Goal: Task Accomplishment & Management: Manage account settings

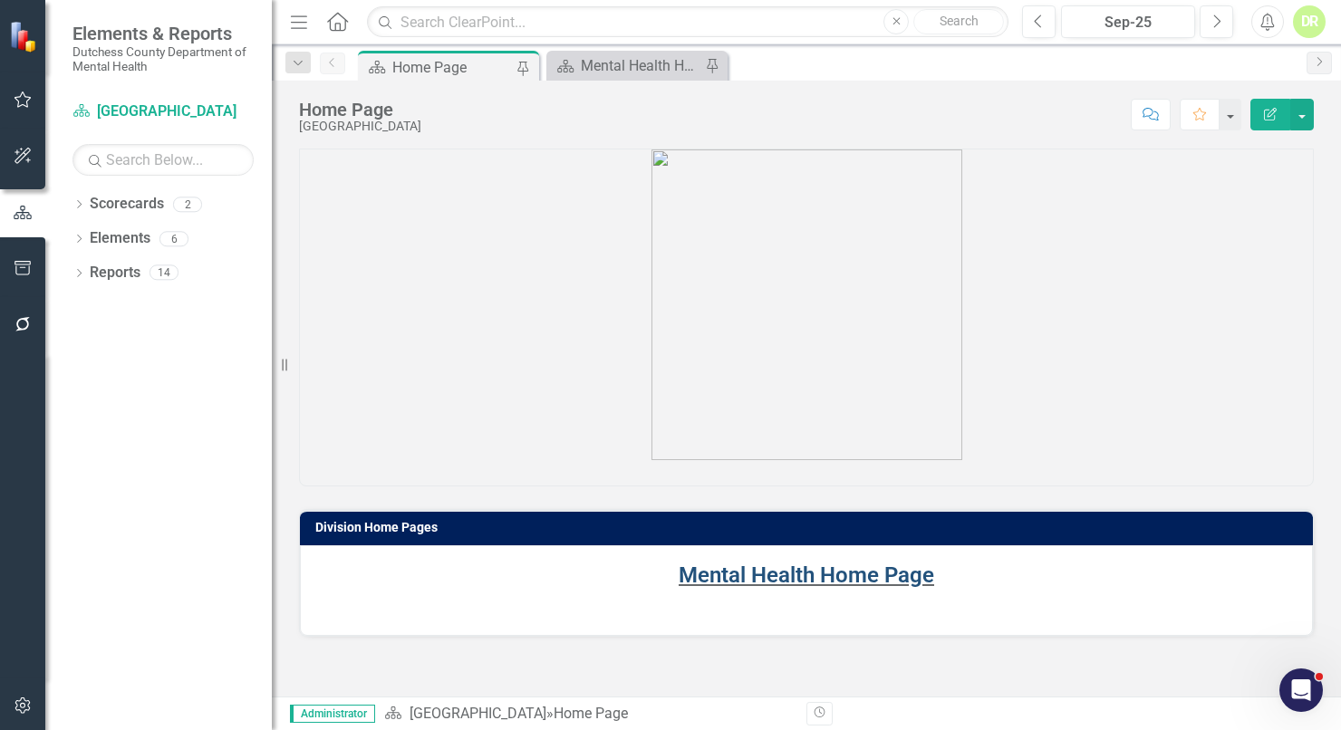
click at [742, 570] on link "Mental Health Home Page" at bounding box center [807, 575] width 256 height 25
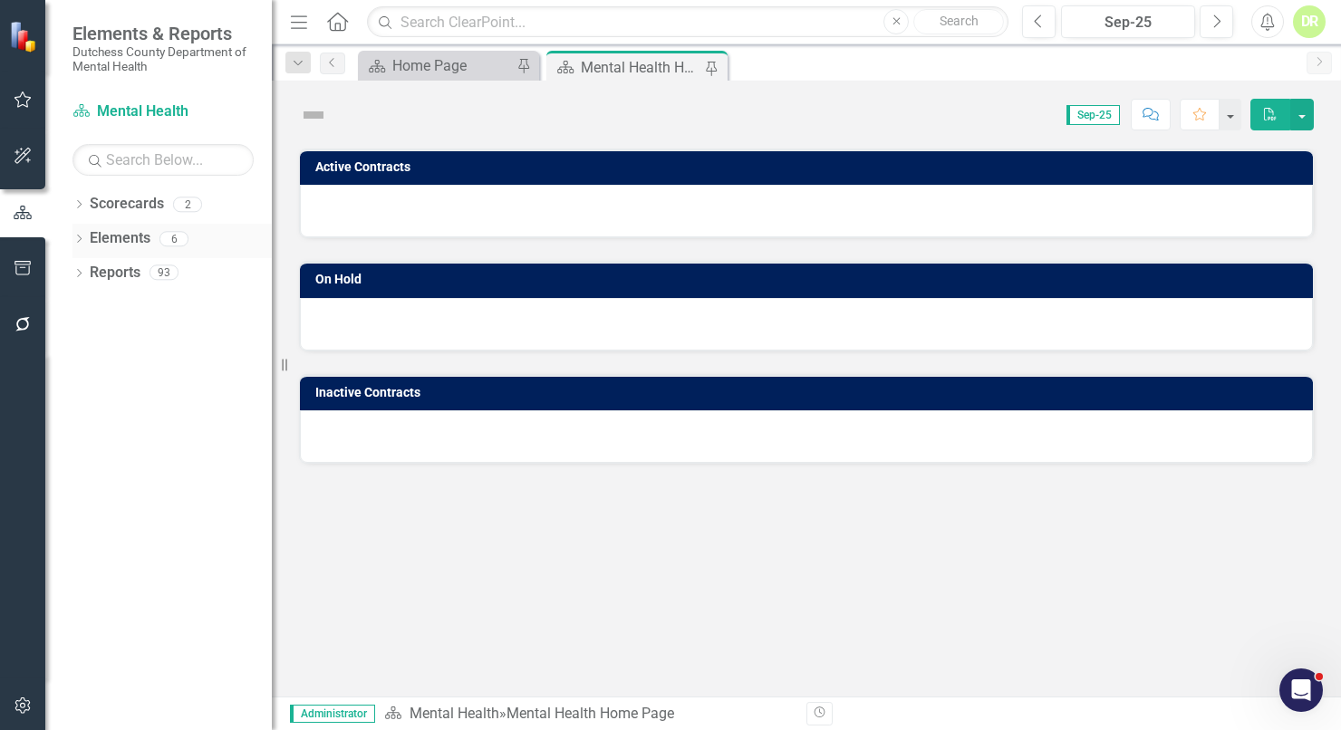
click at [126, 237] on link "Elements" at bounding box center [120, 238] width 61 height 21
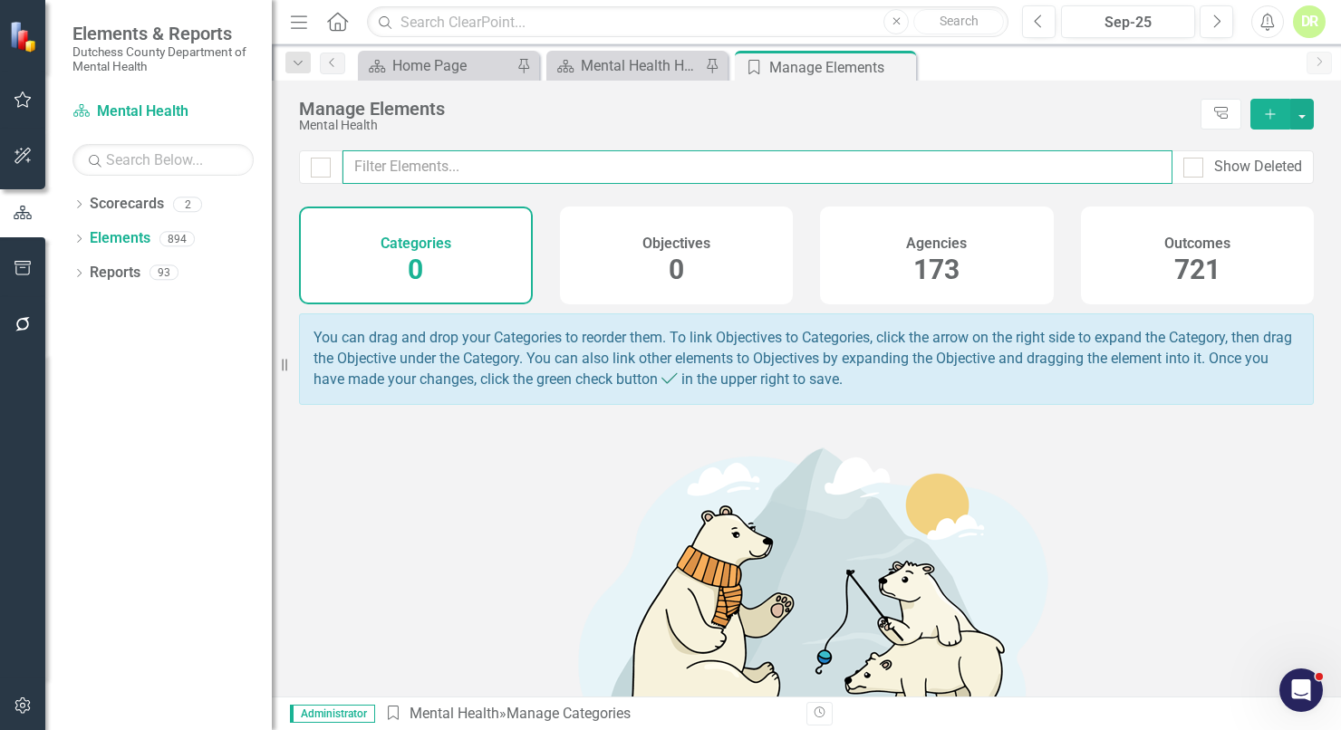
click at [417, 172] on input "text" at bounding box center [758, 167] width 830 height 34
type input "n"
type input "v"
click at [930, 236] on h4 "Agencies" at bounding box center [936, 244] width 61 height 16
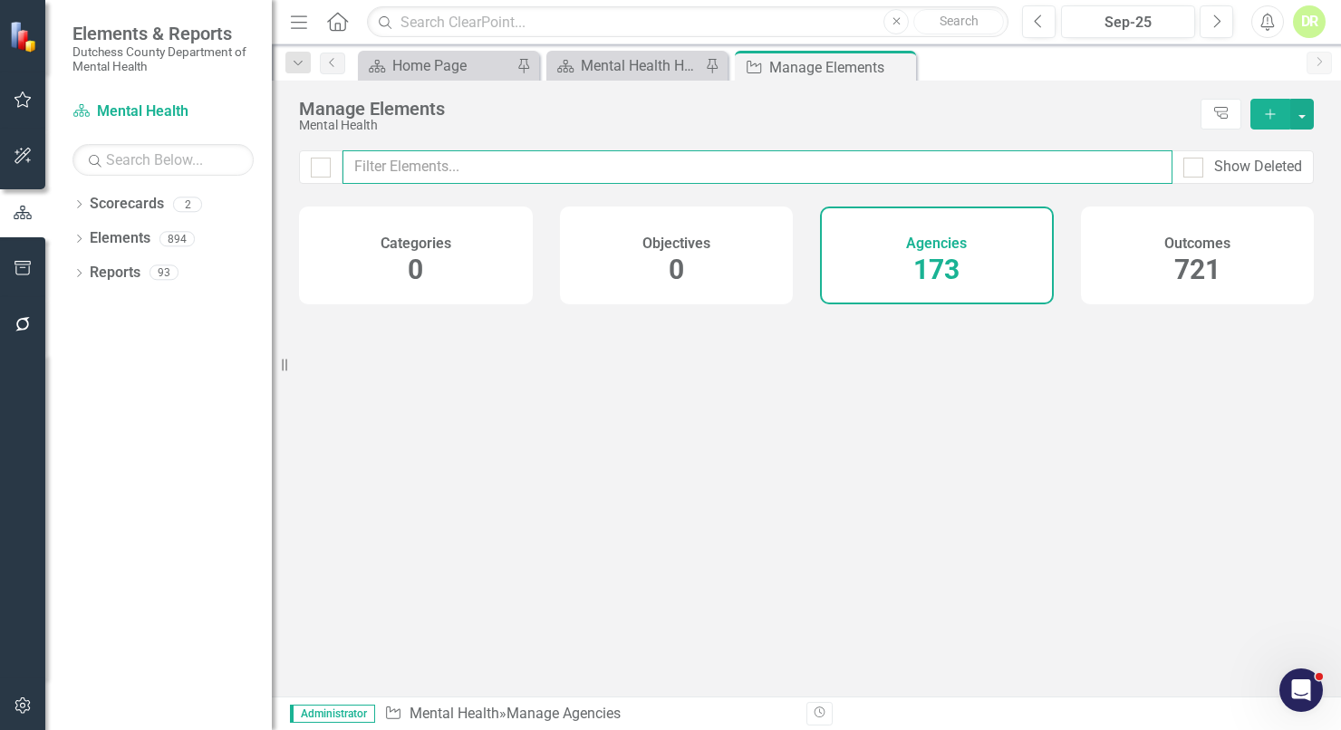
click at [461, 175] on input "text" at bounding box center [758, 167] width 830 height 34
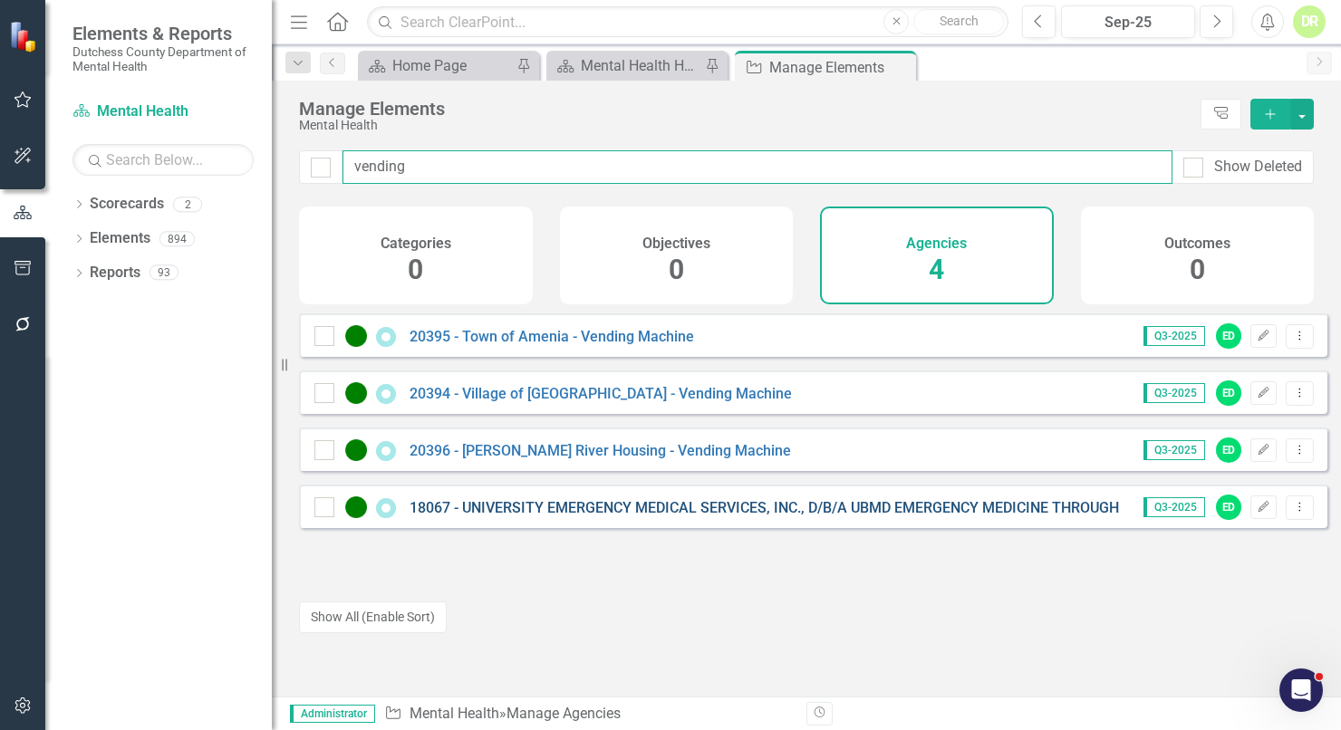
type input "vending"
click at [741, 517] on link "18067 - UNIVERSITY EMERGENCY MEDICAL SERVICES, INC., D/B/A UBMD EMERGENCY MEDIC…" at bounding box center [967, 507] width 1114 height 17
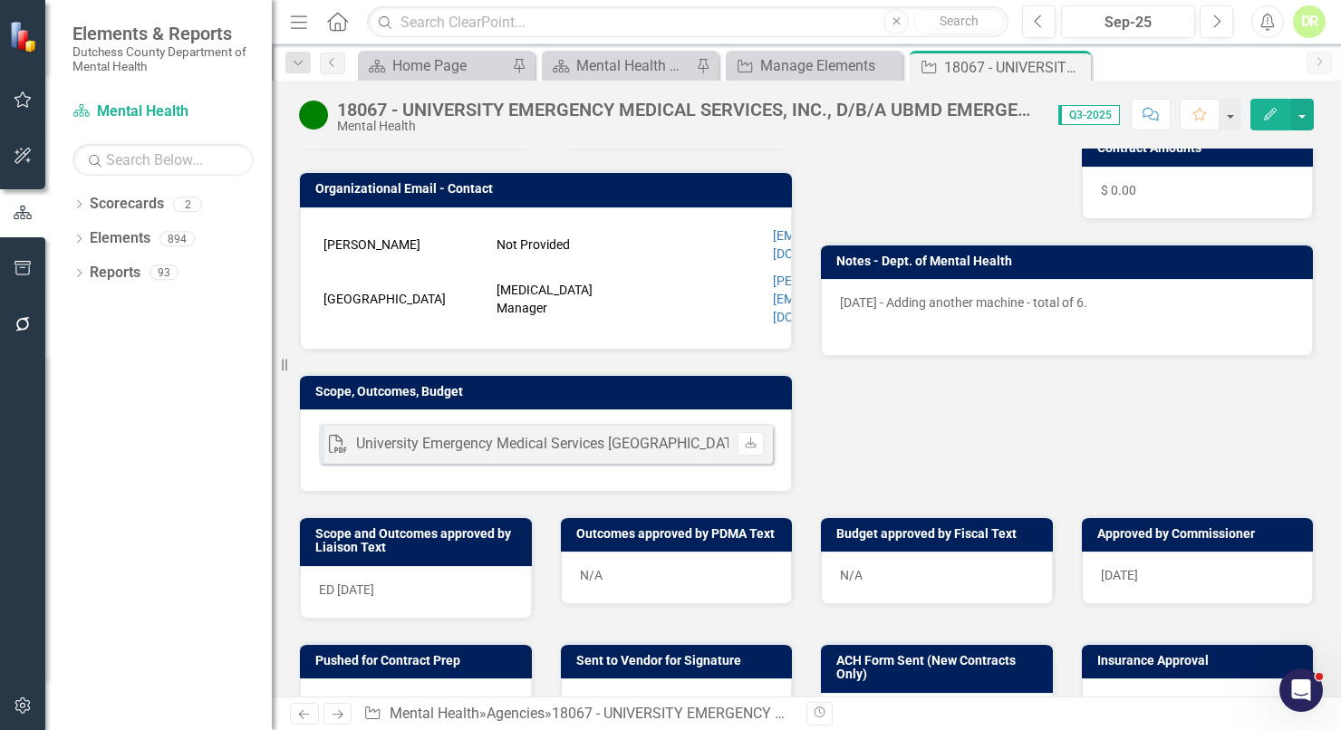
scroll to position [363, 0]
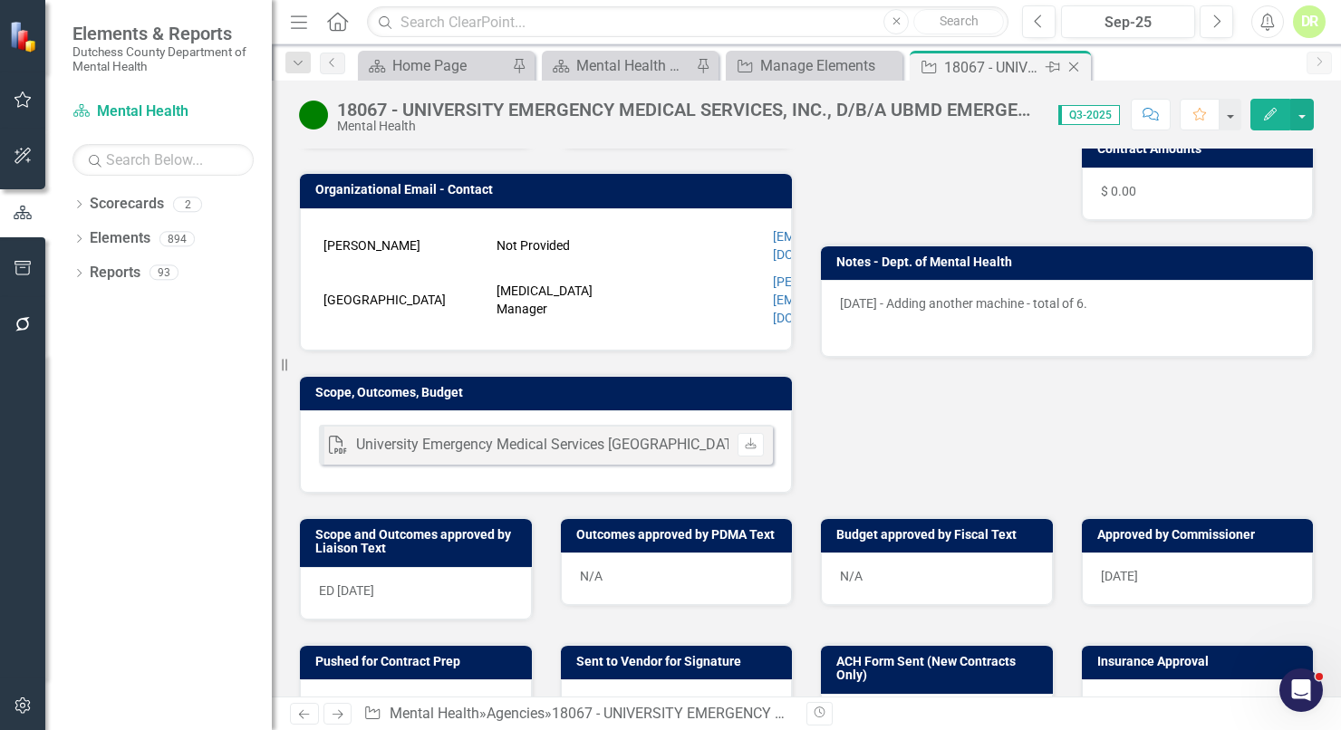
click at [1076, 64] on icon at bounding box center [1074, 68] width 10 height 10
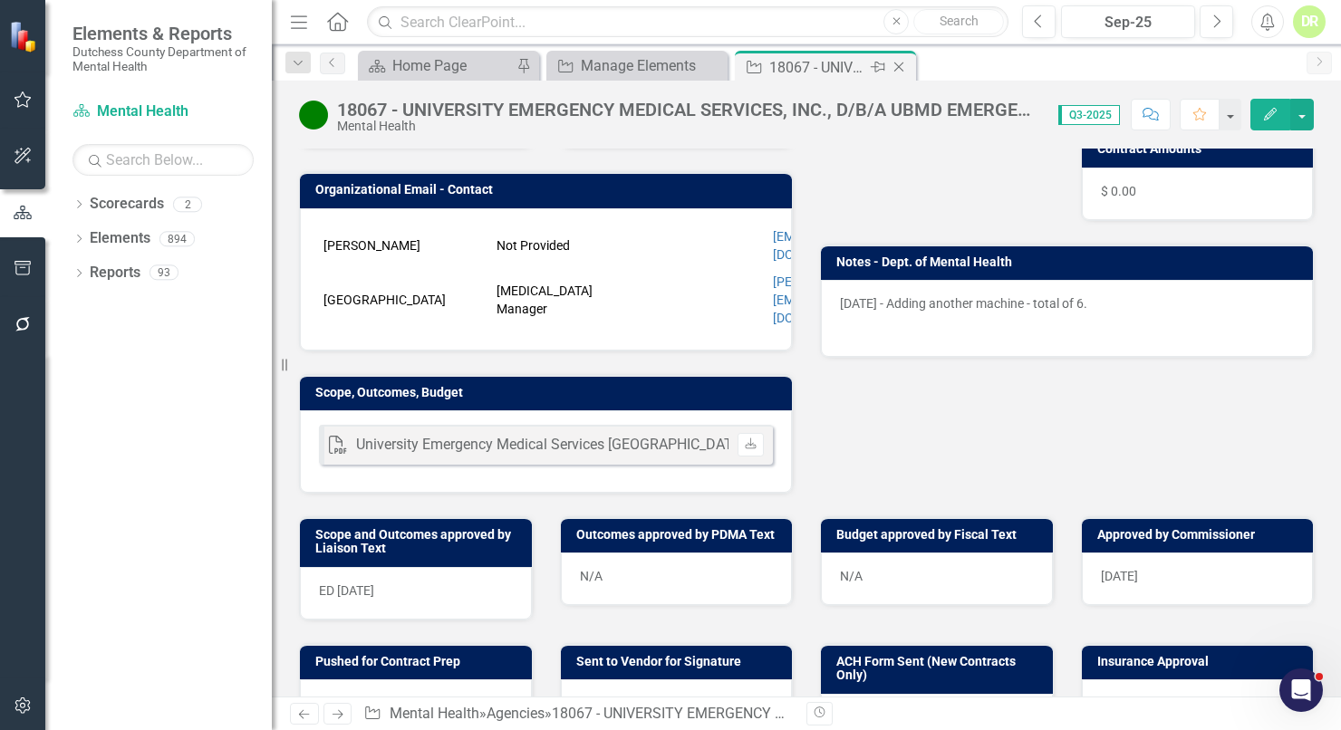
click at [897, 62] on icon "Close" at bounding box center [899, 67] width 18 height 15
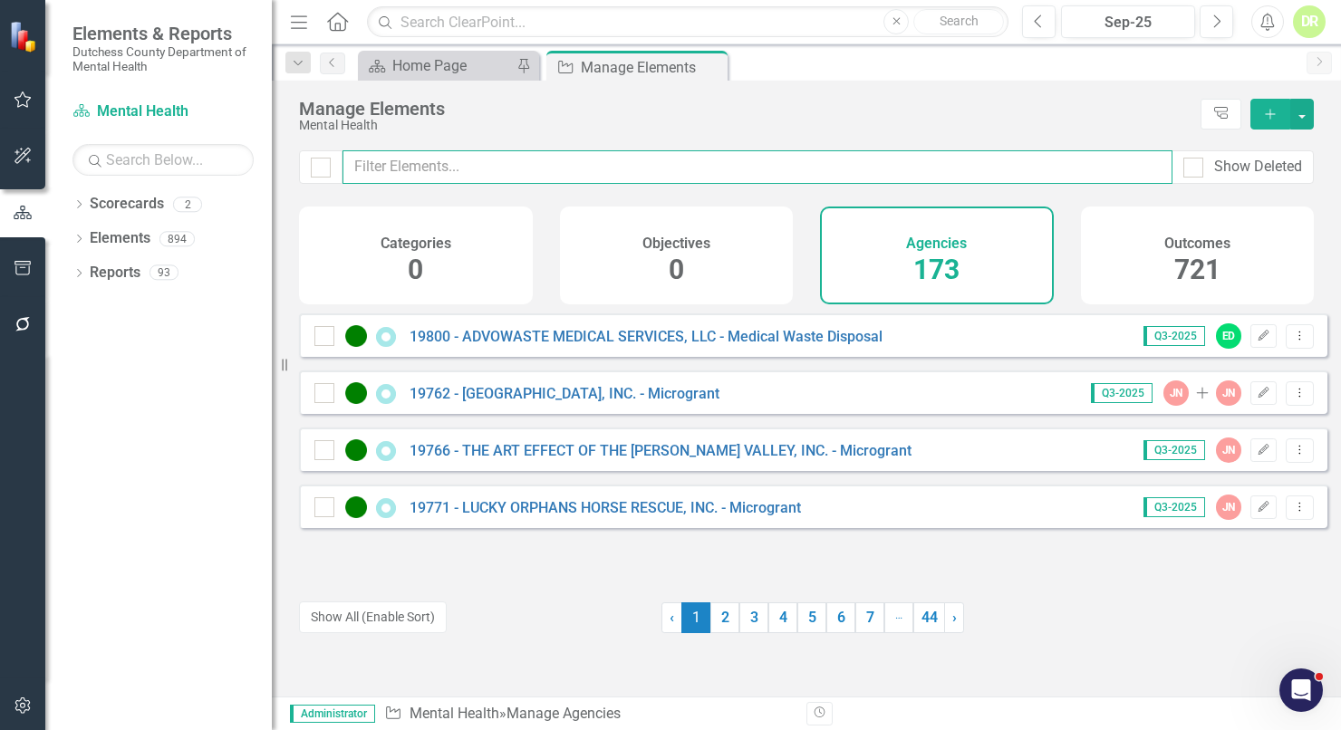
click at [488, 167] on input "text" at bounding box center [758, 167] width 830 height 34
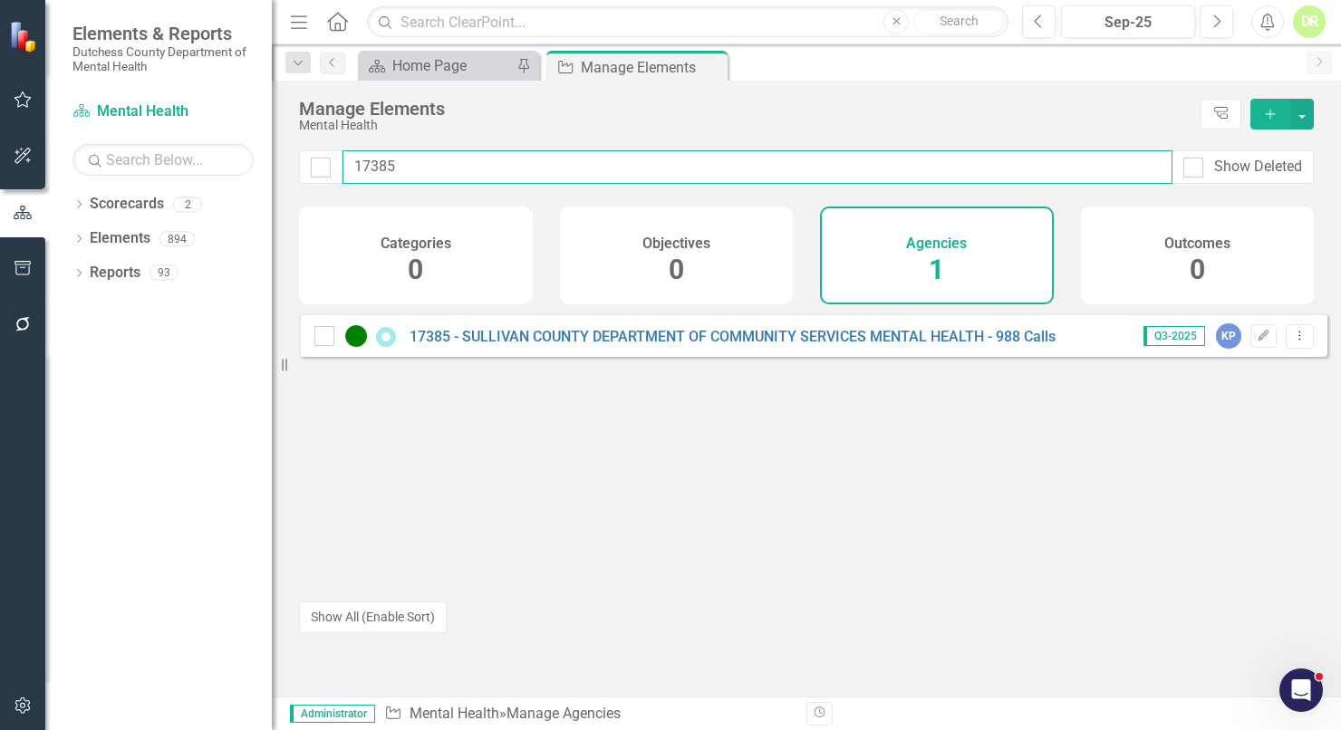
type input "17385"
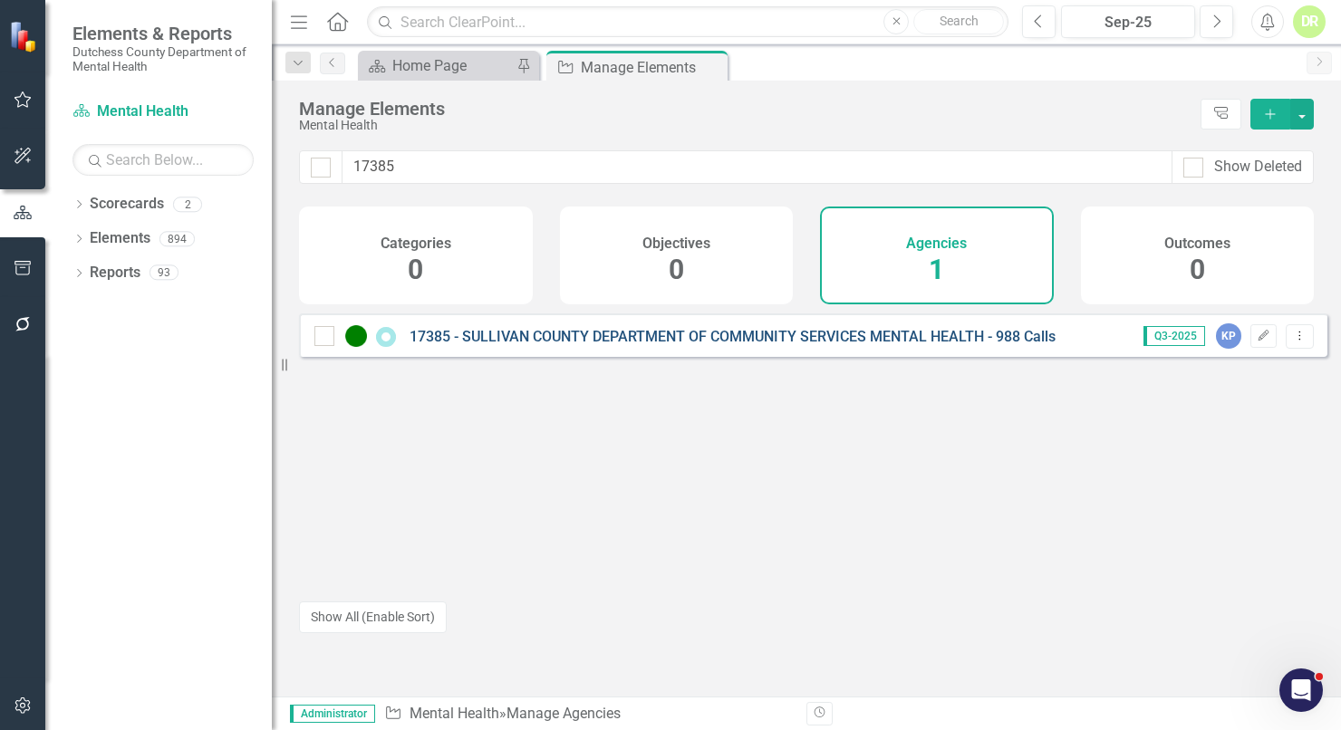
click at [553, 344] on link "17385 - SULLIVAN COUNTY DEPARTMENT OF COMMUNITY SERVICES MENTAL HEALTH - 988 Ca…" at bounding box center [733, 336] width 646 height 17
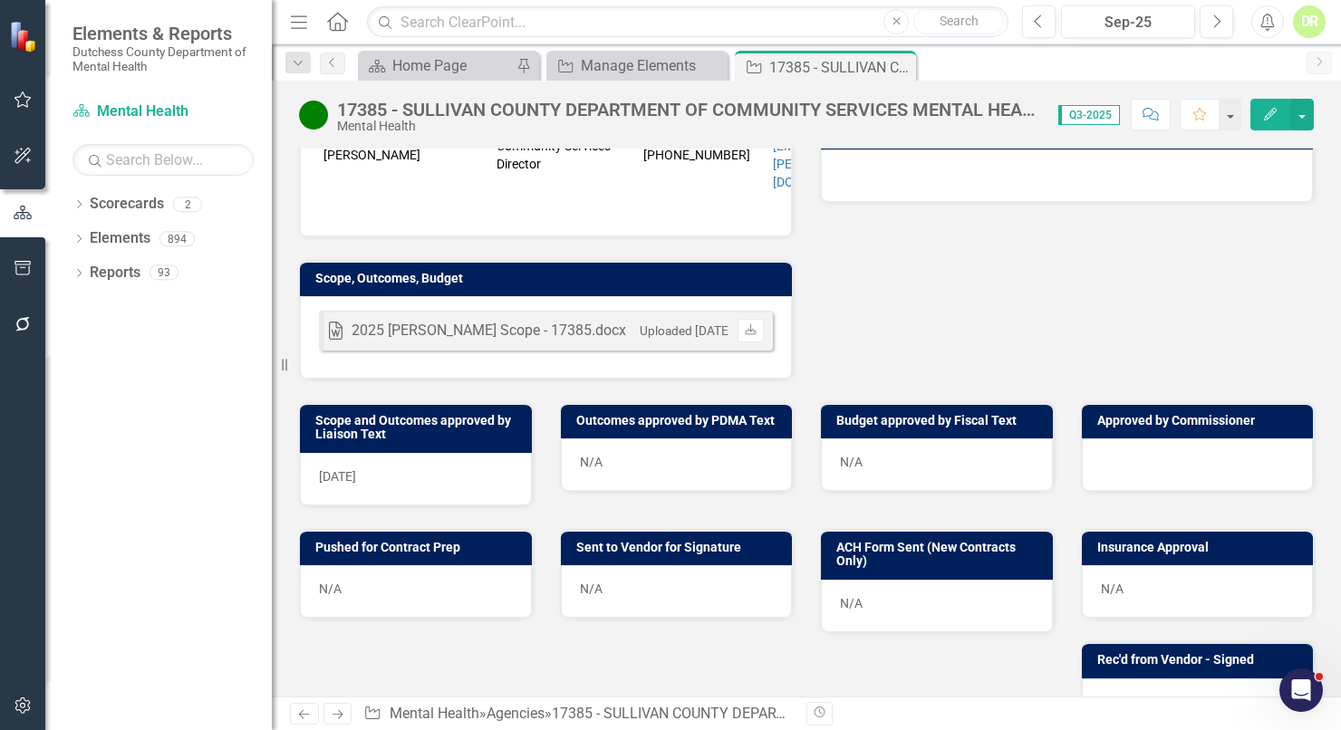
scroll to position [494, 0]
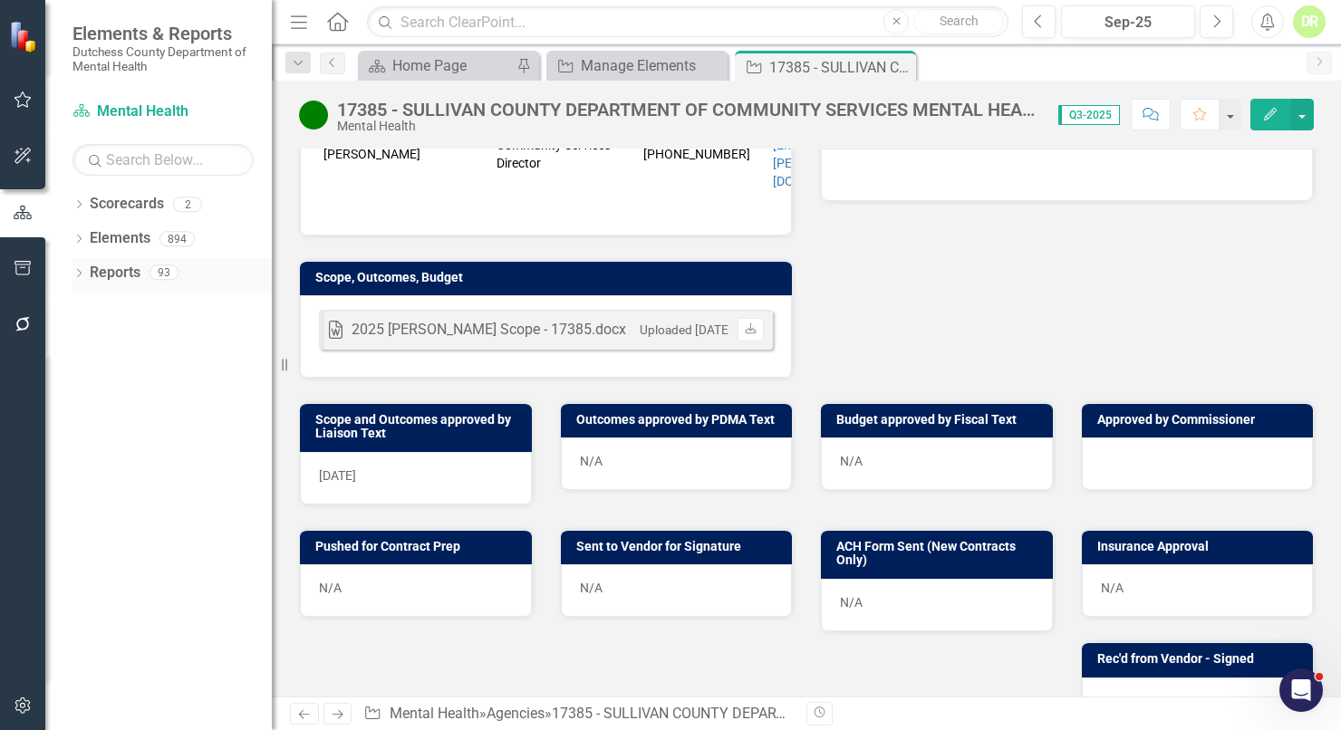
click at [106, 269] on link "Reports" at bounding box center [115, 273] width 51 height 21
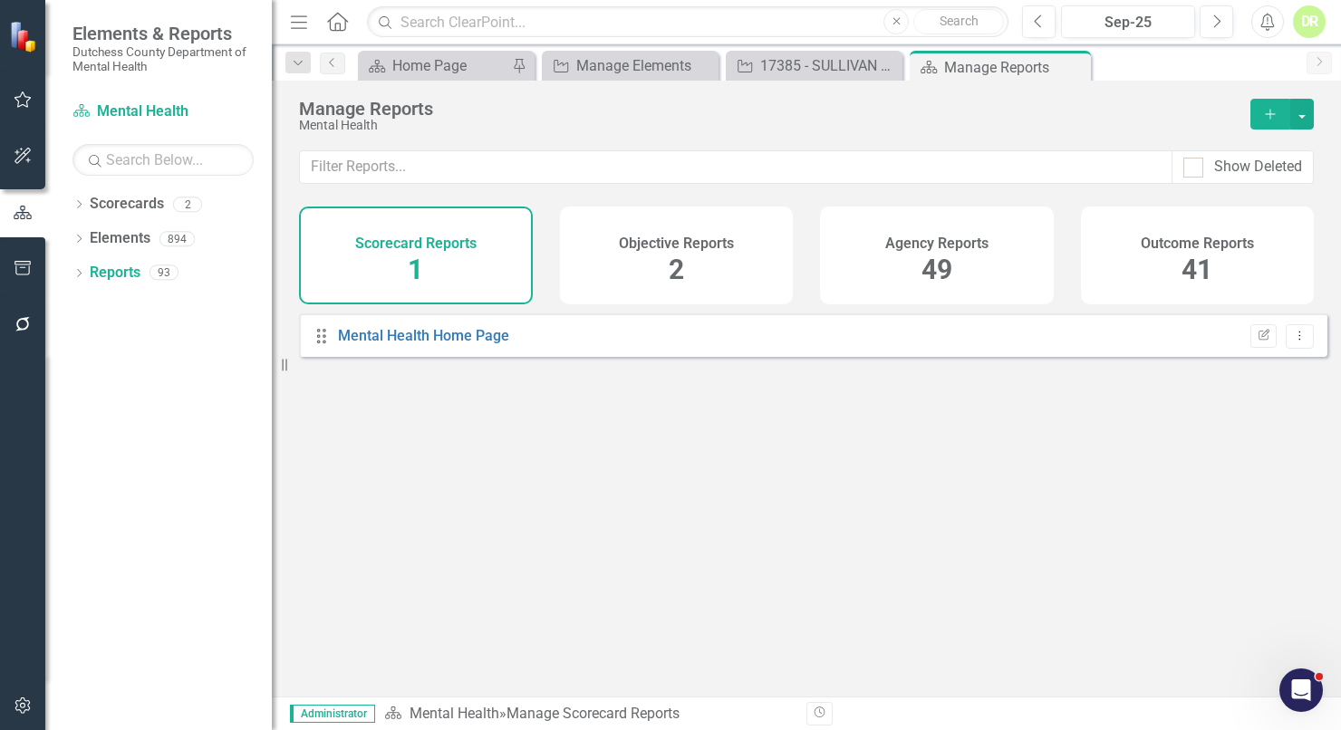
drag, startPoint x: 964, startPoint y: 245, endPoint x: 914, endPoint y: 261, distance: 52.4
click at [963, 245] on h4 "Agency Reports" at bounding box center [936, 244] width 103 height 16
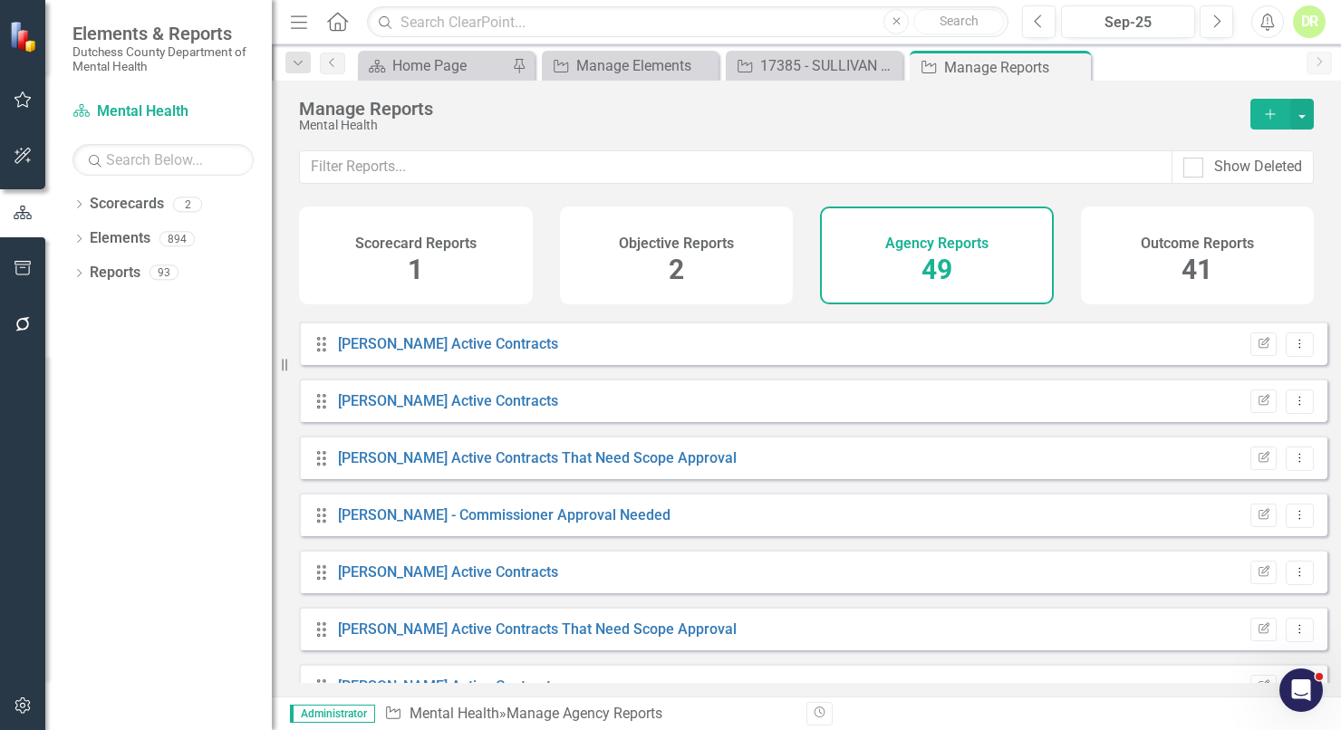
scroll to position [1070, 0]
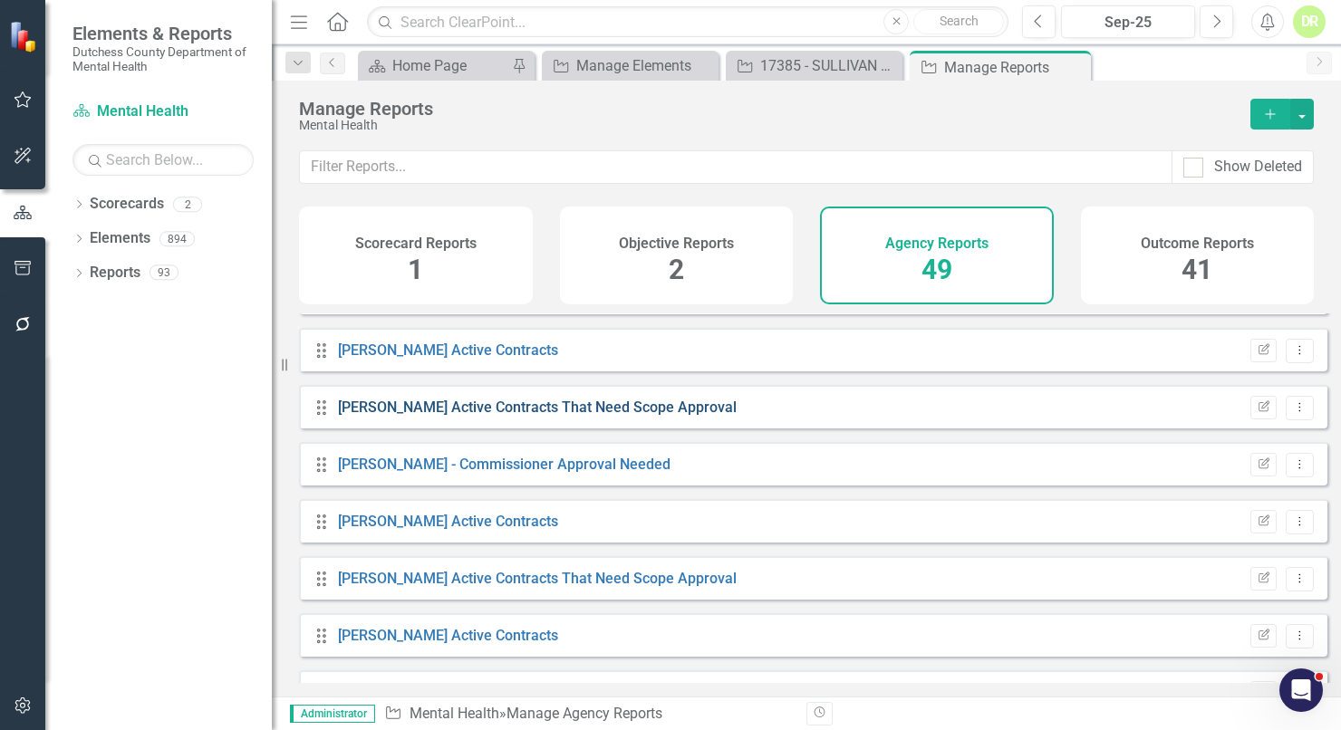
click at [463, 416] on link "[PERSON_NAME] Active Contracts That Need Scope Approval" at bounding box center [537, 407] width 399 height 17
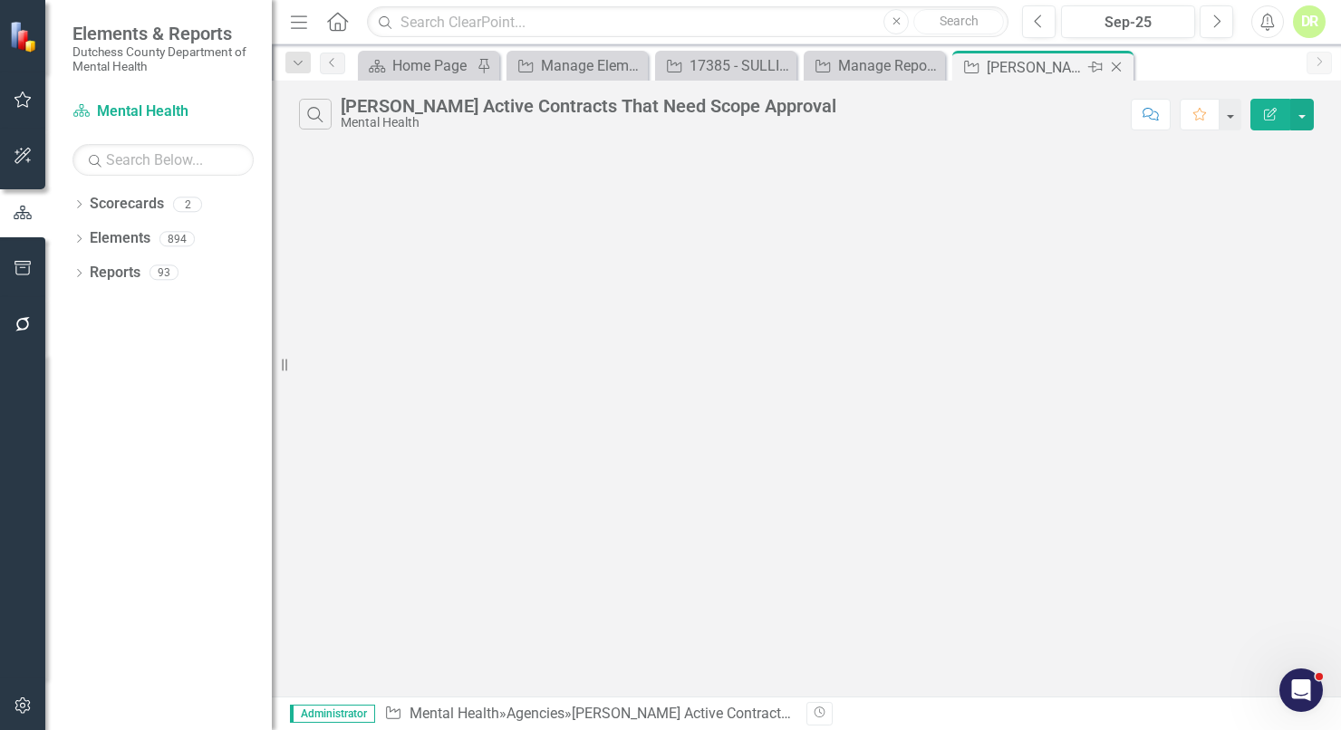
click at [1116, 60] on icon "Close" at bounding box center [1116, 67] width 18 height 15
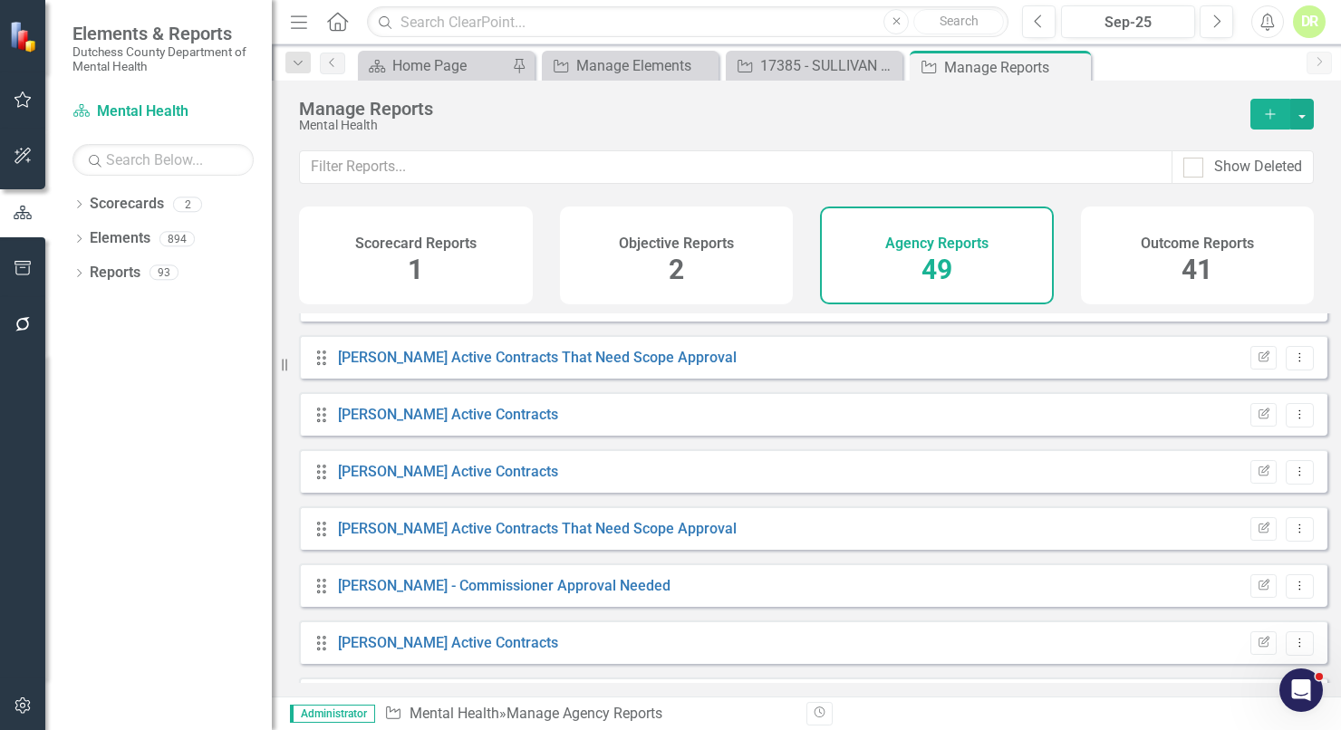
scroll to position [988, 0]
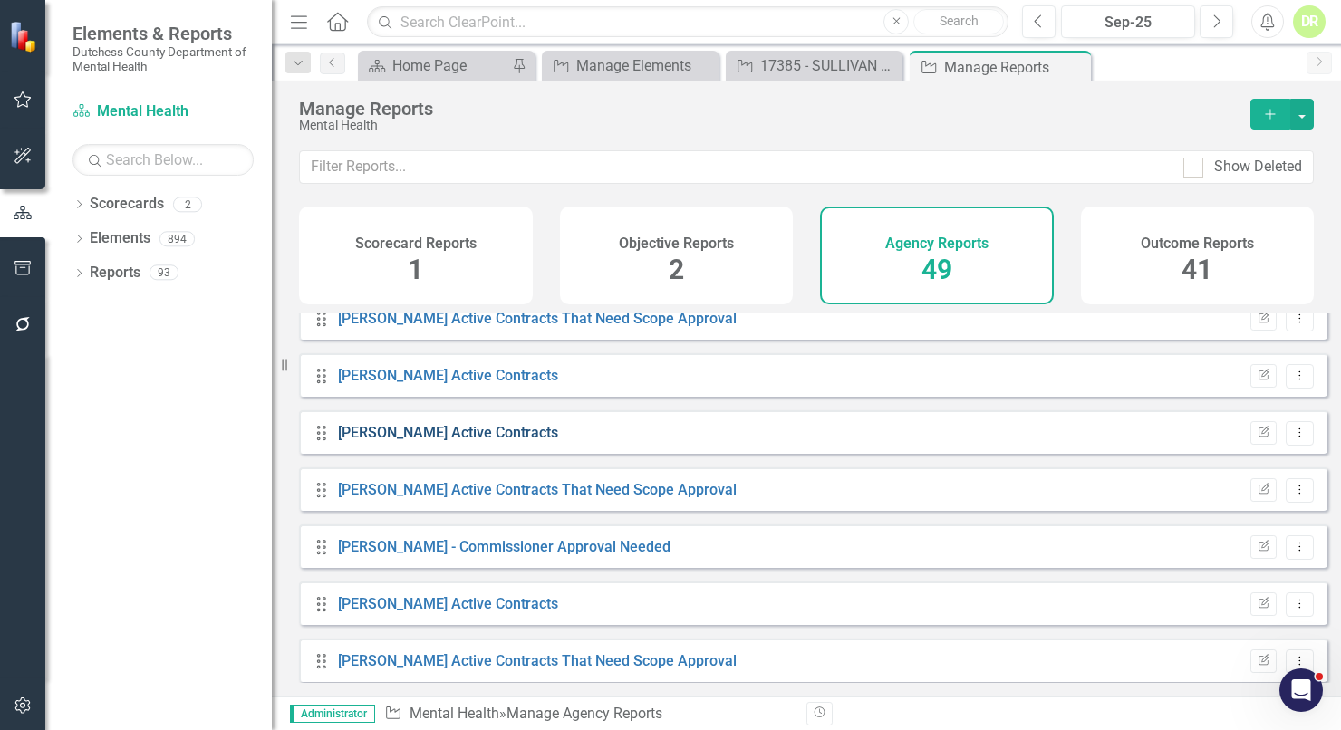
click at [468, 441] on link "[PERSON_NAME] Active Contracts" at bounding box center [448, 432] width 220 height 17
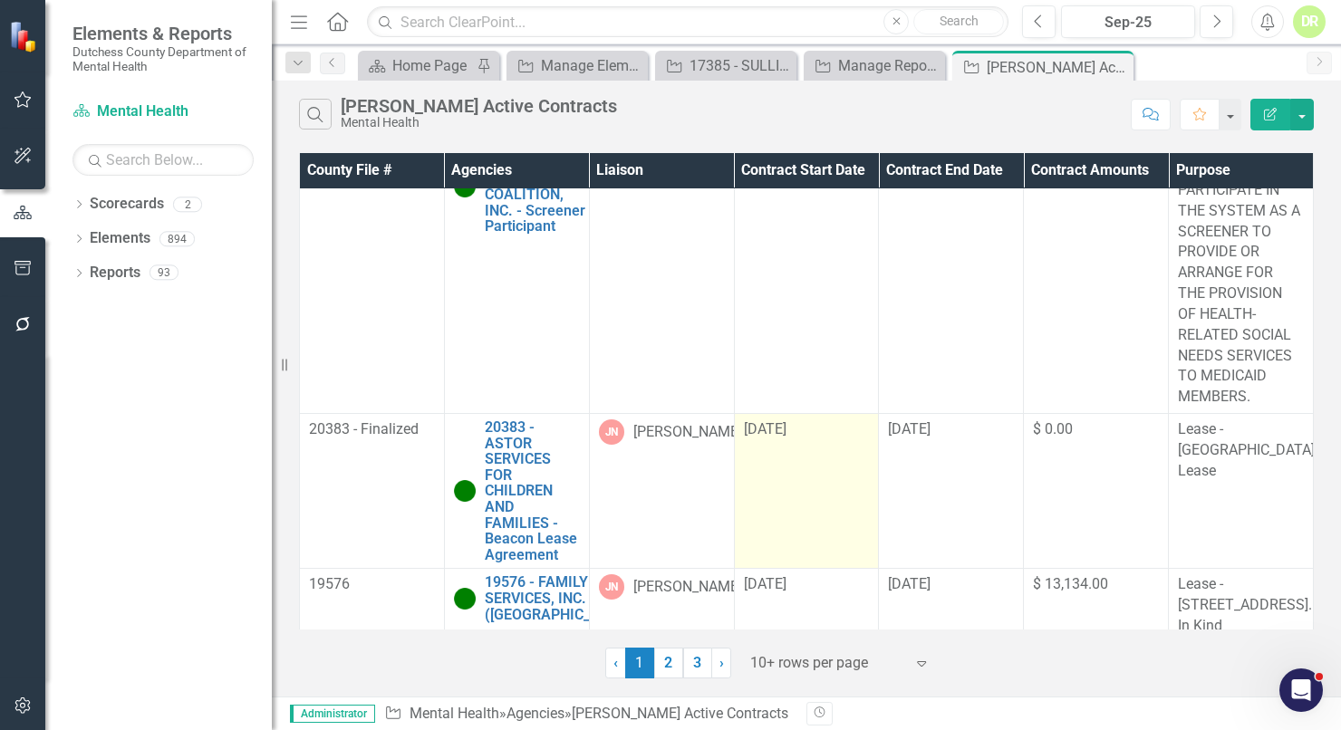
scroll to position [3027, 0]
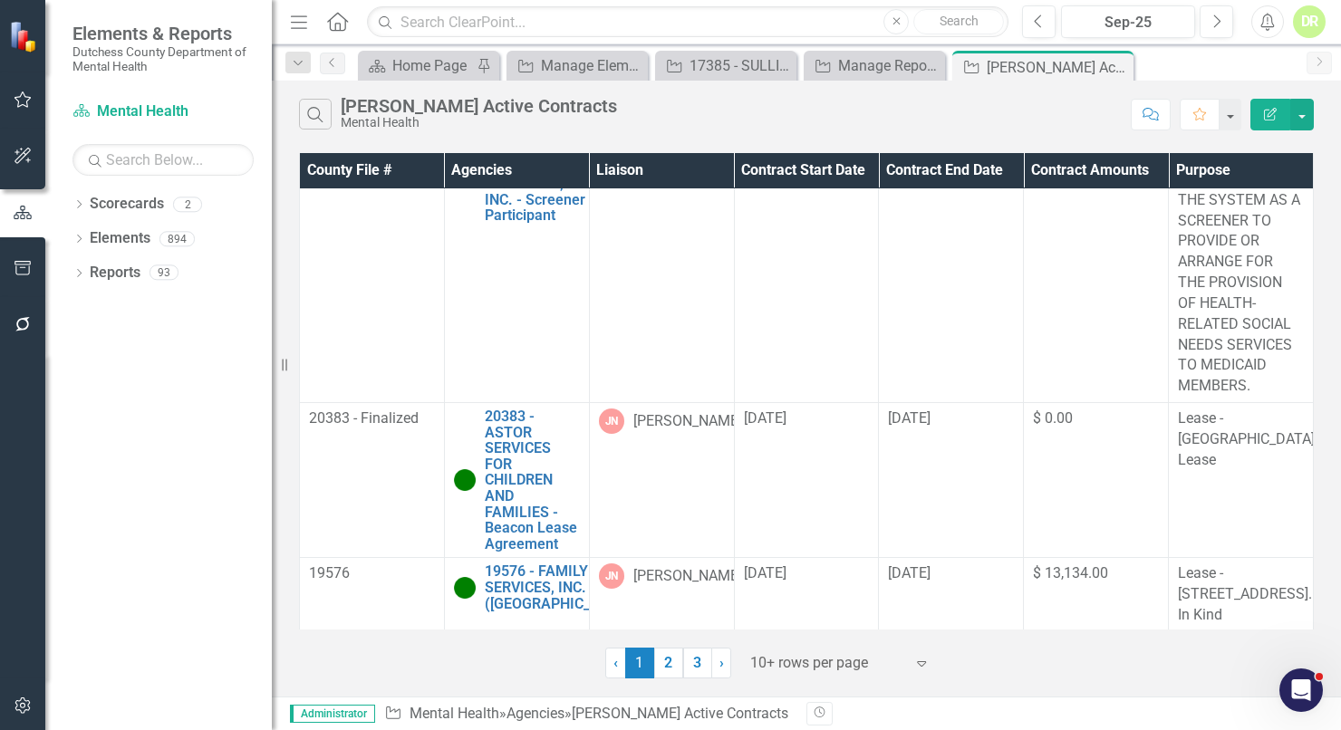
drag, startPoint x: 674, startPoint y: 659, endPoint x: 705, endPoint y: 612, distance: 56.3
click at [674, 659] on link "2" at bounding box center [668, 663] width 29 height 31
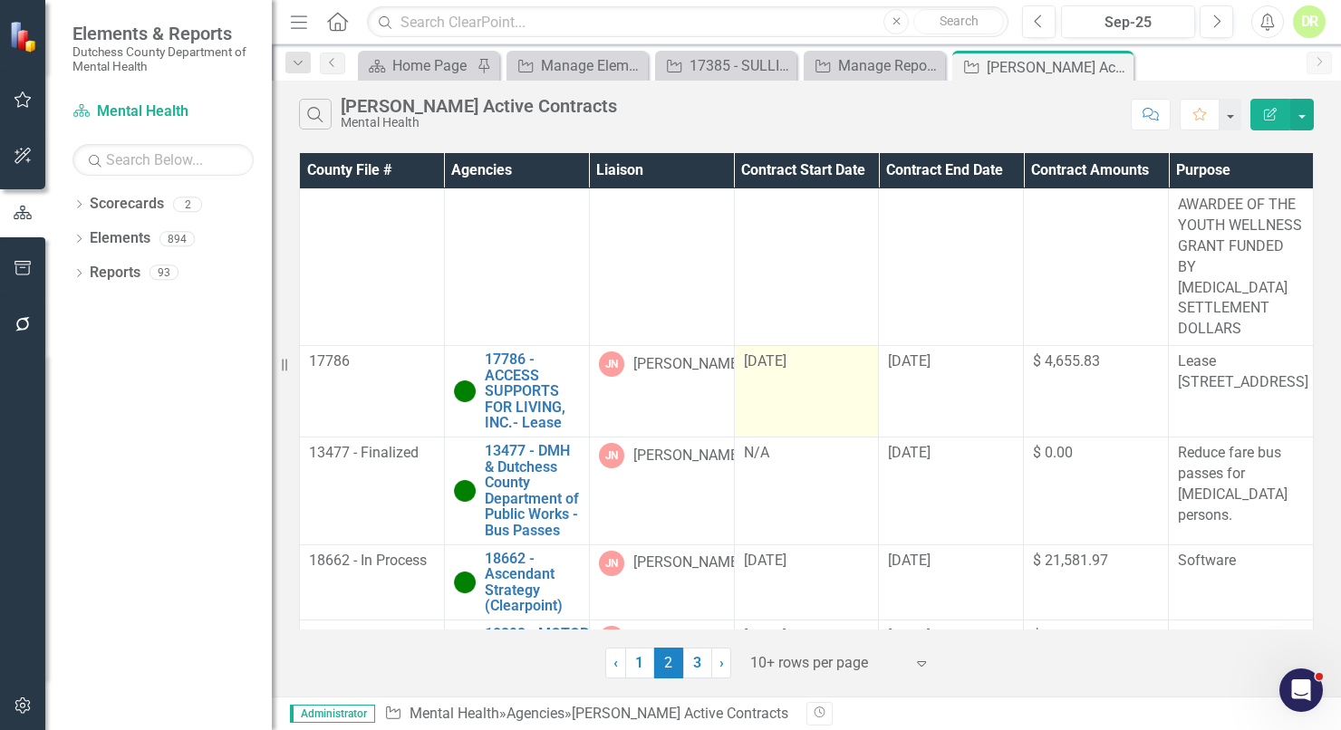
scroll to position [2089, 0]
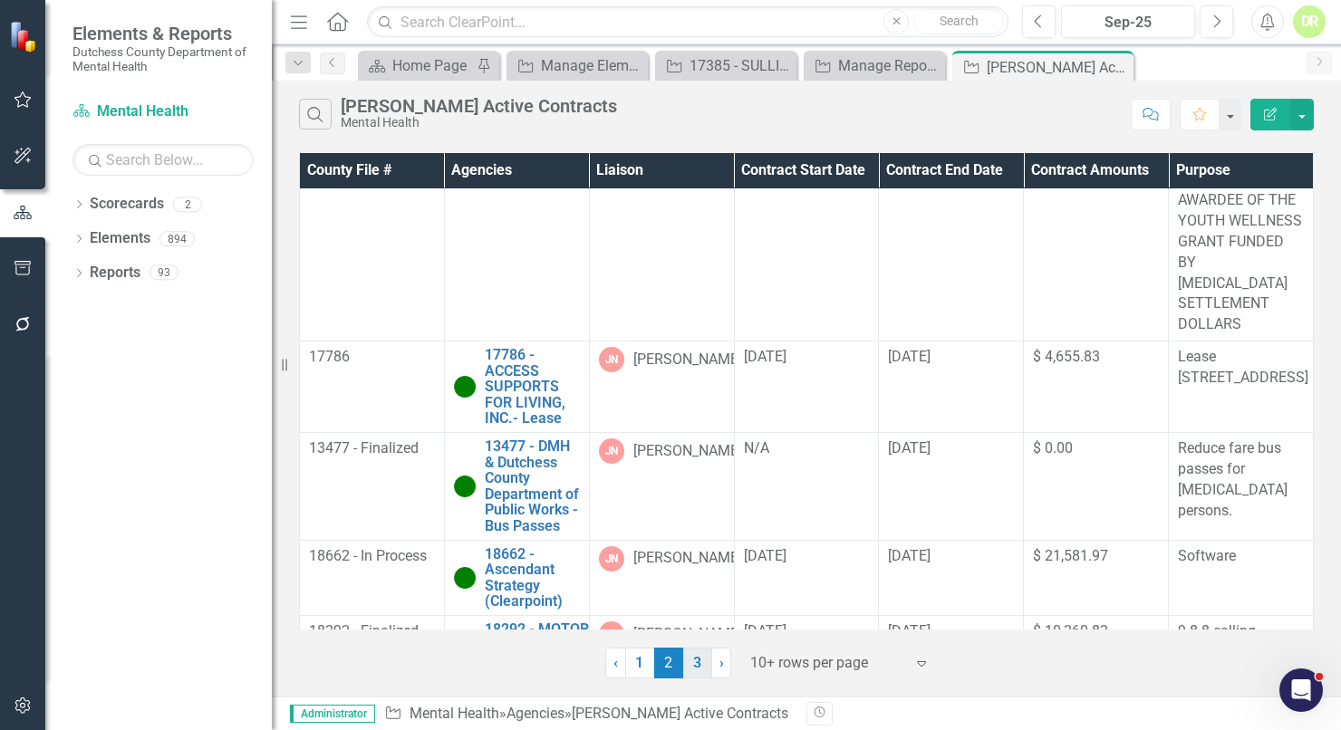
click at [701, 662] on link "3" at bounding box center [697, 663] width 29 height 31
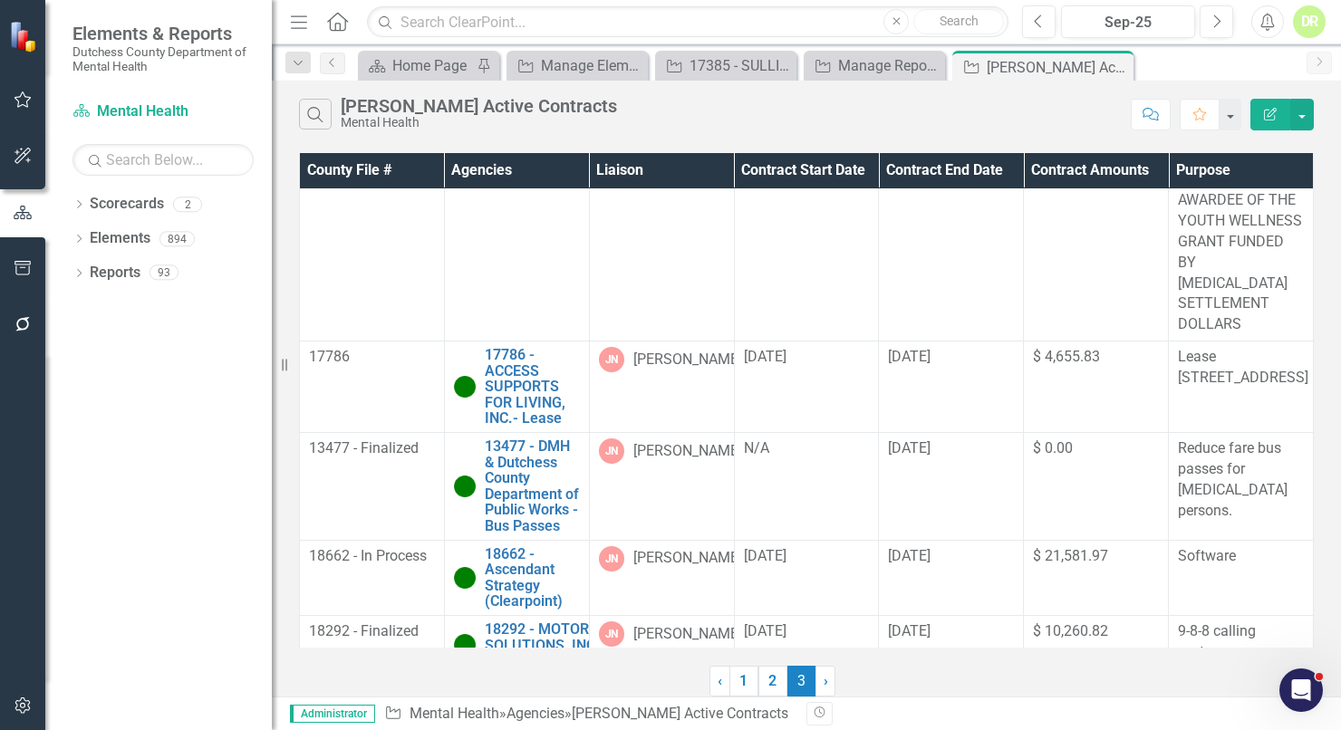
scroll to position [0, 0]
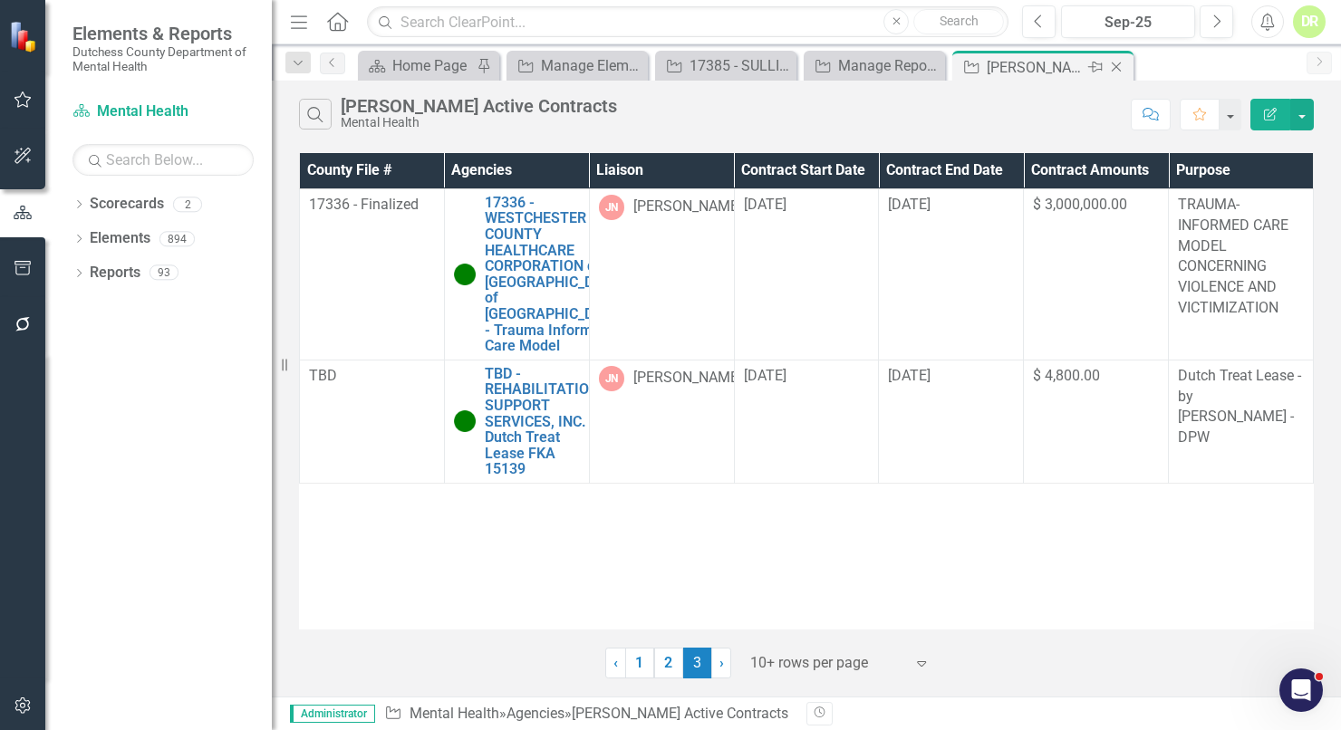
click at [1116, 67] on icon "Close" at bounding box center [1116, 67] width 18 height 15
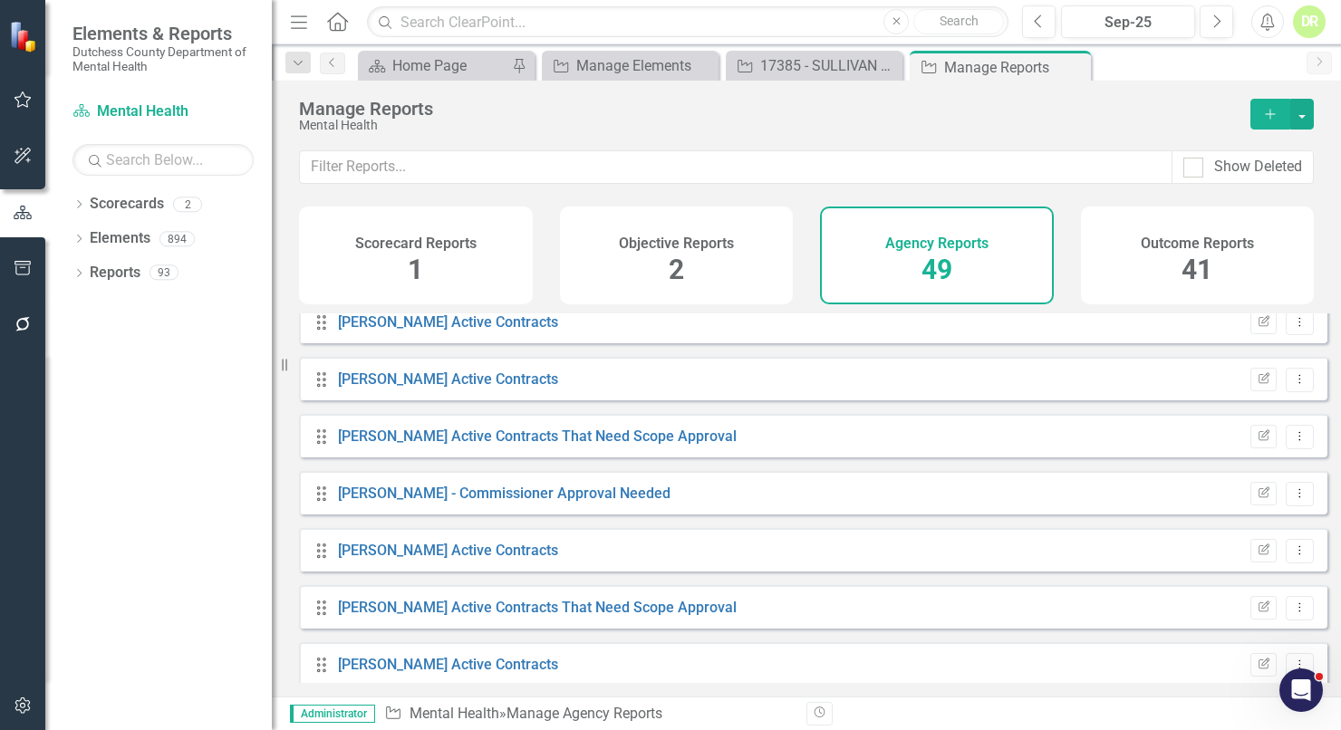
scroll to position [1070, 0]
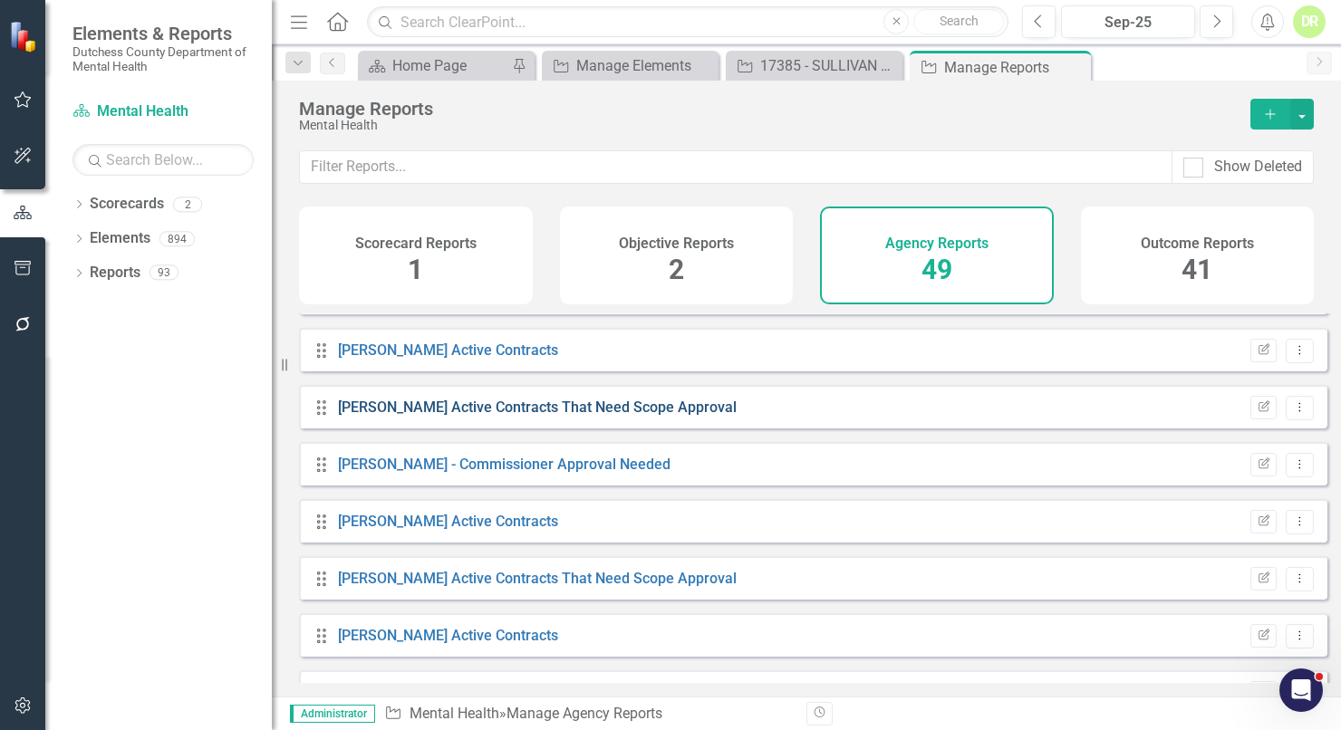
click at [469, 413] on link "[PERSON_NAME] Active Contracts That Need Scope Approval" at bounding box center [537, 407] width 399 height 17
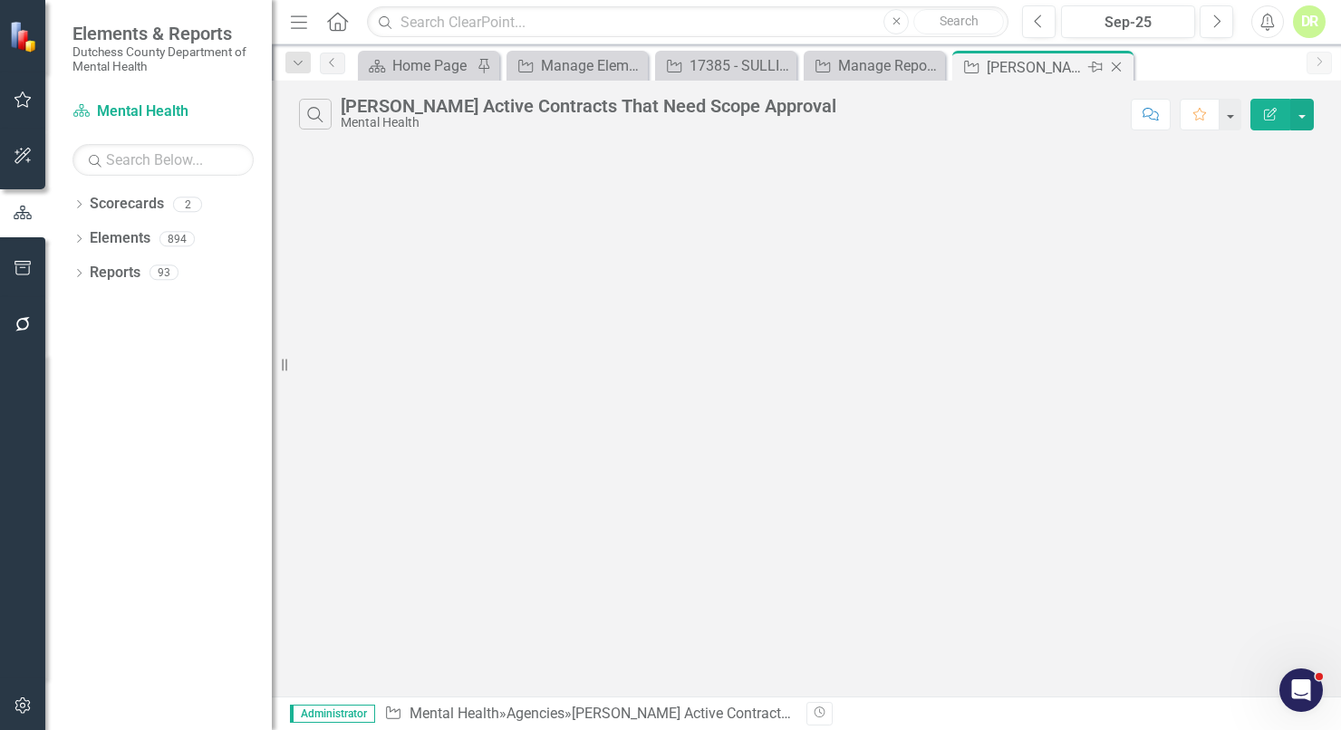
click at [1114, 62] on icon "Close" at bounding box center [1116, 67] width 18 height 15
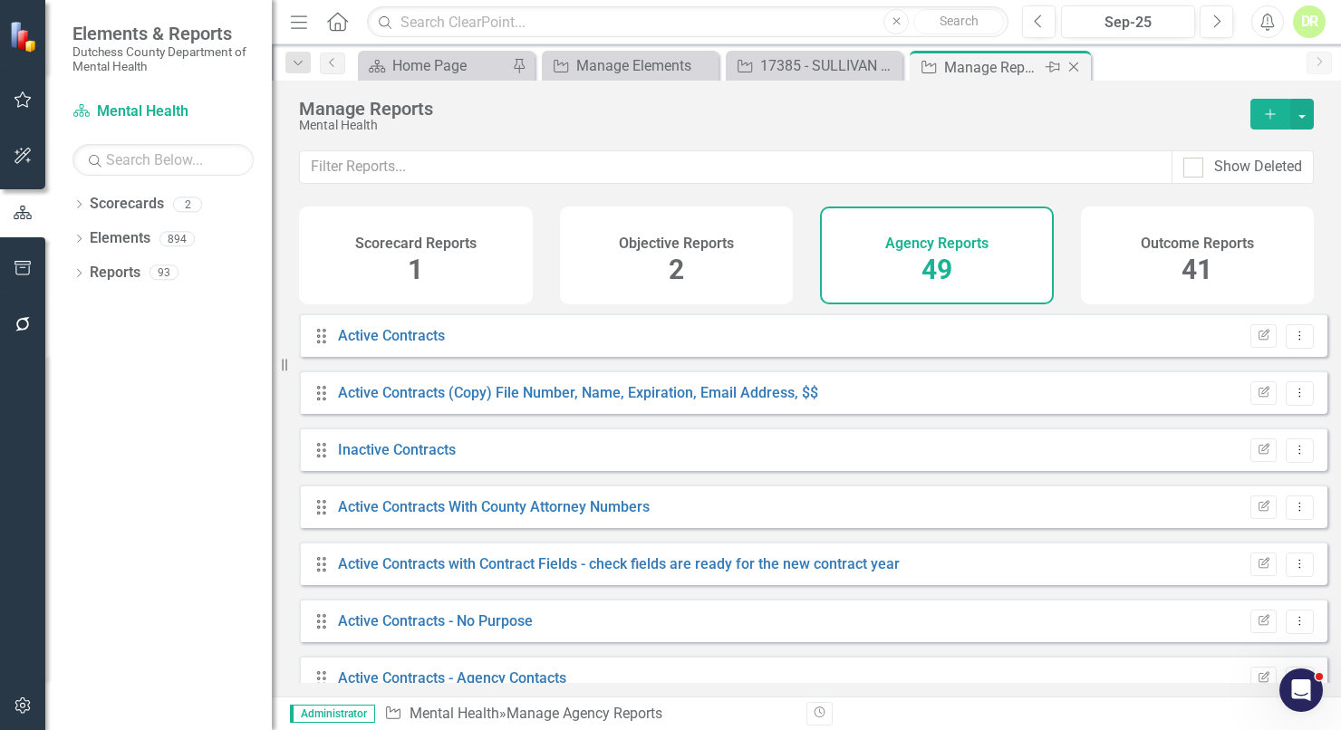
click at [1075, 67] on icon at bounding box center [1074, 68] width 10 height 10
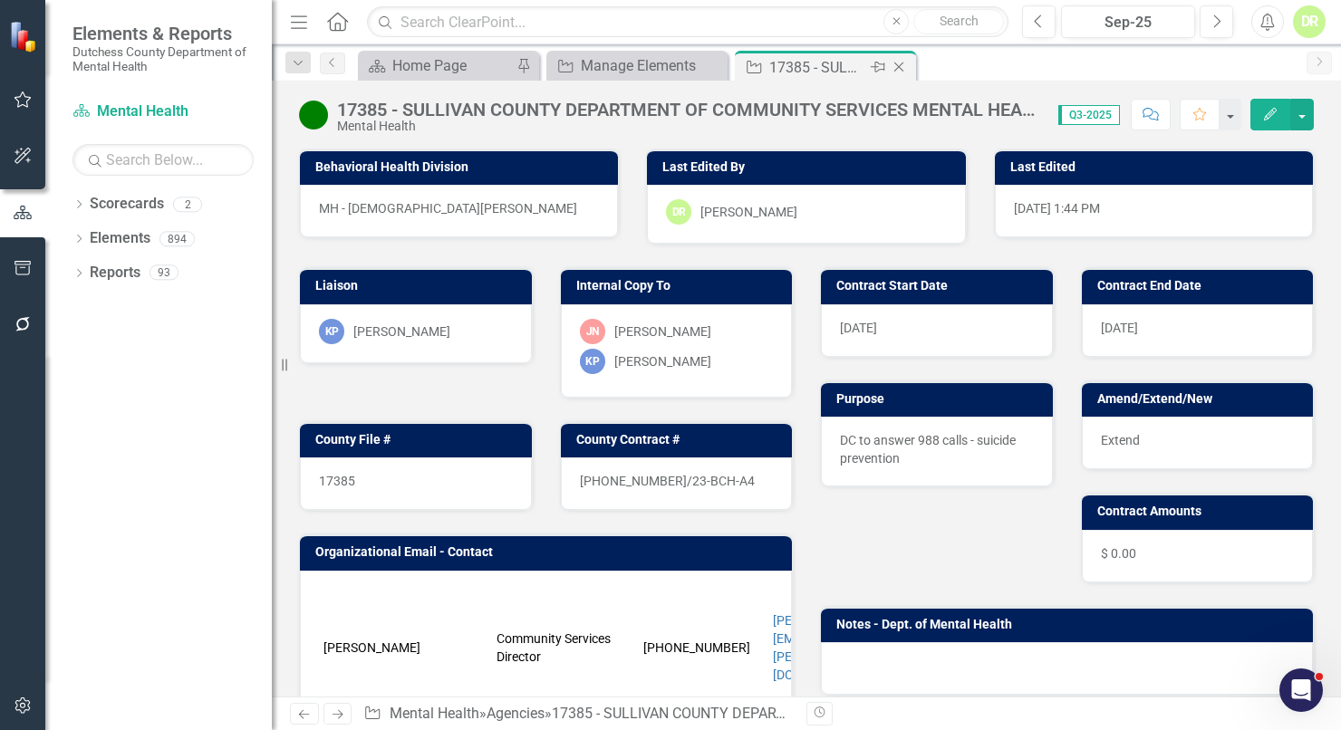
click at [895, 70] on icon at bounding box center [899, 68] width 10 height 10
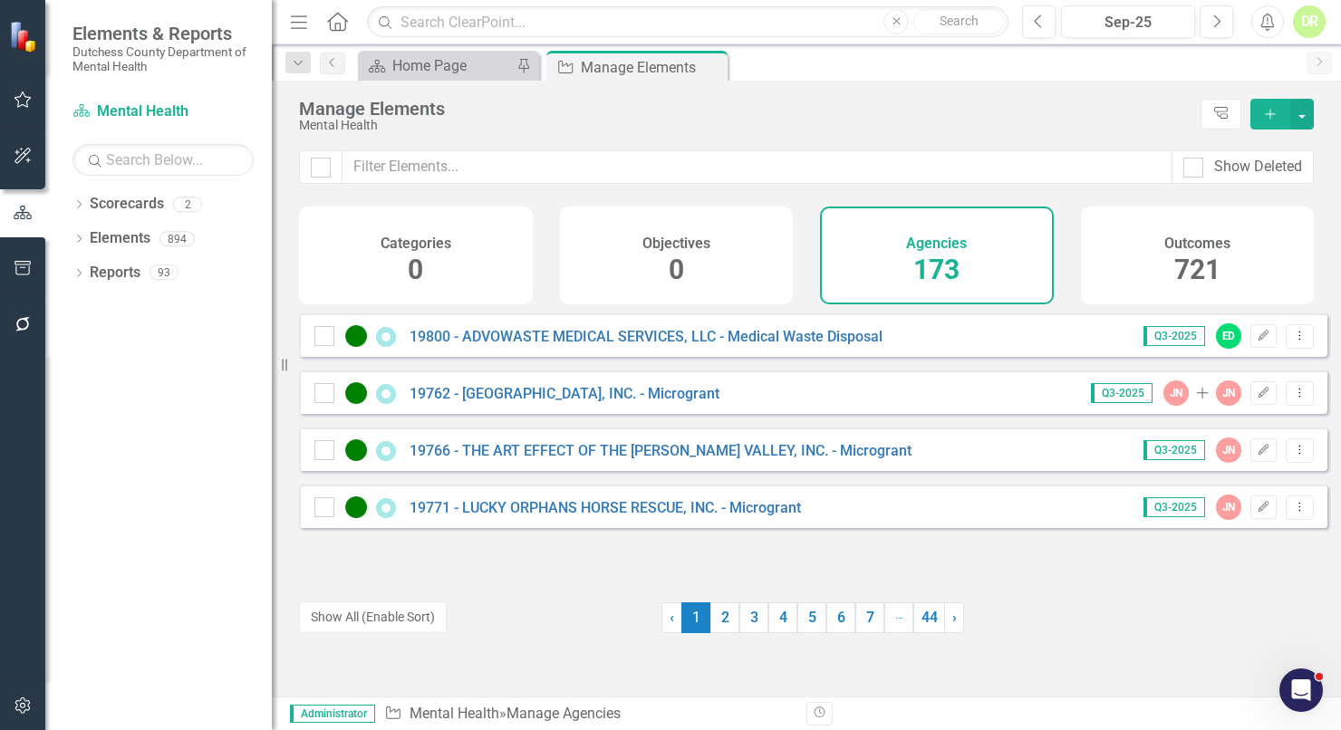
click at [914, 244] on h4 "Agencies" at bounding box center [936, 244] width 61 height 16
click at [537, 609] on div at bounding box center [480, 618] width 363 height 31
click at [381, 160] on input "text" at bounding box center [758, 167] width 830 height 34
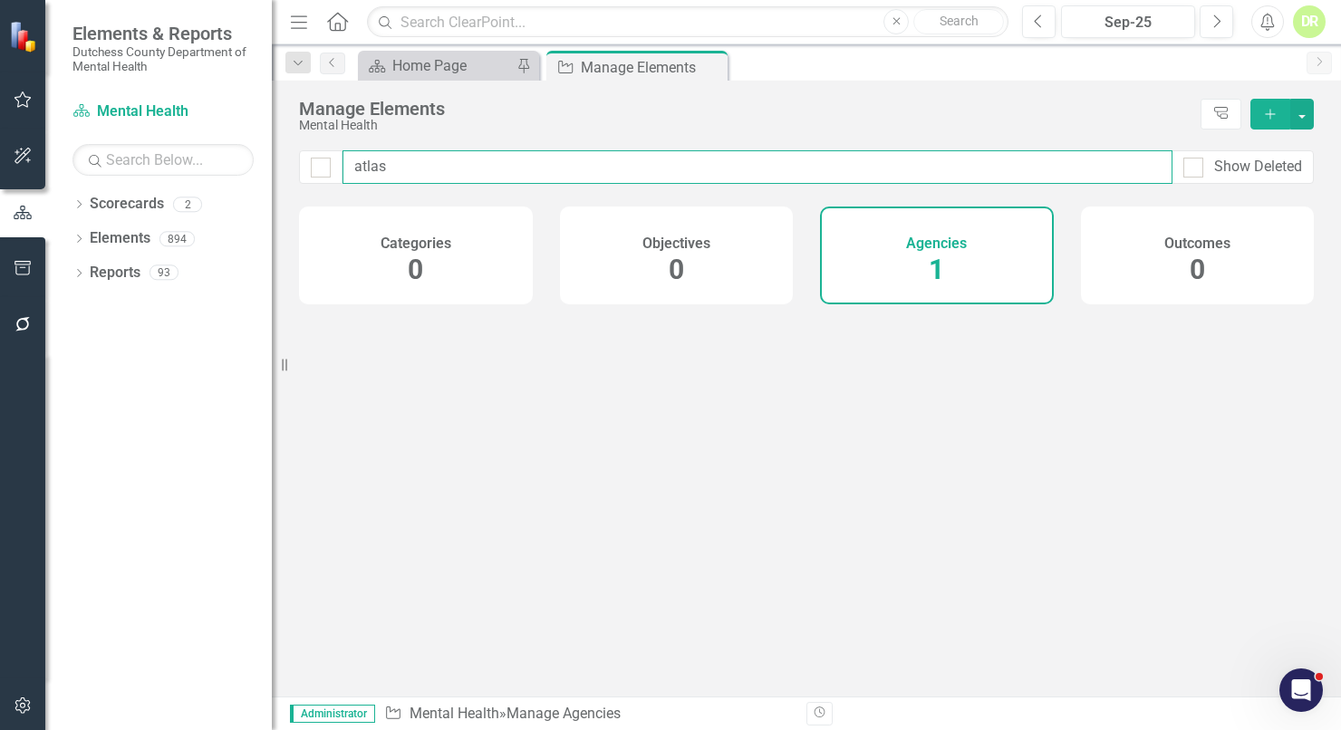
type input "atlas"
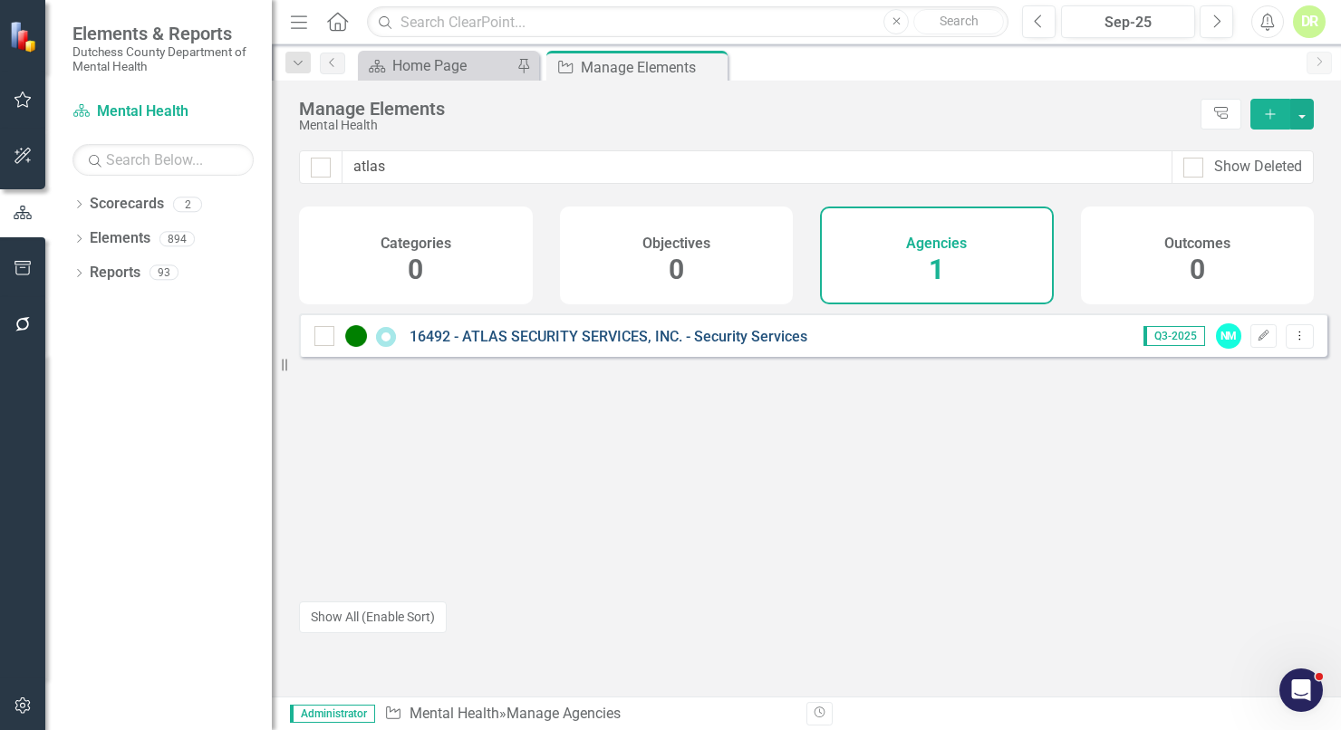
click at [507, 345] on link "16492 - ATLAS SECURITY SERVICES, INC. - Security Services" at bounding box center [609, 336] width 398 height 17
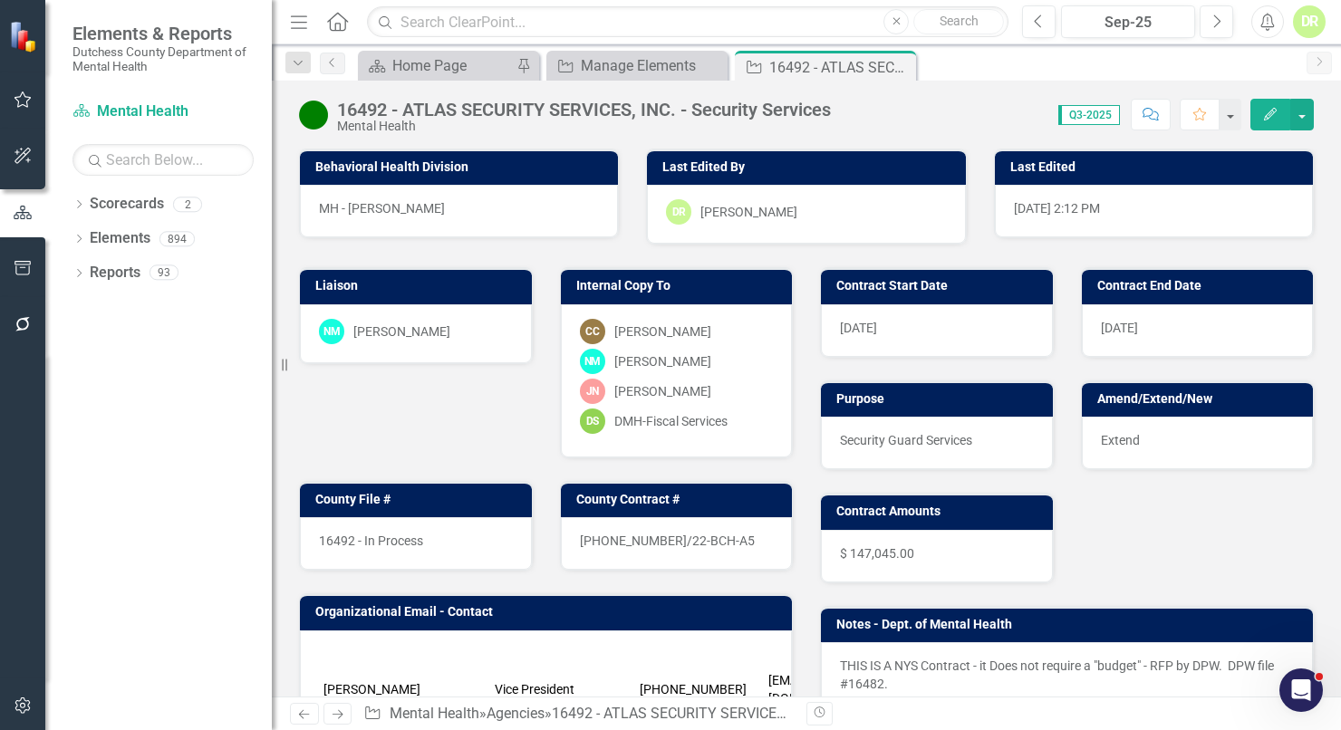
drag, startPoint x: 903, startPoint y: 62, endPoint x: 198, endPoint y: 445, distance: 801.7
click at [0, 0] on icon "Close" at bounding box center [0, 0] width 0 height 0
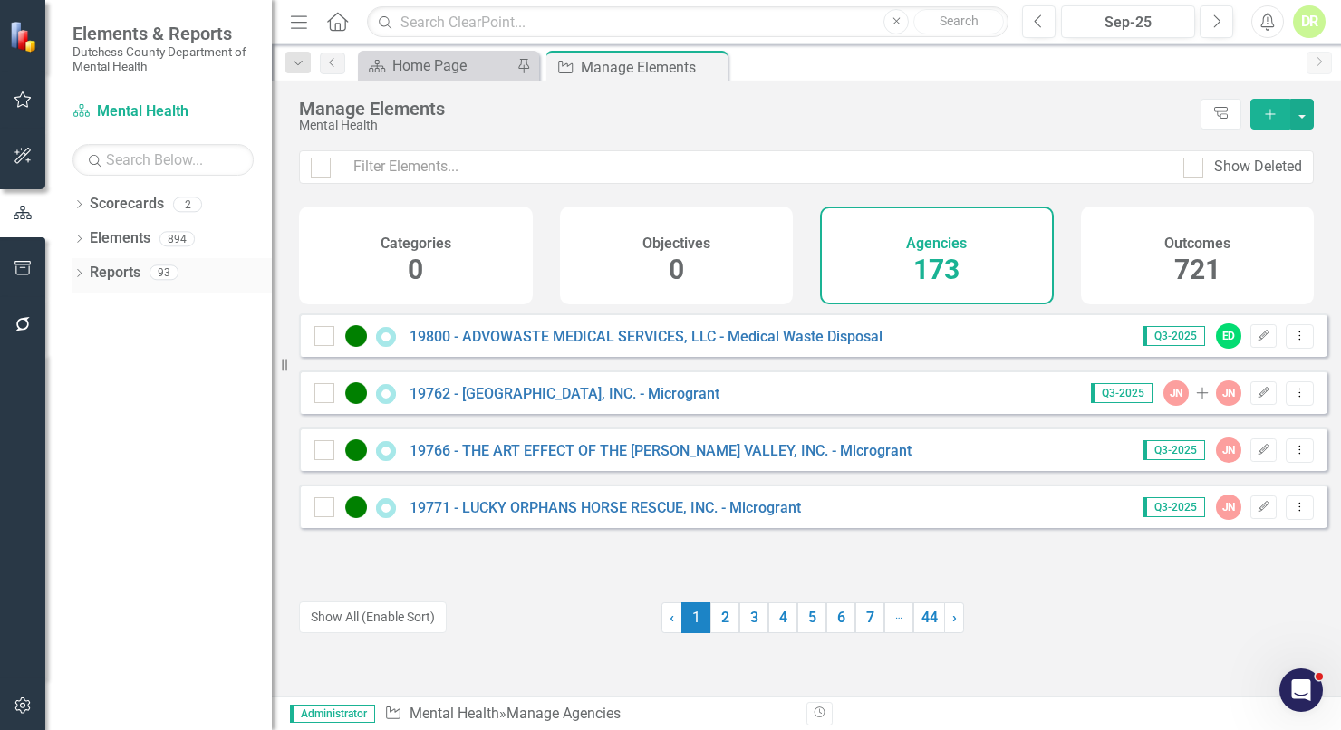
click at [121, 274] on link "Reports" at bounding box center [115, 273] width 51 height 21
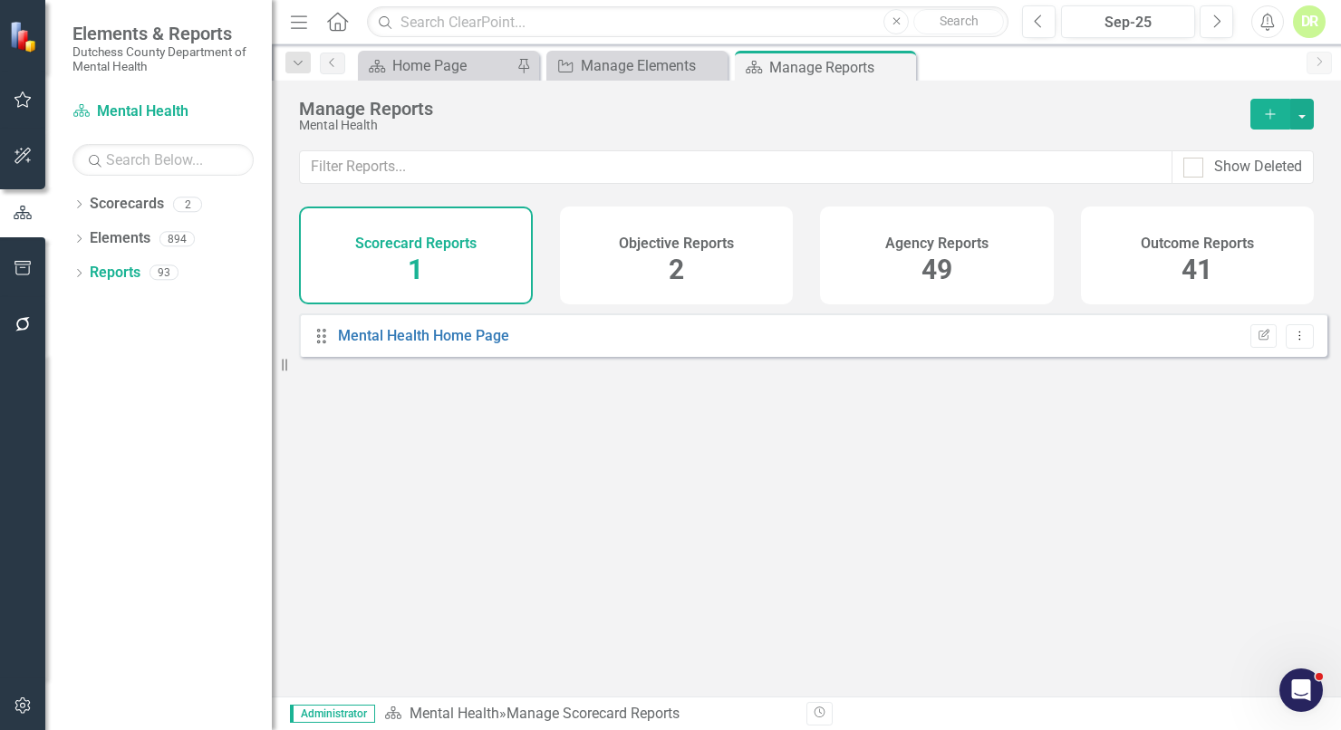
click at [1204, 247] on h4 "Outcome Reports" at bounding box center [1197, 244] width 113 height 16
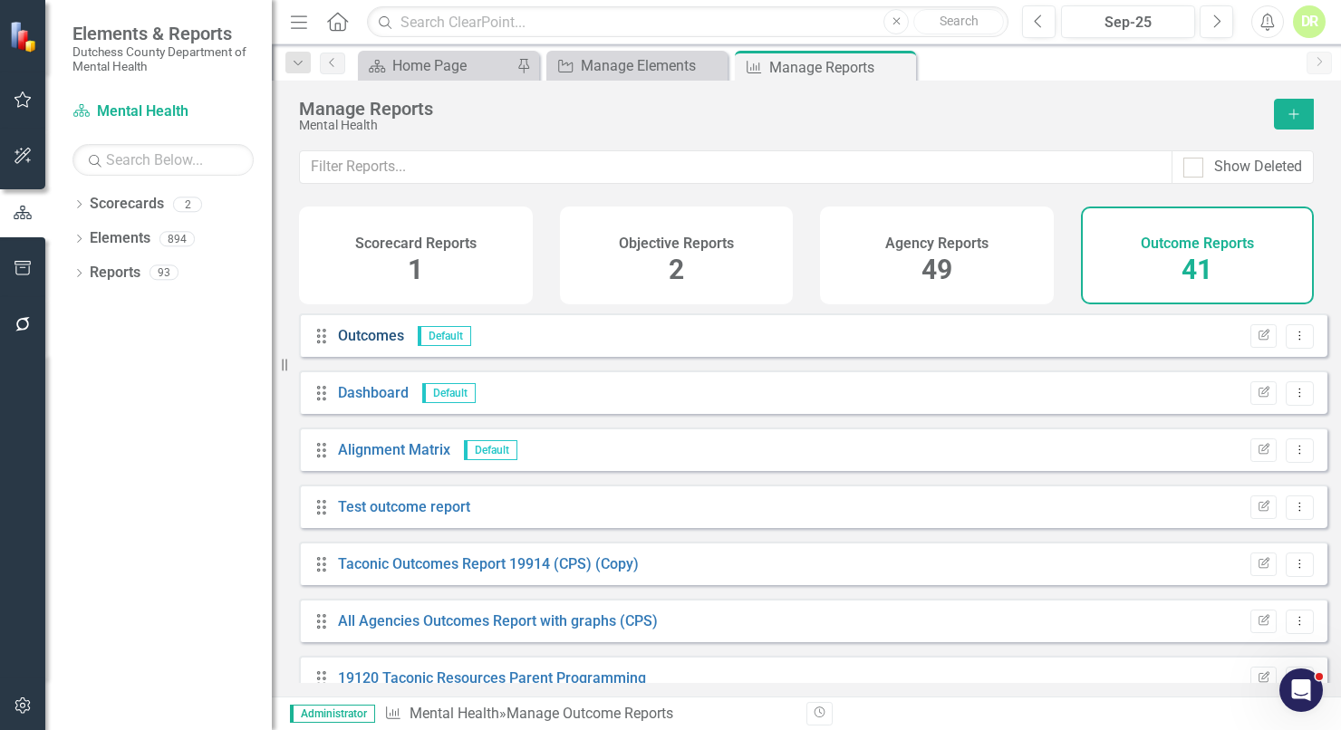
click at [384, 344] on link "Outcomes" at bounding box center [371, 335] width 66 height 17
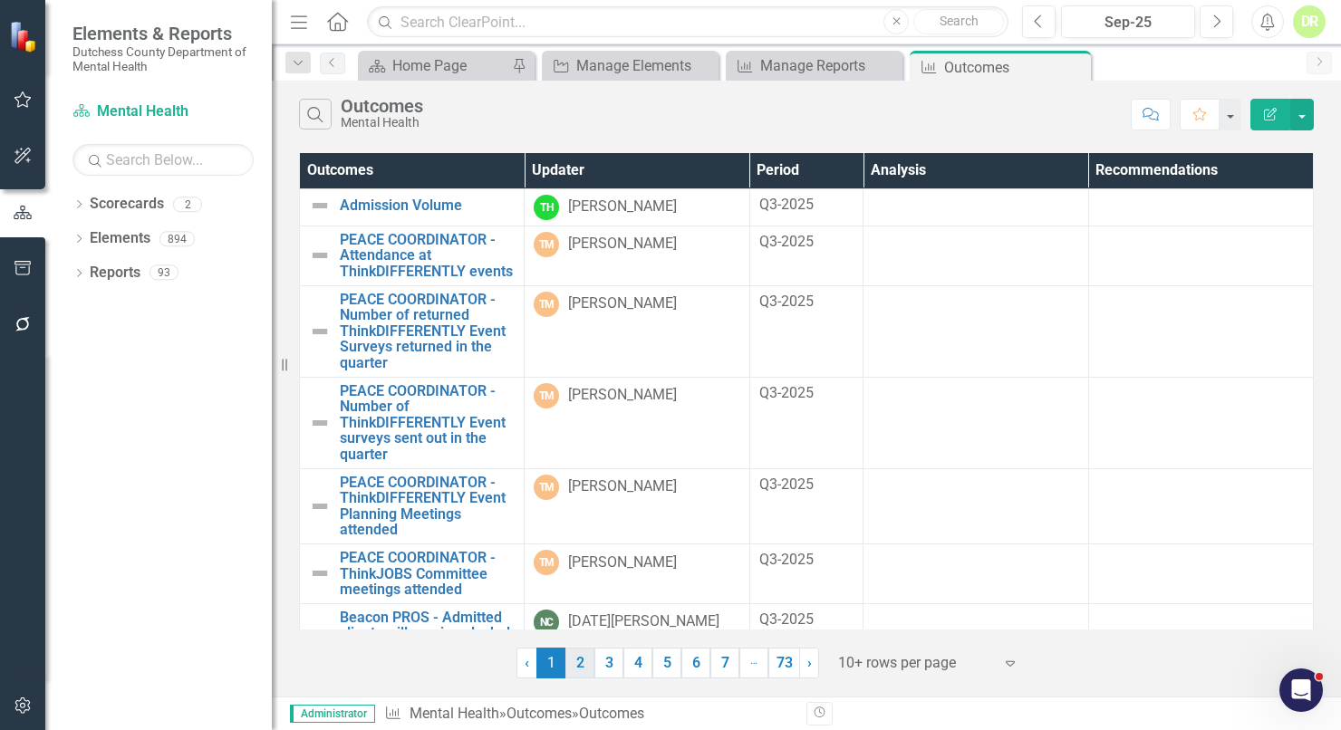
click at [576, 674] on link "2" at bounding box center [580, 663] width 29 height 31
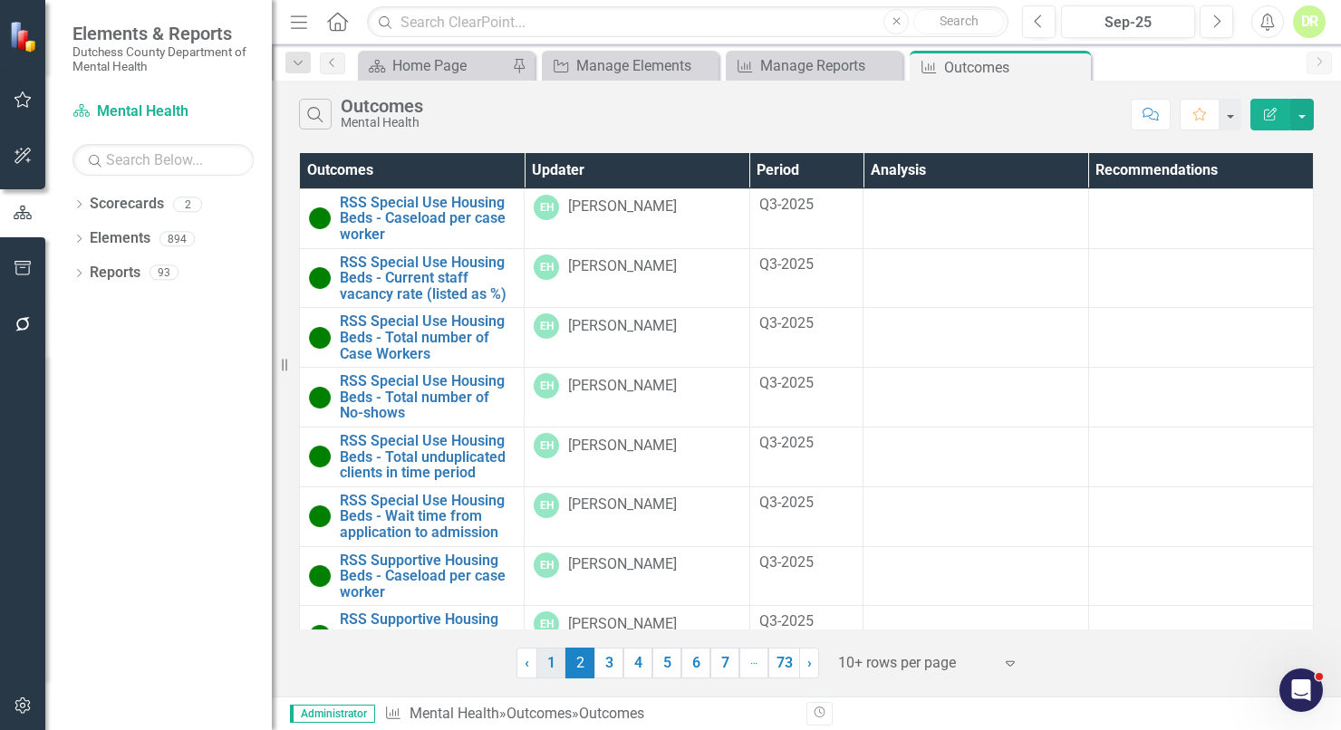
click at [555, 670] on link "1" at bounding box center [551, 663] width 29 height 31
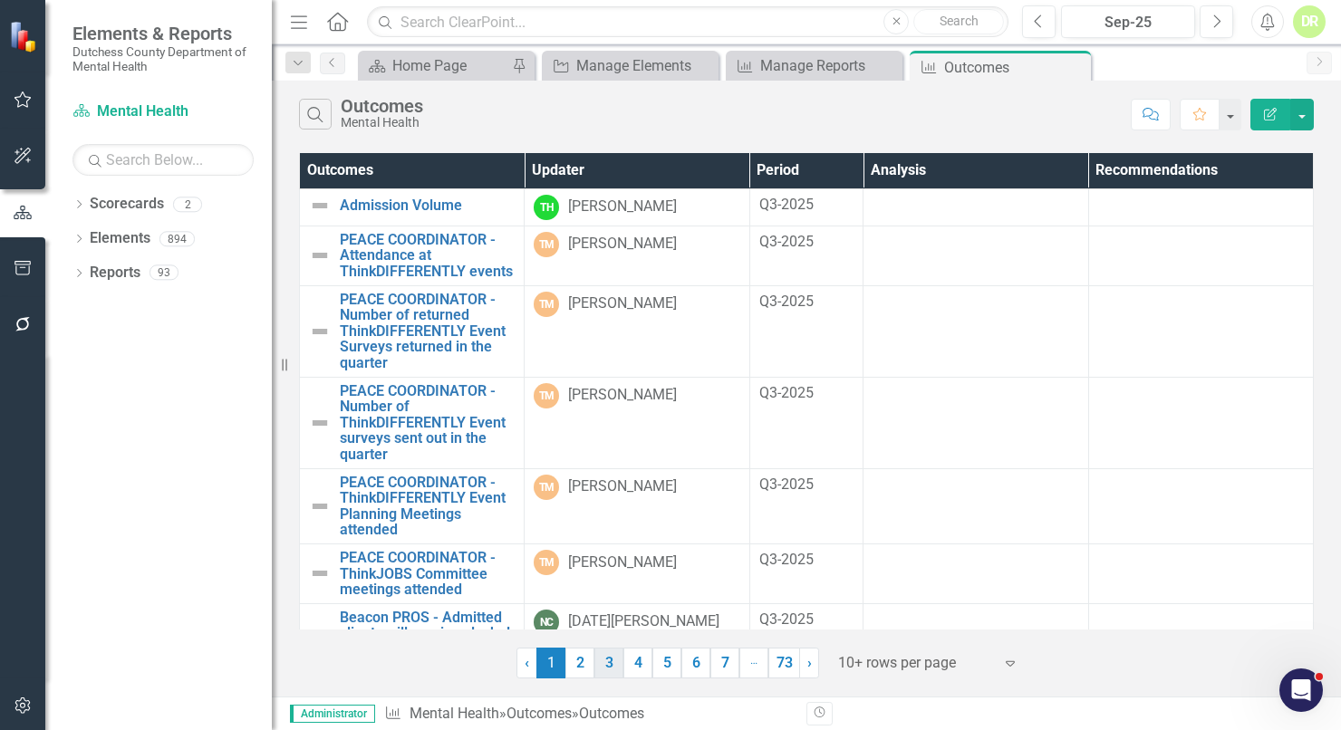
click at [608, 671] on link "3" at bounding box center [609, 663] width 29 height 31
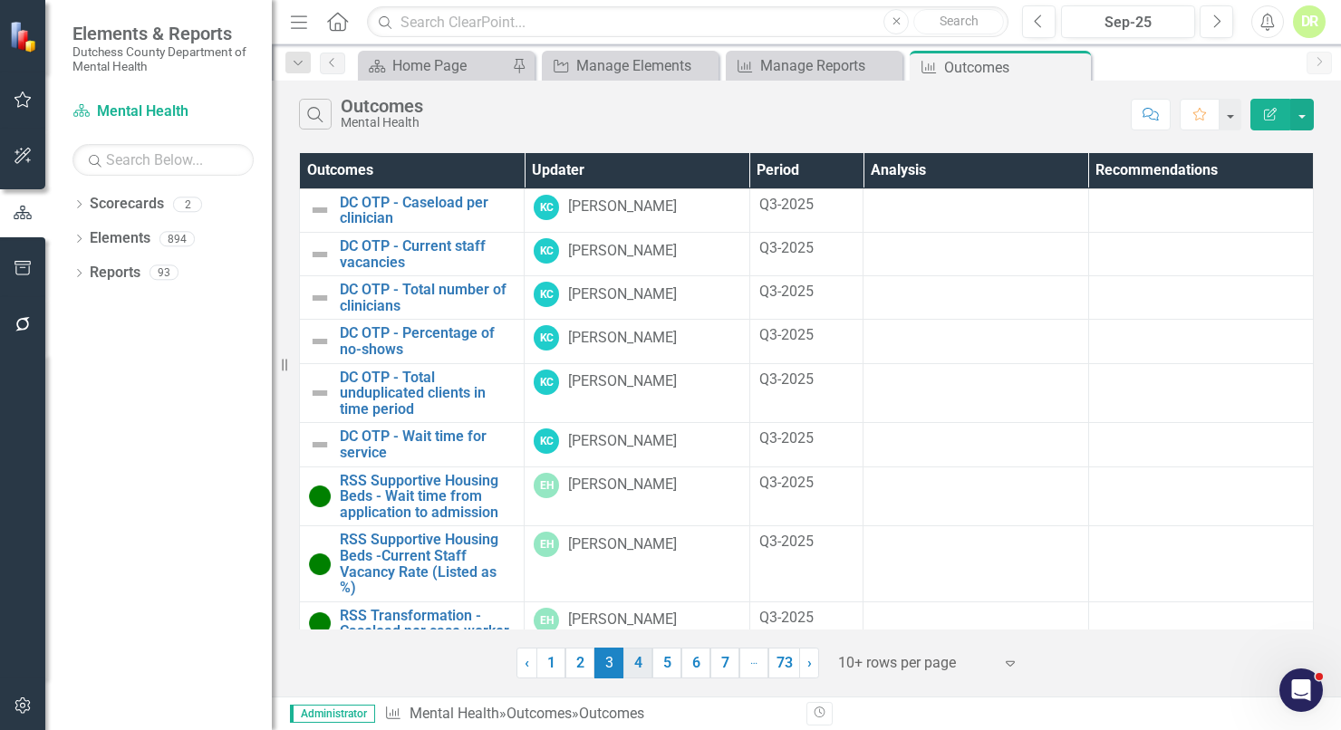
click at [641, 666] on link "4" at bounding box center [638, 663] width 29 height 31
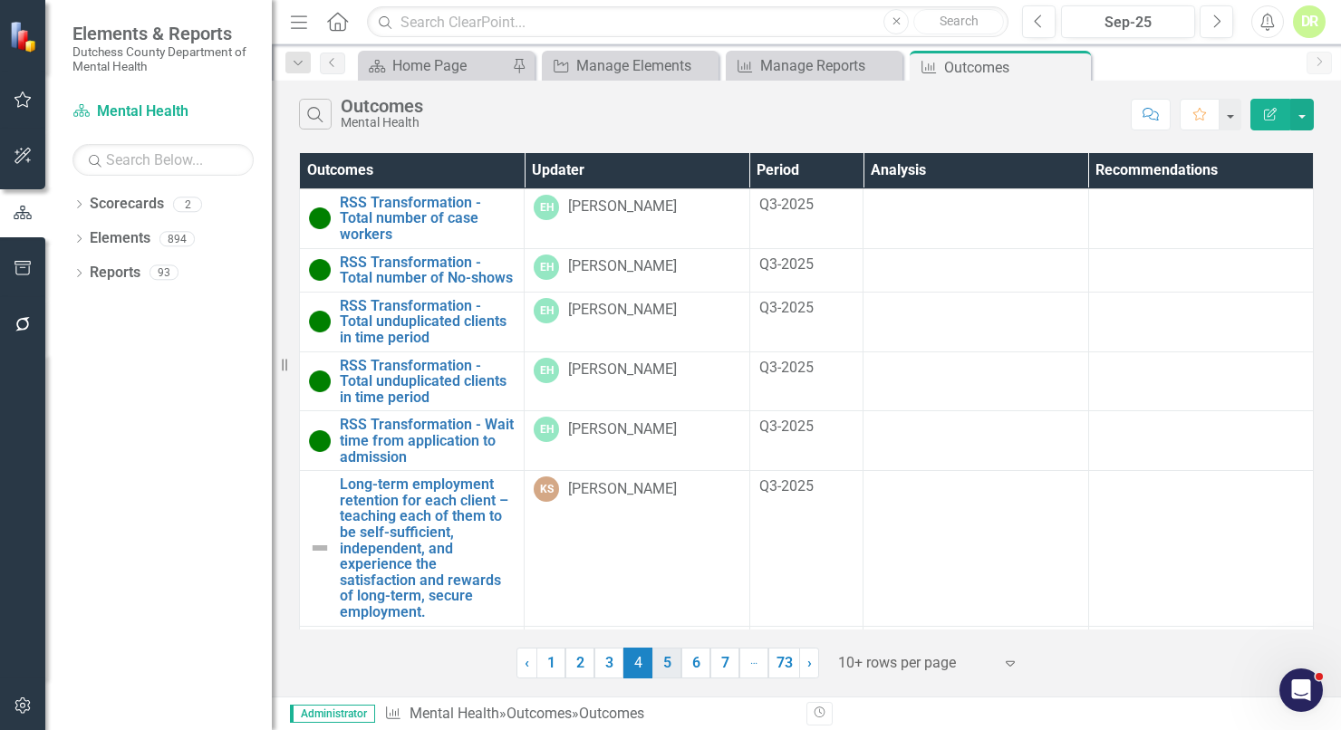
click at [673, 668] on link "5" at bounding box center [667, 663] width 29 height 31
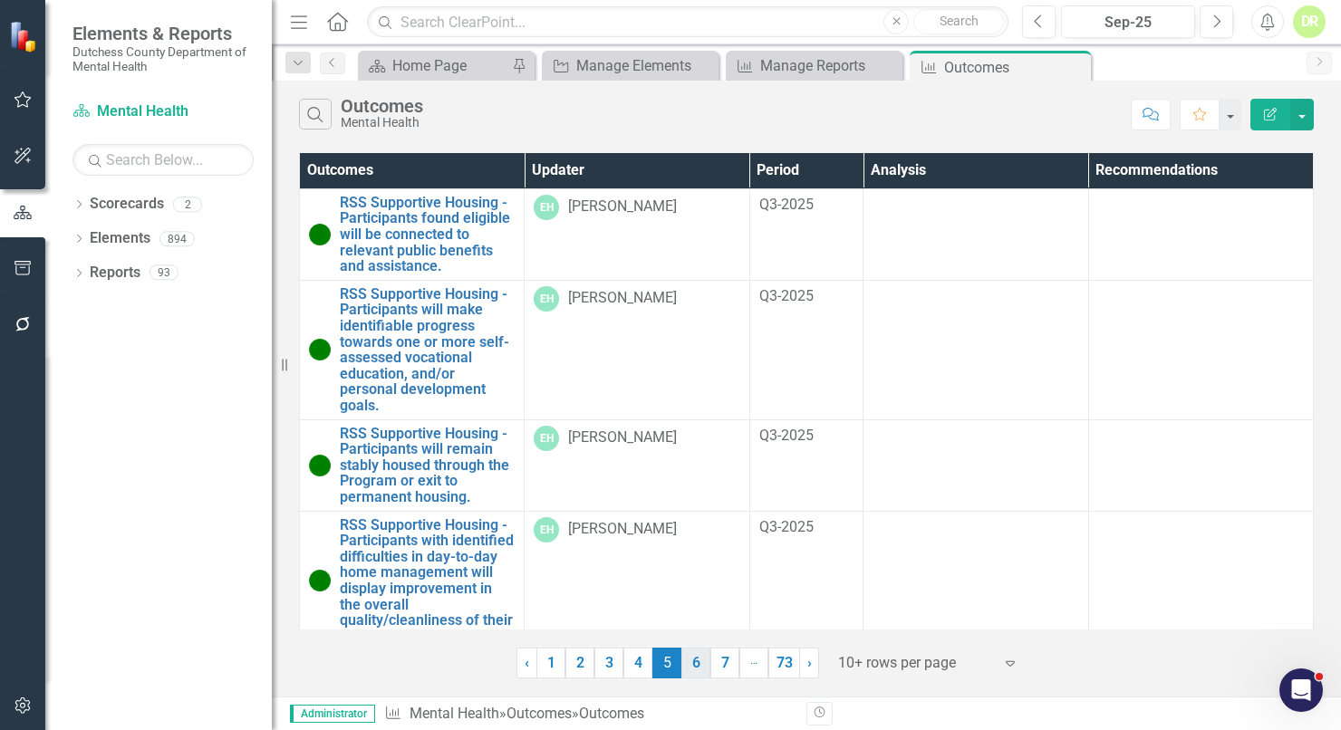
click at [691, 666] on link "6" at bounding box center [696, 663] width 29 height 31
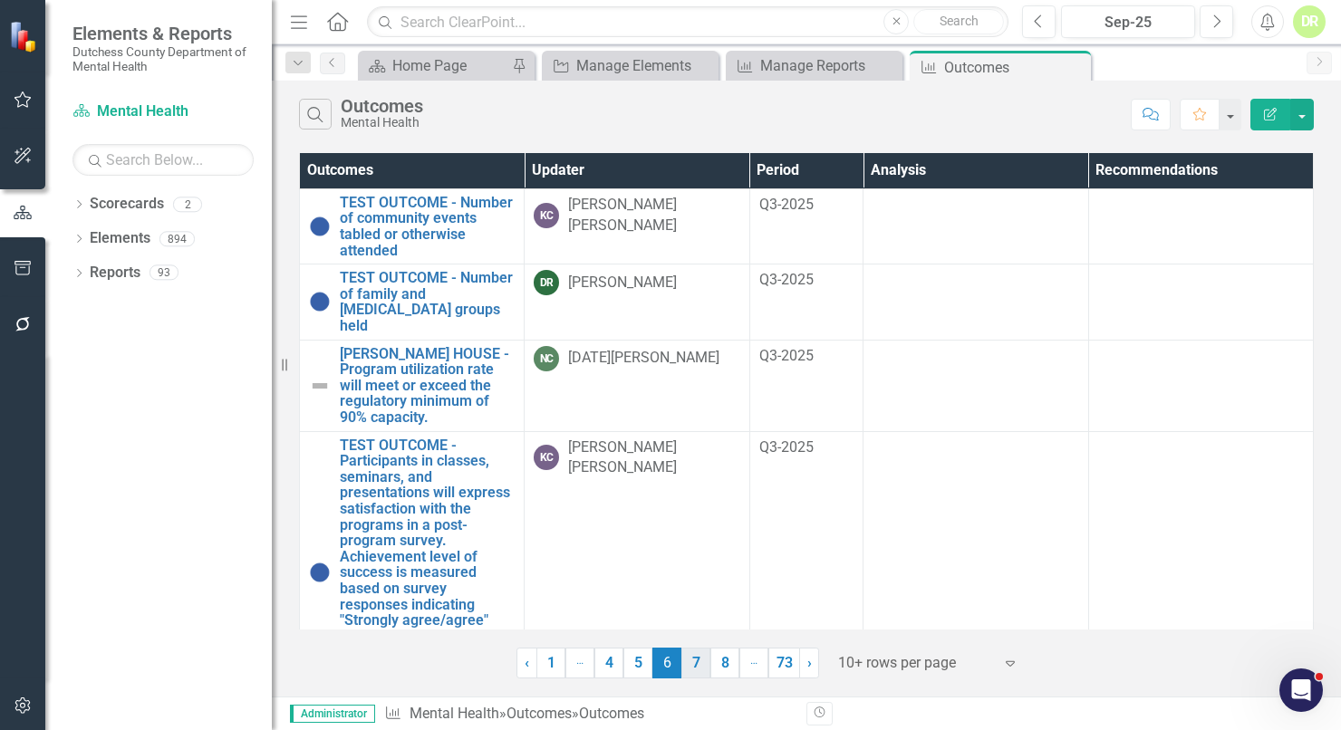
click at [693, 666] on link "7" at bounding box center [696, 663] width 29 height 31
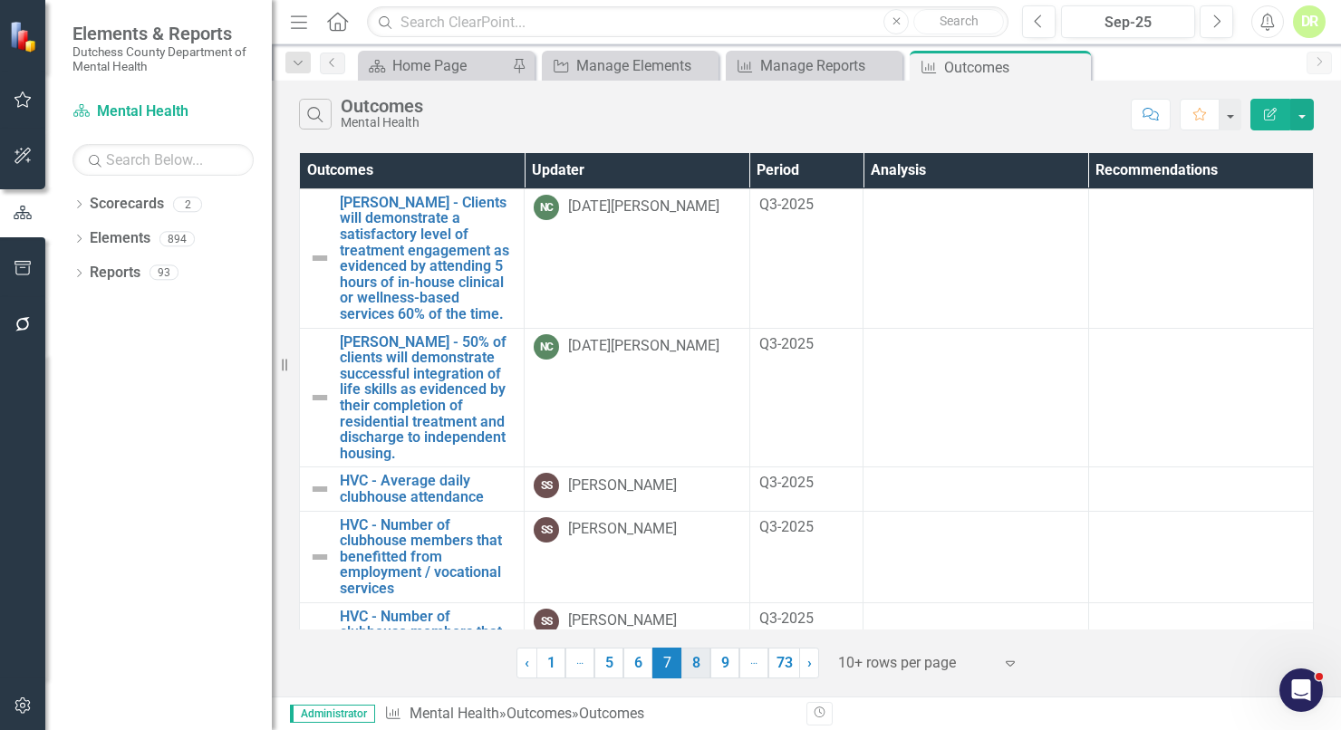
click at [697, 668] on link "8" at bounding box center [696, 663] width 29 height 31
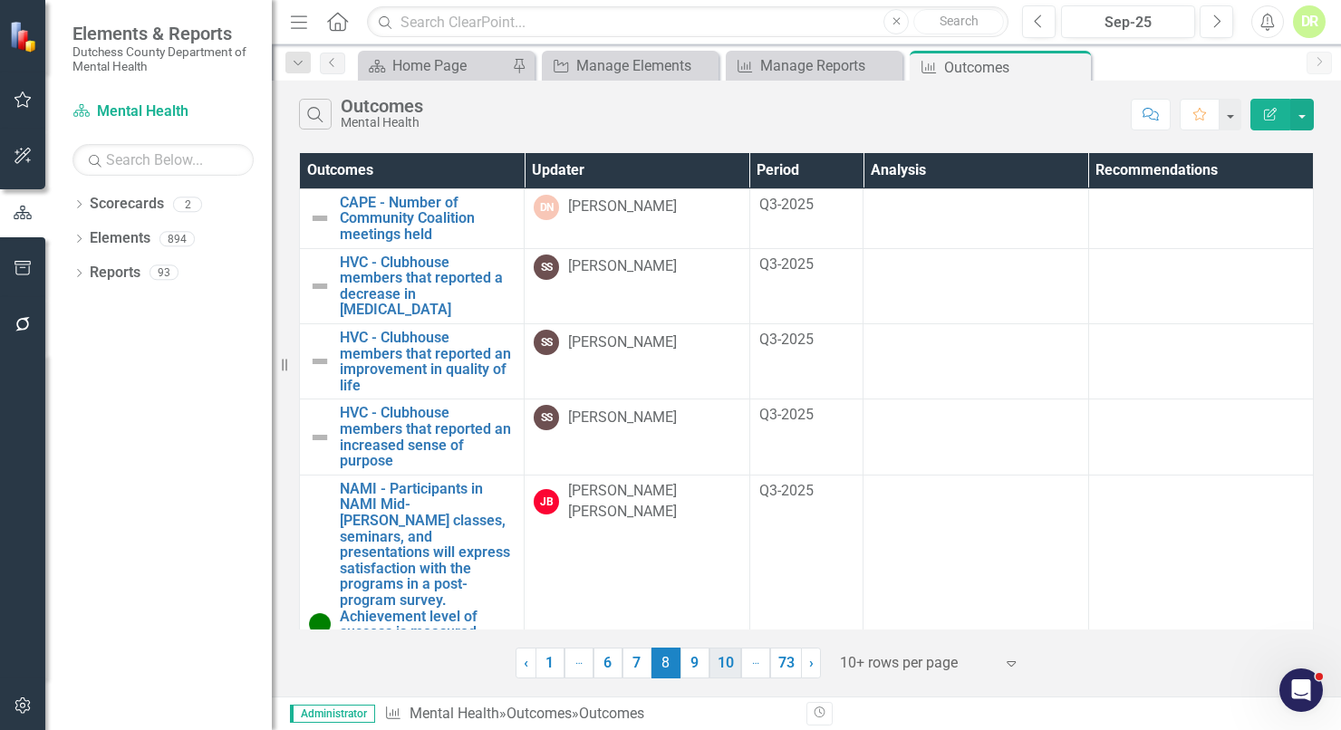
click at [721, 664] on link "10" at bounding box center [726, 663] width 32 height 31
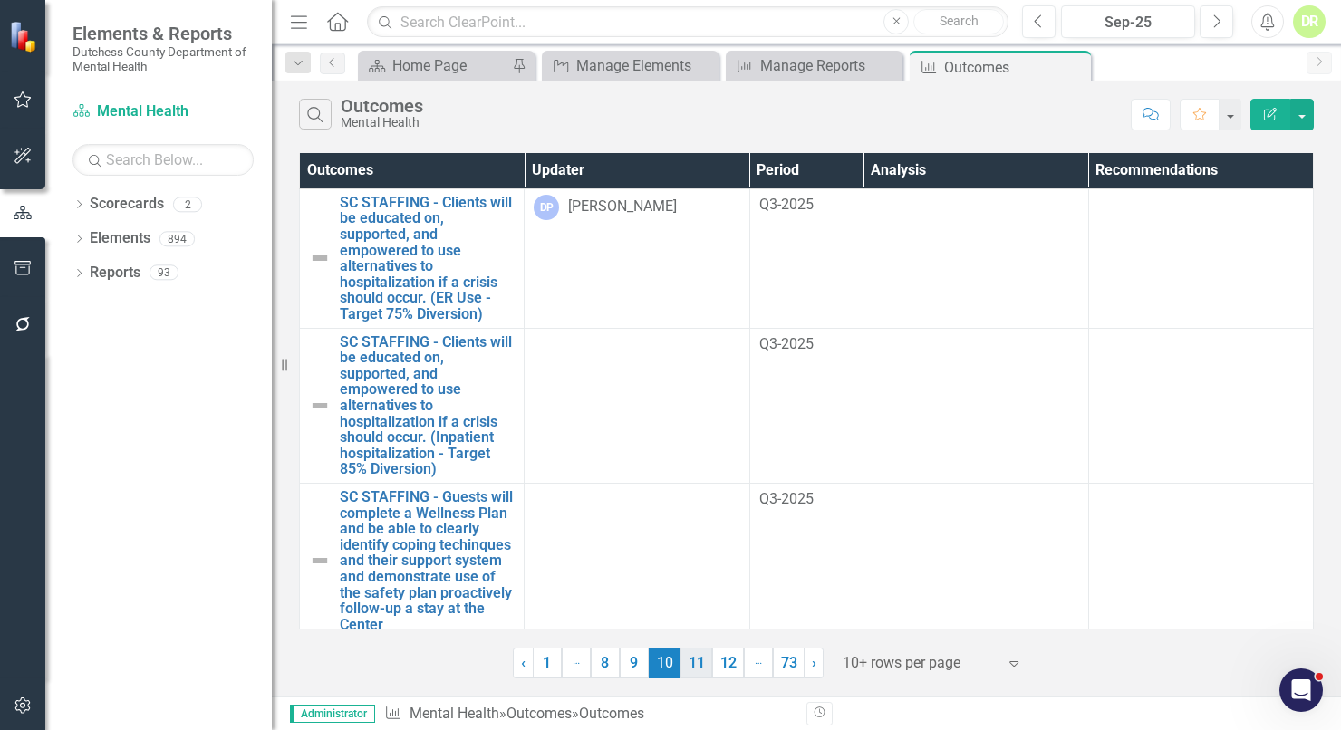
click at [697, 664] on link "11" at bounding box center [697, 663] width 32 height 31
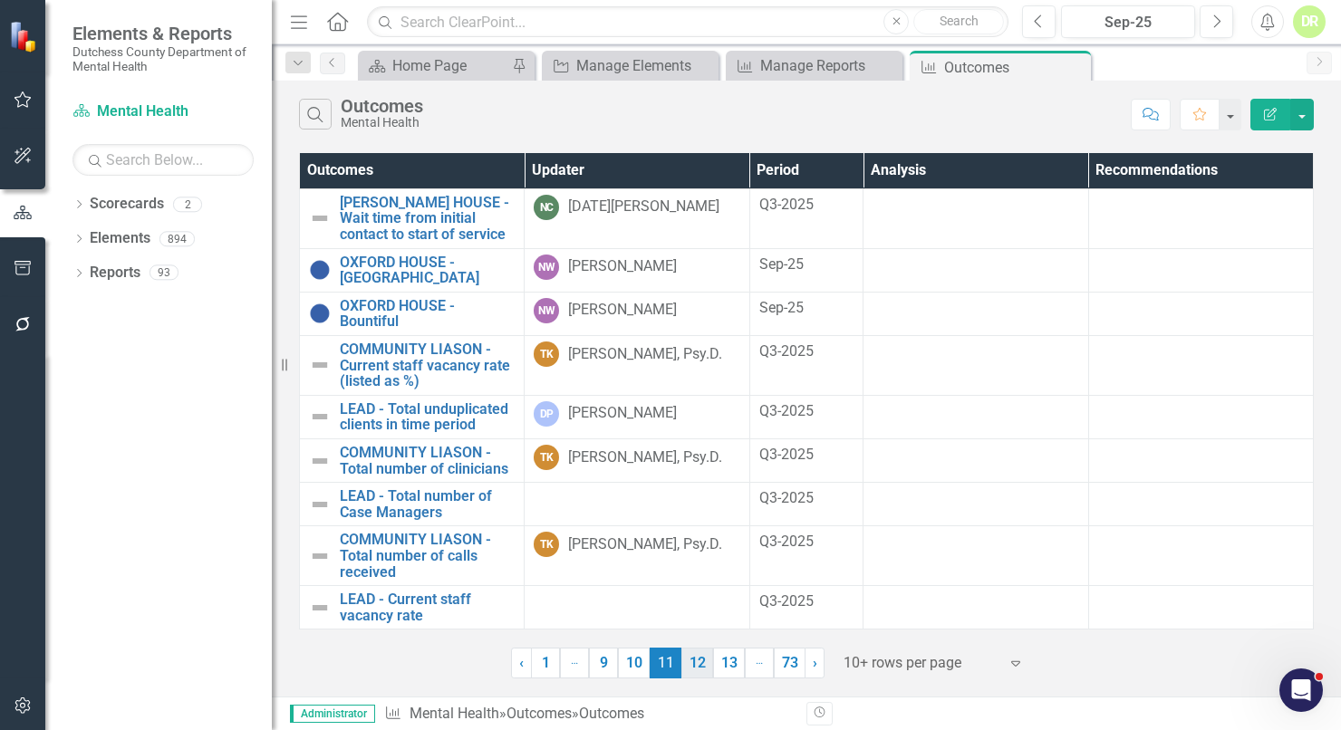
click at [710, 659] on link "12" at bounding box center [698, 663] width 32 height 31
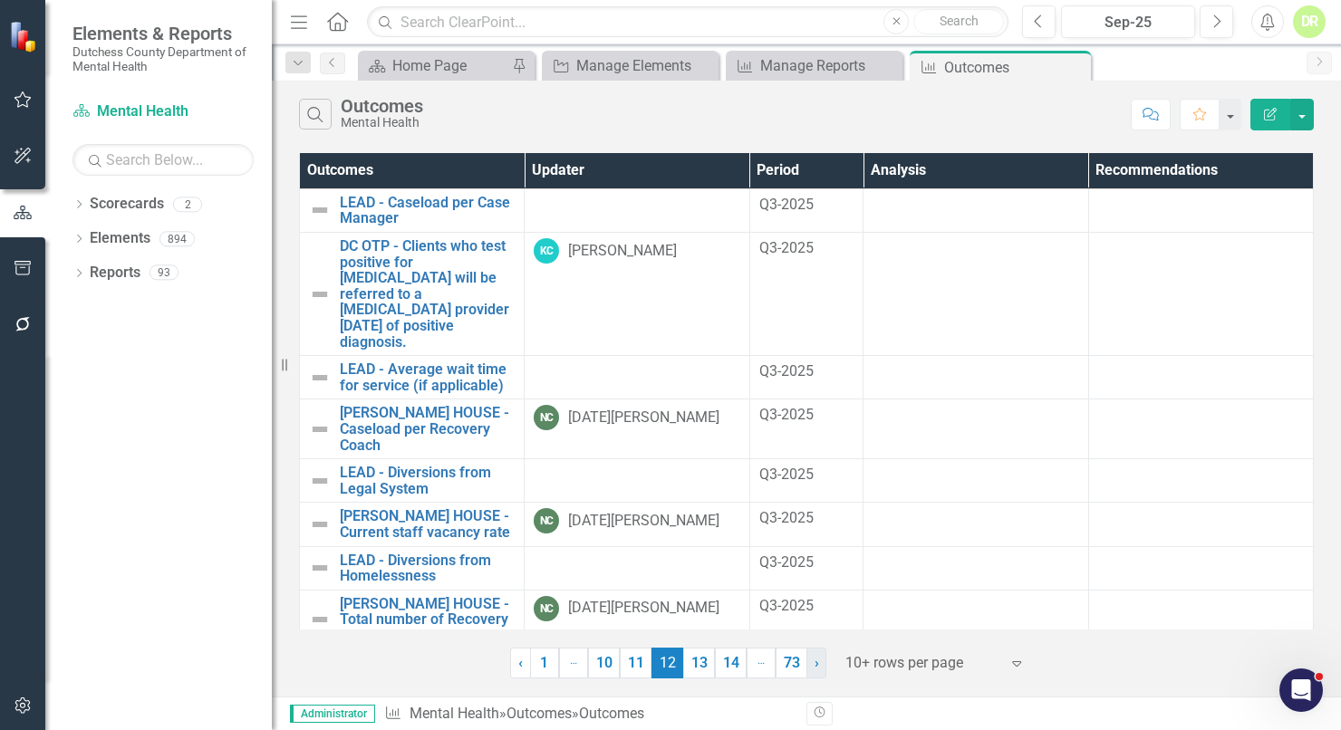
click at [821, 659] on link "› Next" at bounding box center [817, 663] width 20 height 31
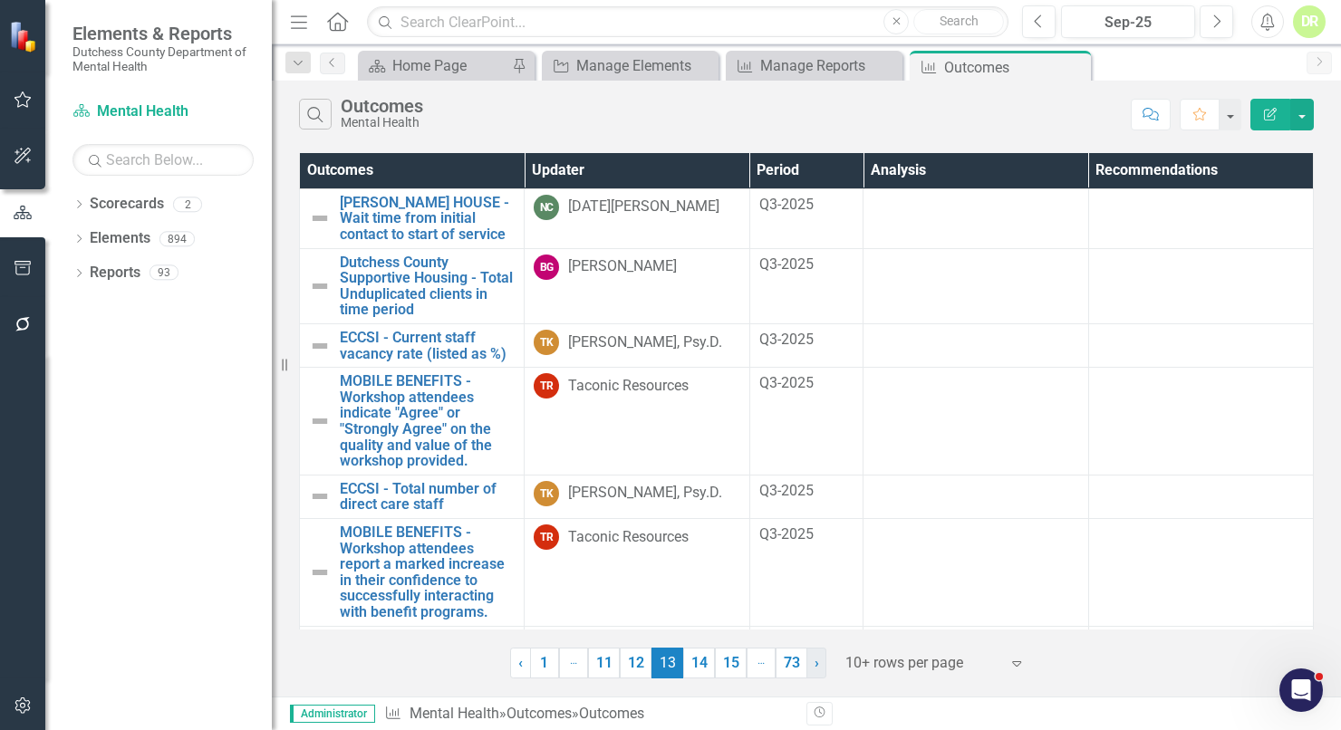
click at [810, 660] on link "› Next" at bounding box center [817, 663] width 20 height 31
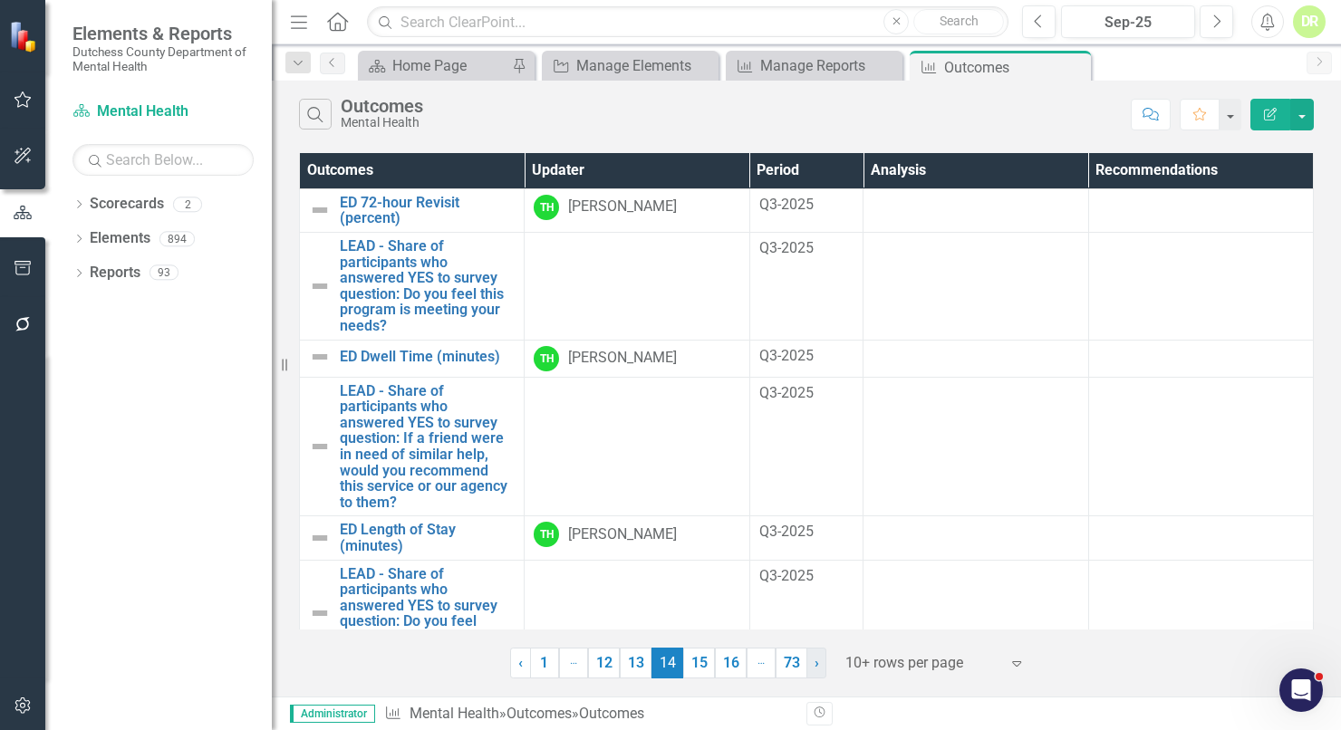
click at [810, 660] on link "› Next" at bounding box center [817, 663] width 20 height 31
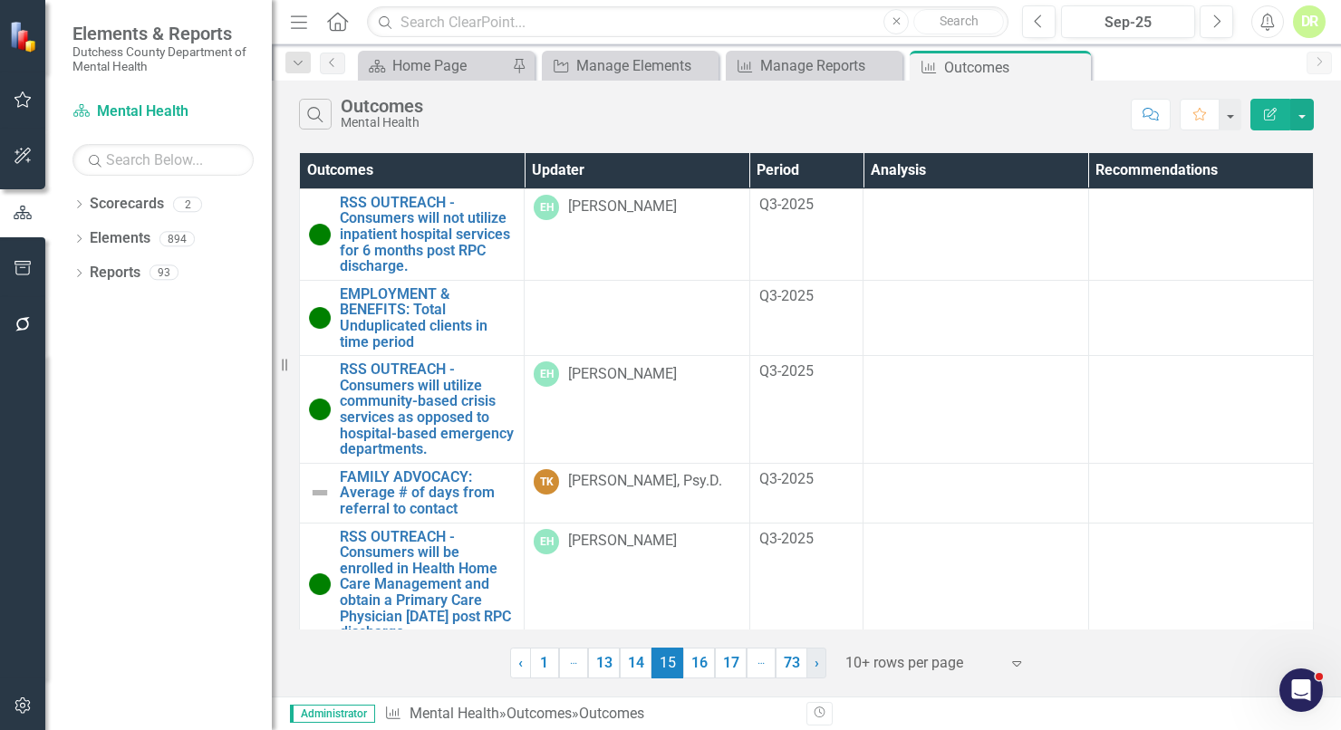
click at [810, 660] on link "› Next" at bounding box center [817, 663] width 20 height 31
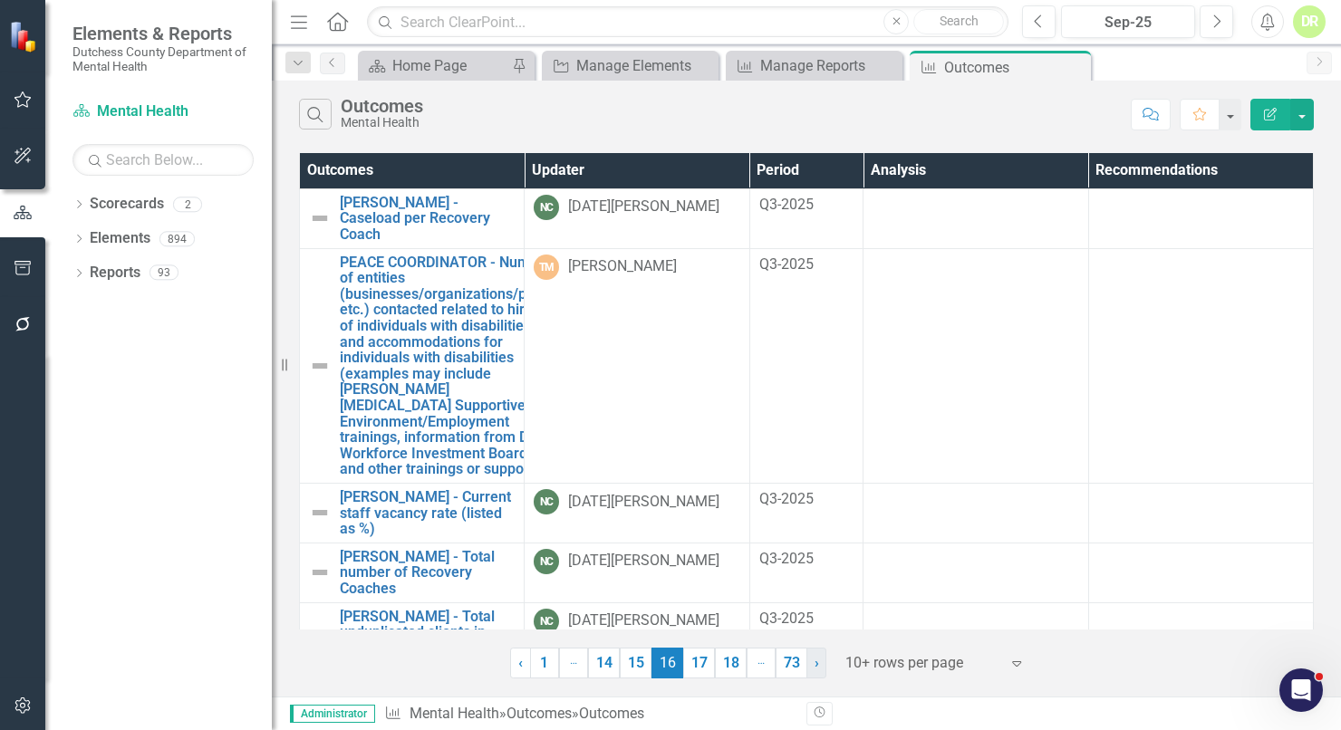
click at [810, 660] on link "› Next" at bounding box center [817, 663] width 20 height 31
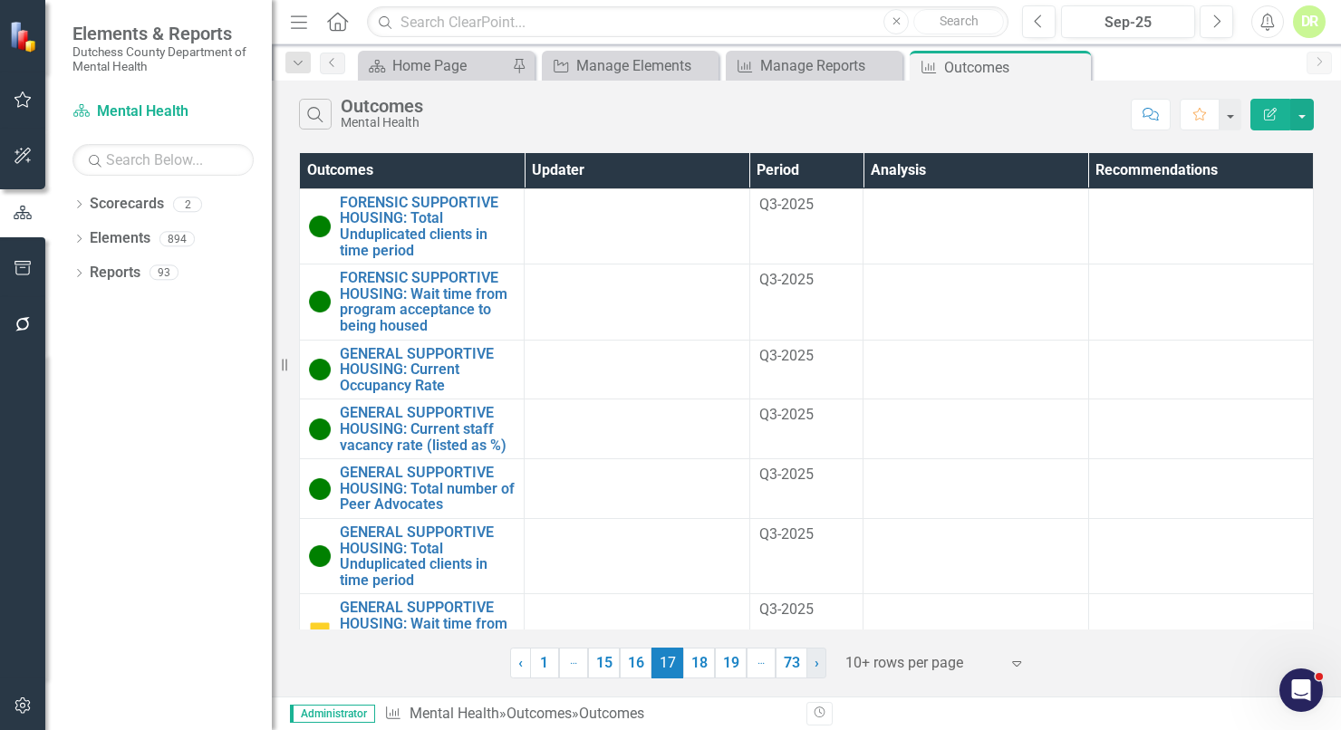
click at [810, 660] on link "› Next" at bounding box center [817, 663] width 20 height 31
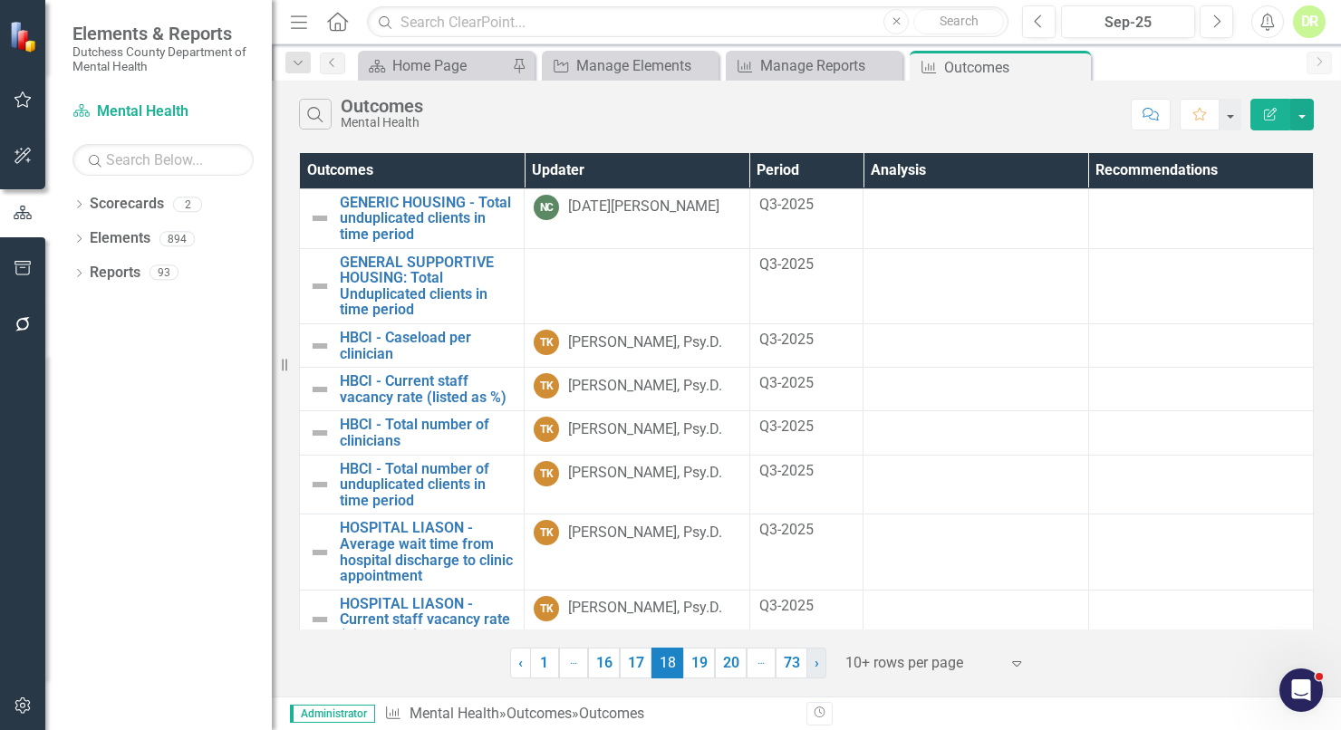
click at [810, 660] on link "› Next" at bounding box center [817, 663] width 20 height 31
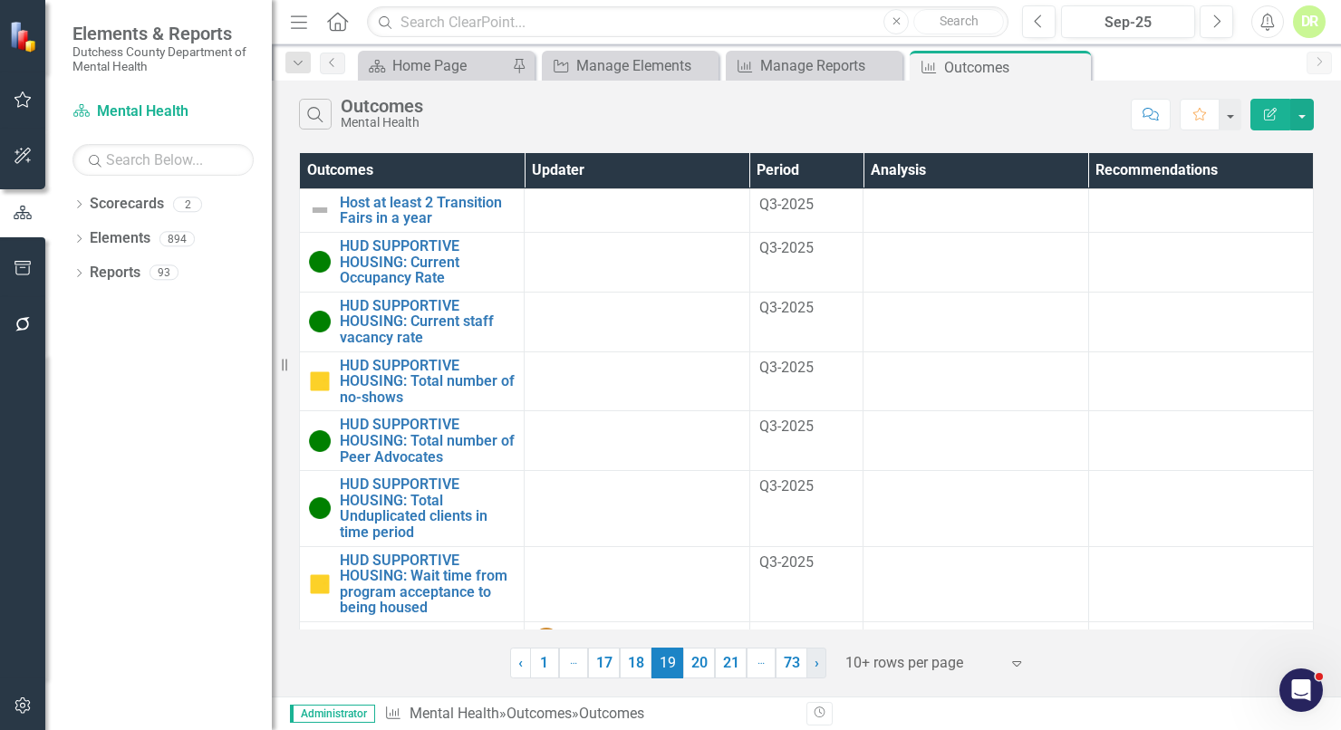
click at [810, 660] on link "› Next" at bounding box center [817, 663] width 20 height 31
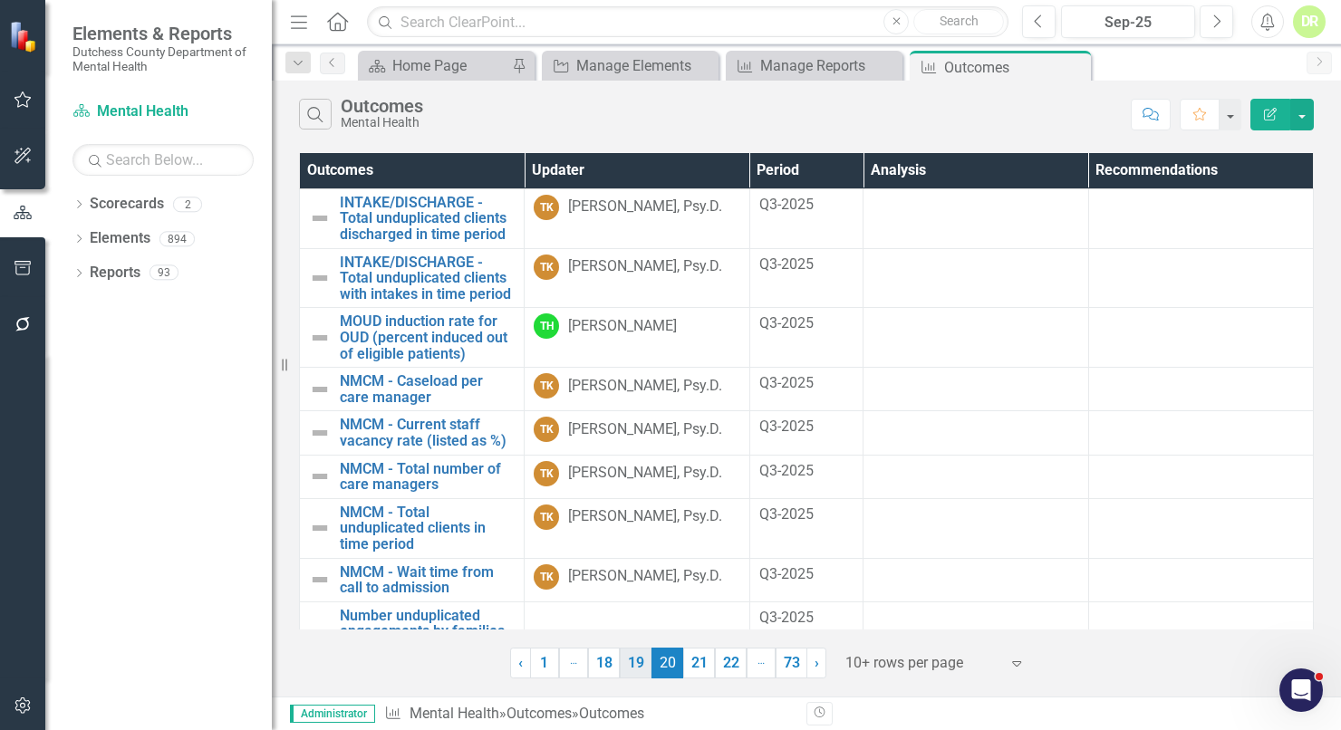
click at [637, 662] on link "19" at bounding box center [636, 663] width 32 height 31
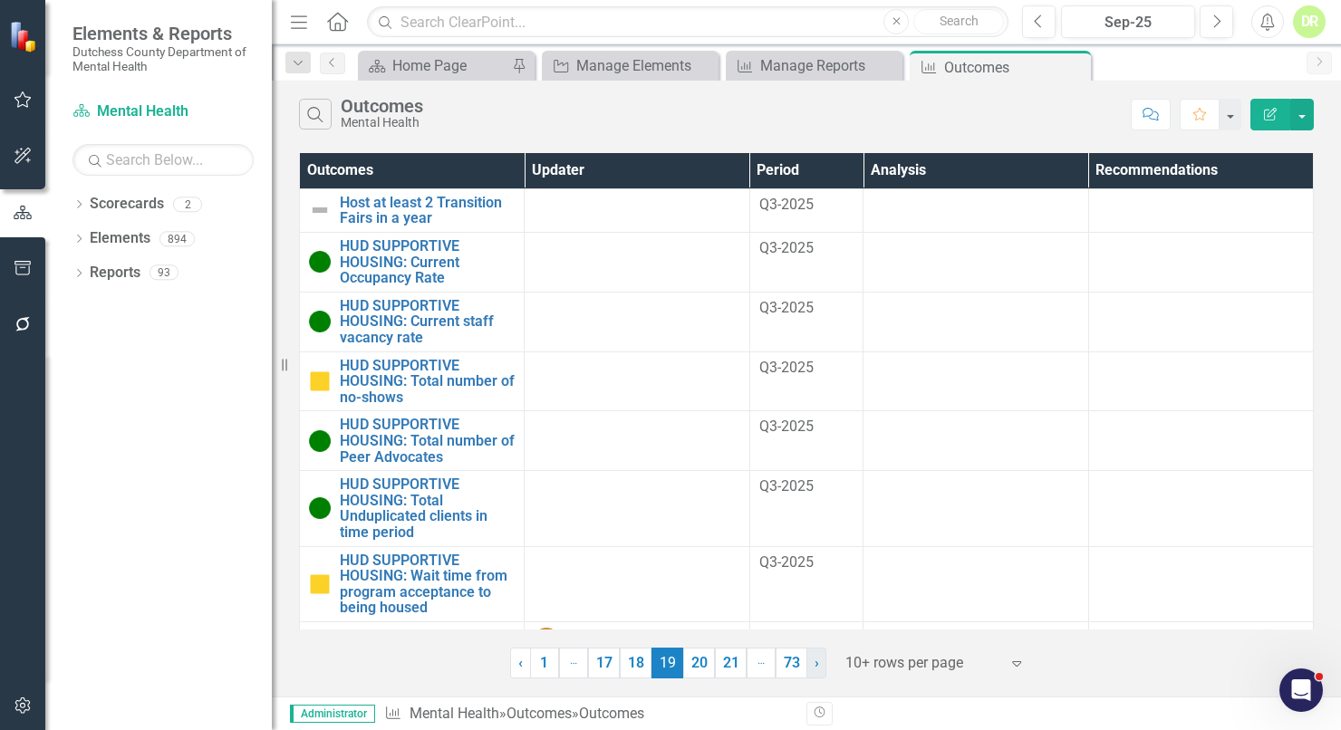
click at [821, 662] on link "› Next" at bounding box center [817, 663] width 20 height 31
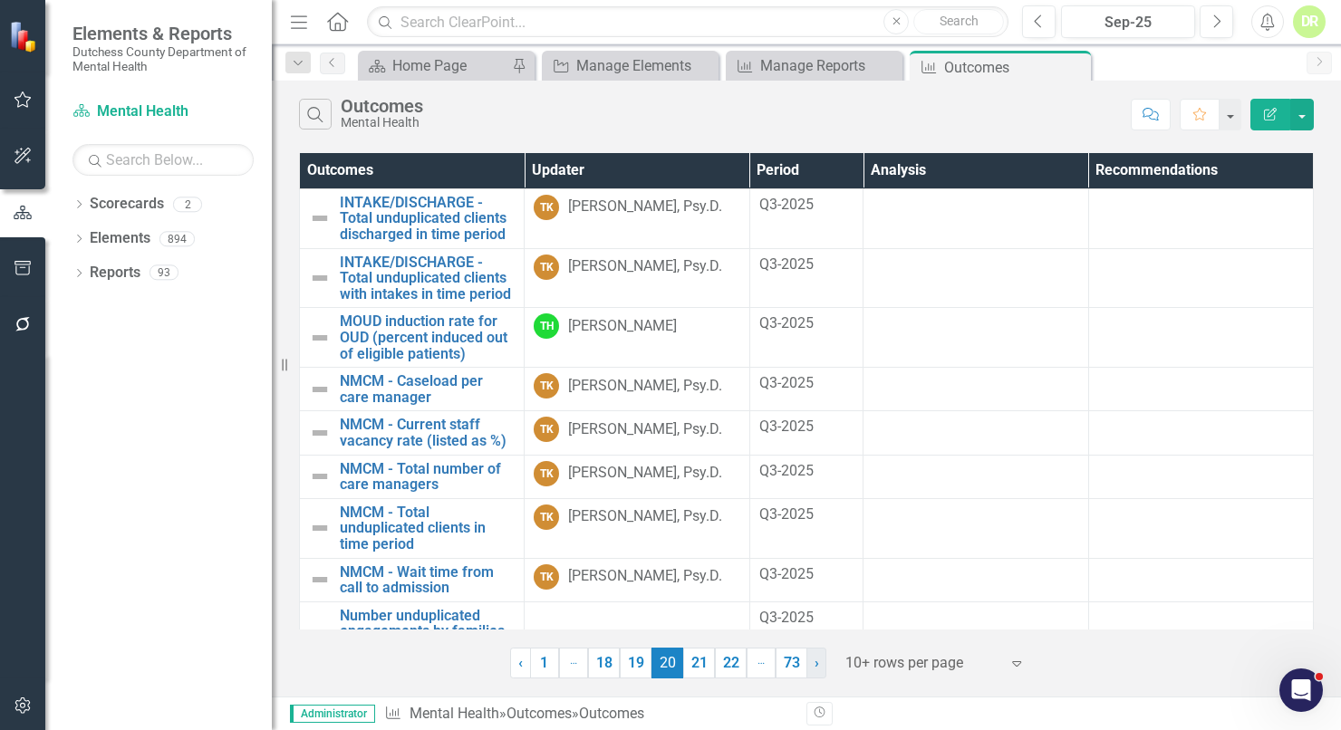
click at [821, 662] on link "› Next" at bounding box center [817, 663] width 20 height 31
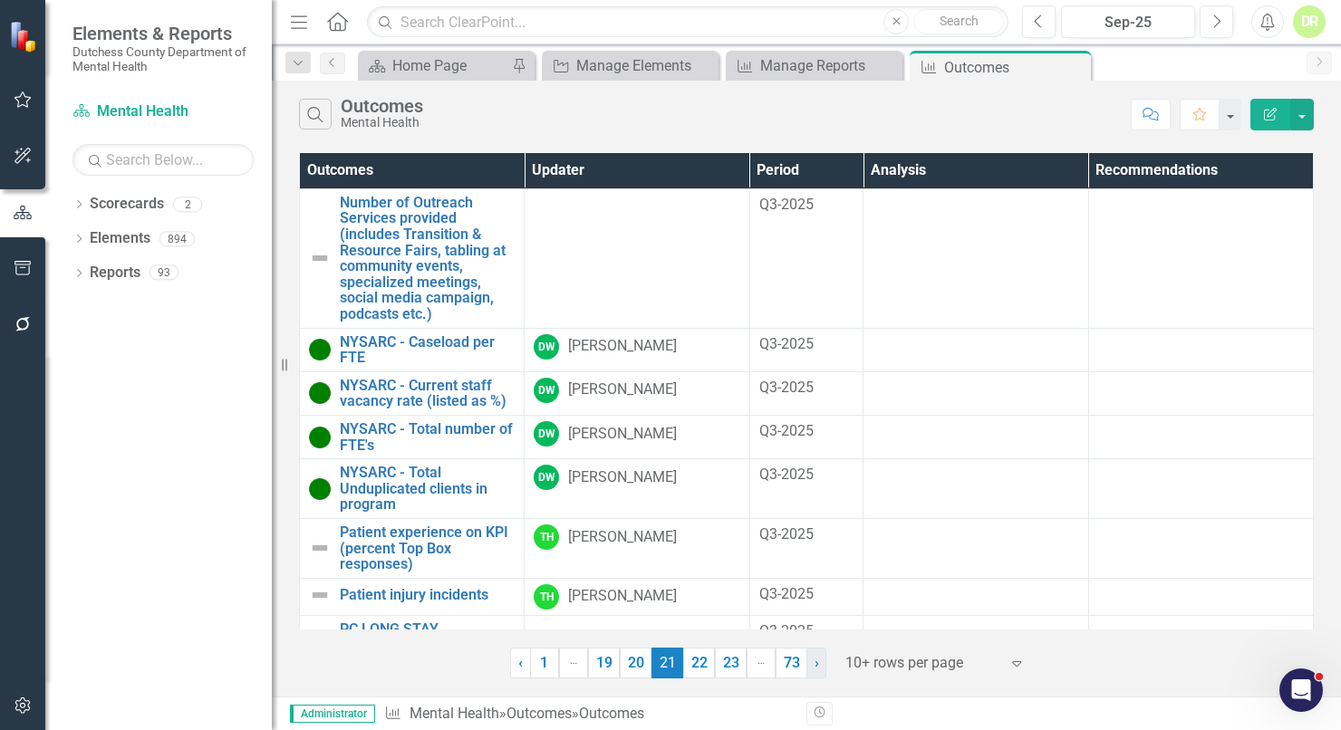
click at [820, 662] on link "› Next" at bounding box center [817, 663] width 20 height 31
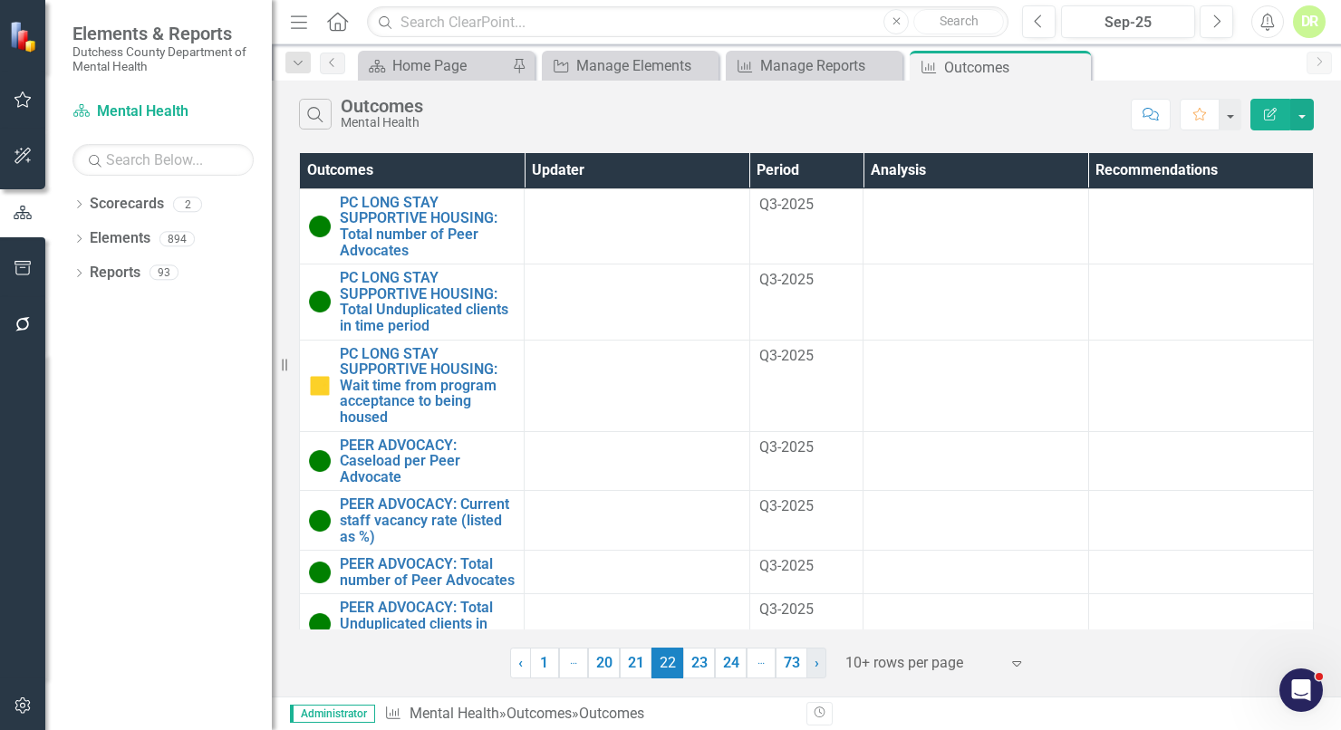
click at [820, 662] on link "› Next" at bounding box center [817, 663] width 20 height 31
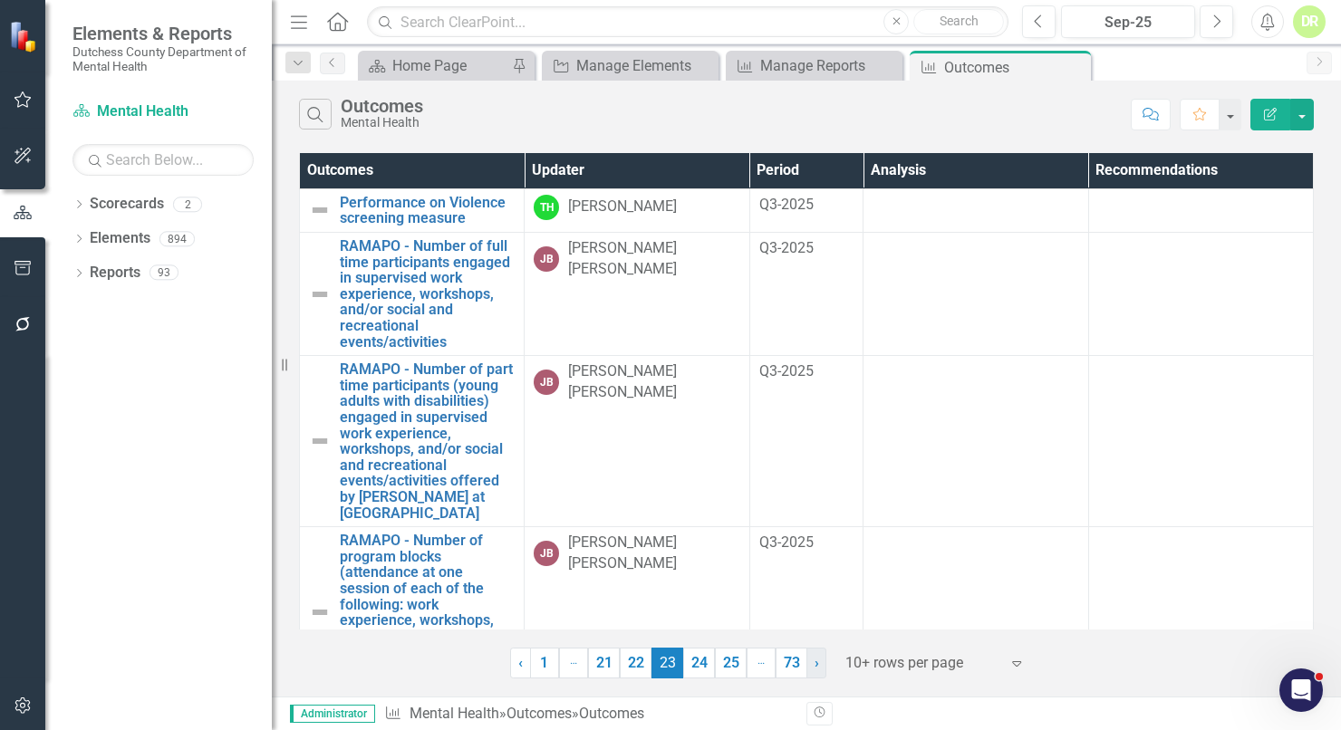
click at [817, 662] on span "›" at bounding box center [817, 662] width 5 height 17
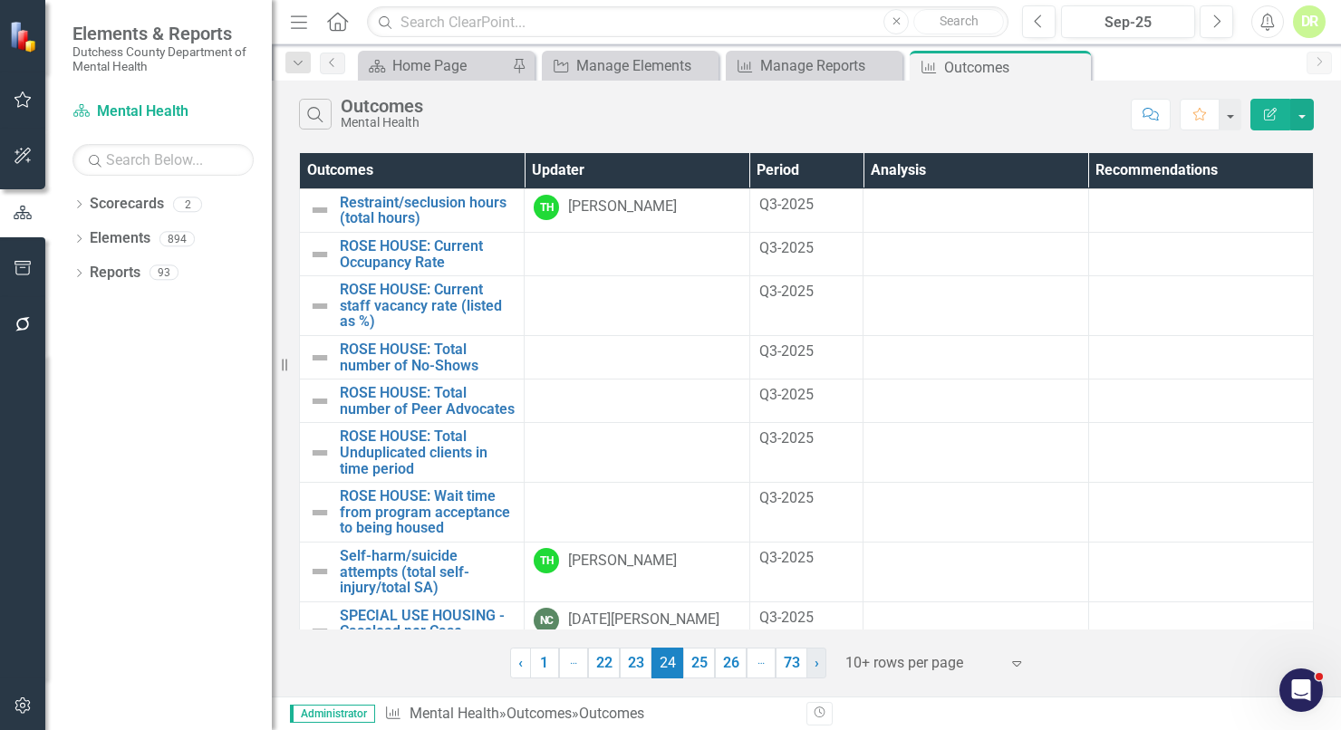
click at [817, 662] on span "›" at bounding box center [817, 662] width 5 height 17
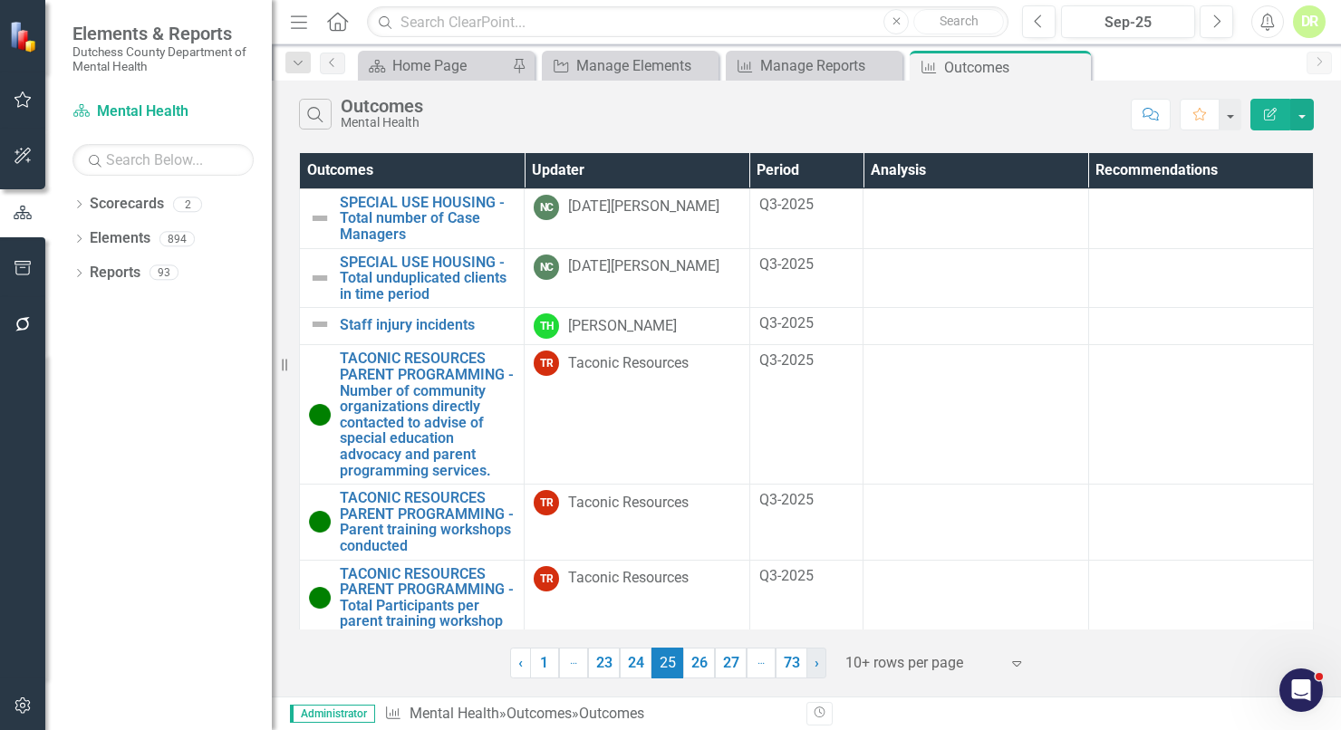
click at [817, 667] on span "›" at bounding box center [817, 662] width 5 height 17
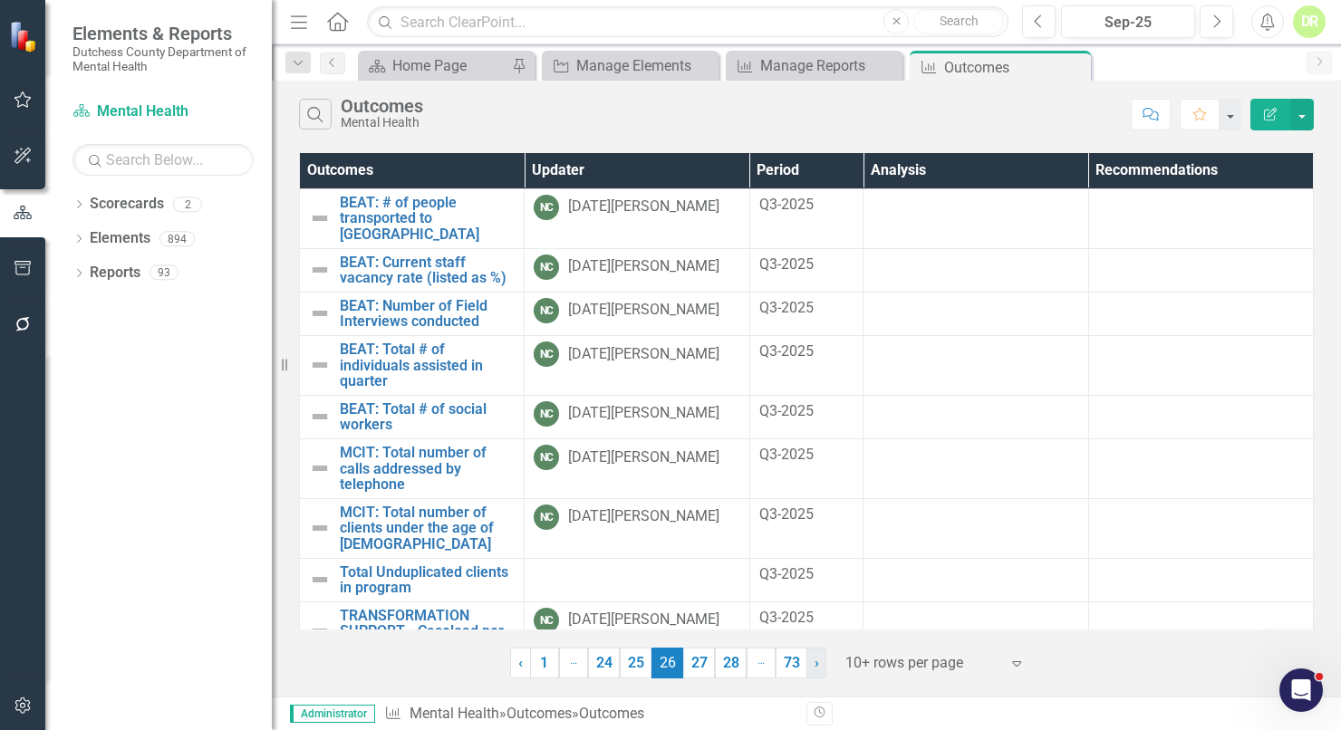
click at [817, 667] on span "›" at bounding box center [817, 662] width 5 height 17
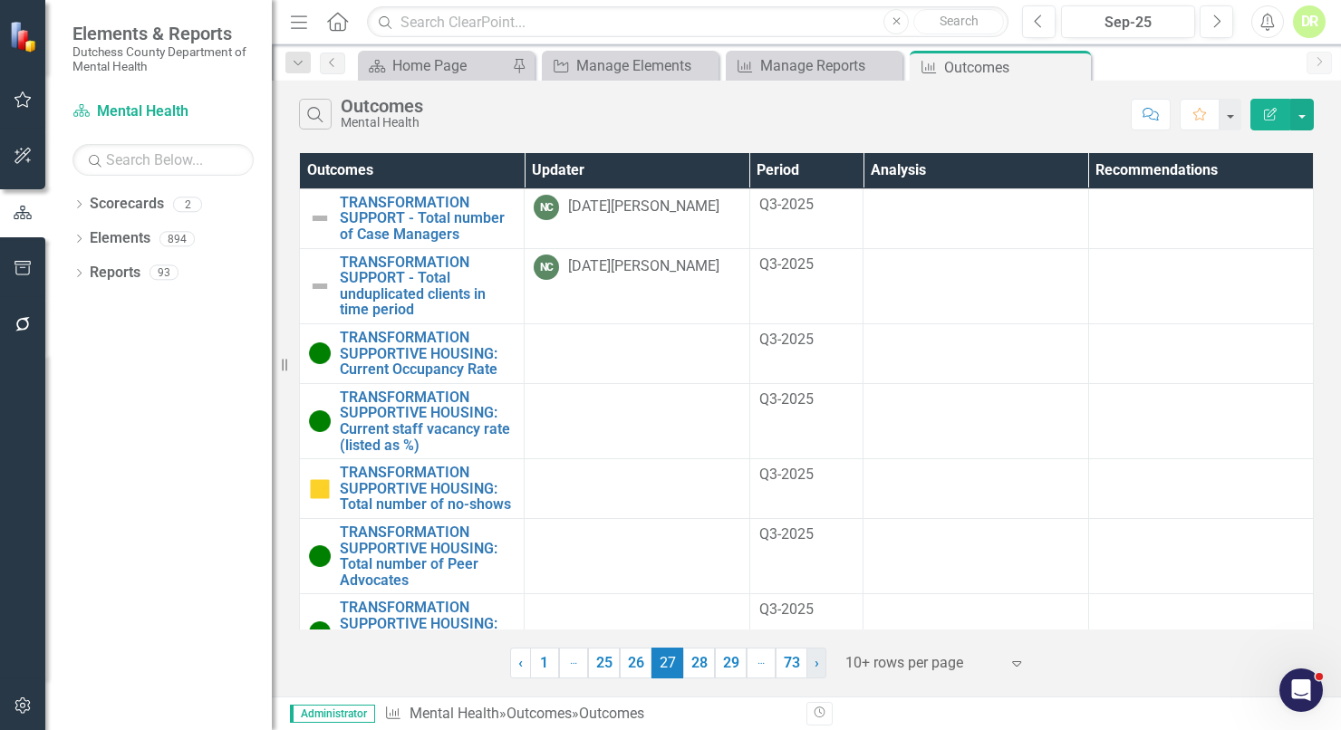
click at [817, 667] on span "›" at bounding box center [817, 662] width 5 height 17
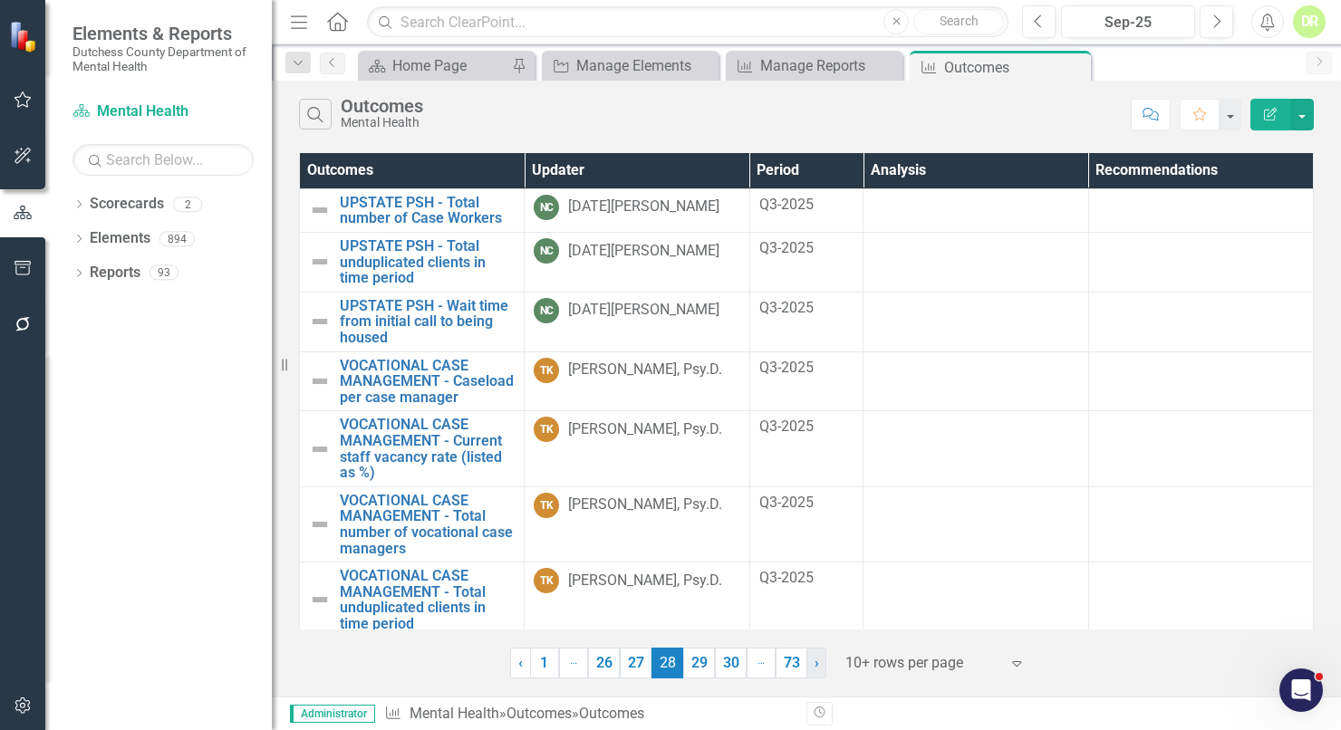
click at [817, 667] on span "›" at bounding box center [817, 662] width 5 height 17
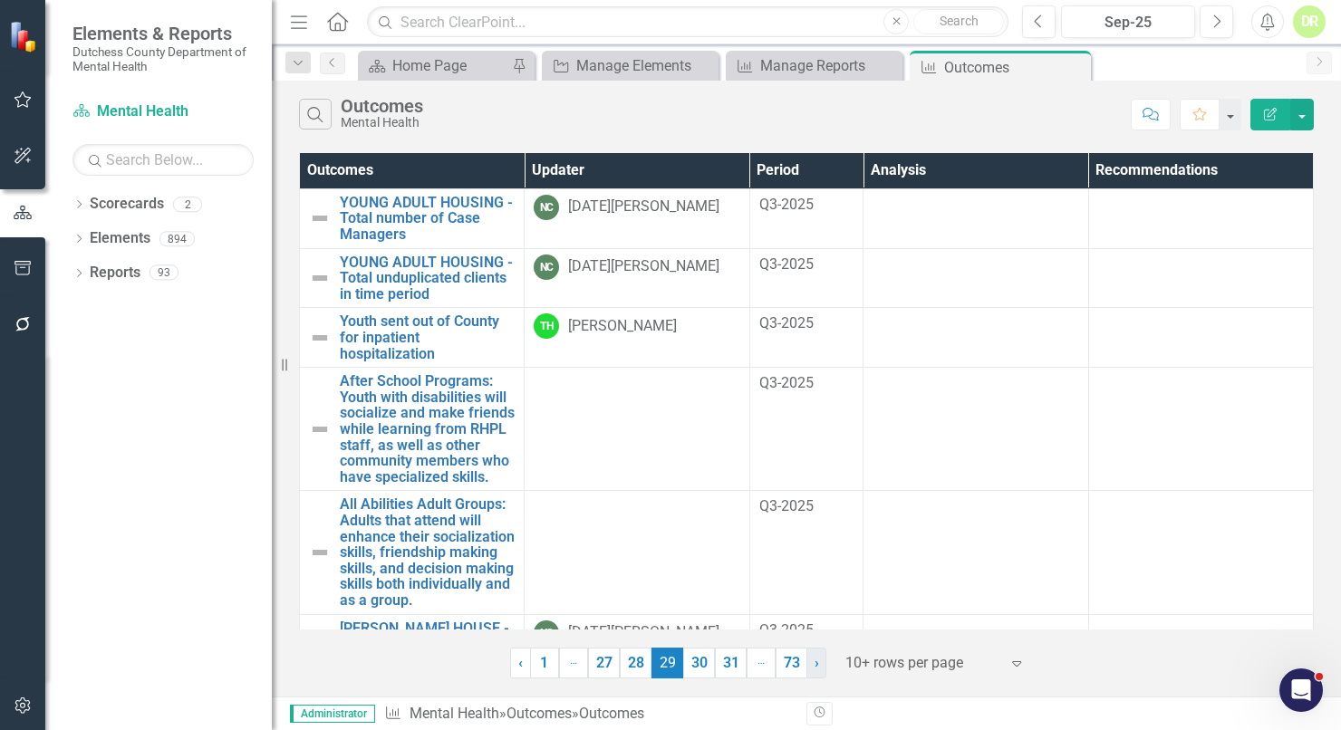
click at [817, 667] on span "›" at bounding box center [817, 662] width 5 height 17
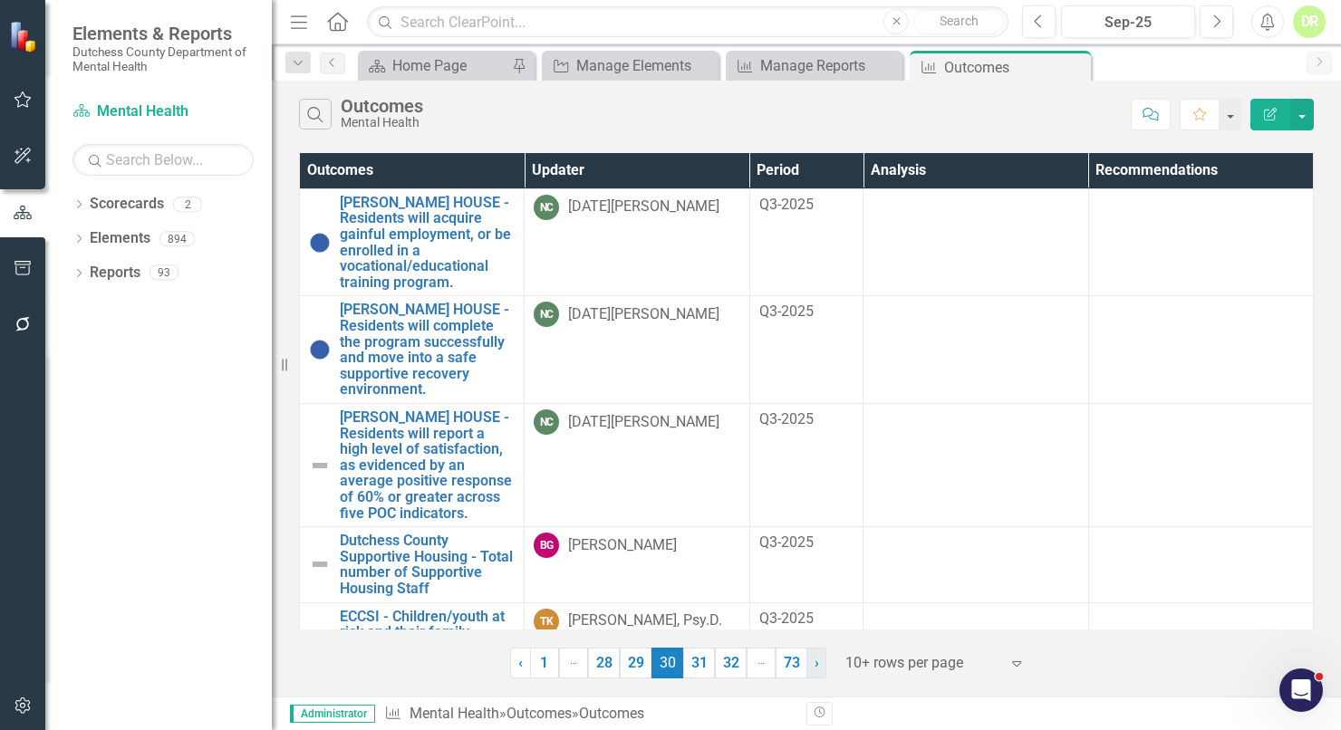
click at [817, 667] on span "›" at bounding box center [817, 662] width 5 height 17
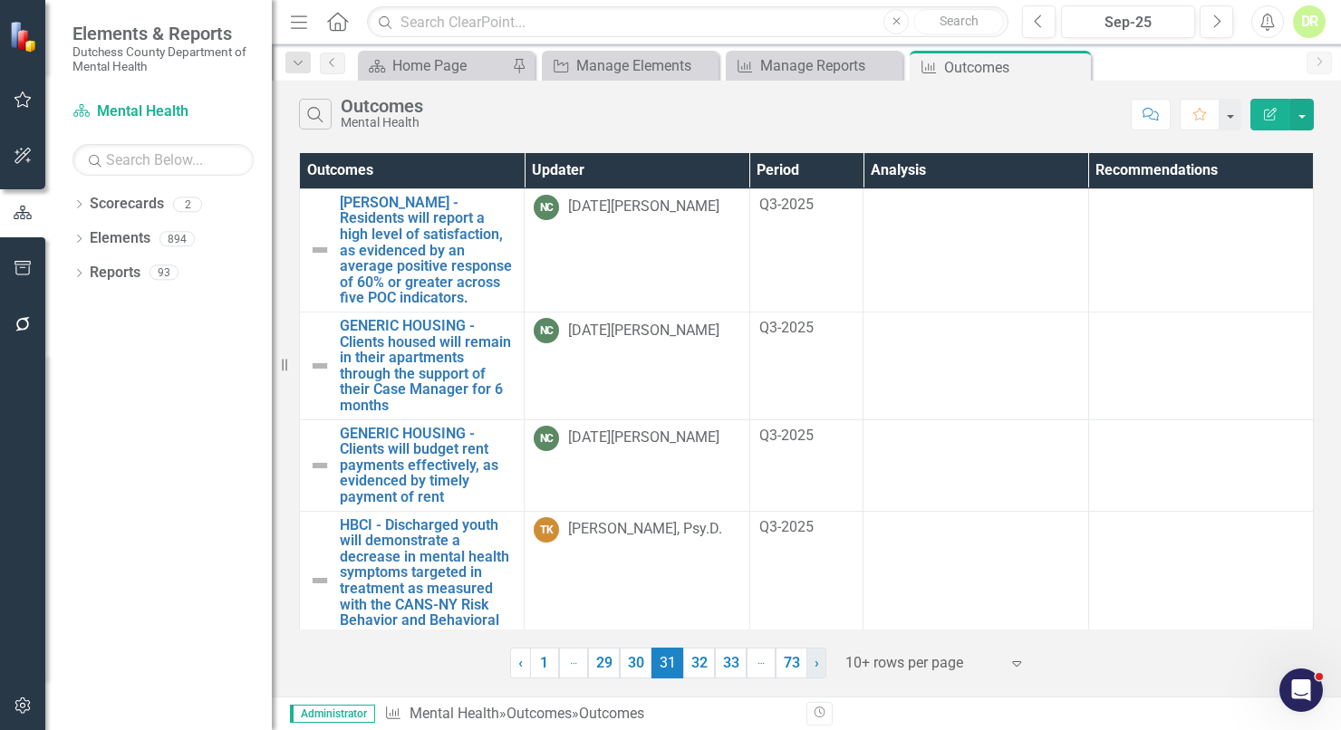
click at [817, 667] on span "›" at bounding box center [817, 662] width 5 height 17
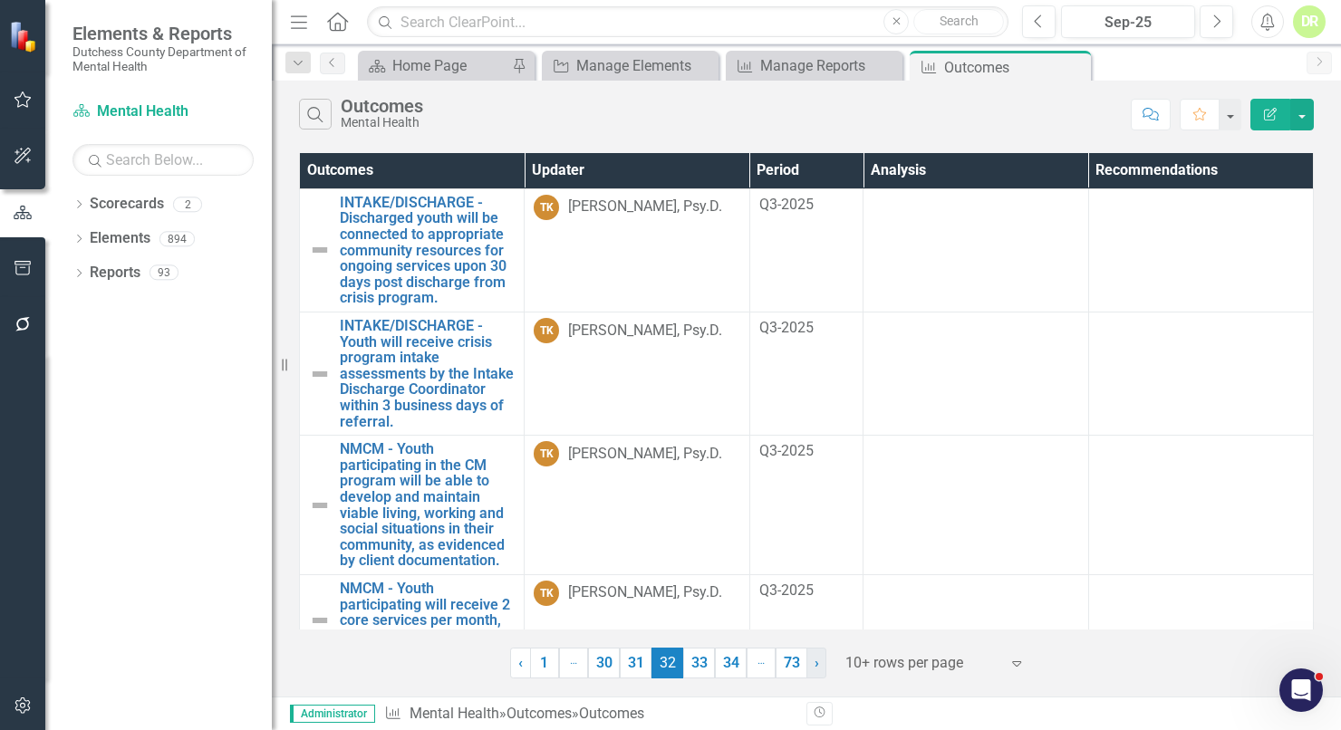
click at [817, 667] on span "›" at bounding box center [817, 662] width 5 height 17
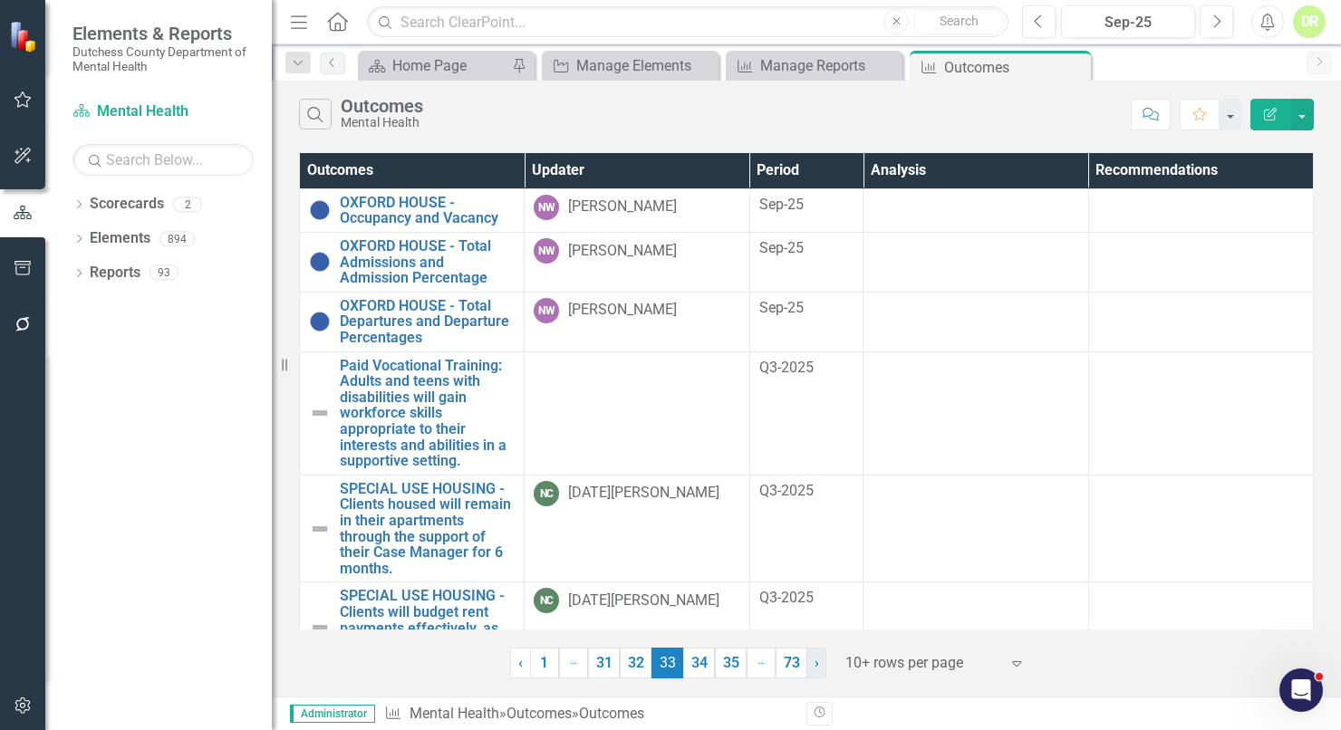
click at [815, 668] on span "›" at bounding box center [817, 662] width 5 height 17
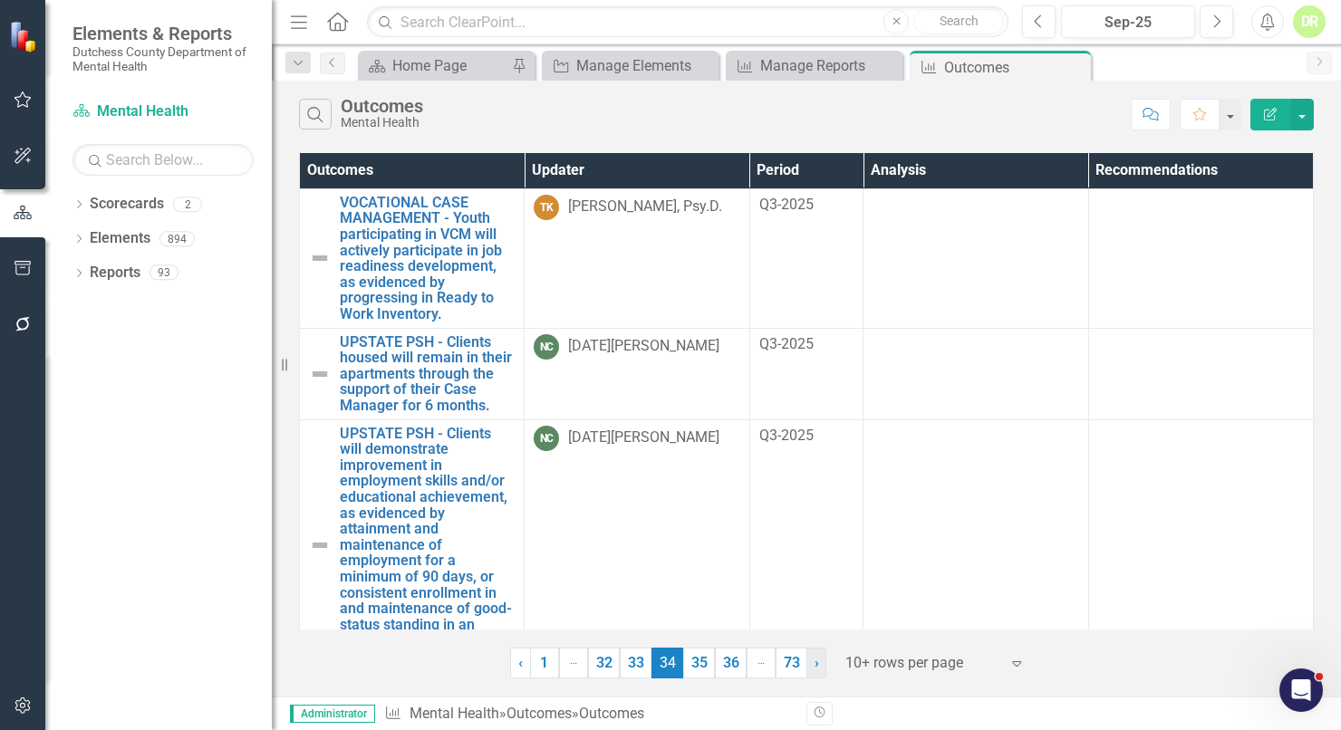
click at [815, 668] on span "›" at bounding box center [817, 662] width 5 height 17
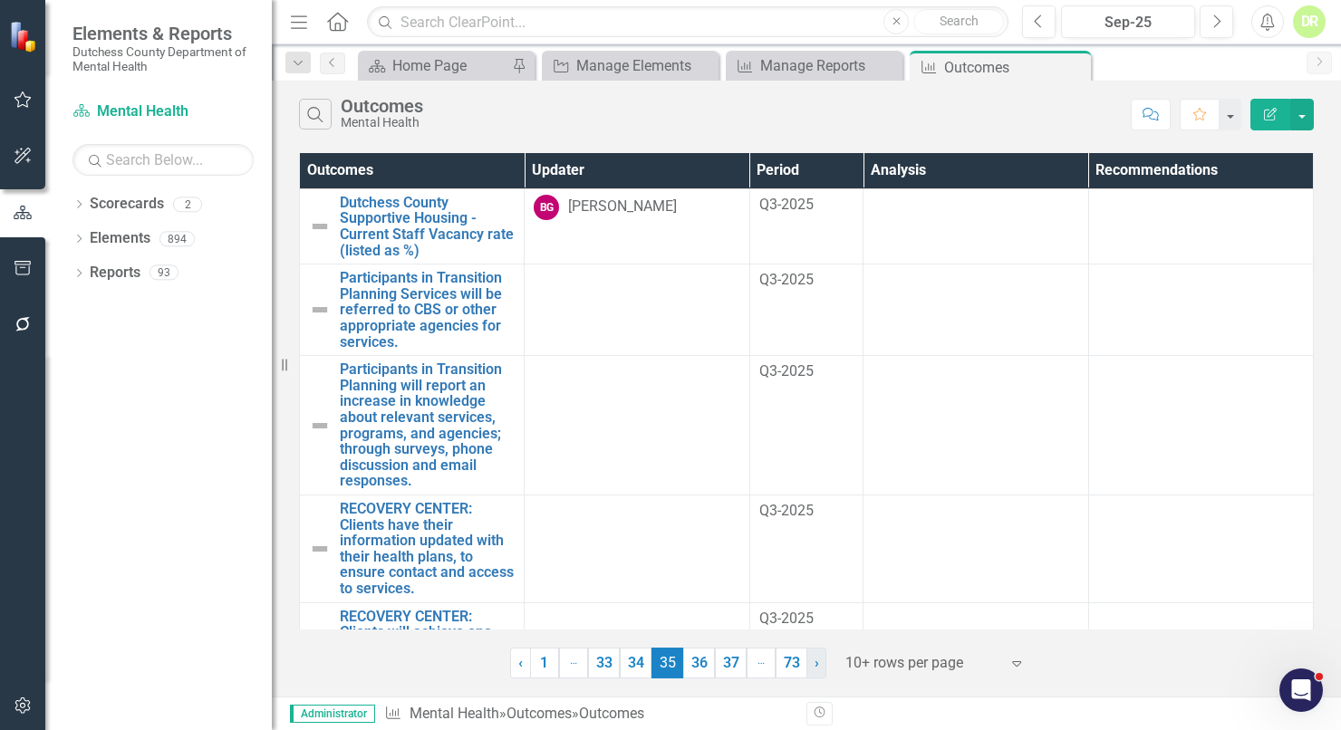
click at [815, 668] on span "›" at bounding box center [817, 662] width 5 height 17
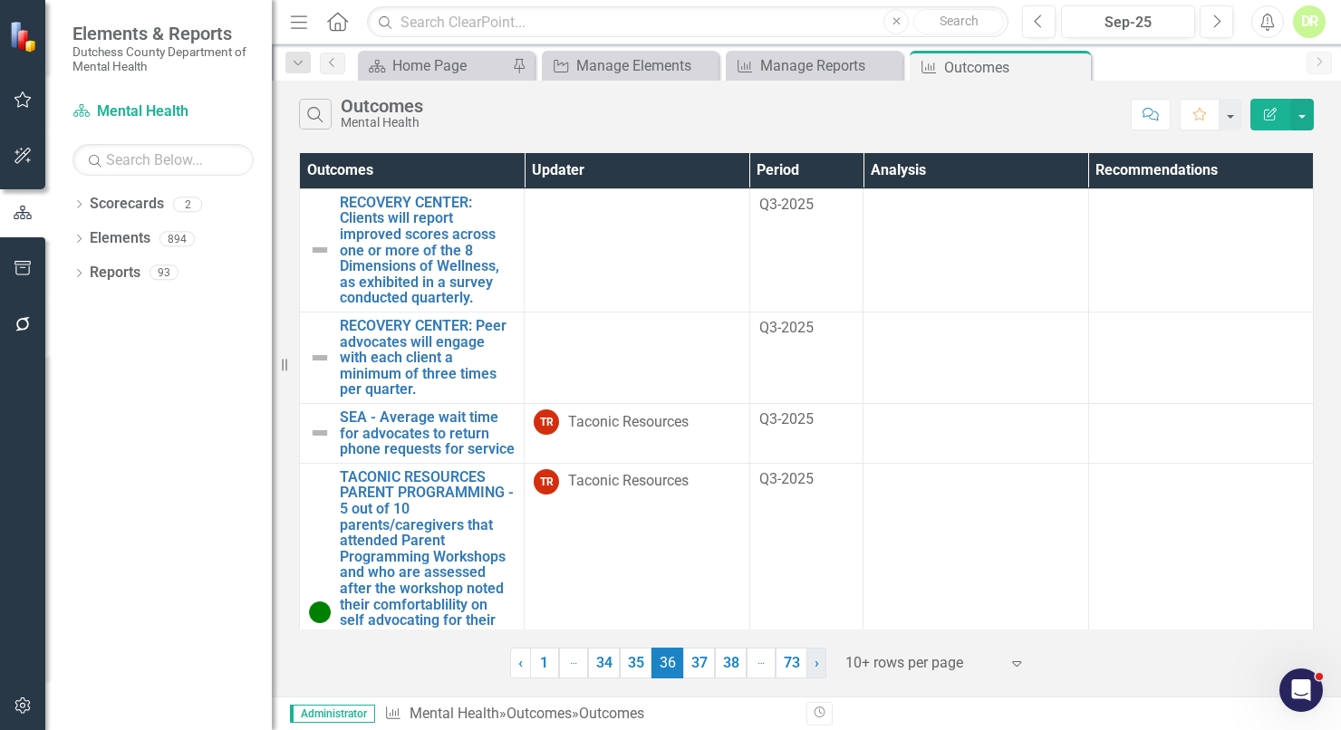
click at [815, 668] on span "›" at bounding box center [817, 662] width 5 height 17
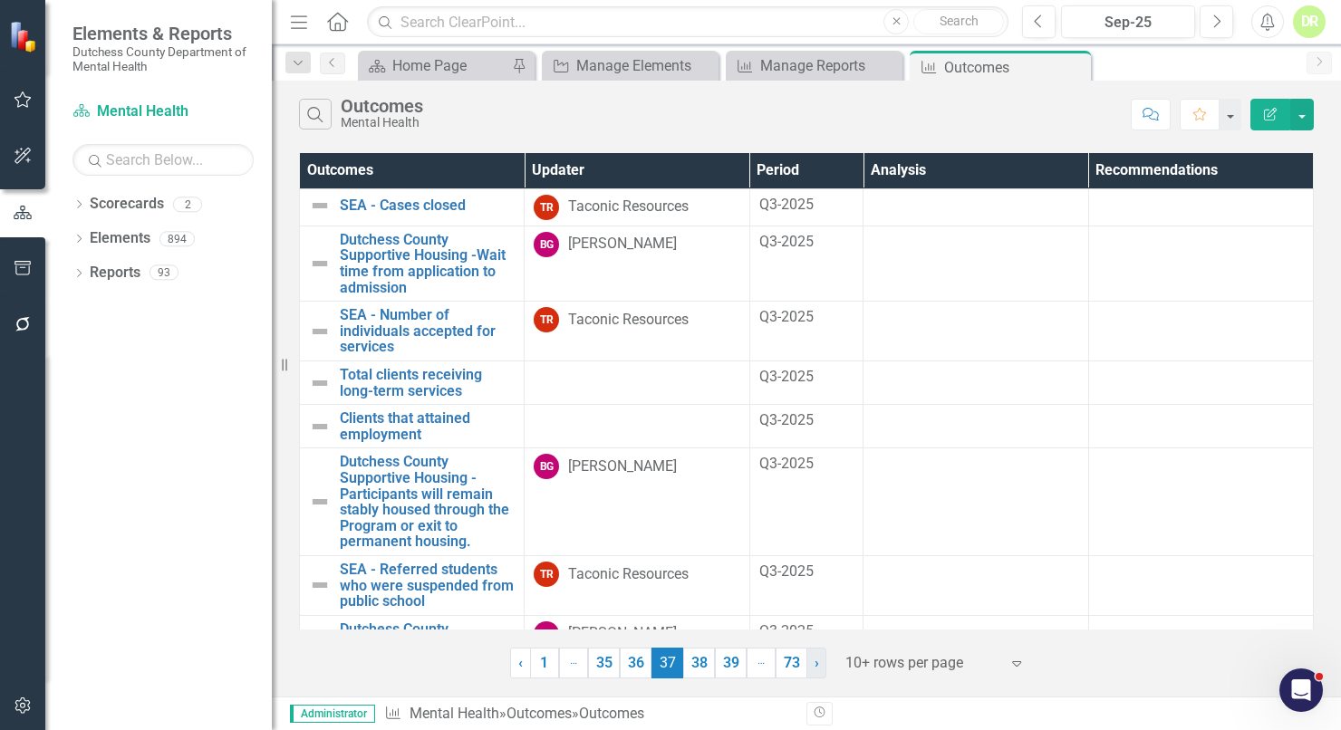
click at [815, 668] on span "›" at bounding box center [817, 662] width 5 height 17
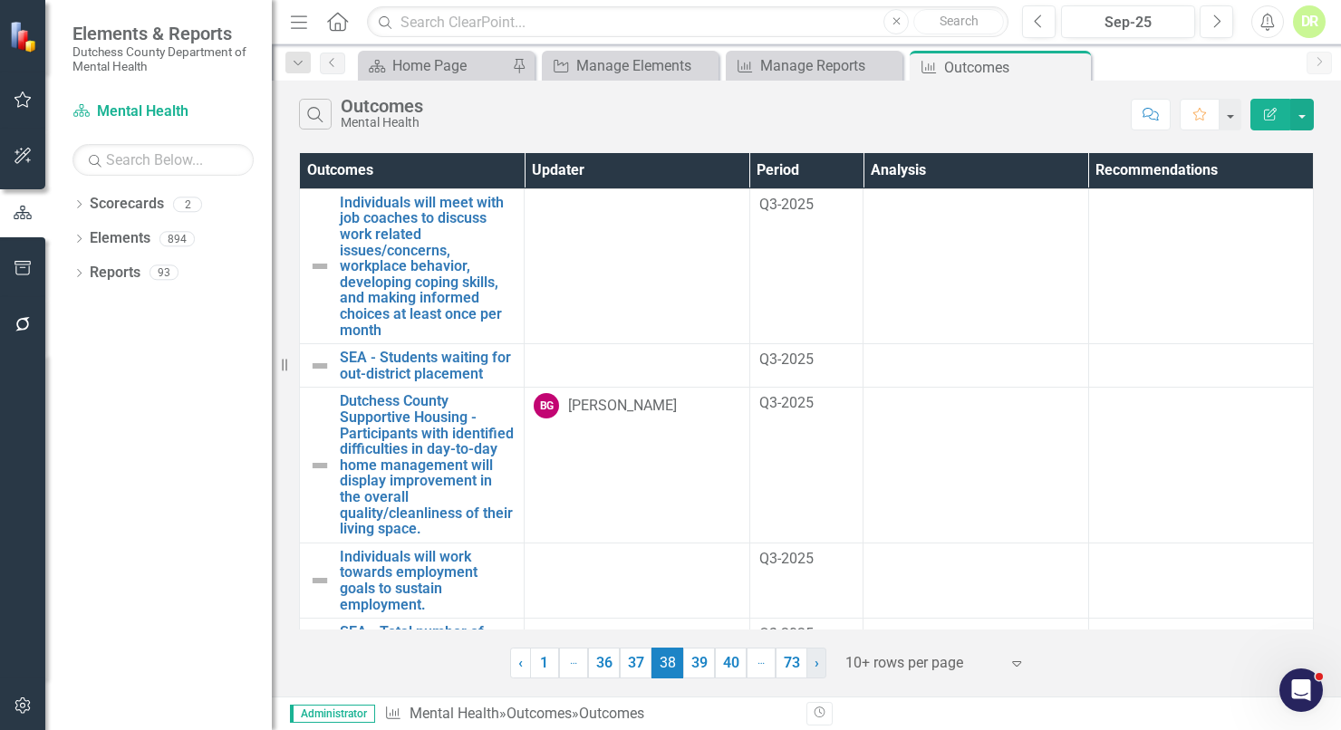
click at [815, 668] on span "›" at bounding box center [817, 662] width 5 height 17
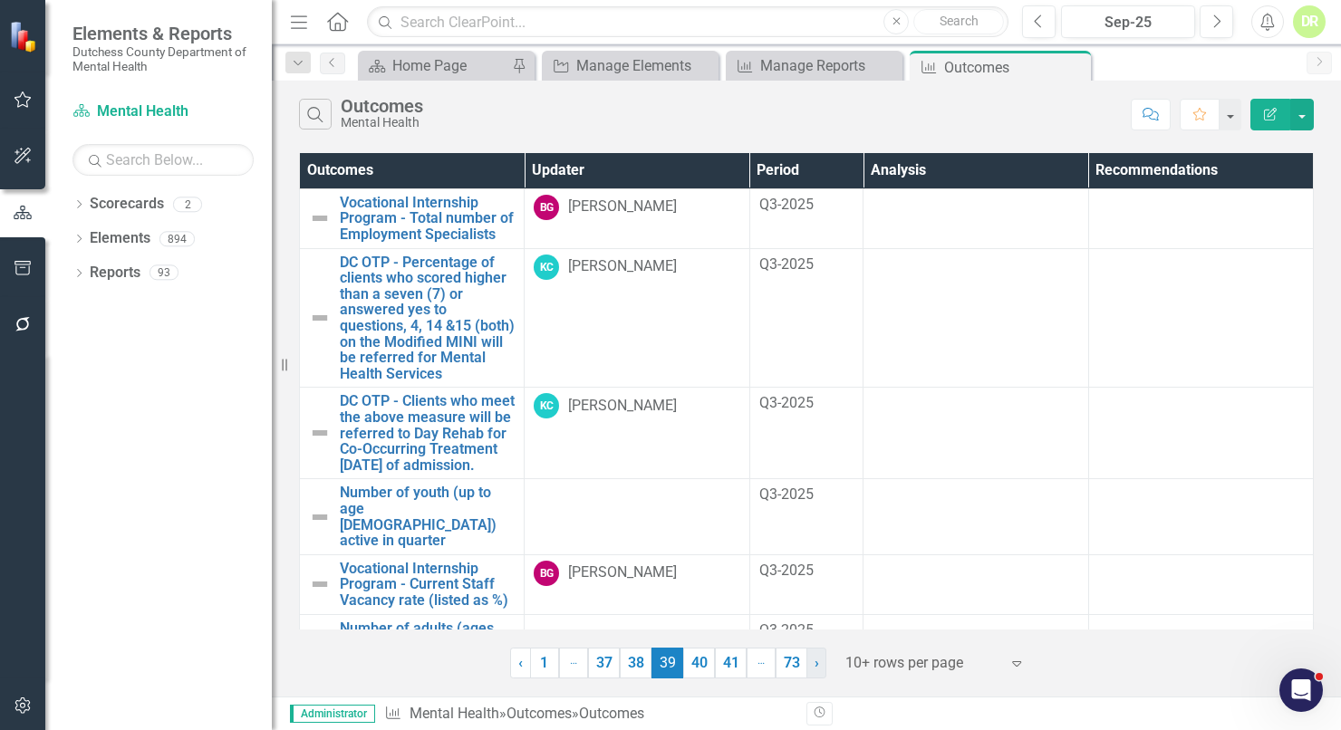
click at [815, 667] on span "›" at bounding box center [817, 662] width 5 height 17
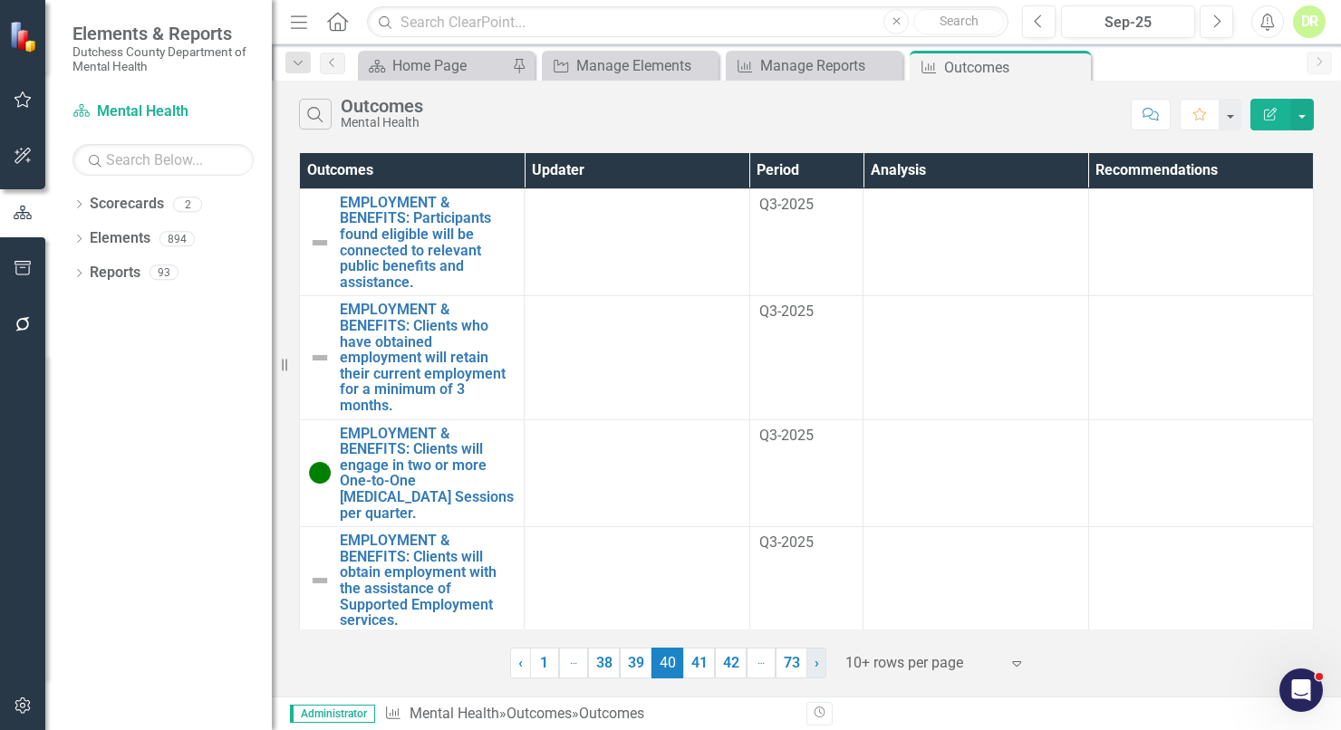
click at [815, 667] on span "›" at bounding box center [817, 662] width 5 height 17
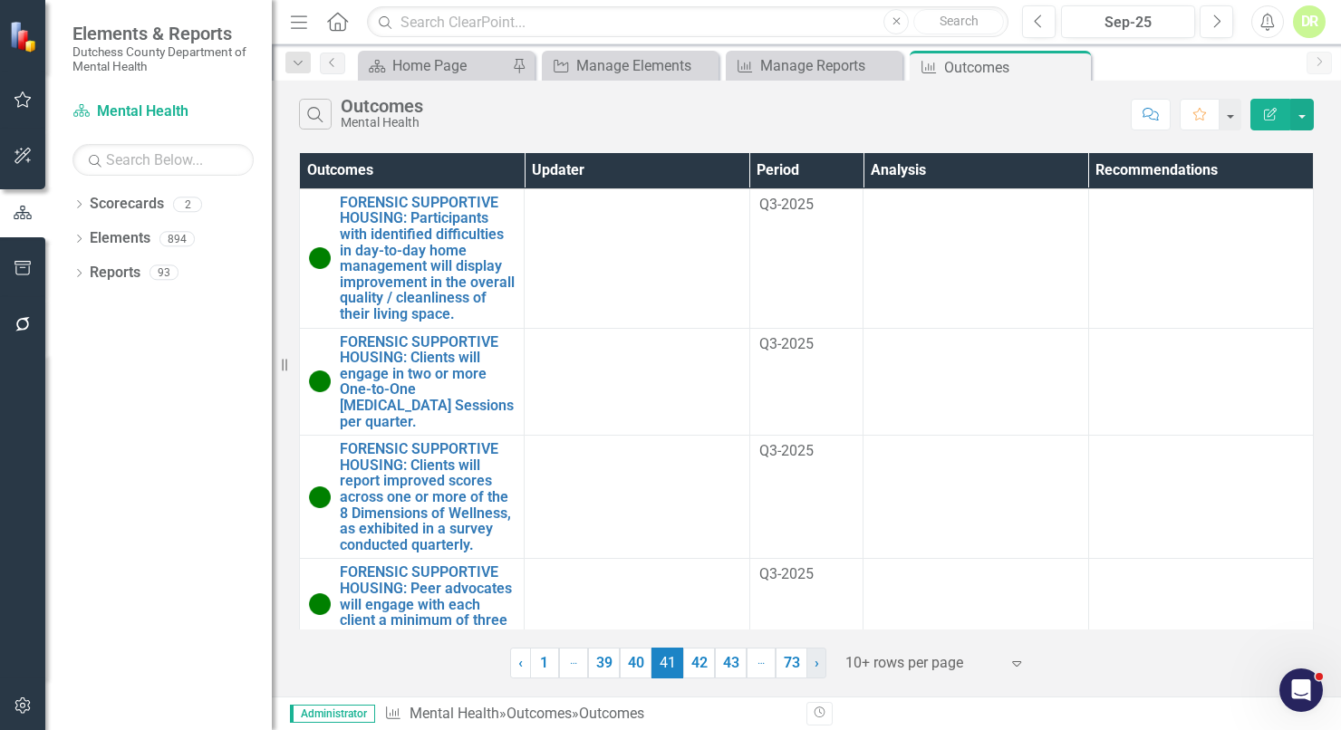
click at [815, 665] on span "›" at bounding box center [817, 662] width 5 height 17
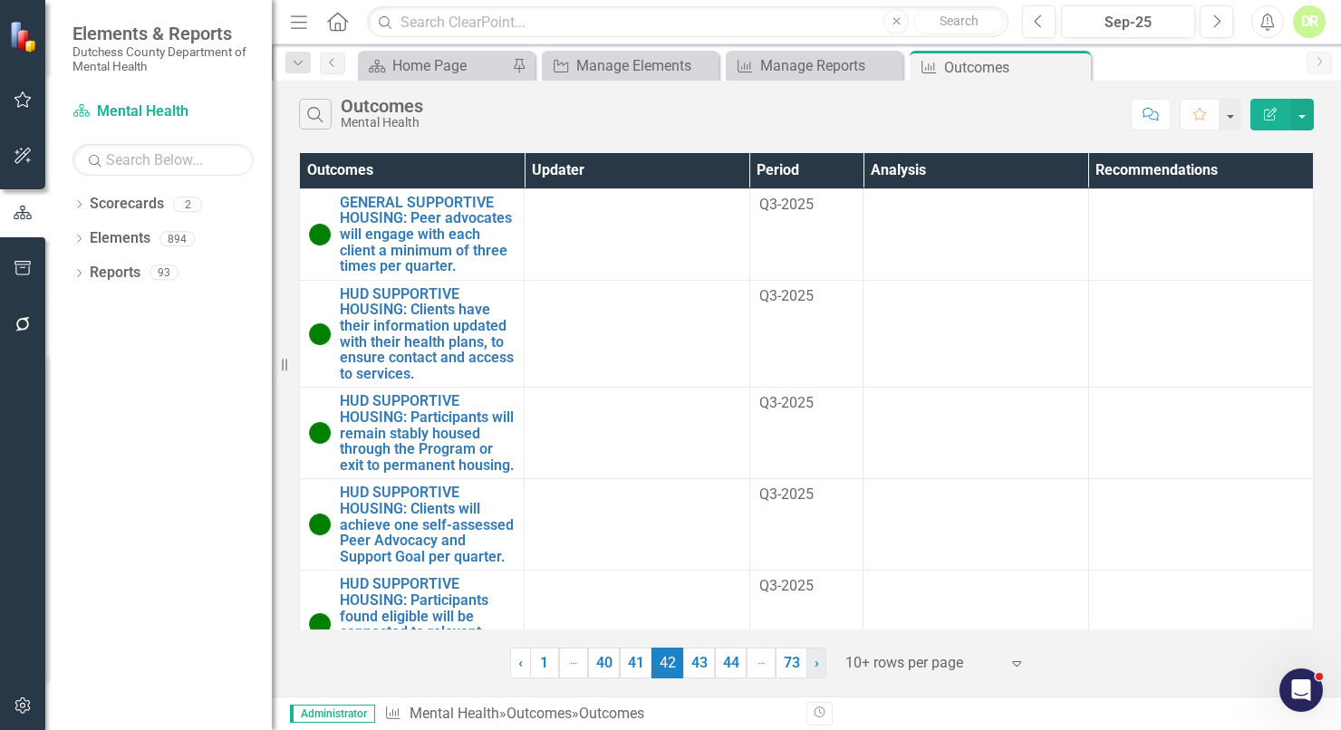
click at [815, 665] on span "›" at bounding box center [817, 662] width 5 height 17
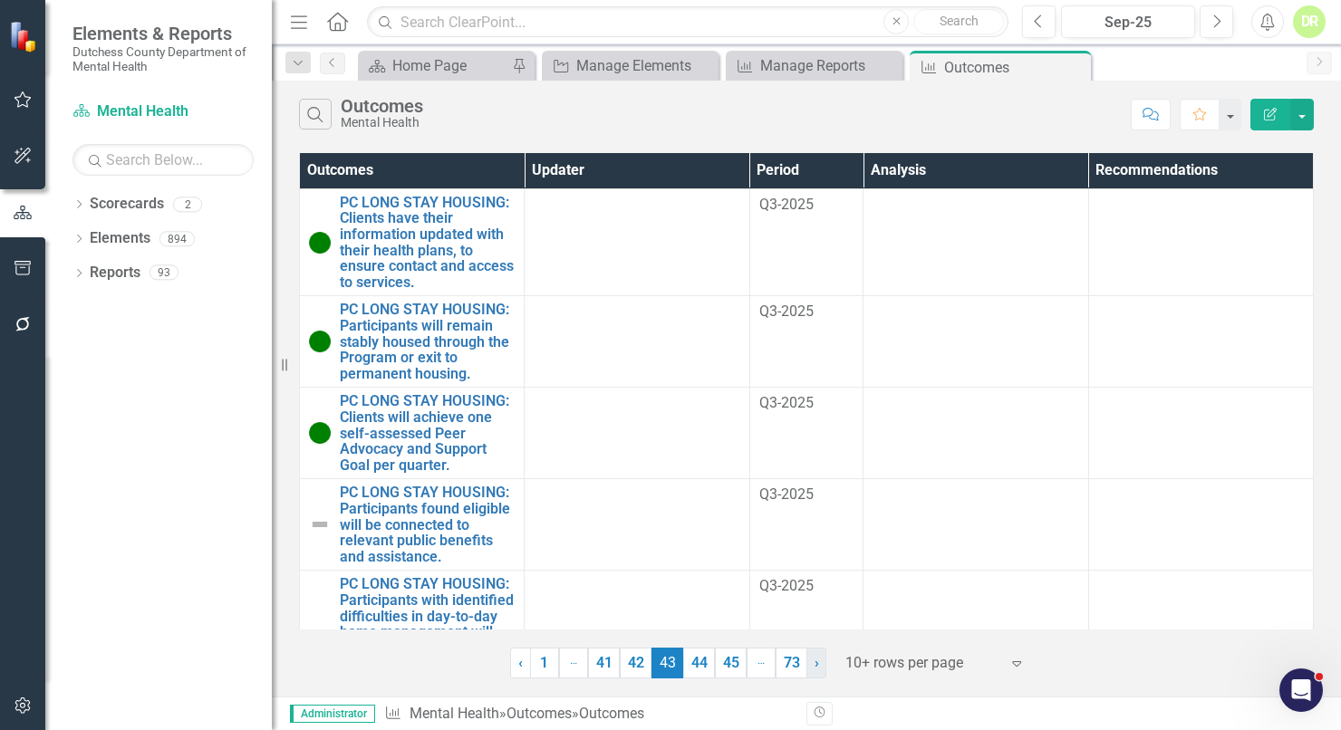
click at [815, 667] on span "›" at bounding box center [817, 662] width 5 height 17
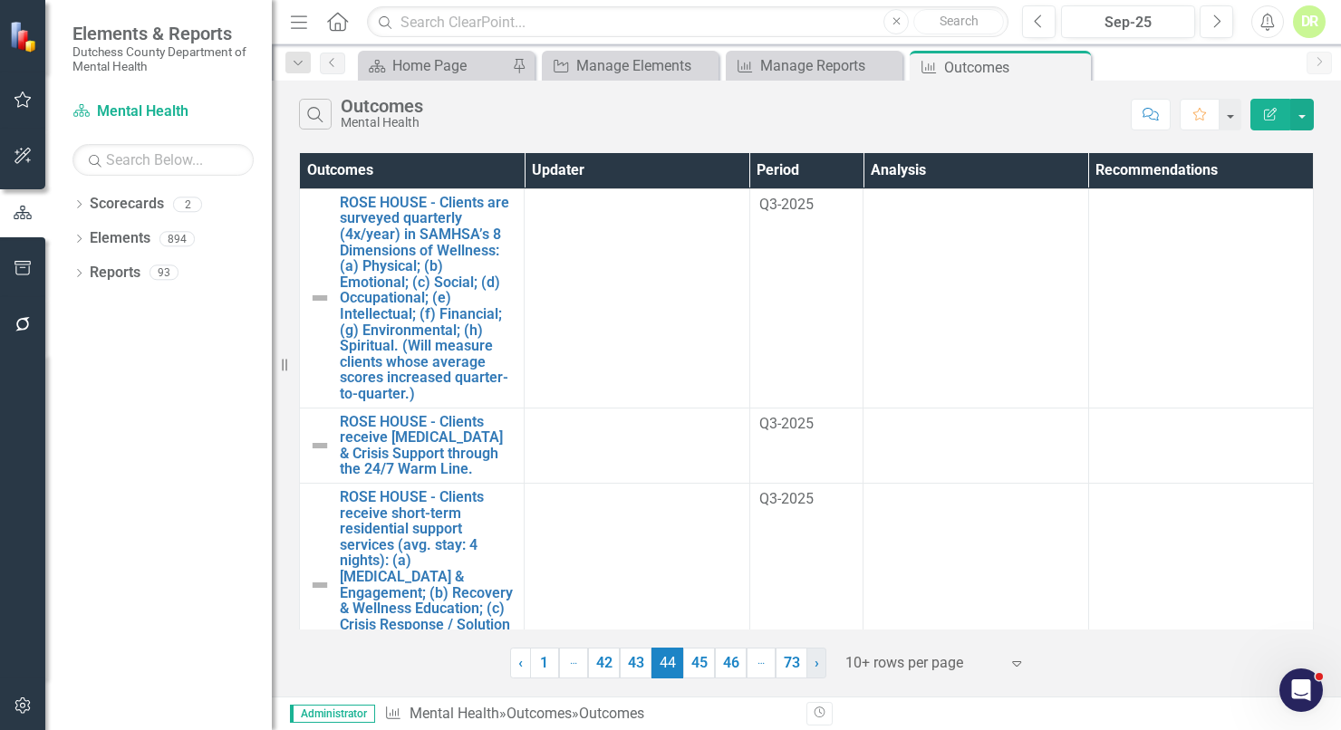
click at [815, 667] on span "›" at bounding box center [817, 662] width 5 height 17
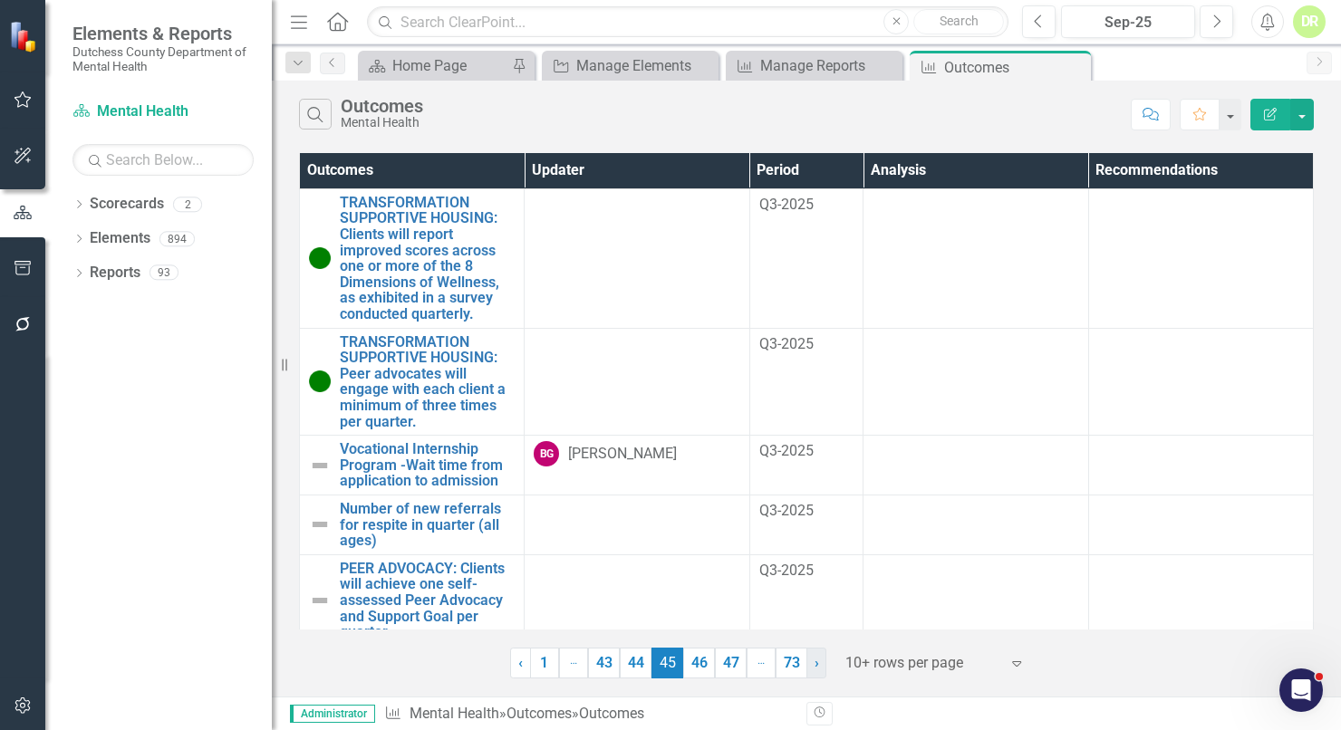
click at [815, 667] on span "›" at bounding box center [817, 662] width 5 height 17
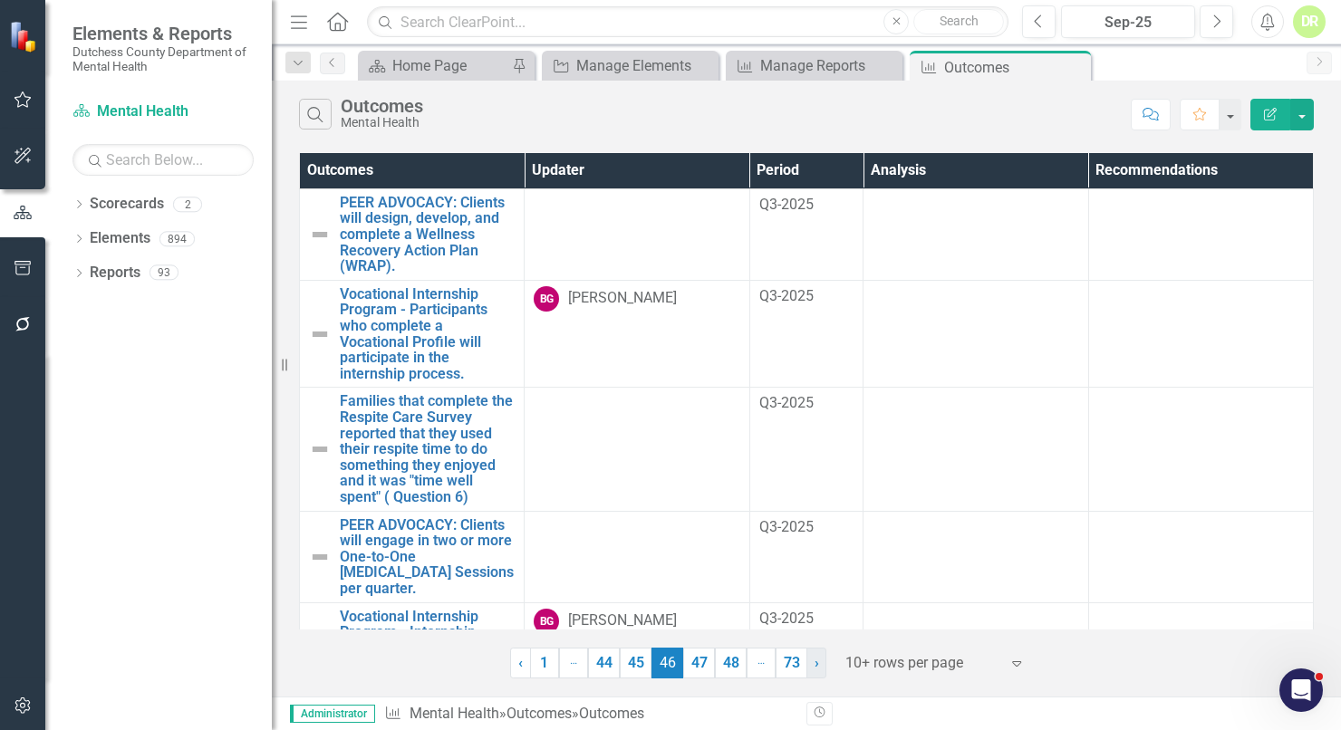
click at [815, 670] on span "›" at bounding box center [817, 662] width 5 height 17
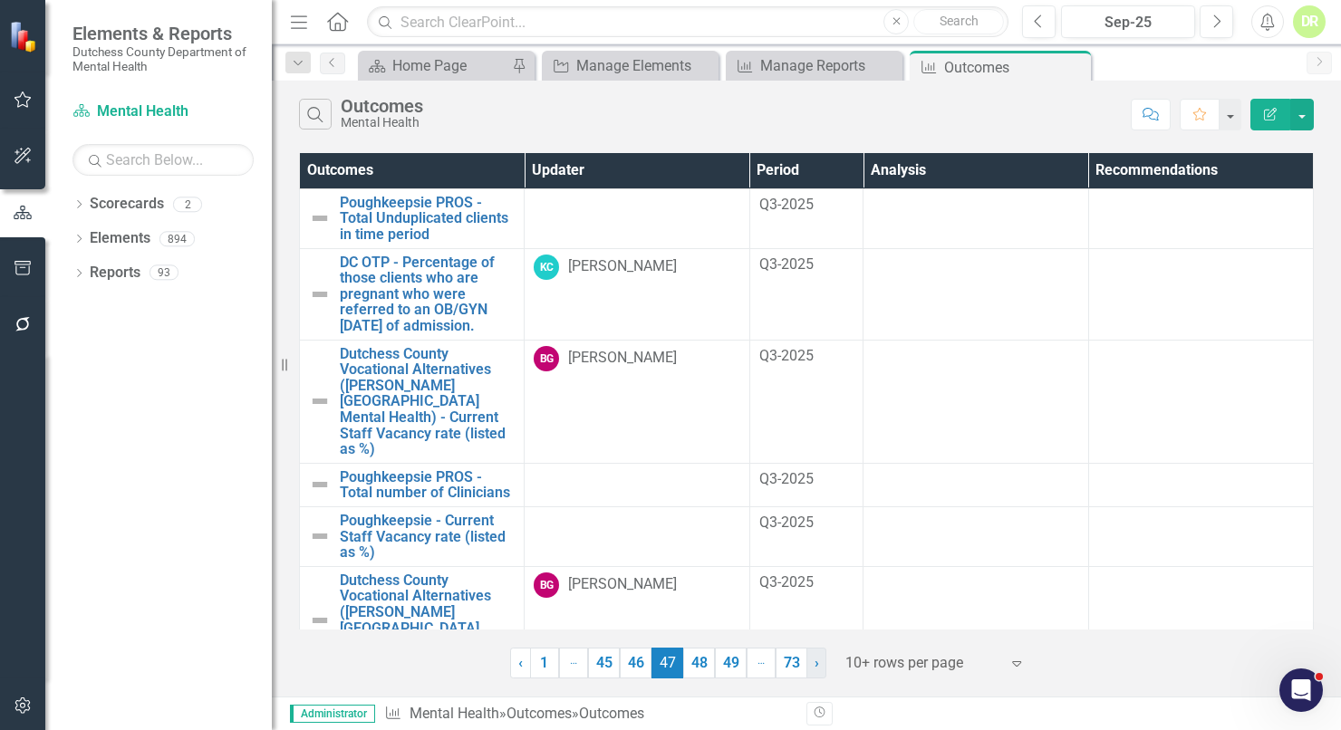
click at [815, 670] on span "›" at bounding box center [817, 662] width 5 height 17
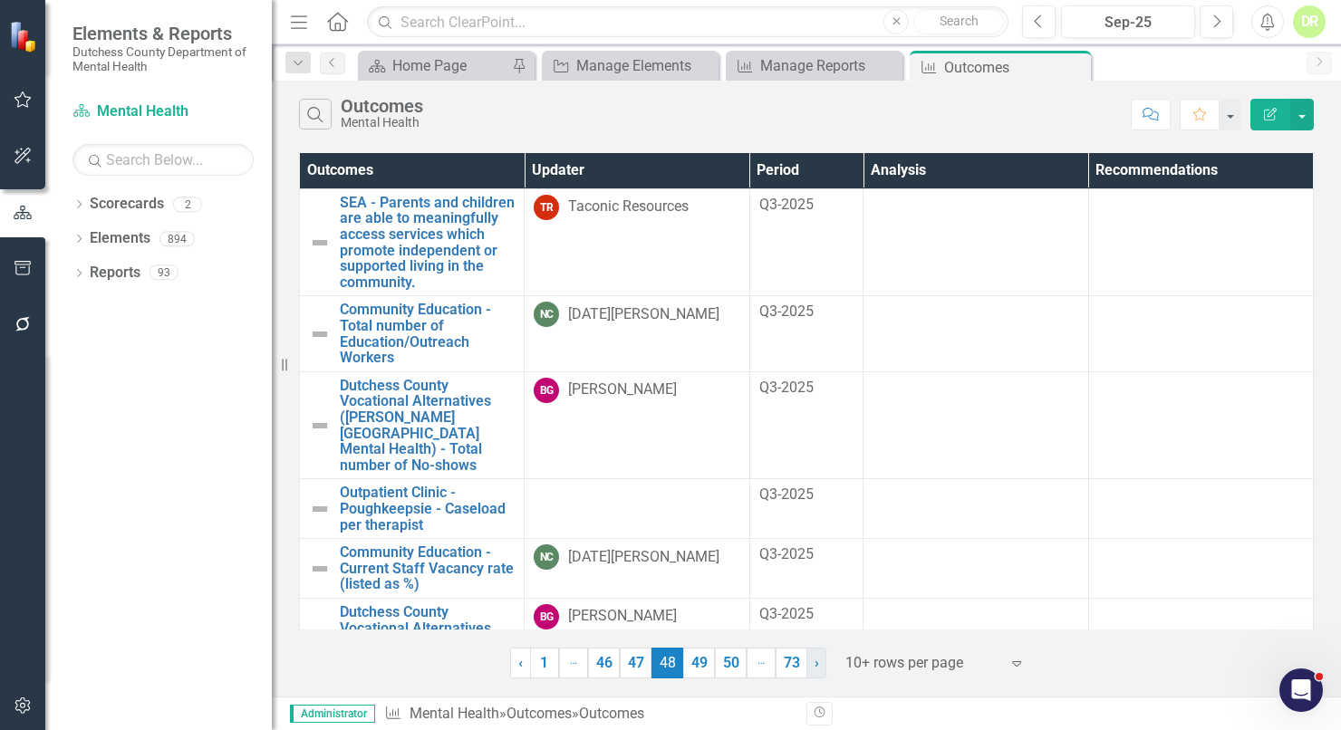
click at [816, 668] on span "›" at bounding box center [817, 662] width 5 height 17
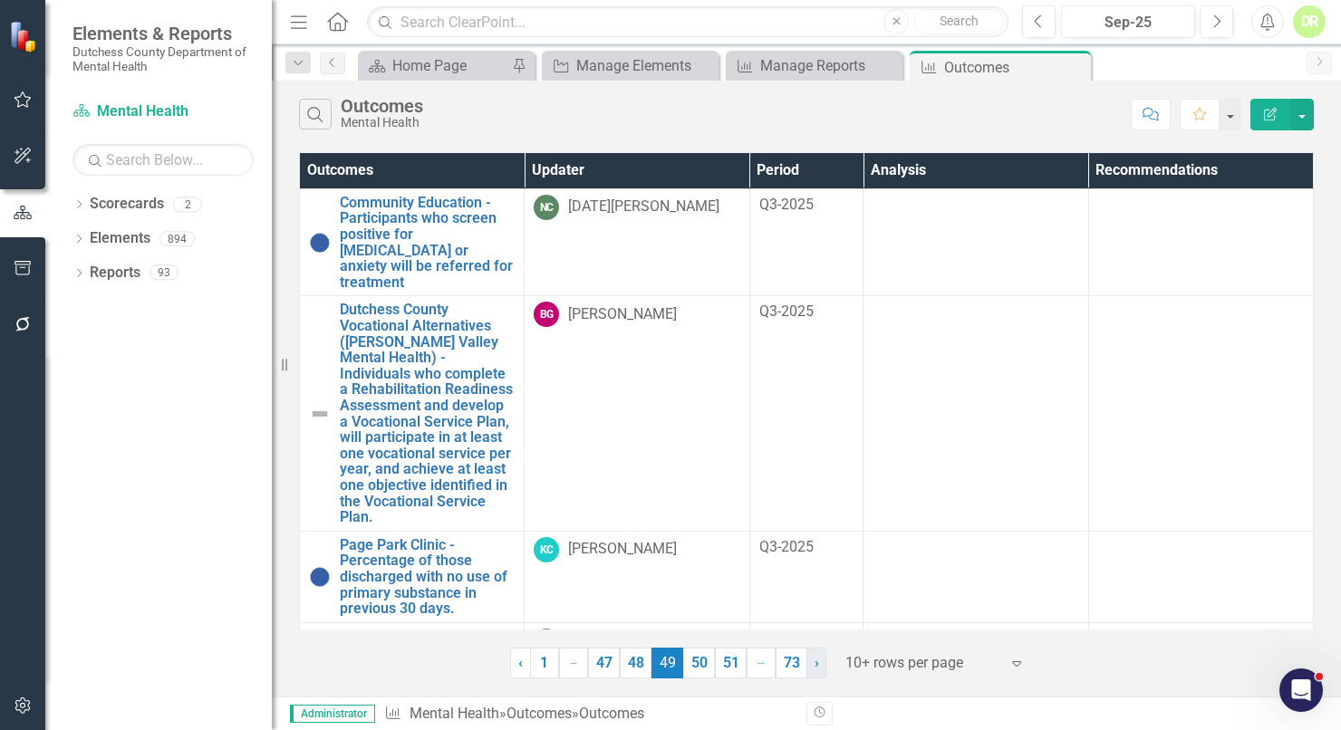
click at [815, 668] on span "›" at bounding box center [817, 662] width 5 height 17
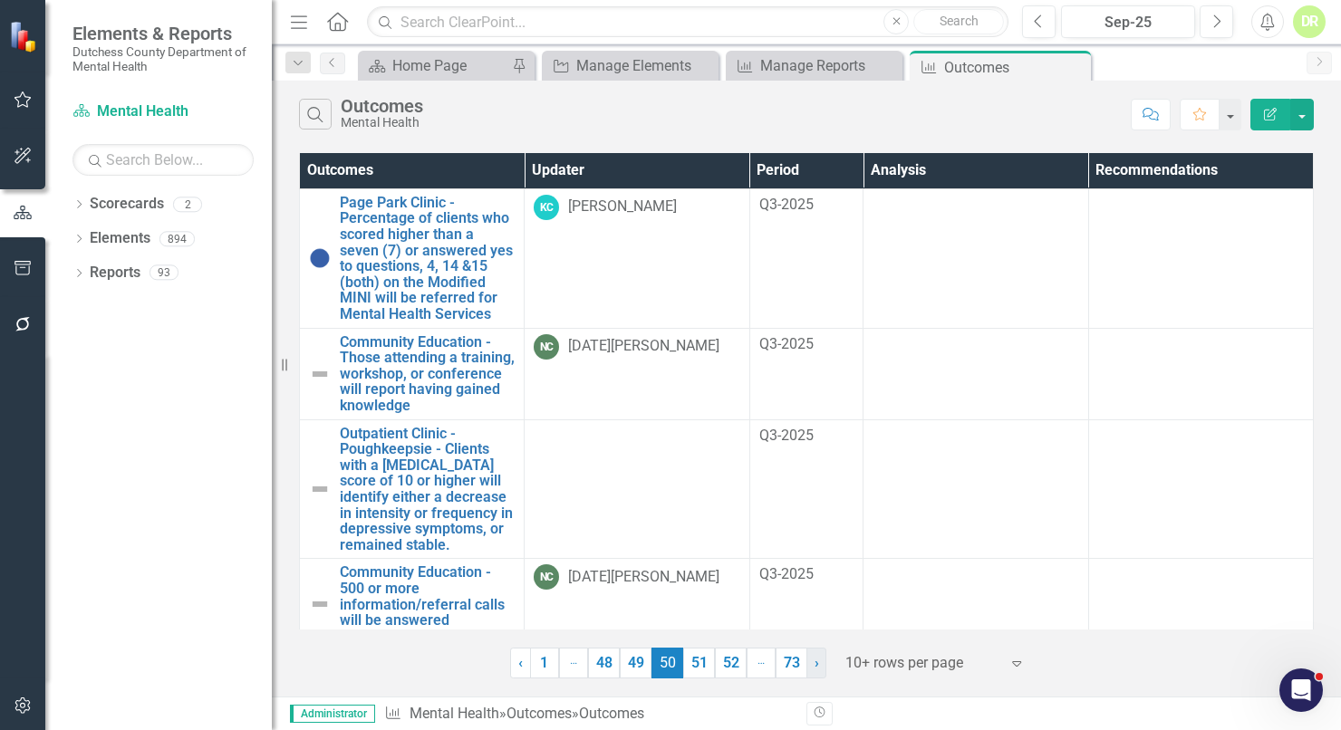
click at [815, 668] on span "›" at bounding box center [817, 662] width 5 height 17
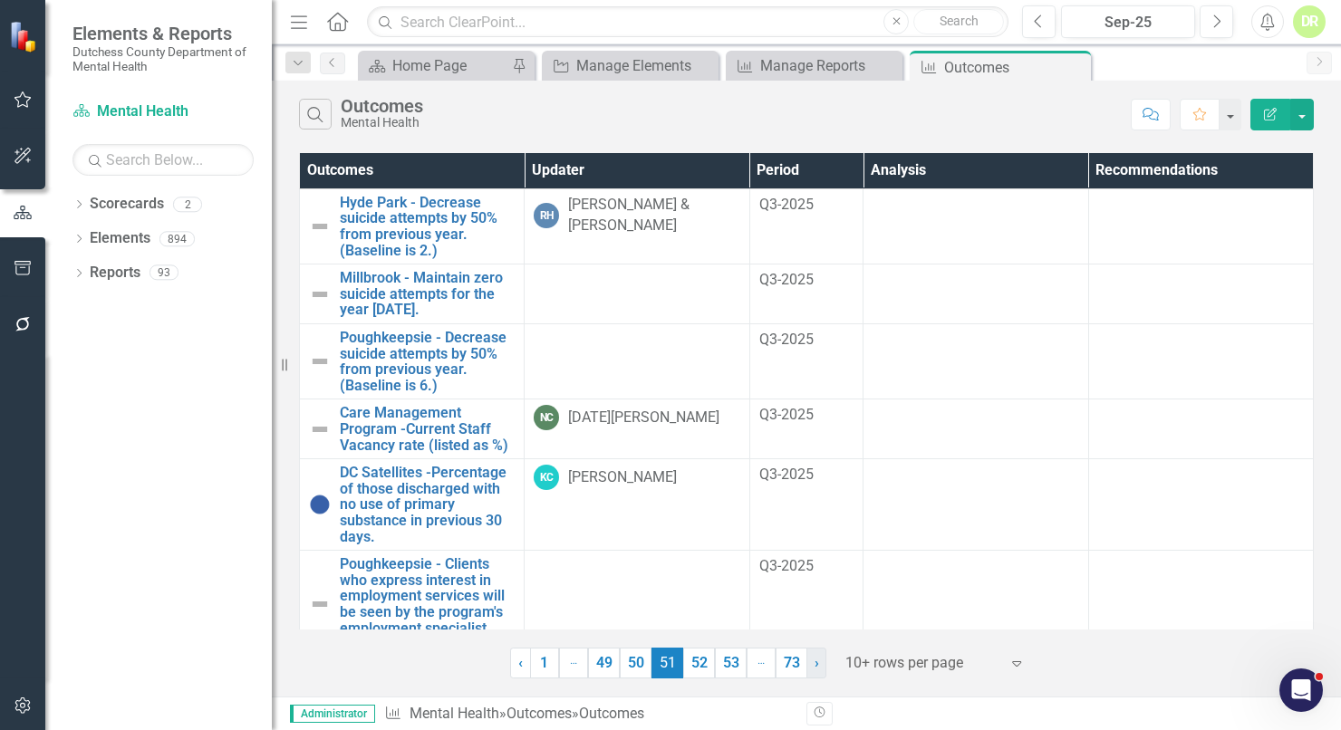
click at [814, 671] on link "› Next" at bounding box center [817, 663] width 20 height 31
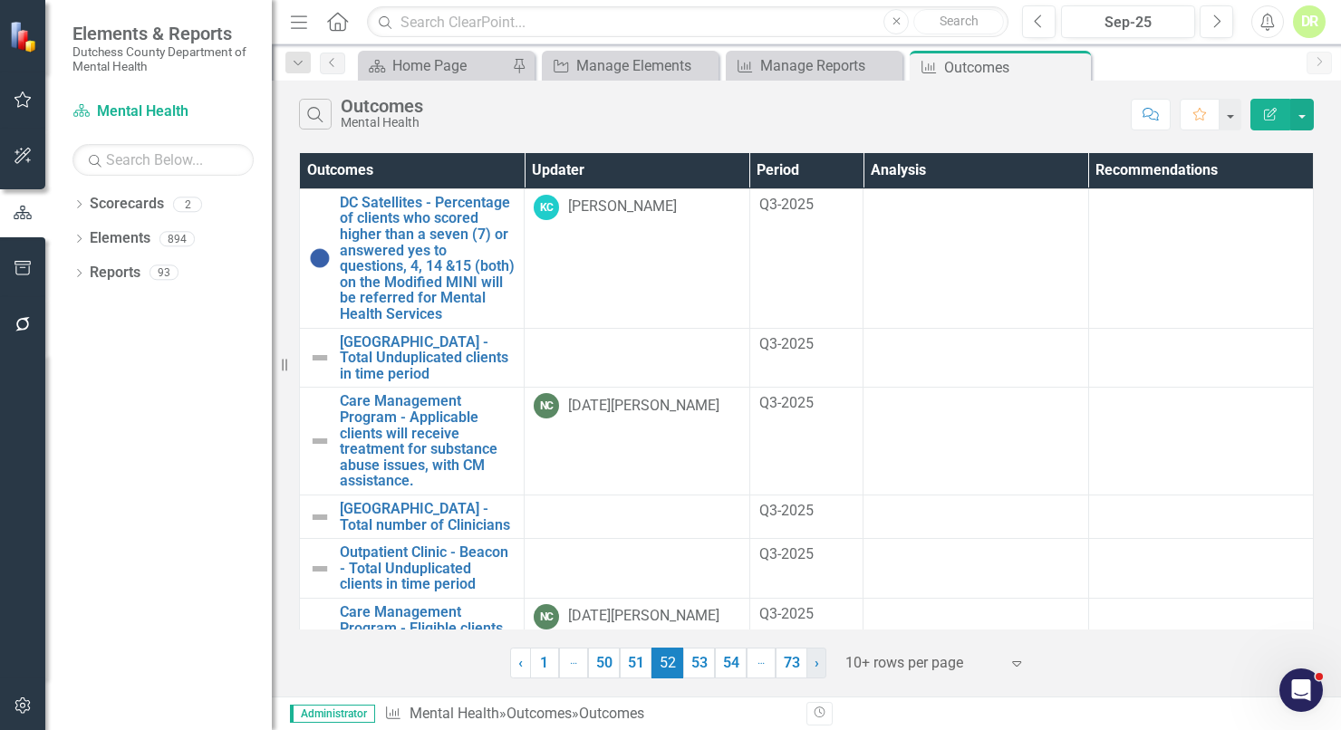
click at [814, 671] on link "› Next" at bounding box center [817, 663] width 20 height 31
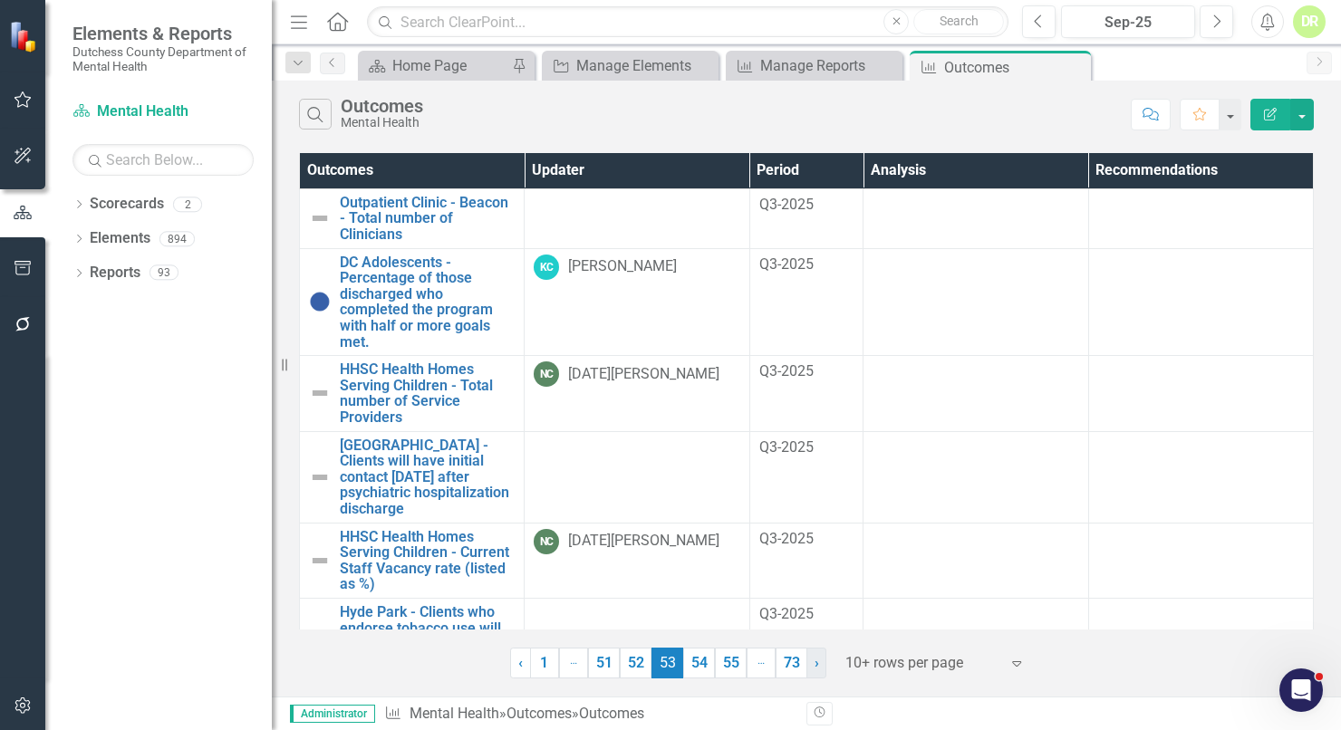
click at [814, 671] on link "› Next" at bounding box center [817, 663] width 20 height 31
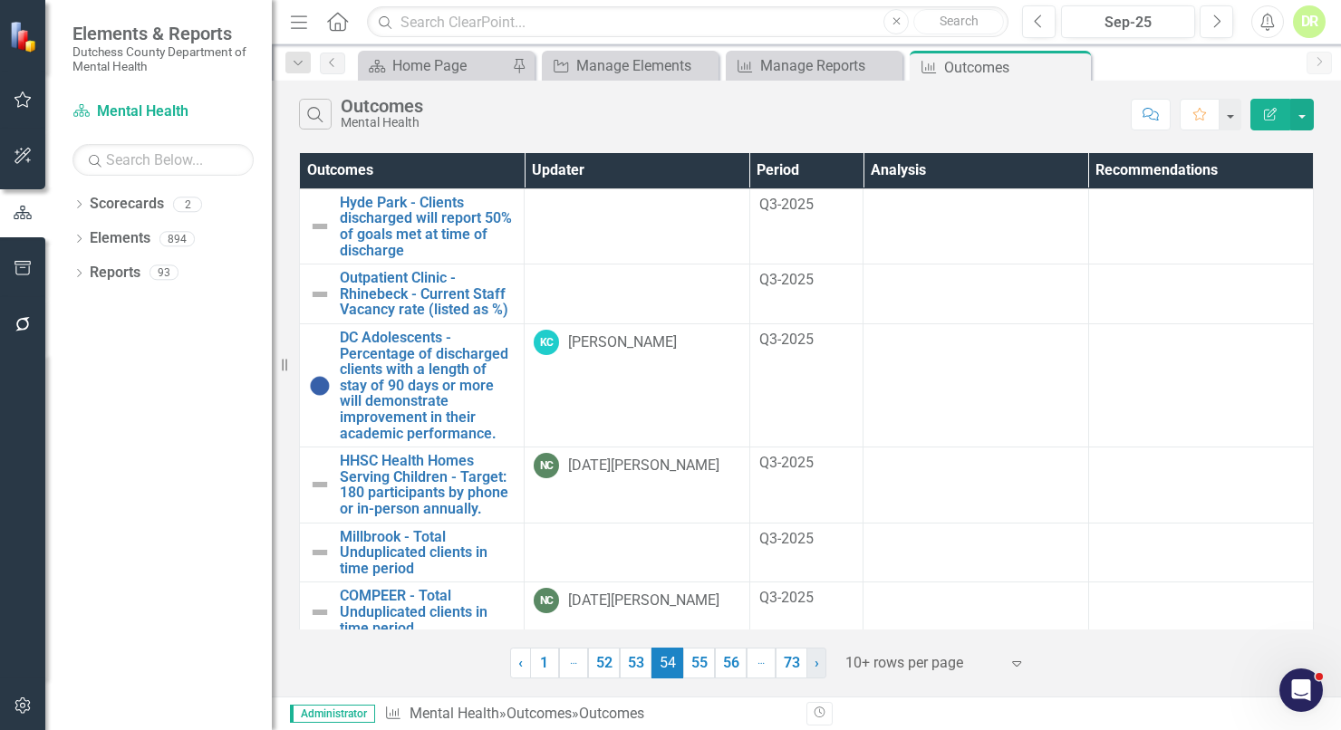
click at [814, 671] on link "› Next" at bounding box center [817, 663] width 20 height 31
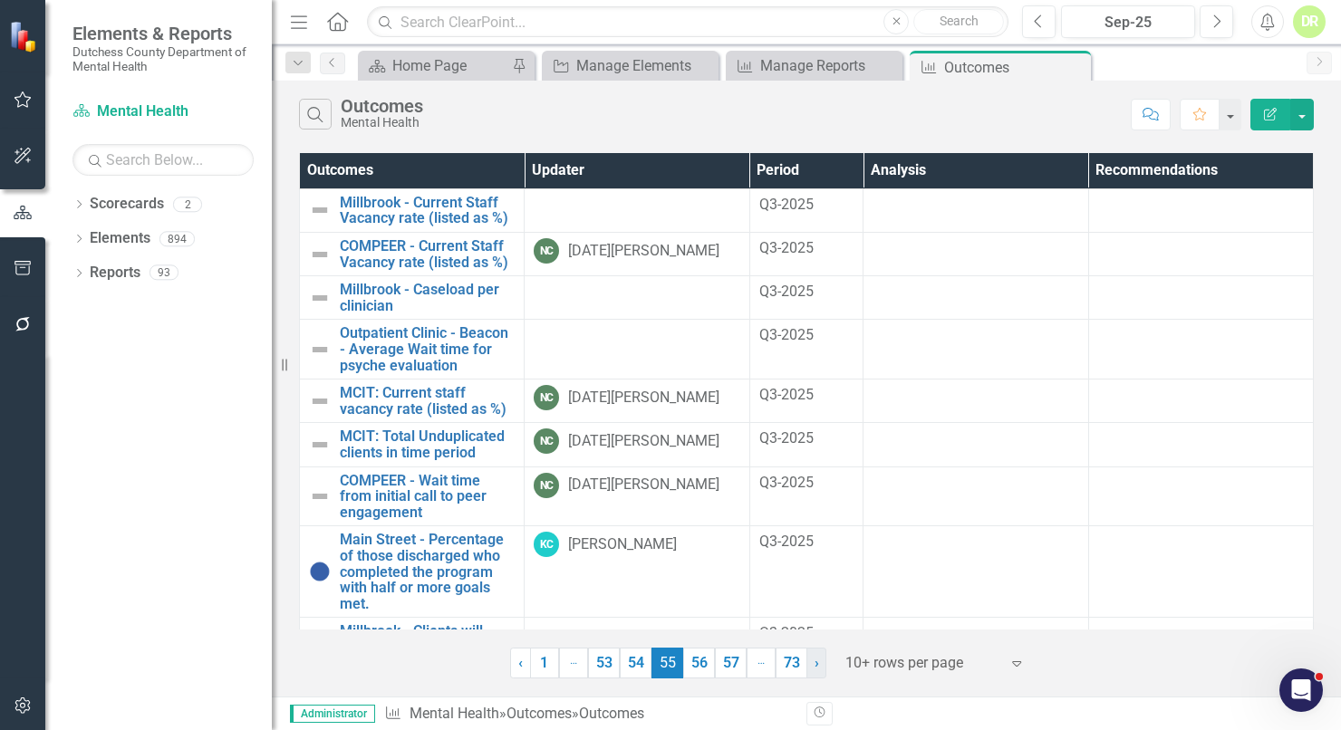
click at [814, 671] on link "› Next" at bounding box center [817, 663] width 20 height 31
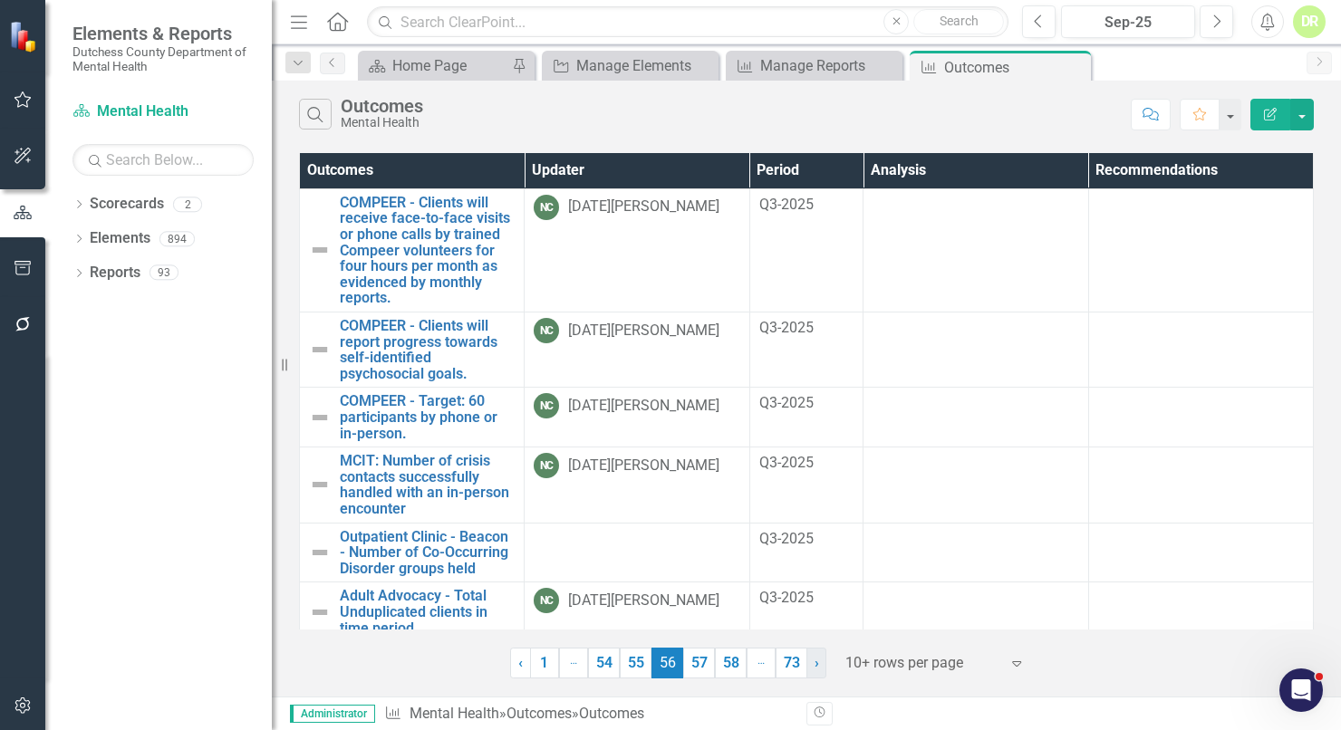
click at [814, 671] on link "› Next" at bounding box center [817, 663] width 20 height 31
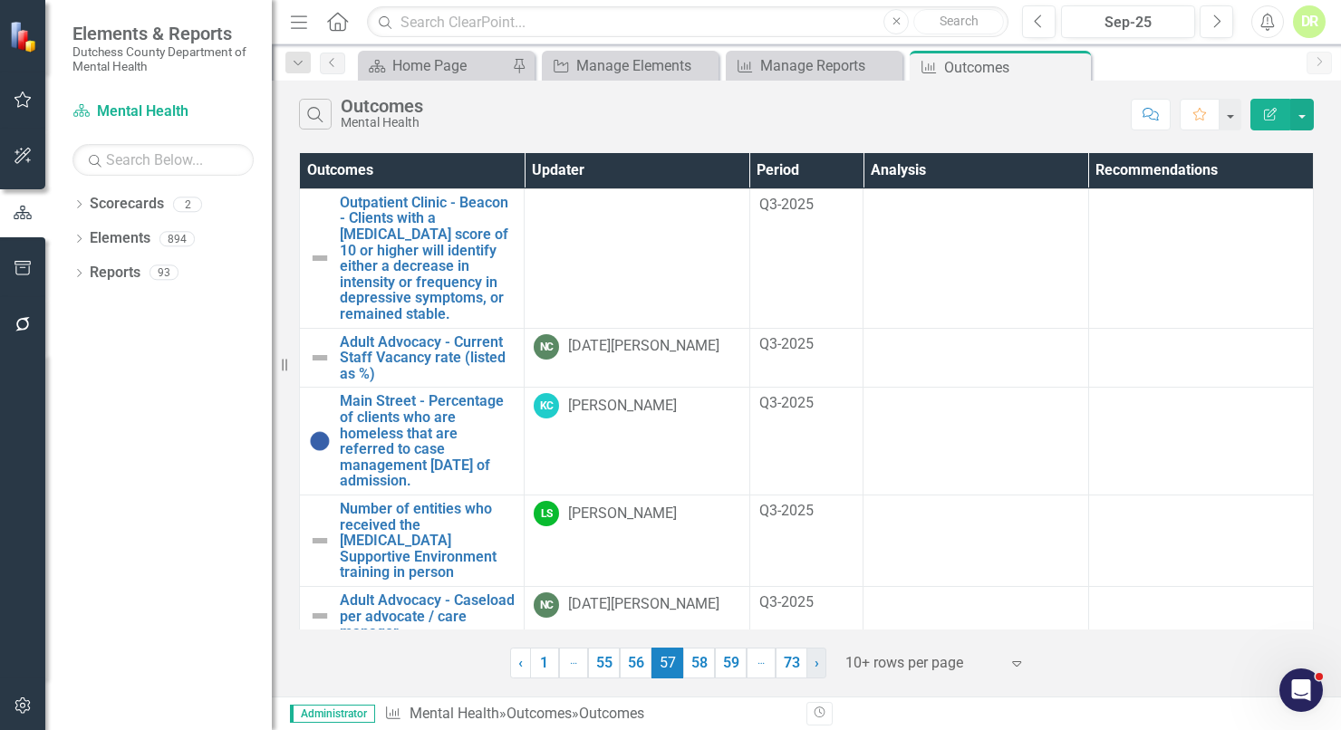
click at [814, 671] on link "› Next" at bounding box center [817, 663] width 20 height 31
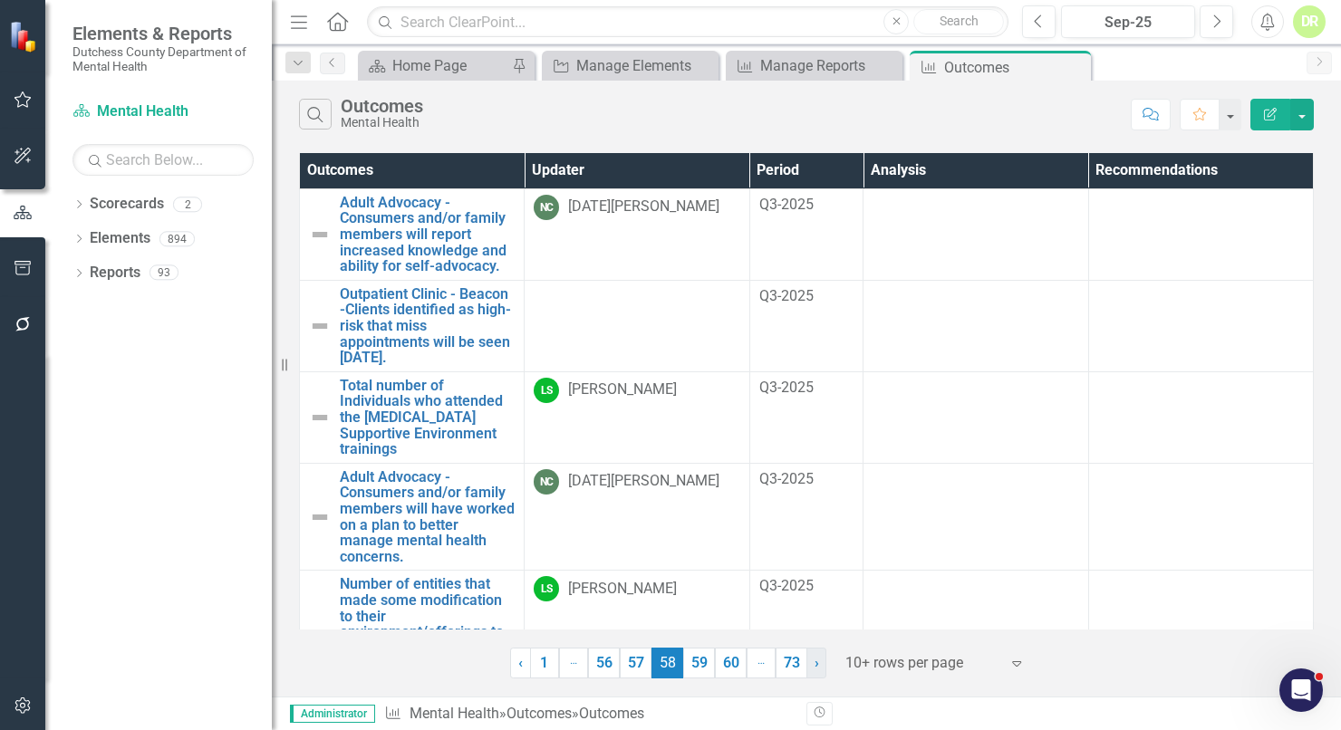
click at [814, 671] on link "› Next" at bounding box center [817, 663] width 20 height 31
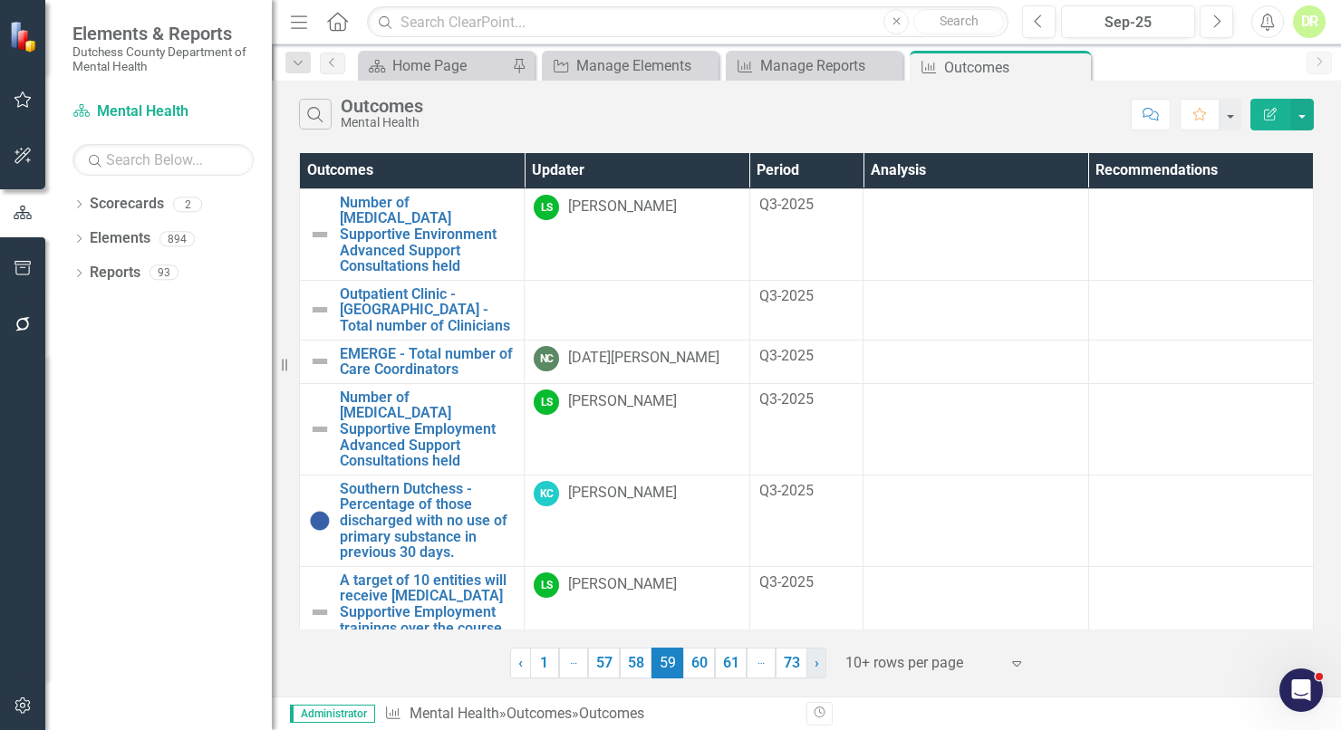
click at [814, 671] on link "› Next" at bounding box center [817, 663] width 20 height 31
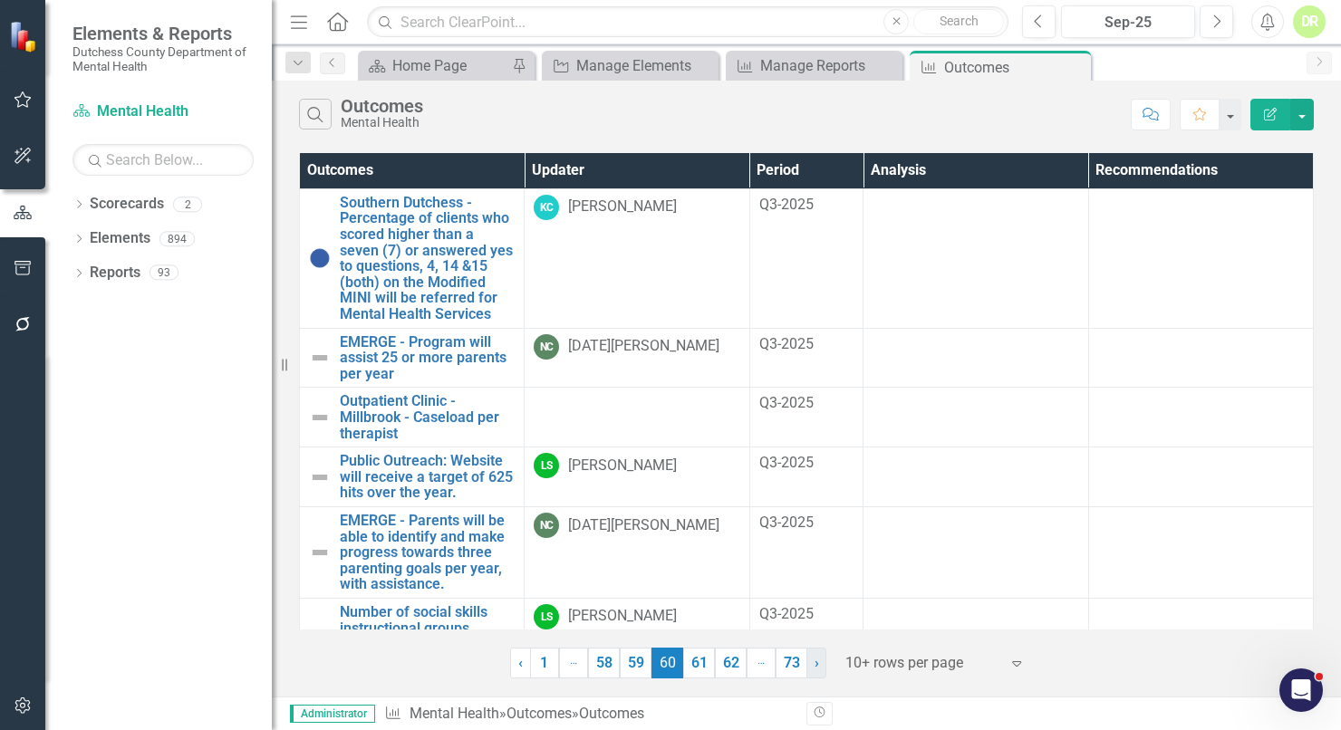
click at [815, 662] on span "›" at bounding box center [817, 662] width 5 height 17
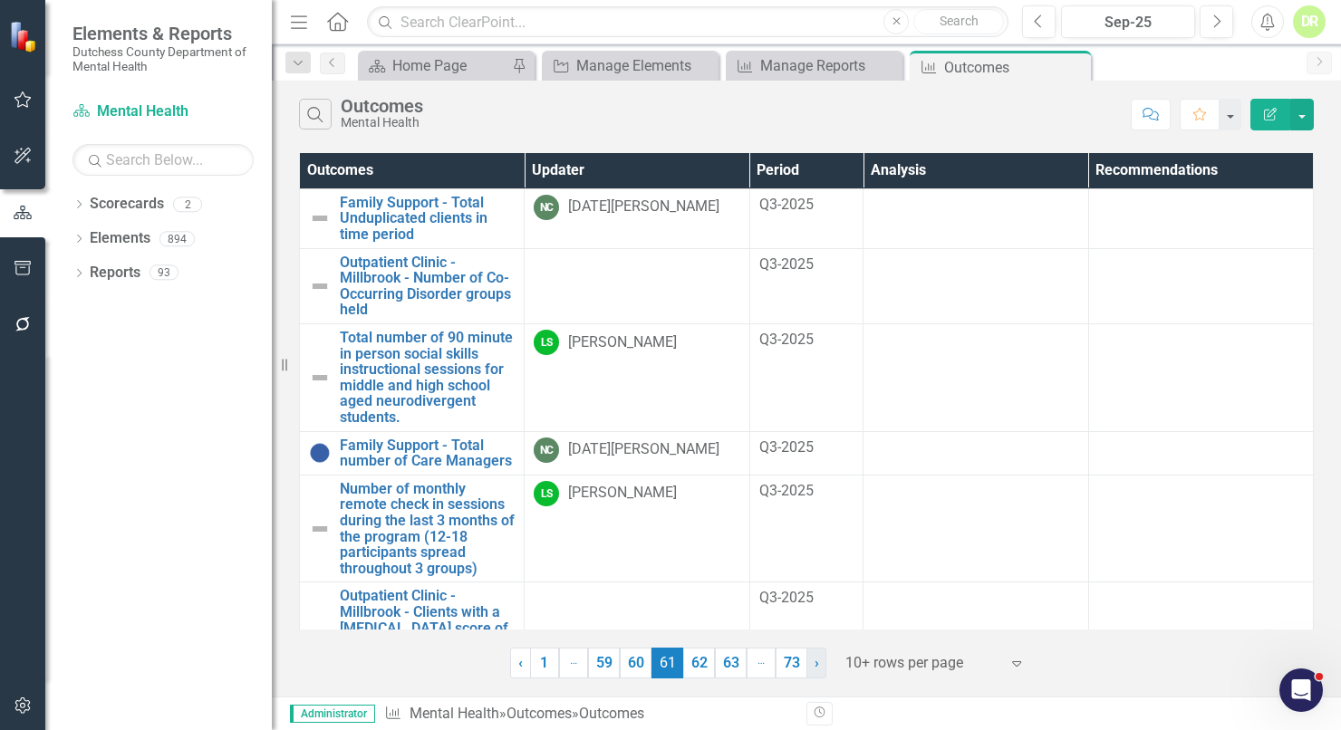
click at [815, 666] on span "›" at bounding box center [817, 662] width 5 height 17
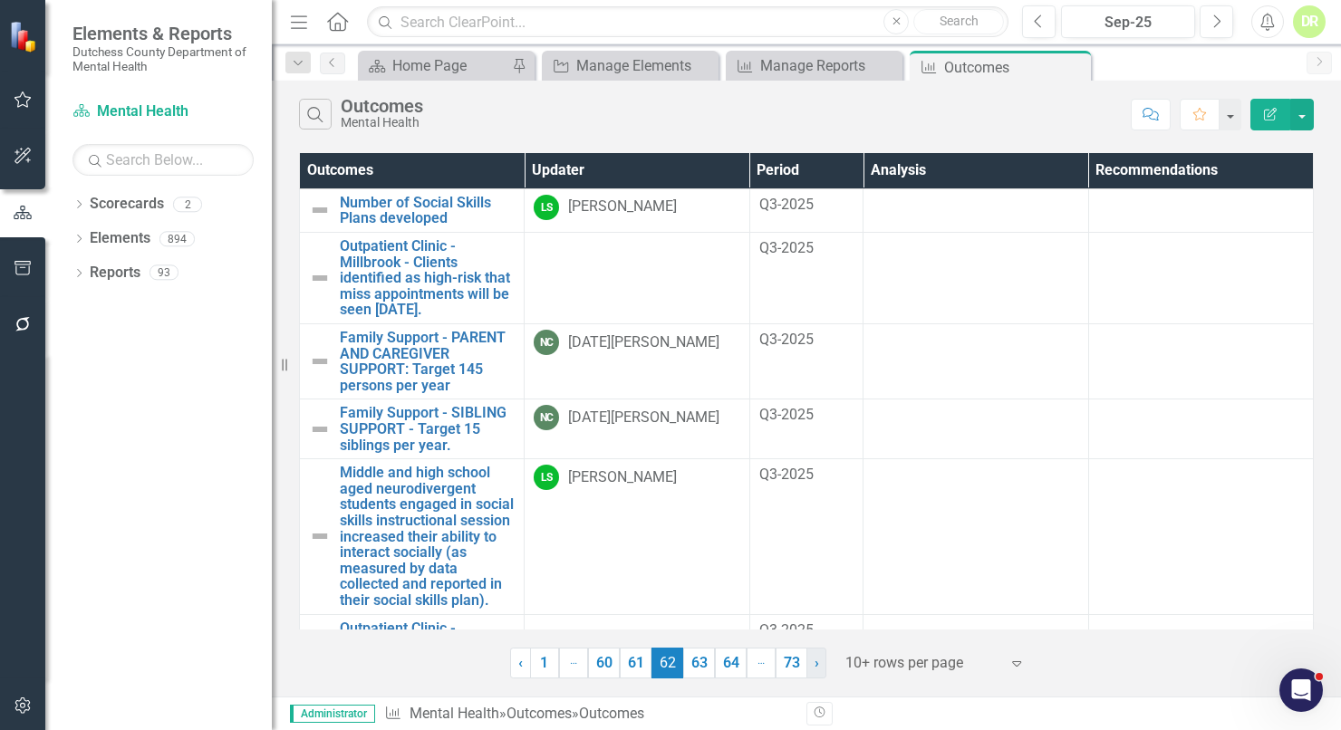
click at [815, 666] on span "›" at bounding box center [817, 662] width 5 height 17
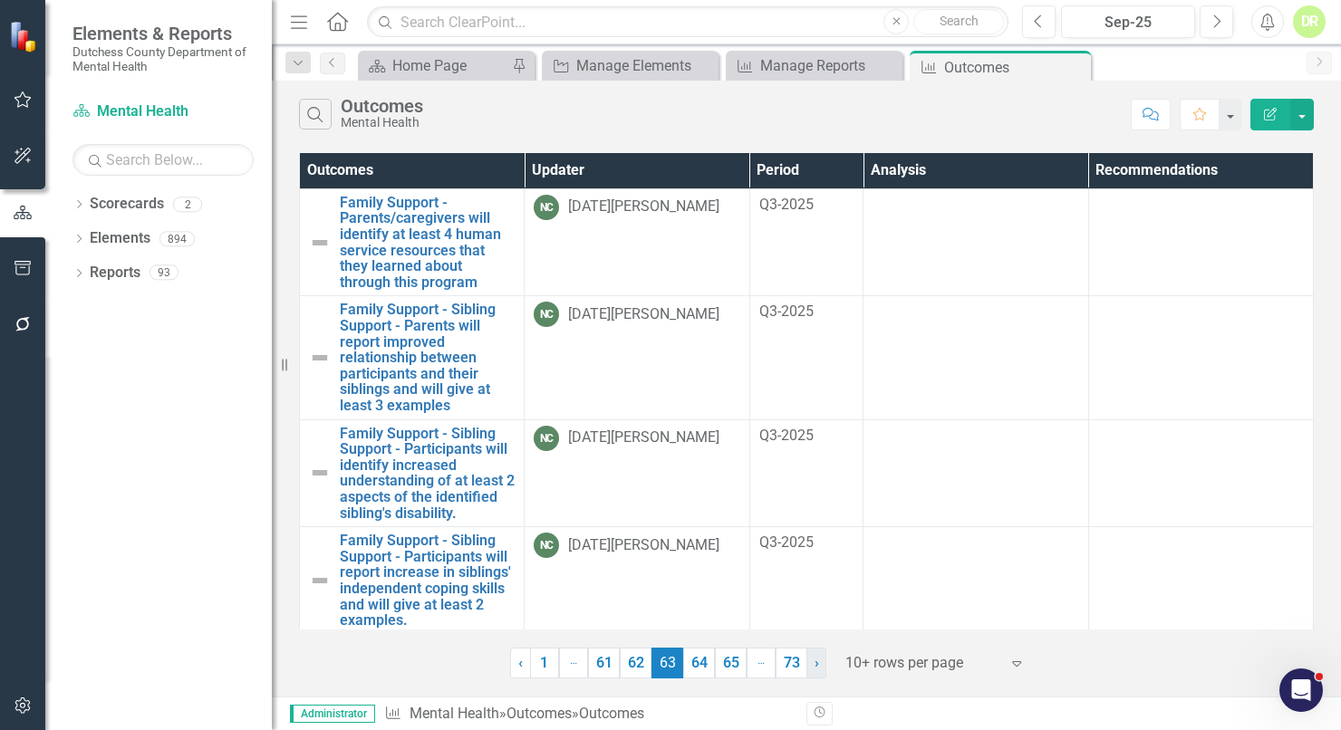
click at [820, 664] on link "› Next" at bounding box center [817, 663] width 20 height 31
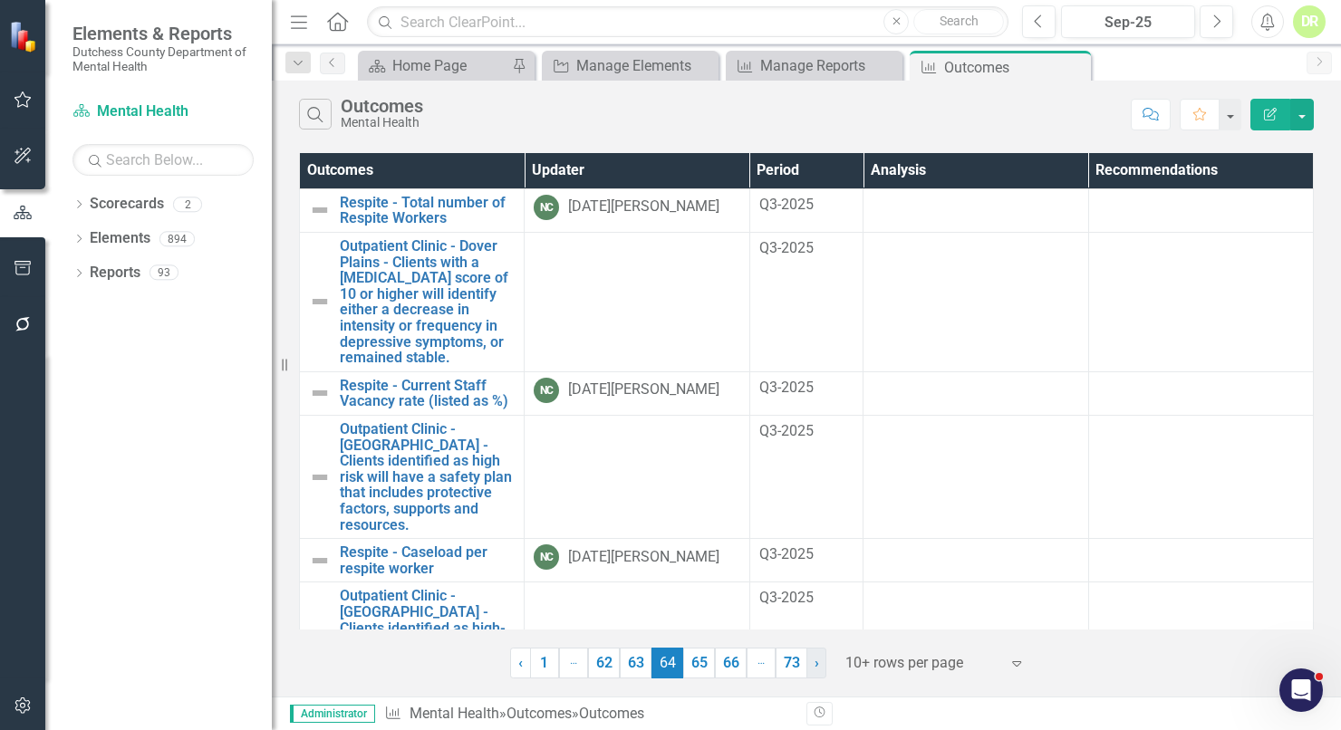
click at [821, 667] on link "› Next" at bounding box center [817, 663] width 20 height 31
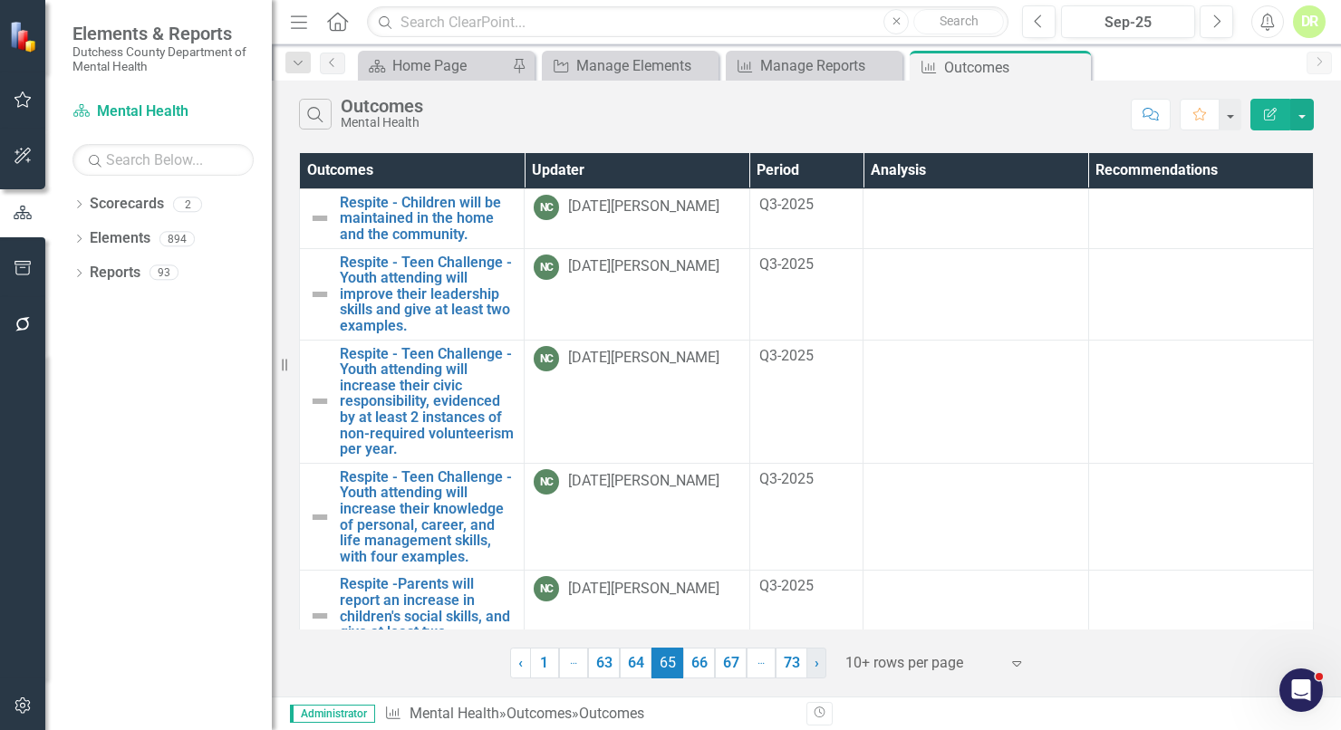
click at [820, 668] on link "› Next" at bounding box center [817, 663] width 20 height 31
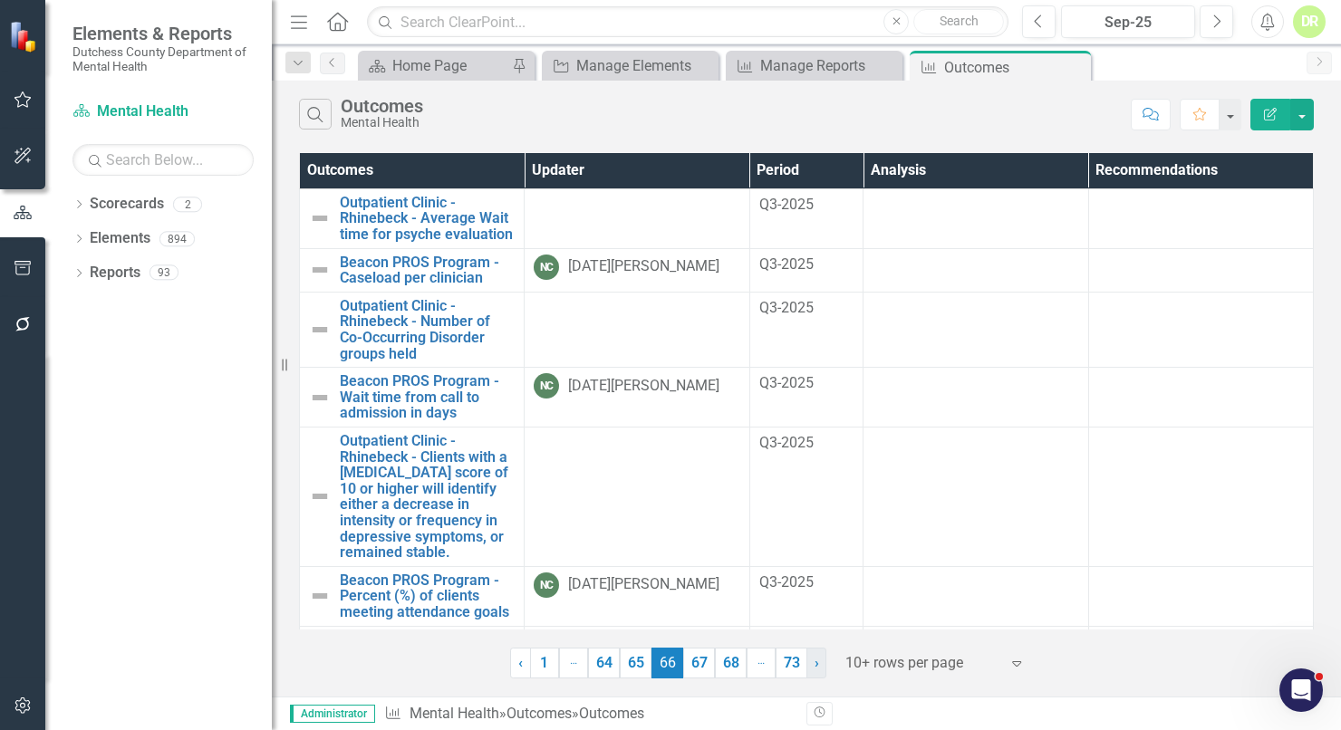
click at [817, 668] on span "›" at bounding box center [817, 662] width 5 height 17
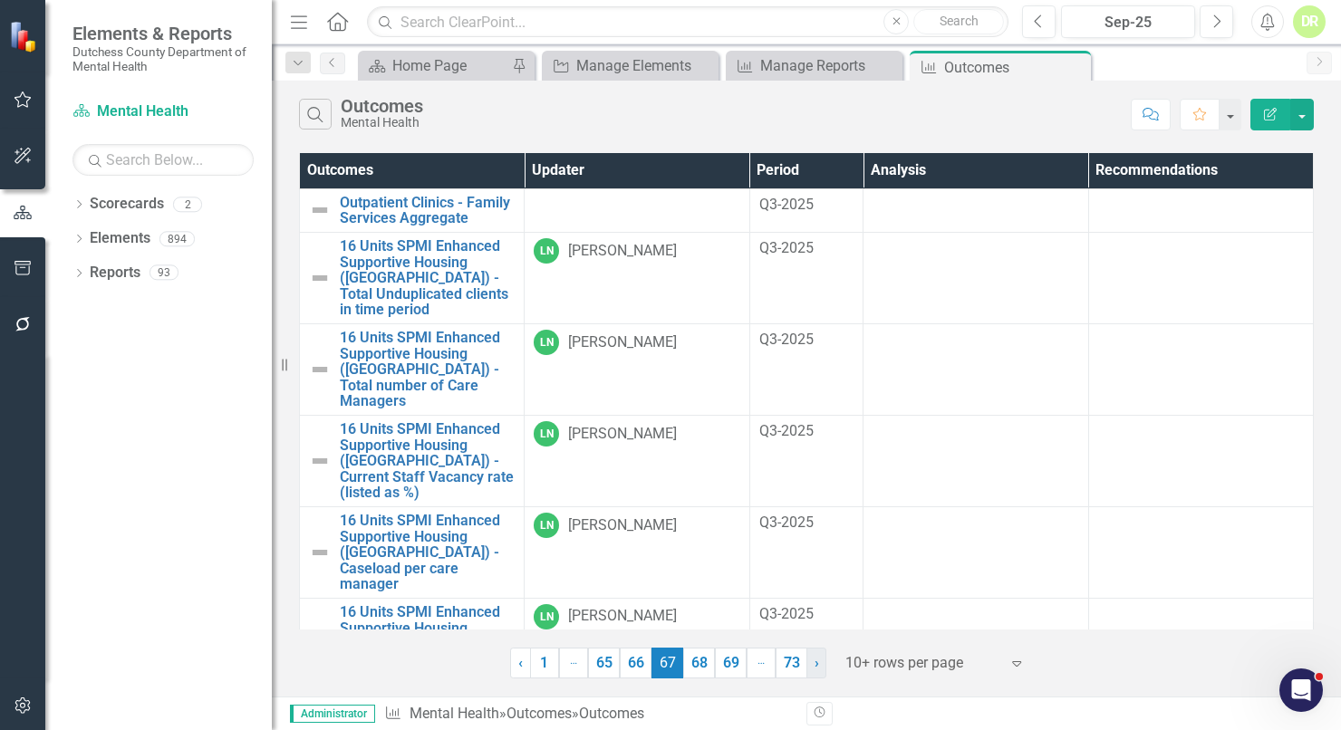
click at [822, 667] on link "› Next" at bounding box center [817, 663] width 20 height 31
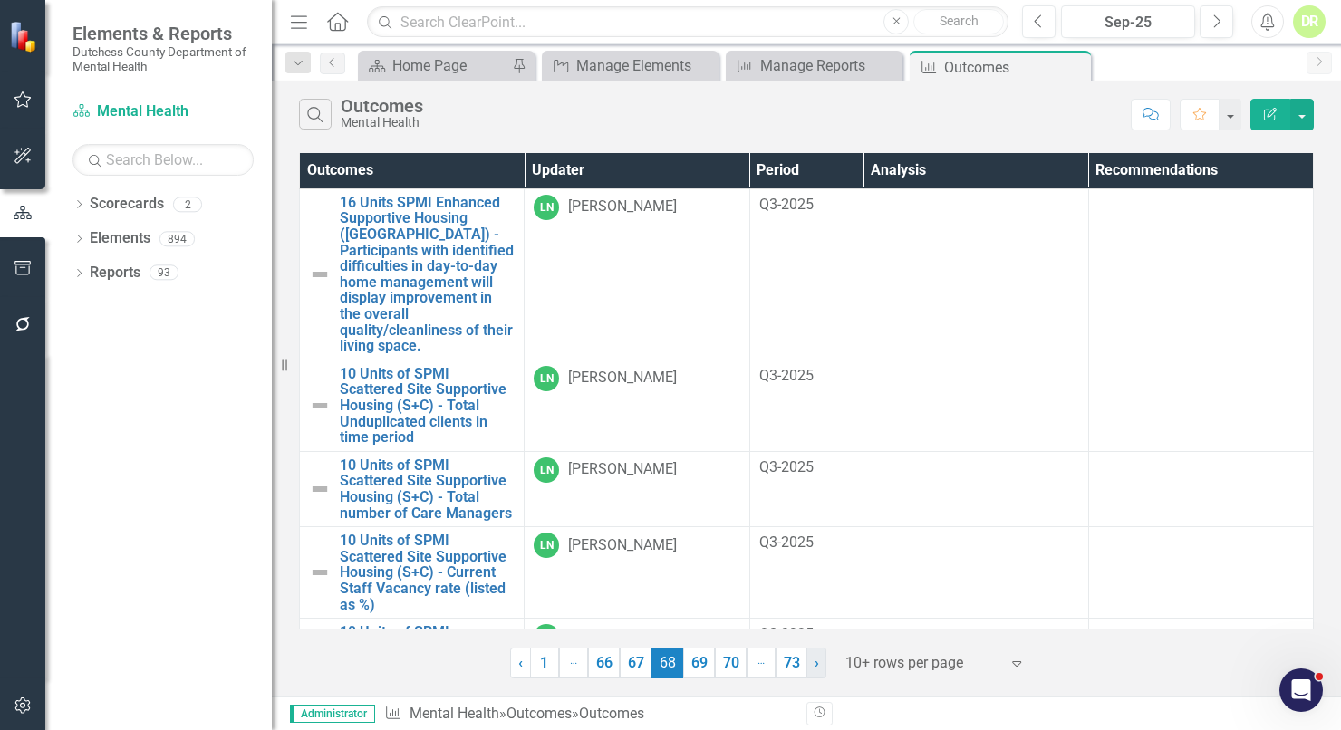
click at [822, 667] on link "› Next" at bounding box center [817, 663] width 20 height 31
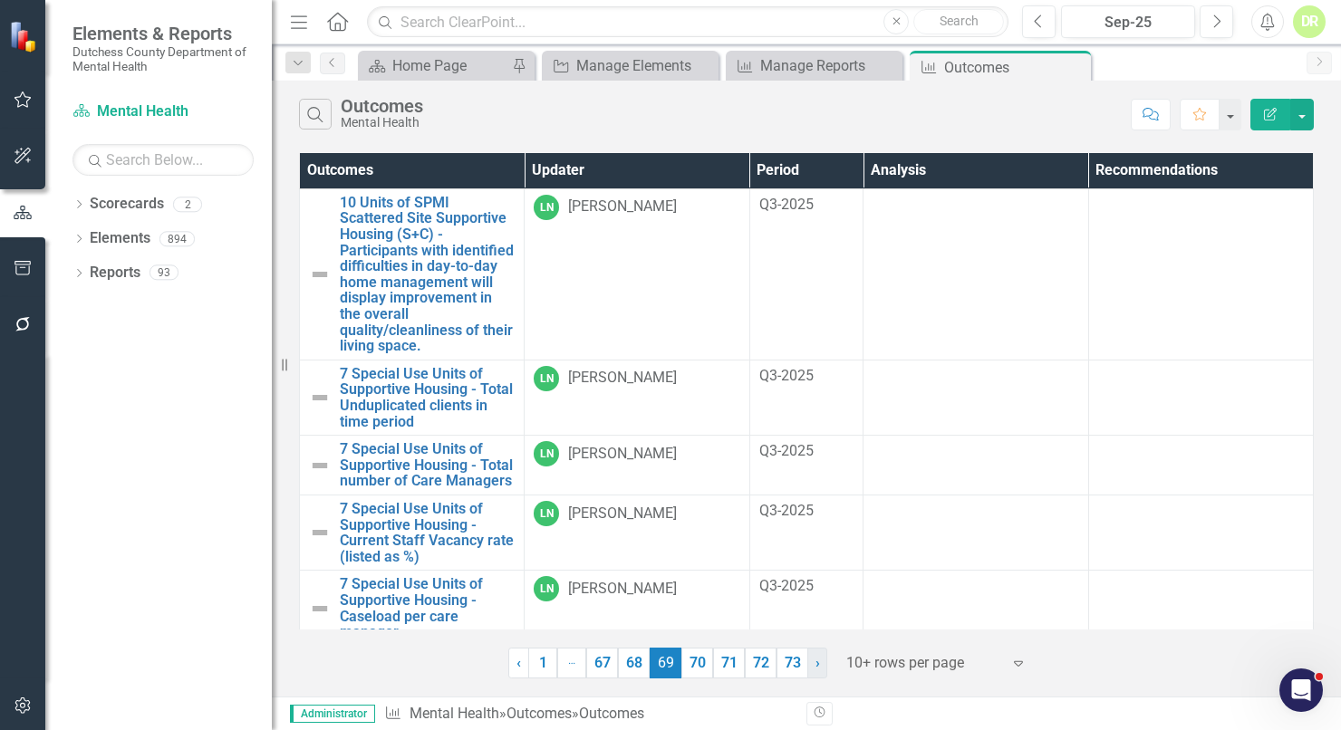
click at [816, 666] on span "›" at bounding box center [818, 662] width 5 height 17
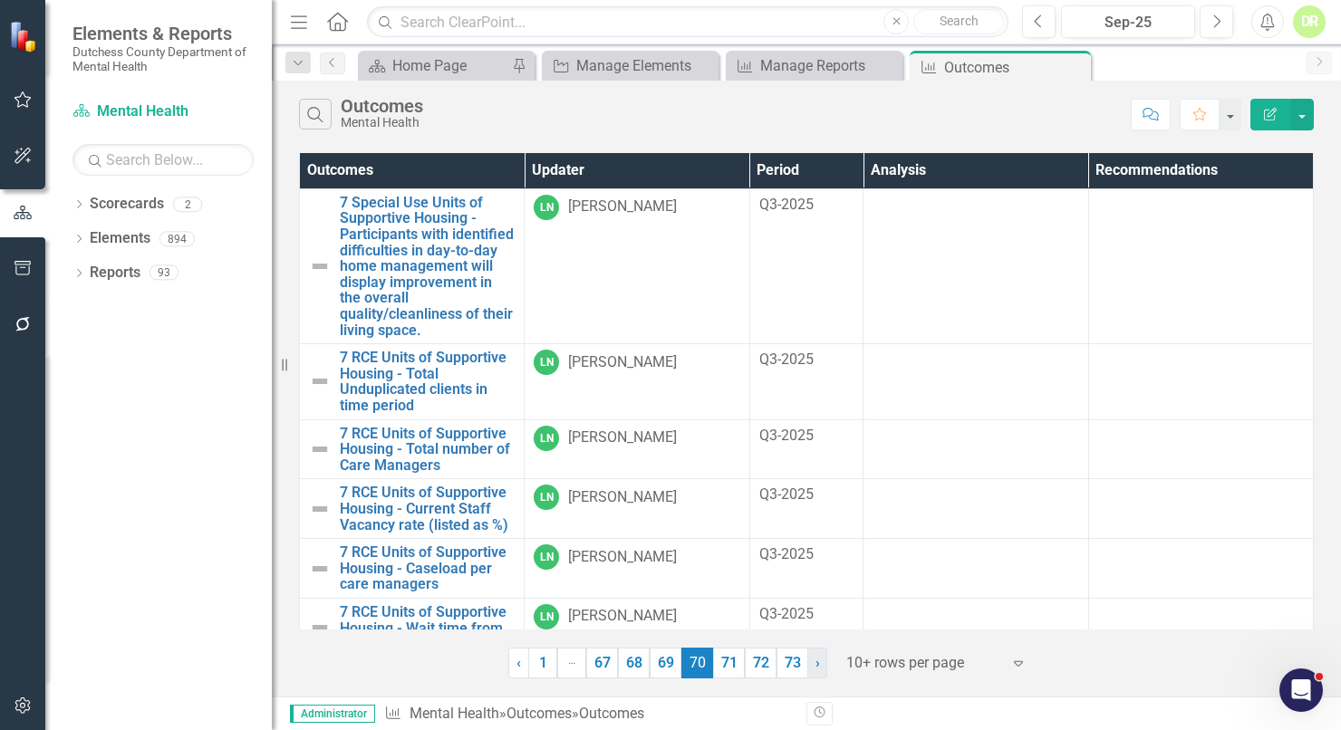
click at [824, 665] on link "› Next" at bounding box center [817, 663] width 20 height 31
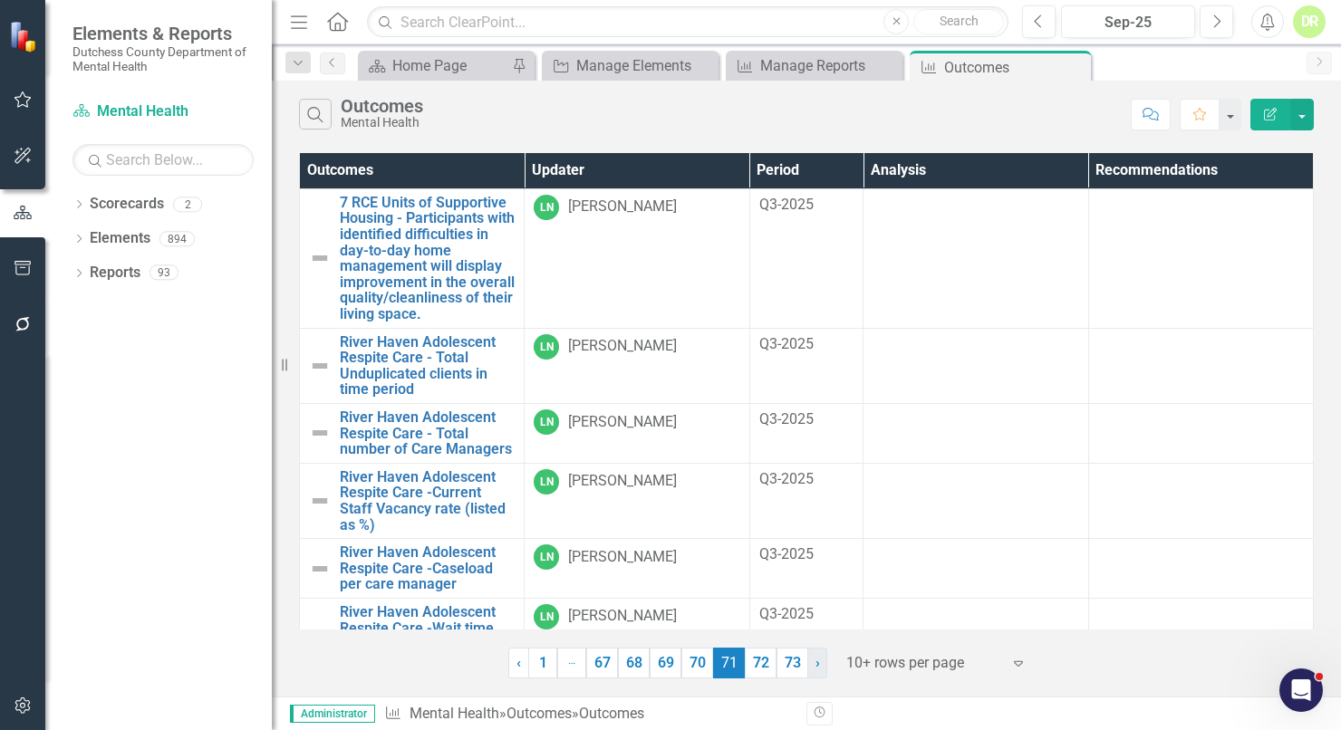
click at [818, 662] on span "›" at bounding box center [818, 662] width 5 height 17
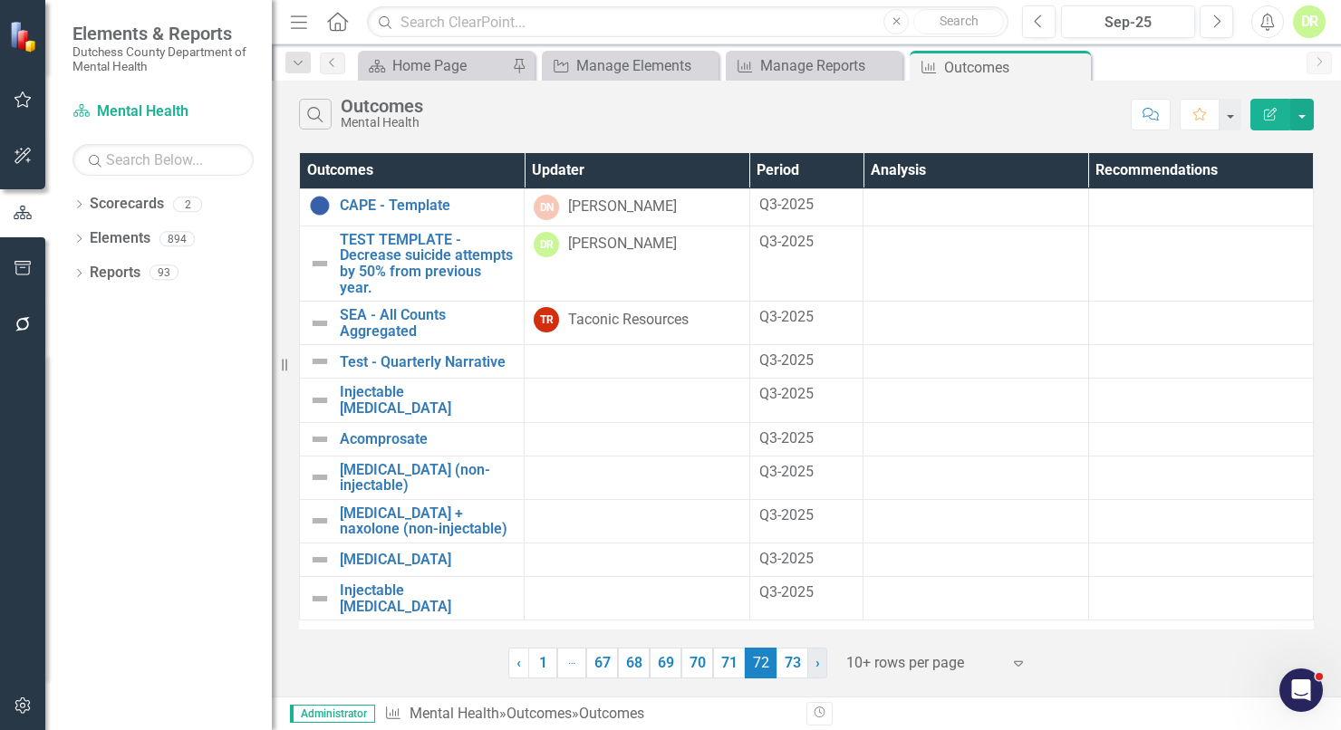
click at [821, 667] on link "› Next" at bounding box center [817, 663] width 20 height 31
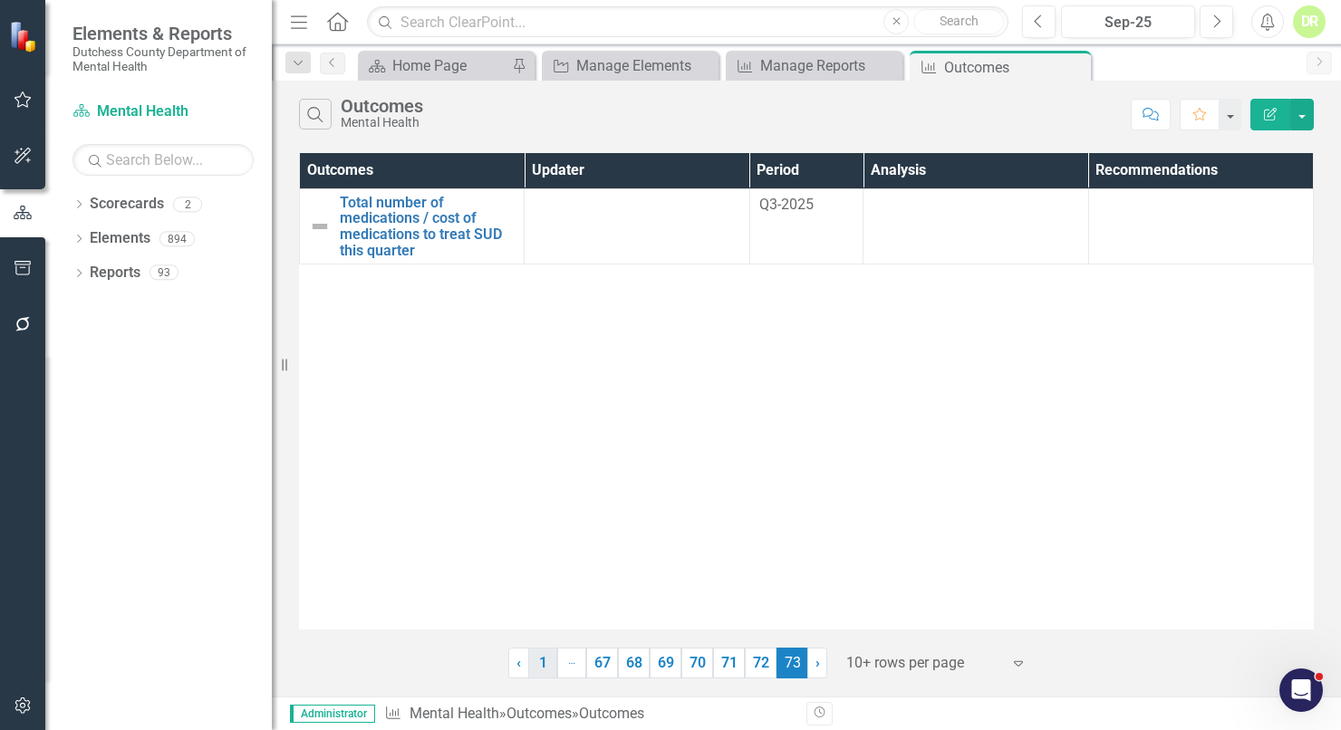
click at [546, 662] on link "1" at bounding box center [542, 663] width 29 height 31
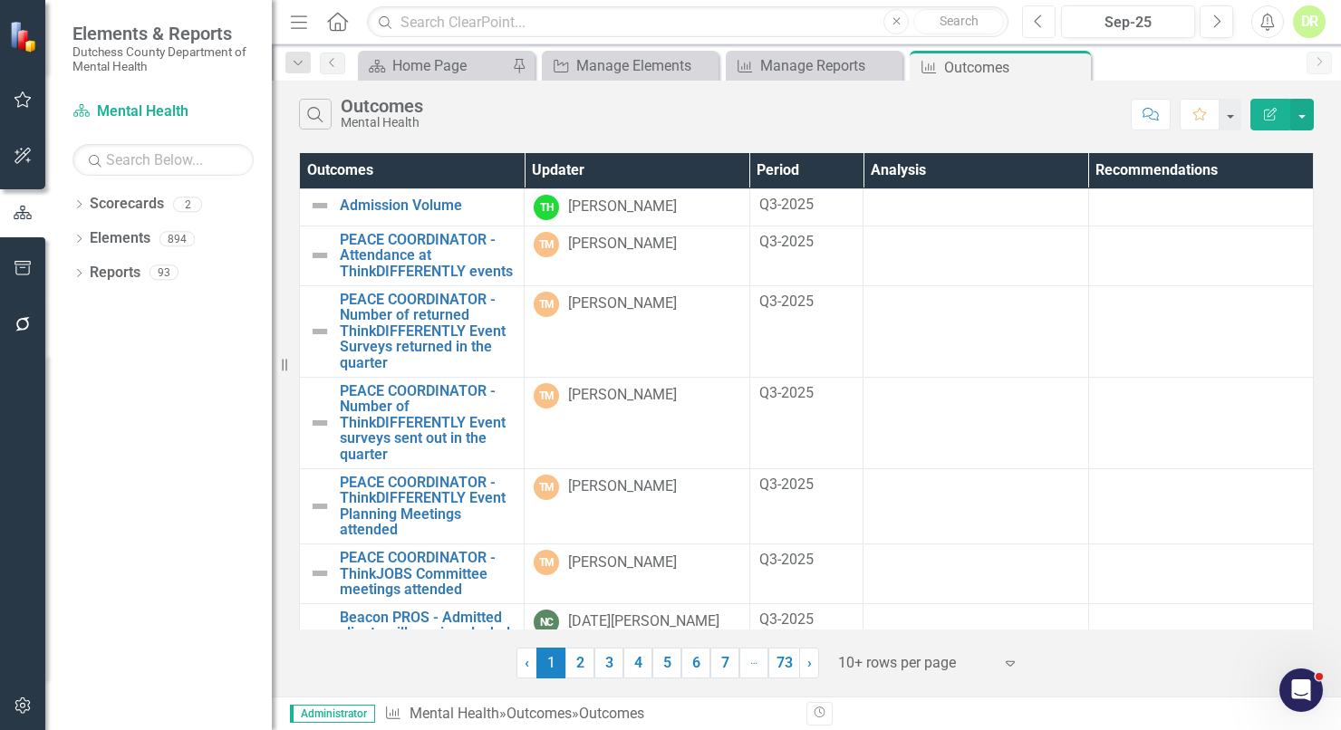
click at [1041, 18] on icon "Previous" at bounding box center [1039, 22] width 10 height 16
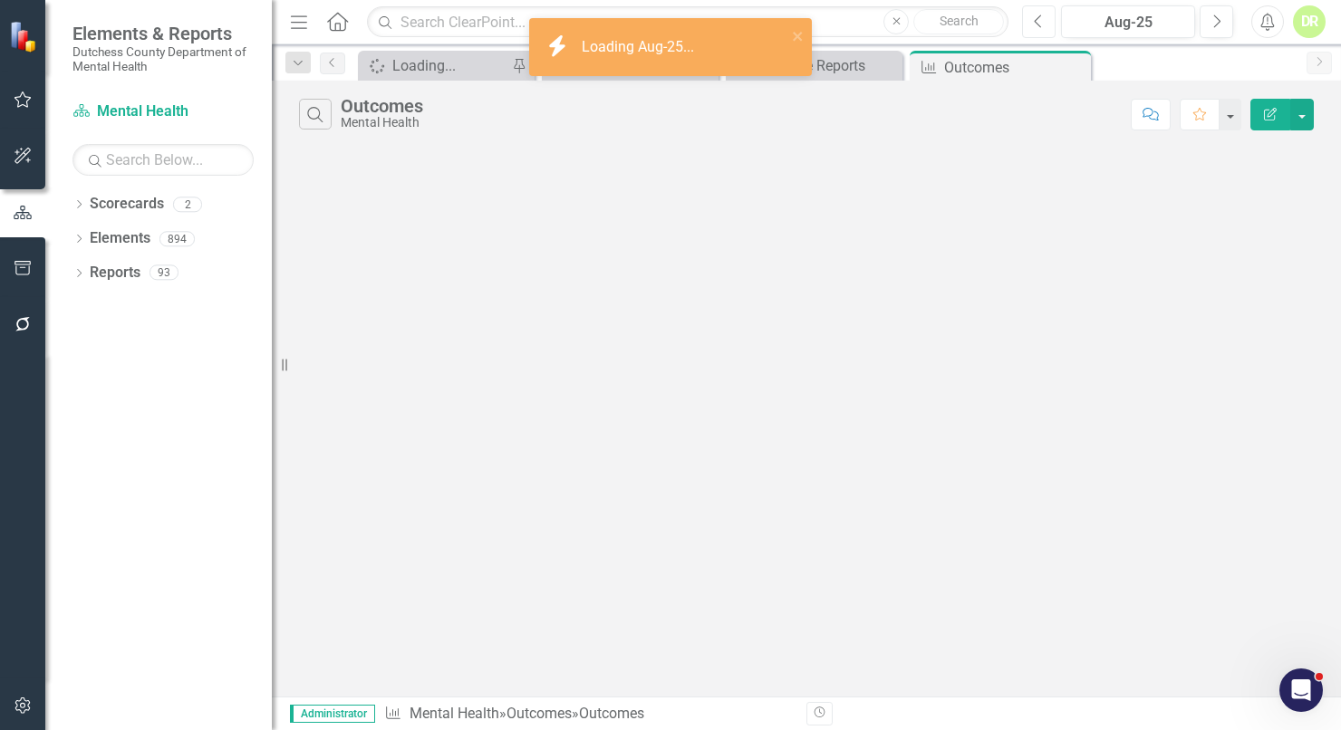
click at [1041, 18] on icon "Previous" at bounding box center [1039, 22] width 10 height 16
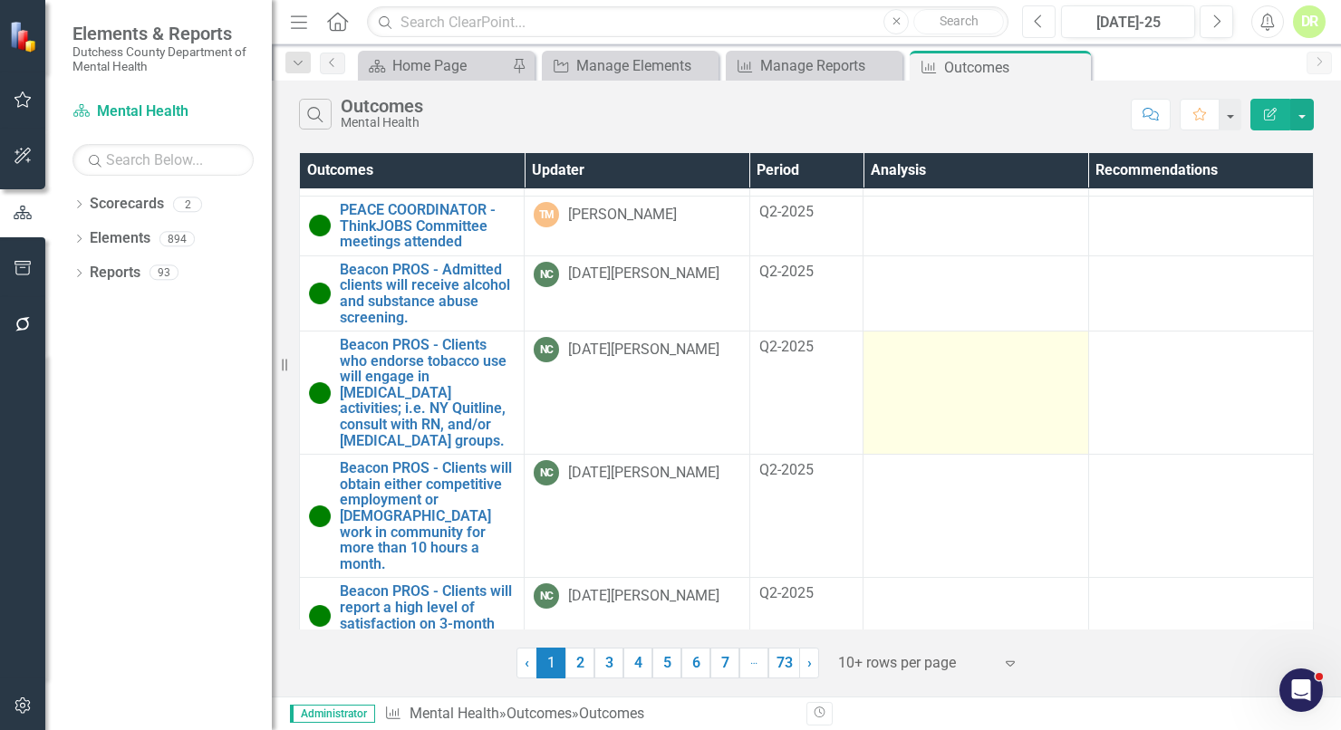
scroll to position [353, 0]
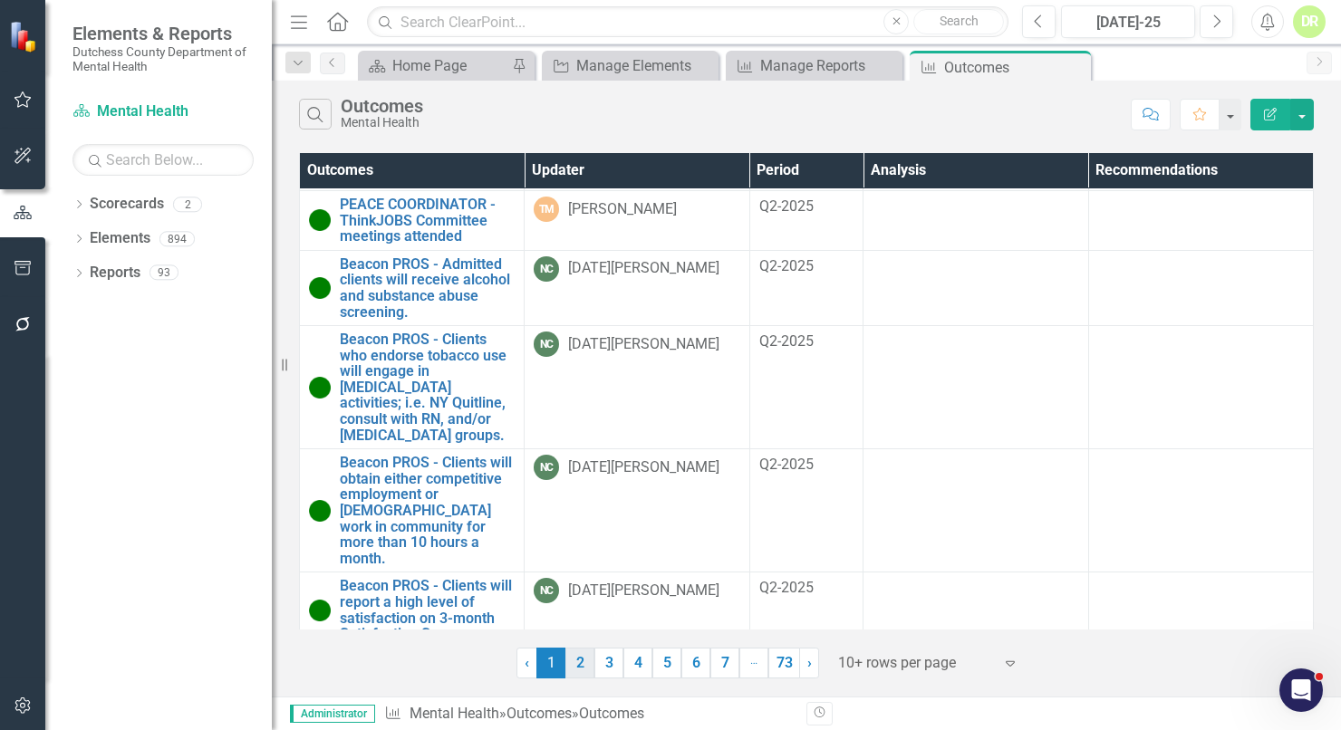
click at [574, 661] on link "2" at bounding box center [580, 663] width 29 height 31
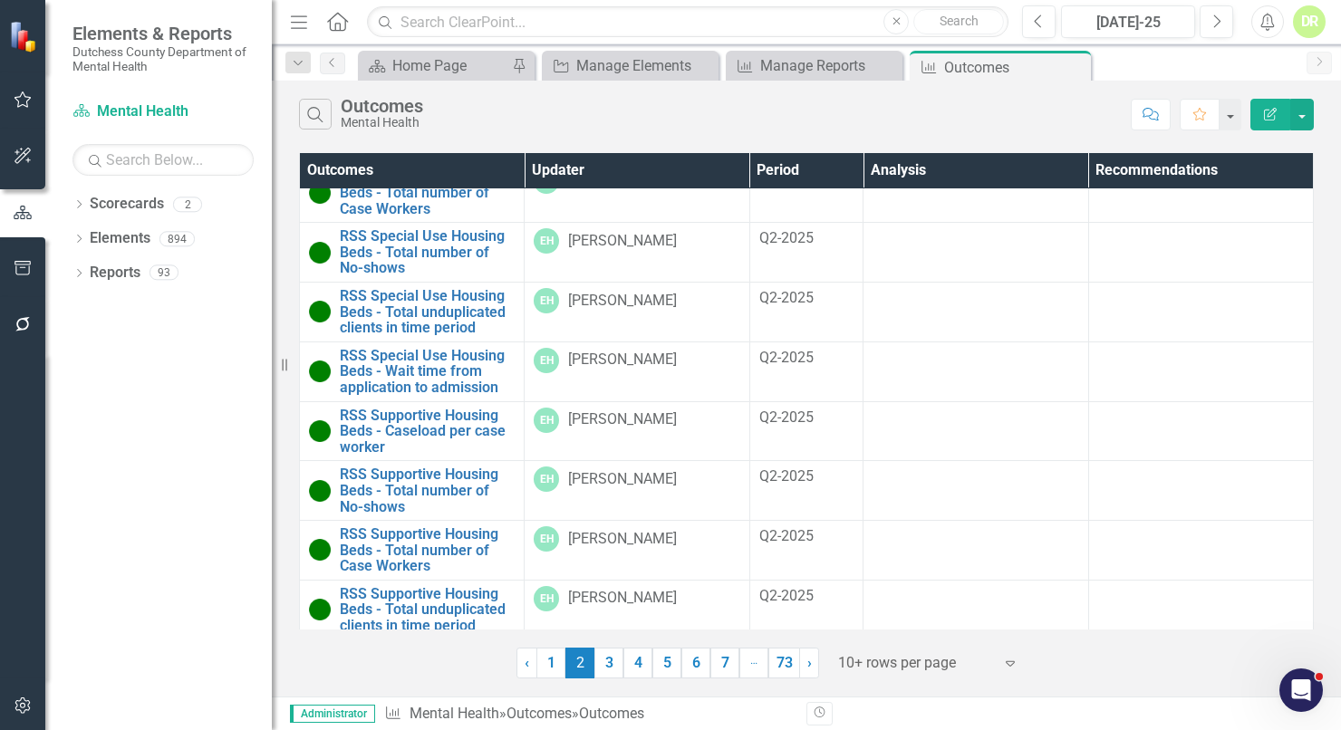
scroll to position [153, 0]
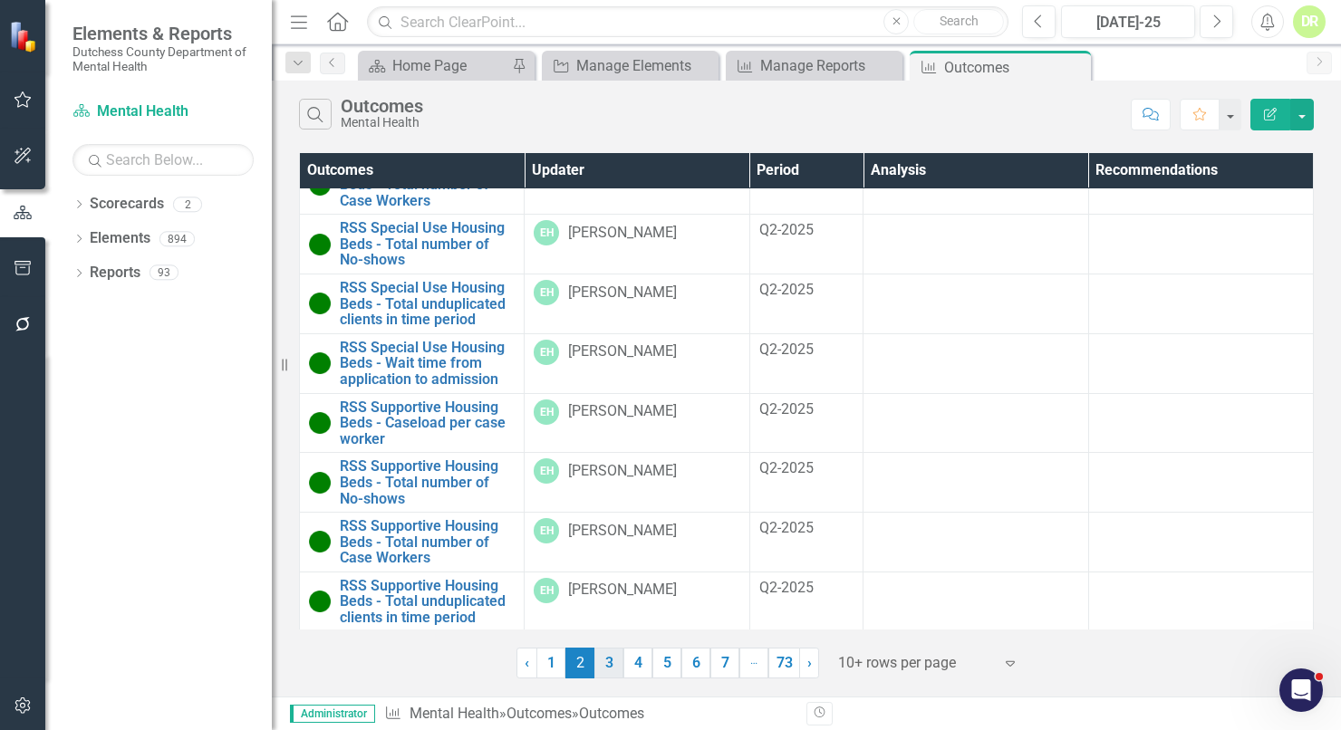
click at [614, 664] on link "3" at bounding box center [609, 663] width 29 height 31
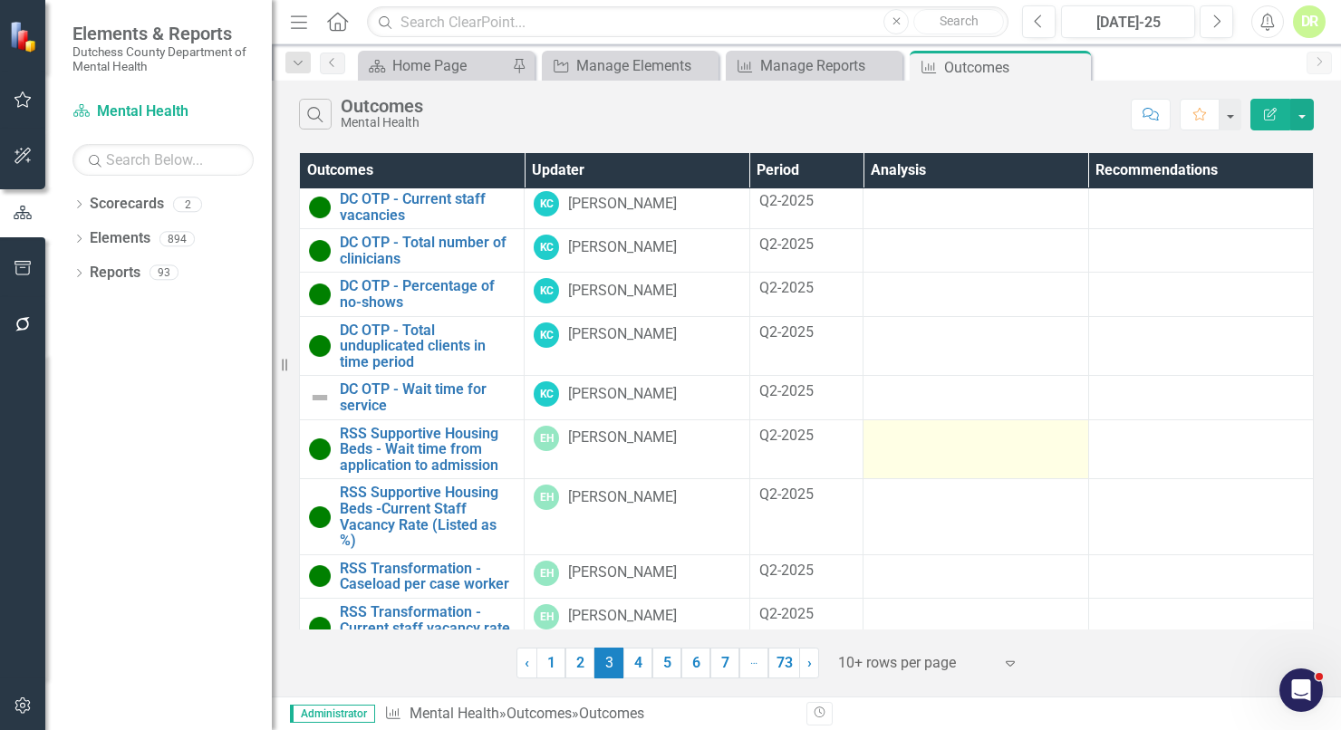
scroll to position [73, 0]
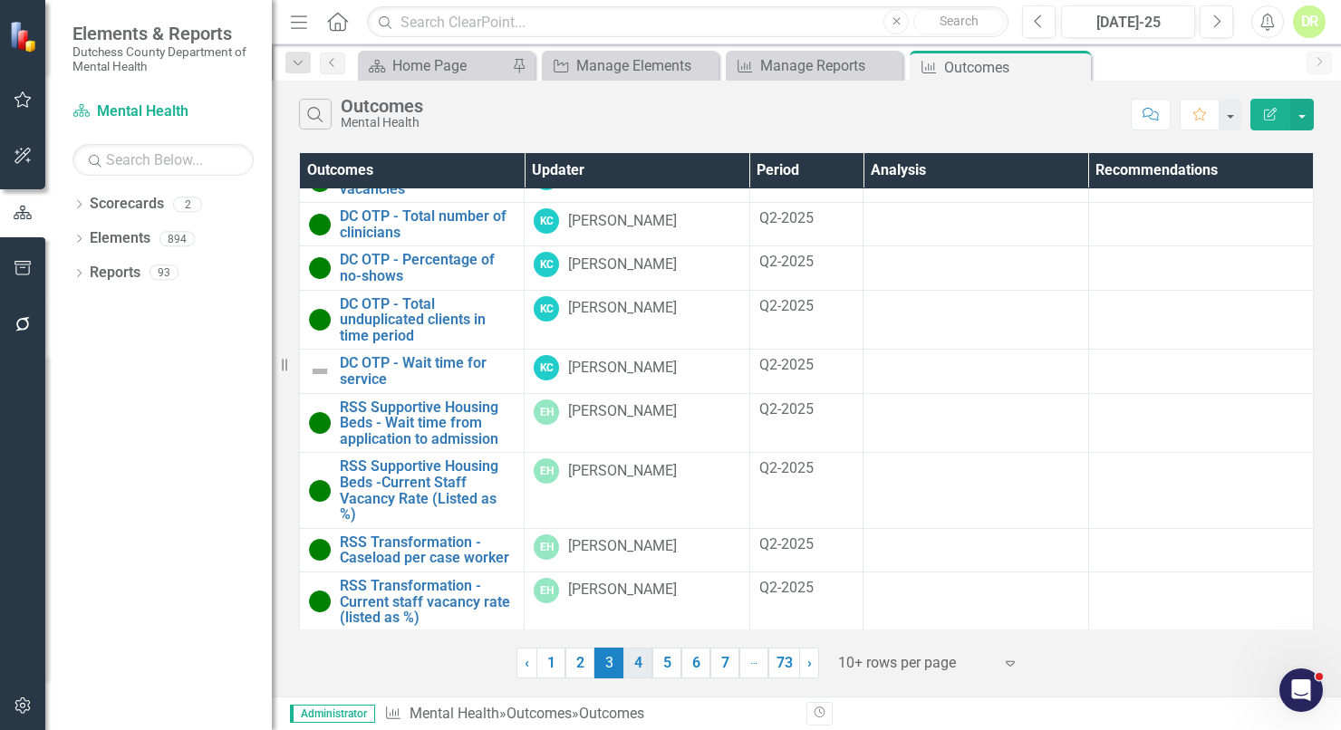
click at [641, 656] on link "4" at bounding box center [638, 663] width 29 height 31
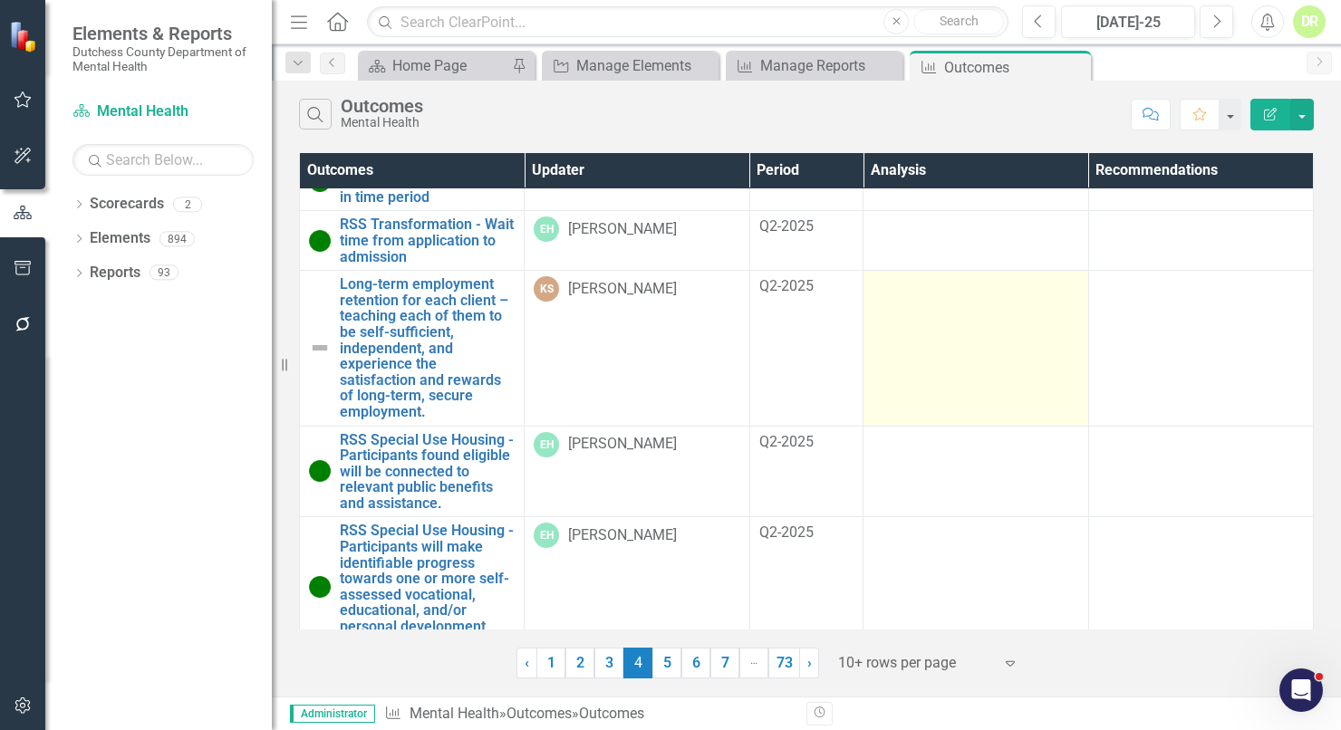
scroll to position [247, 0]
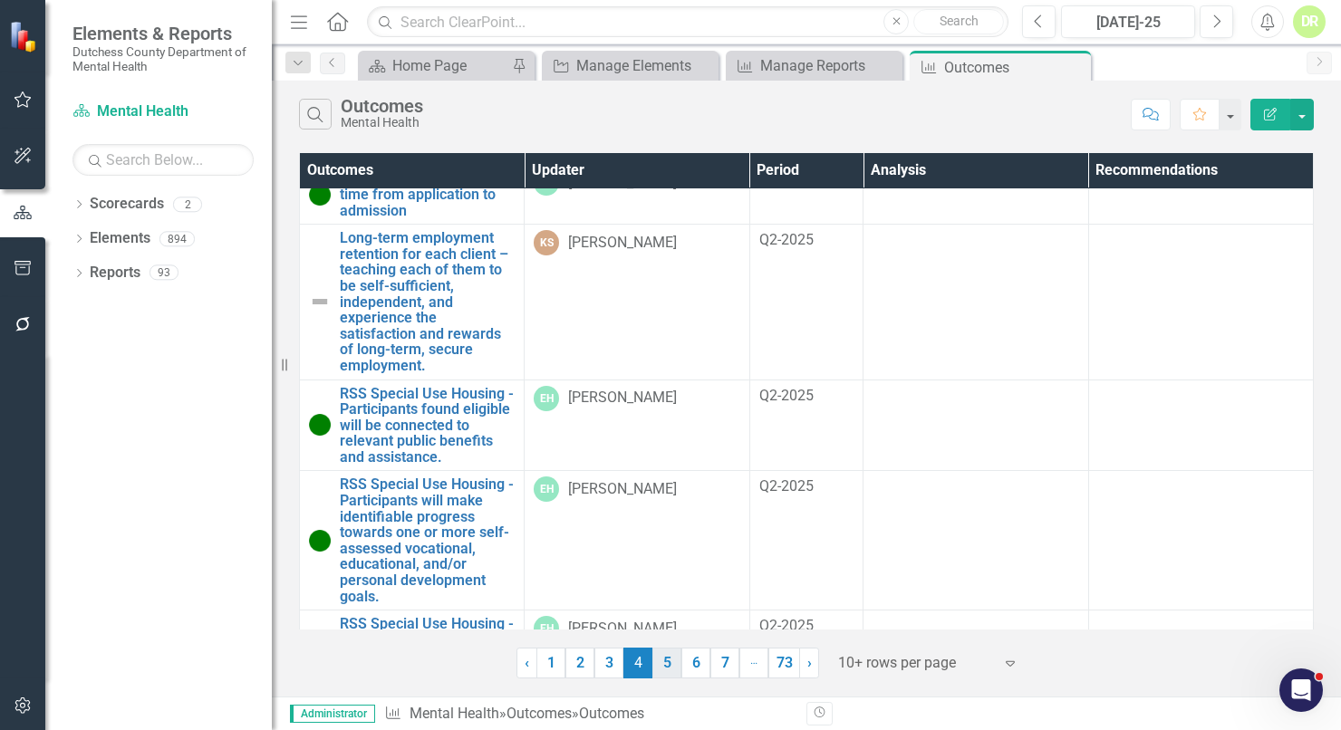
click at [663, 657] on link "5" at bounding box center [667, 663] width 29 height 31
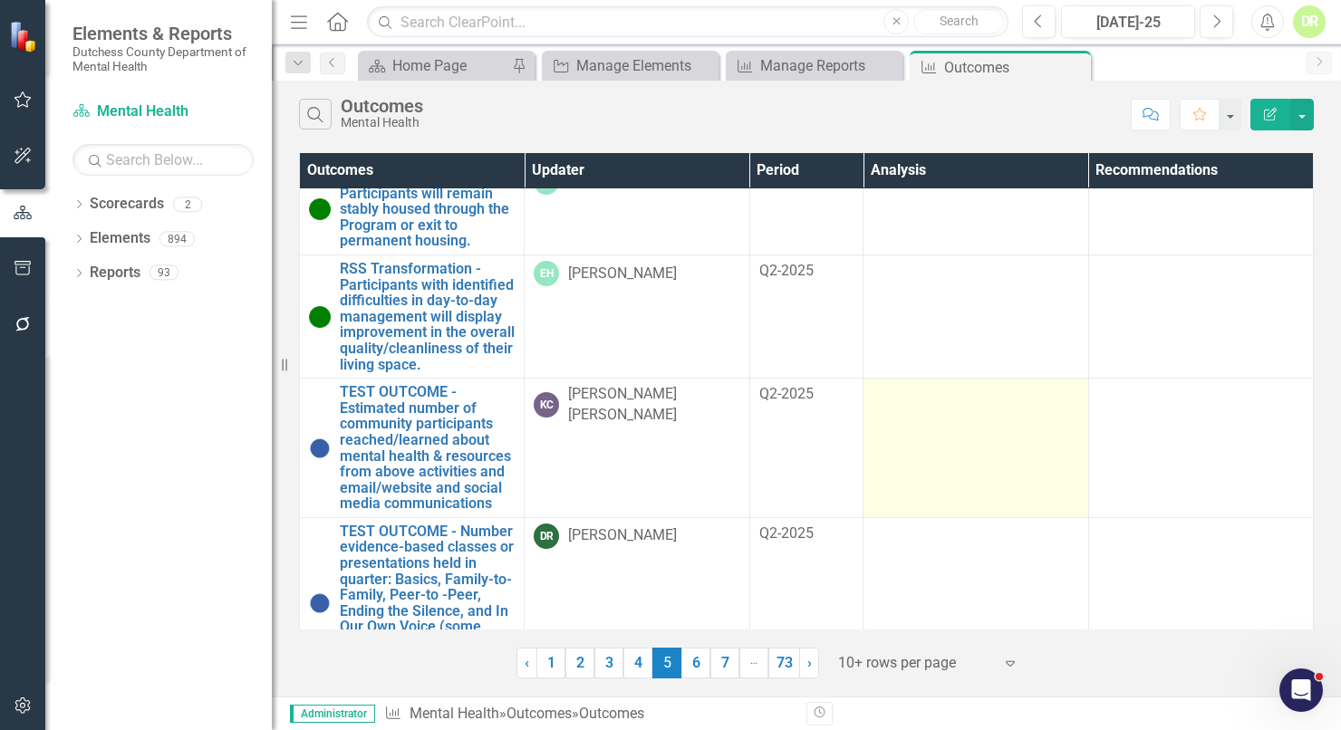
scroll to position [759, 0]
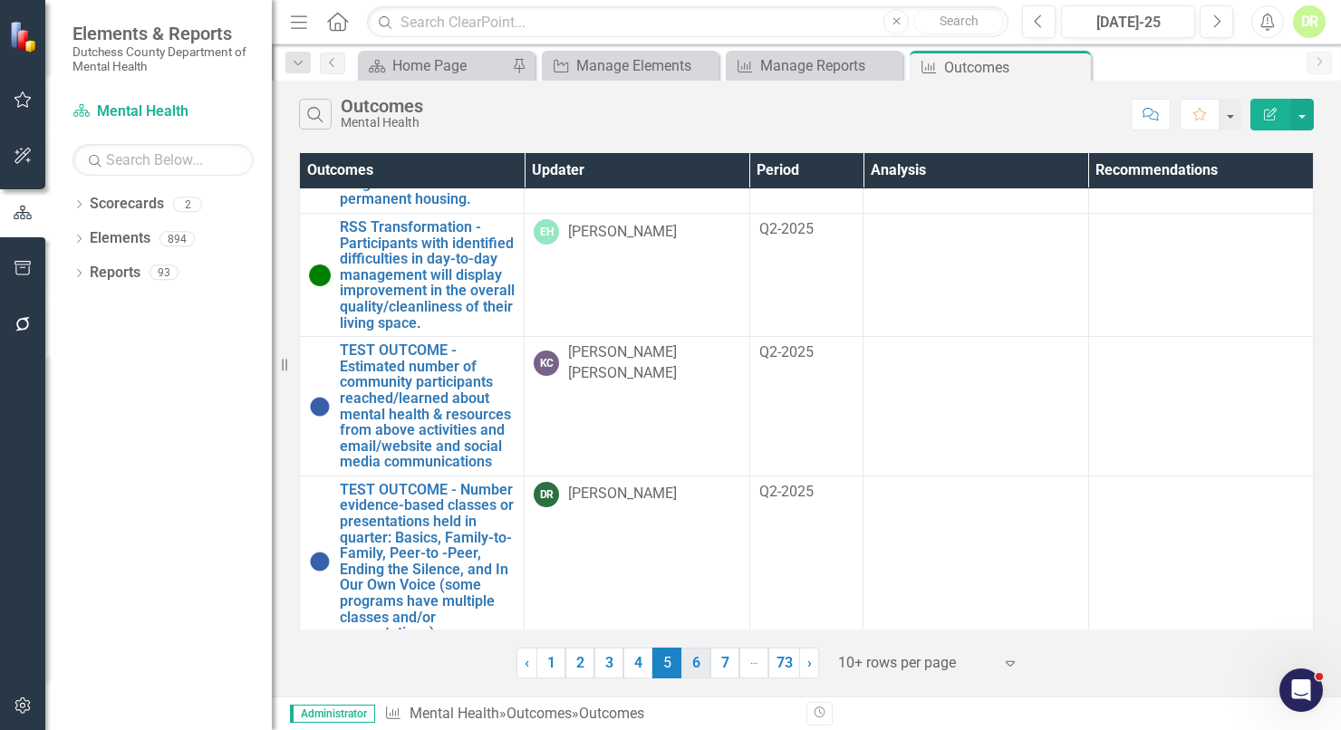
click at [700, 656] on link "6" at bounding box center [696, 663] width 29 height 31
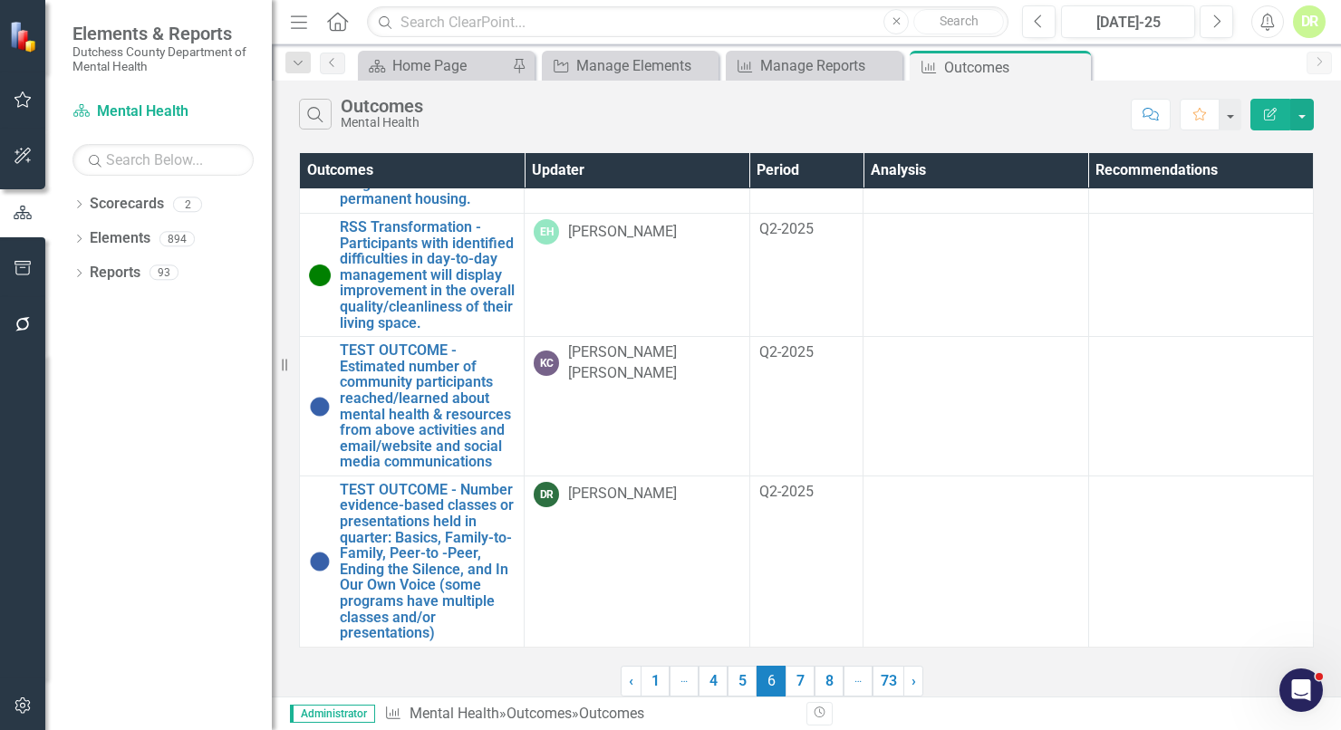
scroll to position [0, 0]
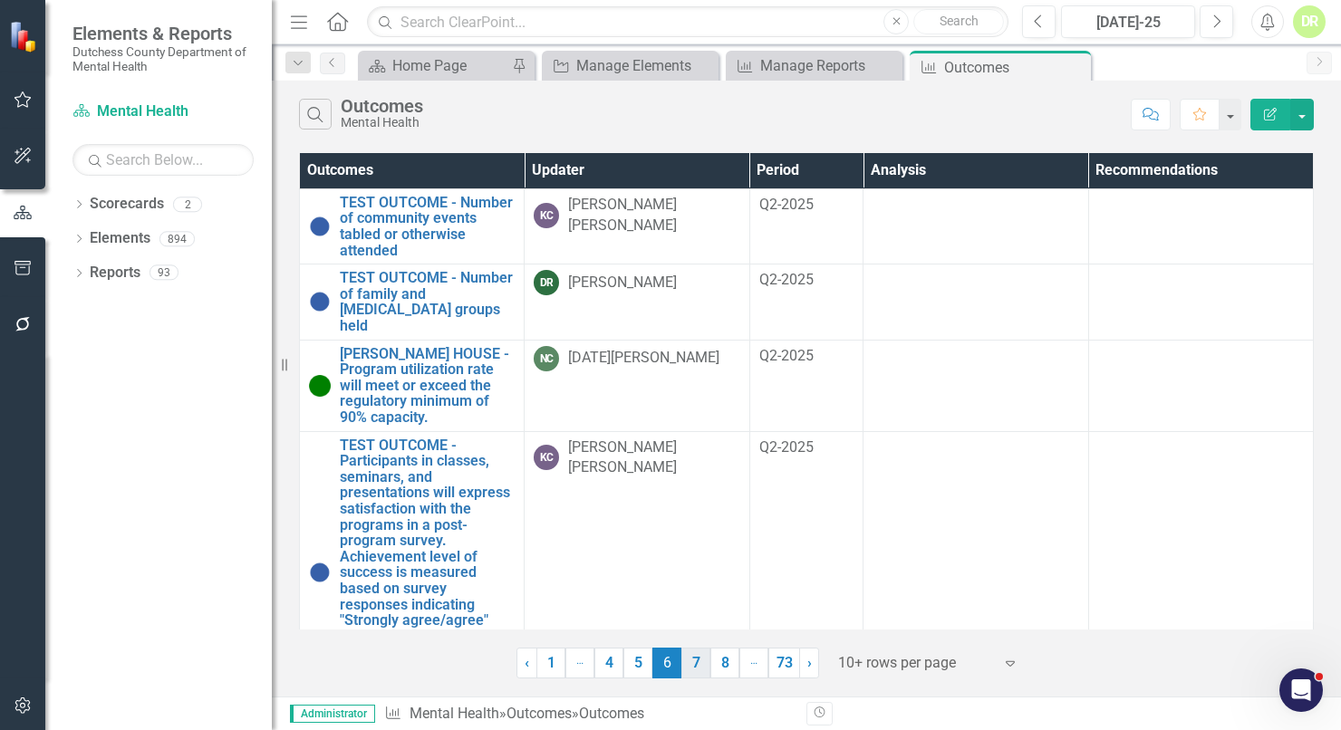
click at [698, 658] on link "7" at bounding box center [696, 663] width 29 height 31
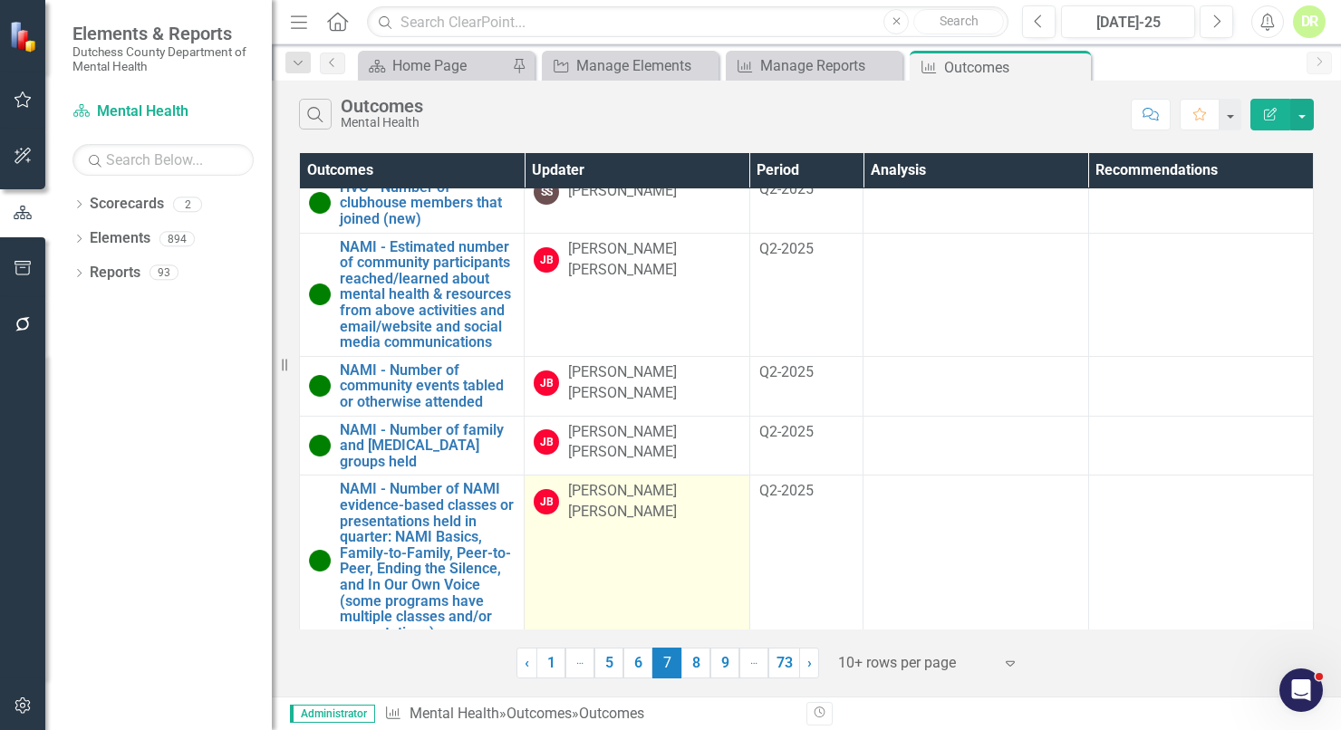
scroll to position [519, 0]
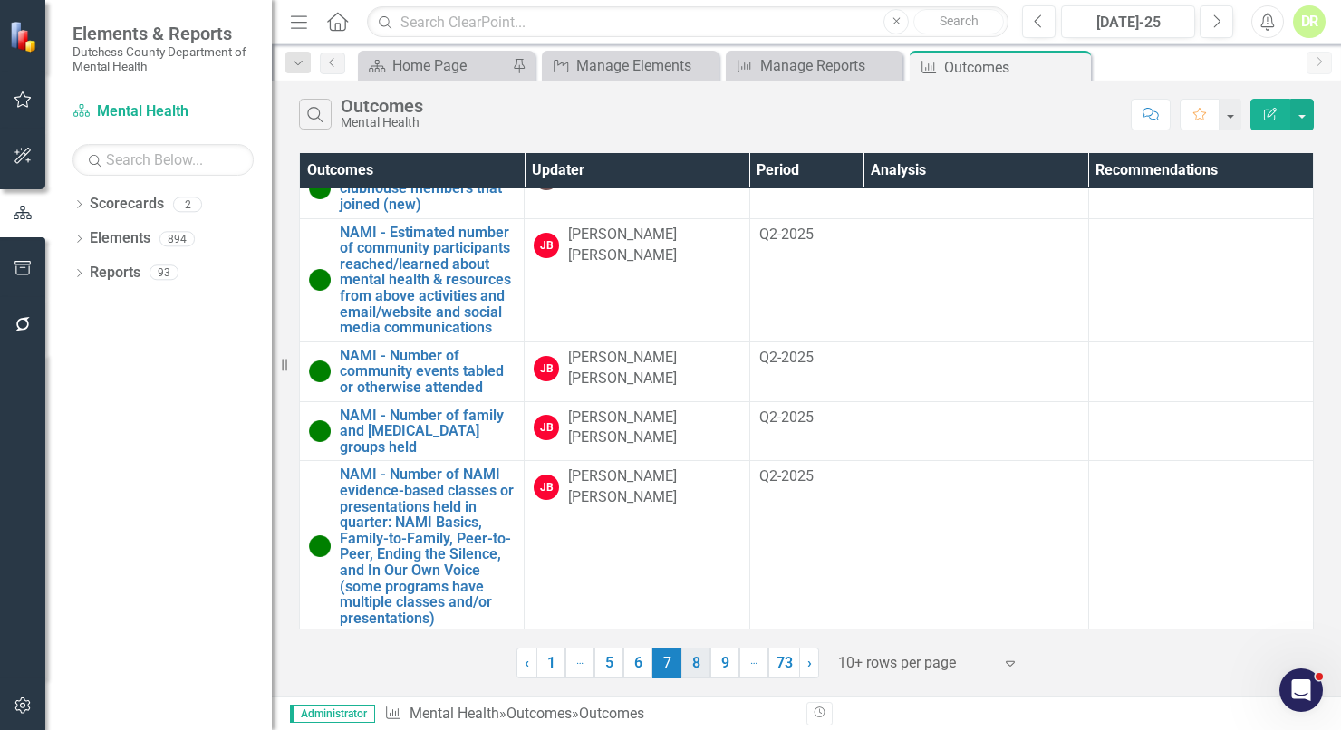
click at [698, 661] on link "8" at bounding box center [696, 663] width 29 height 31
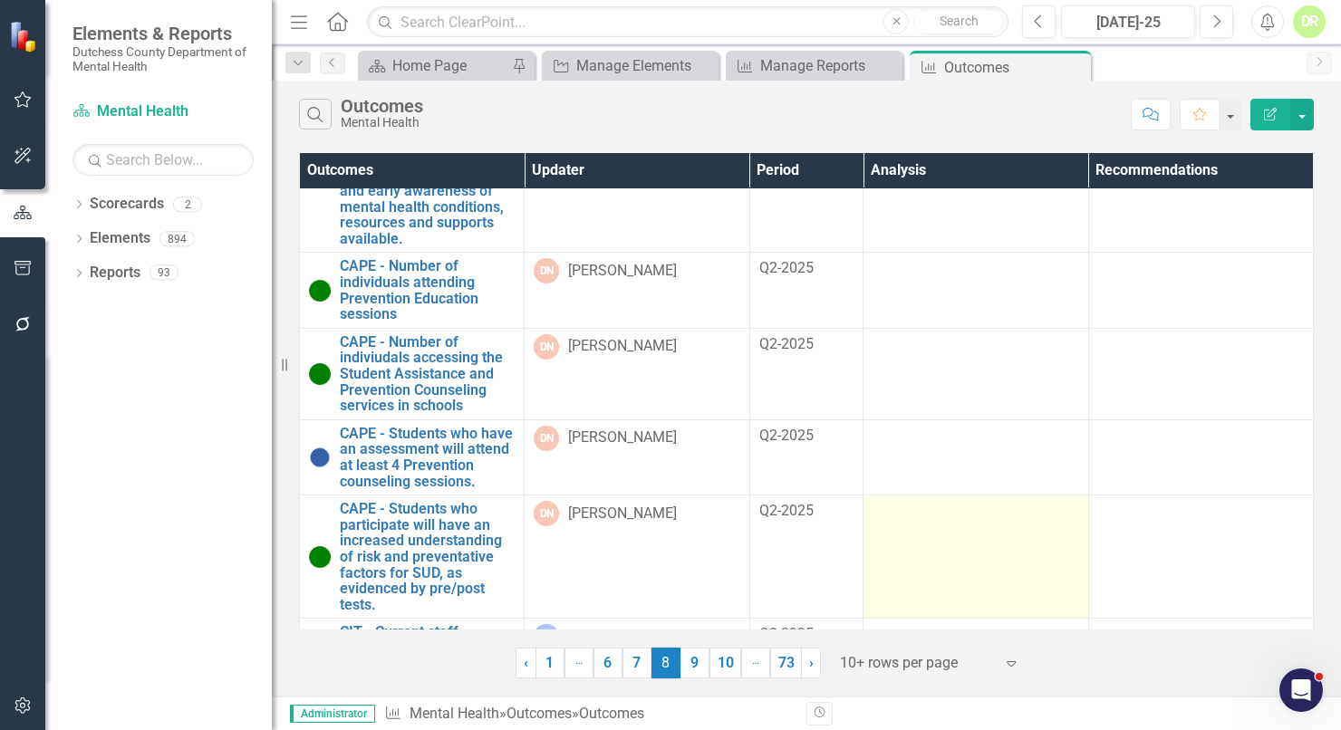
scroll to position [536, 0]
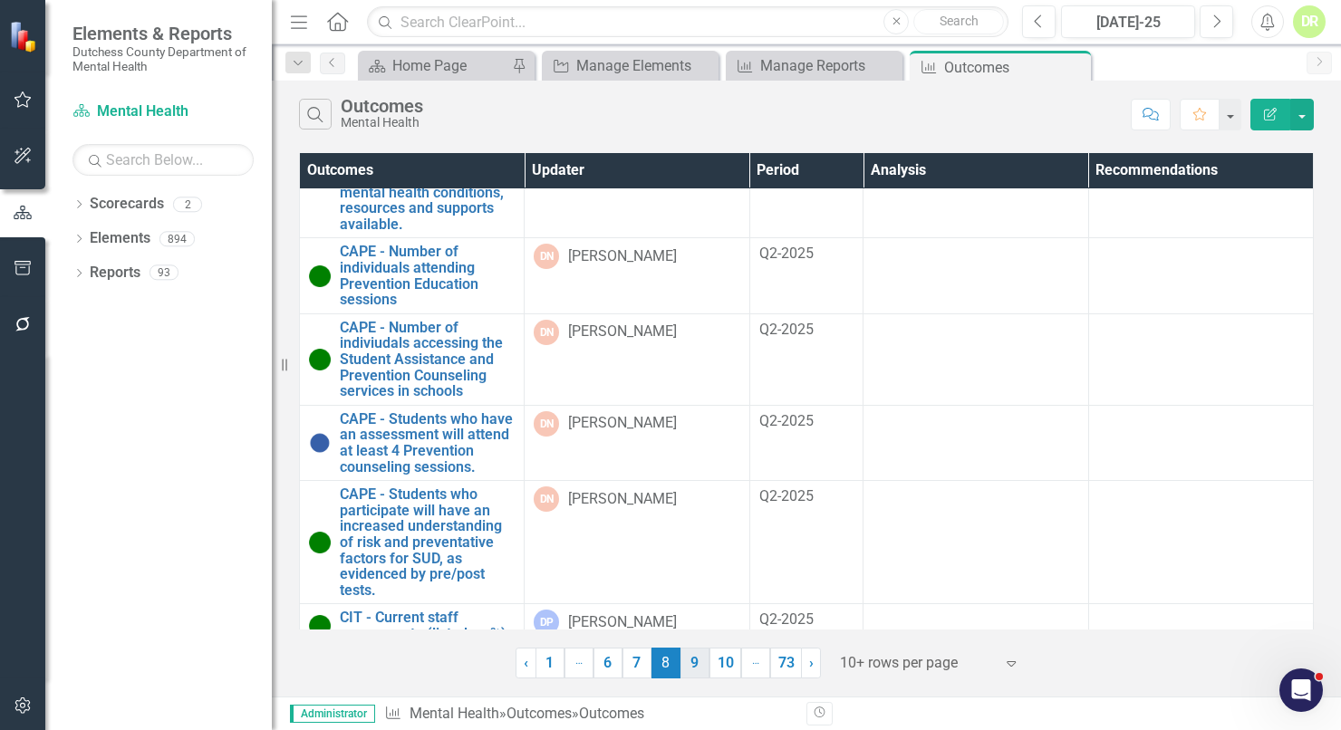
click at [701, 669] on link "9" at bounding box center [695, 663] width 29 height 31
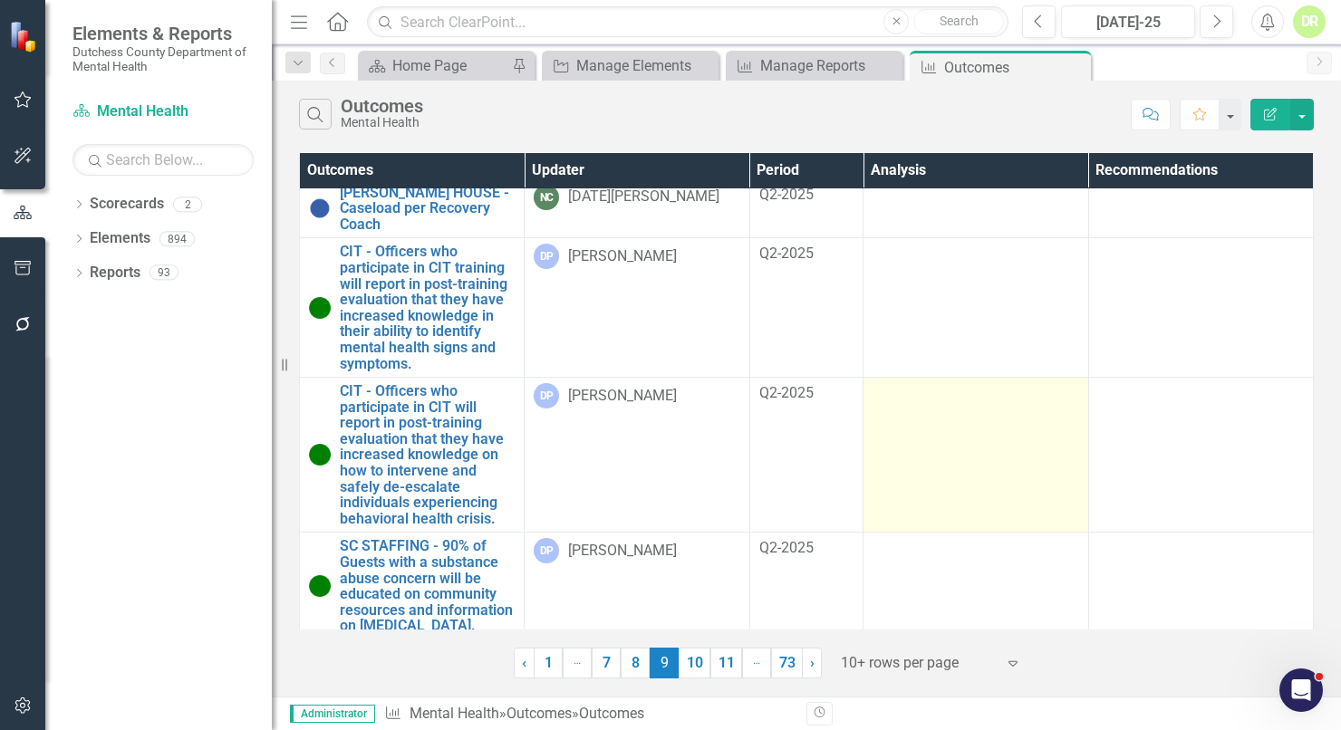
scroll to position [297, 0]
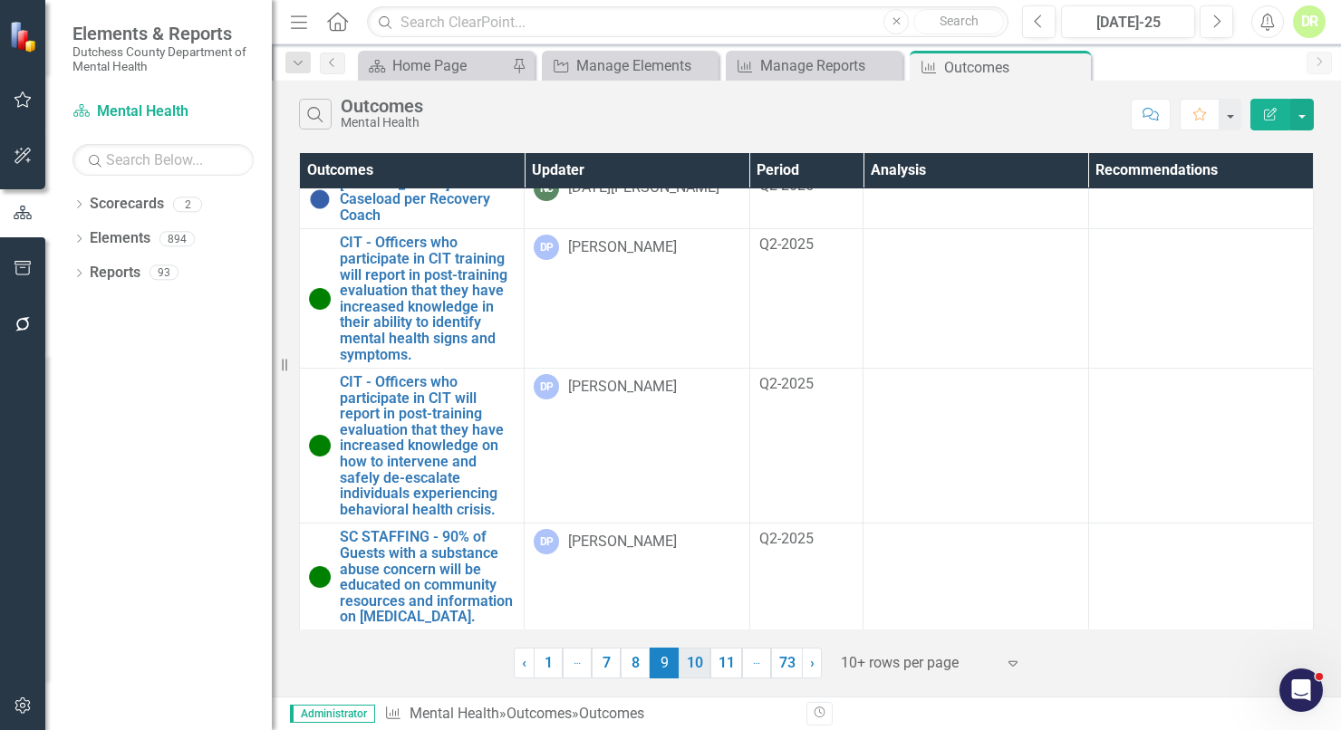
click at [691, 657] on link "10" at bounding box center [695, 663] width 32 height 31
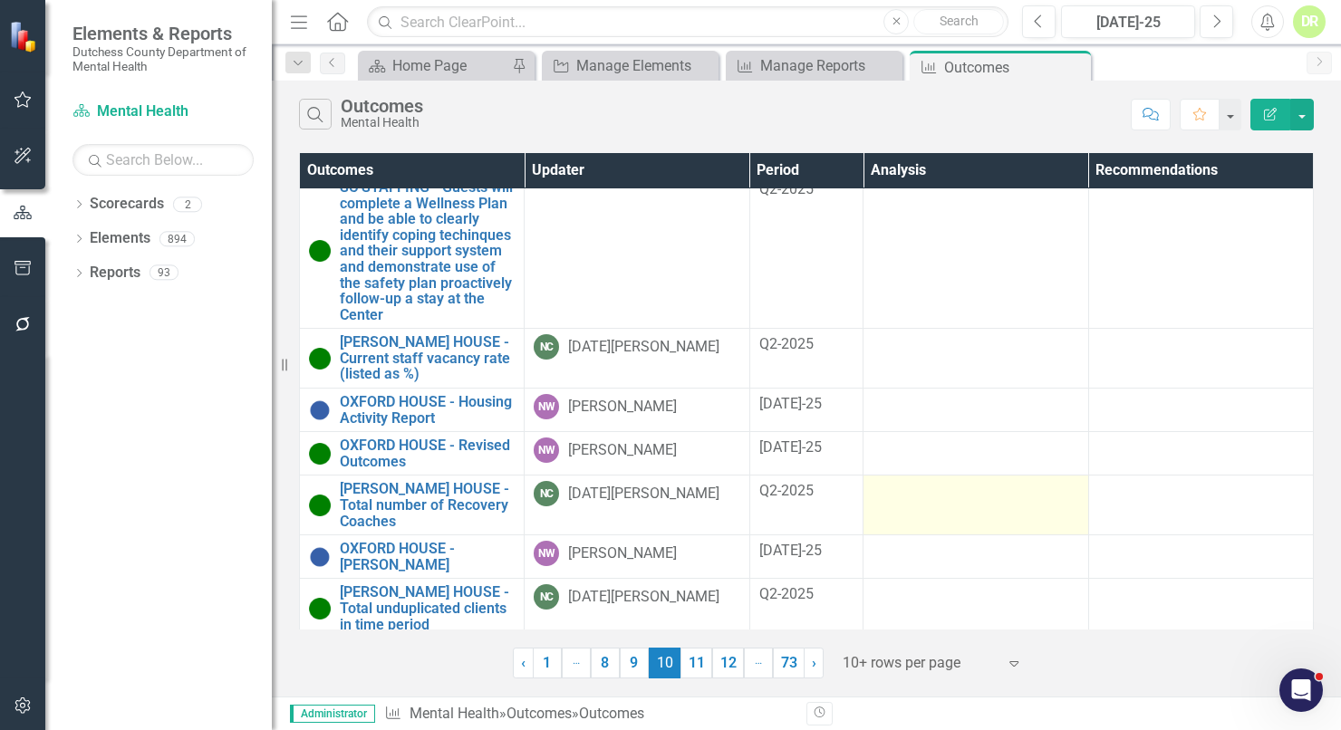
scroll to position [353, 0]
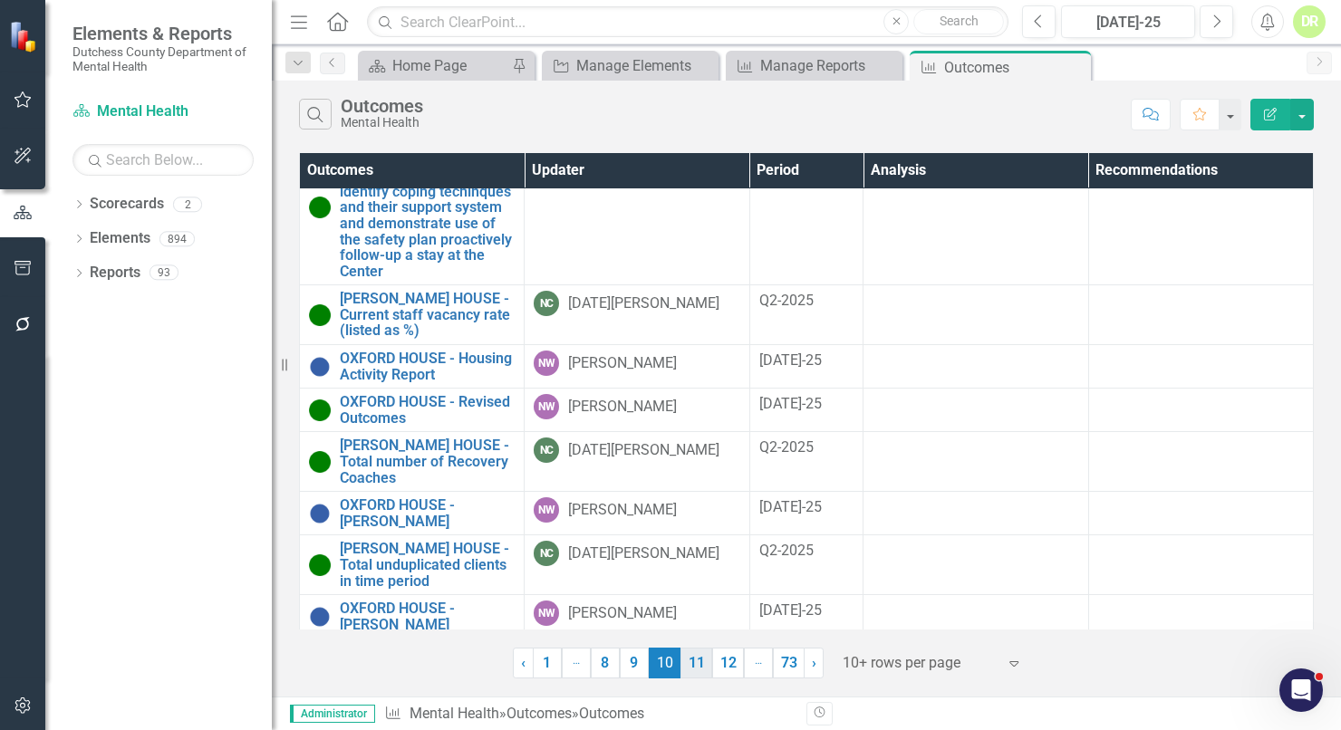
click at [701, 655] on link "11" at bounding box center [697, 663] width 32 height 31
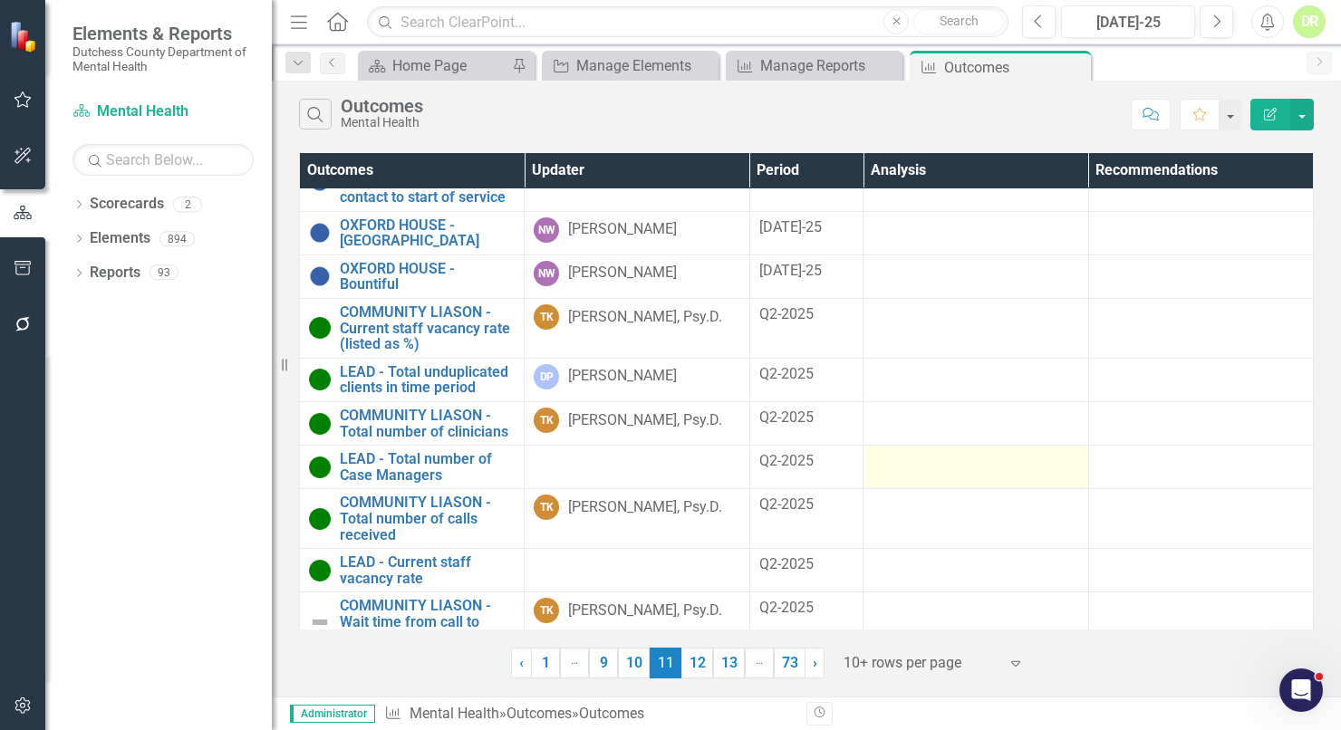
scroll to position [57, 0]
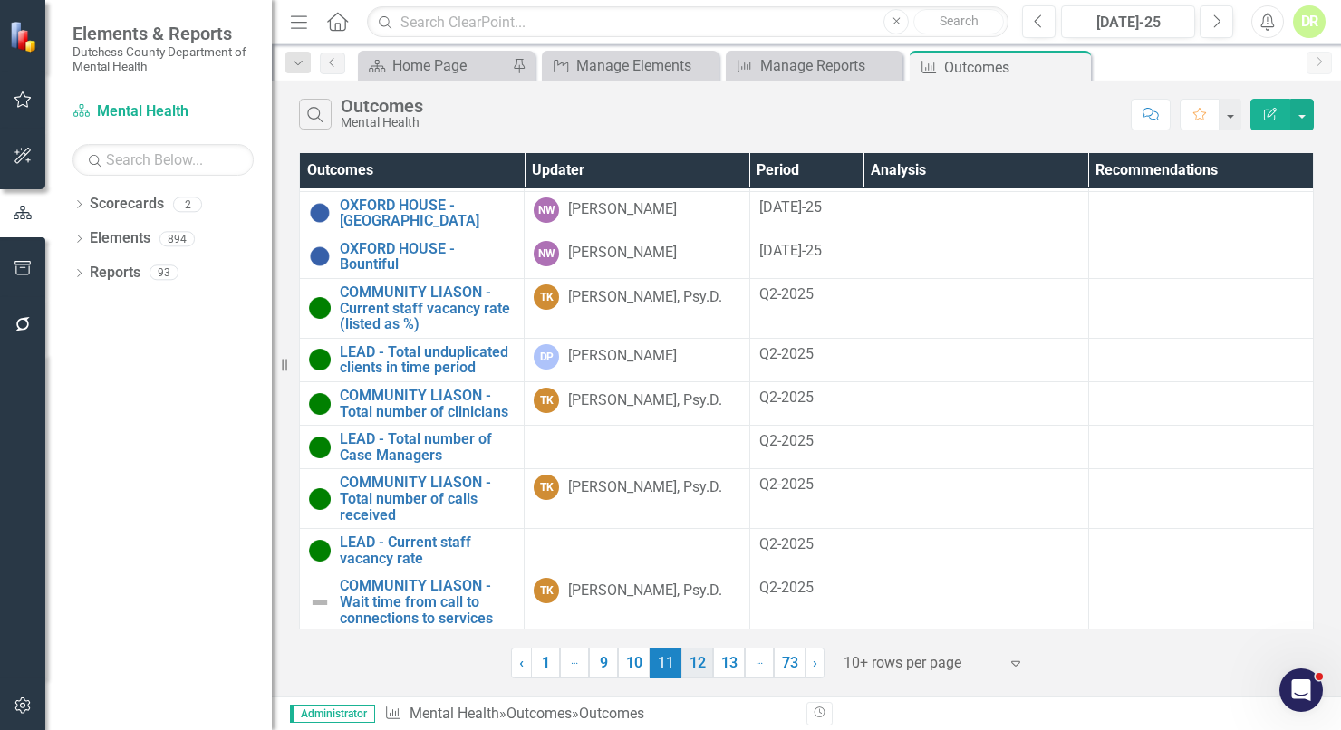
click at [702, 668] on link "12" at bounding box center [698, 663] width 32 height 31
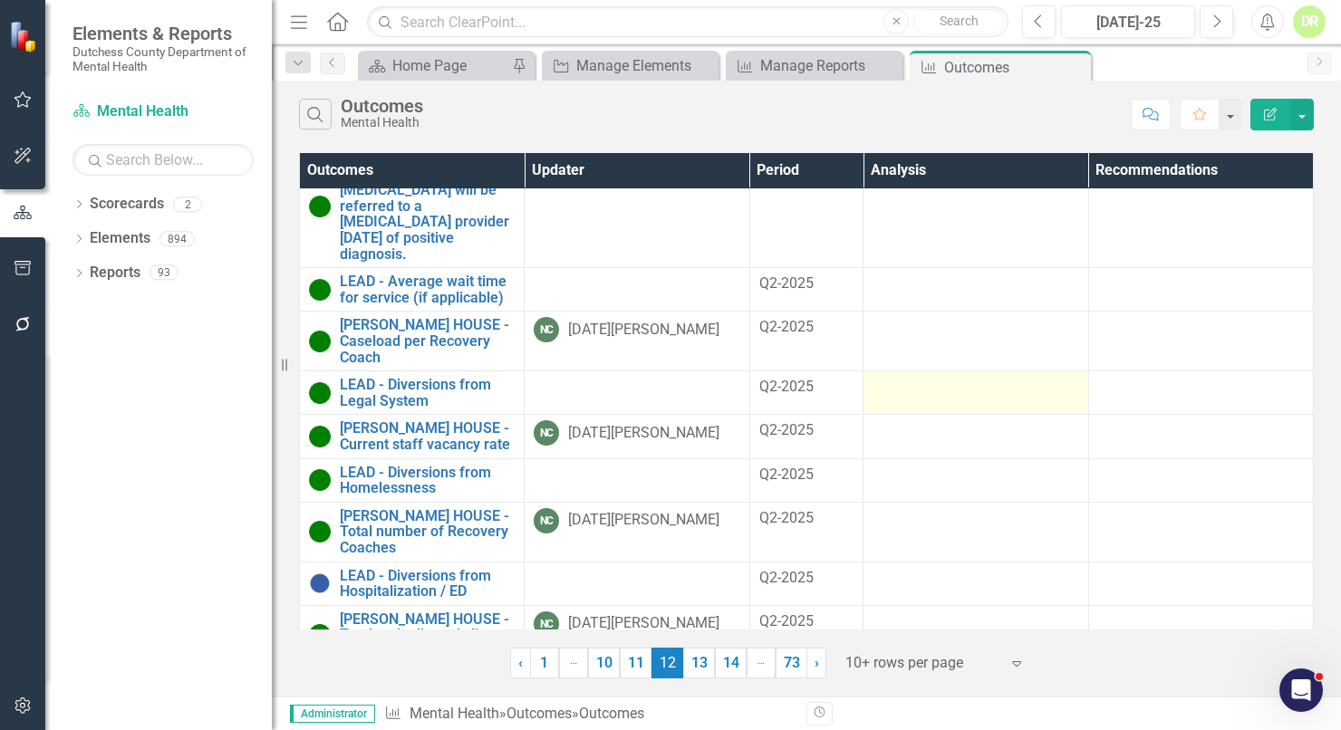
scroll to position [90, 0]
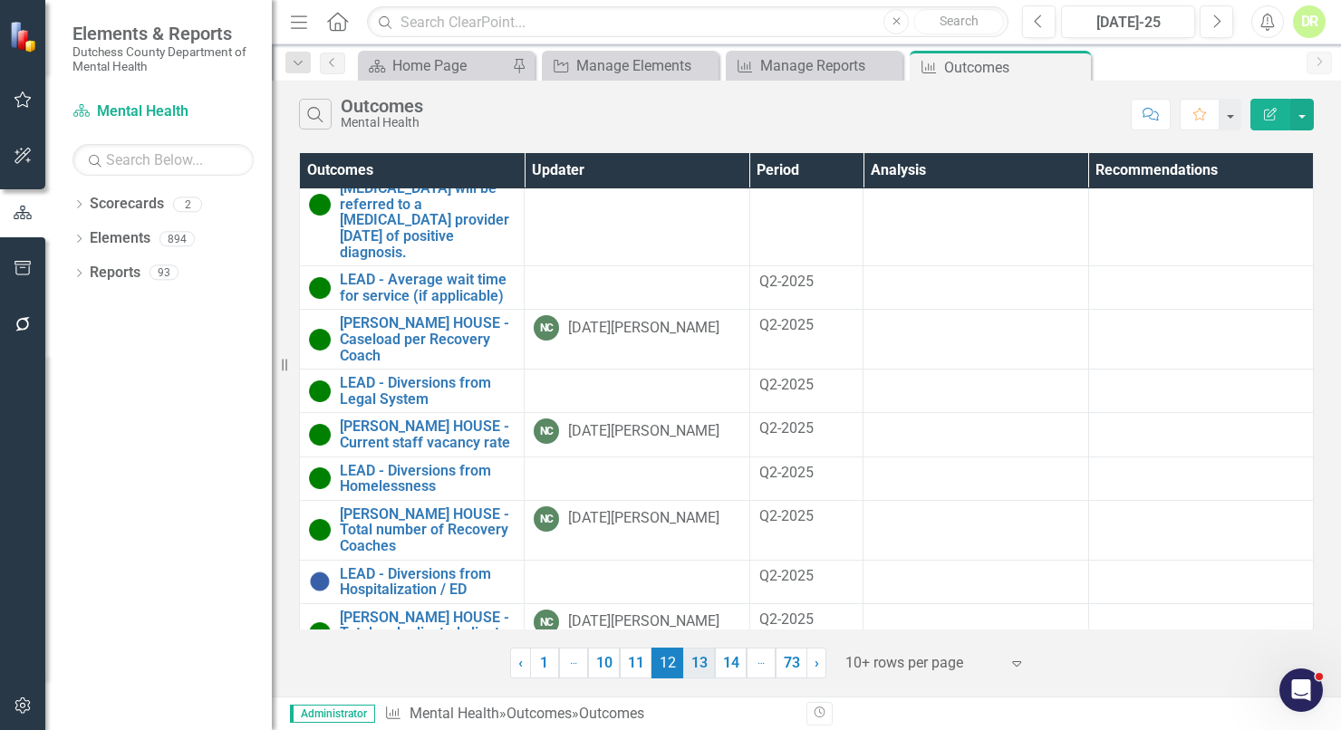
click at [701, 662] on link "13" at bounding box center [699, 663] width 32 height 31
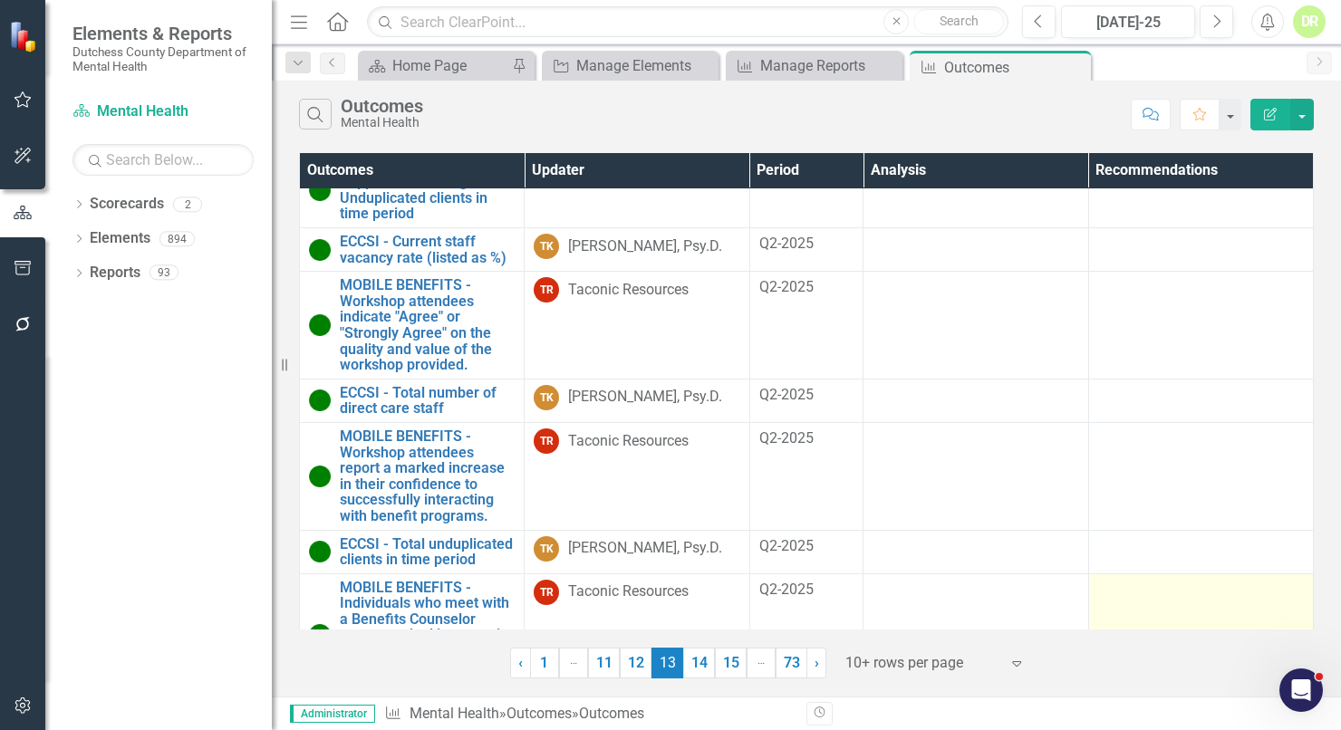
scroll to position [290, 0]
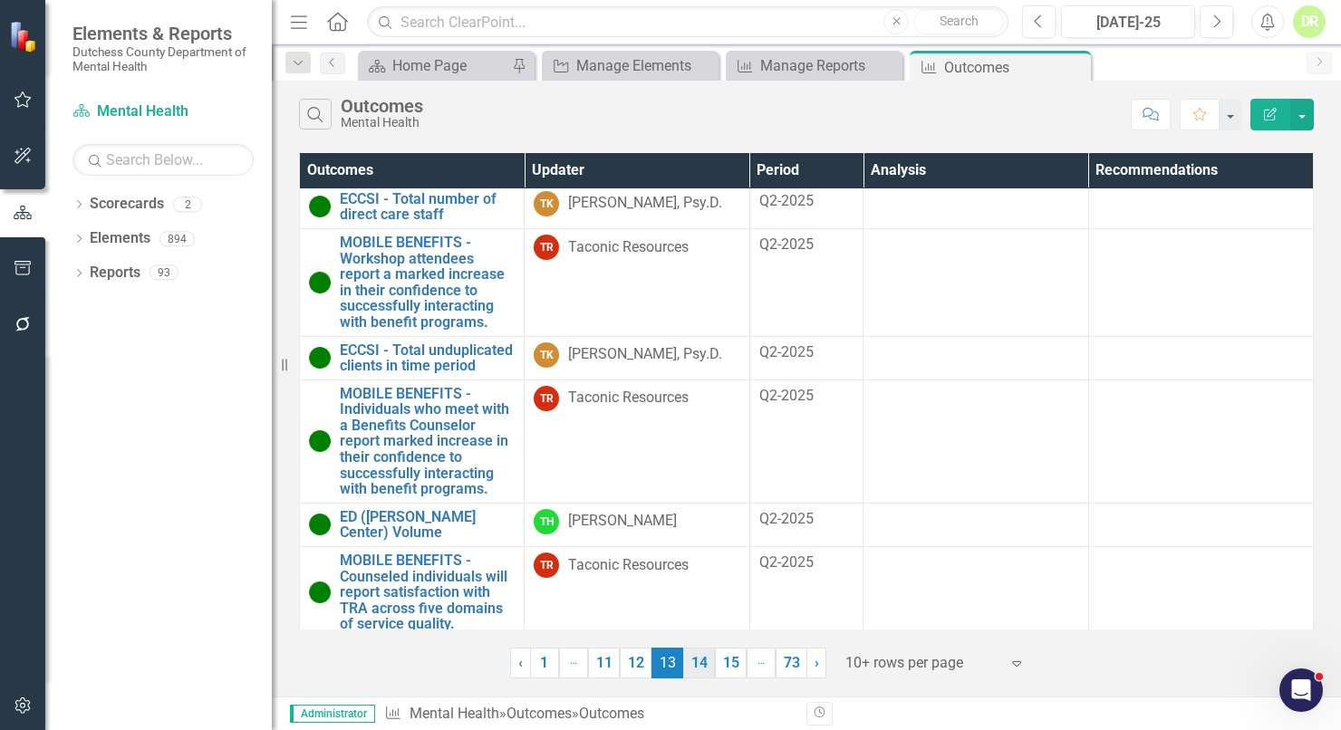
click at [701, 662] on link "14" at bounding box center [699, 663] width 32 height 31
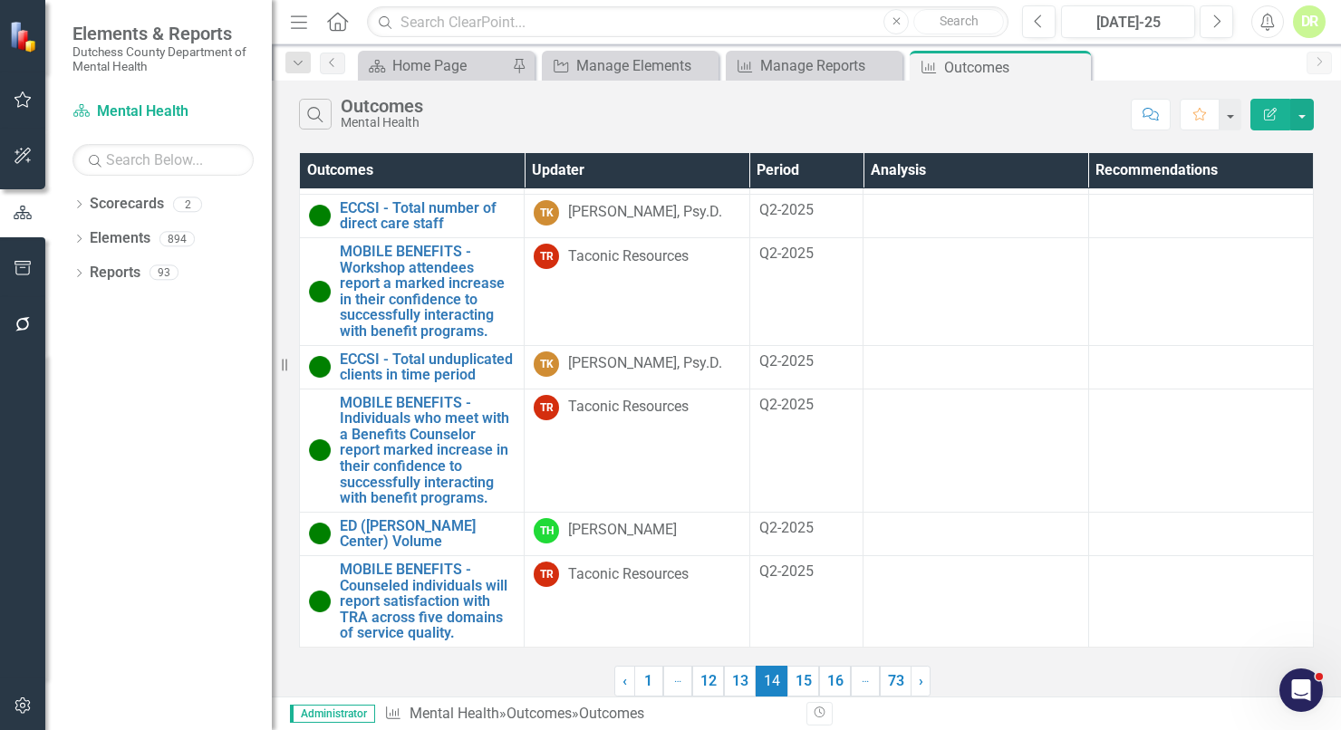
scroll to position [0, 0]
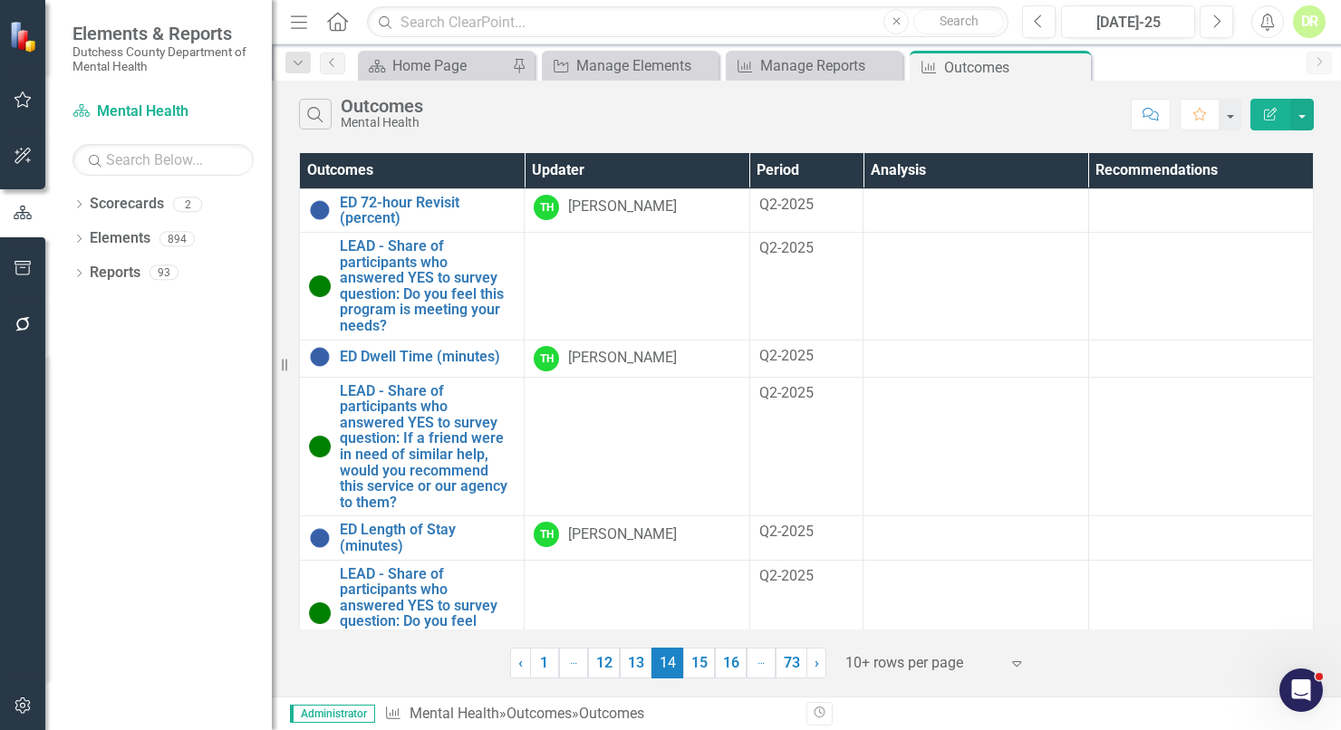
click at [701, 662] on link "15" at bounding box center [699, 663] width 32 height 31
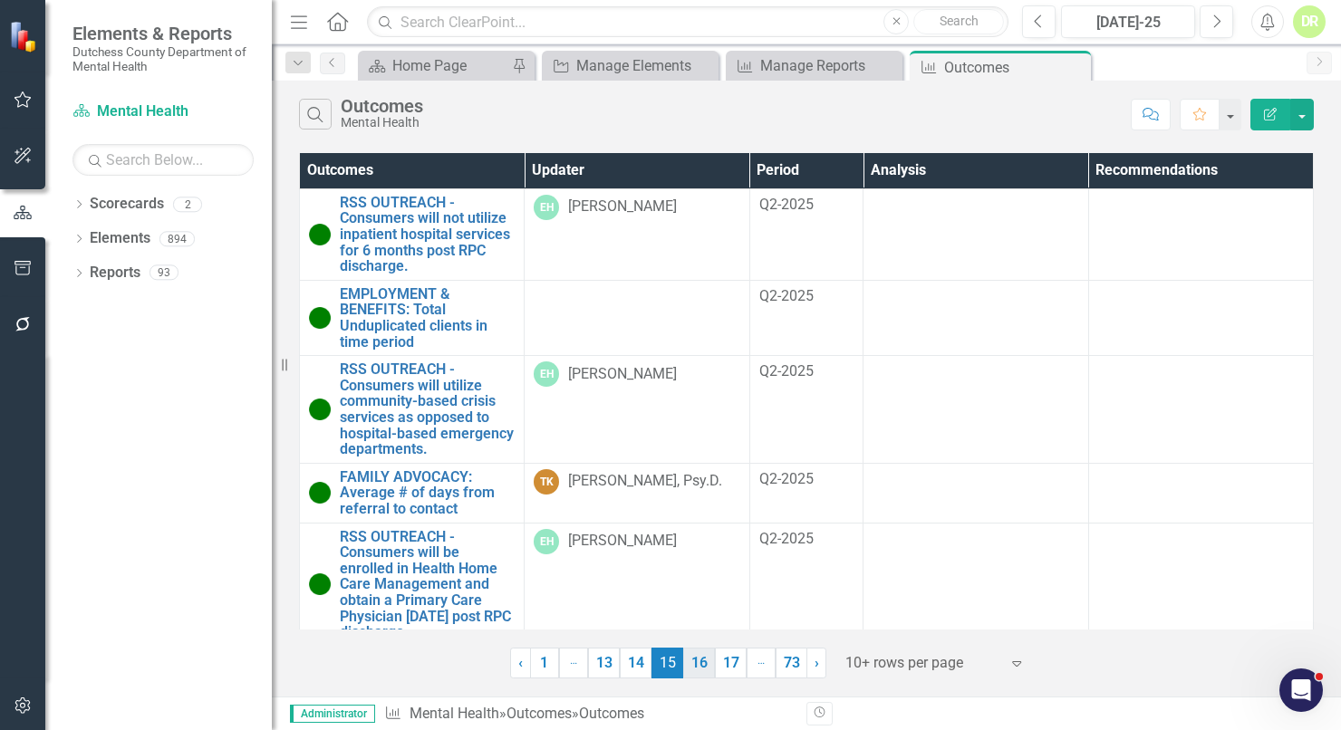
click at [700, 665] on link "16" at bounding box center [699, 663] width 32 height 31
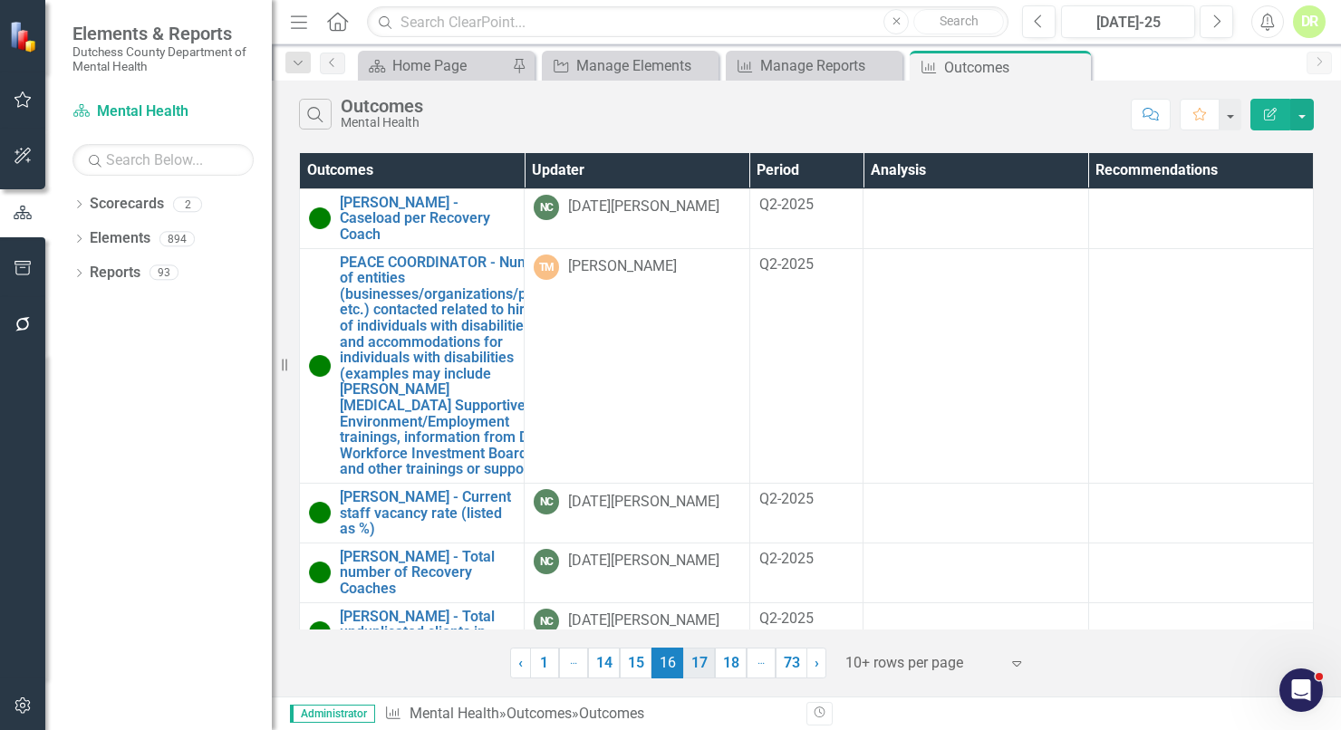
click at [698, 657] on link "17" at bounding box center [699, 663] width 32 height 31
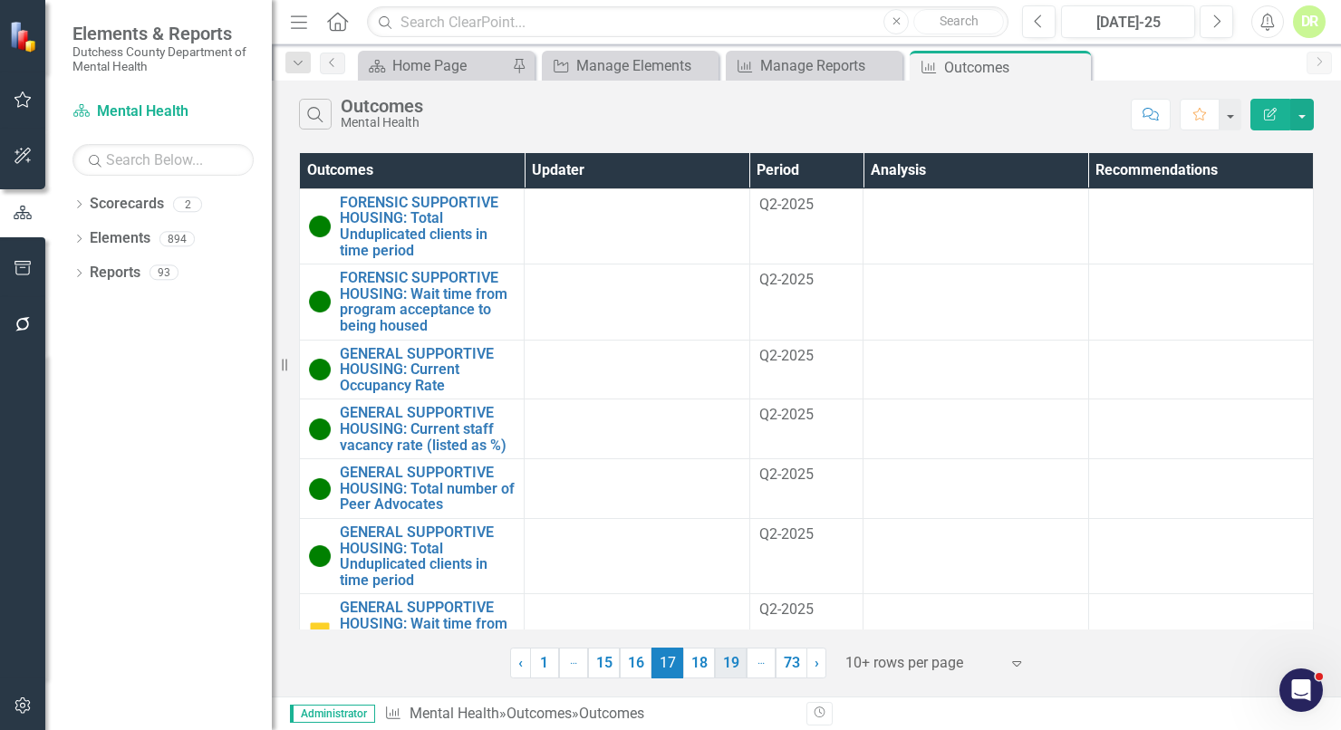
click at [715, 663] on link "19" at bounding box center [731, 663] width 32 height 31
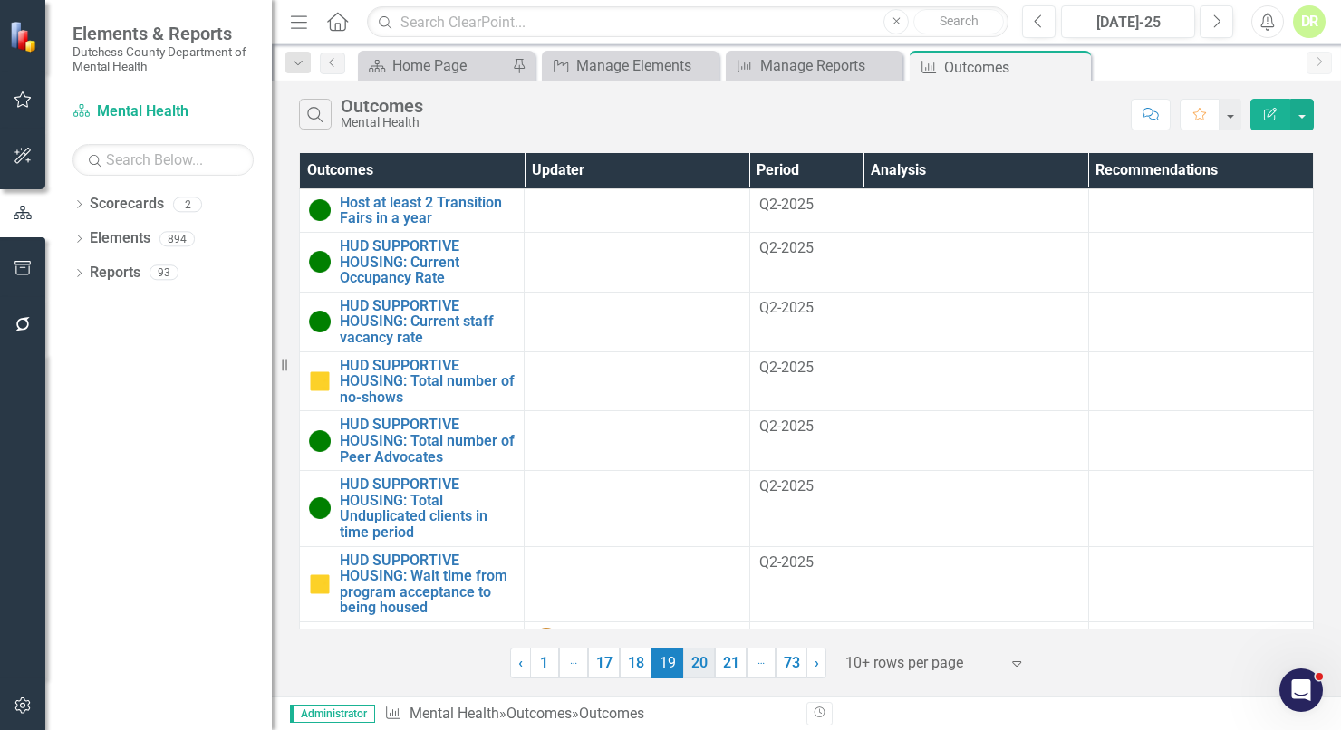
click at [708, 663] on link "20" at bounding box center [699, 663] width 32 height 31
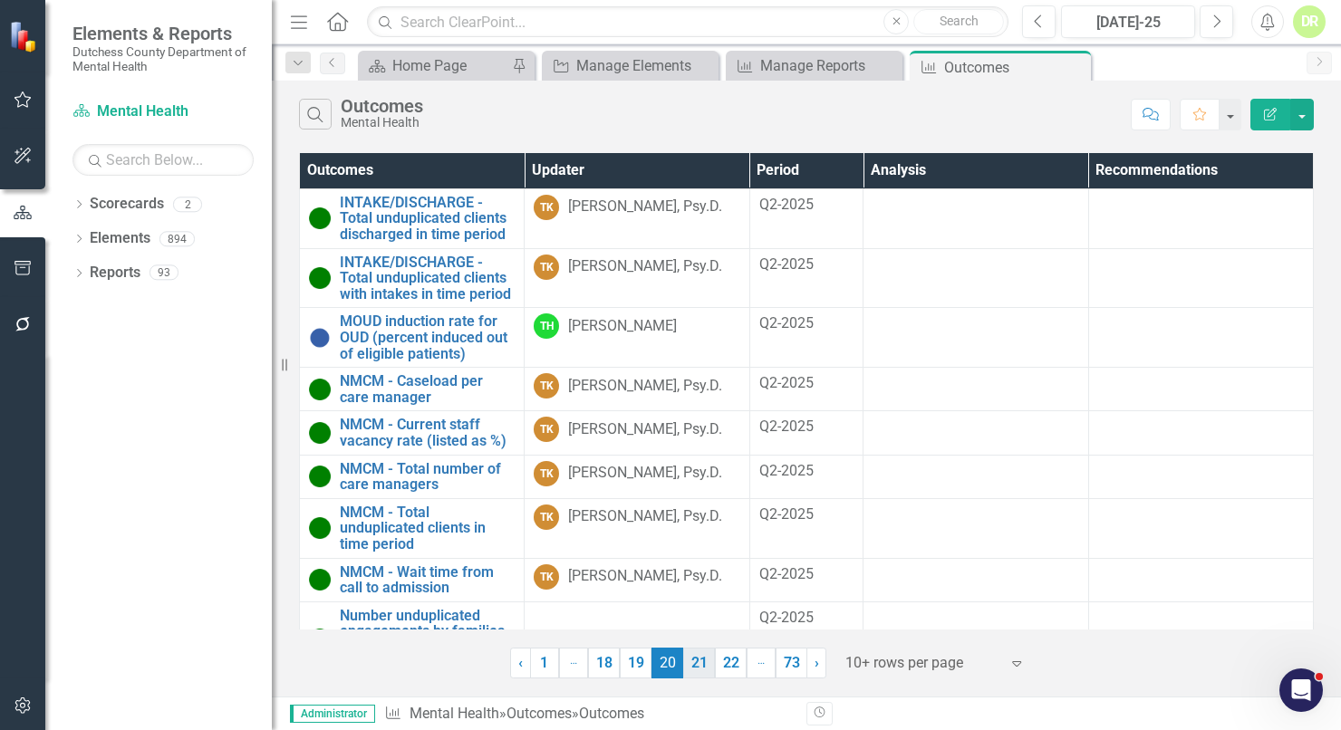
click at [703, 666] on link "21" at bounding box center [699, 663] width 32 height 31
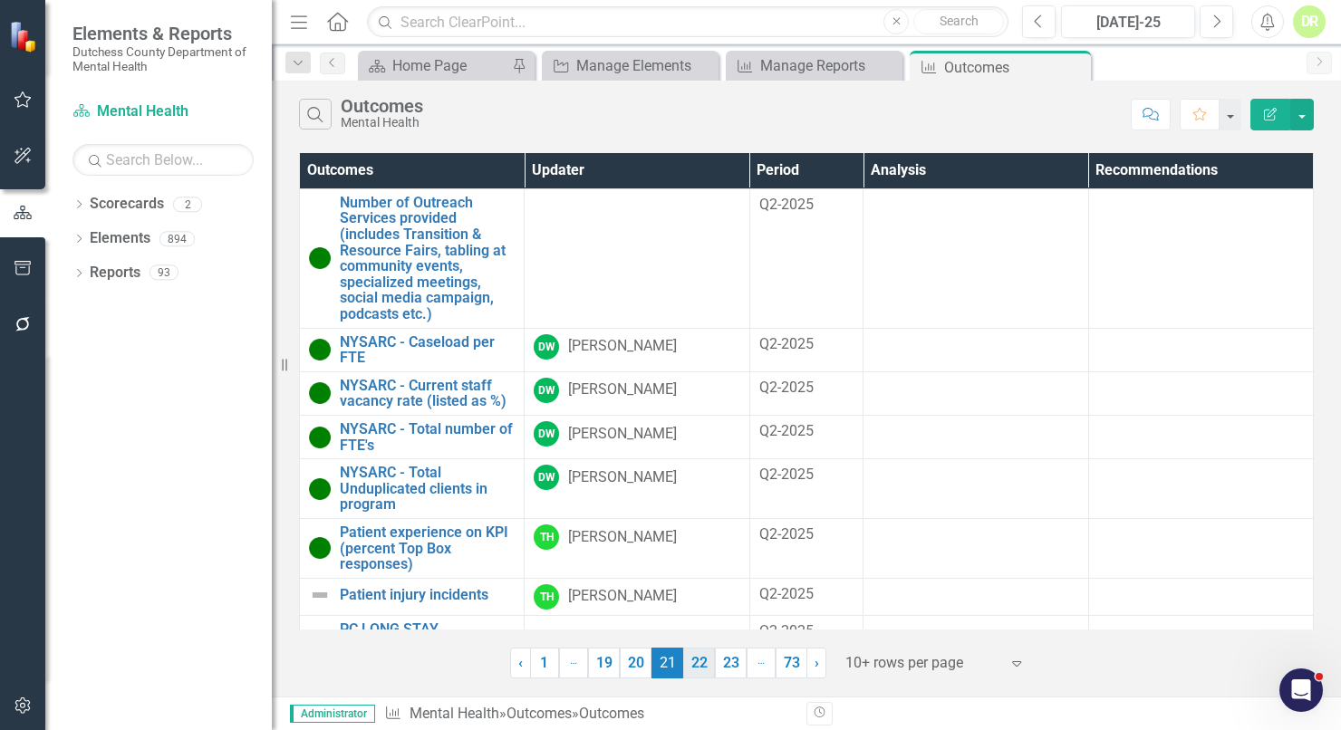
click at [704, 665] on link "22" at bounding box center [699, 663] width 32 height 31
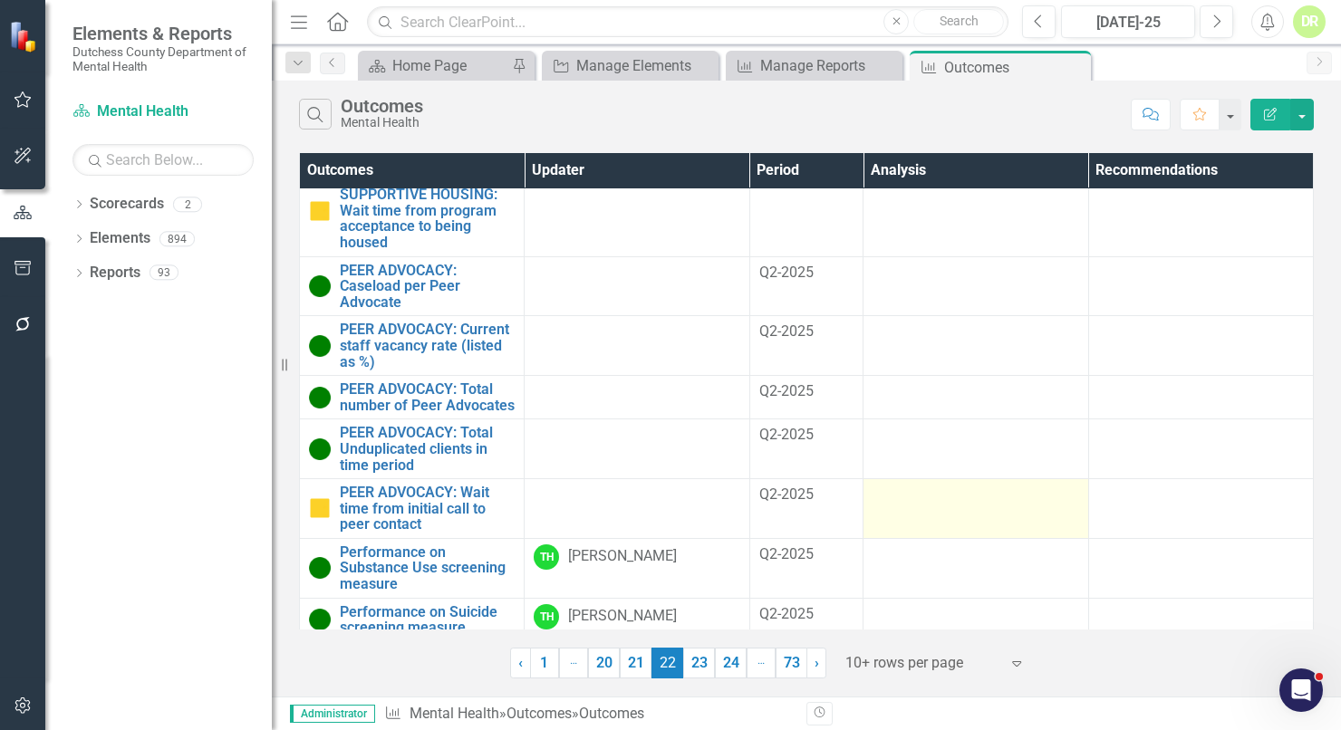
scroll to position [185, 0]
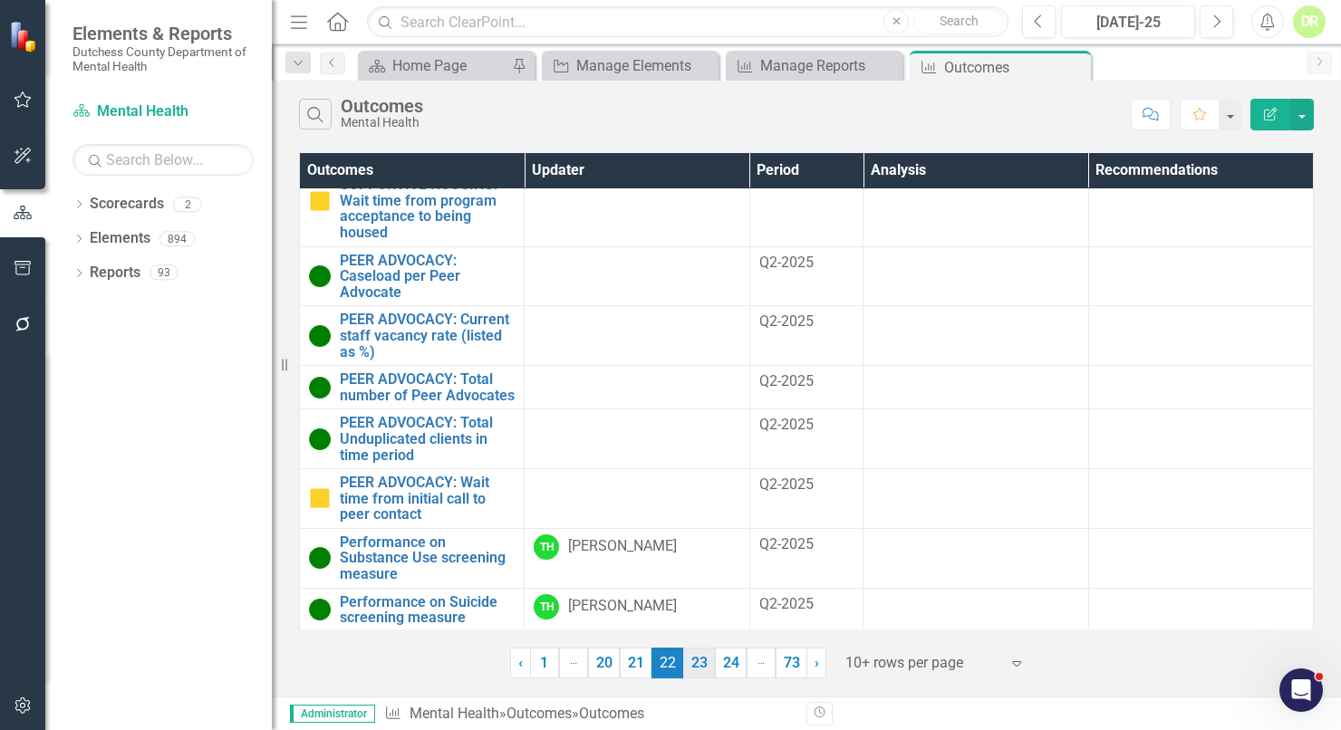
click at [707, 661] on link "23" at bounding box center [699, 663] width 32 height 31
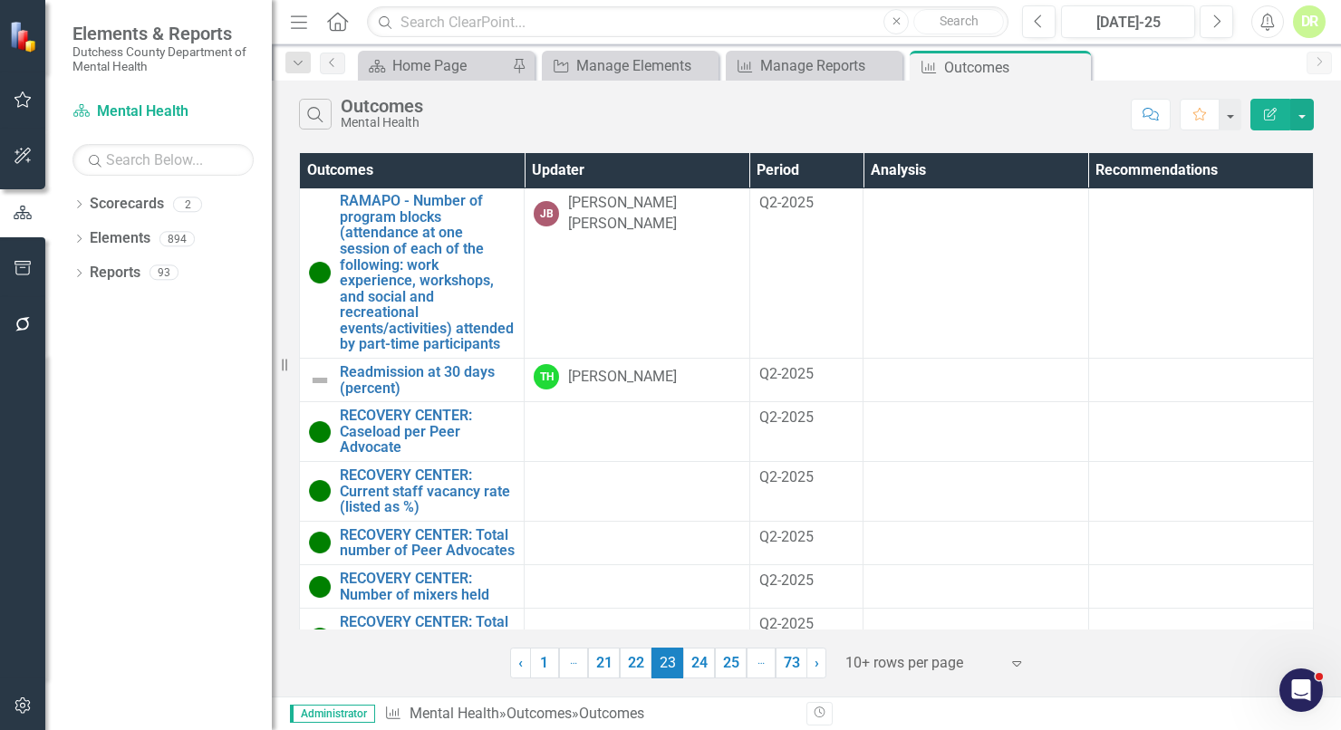
scroll to position [361, 0]
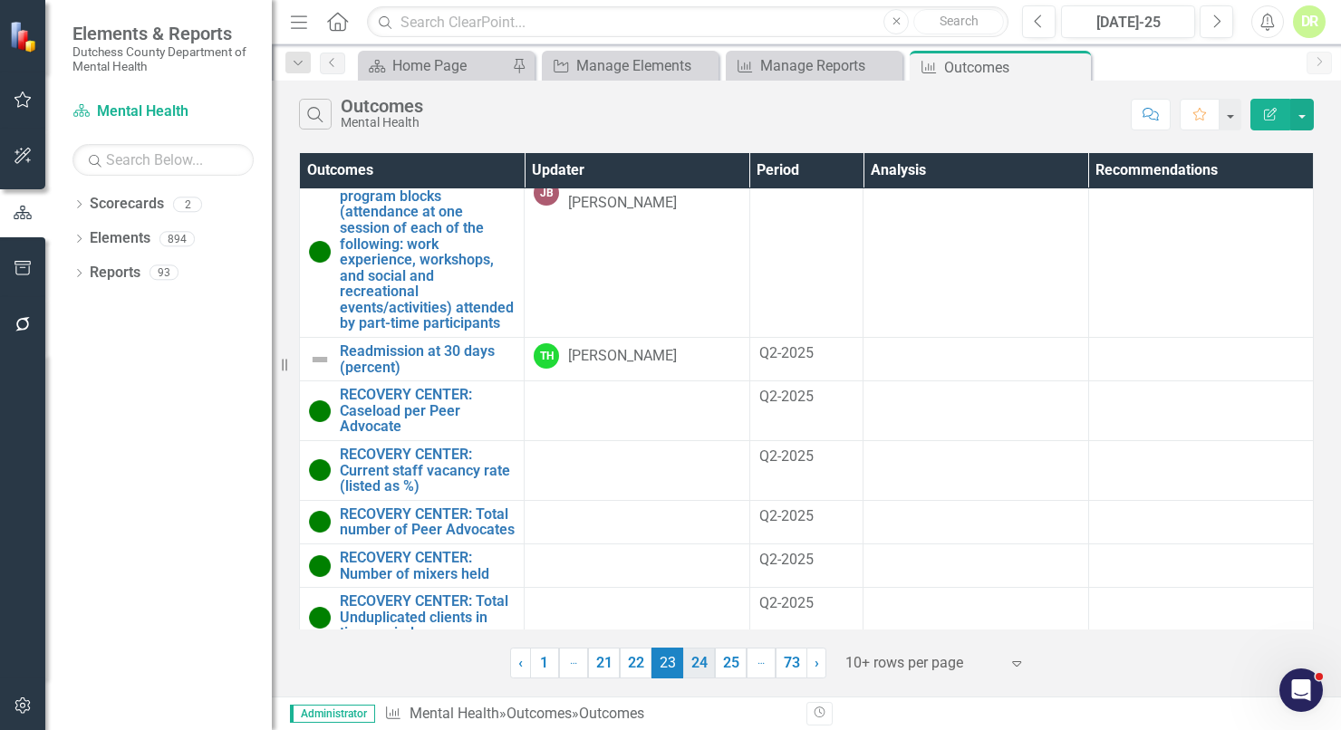
click at [693, 662] on link "24" at bounding box center [699, 663] width 32 height 31
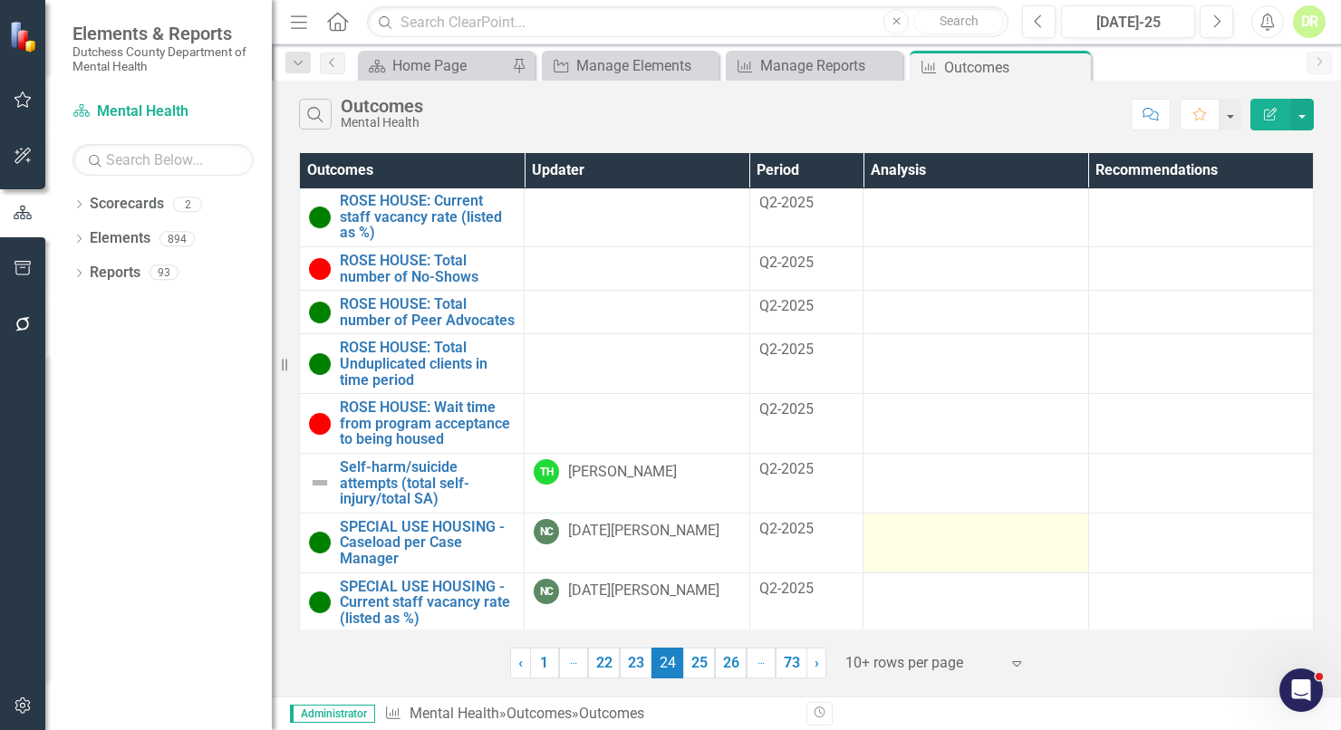
scroll to position [90, 0]
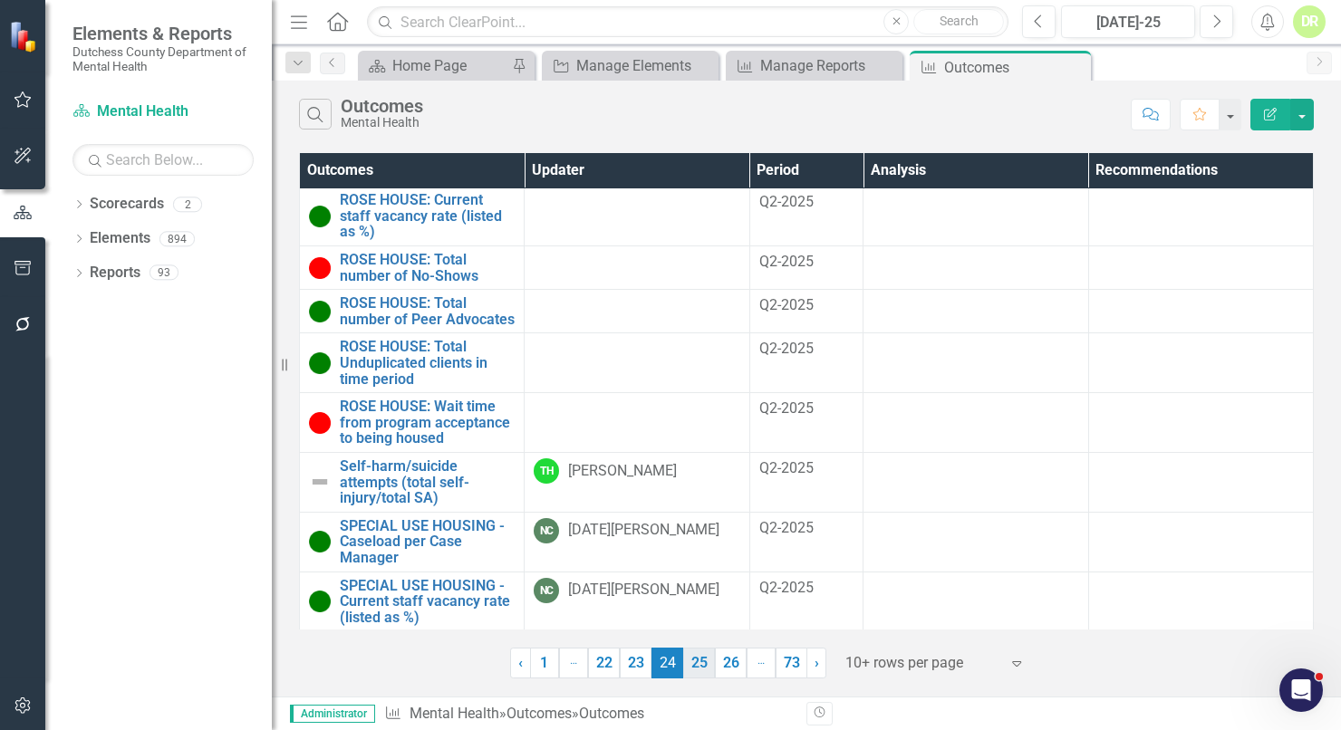
click at [707, 657] on link "25" at bounding box center [699, 663] width 32 height 31
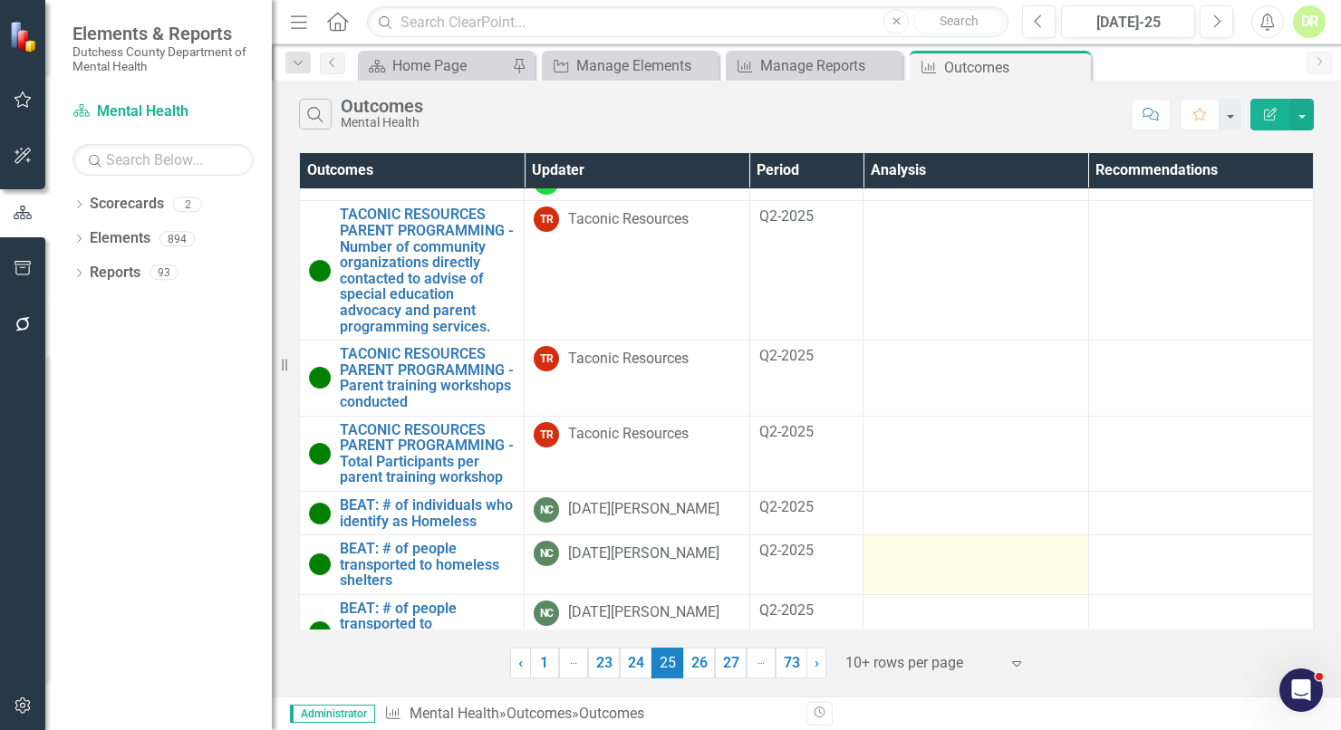
scroll to position [227, 0]
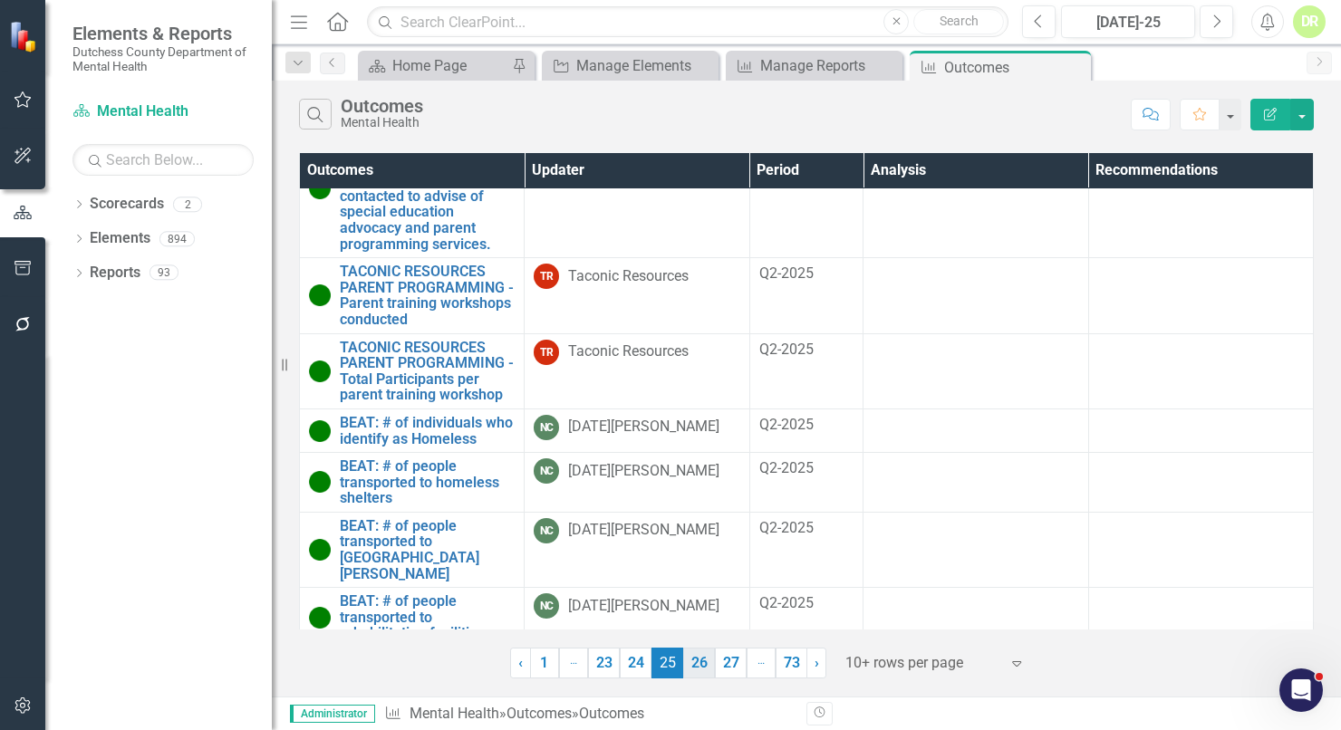
click at [704, 659] on link "26" at bounding box center [699, 663] width 32 height 31
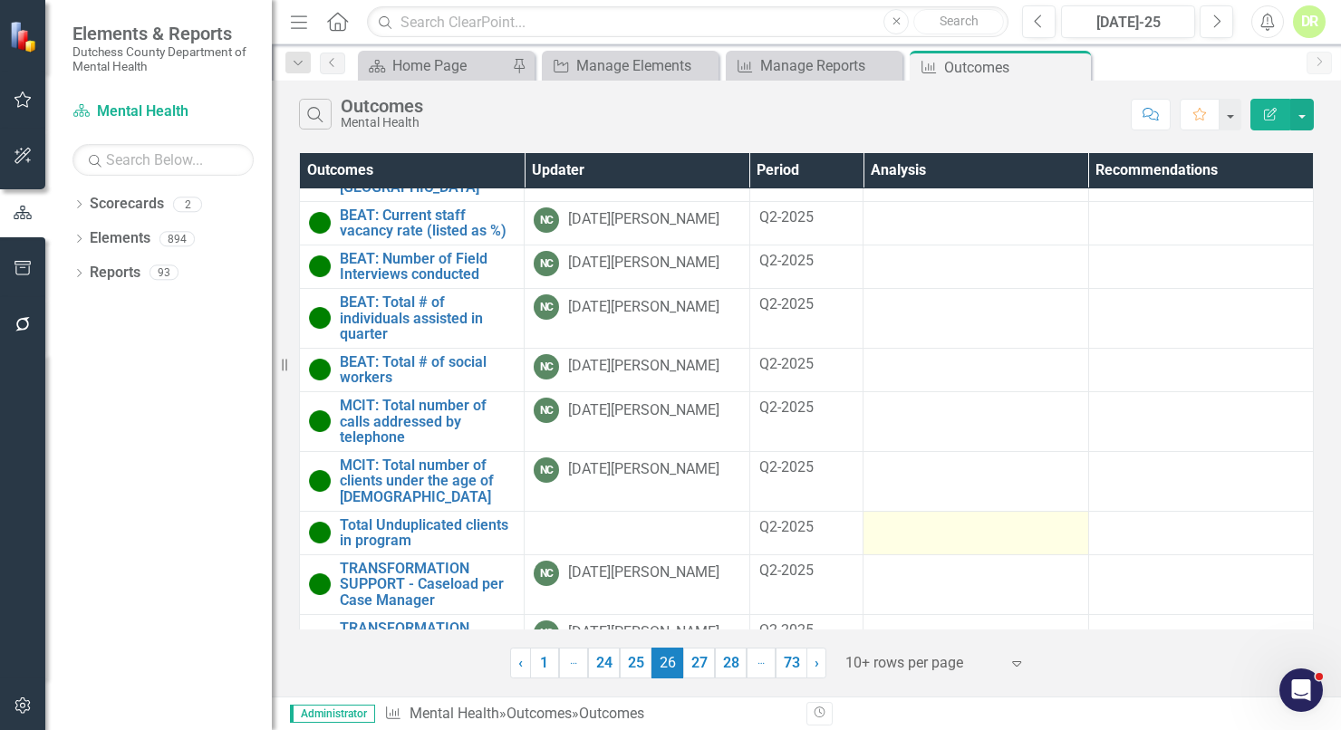
scroll to position [73, 0]
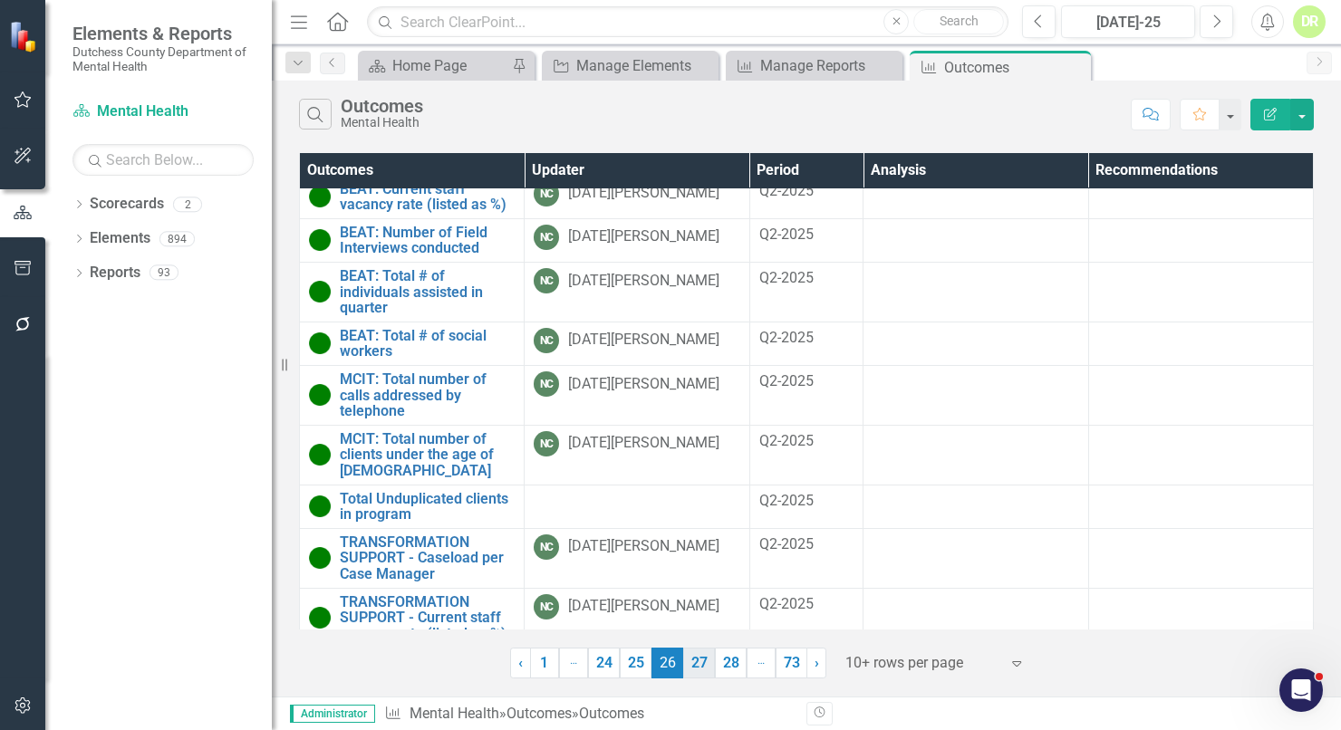
click at [693, 660] on link "27" at bounding box center [699, 663] width 32 height 31
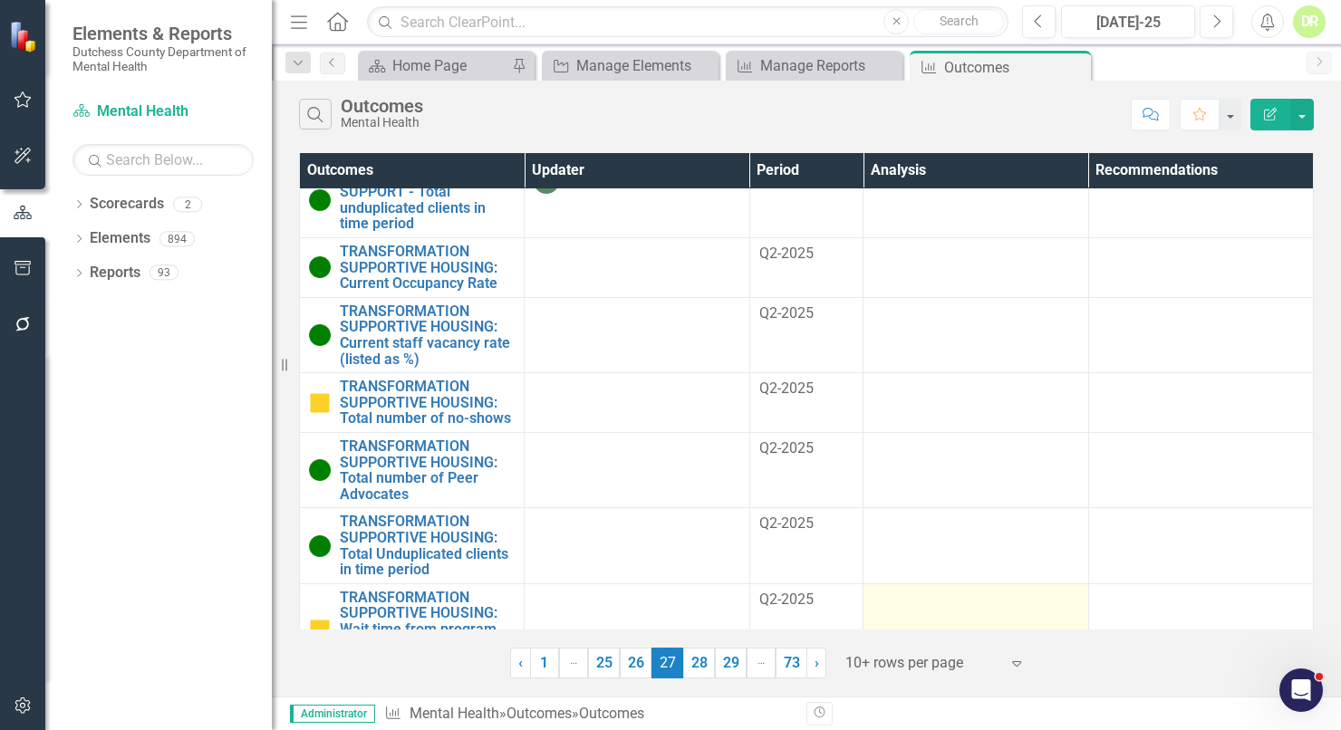
scroll to position [233, 0]
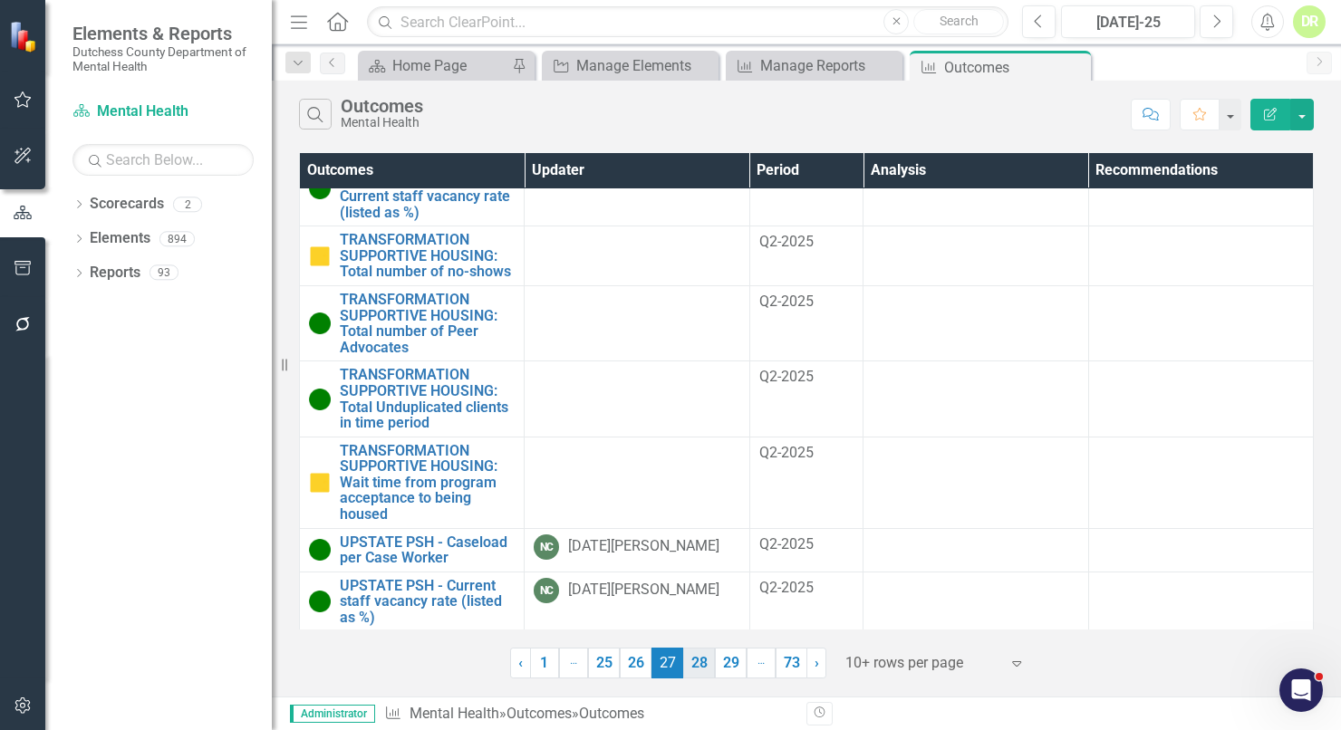
click at [706, 657] on link "28" at bounding box center [699, 663] width 32 height 31
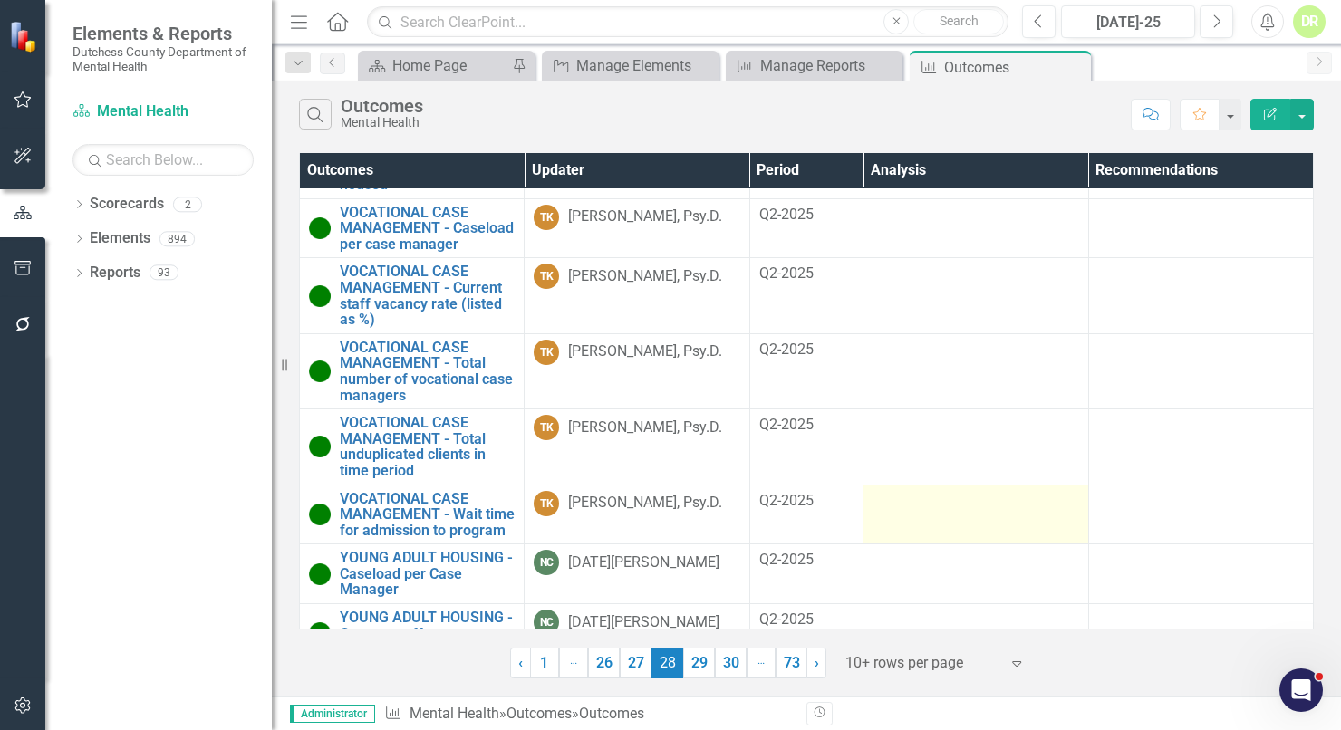
scroll to position [185, 0]
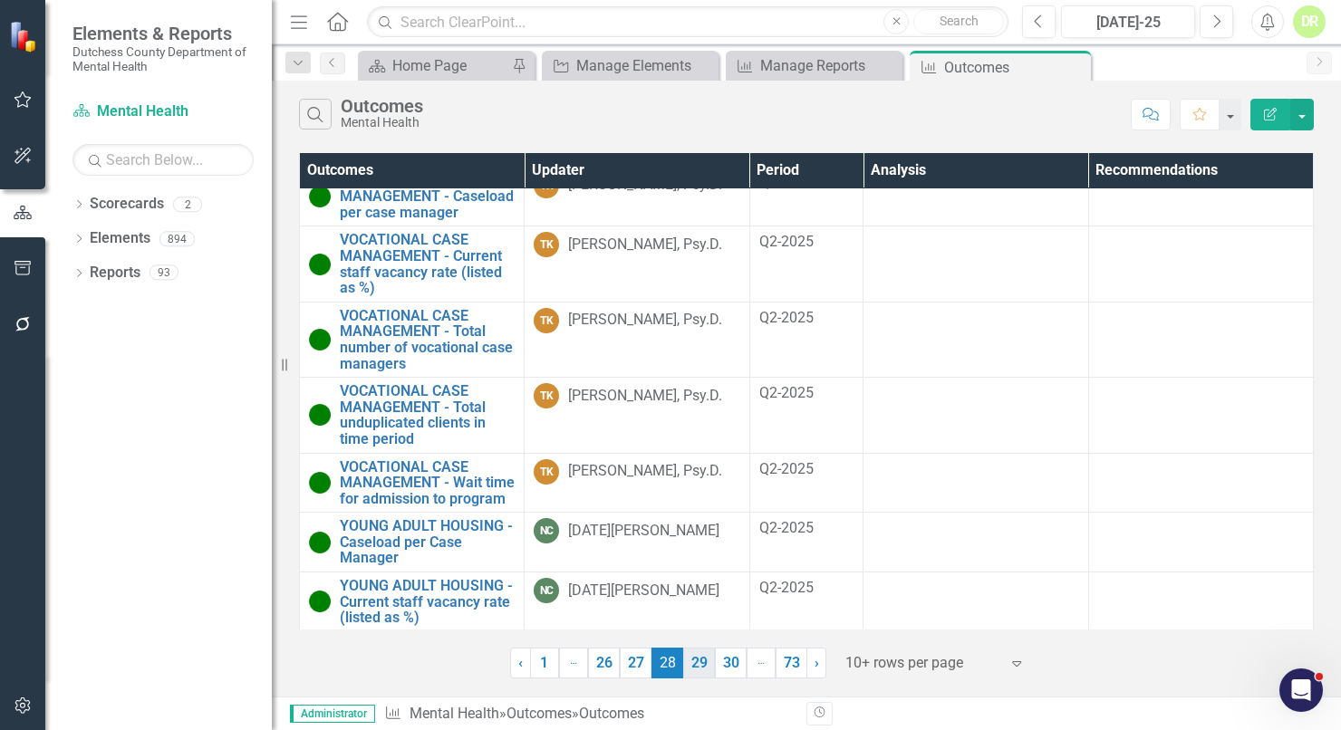
click at [694, 656] on link "29" at bounding box center [699, 663] width 32 height 31
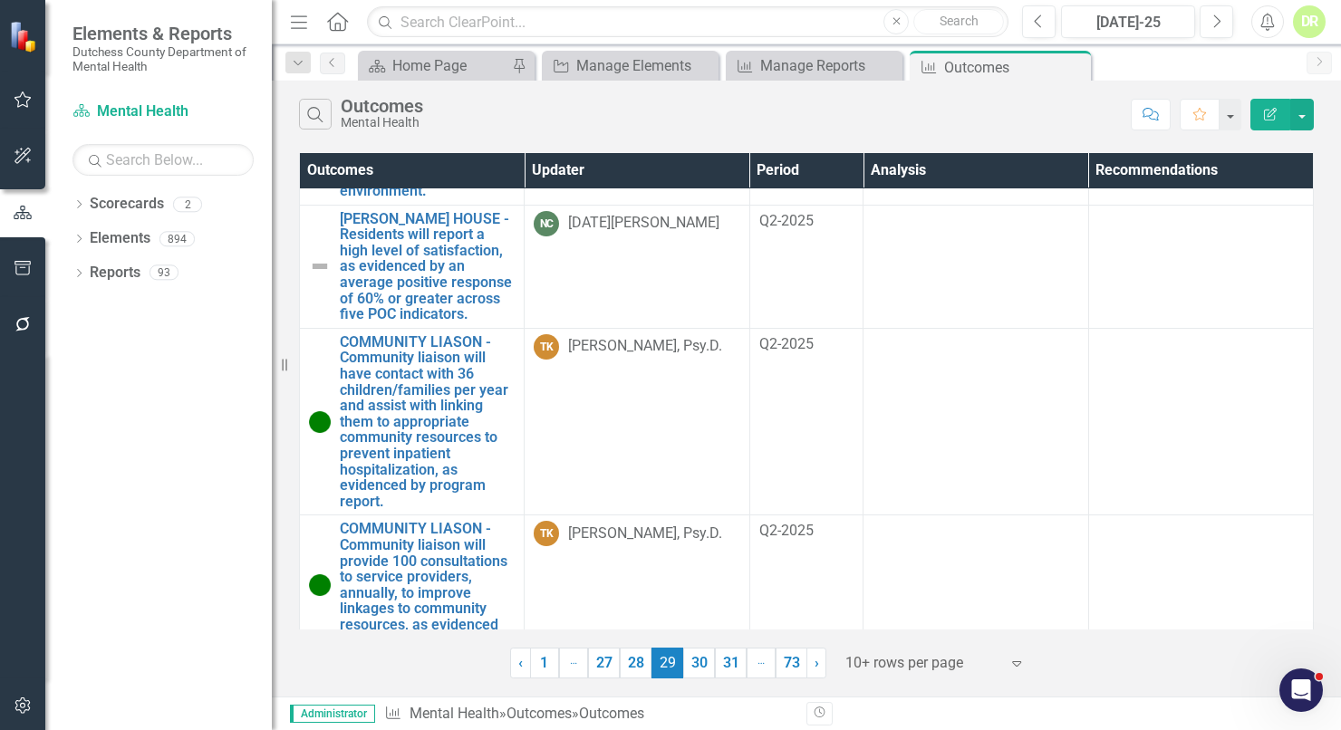
scroll to position [662, 0]
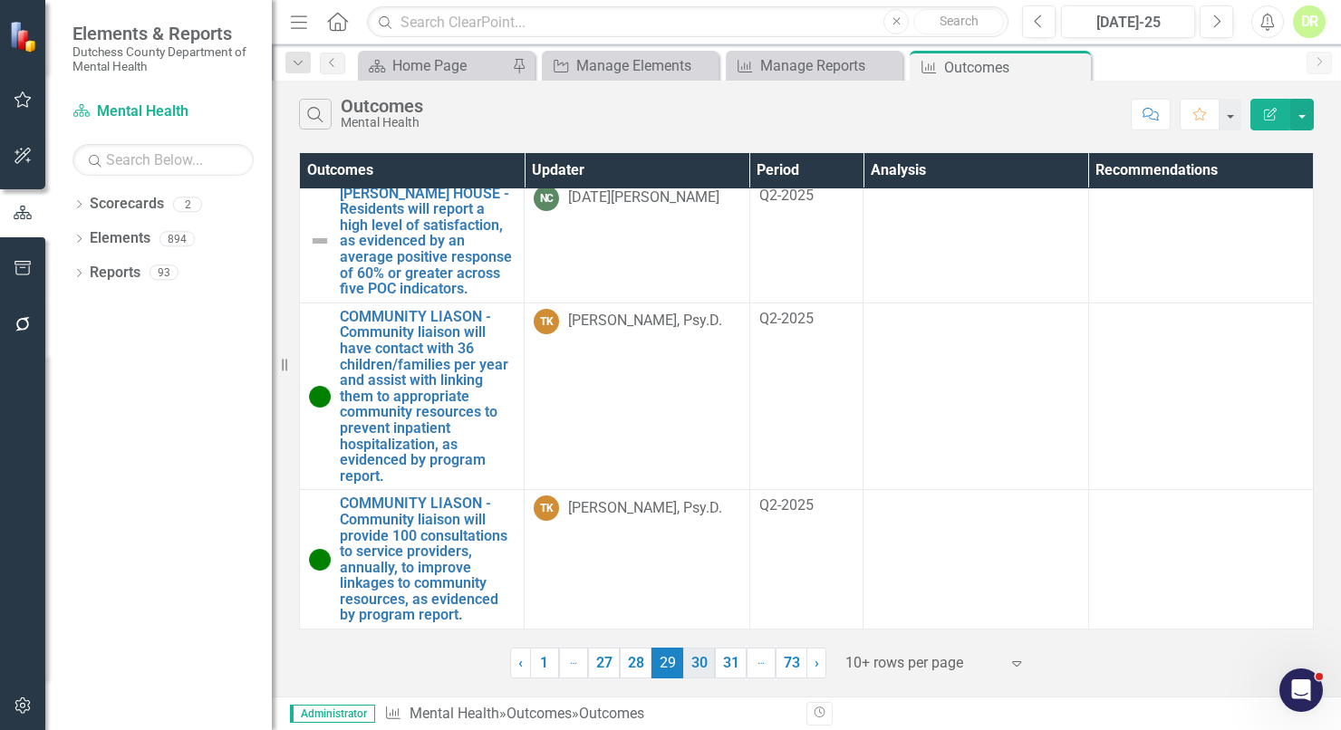
click at [691, 659] on link "30" at bounding box center [699, 663] width 32 height 31
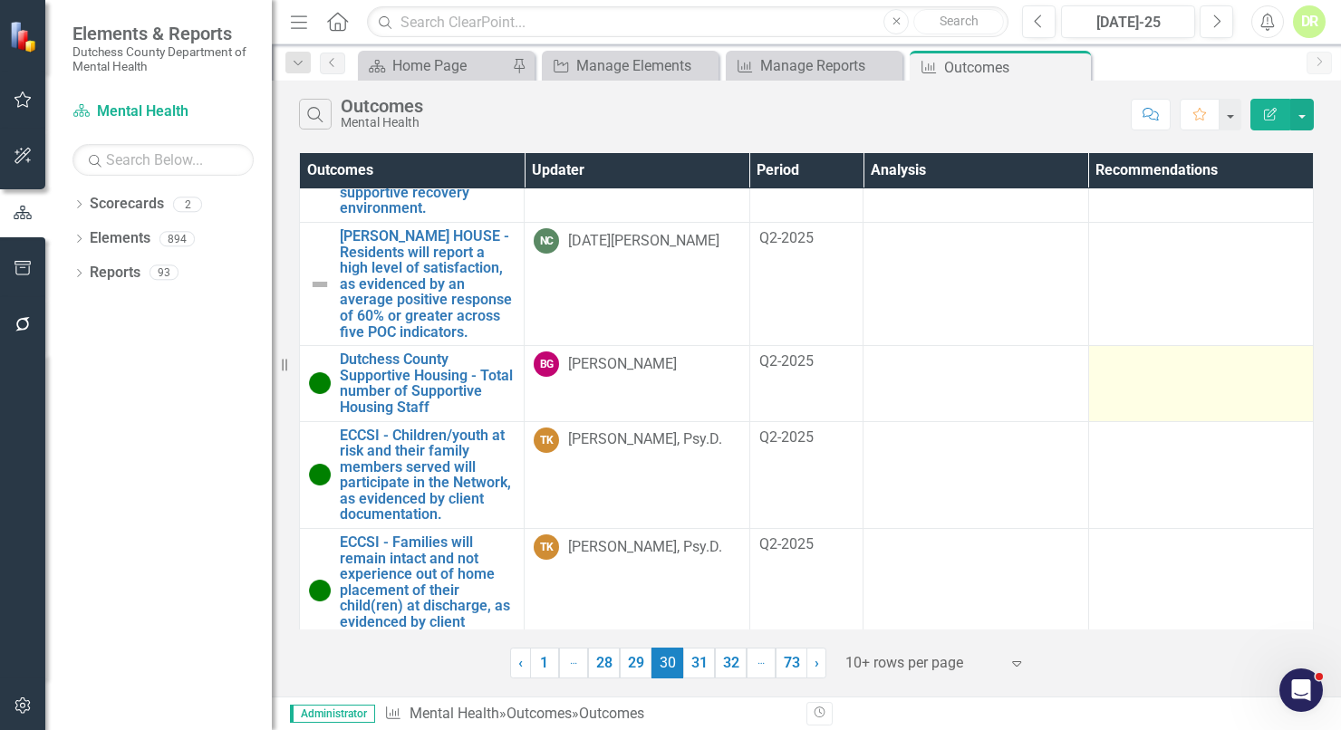
scroll to position [153, 0]
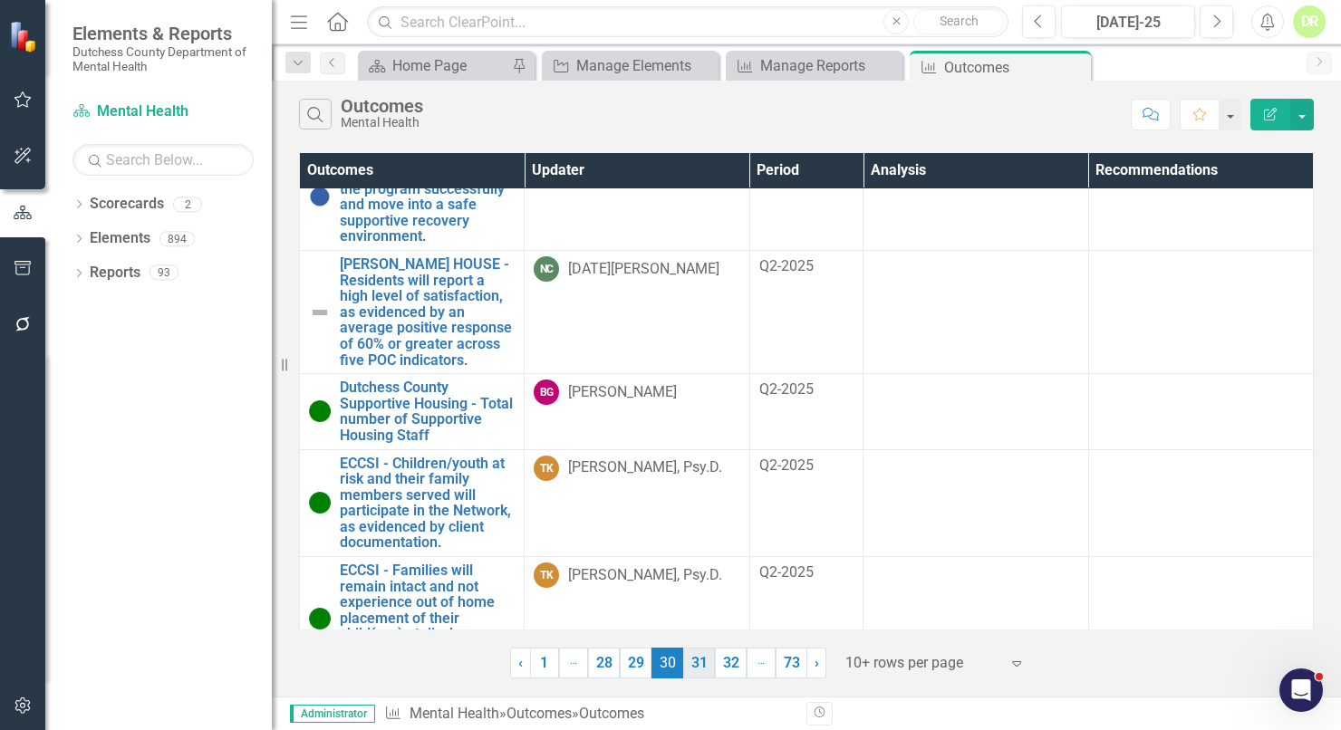
click at [694, 656] on link "31" at bounding box center [699, 663] width 32 height 31
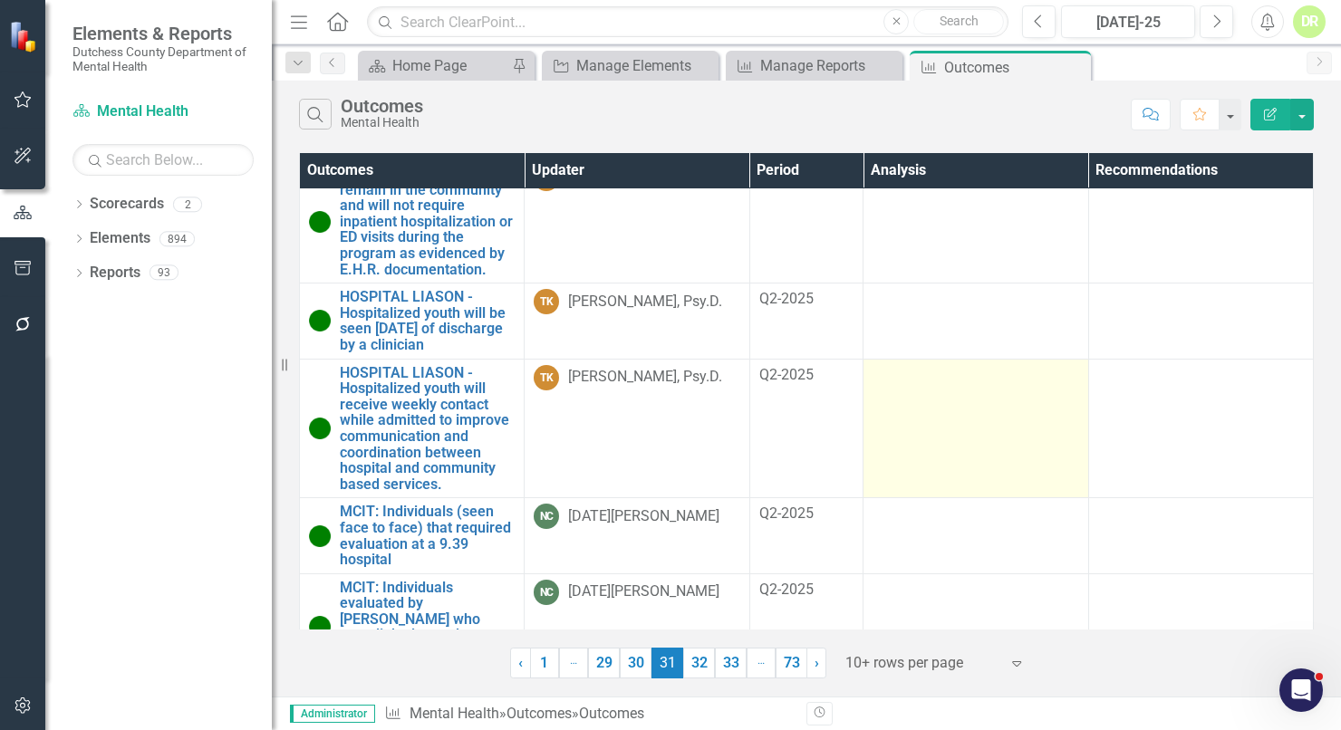
scroll to position [662, 0]
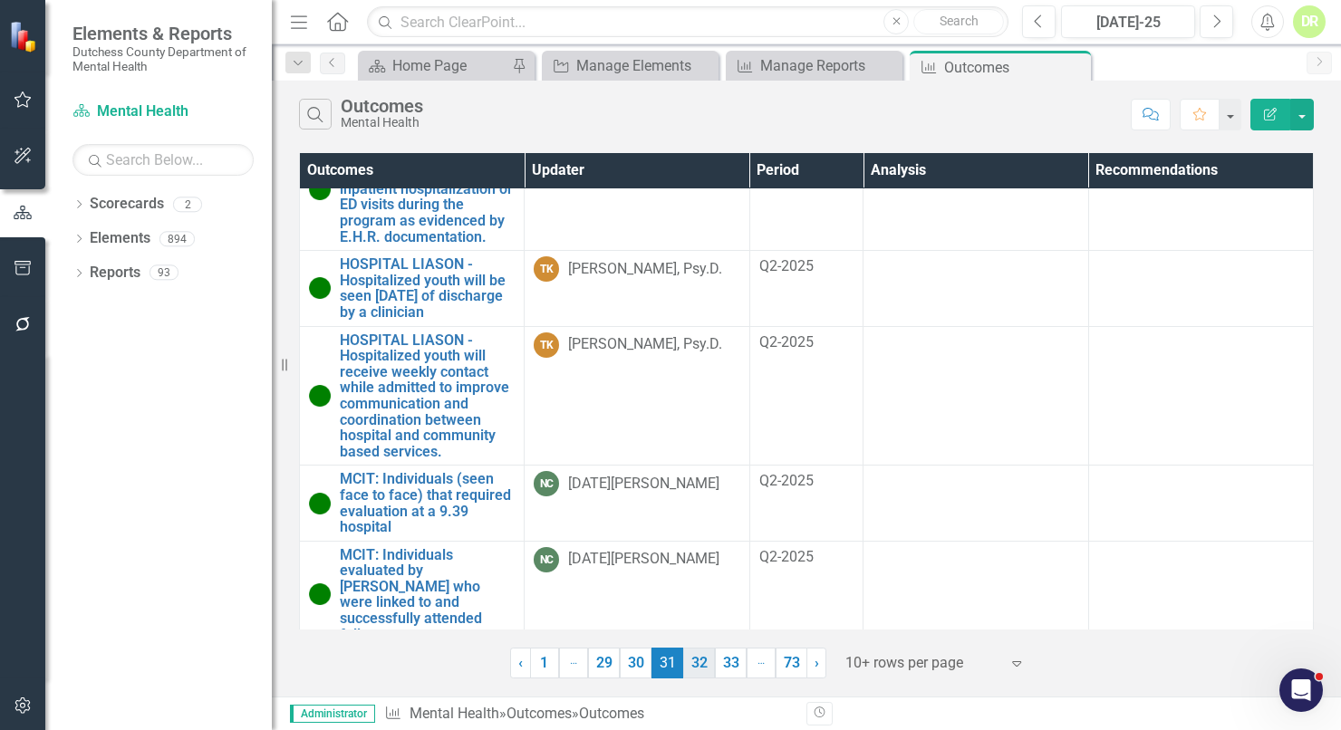
click at [708, 662] on link "32" at bounding box center [699, 663] width 32 height 31
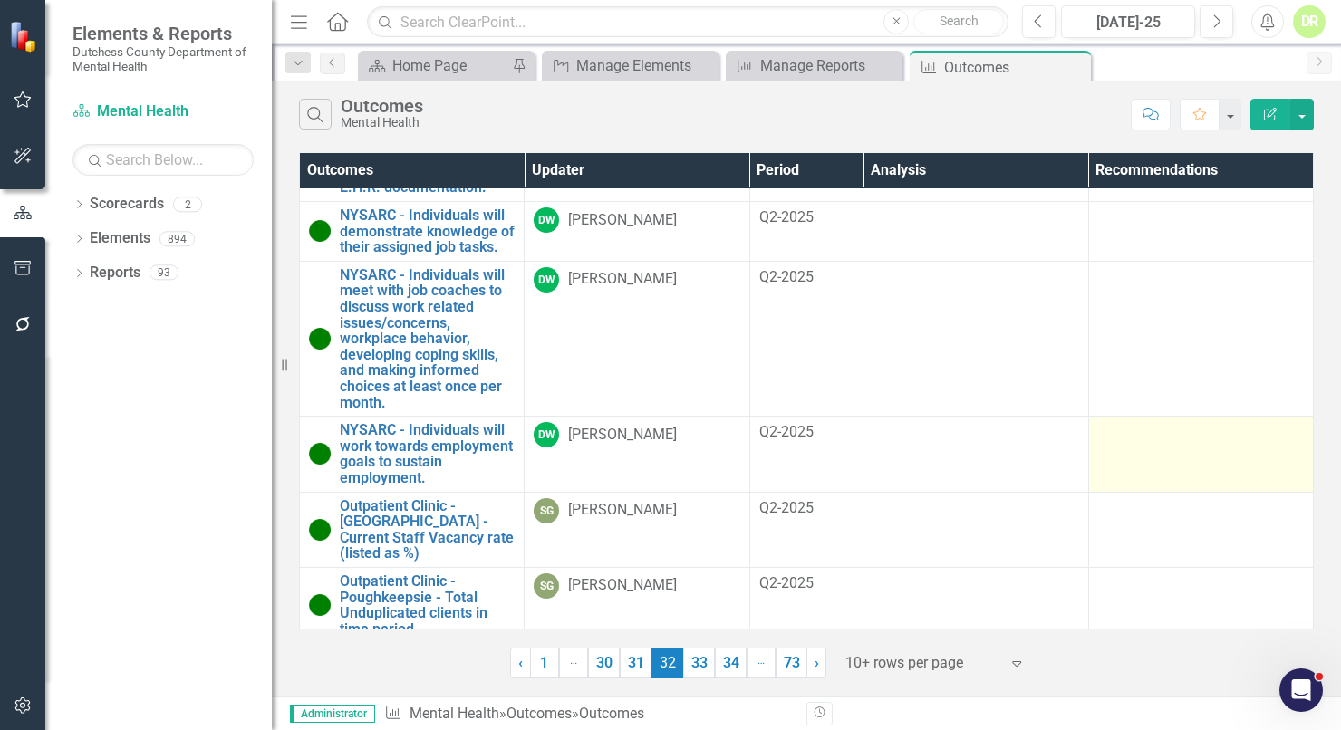
scroll to position [599, 0]
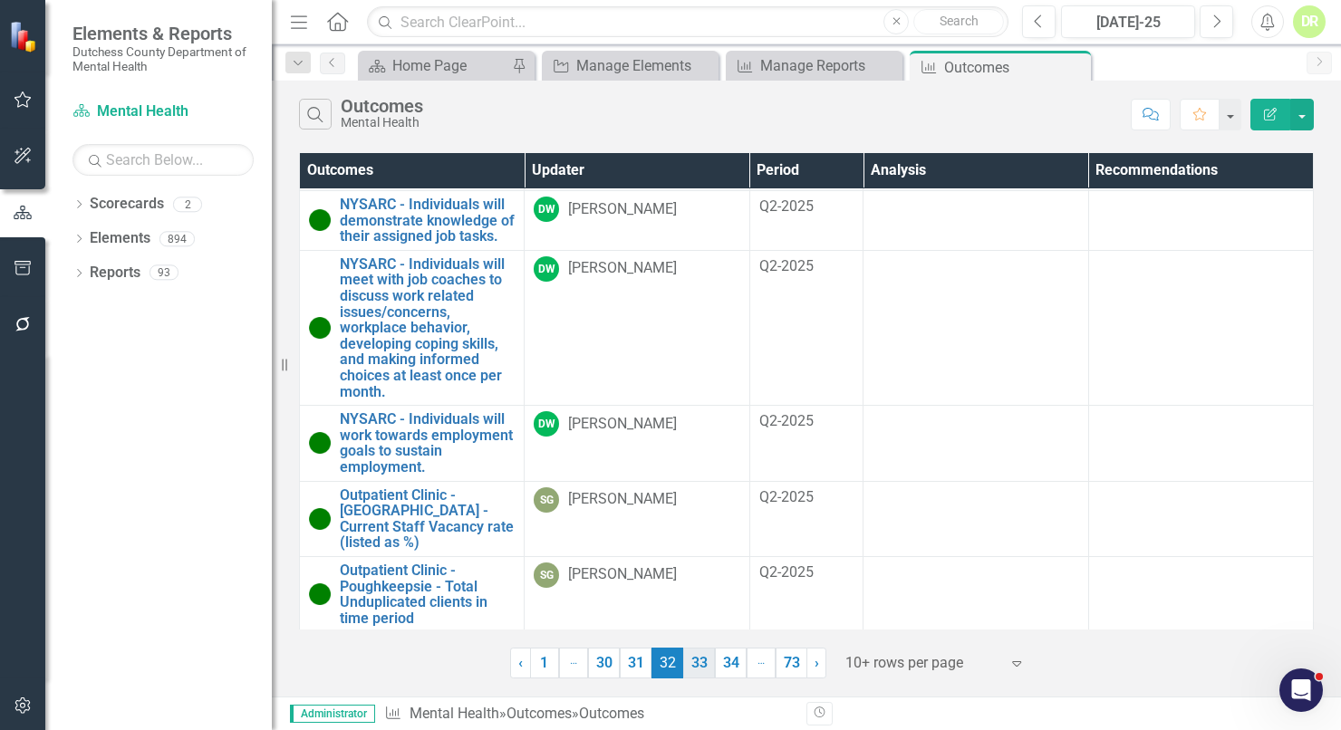
click at [693, 660] on link "33" at bounding box center [699, 663] width 32 height 31
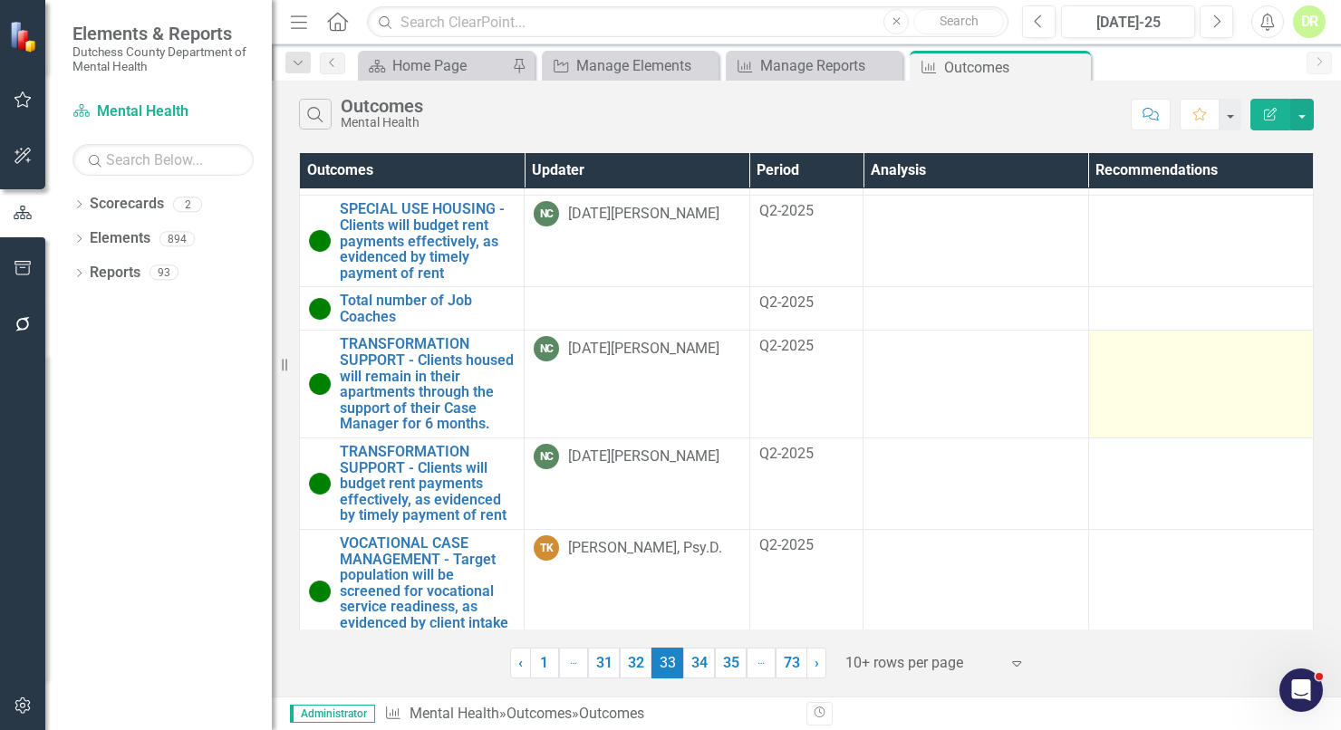
scroll to position [408, 0]
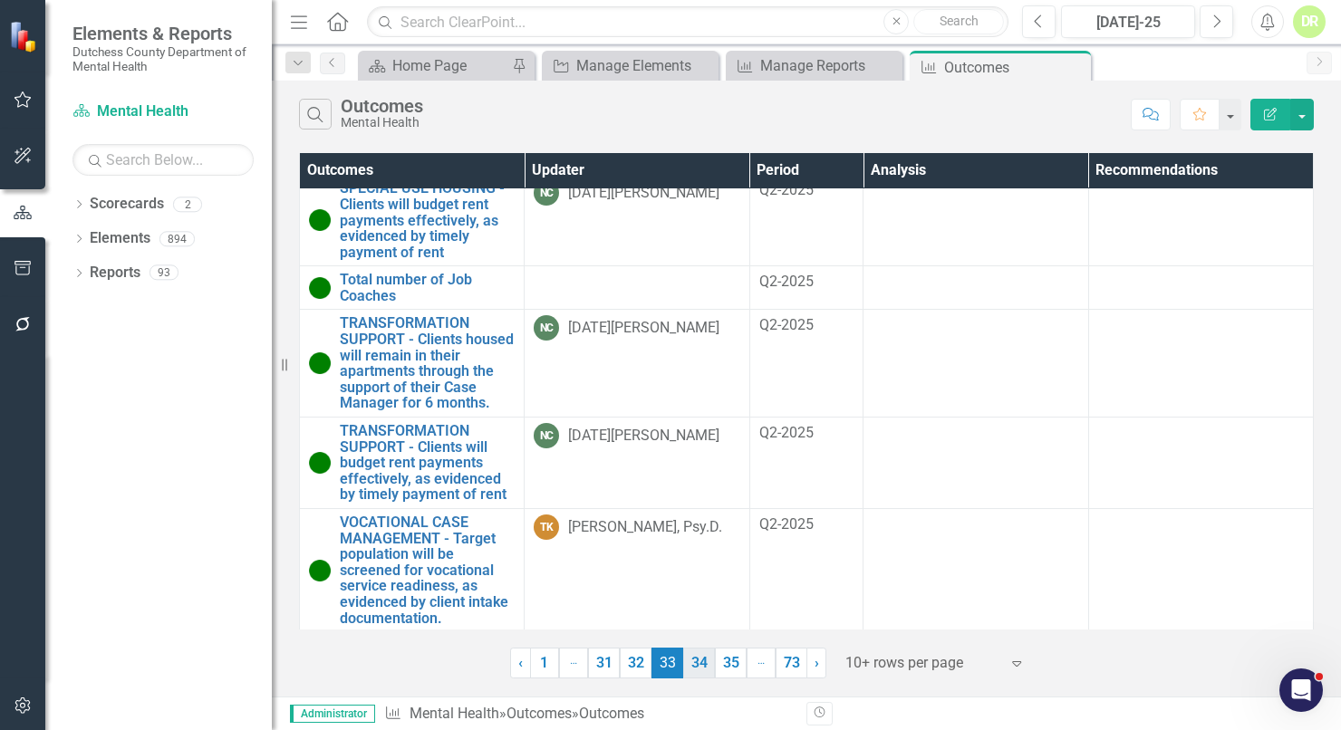
click at [705, 656] on link "34" at bounding box center [699, 663] width 32 height 31
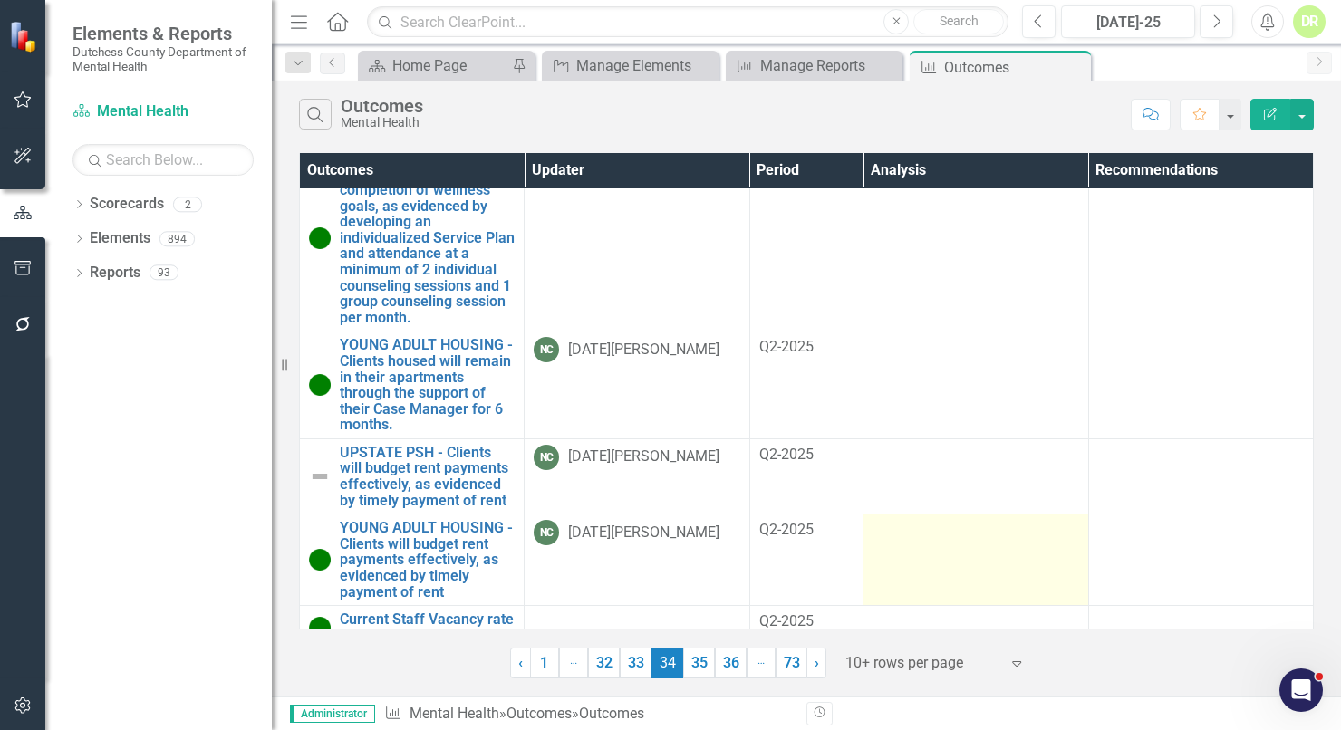
scroll to position [790, 0]
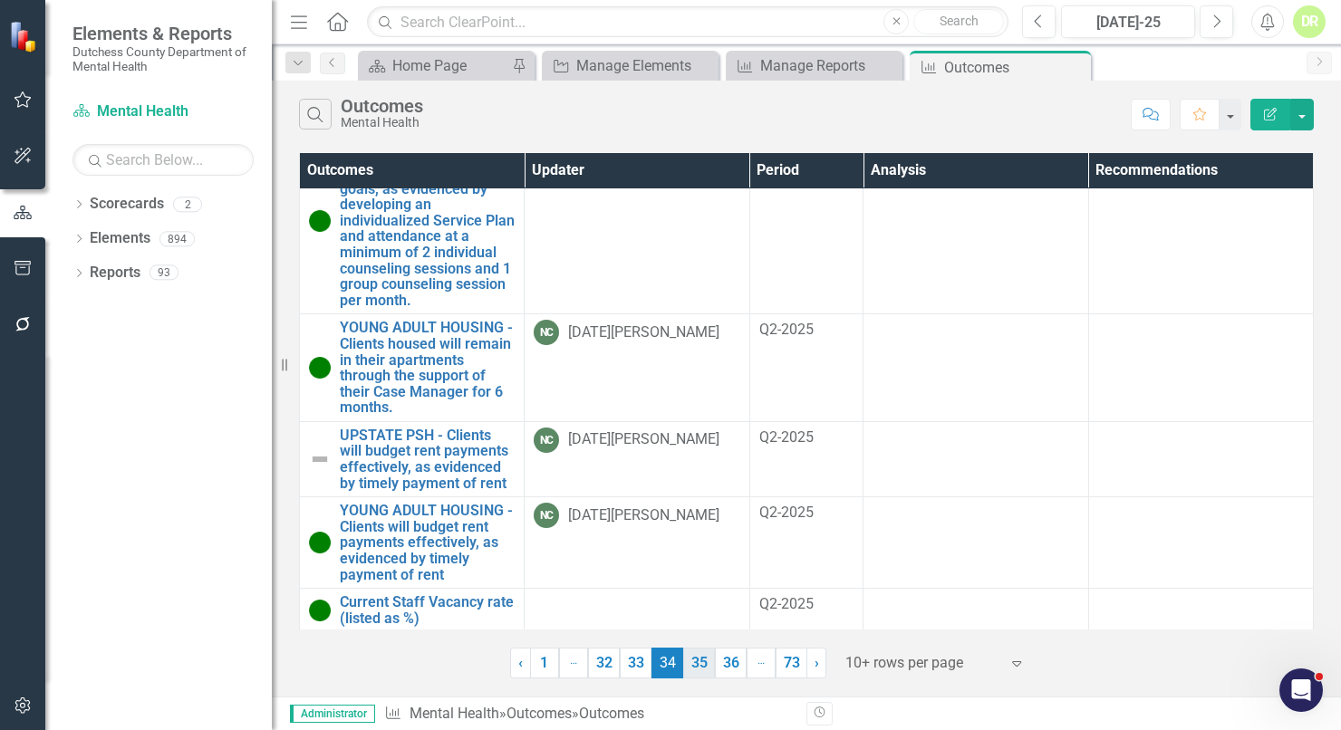
click at [703, 658] on link "35" at bounding box center [699, 663] width 32 height 31
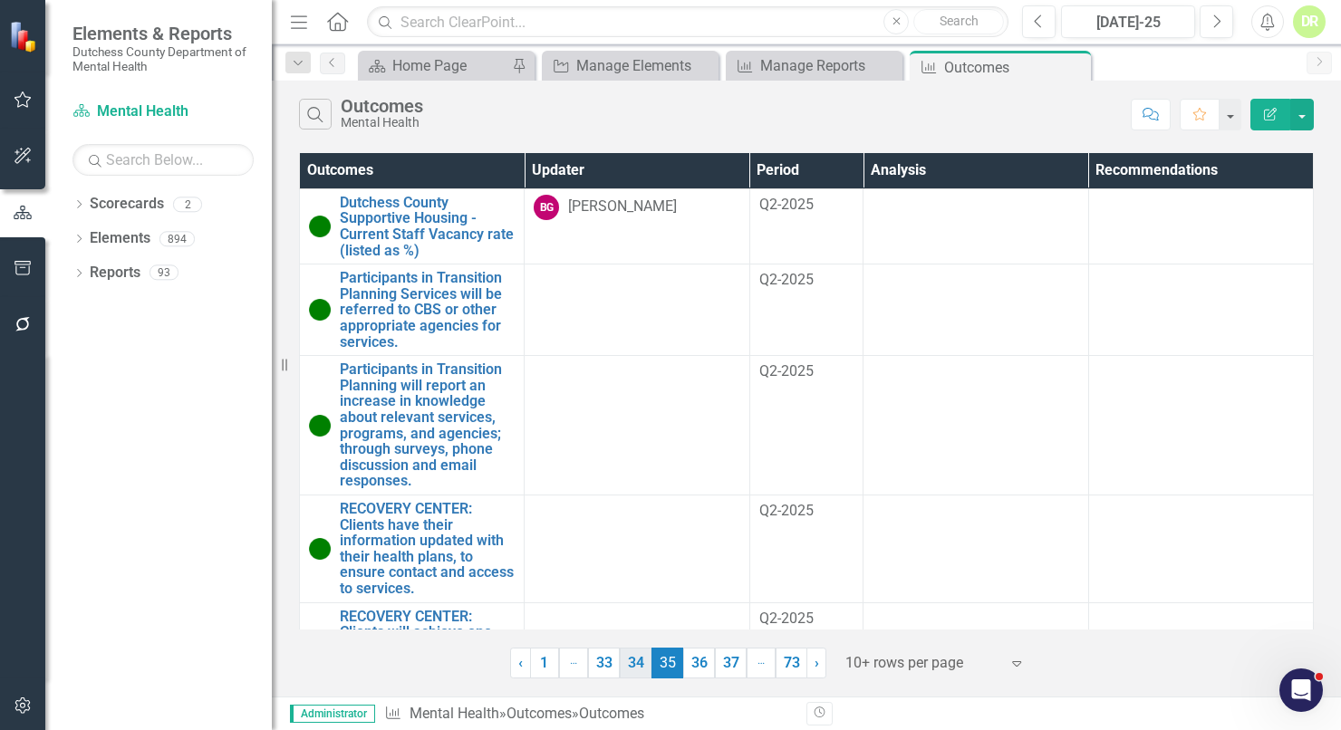
click at [633, 662] on link "34" at bounding box center [636, 663] width 32 height 31
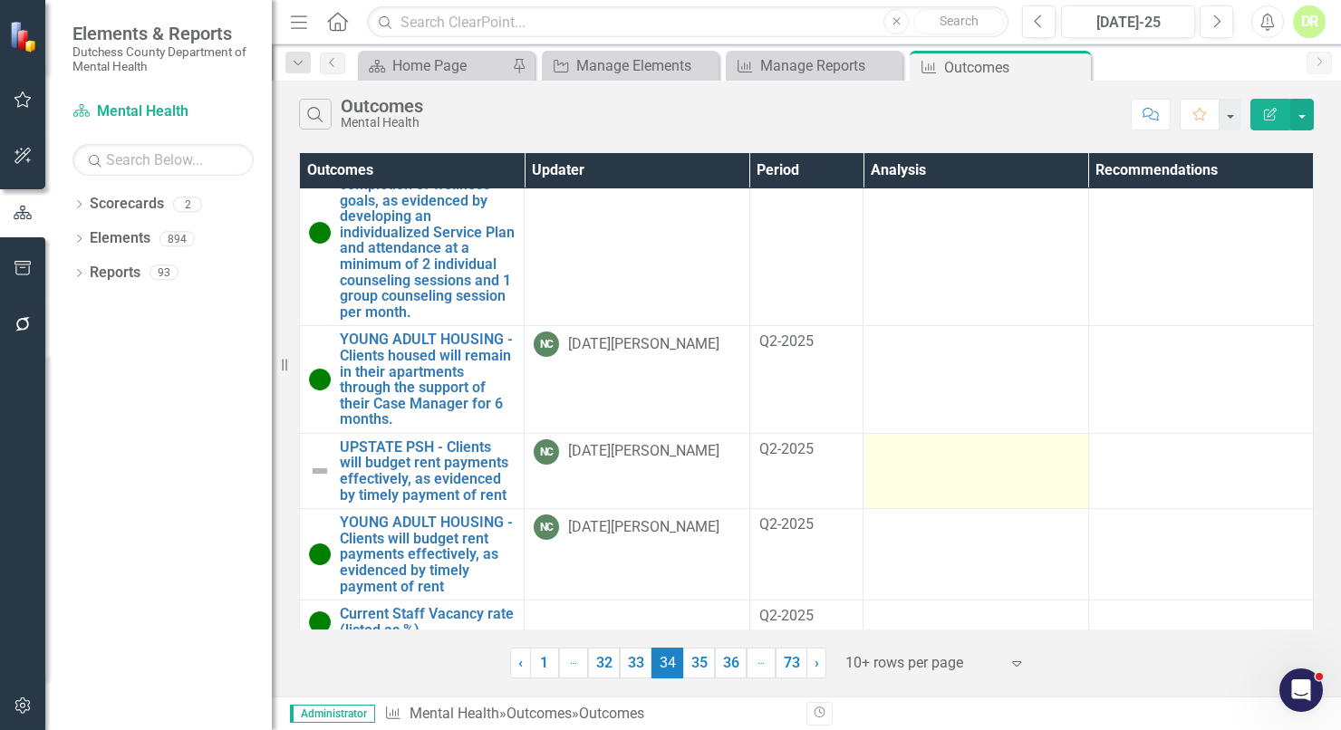
scroll to position [790, 0]
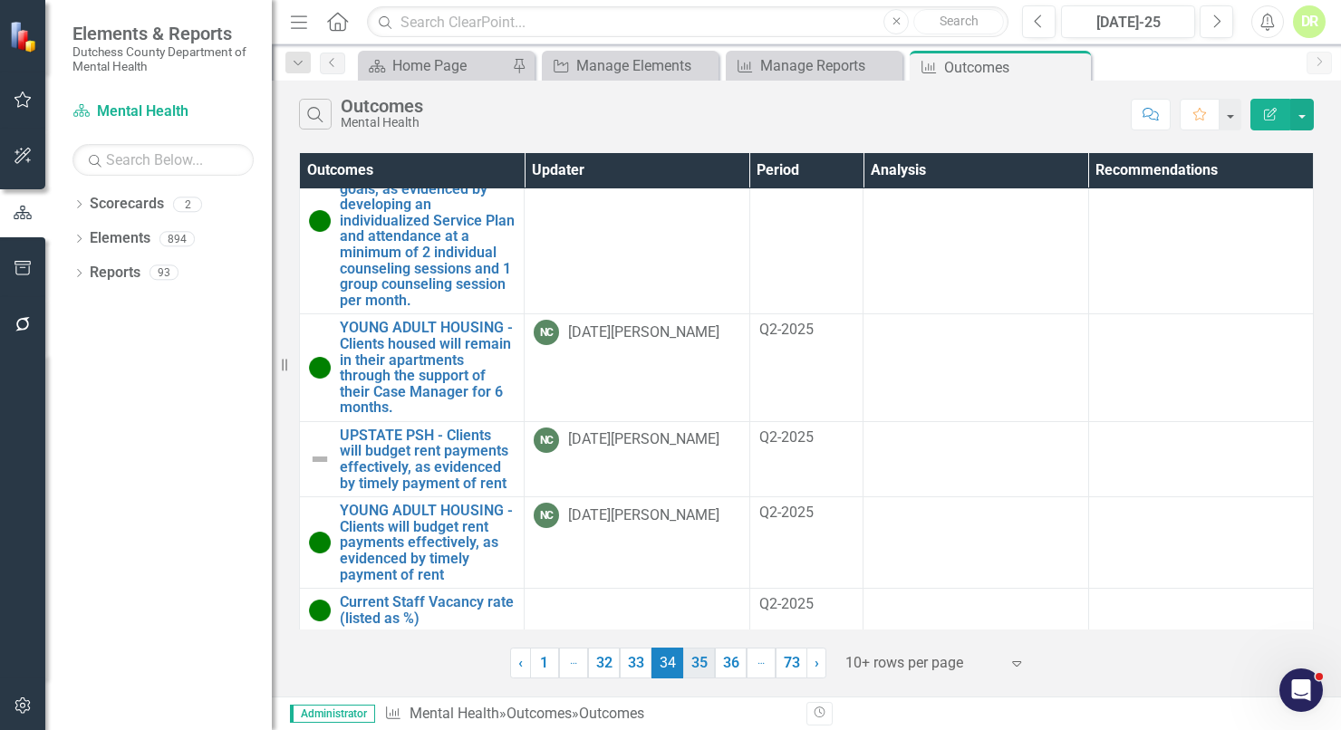
click at [689, 659] on link "35" at bounding box center [699, 663] width 32 height 31
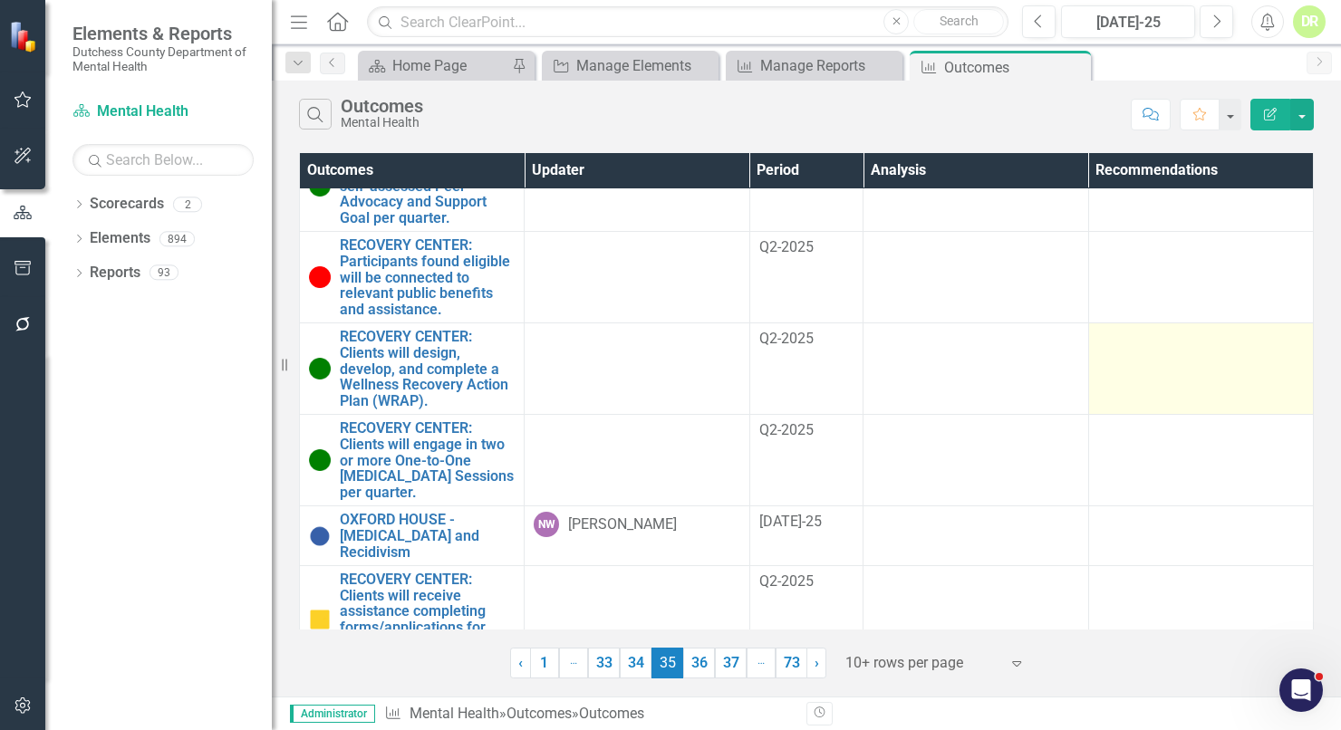
scroll to position [504, 0]
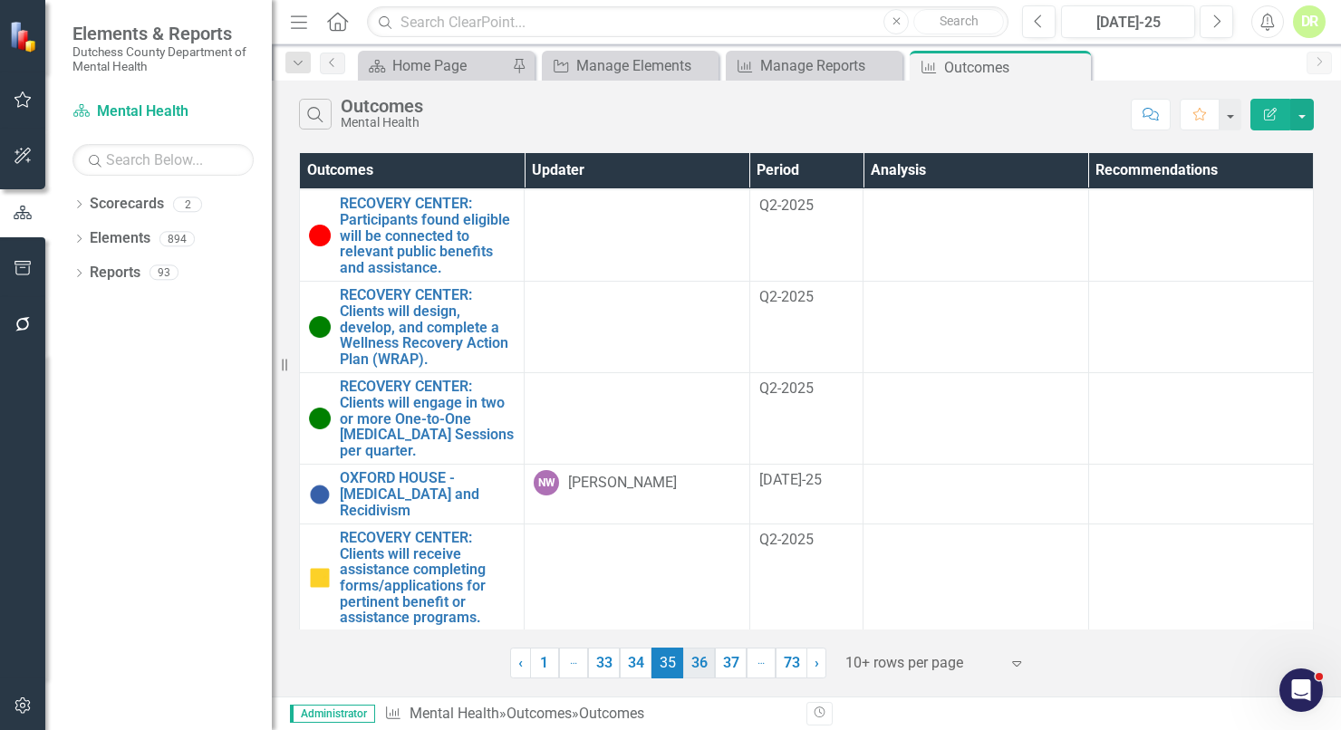
click at [690, 655] on link "36" at bounding box center [699, 663] width 32 height 31
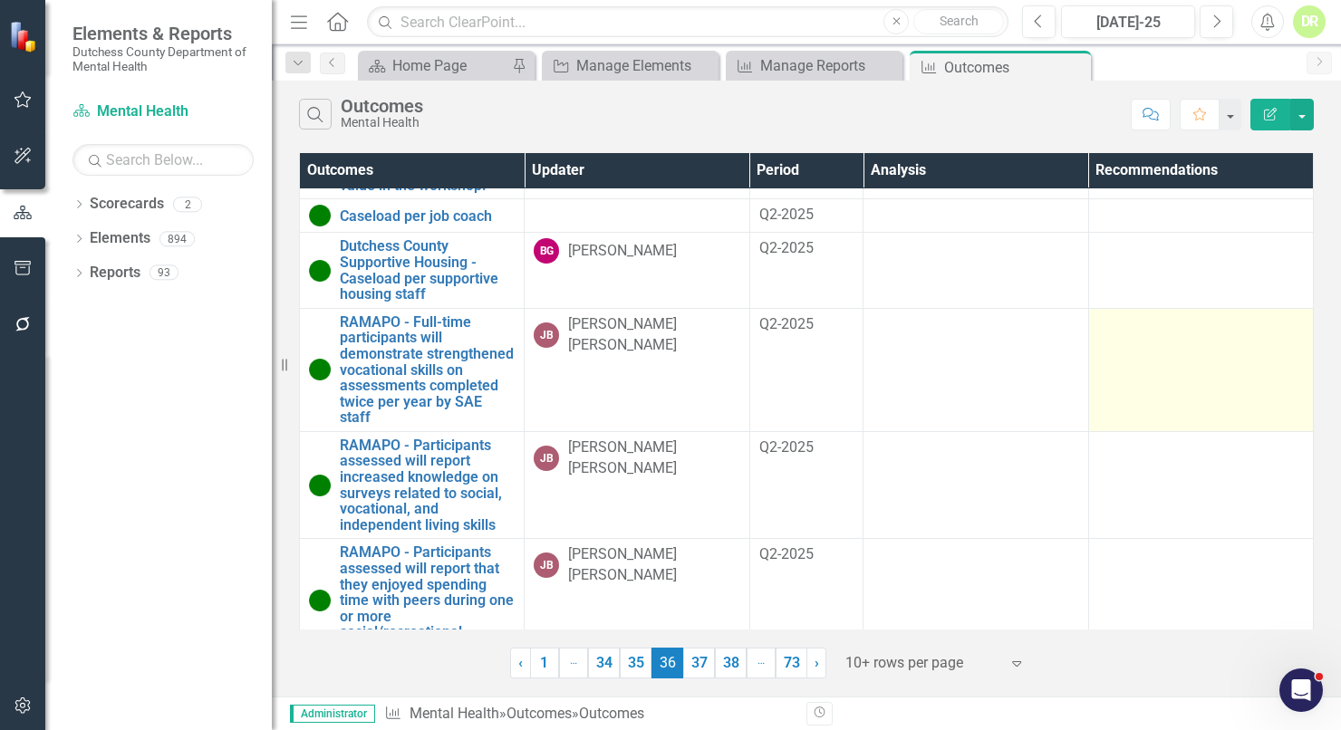
scroll to position [828, 0]
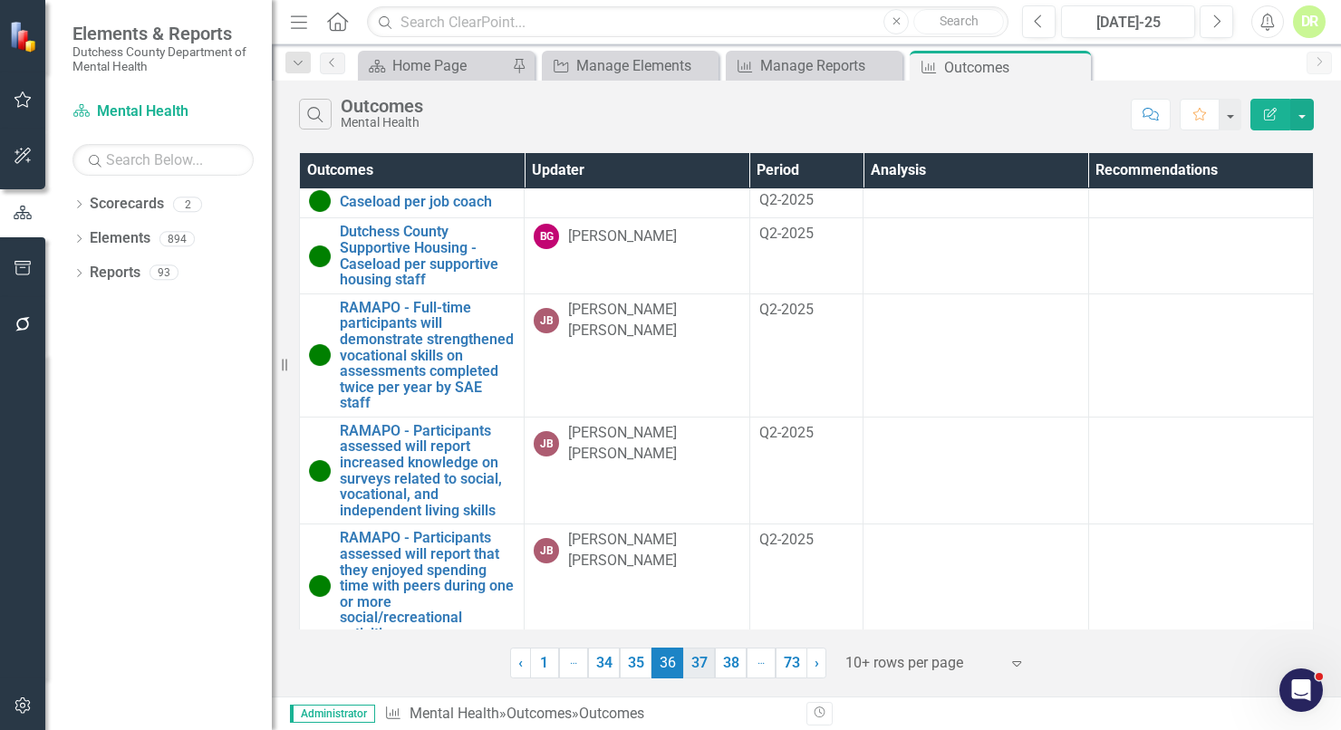
click at [701, 660] on link "37" at bounding box center [699, 663] width 32 height 31
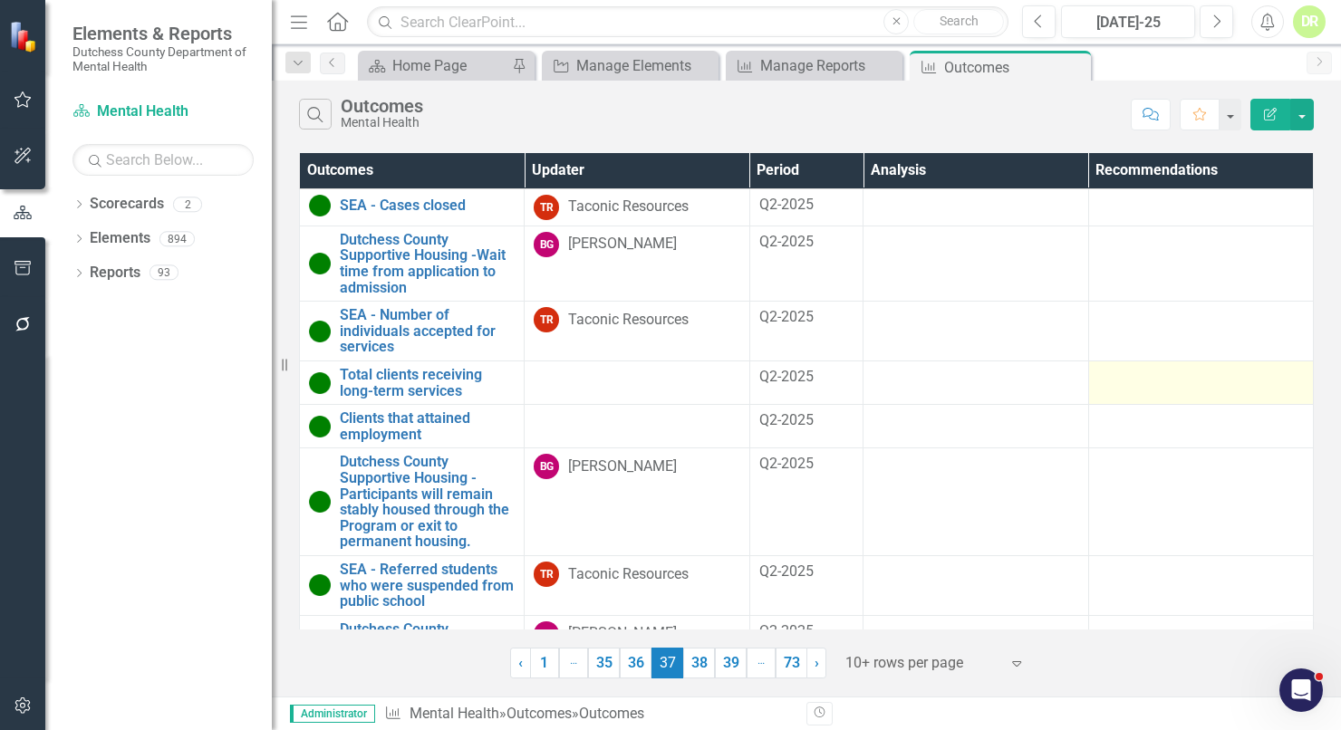
scroll to position [290, 0]
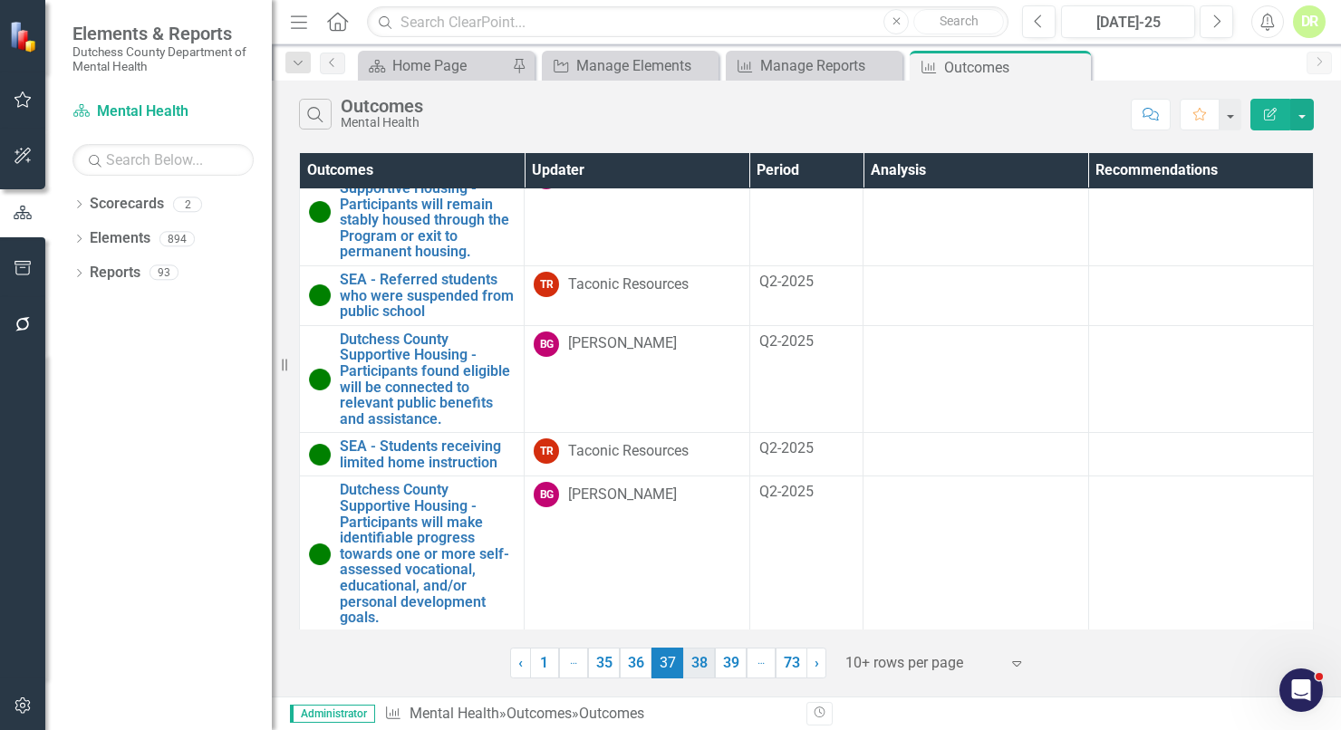
drag, startPoint x: 698, startPoint y: 656, endPoint x: 736, endPoint y: 629, distance: 46.8
click at [699, 656] on link "38" at bounding box center [699, 663] width 32 height 31
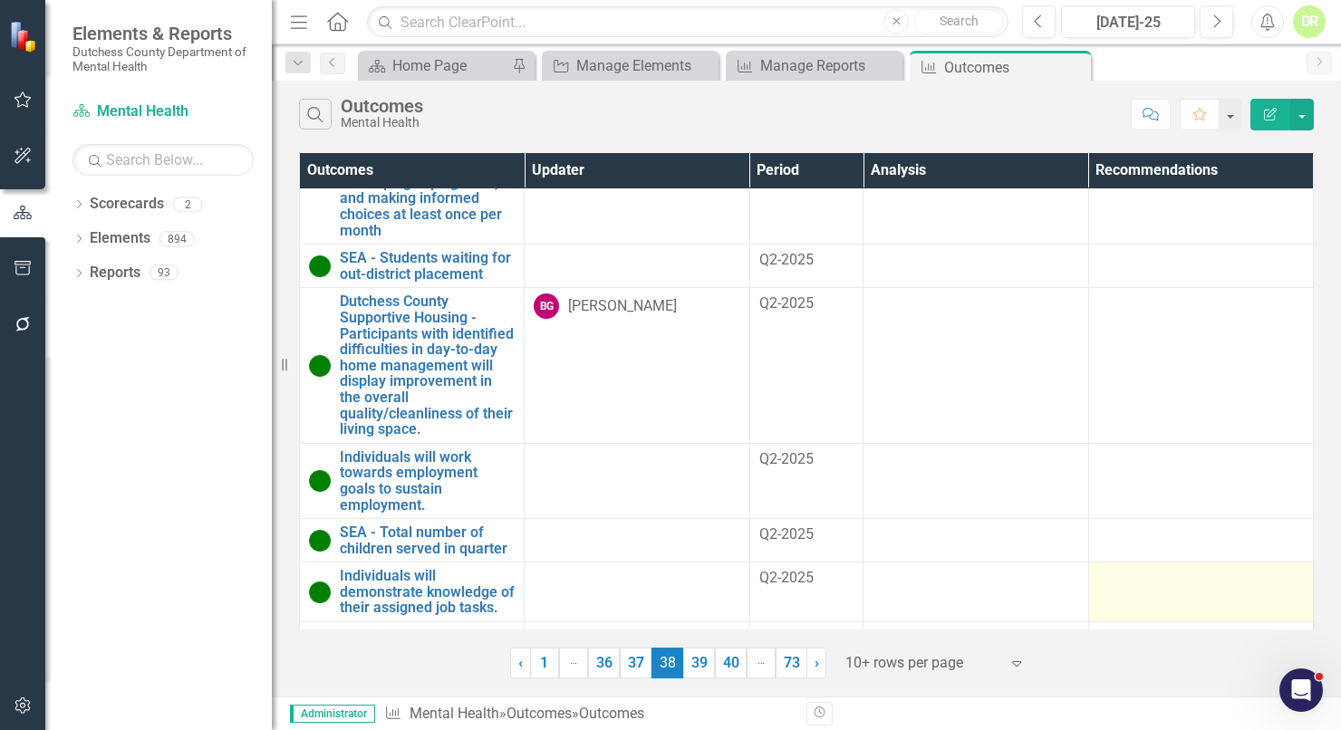
scroll to position [344, 0]
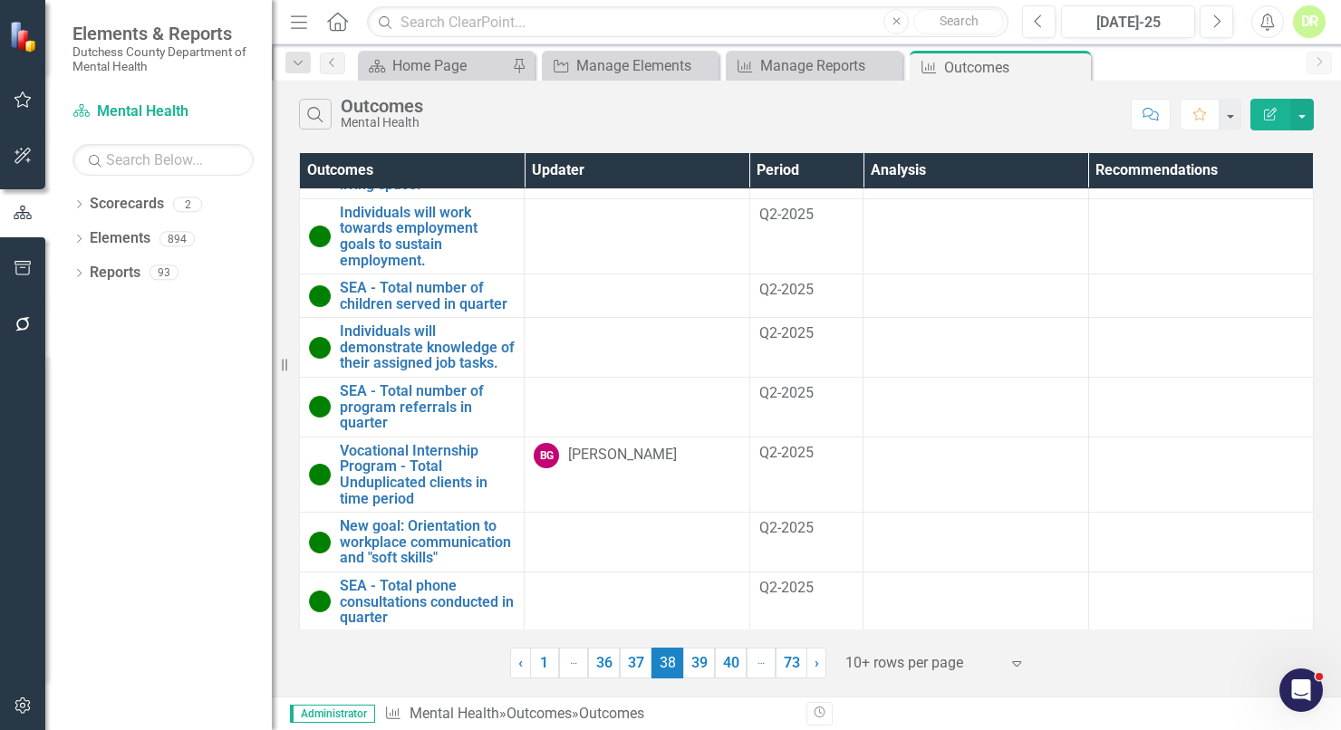
click at [694, 658] on link "39" at bounding box center [699, 663] width 32 height 31
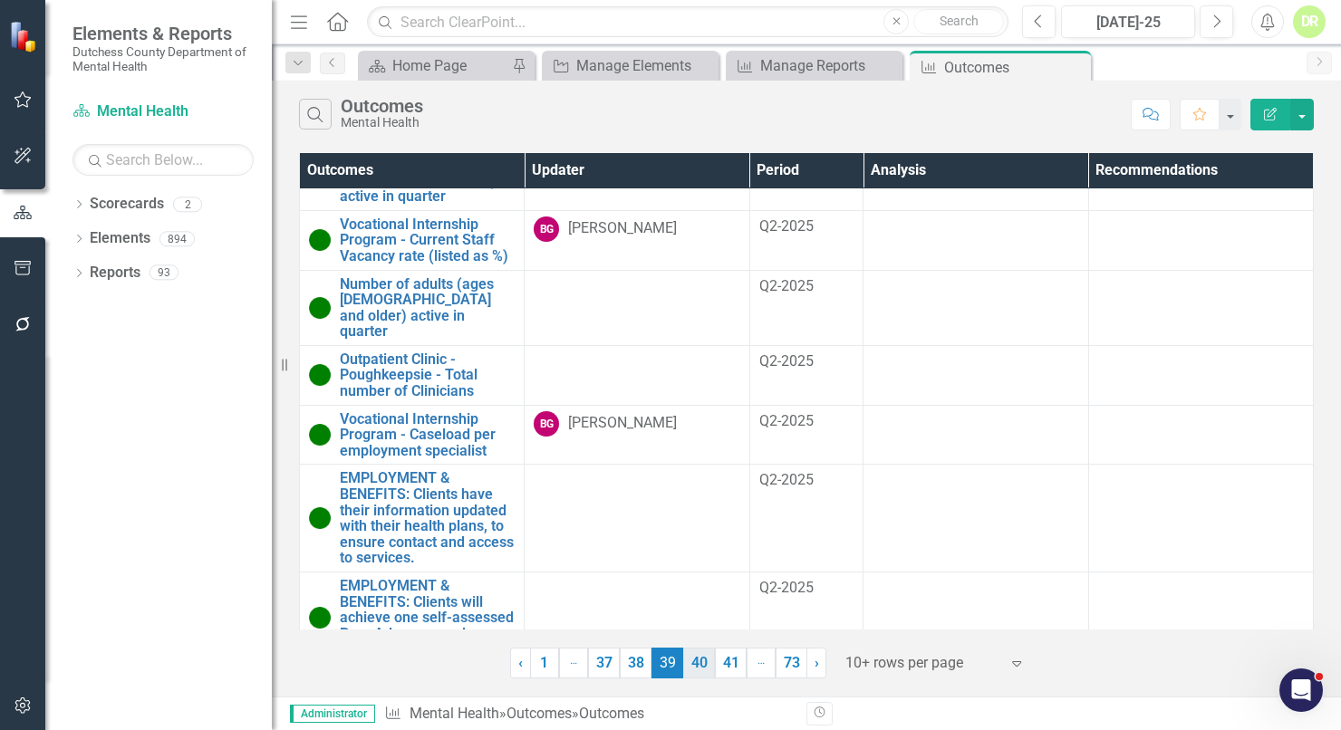
click at [702, 657] on link "40" at bounding box center [699, 663] width 32 height 31
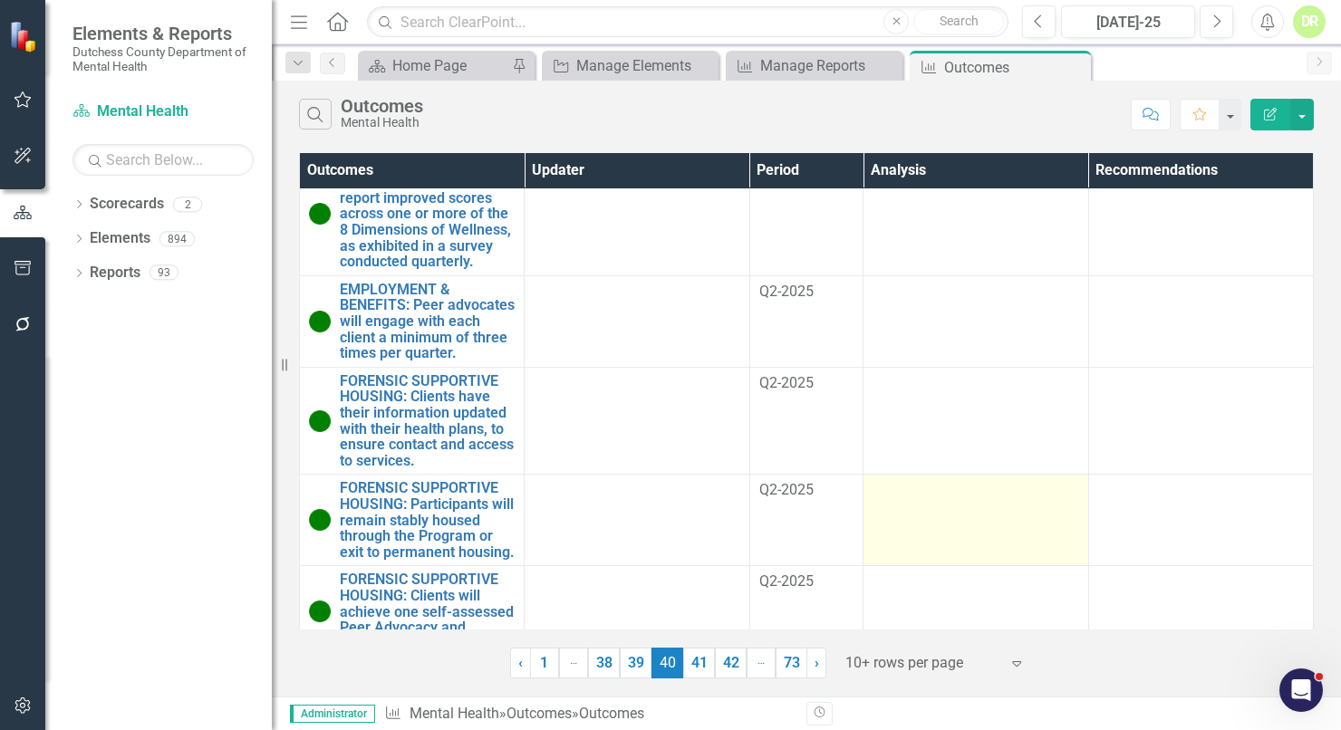
scroll to position [599, 0]
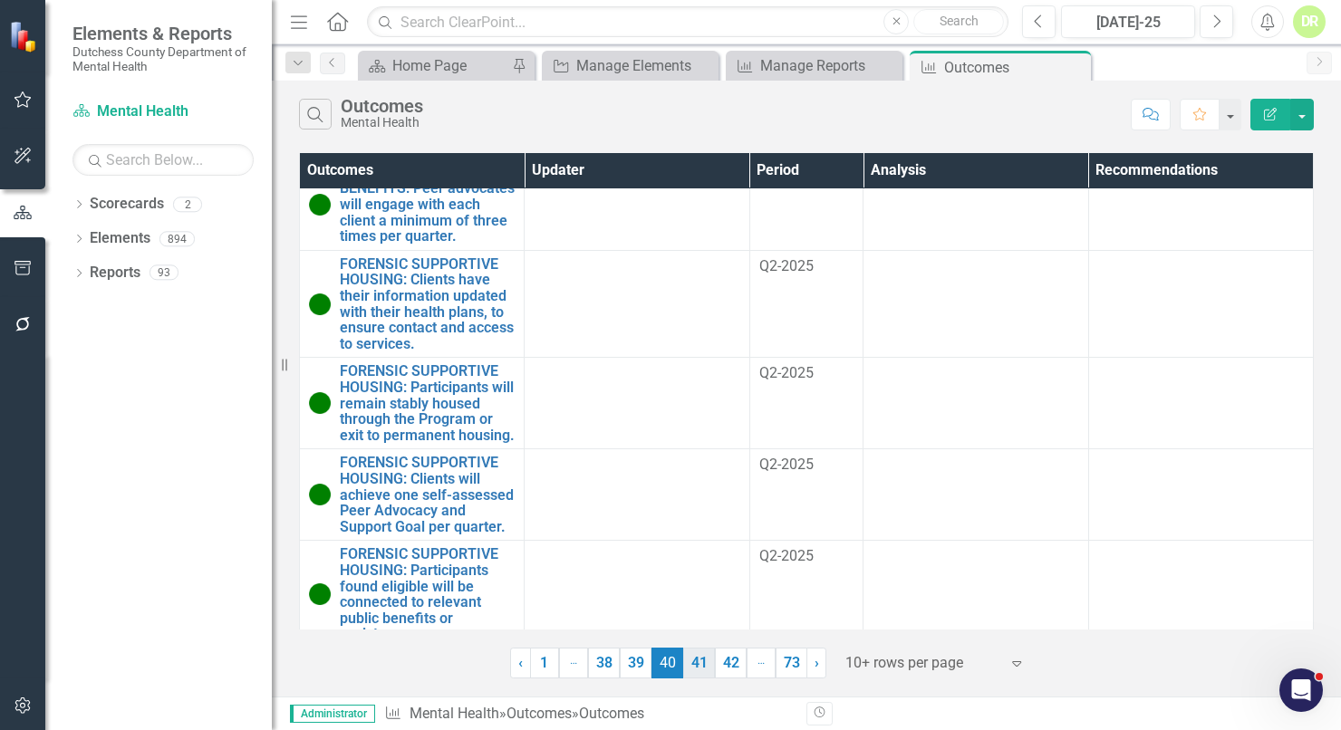
click at [697, 661] on link "41" at bounding box center [699, 663] width 32 height 31
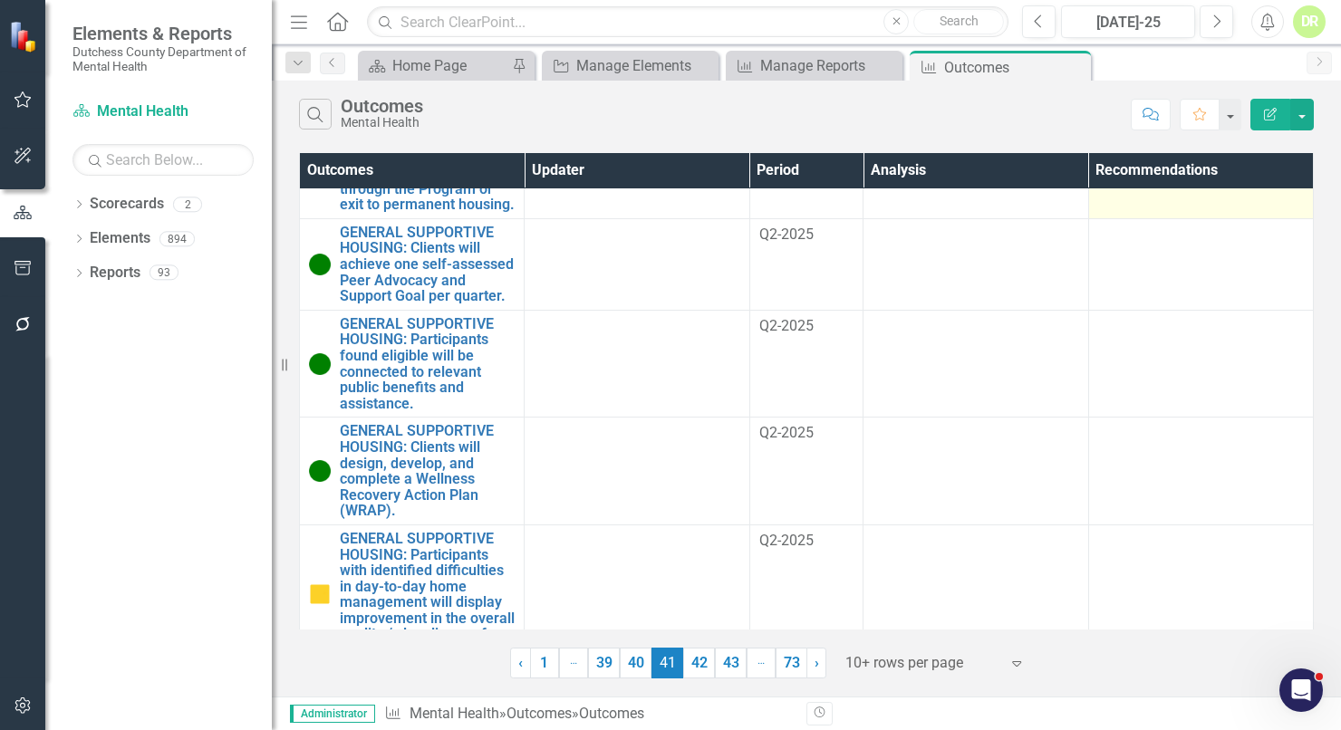
scroll to position [647, 0]
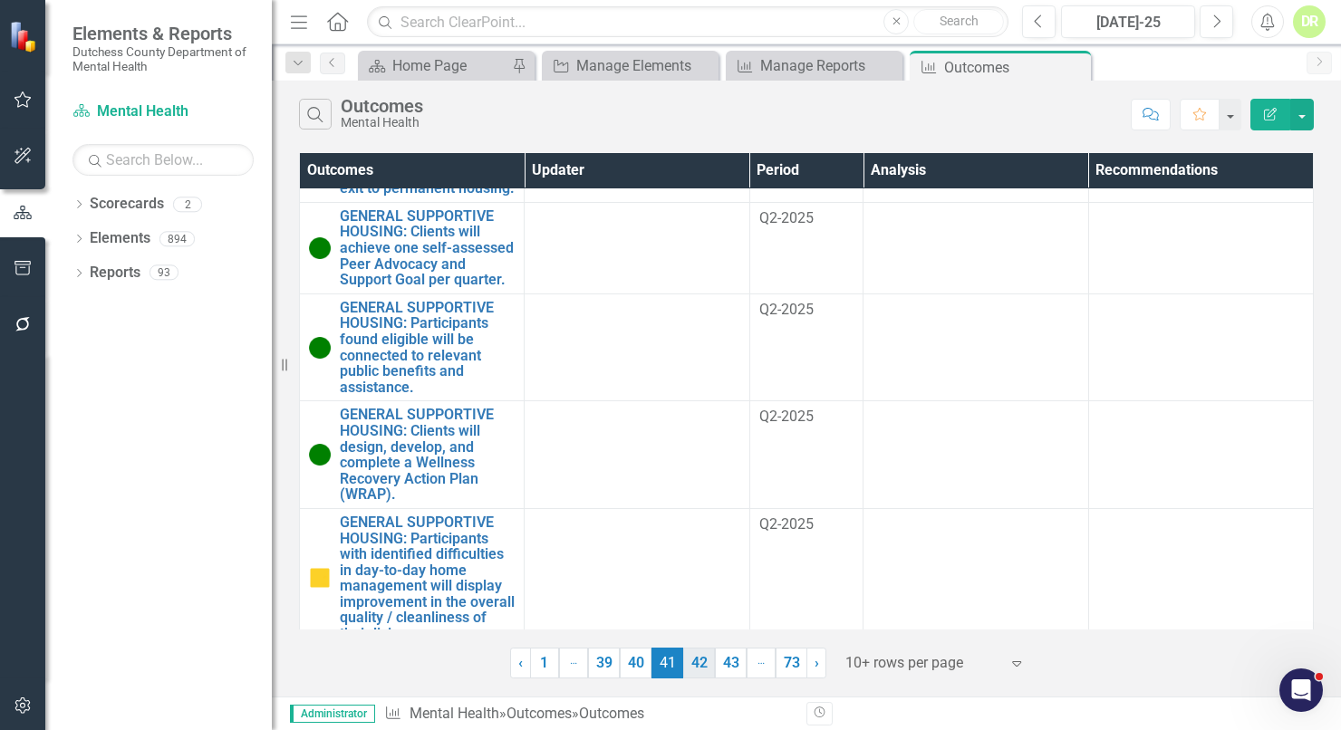
click at [698, 658] on link "42" at bounding box center [699, 663] width 32 height 31
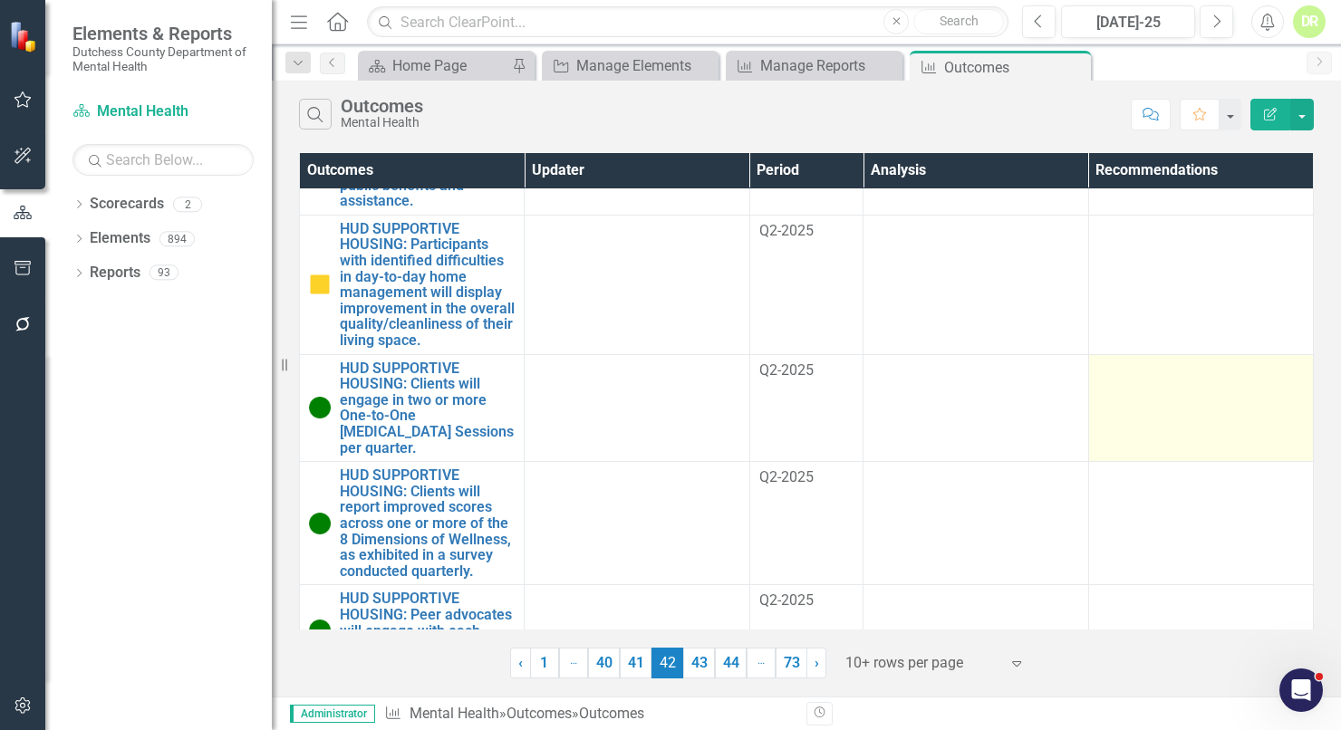
scroll to position [536, 0]
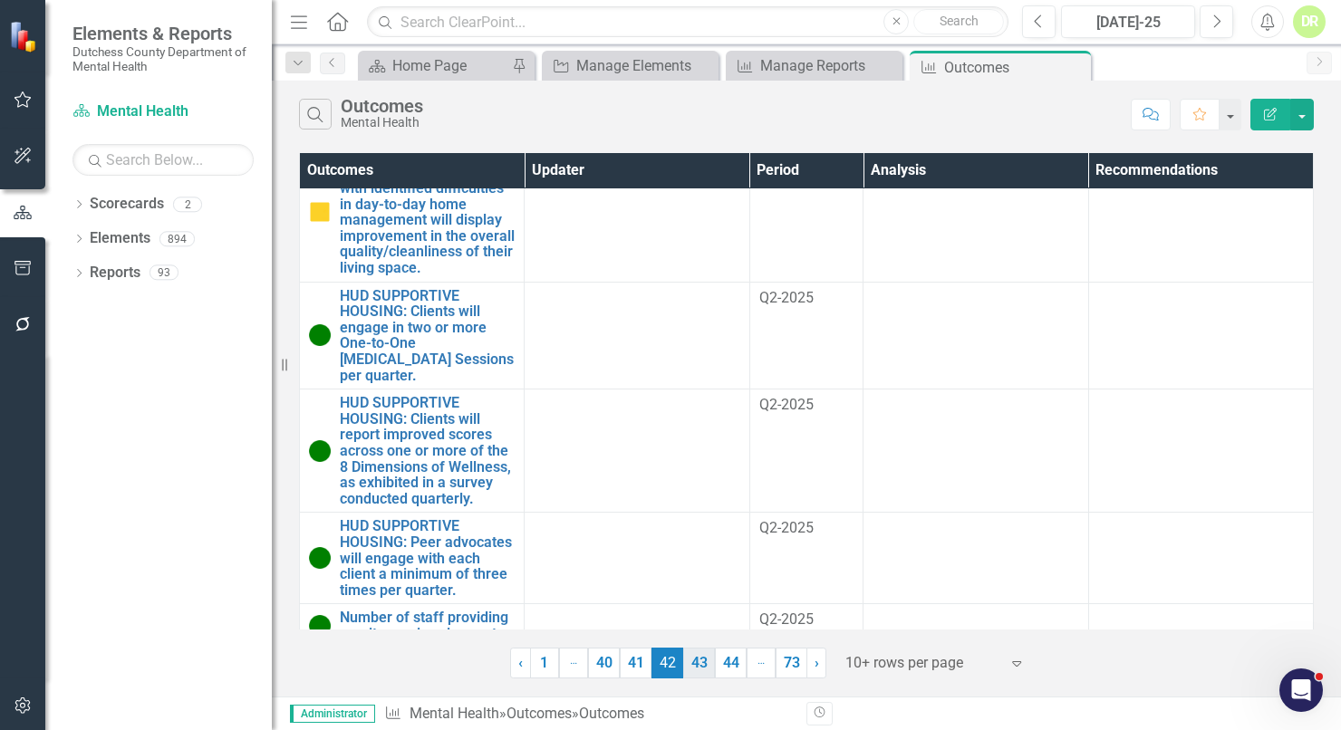
click at [703, 662] on link "43" at bounding box center [699, 663] width 32 height 31
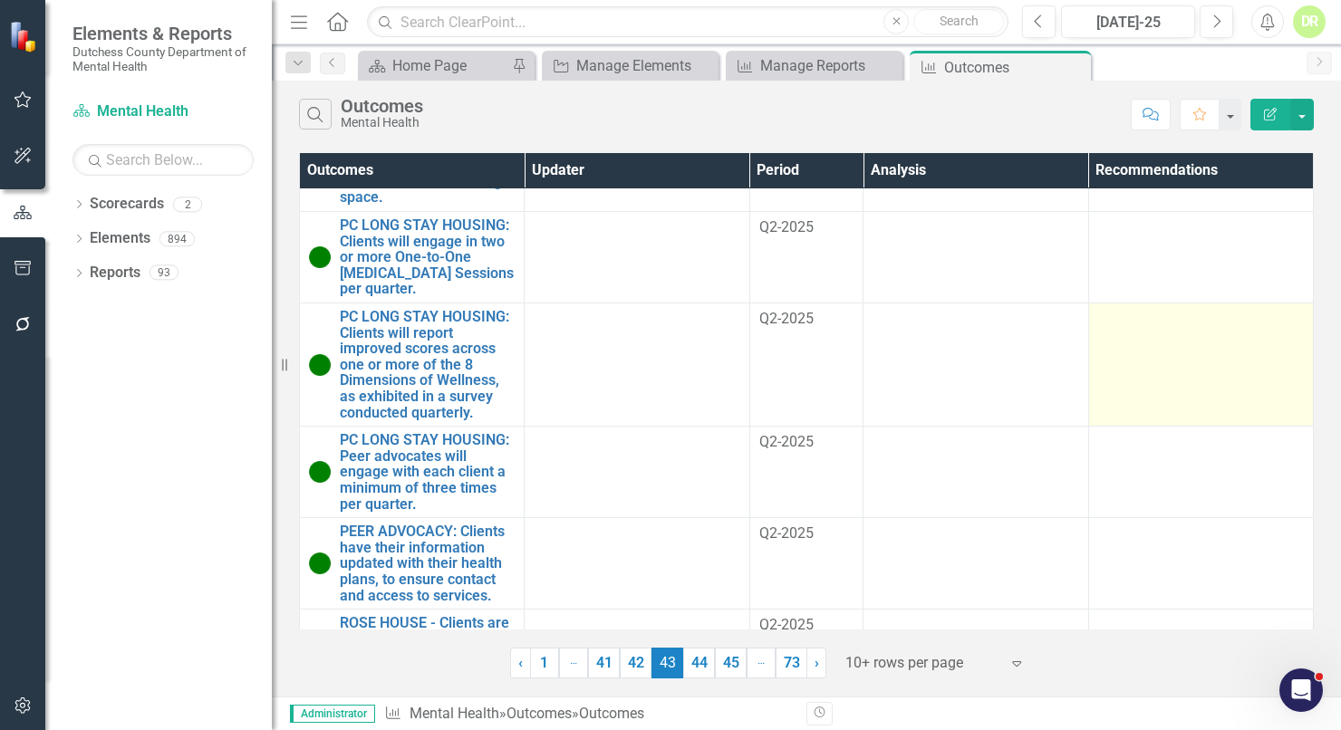
scroll to position [552, 0]
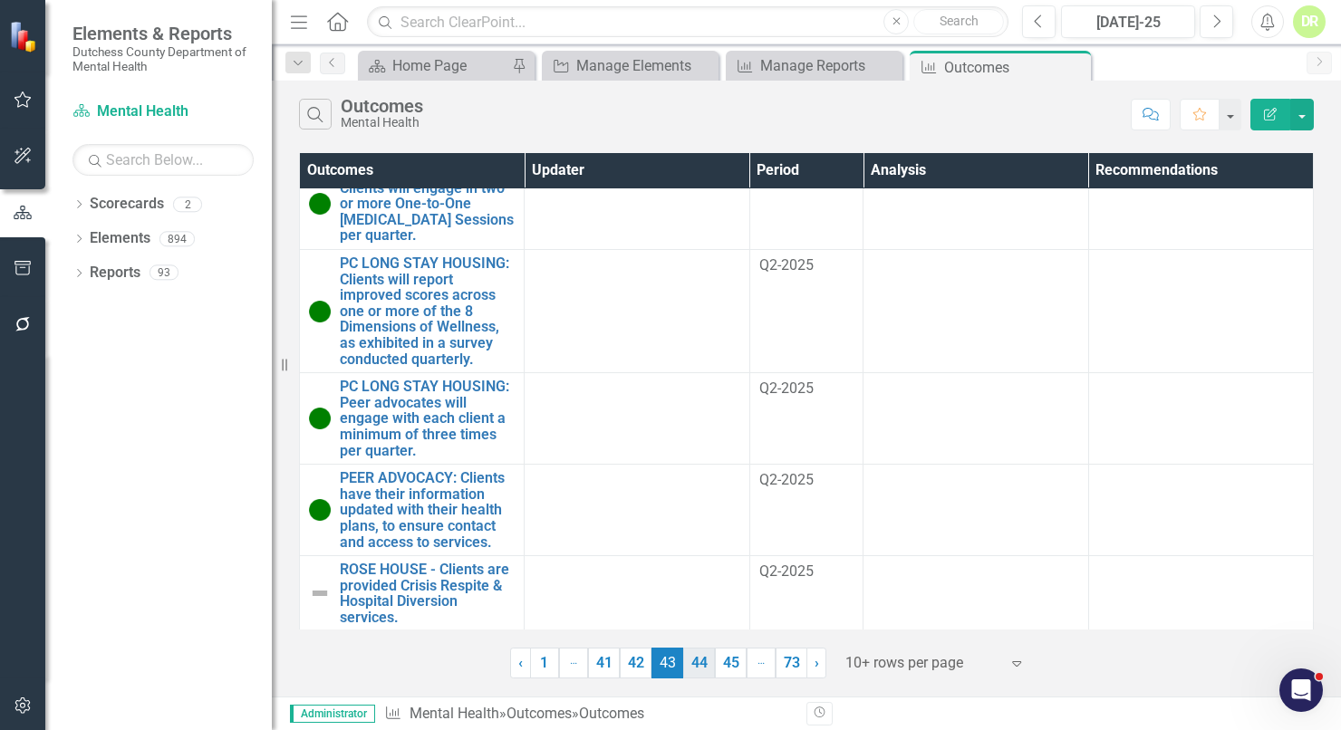
click at [707, 654] on link "44" at bounding box center [699, 663] width 32 height 31
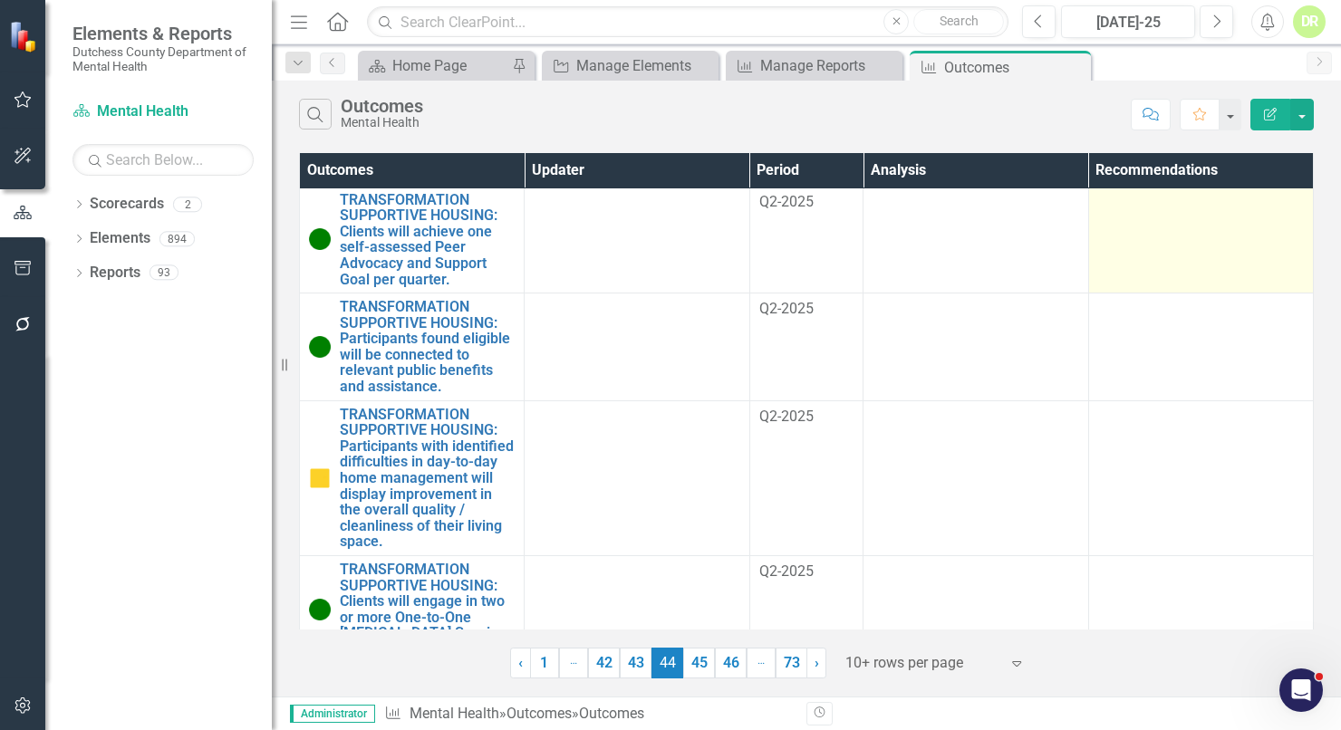
scroll to position [886, 0]
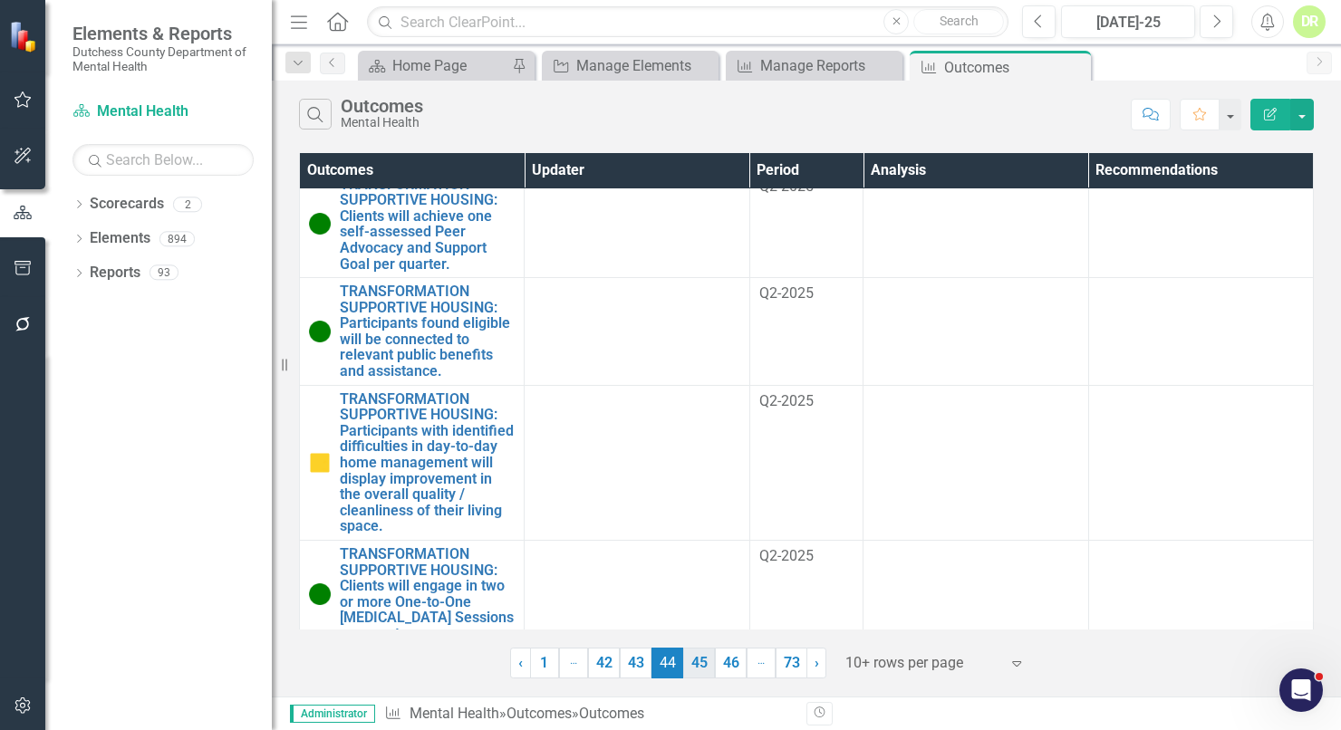
click at [703, 664] on link "45" at bounding box center [699, 663] width 32 height 31
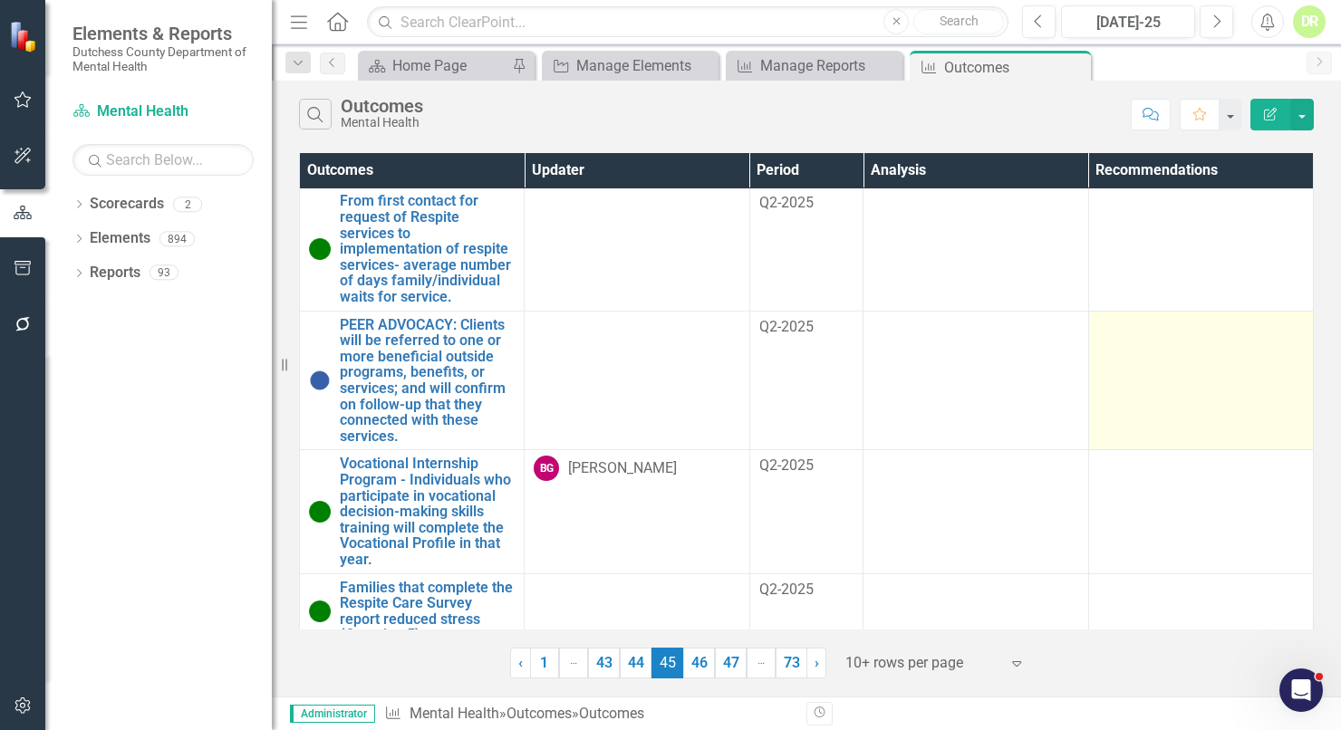
scroll to position [536, 0]
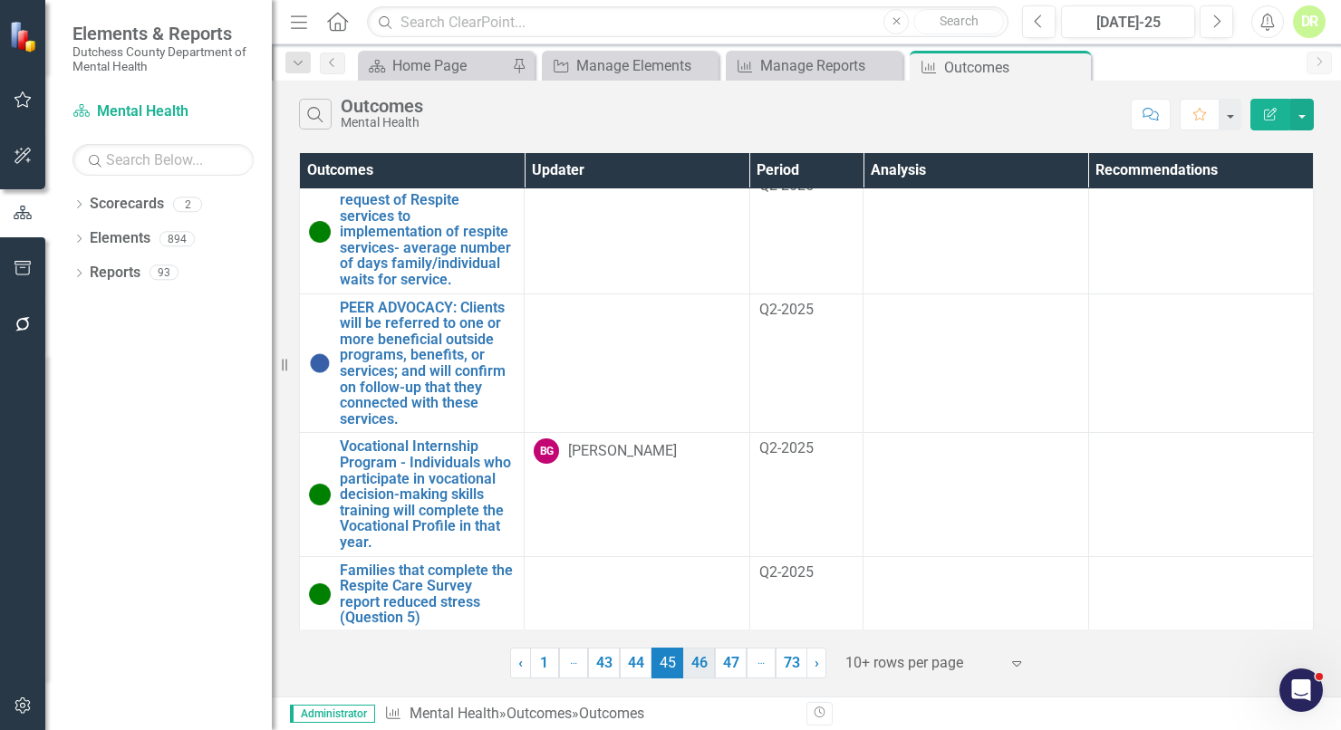
click at [691, 654] on link "46" at bounding box center [699, 663] width 32 height 31
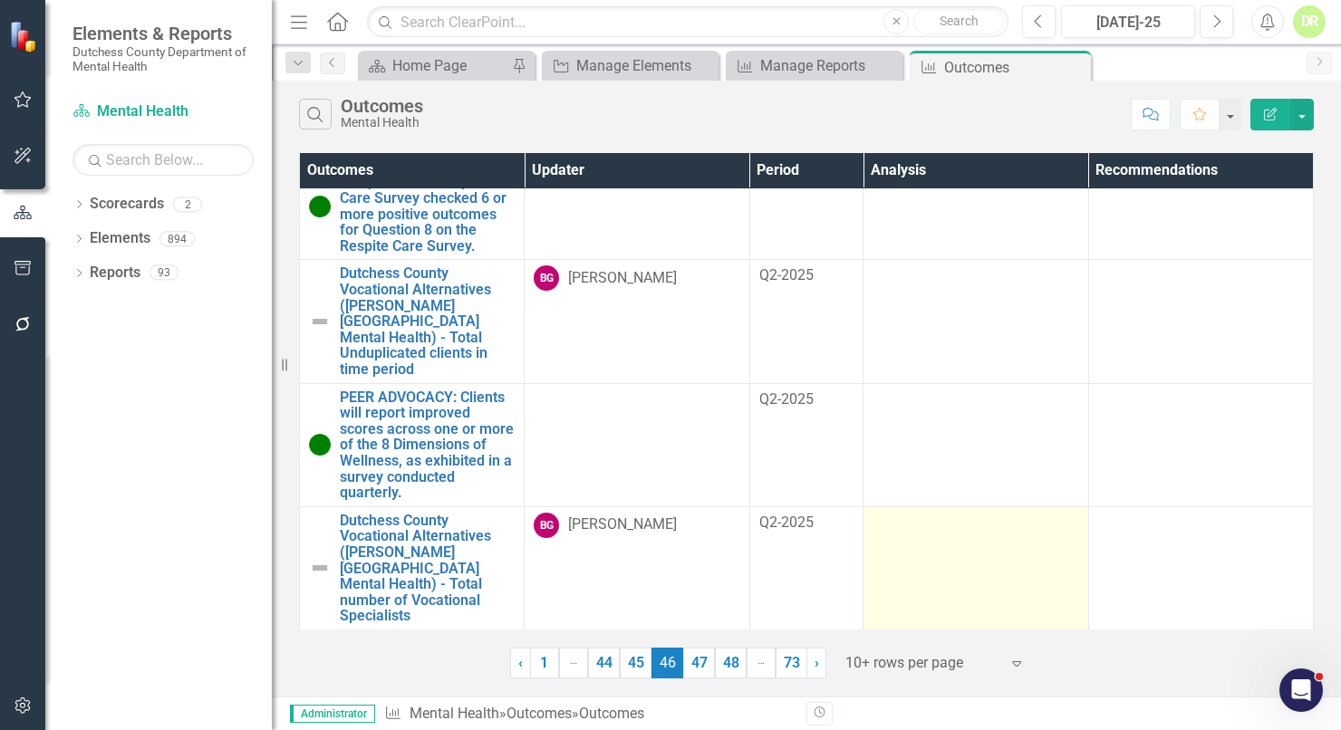
scroll to position [552, 0]
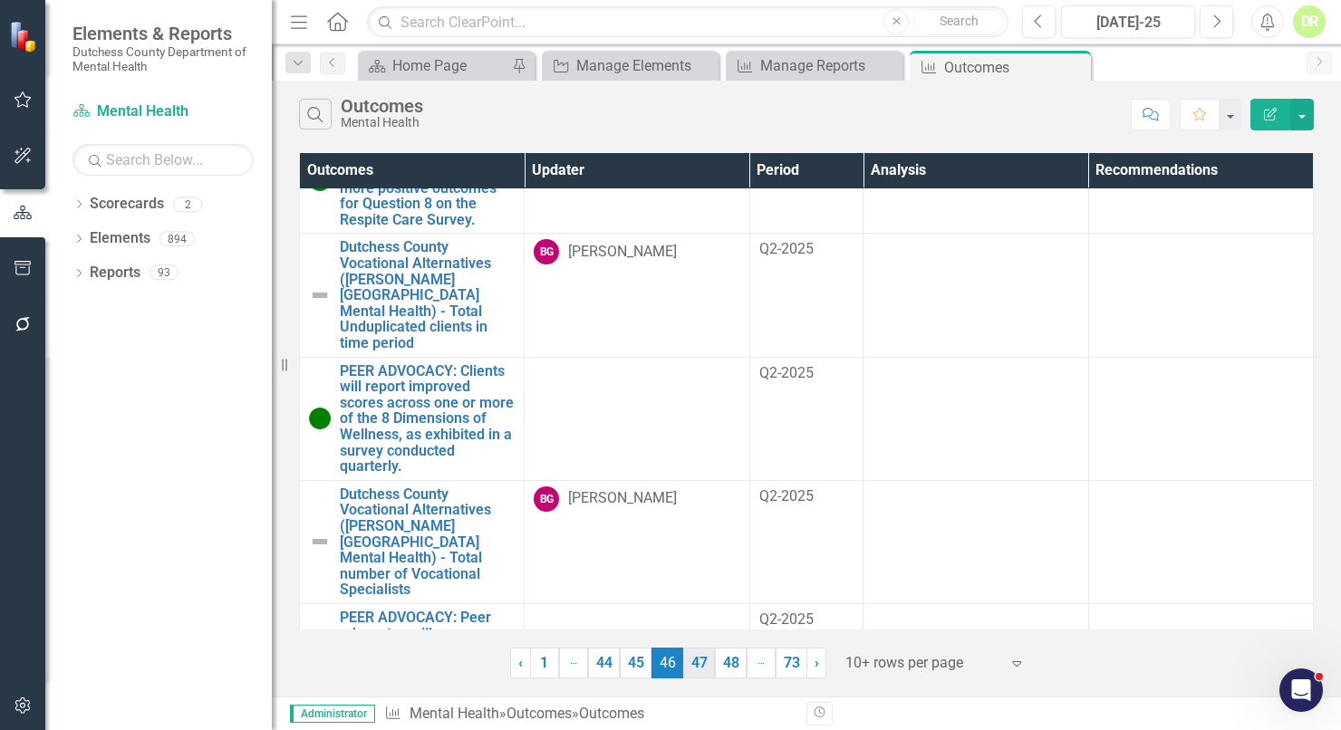
click at [694, 671] on link "47" at bounding box center [699, 663] width 32 height 31
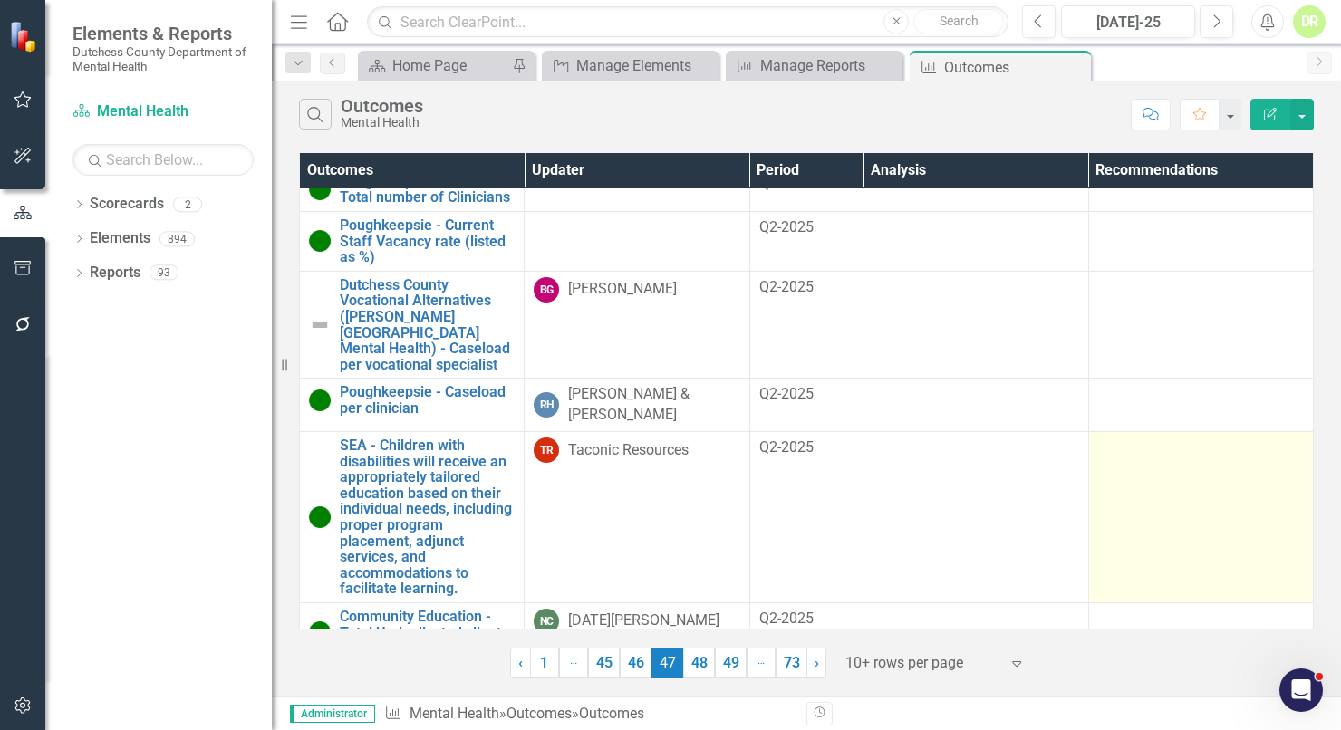
scroll to position [386, 0]
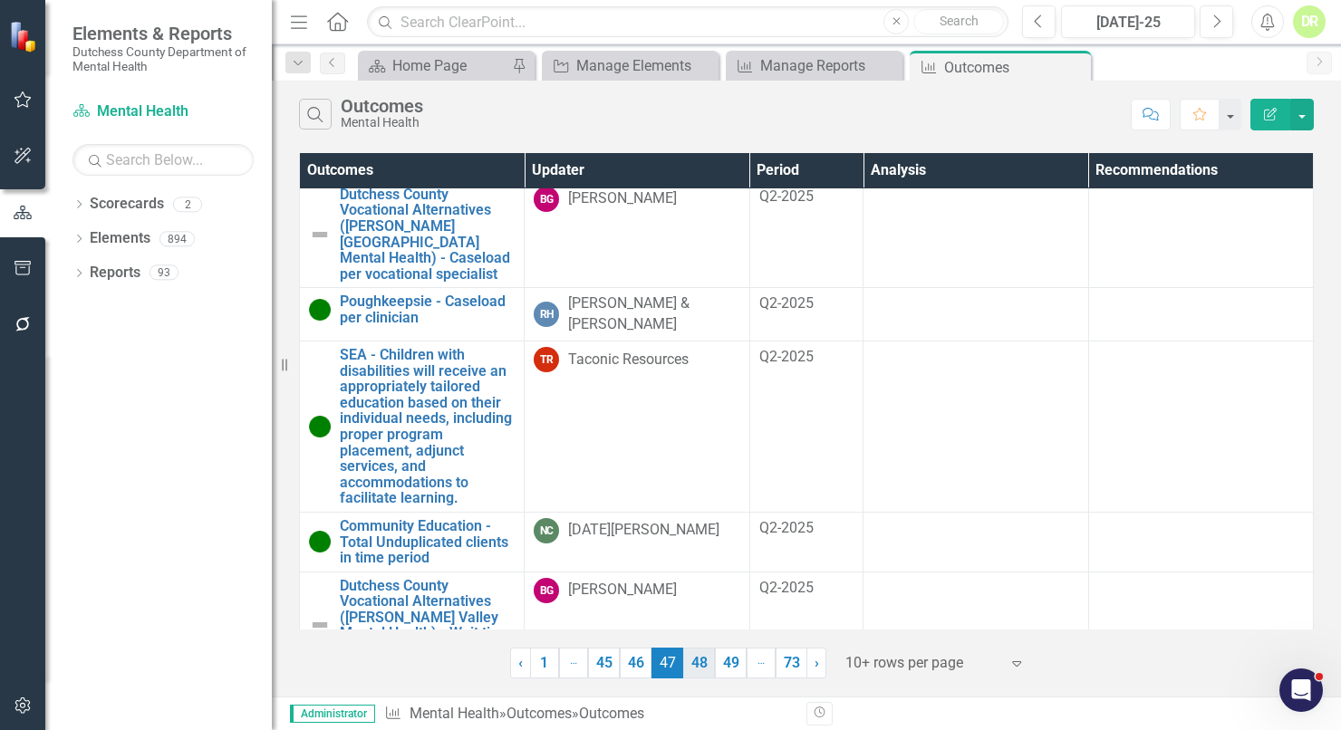
click at [701, 664] on link "48" at bounding box center [699, 663] width 32 height 31
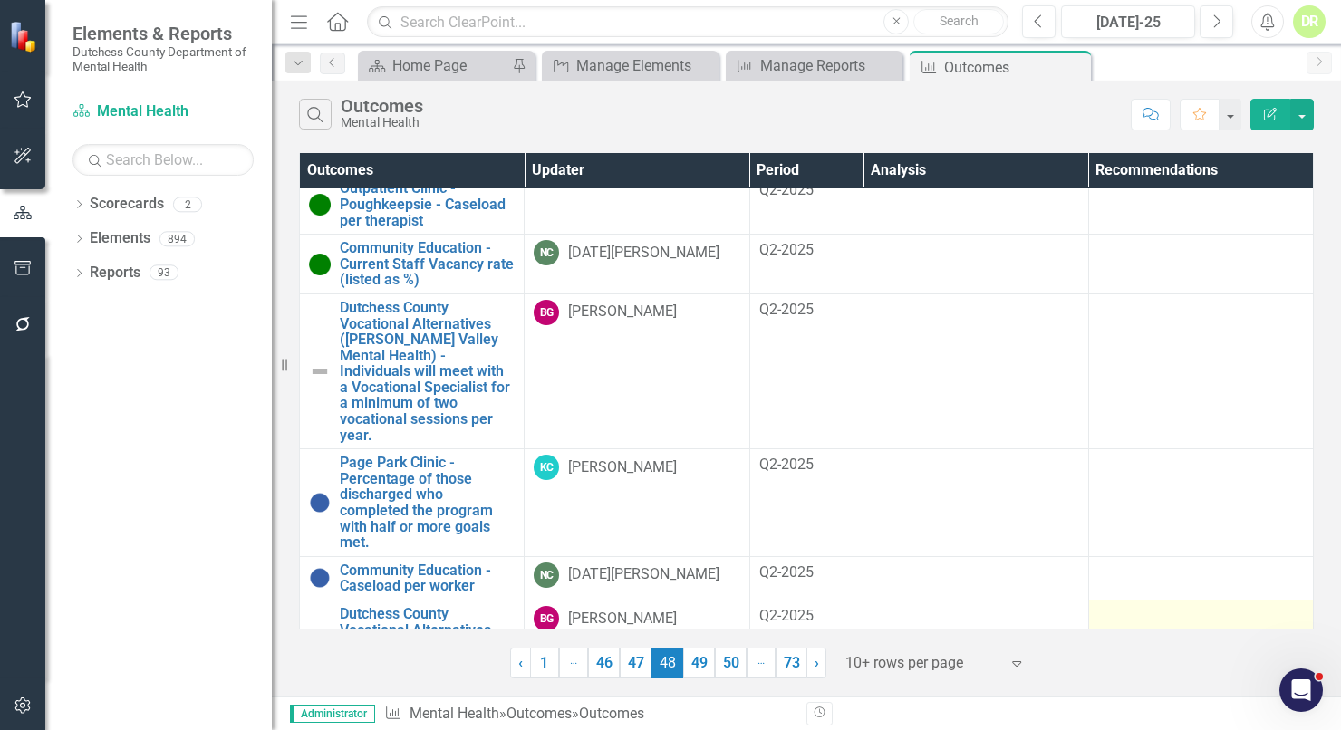
scroll to position [488, 0]
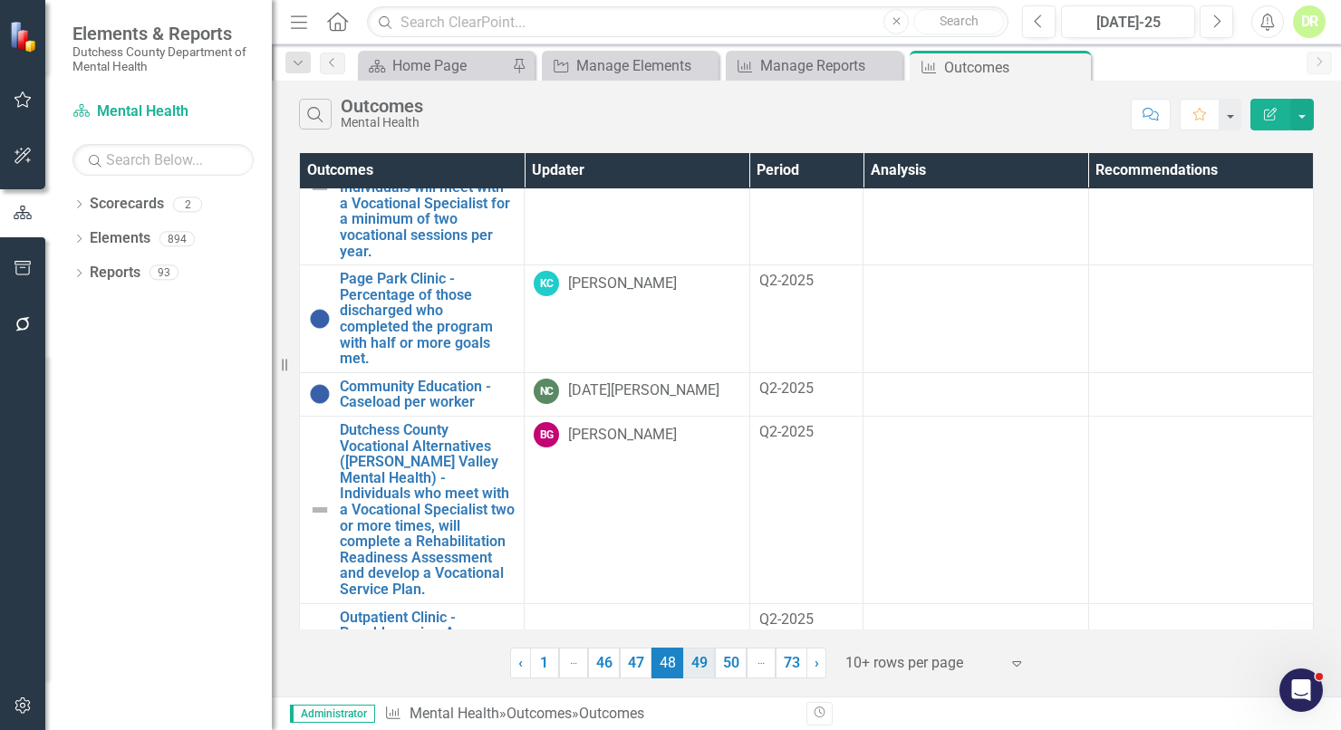
click at [691, 663] on link "49" at bounding box center [699, 663] width 32 height 31
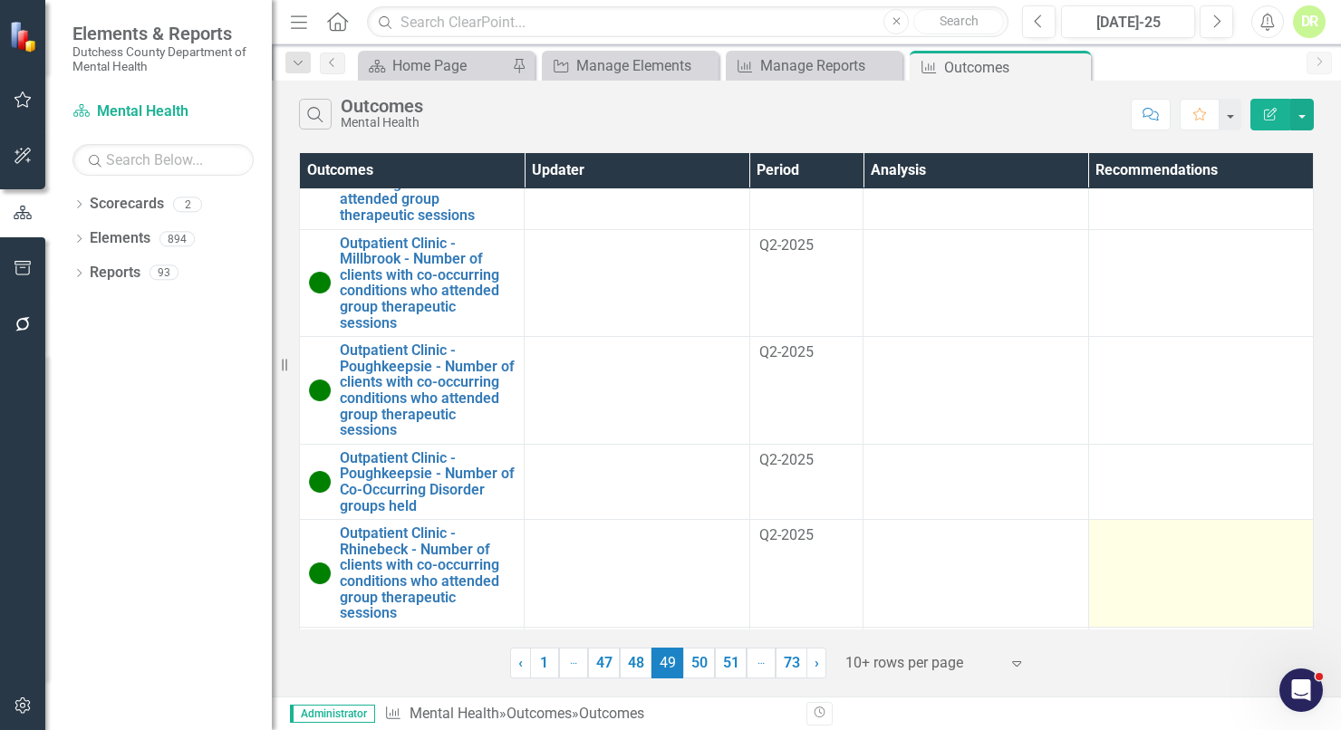
scroll to position [647, 0]
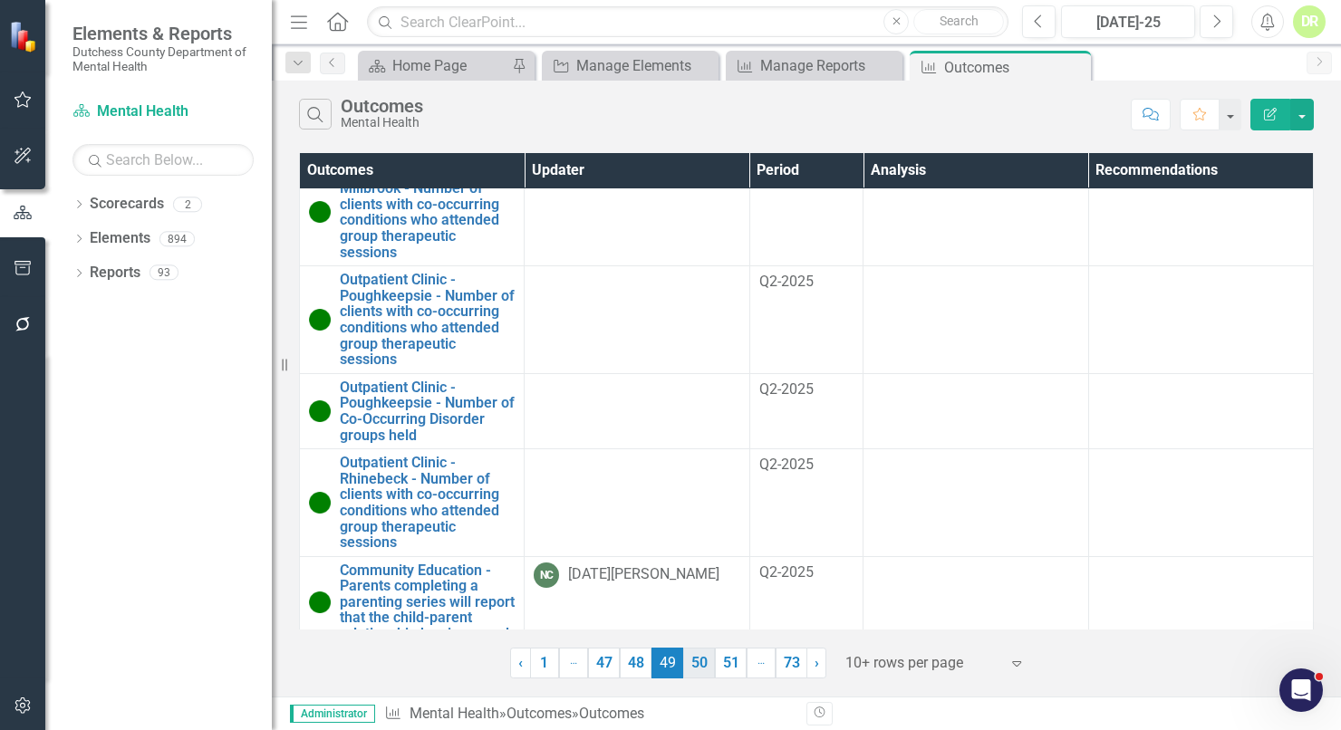
click at [707, 666] on link "50" at bounding box center [699, 663] width 32 height 31
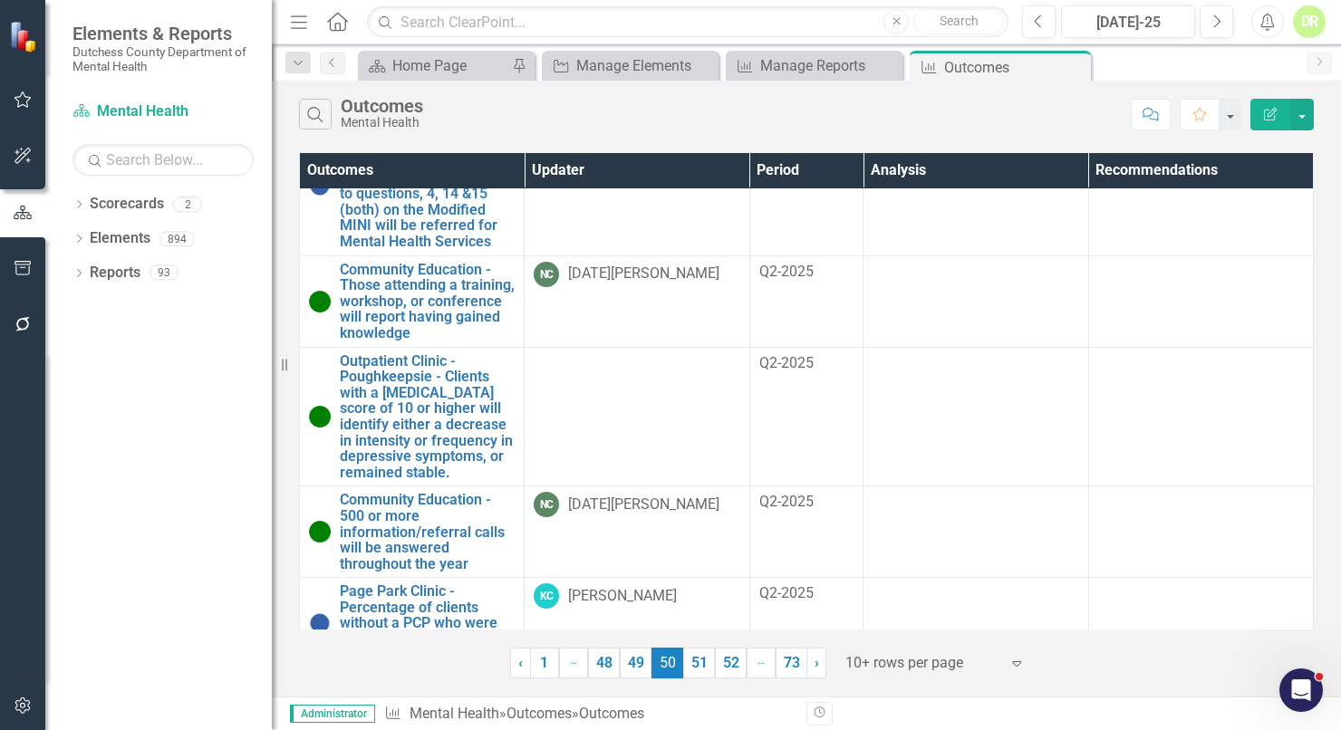
scroll to position [552, 0]
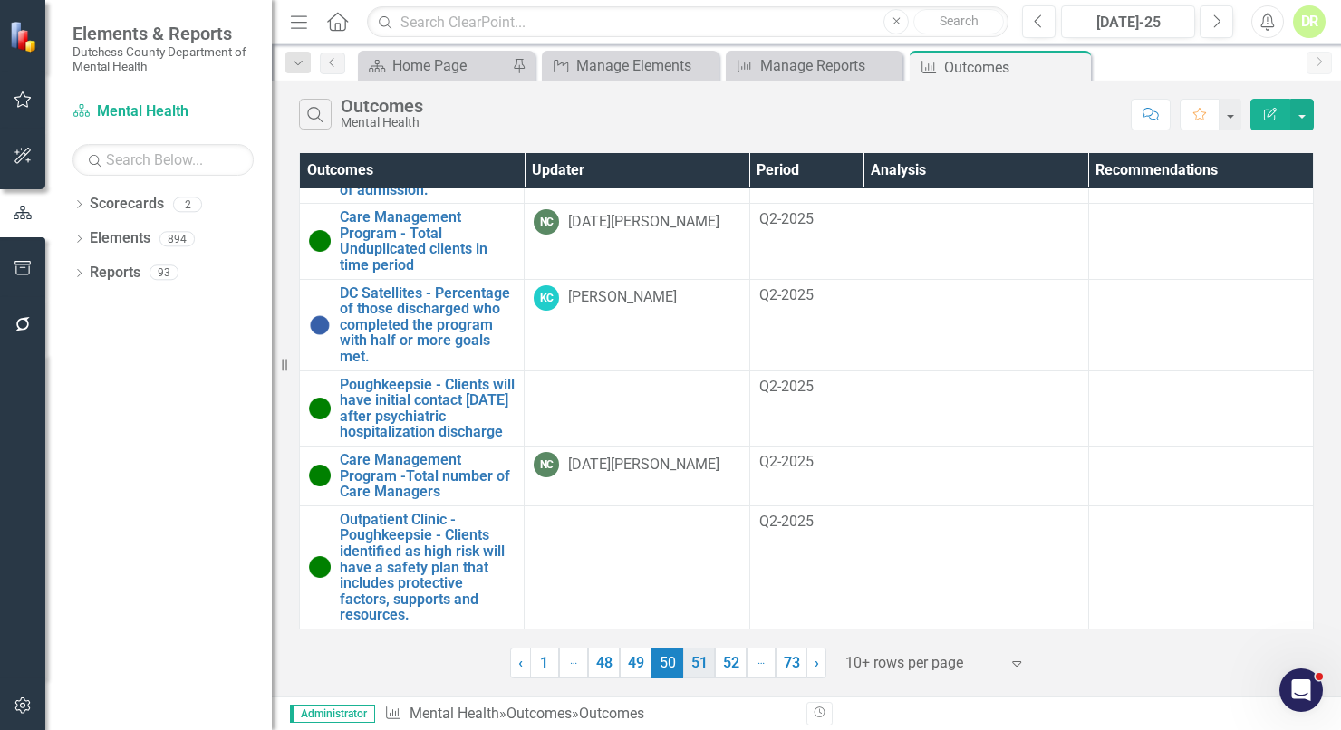
click at [693, 663] on link "51" at bounding box center [699, 663] width 32 height 31
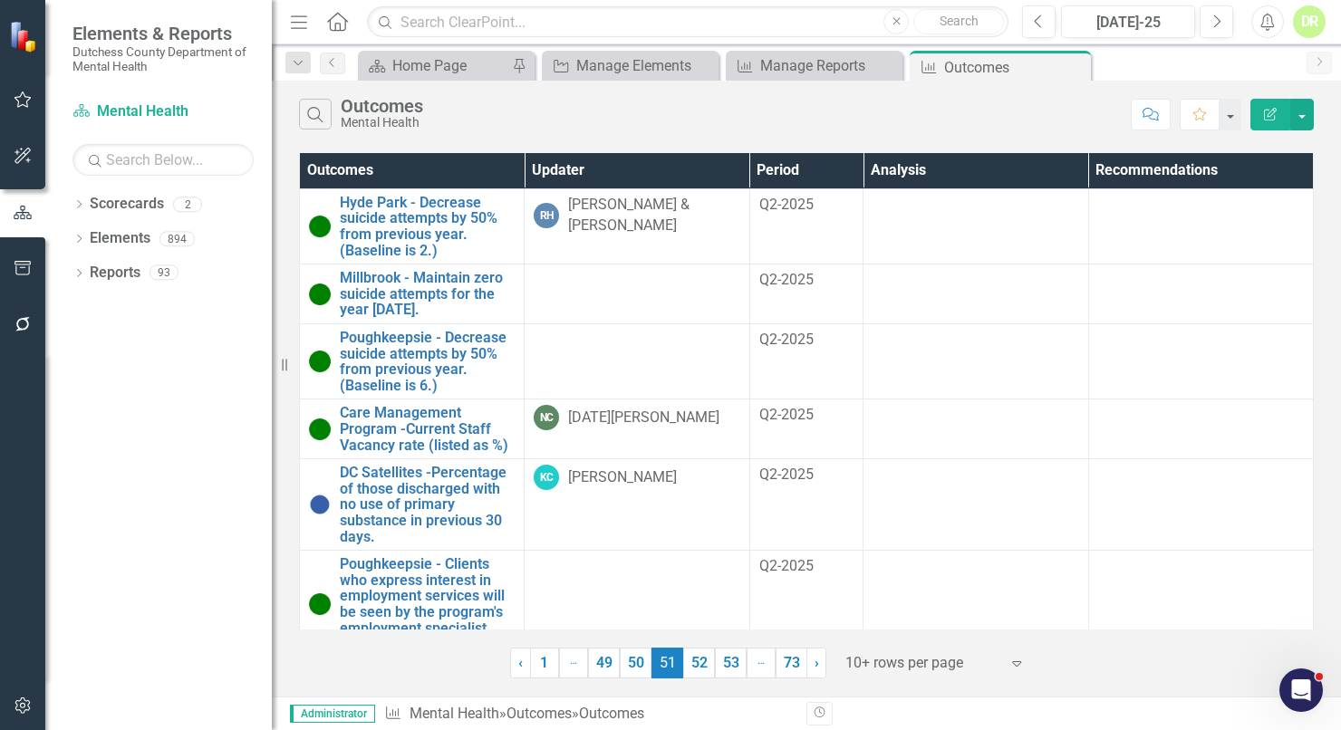
scroll to position [361, 0]
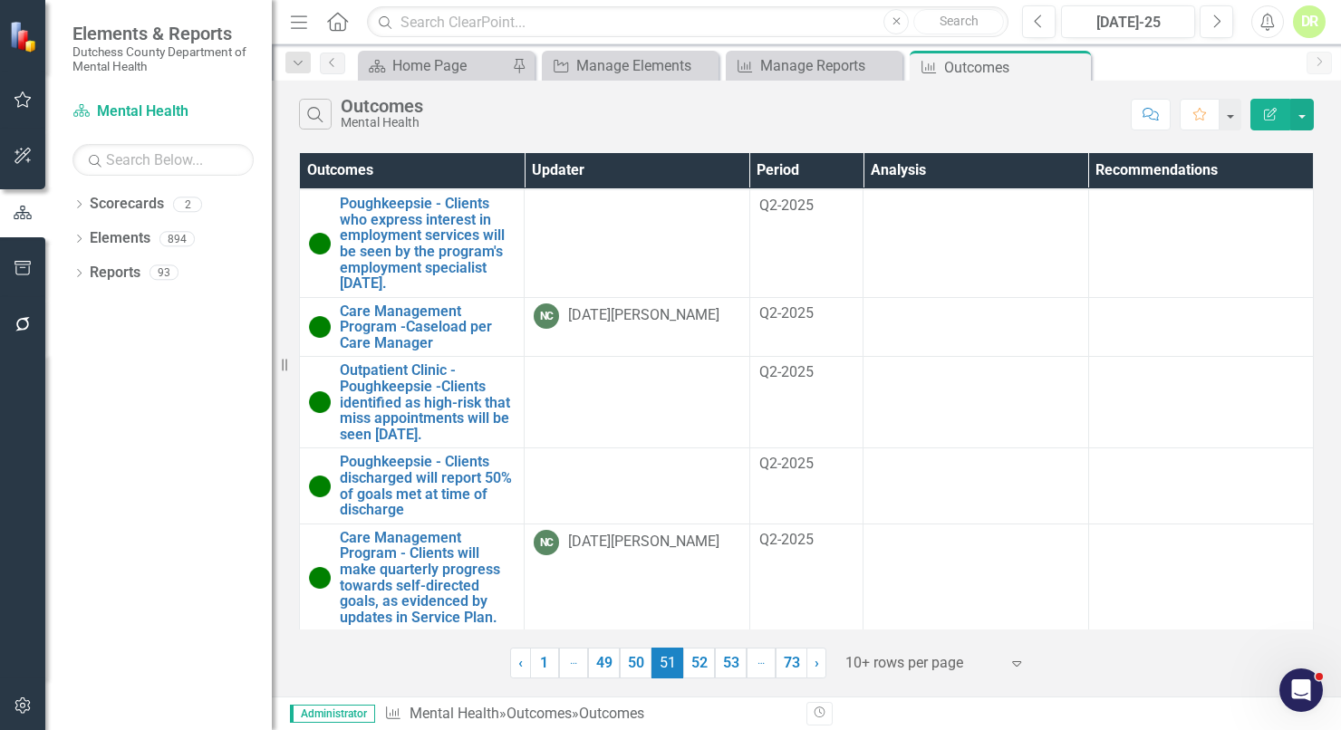
drag, startPoint x: 691, startPoint y: 662, endPoint x: 708, endPoint y: 649, distance: 21.4
click at [691, 662] on link "52" at bounding box center [699, 663] width 32 height 31
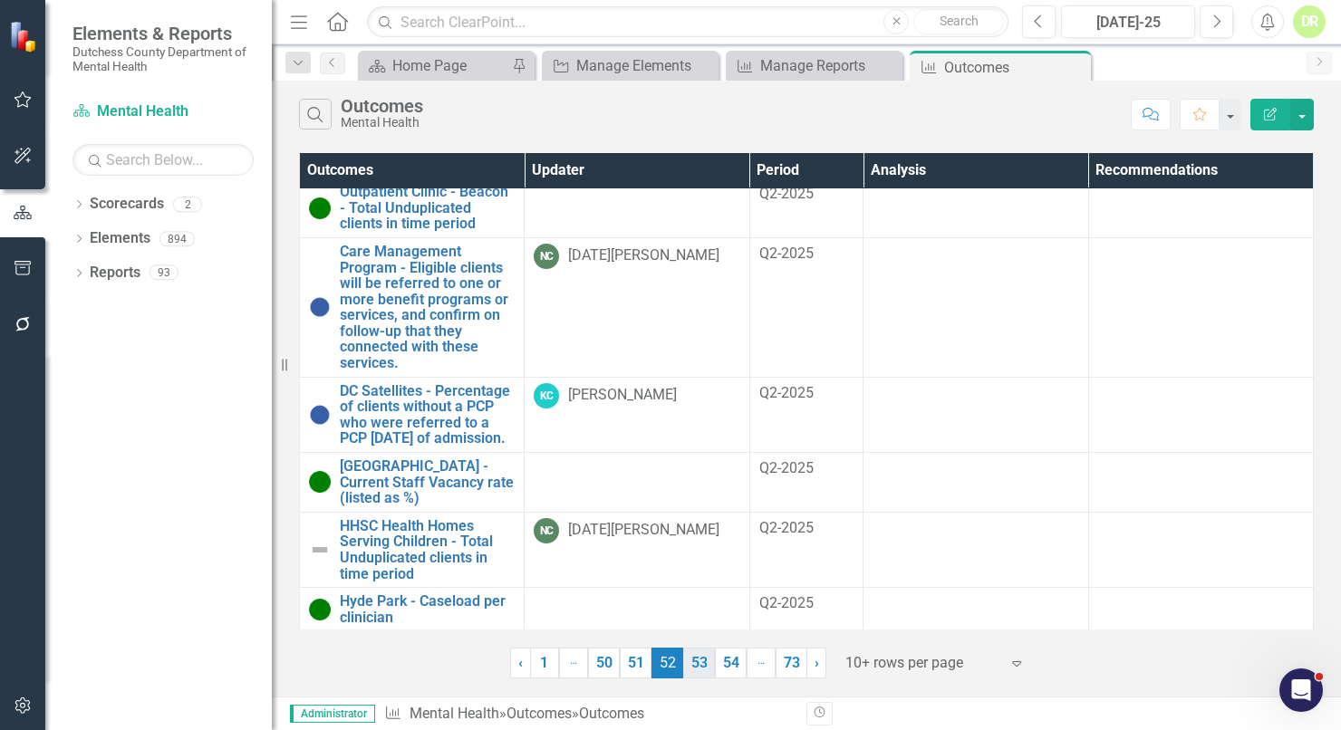
click at [699, 674] on link "53" at bounding box center [699, 663] width 32 height 31
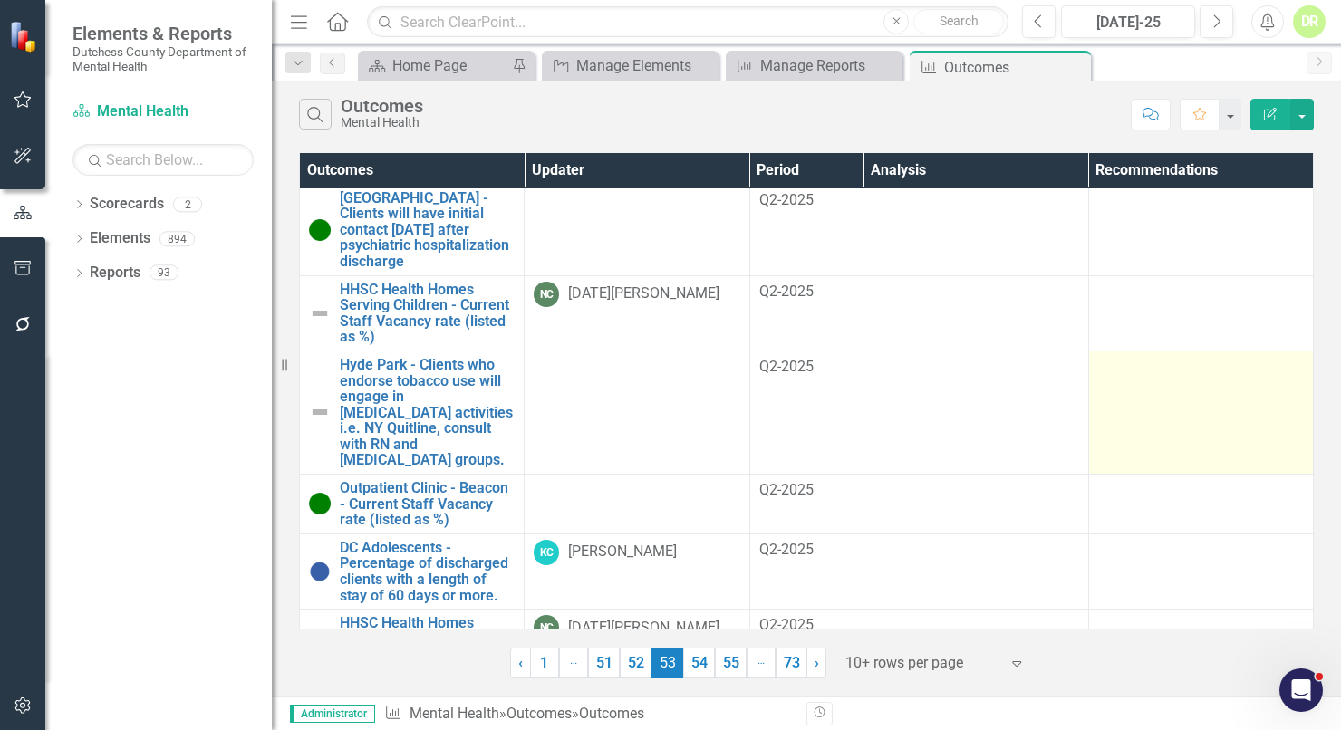
scroll to position [392, 0]
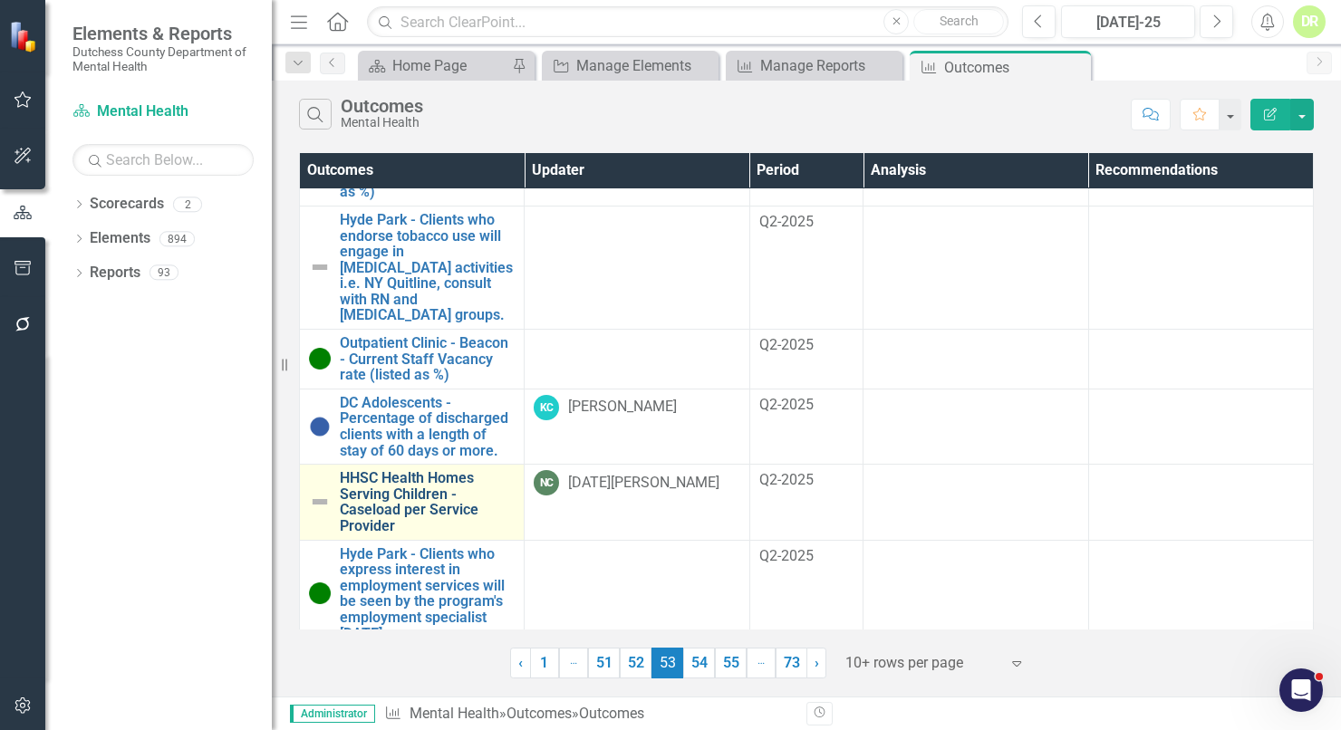
click at [390, 470] on link "HHSC Health Homes Serving Children - Caseload per Service Provider" at bounding box center [427, 501] width 175 height 63
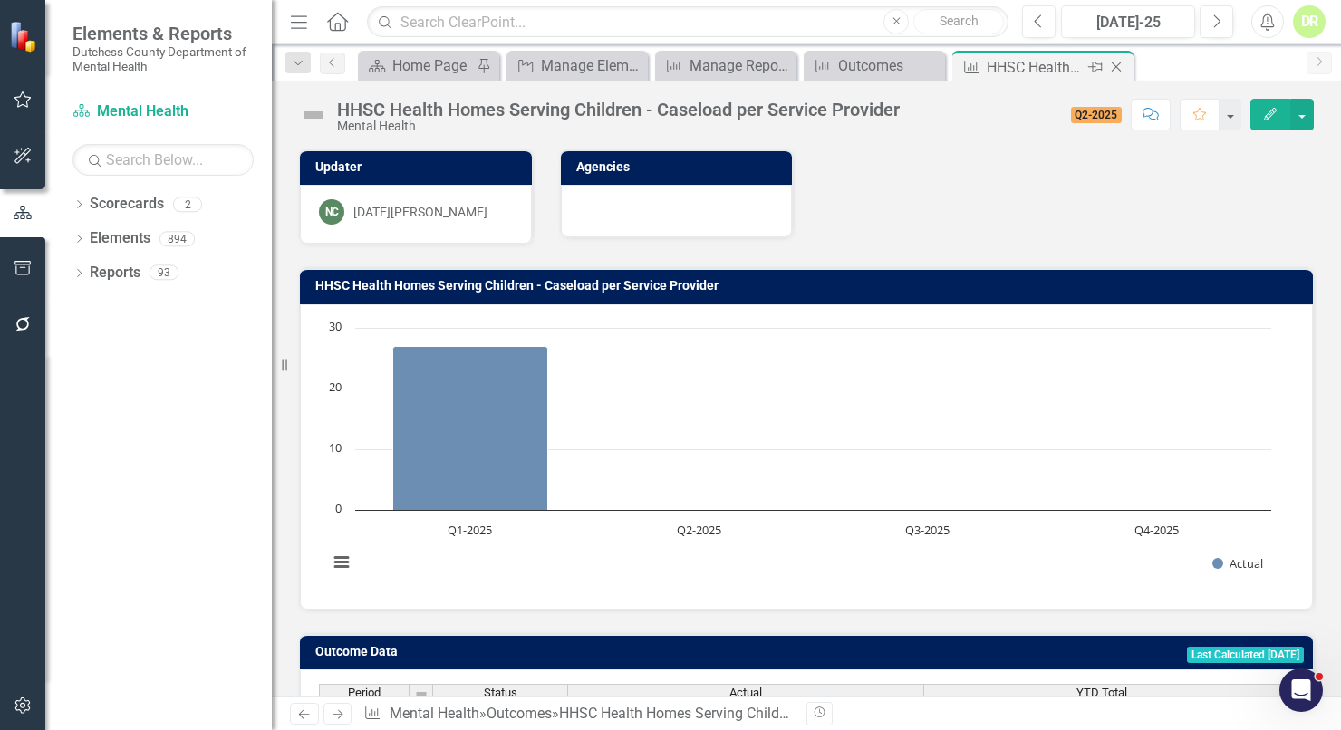
click at [1114, 63] on icon "Close" at bounding box center [1116, 67] width 18 height 15
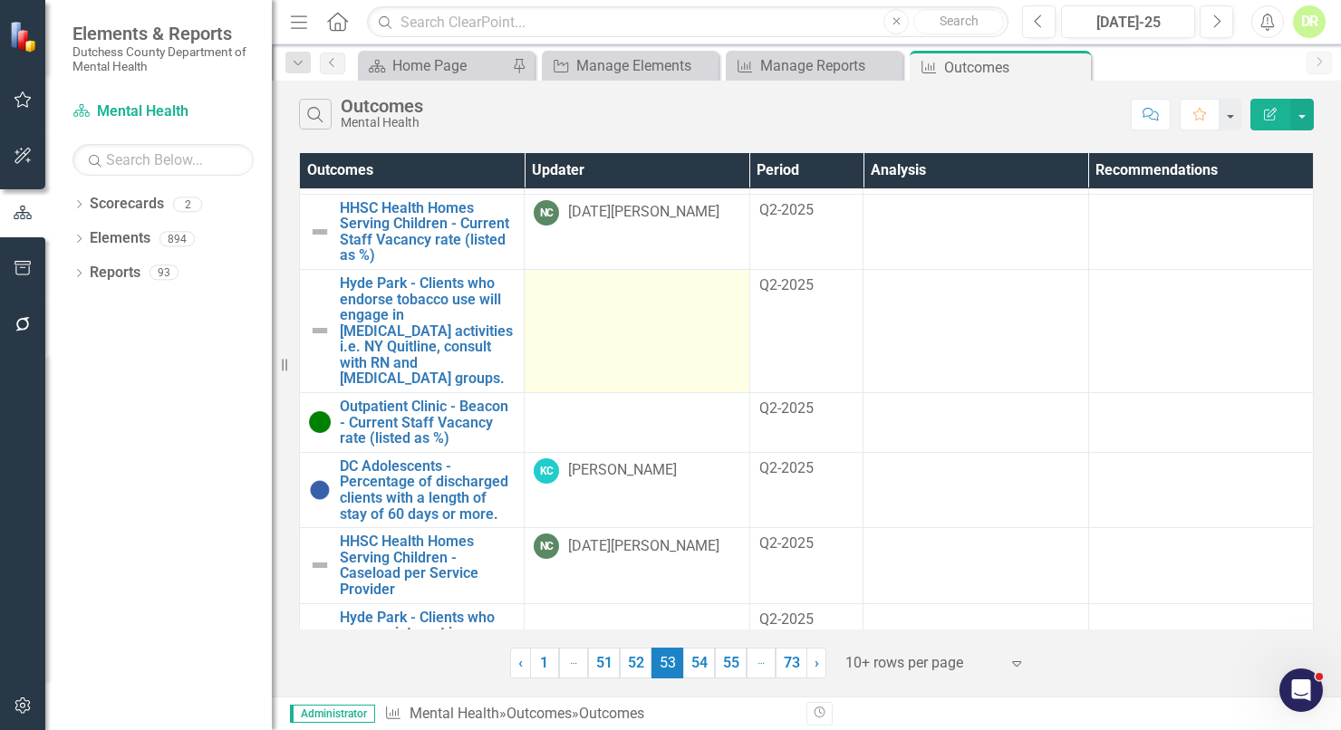
scroll to position [392, 0]
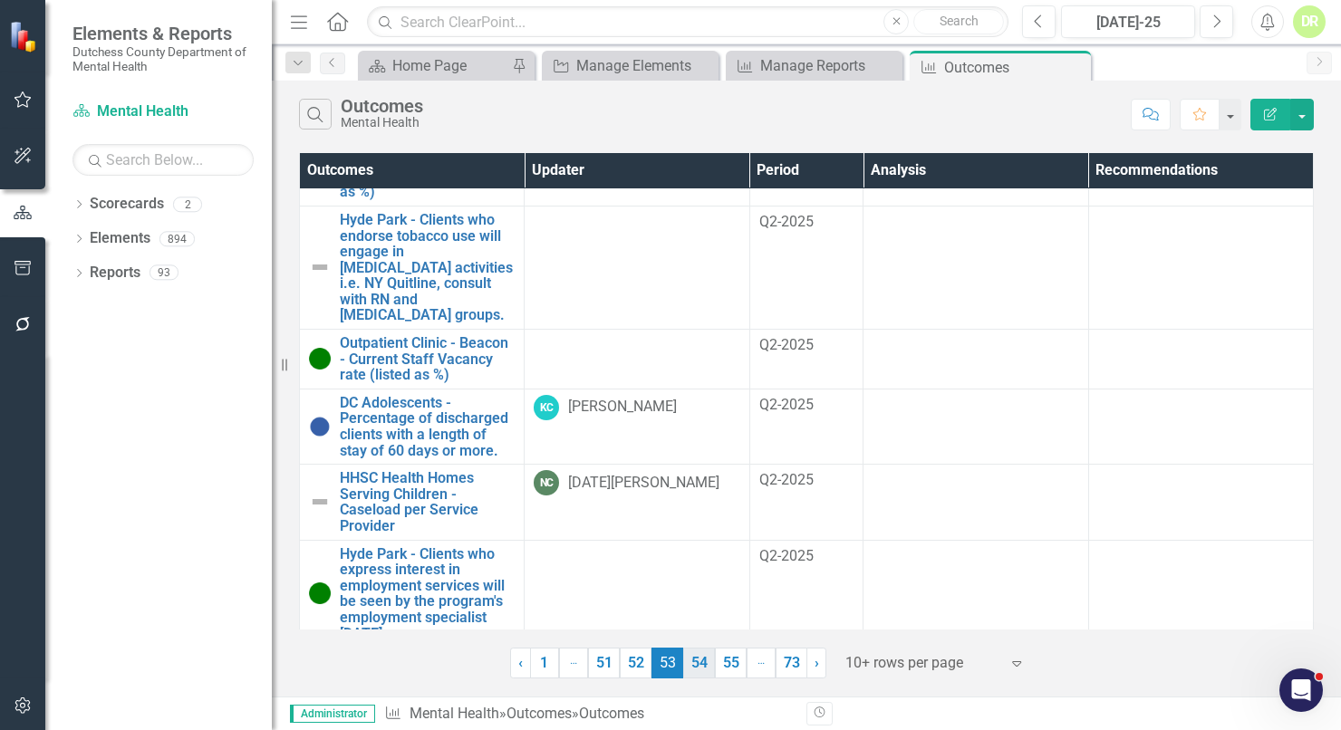
click at [700, 663] on link "54" at bounding box center [699, 663] width 32 height 31
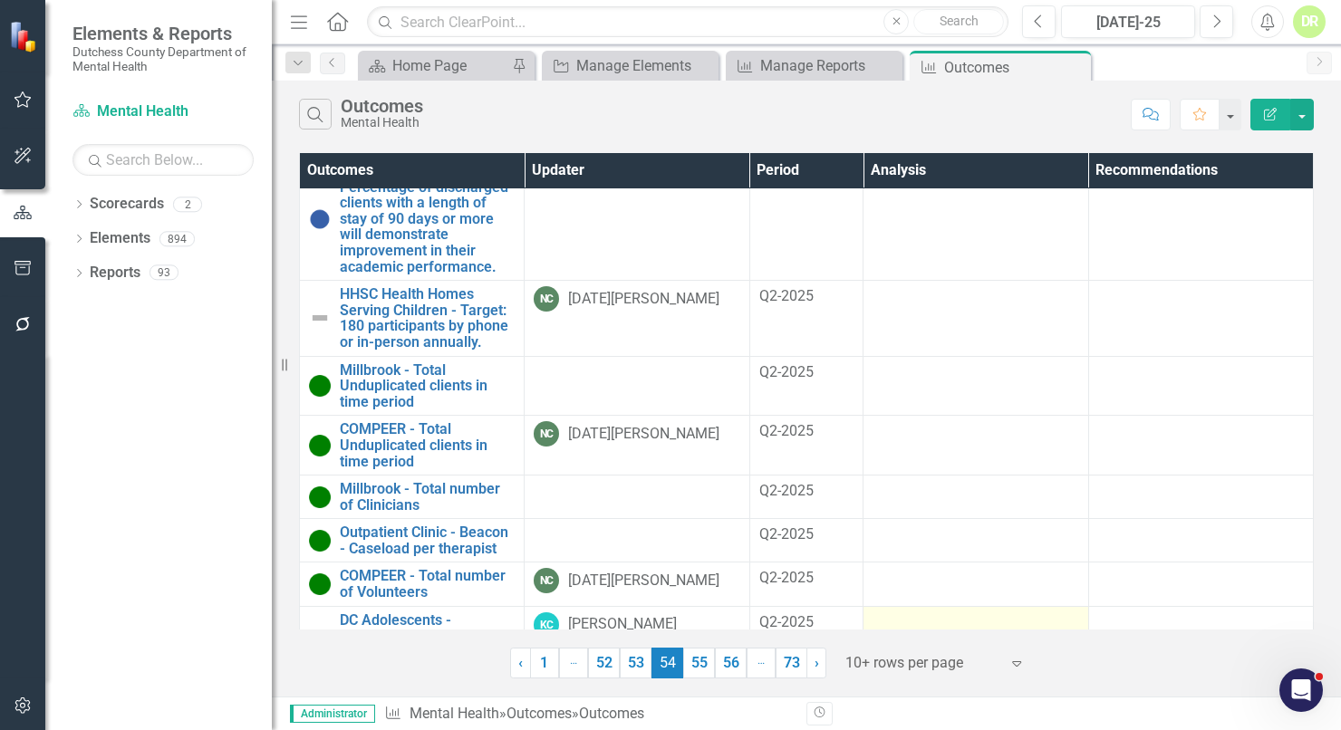
scroll to position [281, 0]
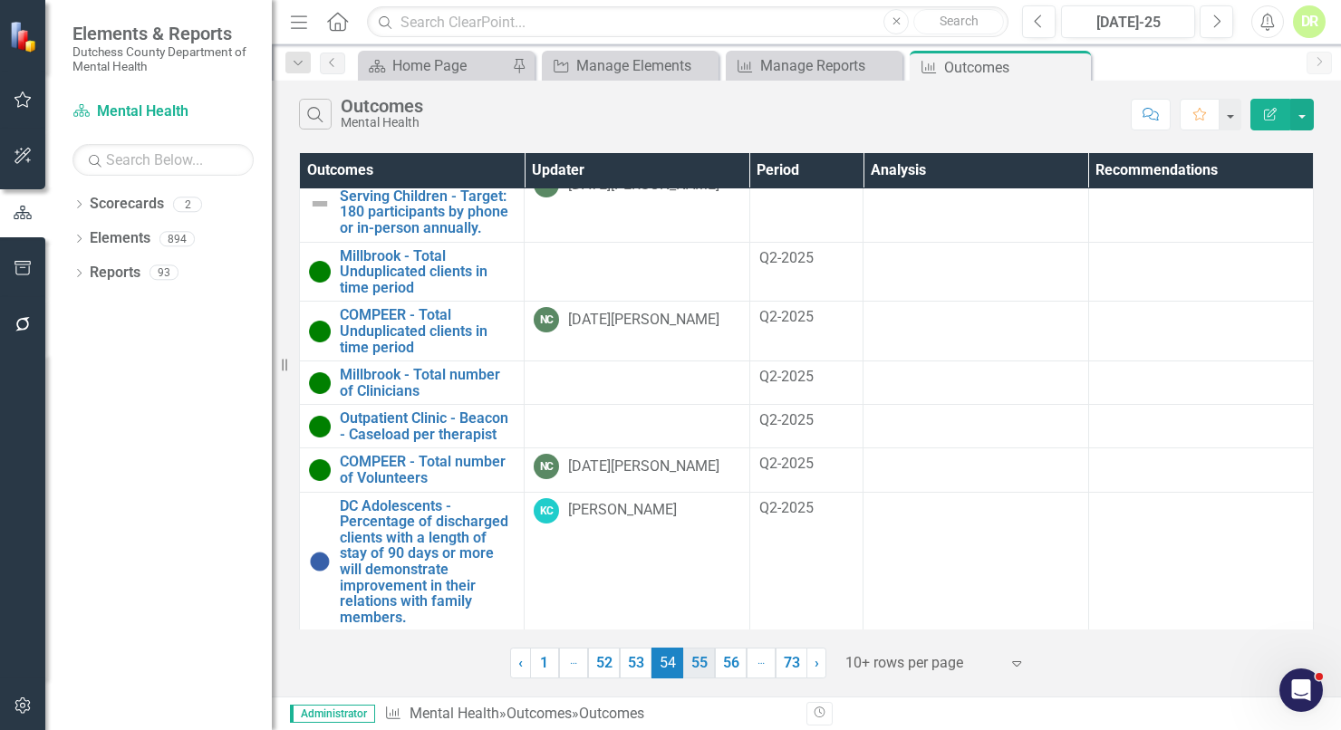
click at [702, 657] on link "55" at bounding box center [699, 663] width 32 height 31
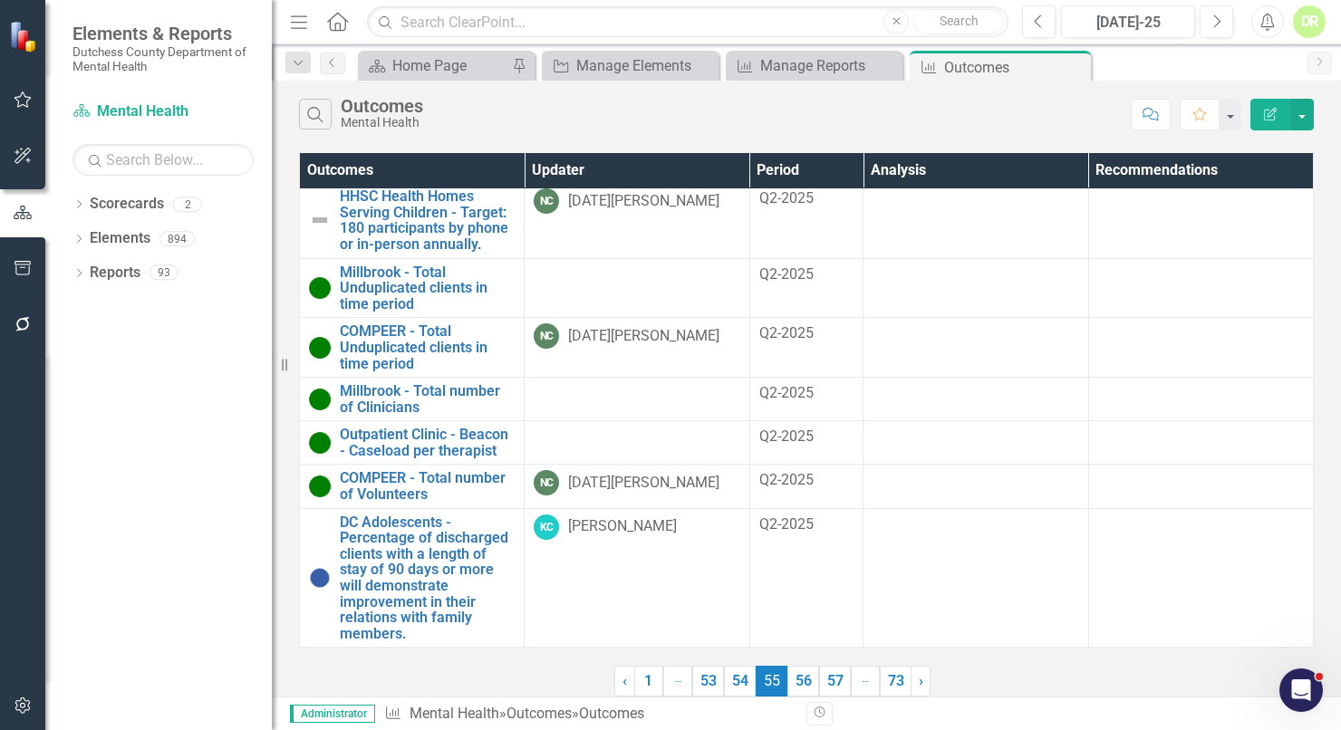
scroll to position [0, 0]
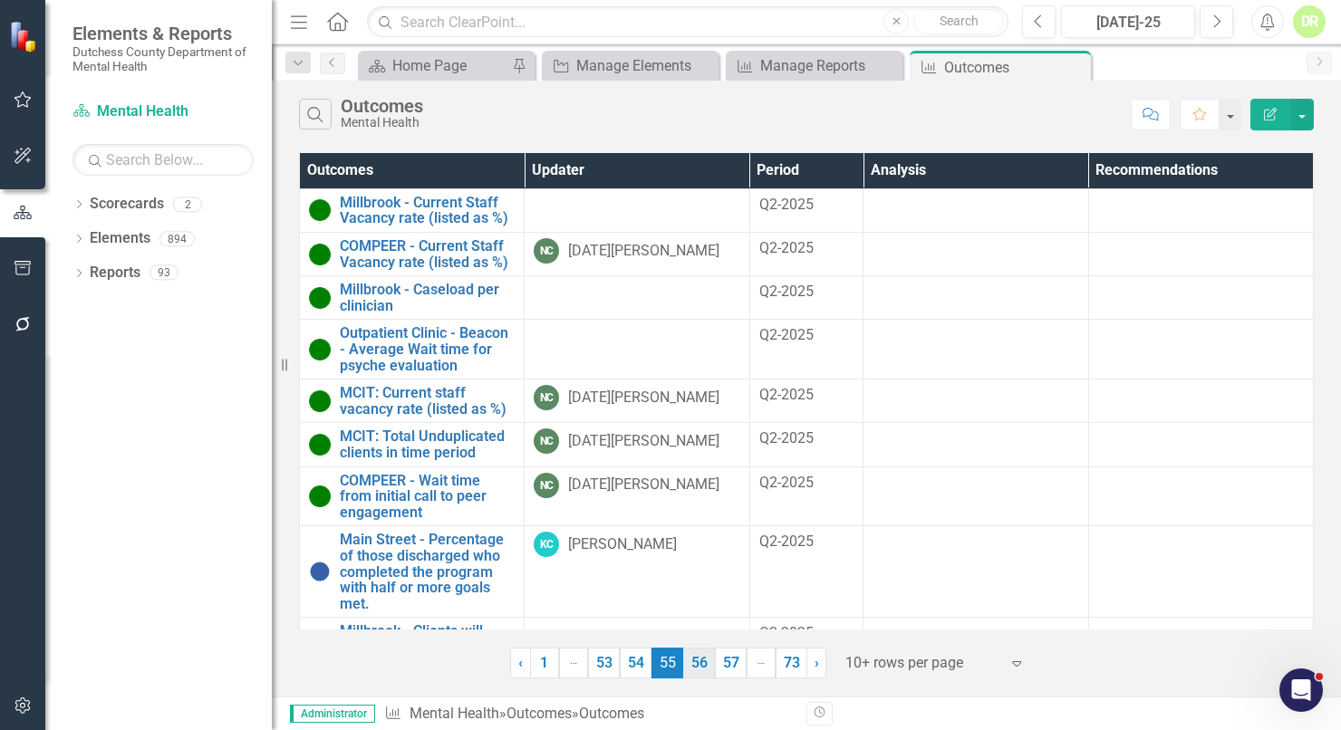
click at [701, 663] on link "56" at bounding box center [699, 663] width 32 height 31
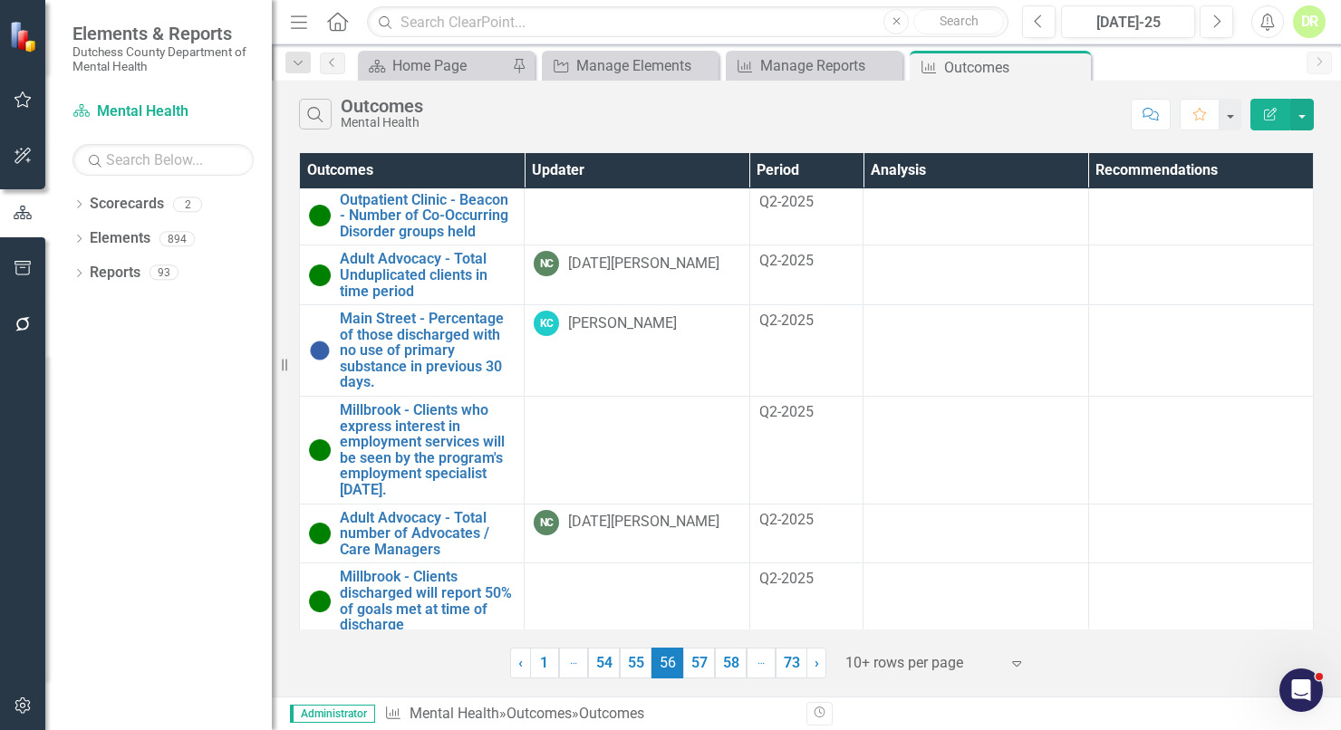
scroll to position [344, 0]
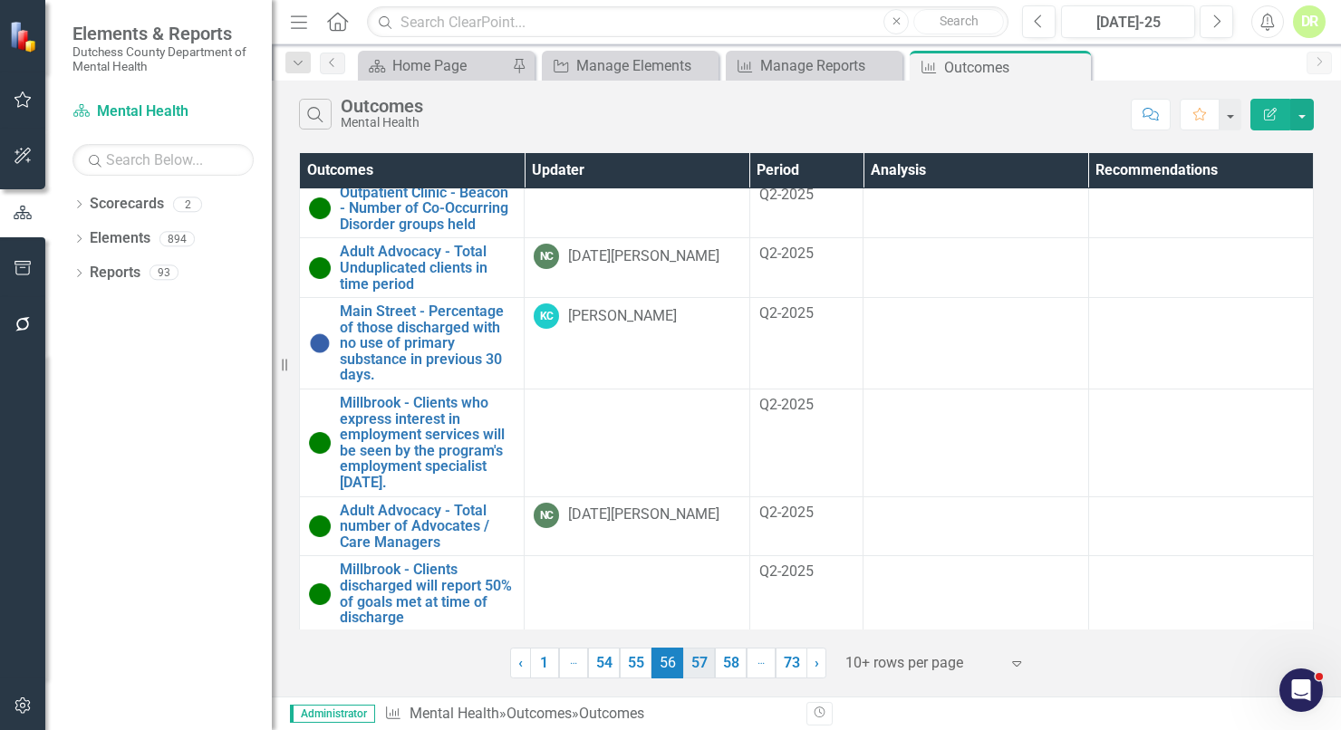
click at [702, 661] on link "57" at bounding box center [699, 663] width 32 height 31
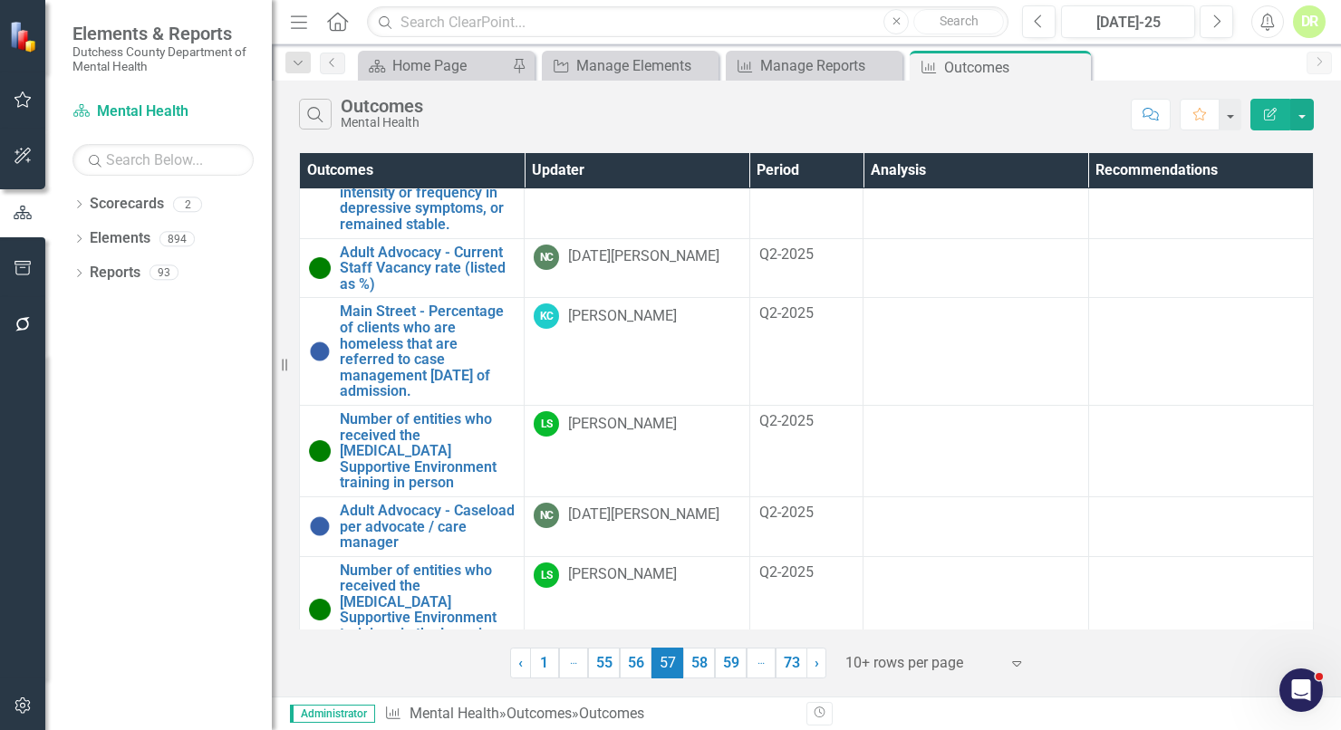
scroll to position [440, 0]
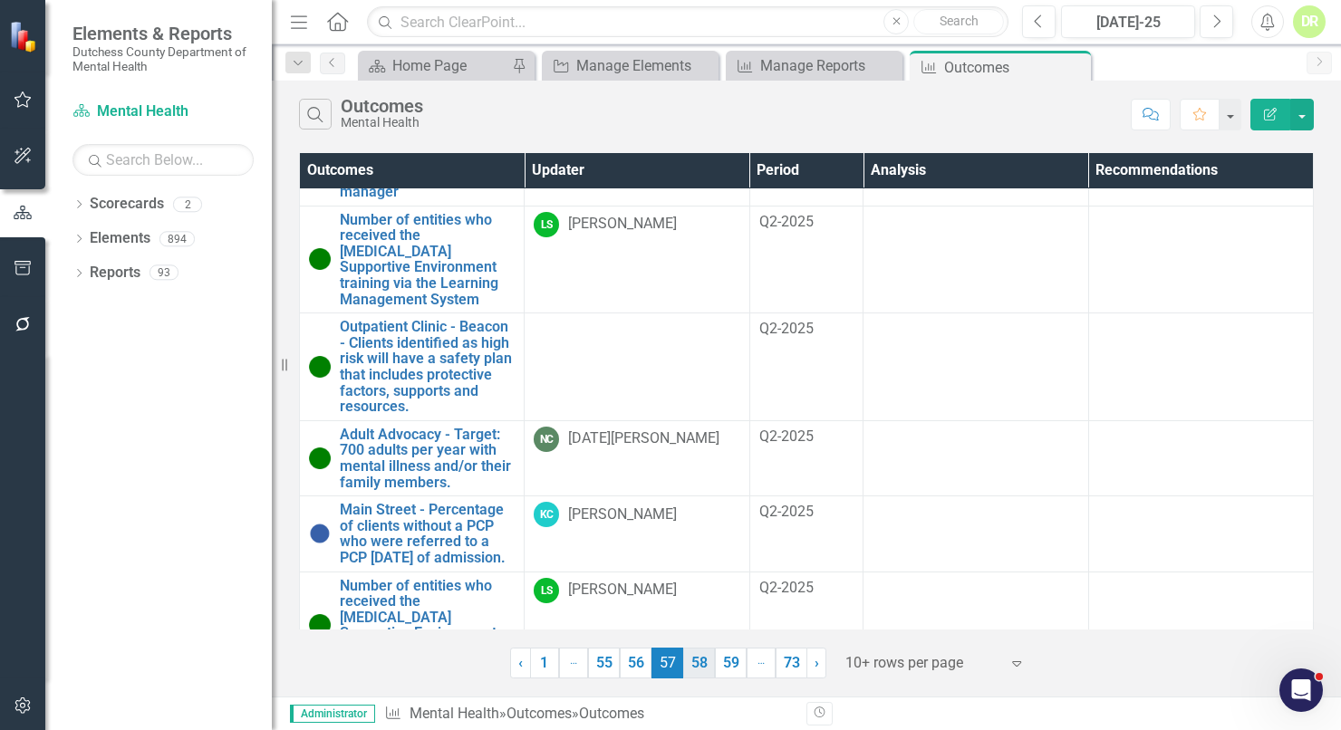
click at [703, 656] on link "58" at bounding box center [699, 663] width 32 height 31
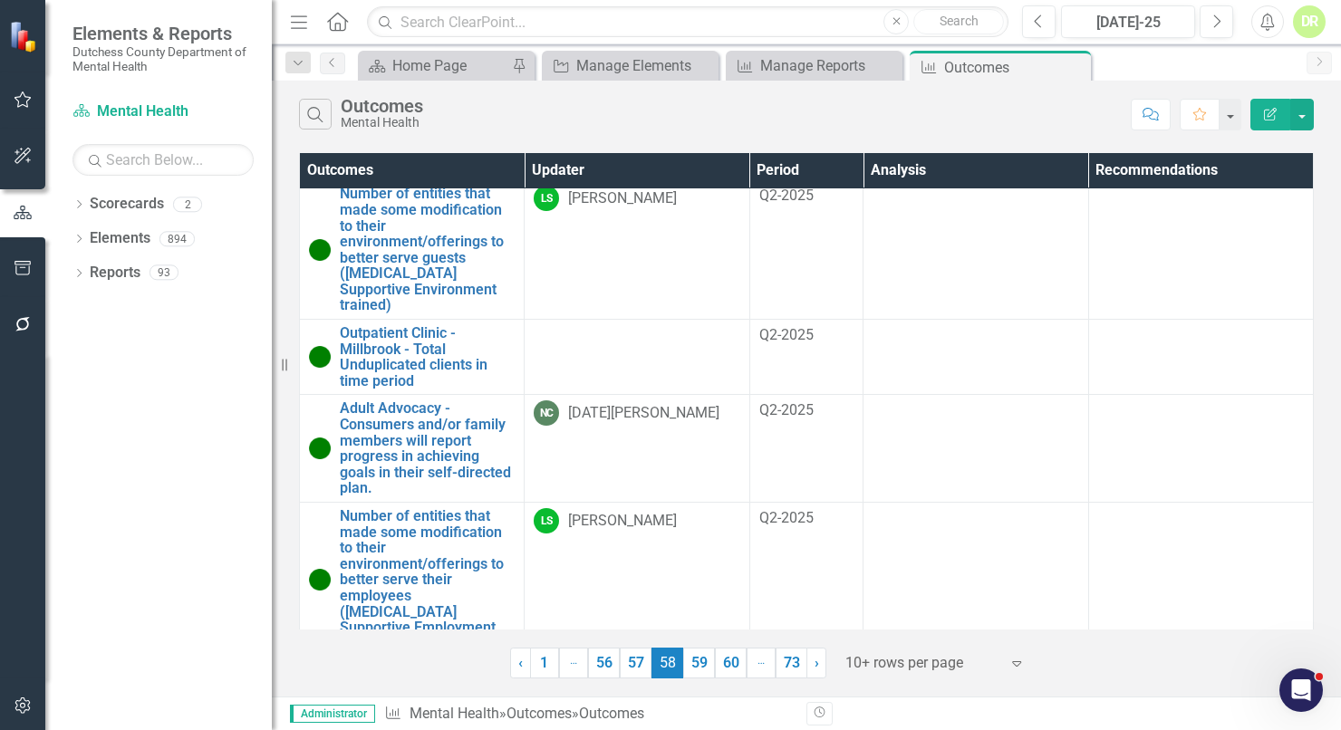
scroll to position [519, 0]
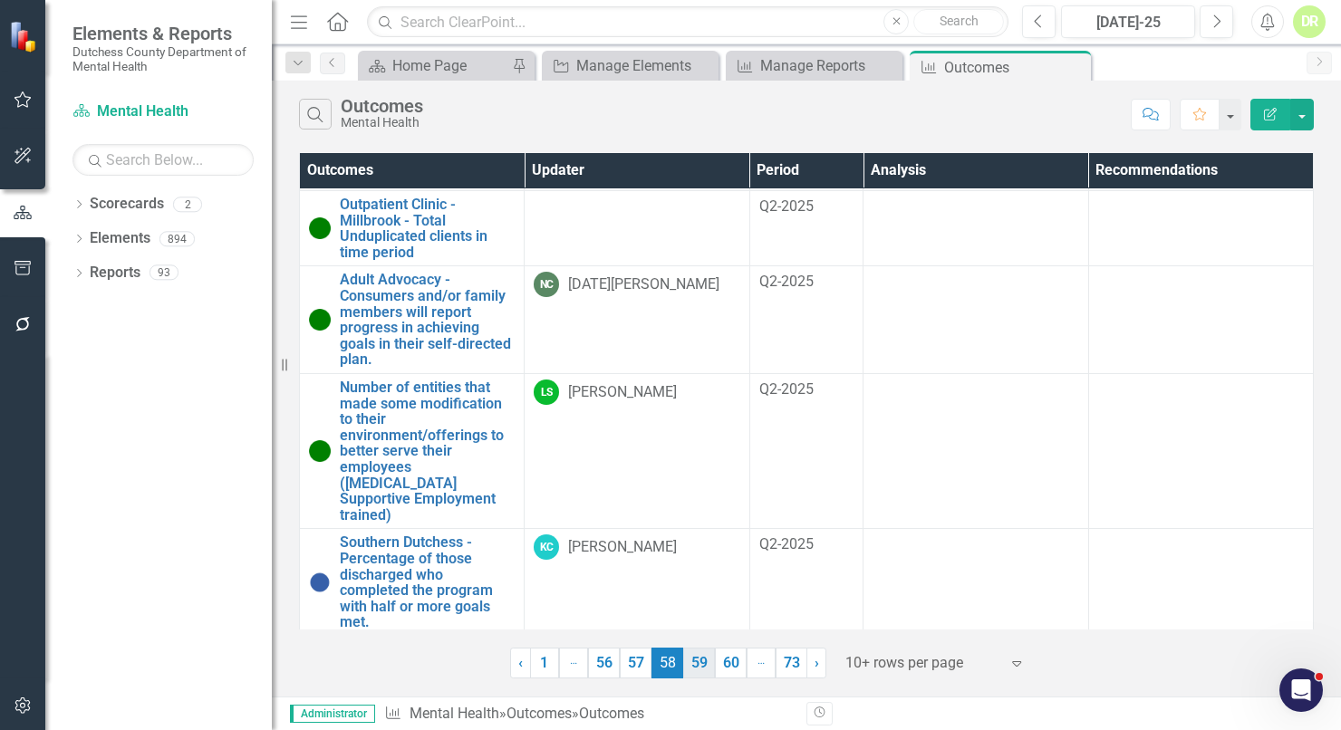
click at [704, 657] on link "59" at bounding box center [699, 663] width 32 height 31
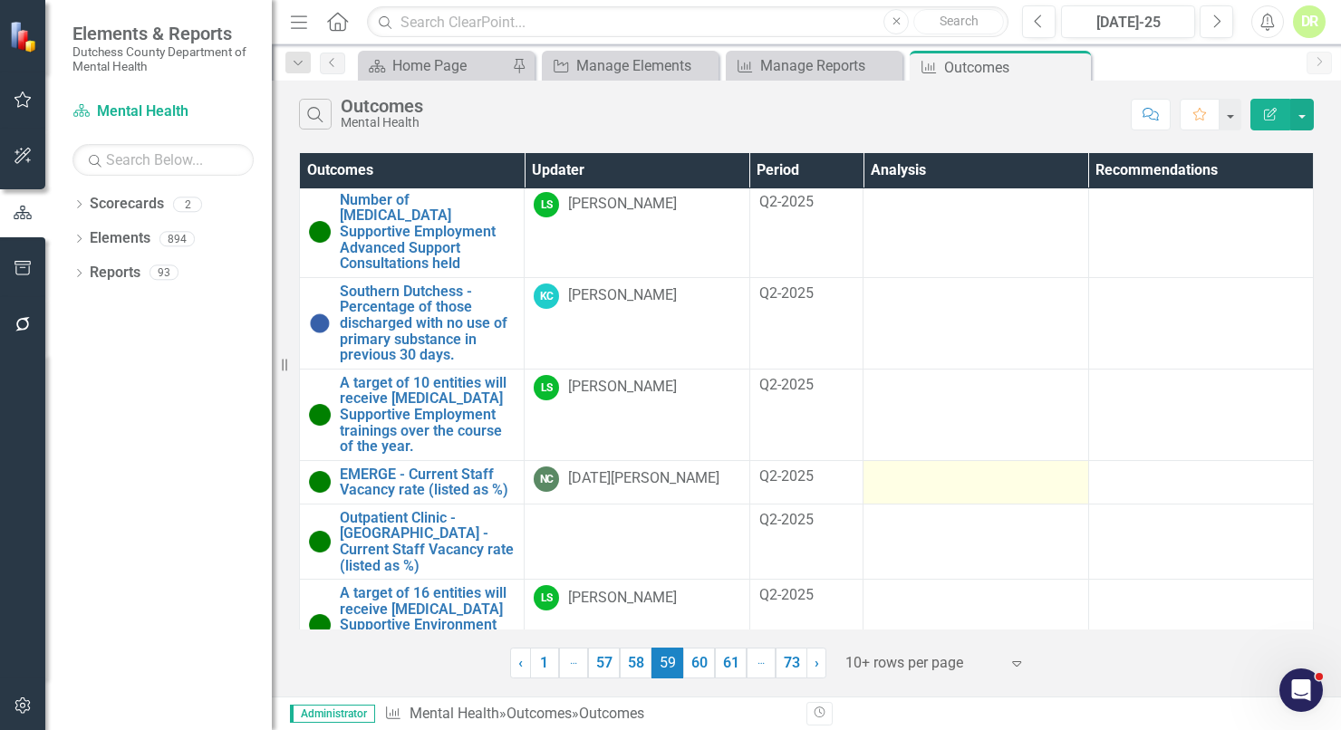
scroll to position [201, 0]
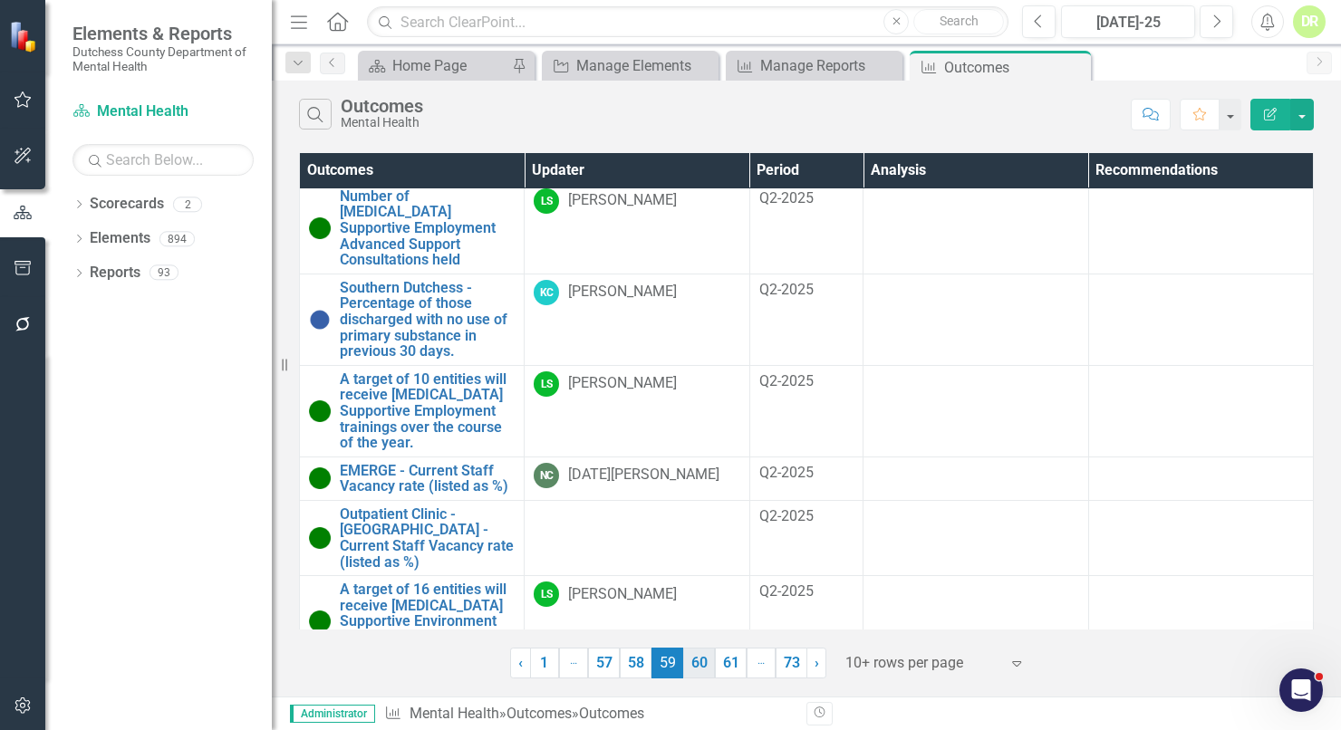
click at [694, 667] on link "60" at bounding box center [699, 663] width 32 height 31
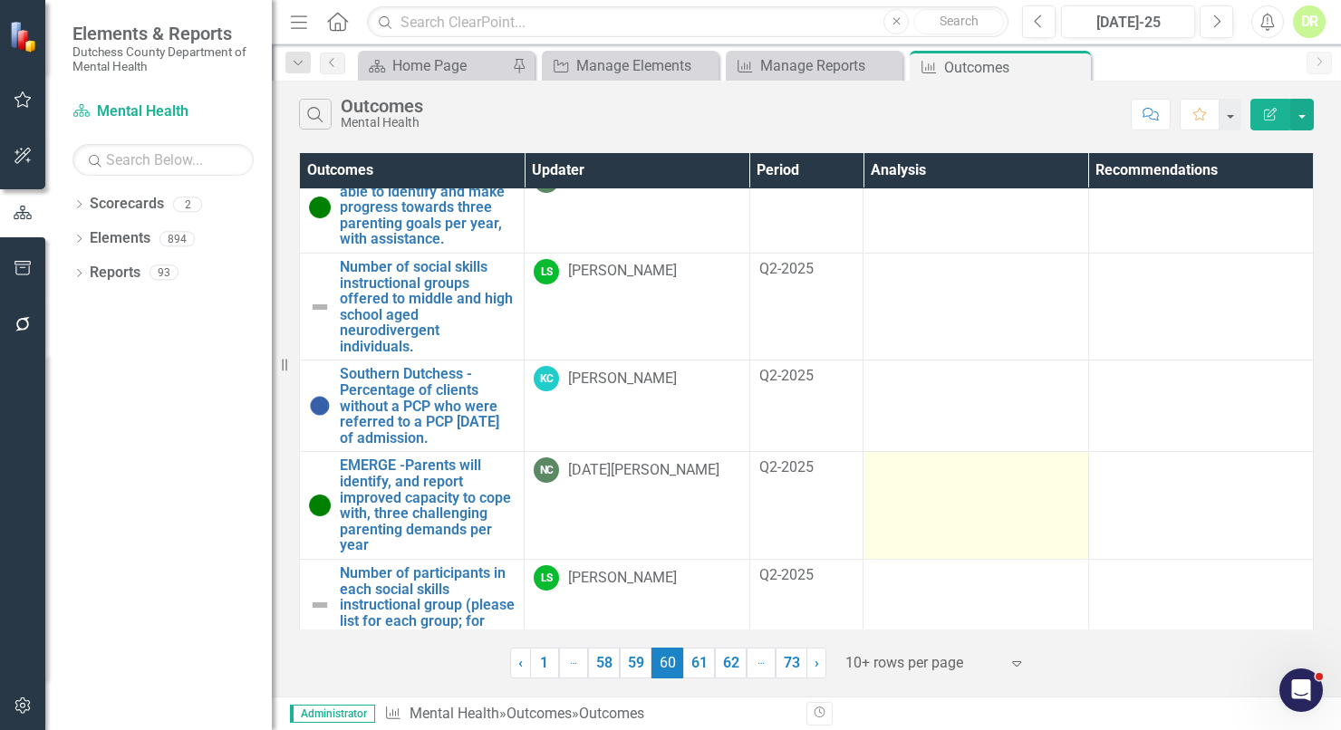
scroll to position [424, 0]
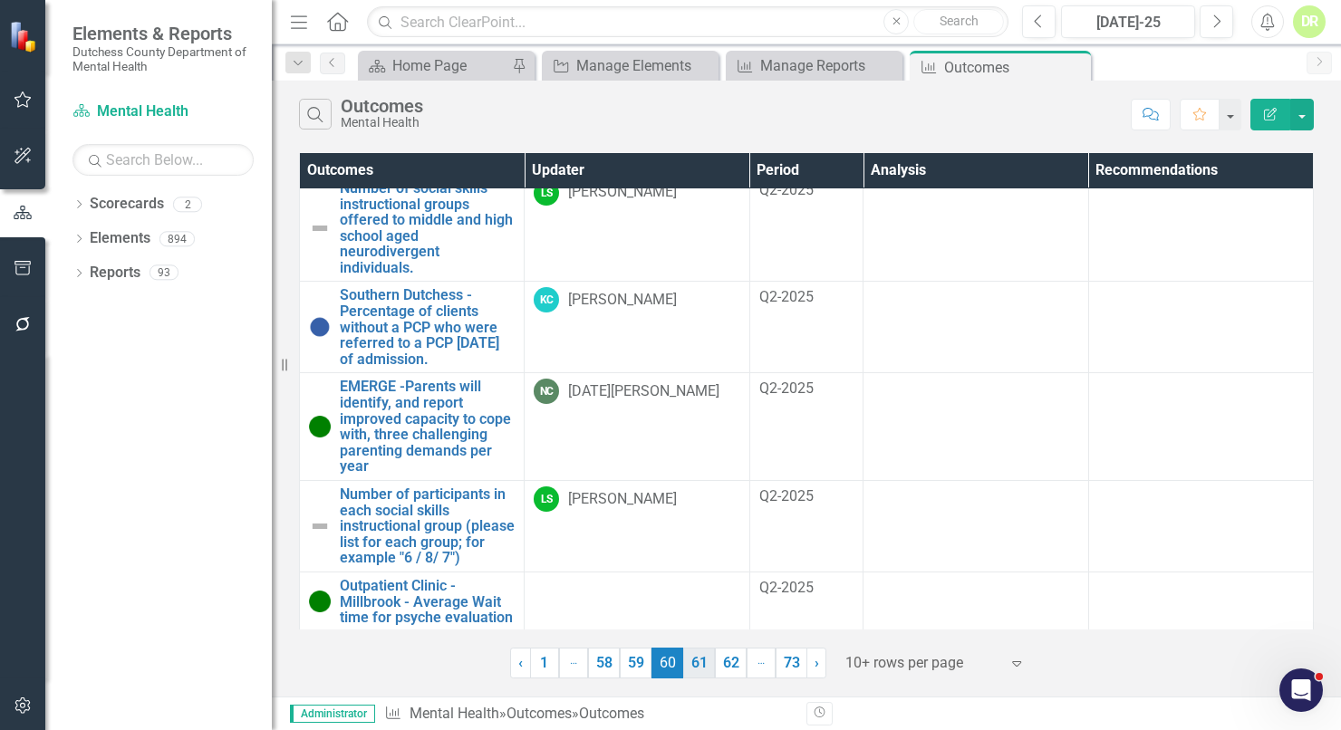
click at [705, 662] on link "61" at bounding box center [699, 663] width 32 height 31
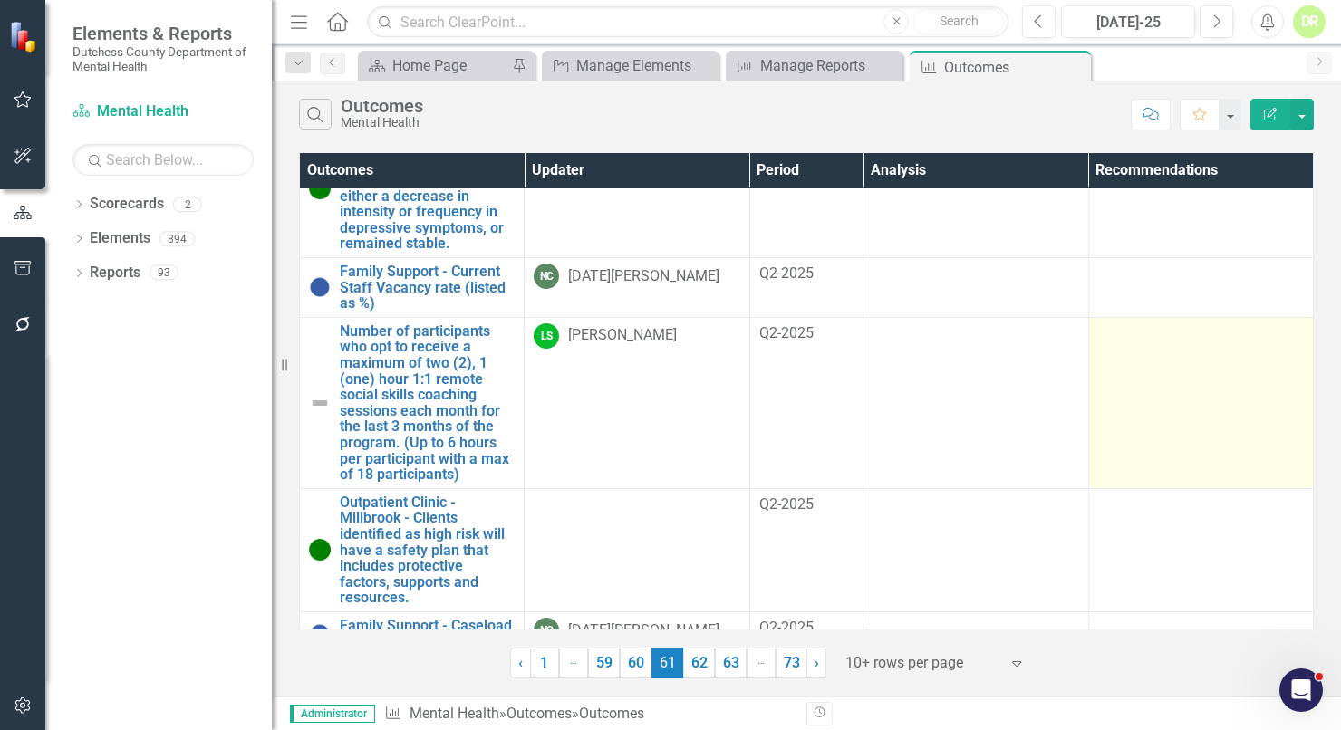
scroll to position [488, 0]
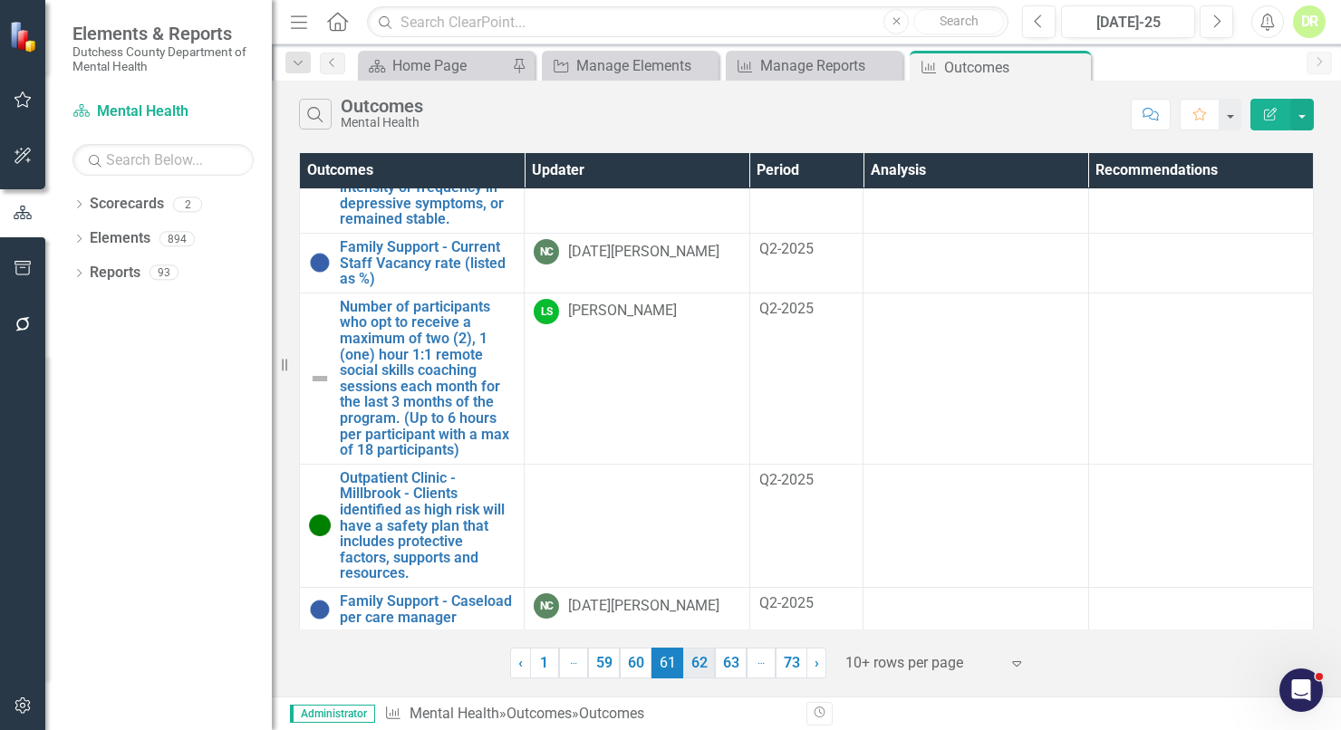
click at [702, 655] on link "62" at bounding box center [699, 663] width 32 height 31
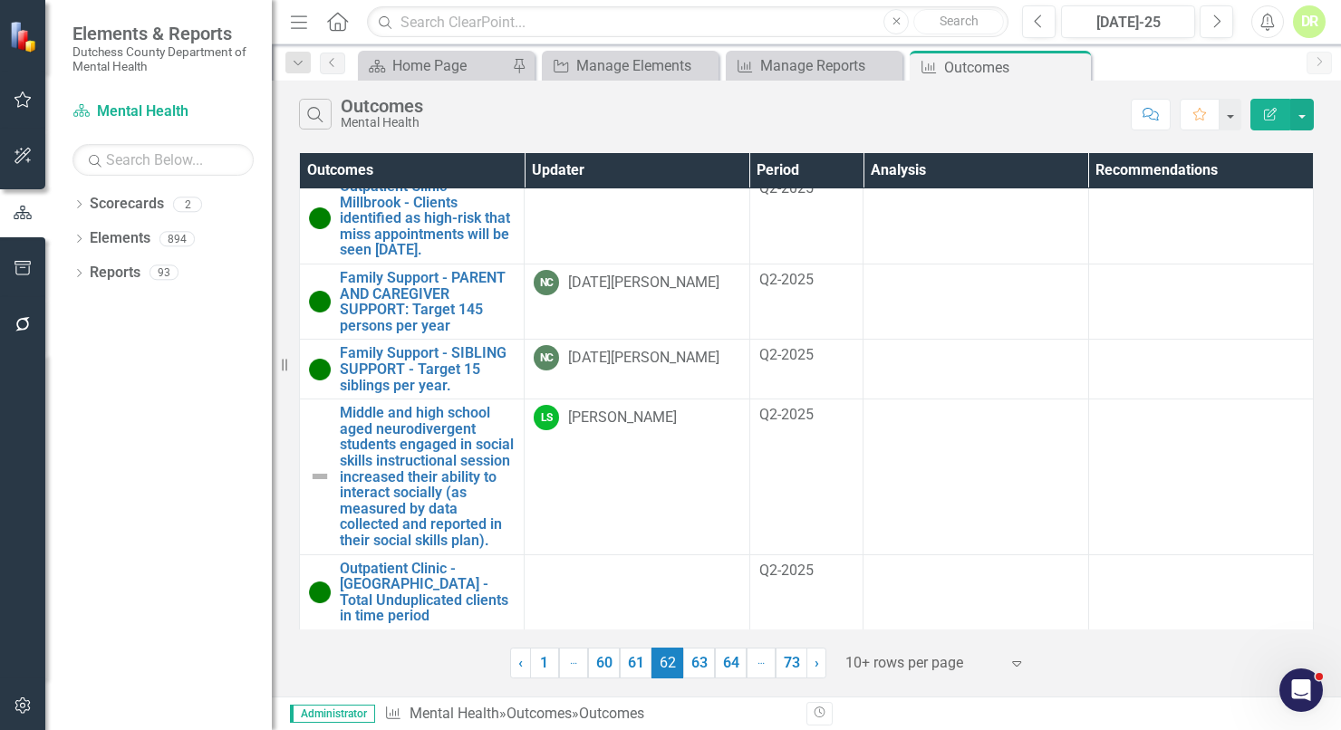
scroll to position [376, 0]
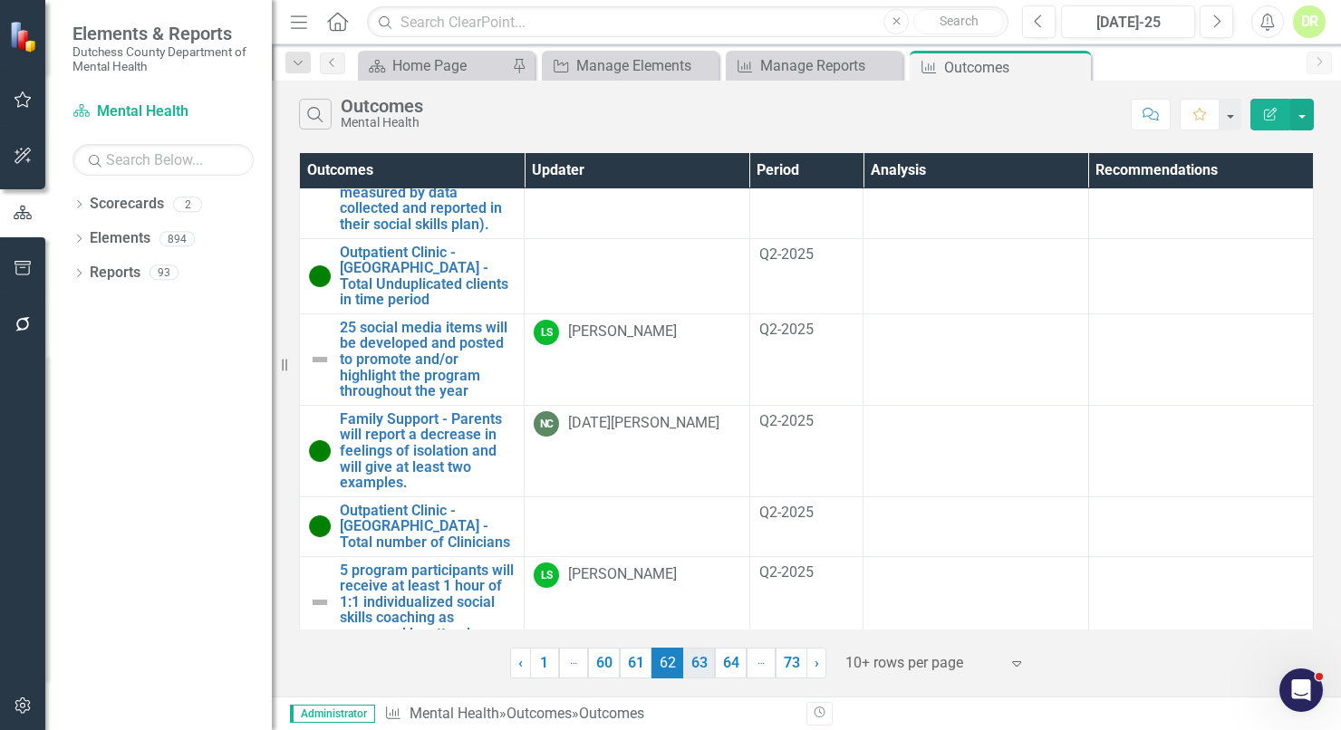
click at [707, 663] on link "63" at bounding box center [699, 663] width 32 height 31
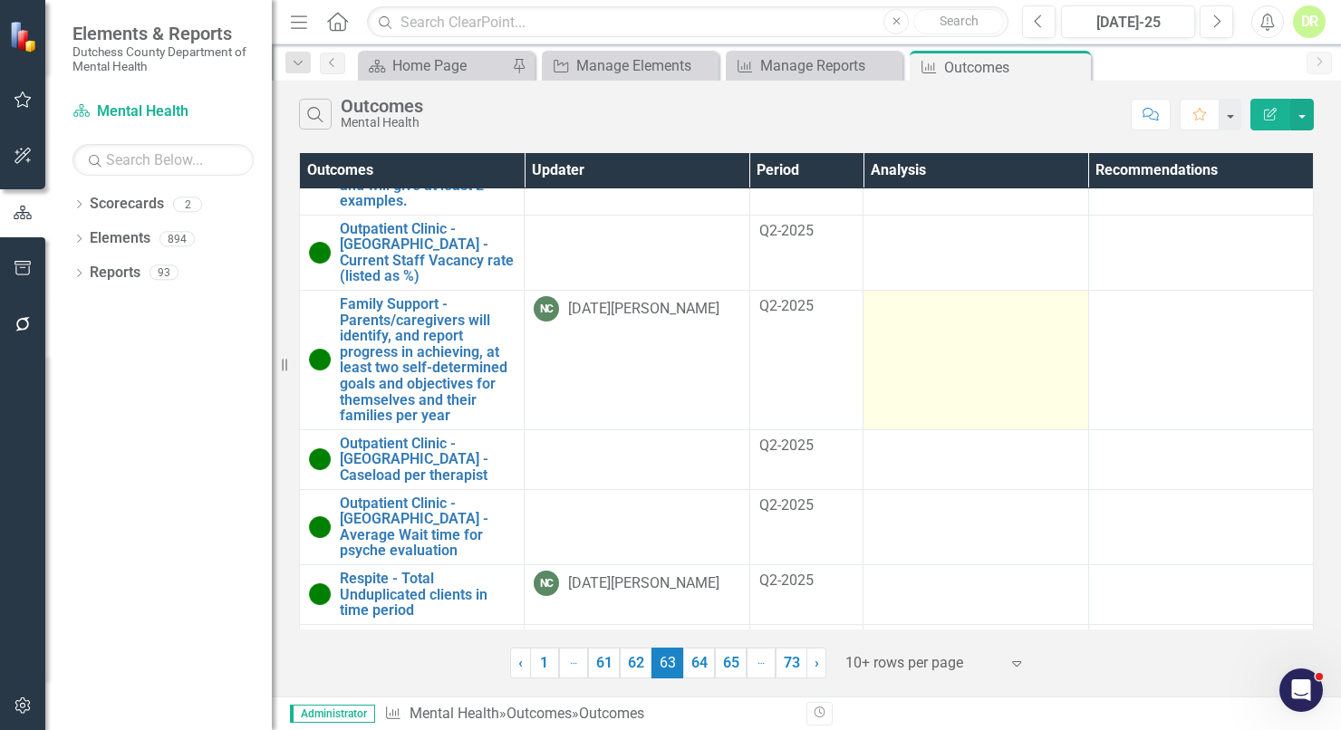
scroll to position [456, 0]
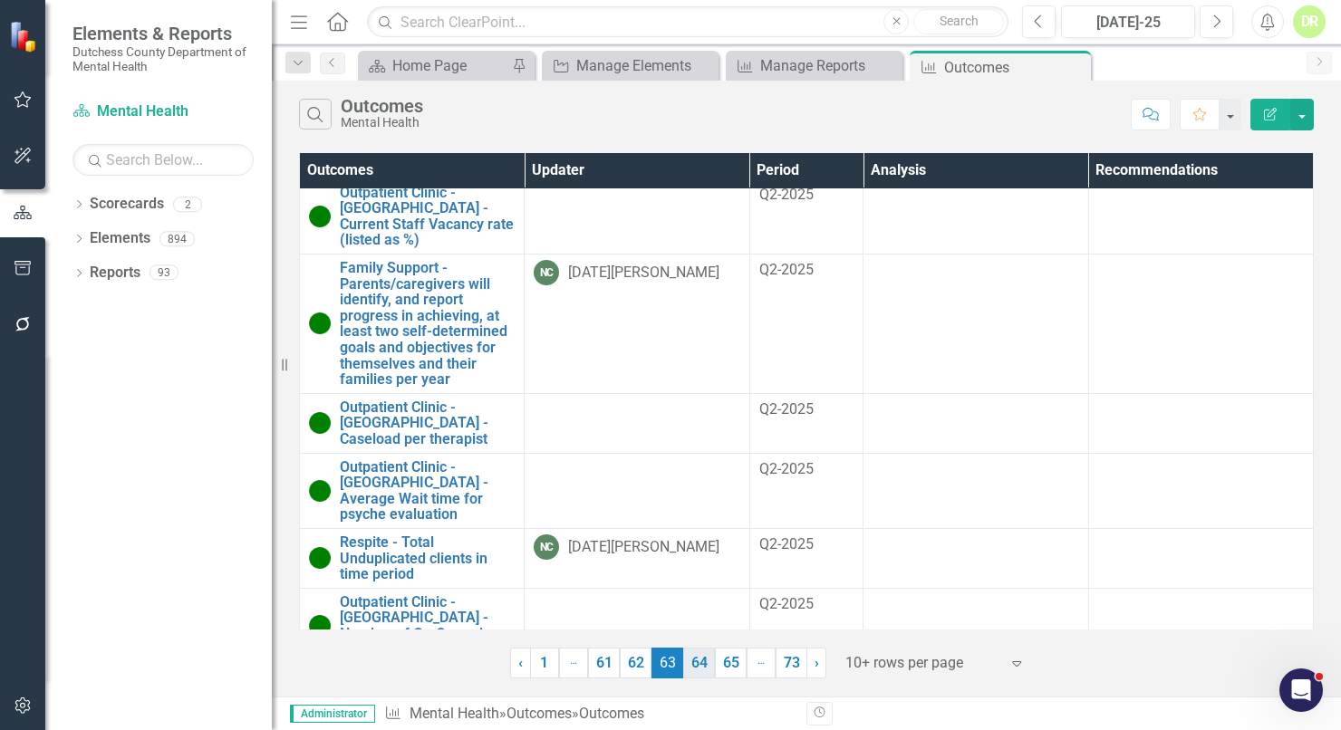
click at [693, 661] on link "64" at bounding box center [699, 663] width 32 height 31
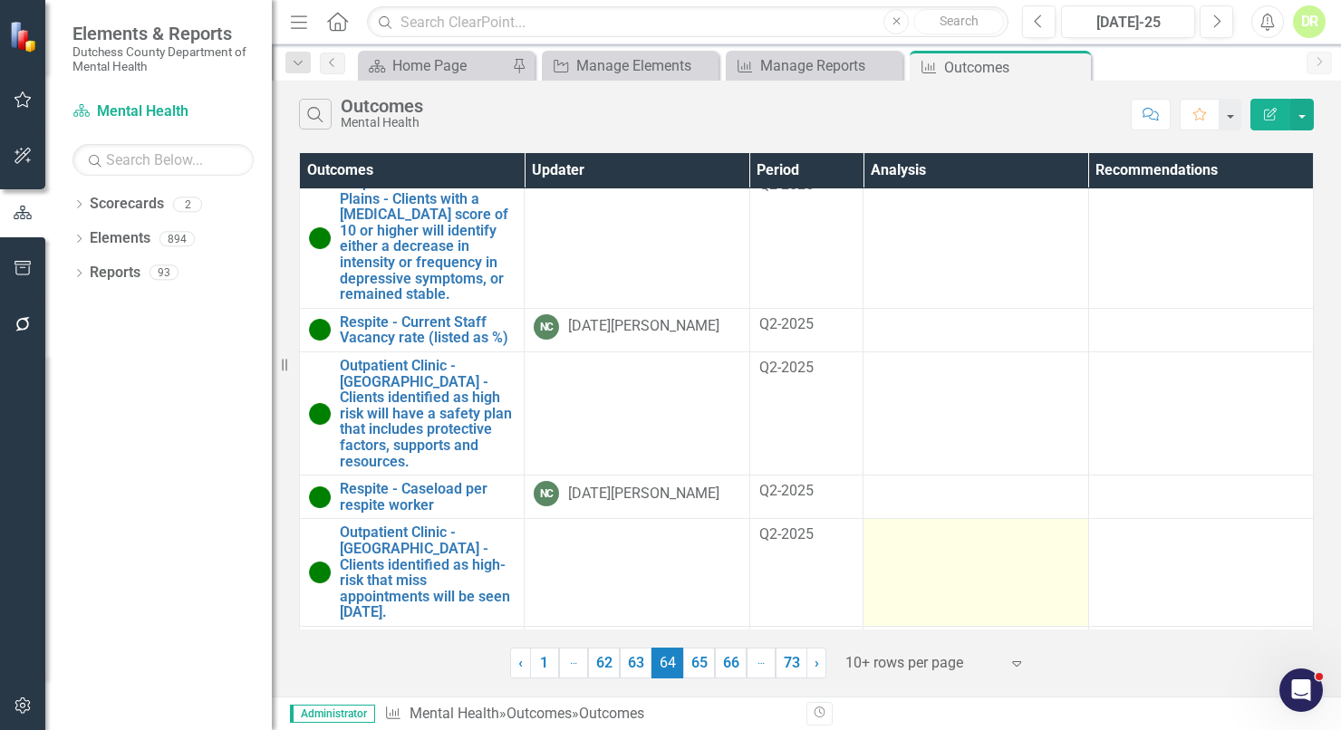
scroll to position [344, 0]
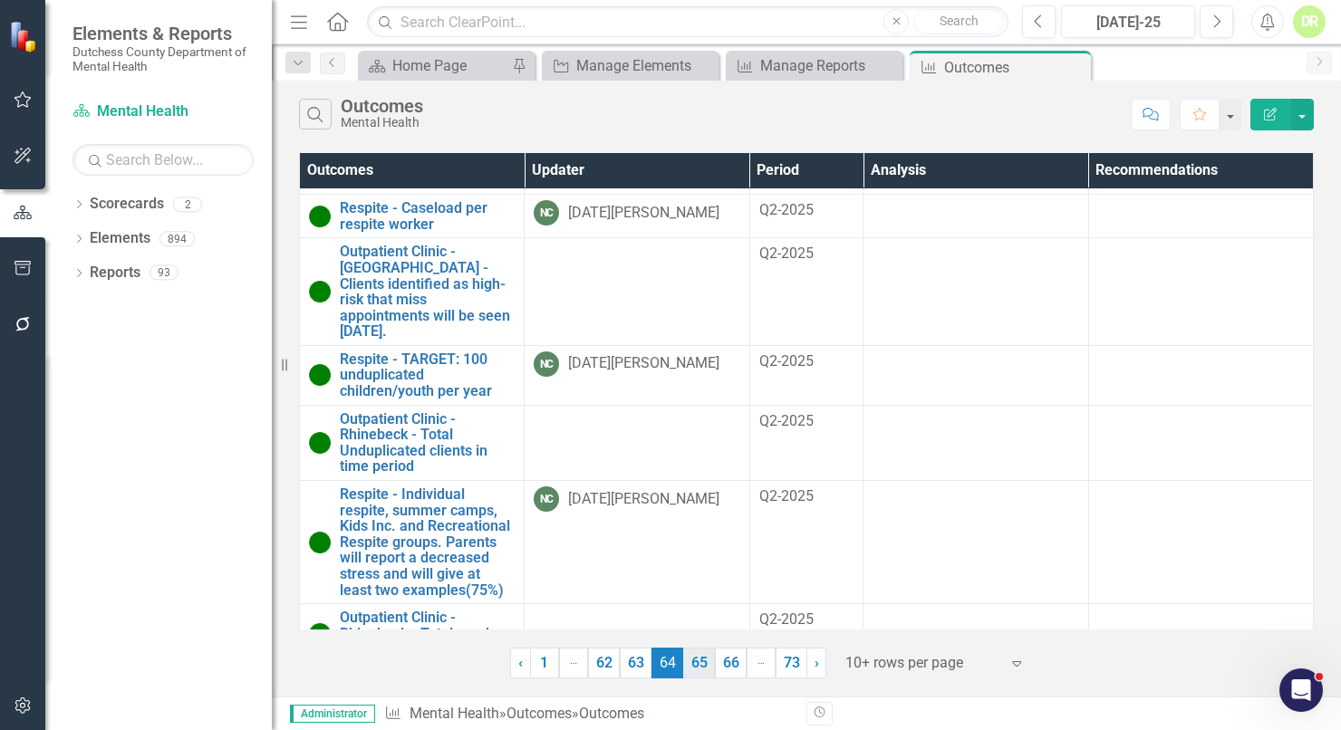
click at [709, 662] on link "65" at bounding box center [699, 663] width 32 height 31
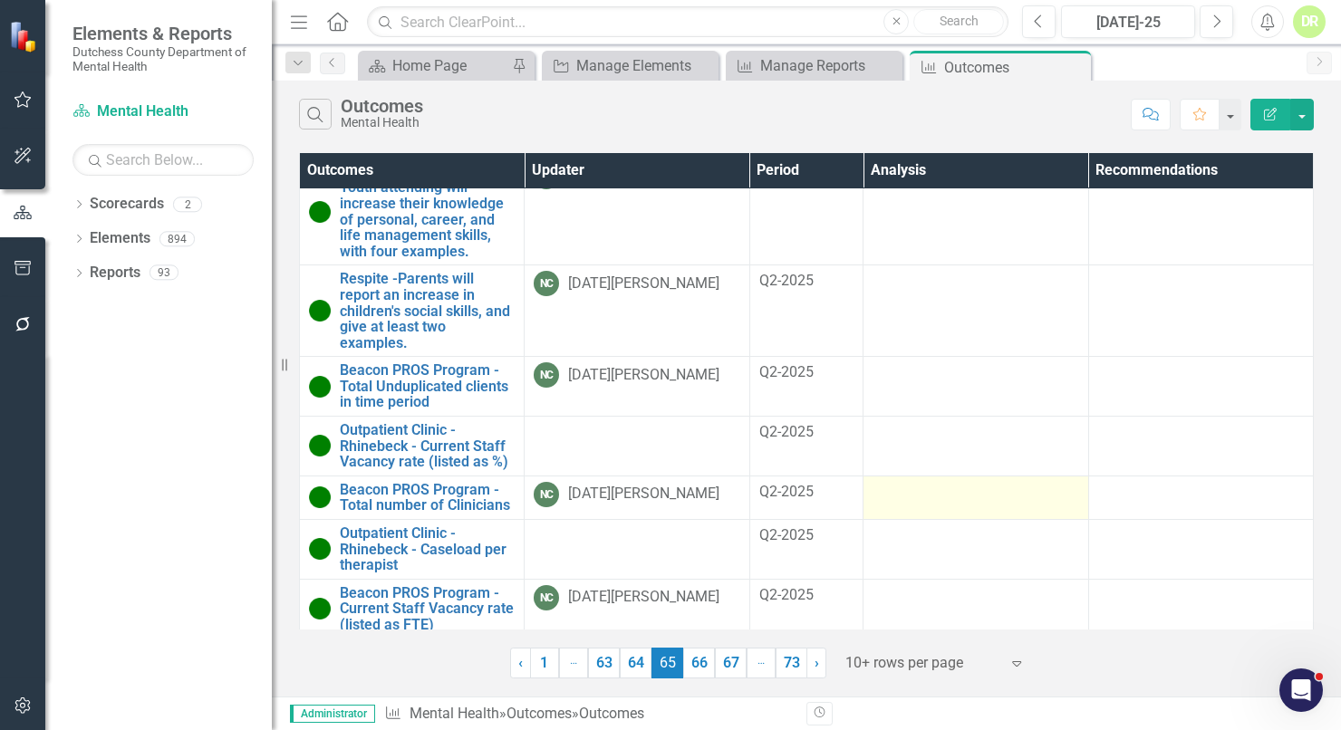
scroll to position [313, 0]
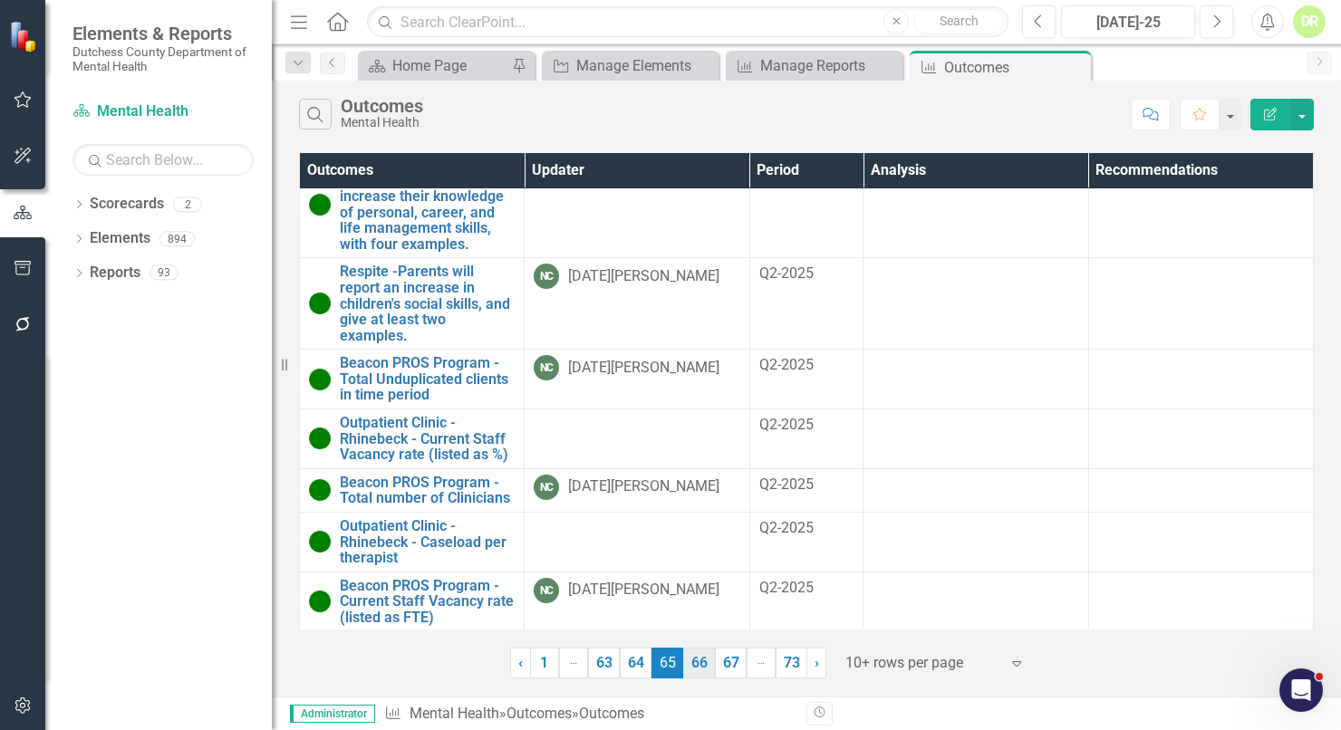
click at [697, 664] on link "66" at bounding box center [699, 663] width 32 height 31
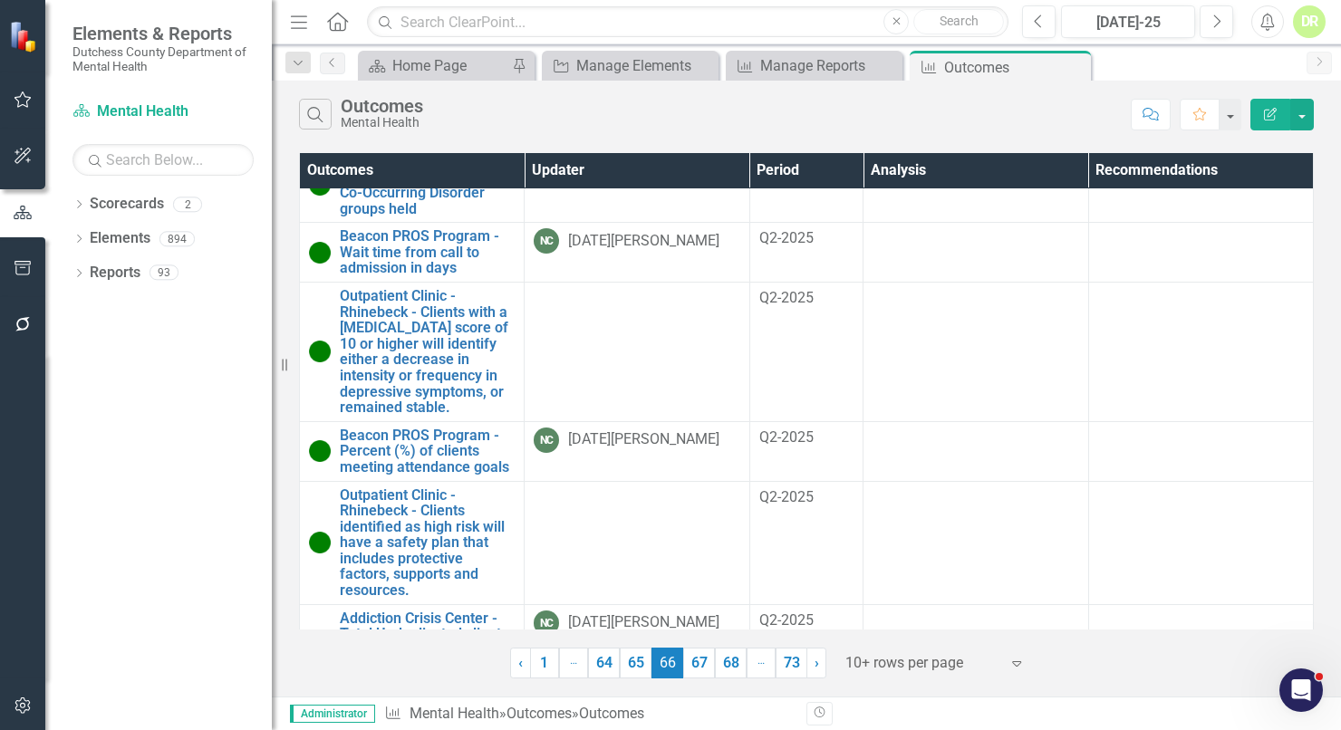
scroll to position [328, 0]
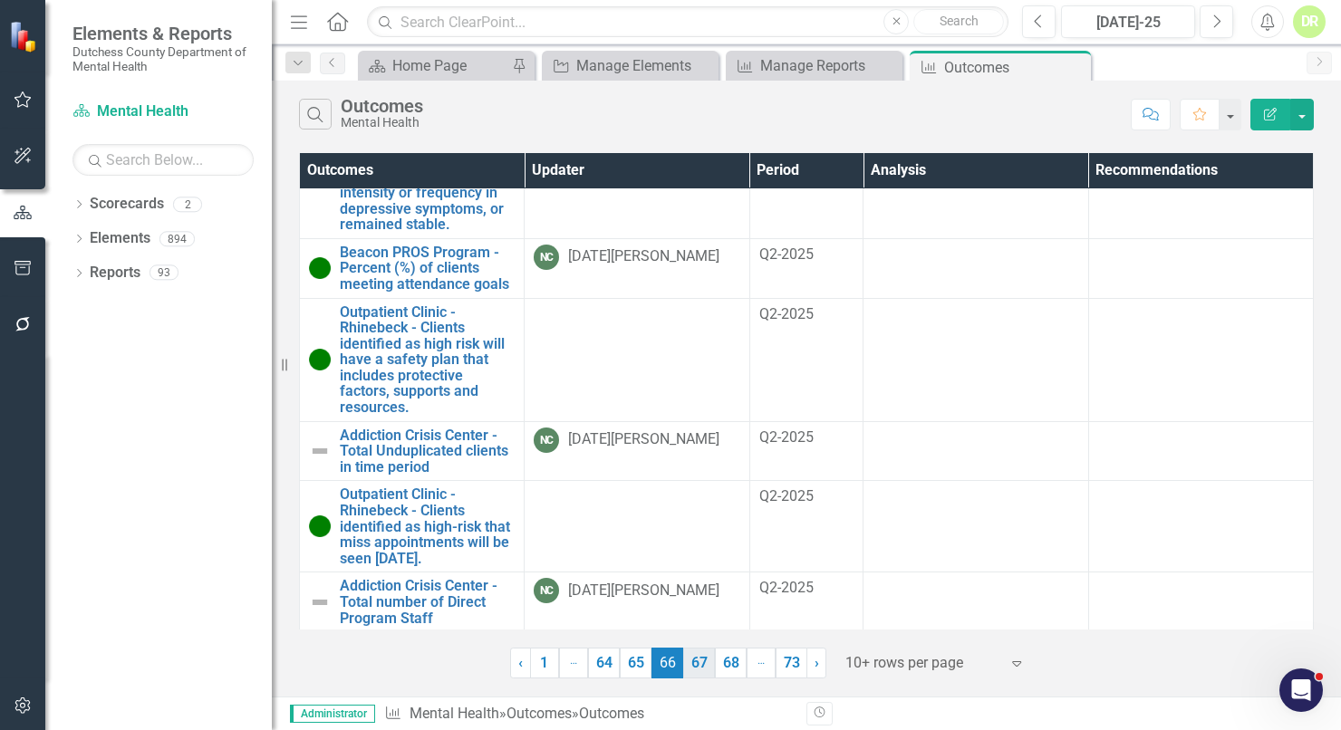
click at [696, 662] on link "67" at bounding box center [699, 663] width 32 height 31
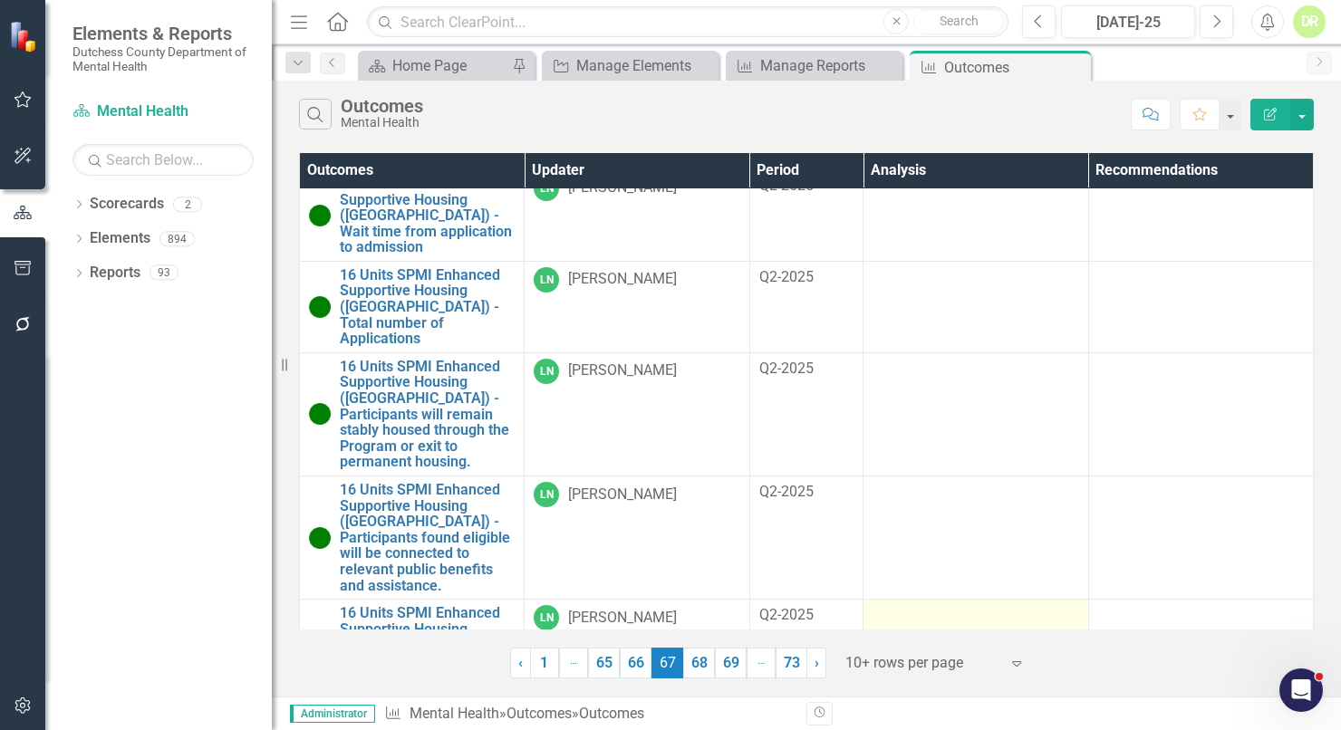
scroll to position [536, 0]
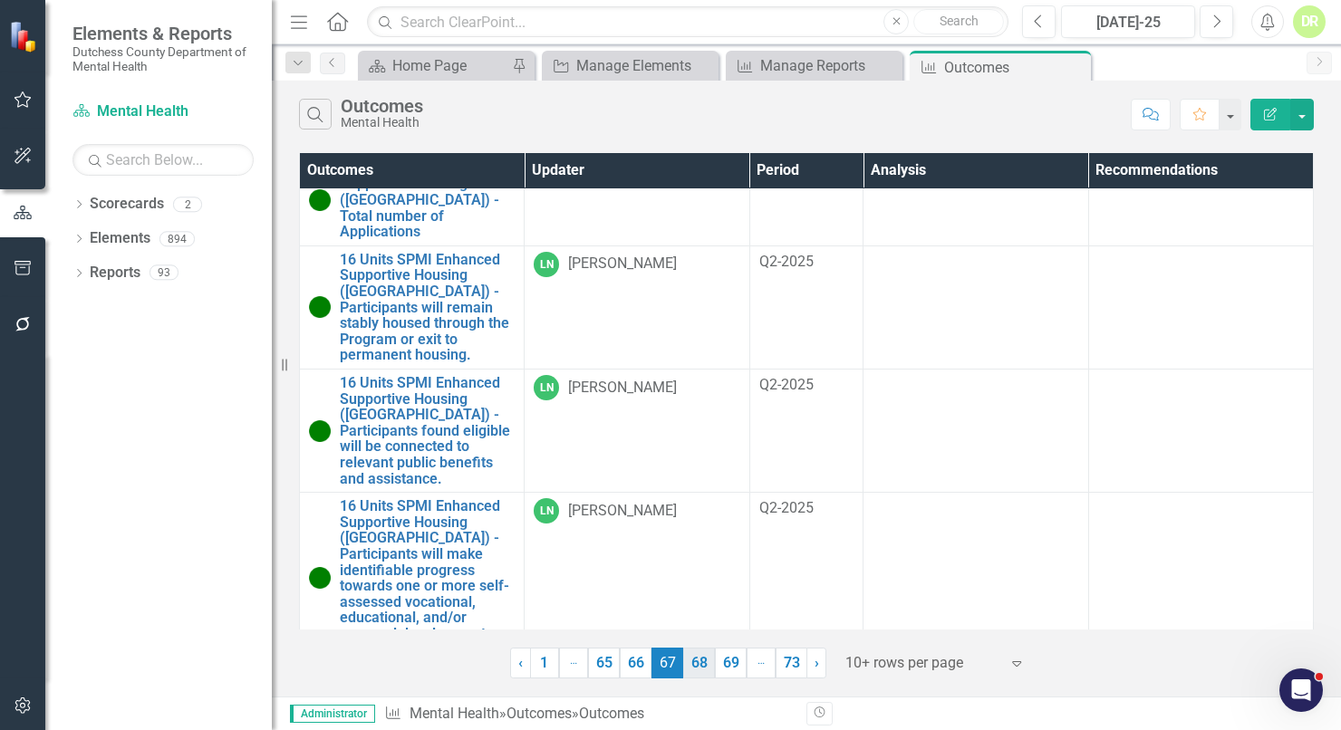
click at [709, 664] on link "68" at bounding box center [699, 663] width 32 height 31
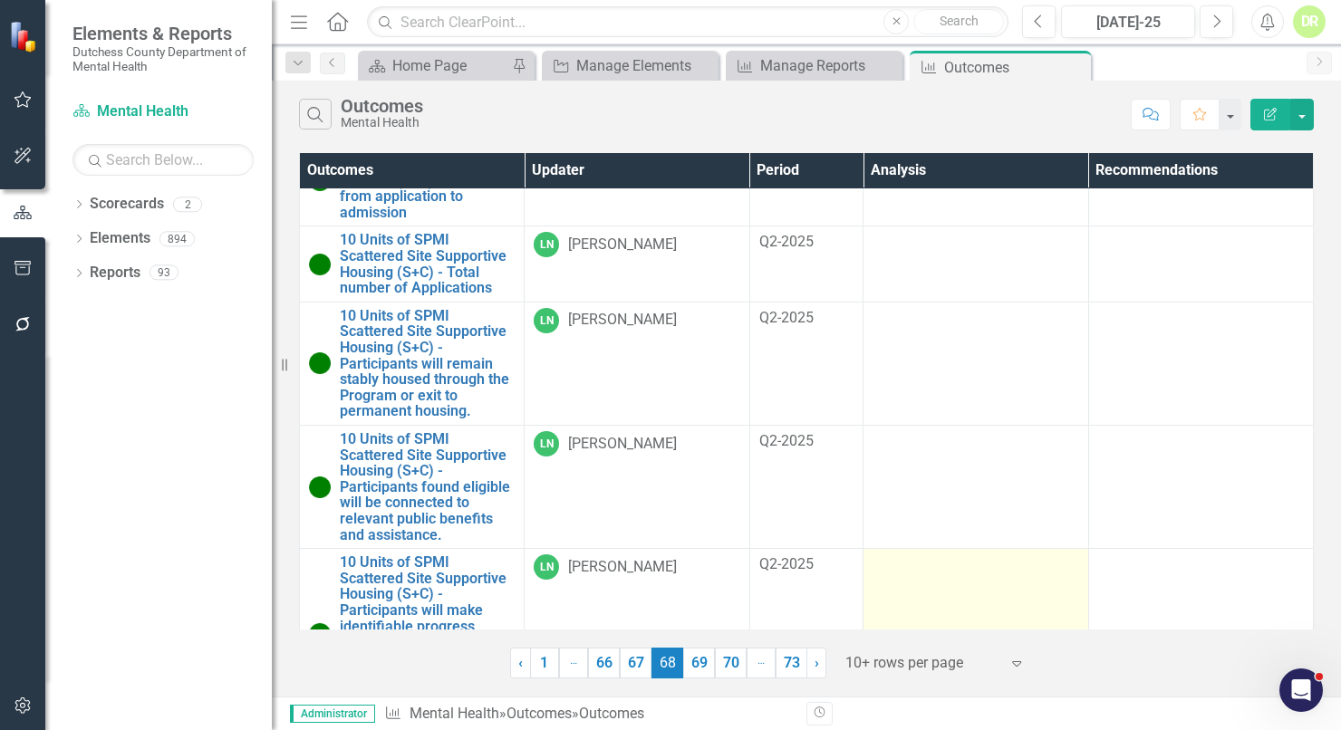
scroll to position [647, 0]
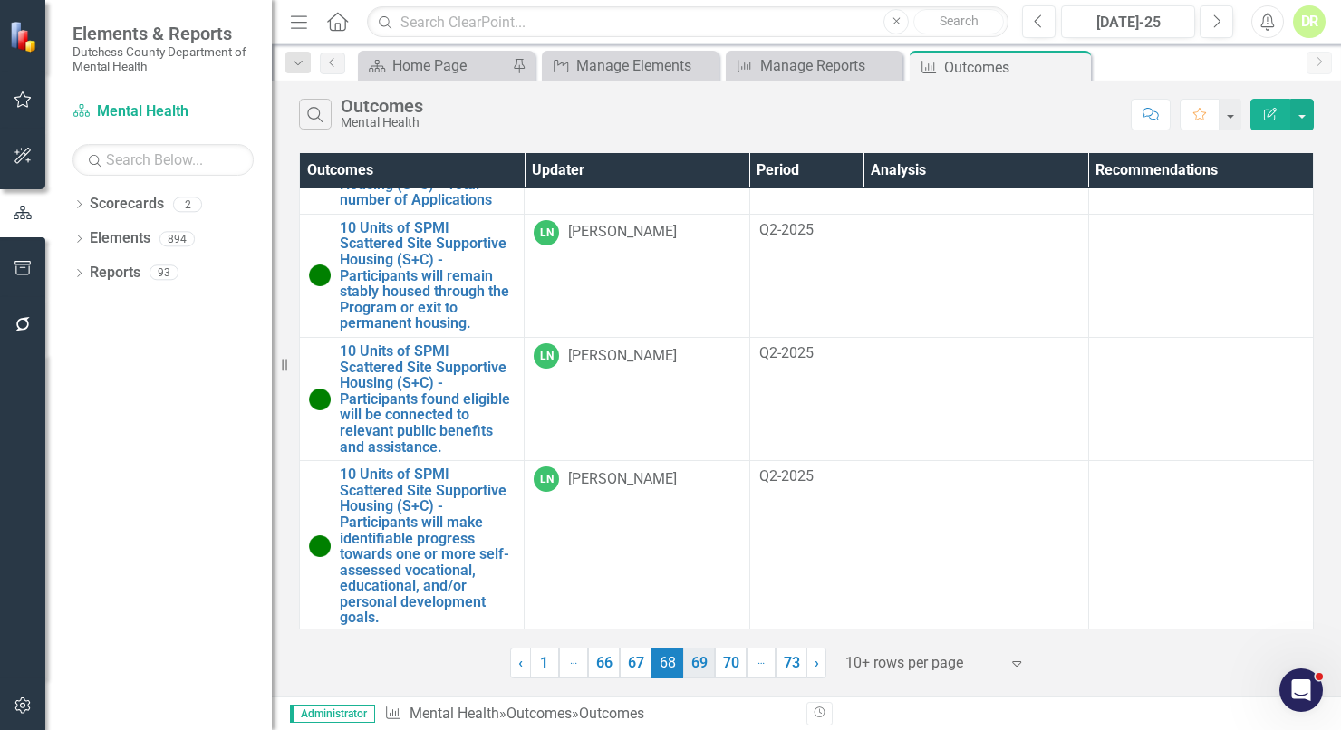
click at [701, 654] on link "69" at bounding box center [699, 663] width 32 height 31
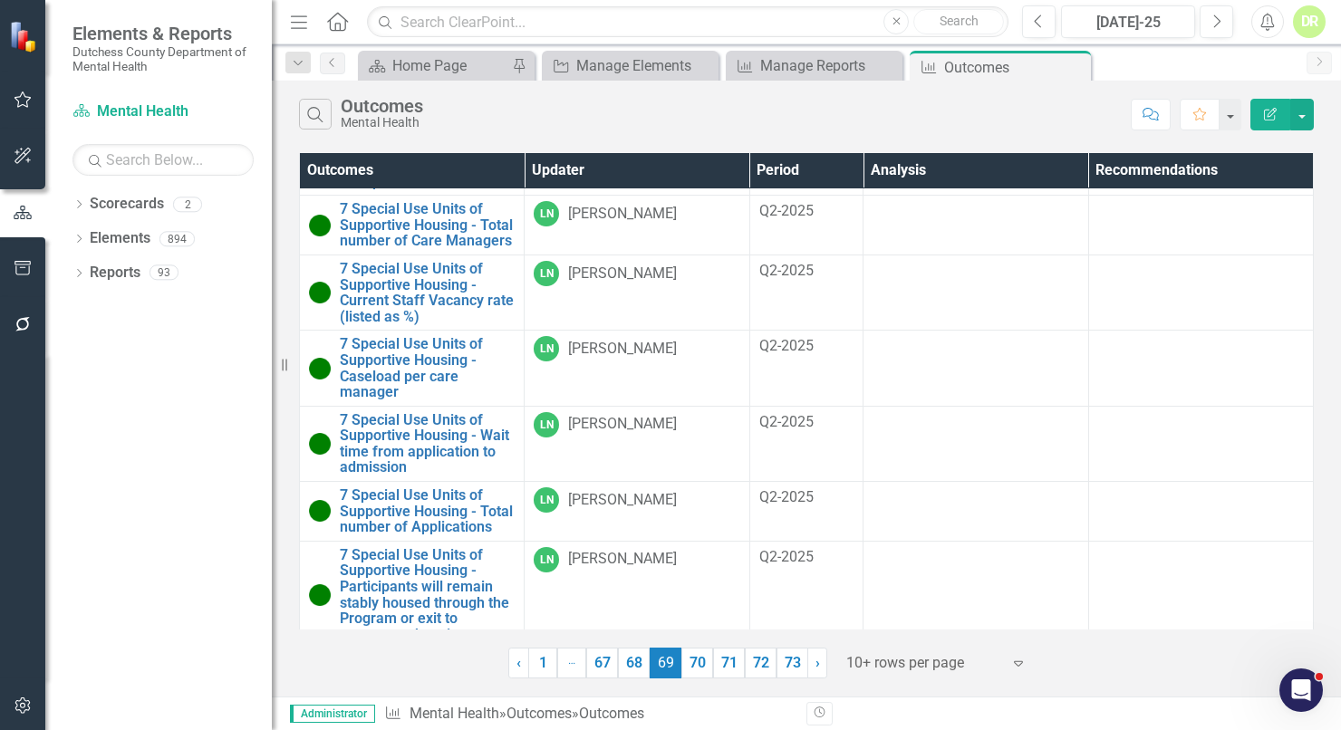
scroll to position [488, 0]
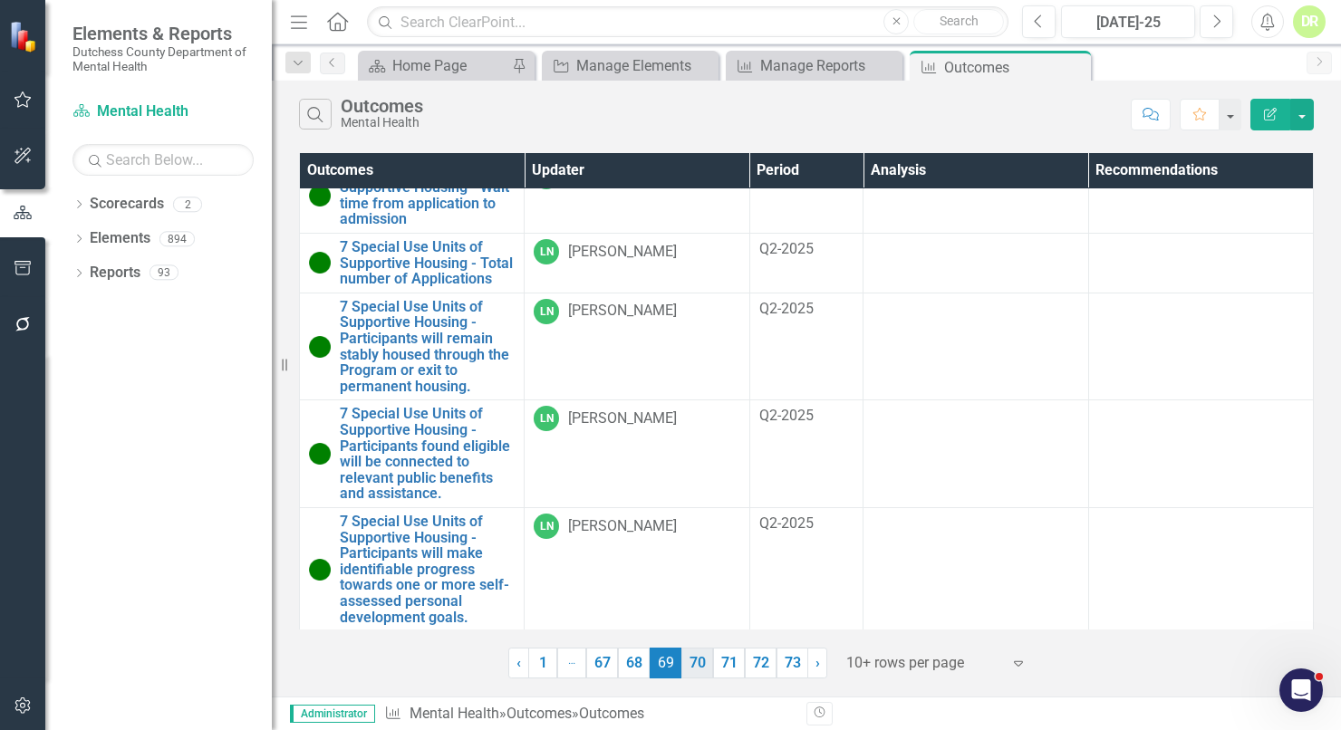
drag, startPoint x: 698, startPoint y: 662, endPoint x: 838, endPoint y: 608, distance: 150.3
click at [699, 662] on link "70" at bounding box center [698, 663] width 32 height 31
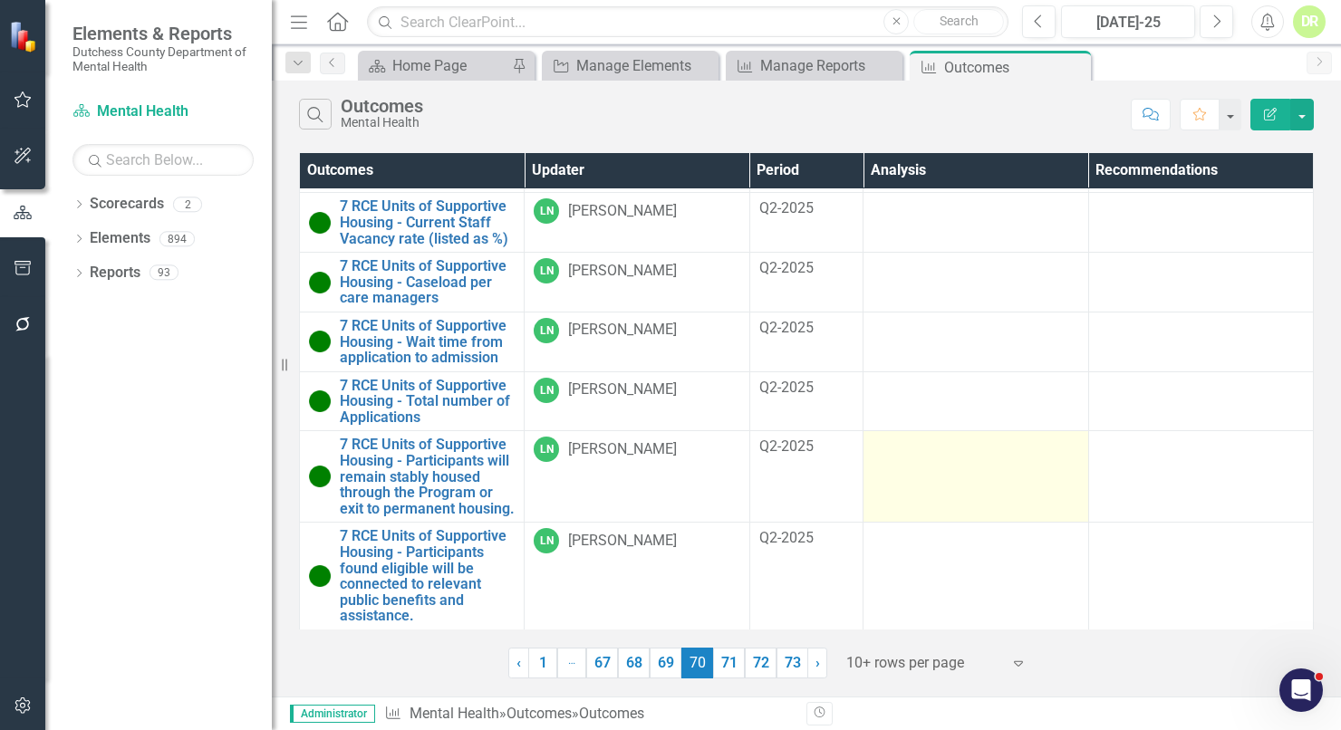
scroll to position [392, 0]
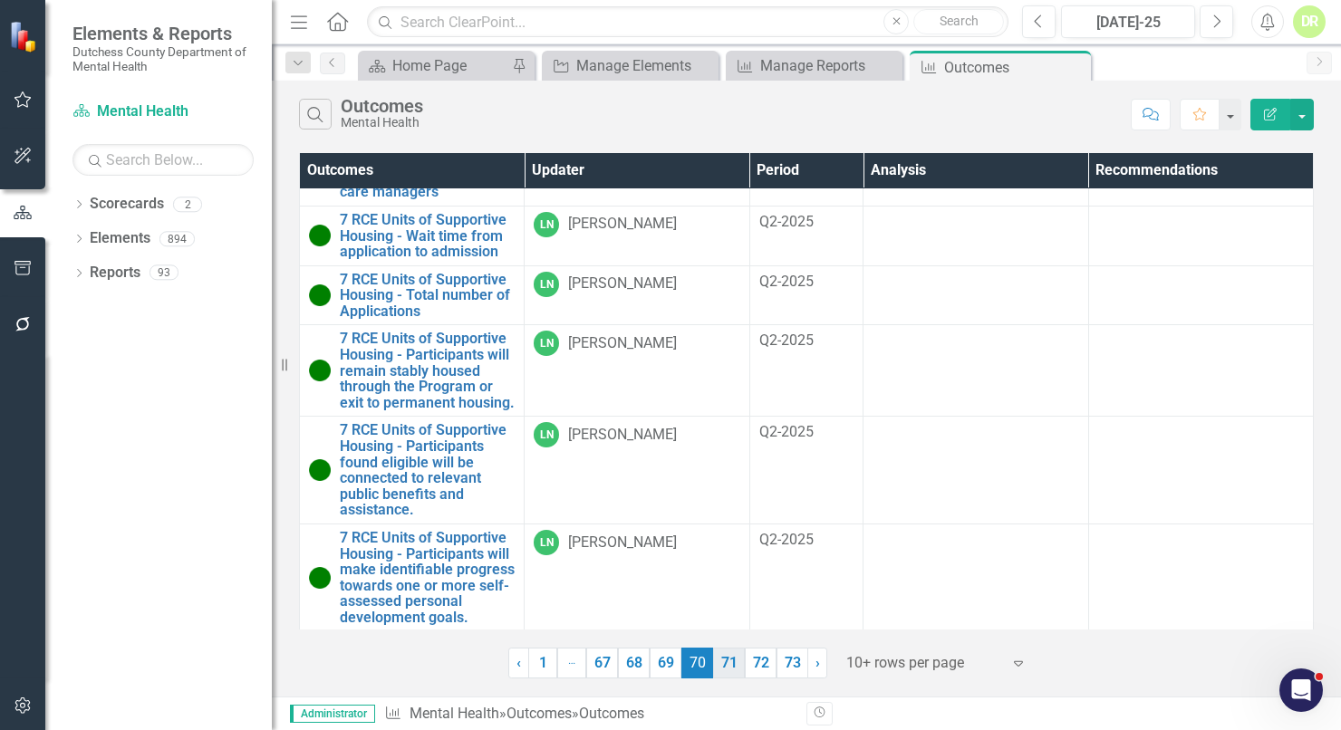
click at [730, 654] on link "71" at bounding box center [729, 663] width 32 height 31
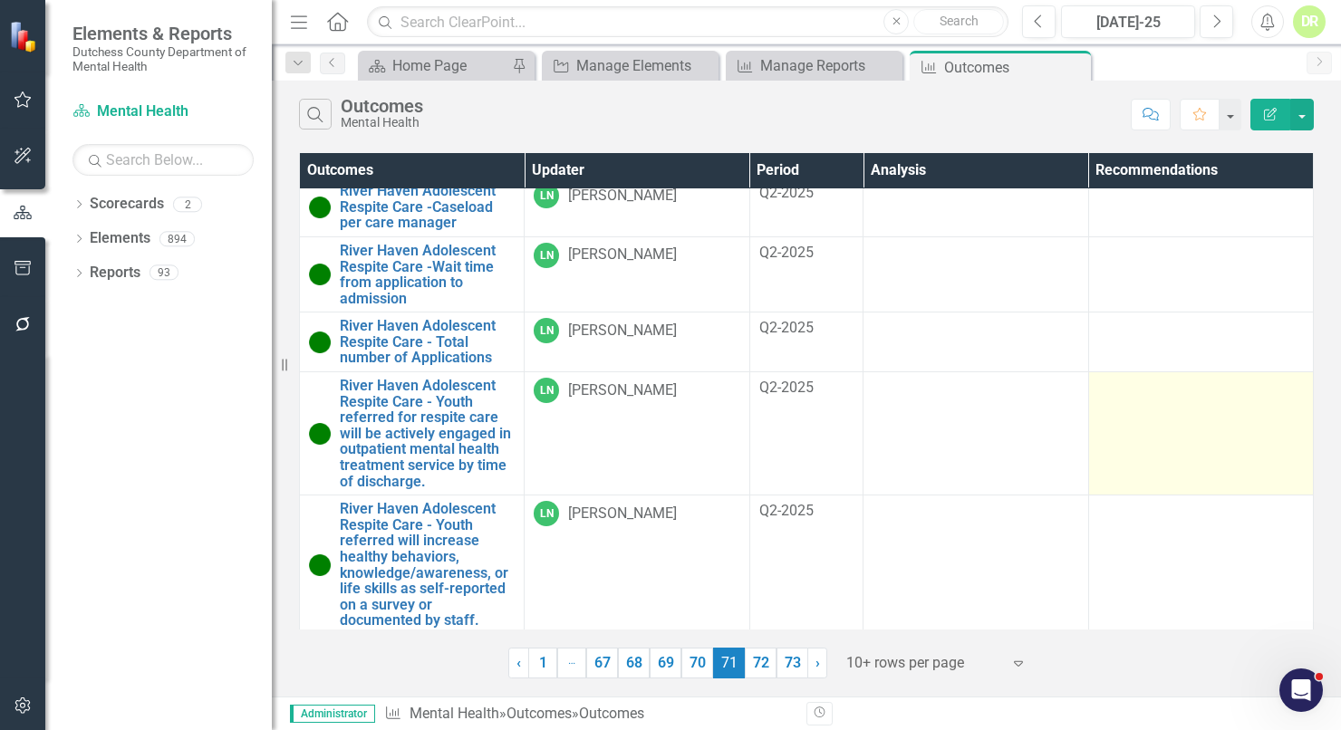
scroll to position [488, 0]
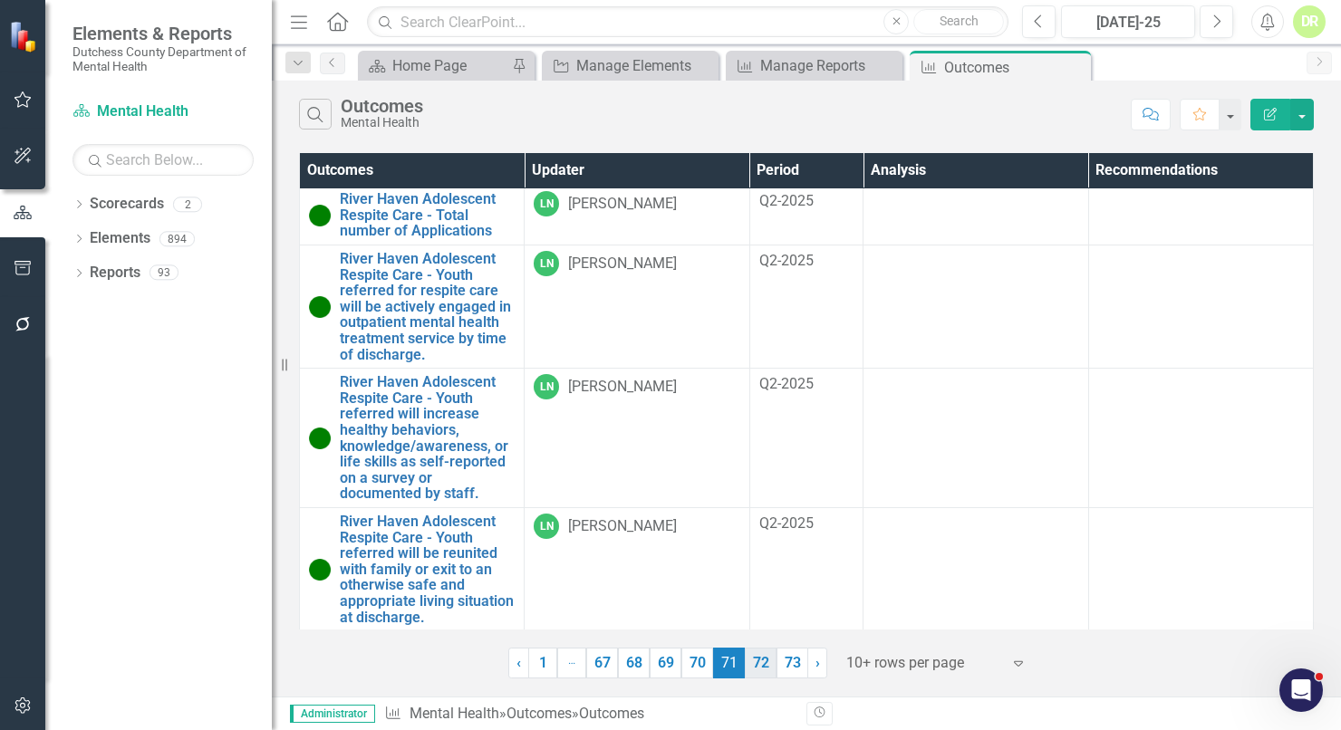
click at [753, 665] on link "72" at bounding box center [761, 663] width 32 height 31
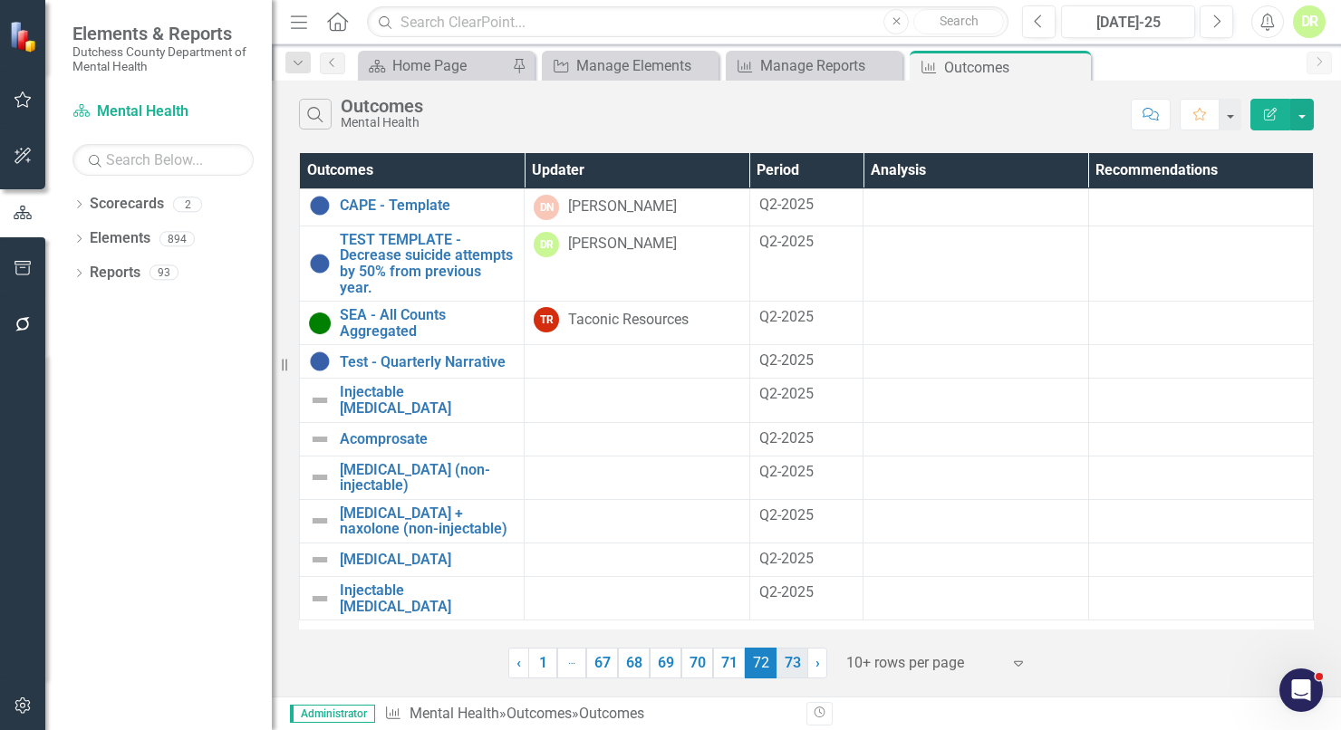
click at [797, 662] on link "73" at bounding box center [793, 663] width 32 height 31
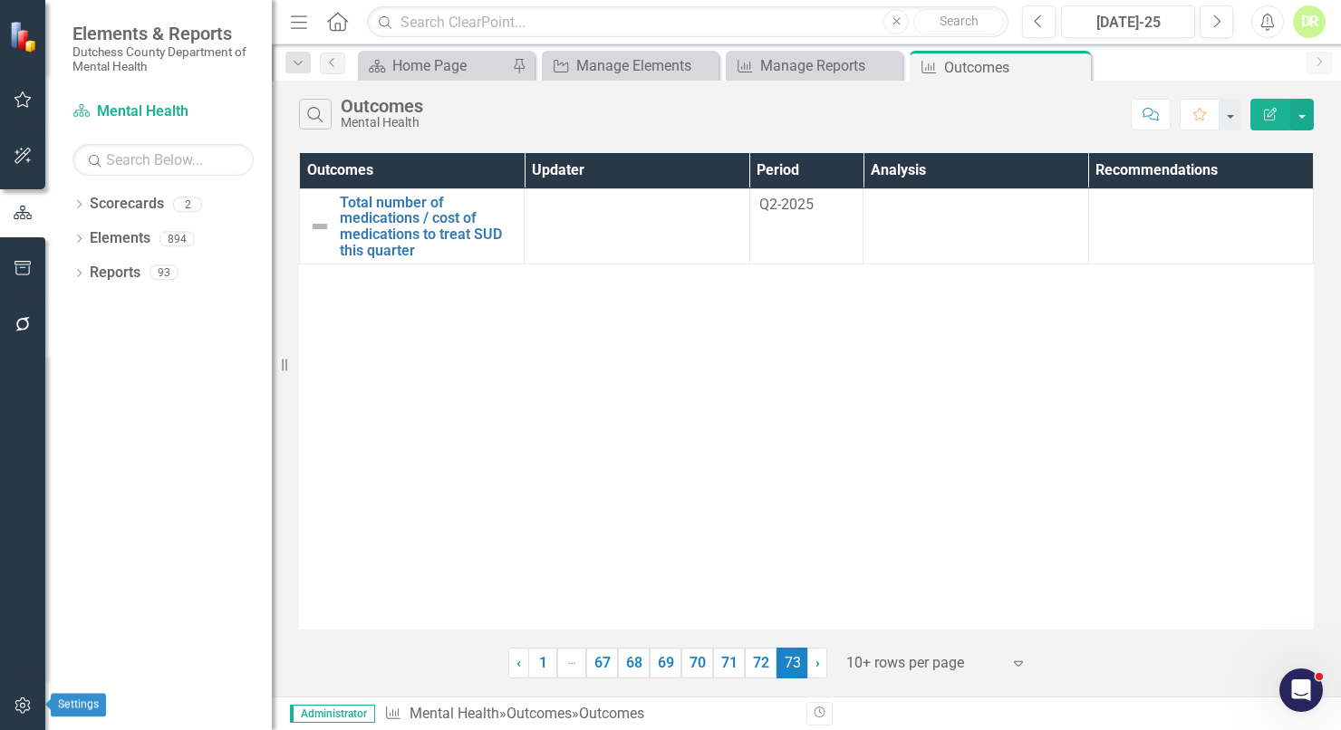
click at [18, 701] on icon "button" at bounding box center [22, 706] width 15 height 16
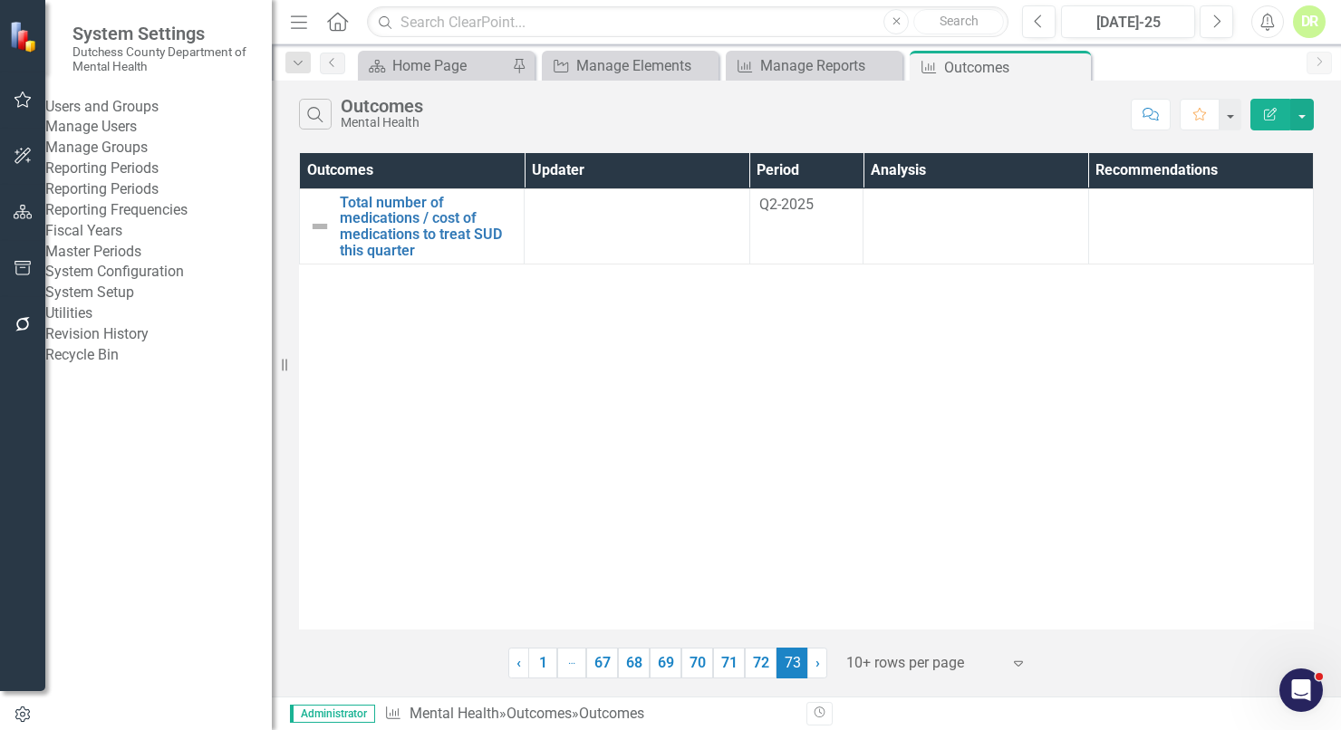
click at [104, 138] on link "Manage Users" at bounding box center [158, 127] width 227 height 21
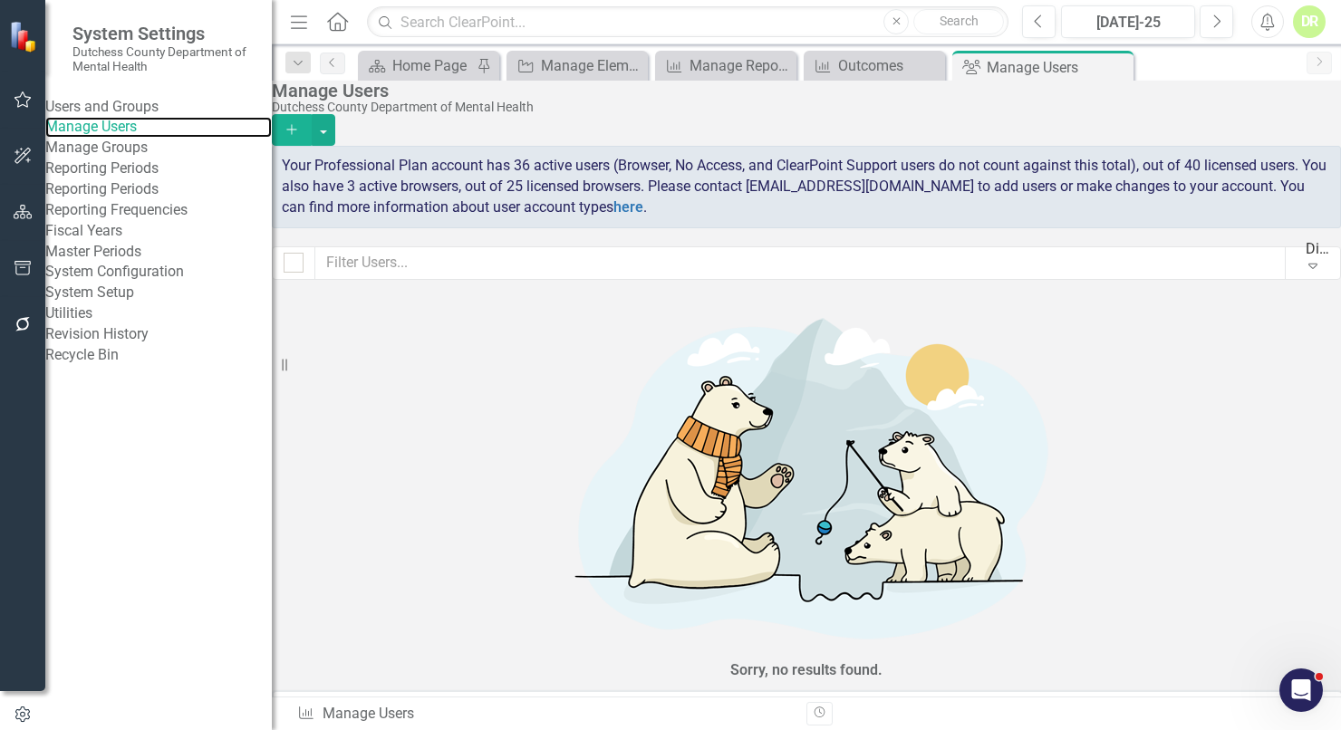
scroll to position [329, 0]
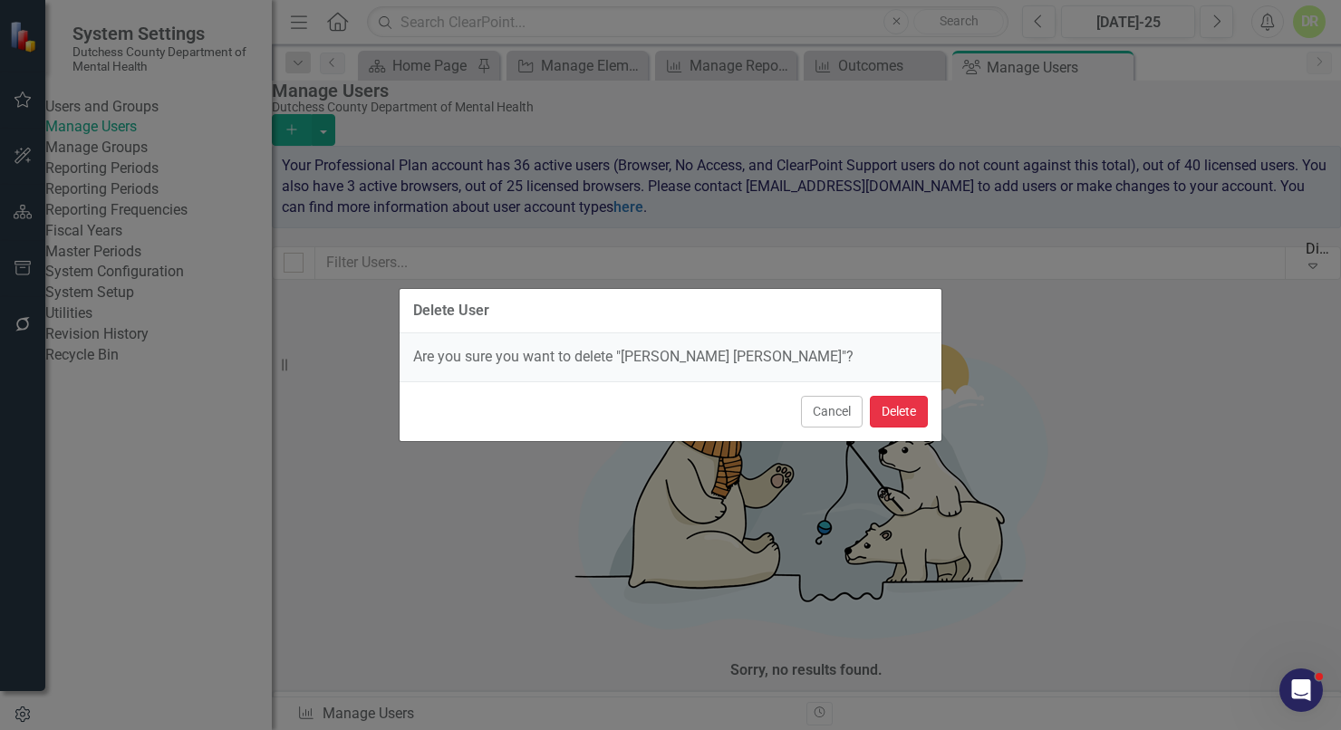
click at [913, 405] on button "Delete" at bounding box center [899, 412] width 58 height 32
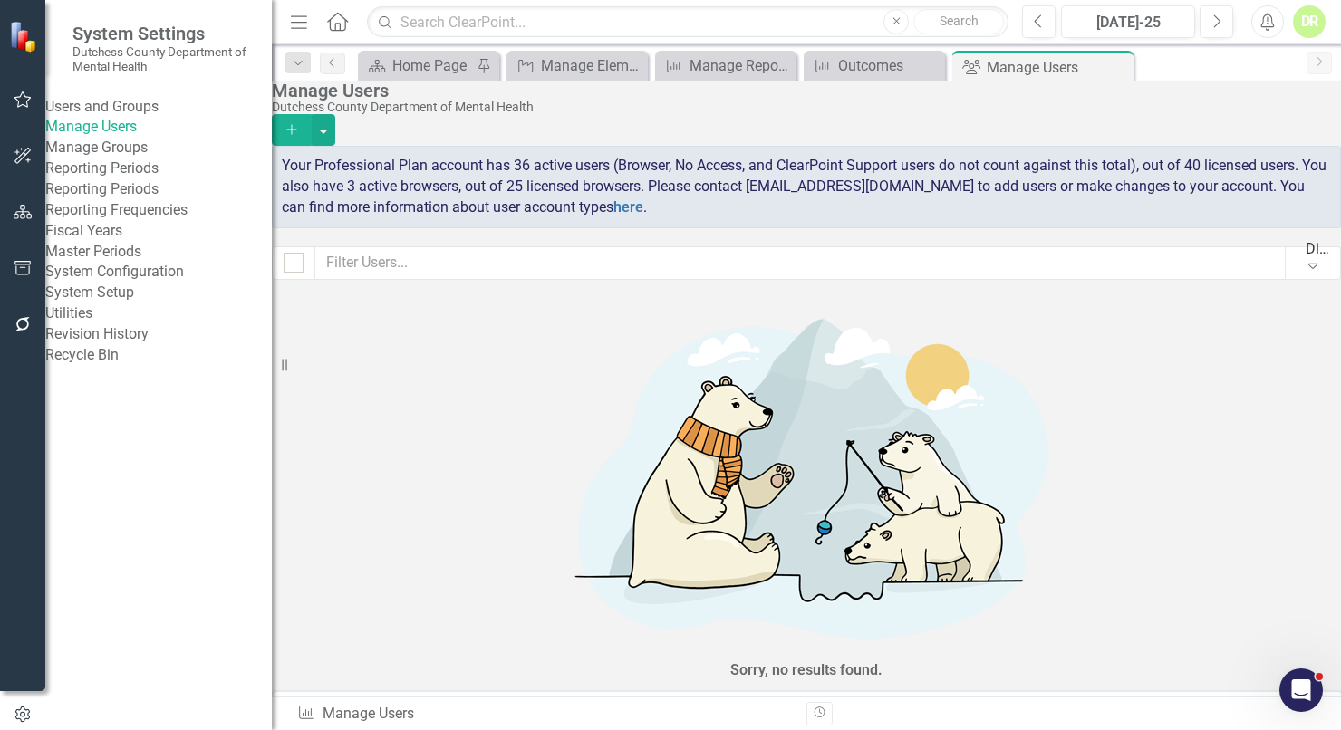
scroll to position [2471, 0]
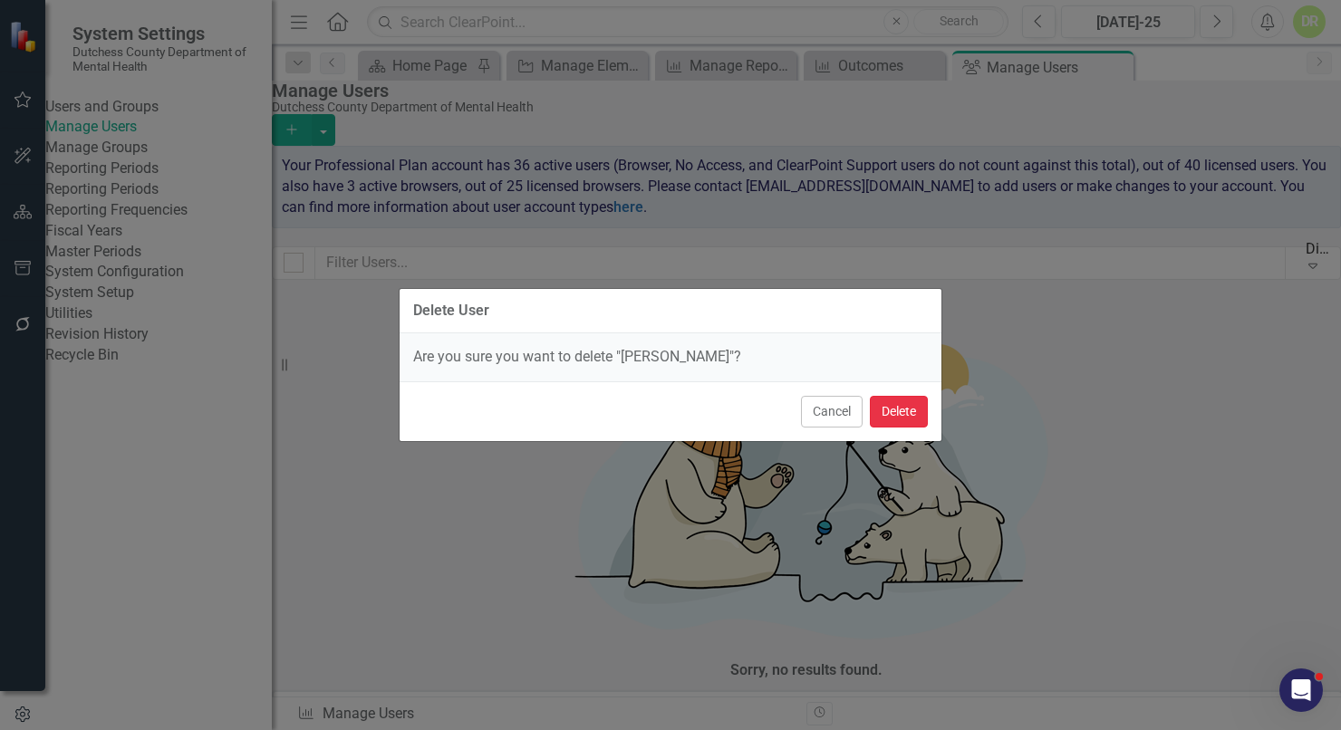
click at [905, 411] on button "Delete" at bounding box center [899, 412] width 58 height 32
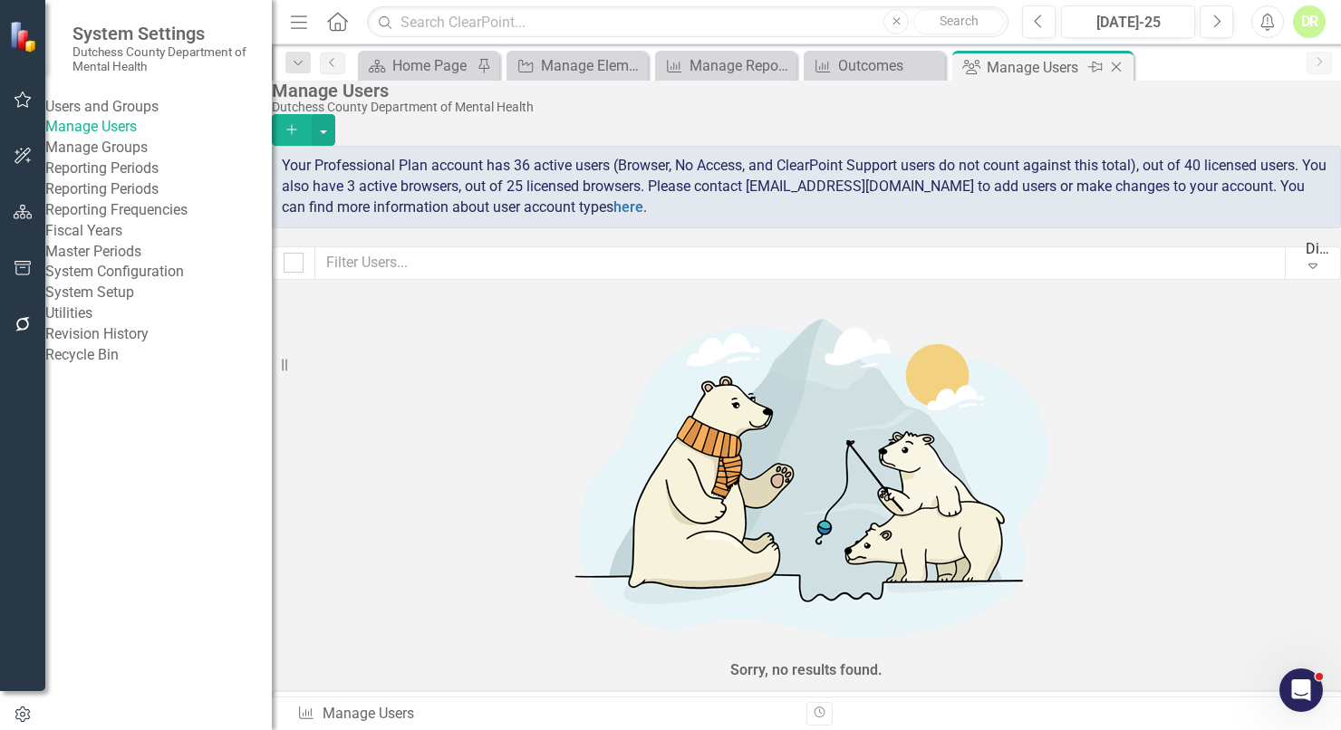
click at [1116, 63] on icon "Close" at bounding box center [1116, 67] width 18 height 15
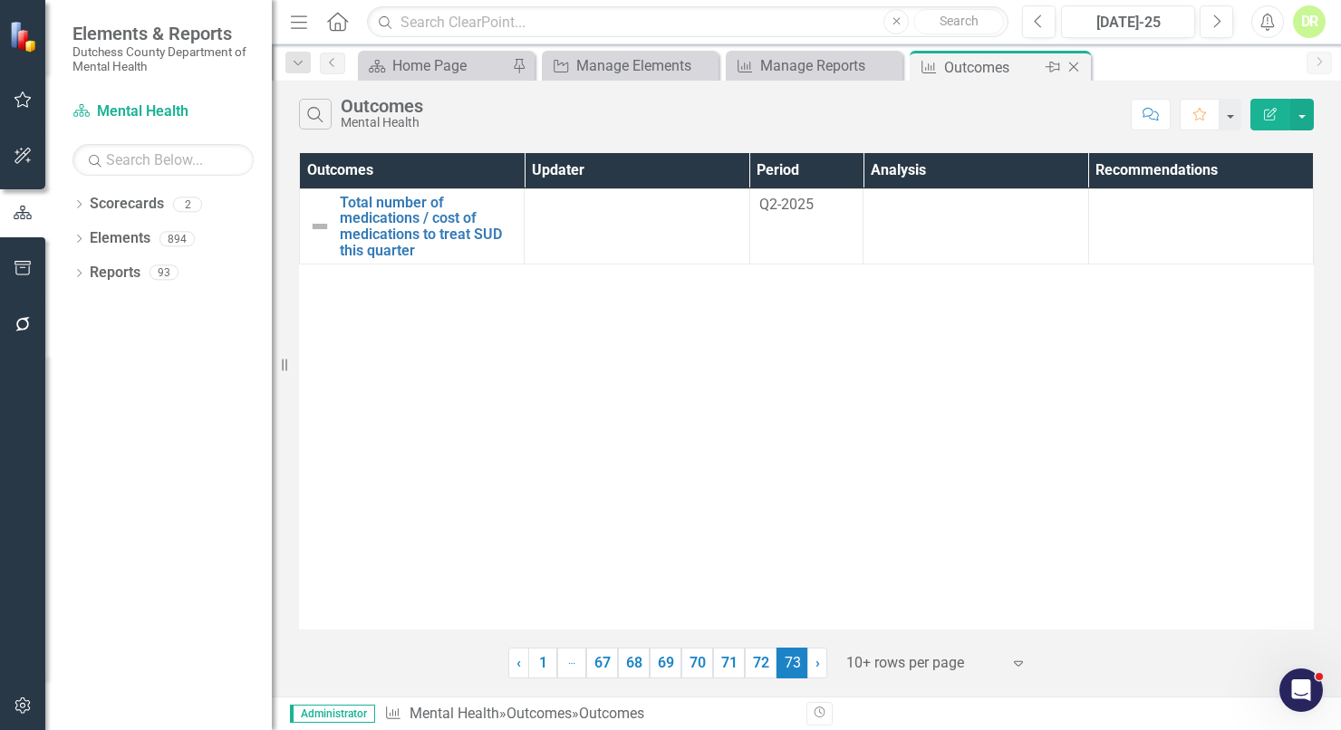
click at [1078, 63] on icon "Close" at bounding box center [1074, 67] width 18 height 15
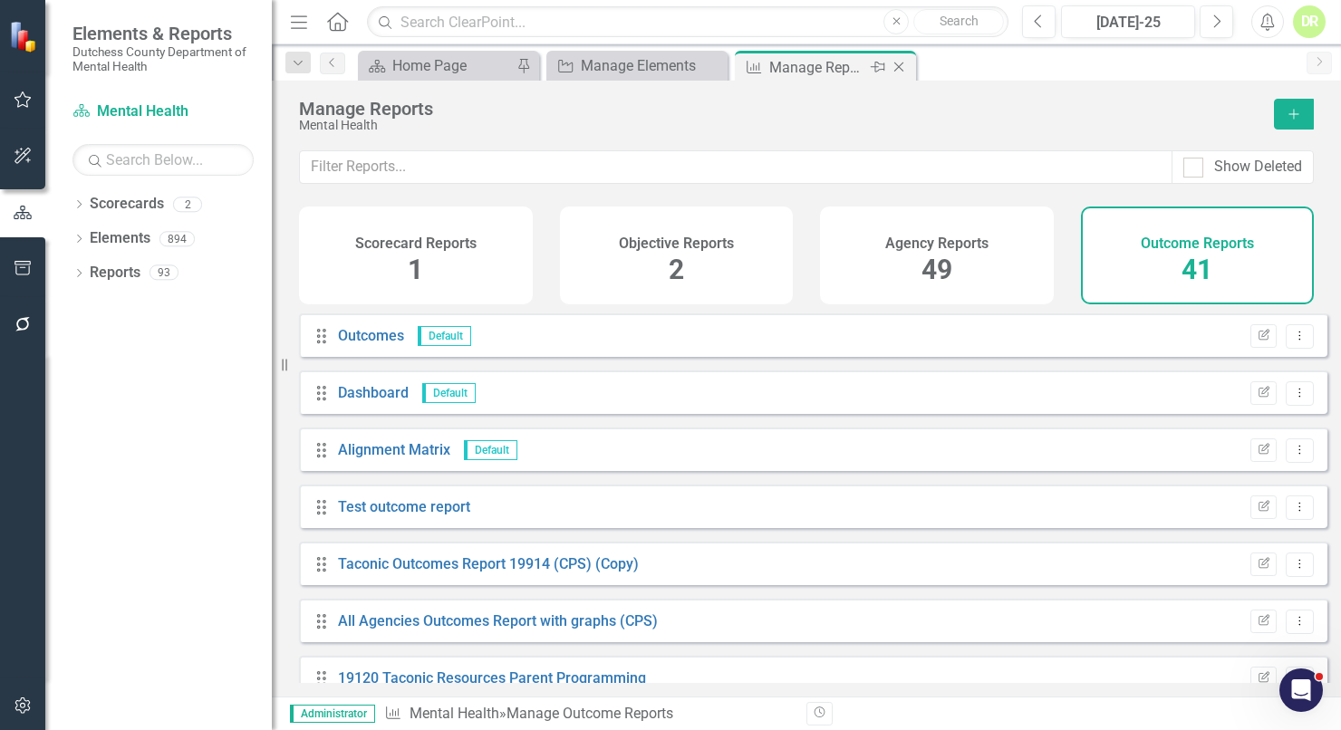
click at [811, 64] on div "Manage Reports" at bounding box center [817, 67] width 97 height 23
click at [344, 174] on input "text" at bounding box center [736, 167] width 873 height 34
click at [903, 63] on icon "Close" at bounding box center [899, 67] width 18 height 15
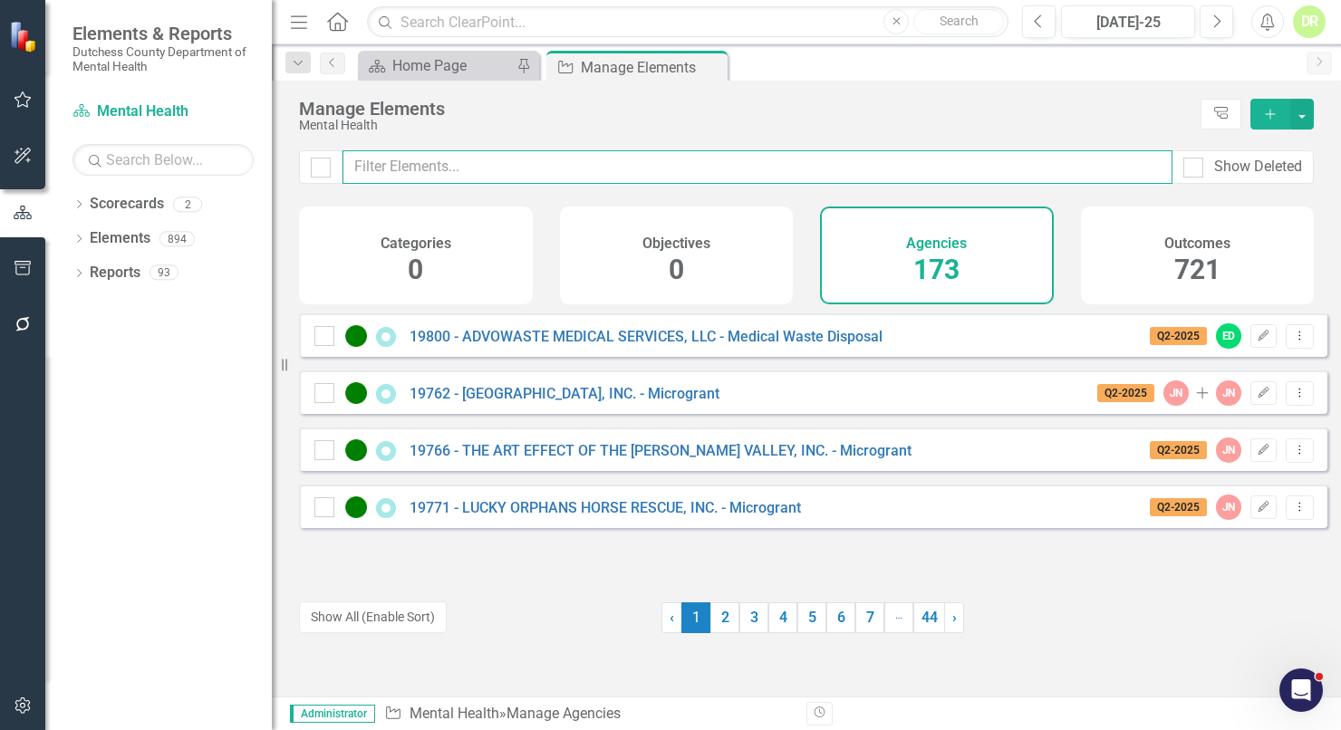
click at [412, 173] on input "text" at bounding box center [758, 167] width 830 height 34
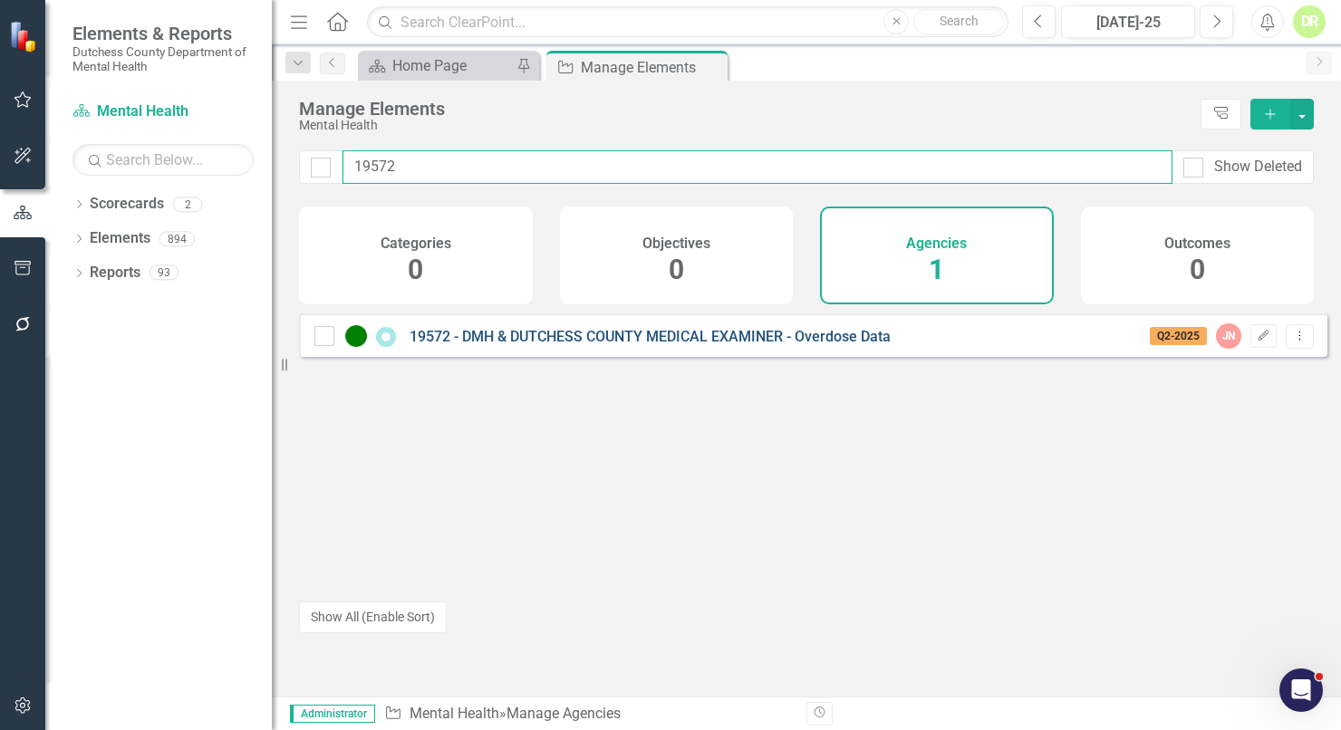
type input "19572"
click at [544, 345] on link "19572 - DMH & DUTCHESS COUNTY MEDICAL EXAMINER - Overdose Data" at bounding box center [650, 336] width 481 height 17
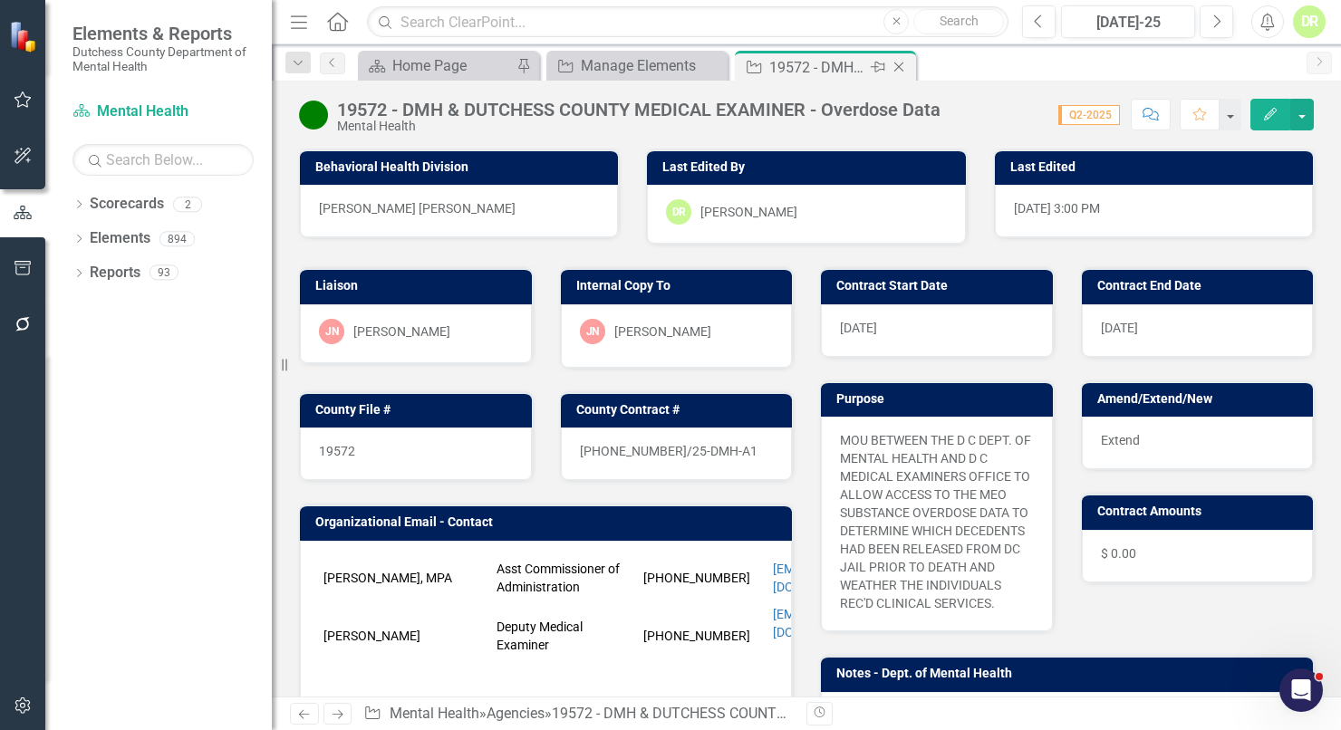
click at [905, 63] on icon "Close" at bounding box center [899, 67] width 18 height 15
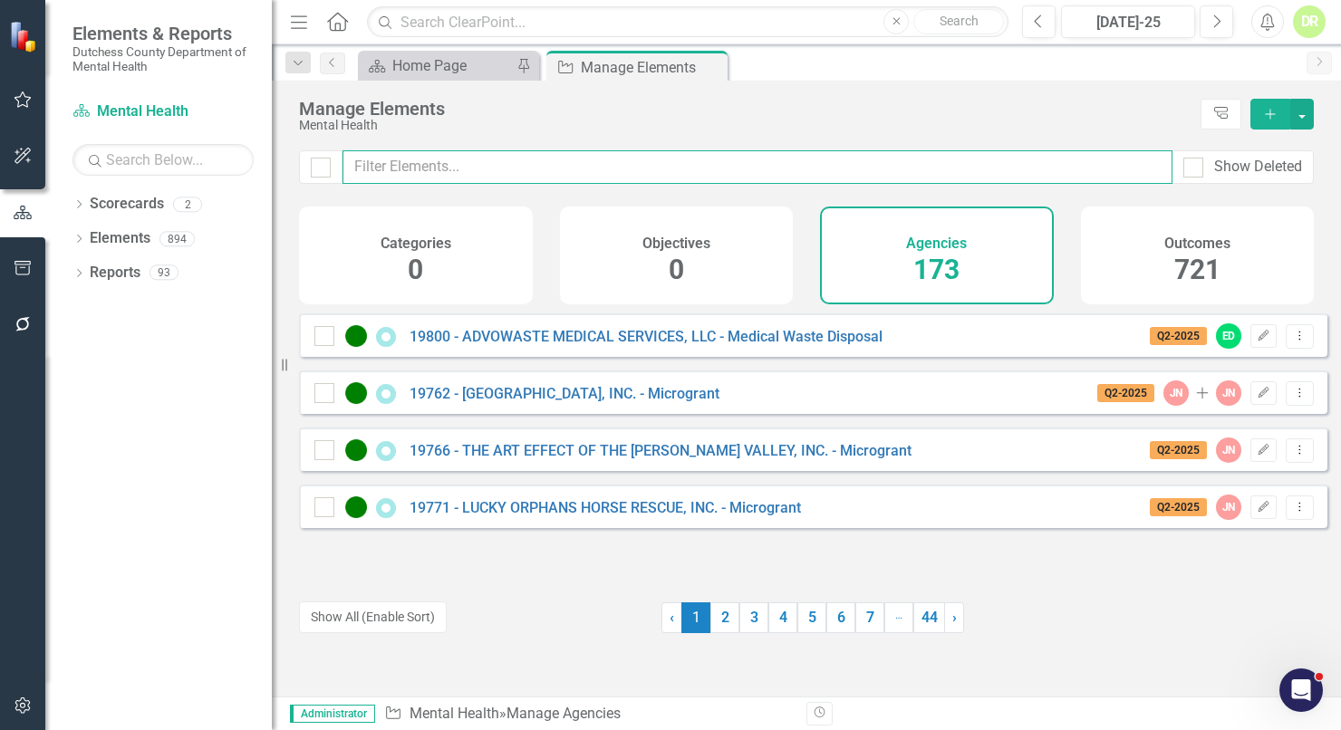
click at [460, 169] on input "text" at bounding box center [758, 167] width 830 height 34
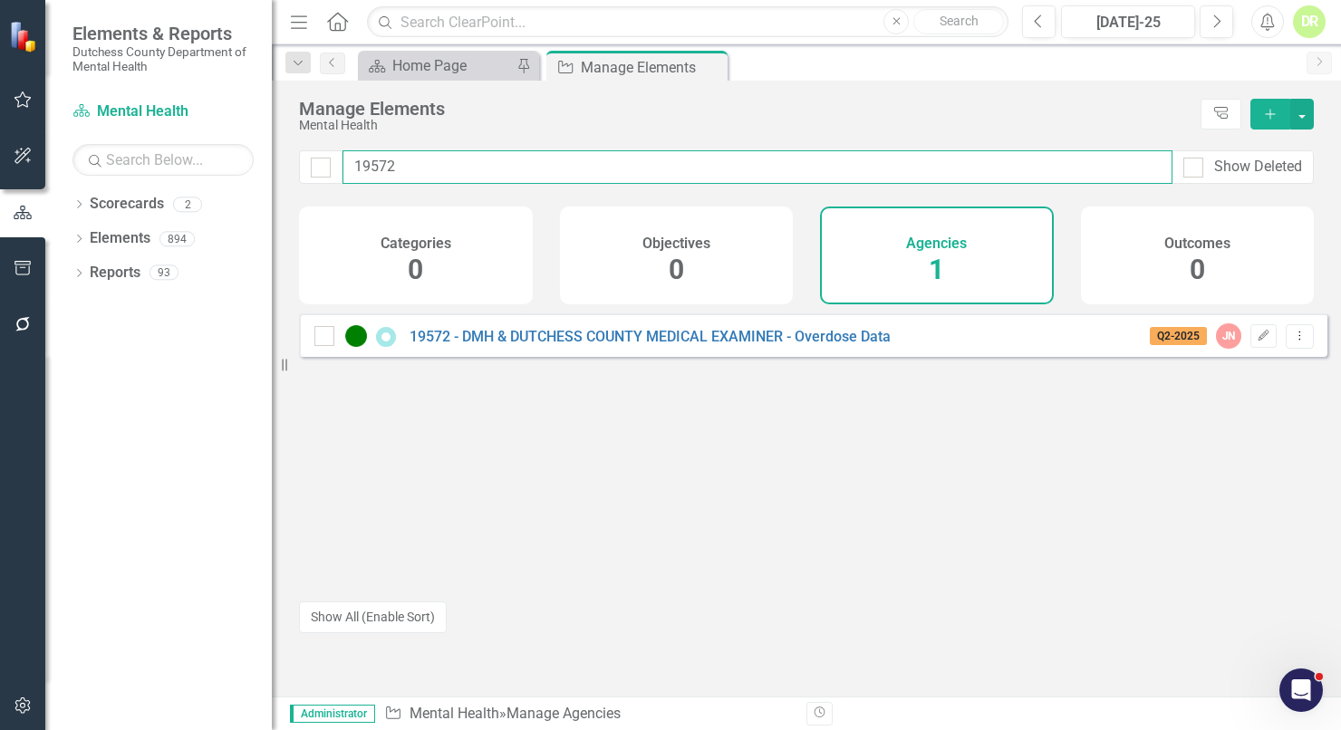
type input "19572"
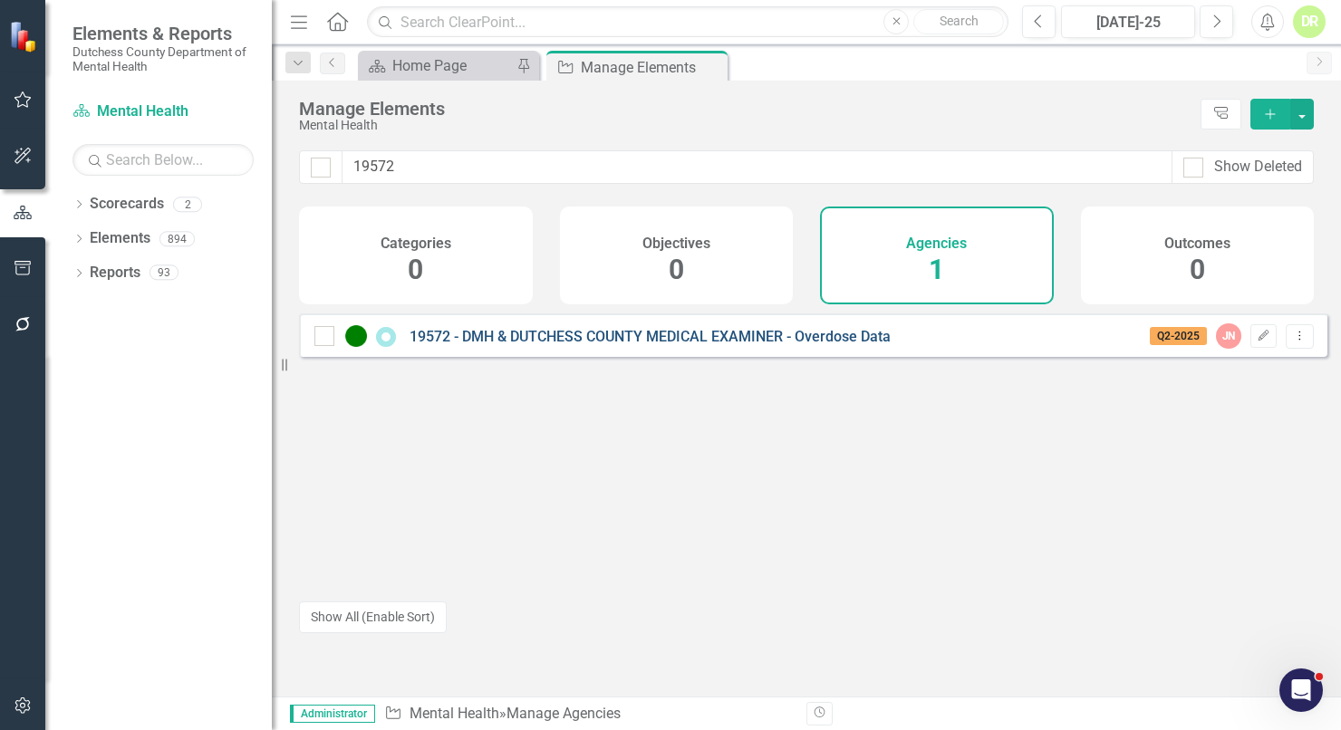
click at [771, 345] on link "19572 - DMH & DUTCHESS COUNTY MEDICAL EXAMINER - Overdose Data" at bounding box center [650, 336] width 481 height 17
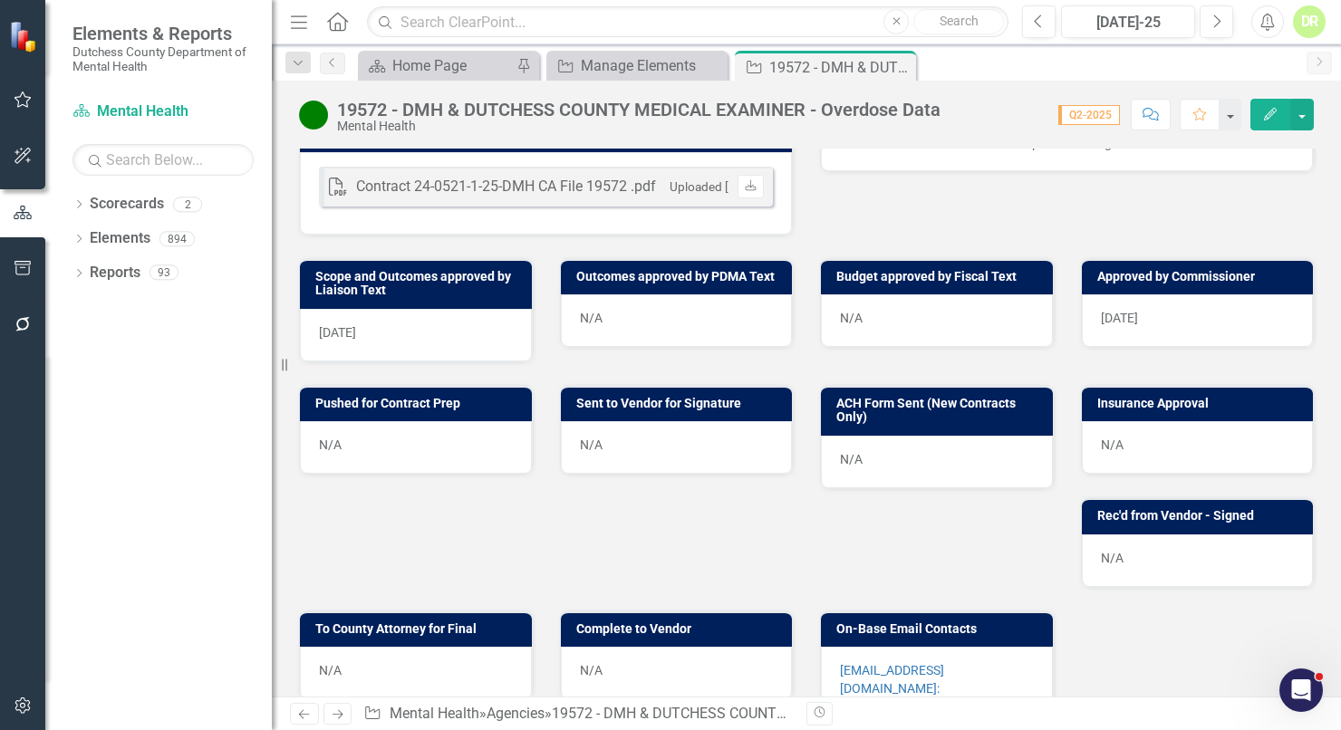
scroll to position [659, 0]
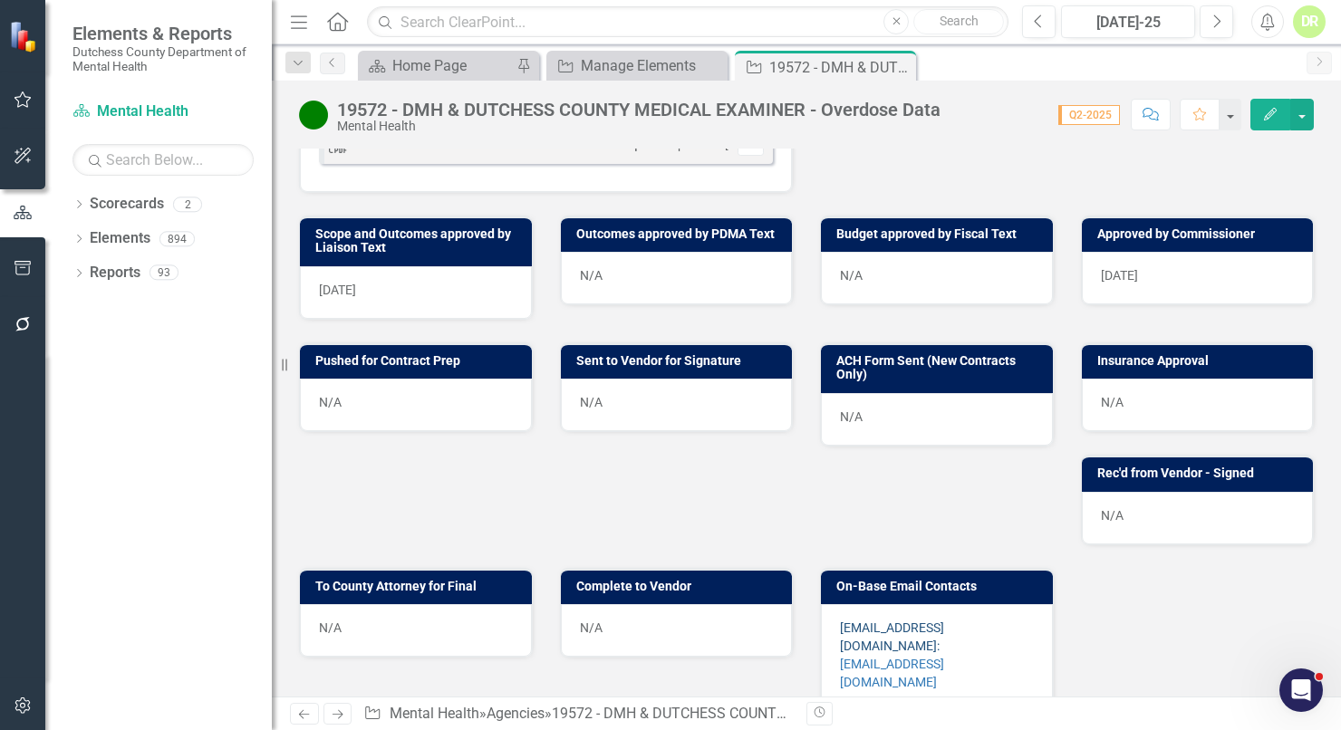
drag, startPoint x: 1023, startPoint y: 636, endPoint x: 833, endPoint y: 613, distance: 191.8
click at [840, 619] on p "aruggiero@dutchessny.gov: MCENTENO@DUTCHESSNY.GOV" at bounding box center [937, 657] width 194 height 76
click at [833, 604] on div "aruggiero@dutchessny.gov: MCENTENO@DUTCHESSNY.GOV" at bounding box center [937, 669] width 232 height 131
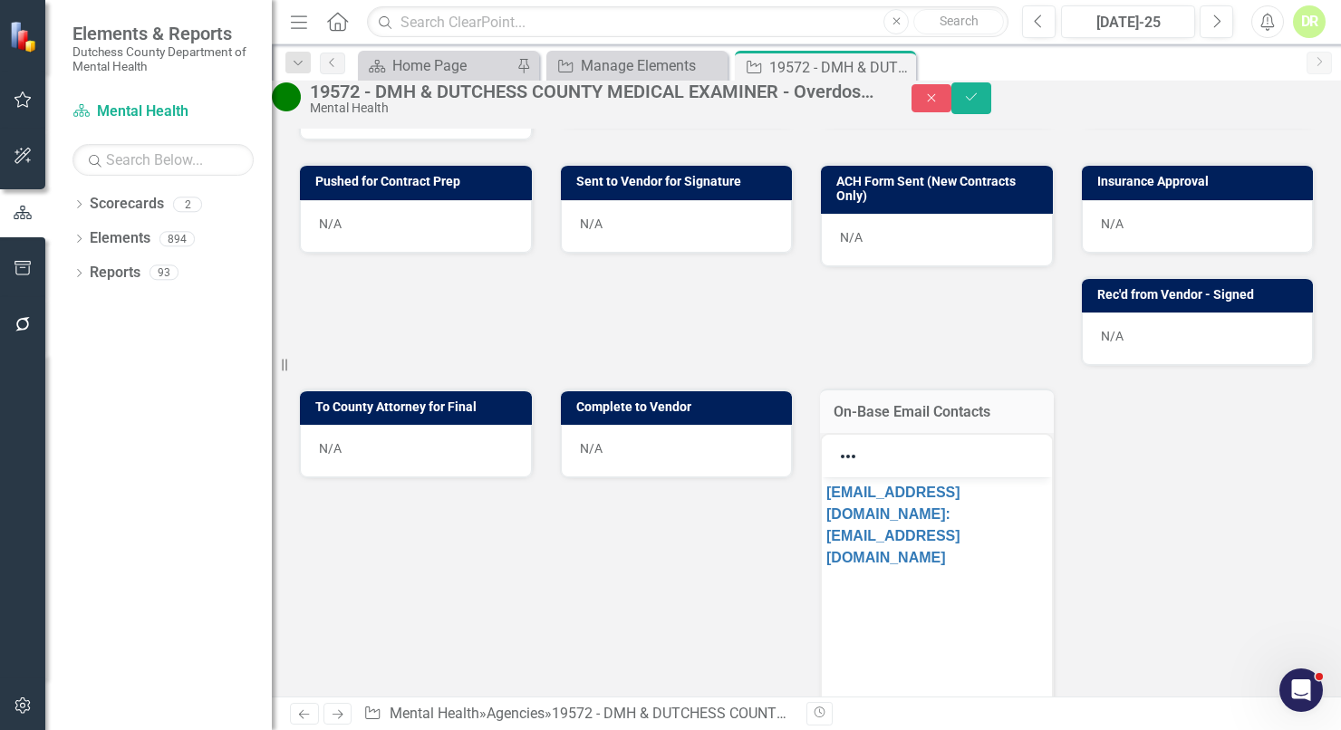
scroll to position [824, 0]
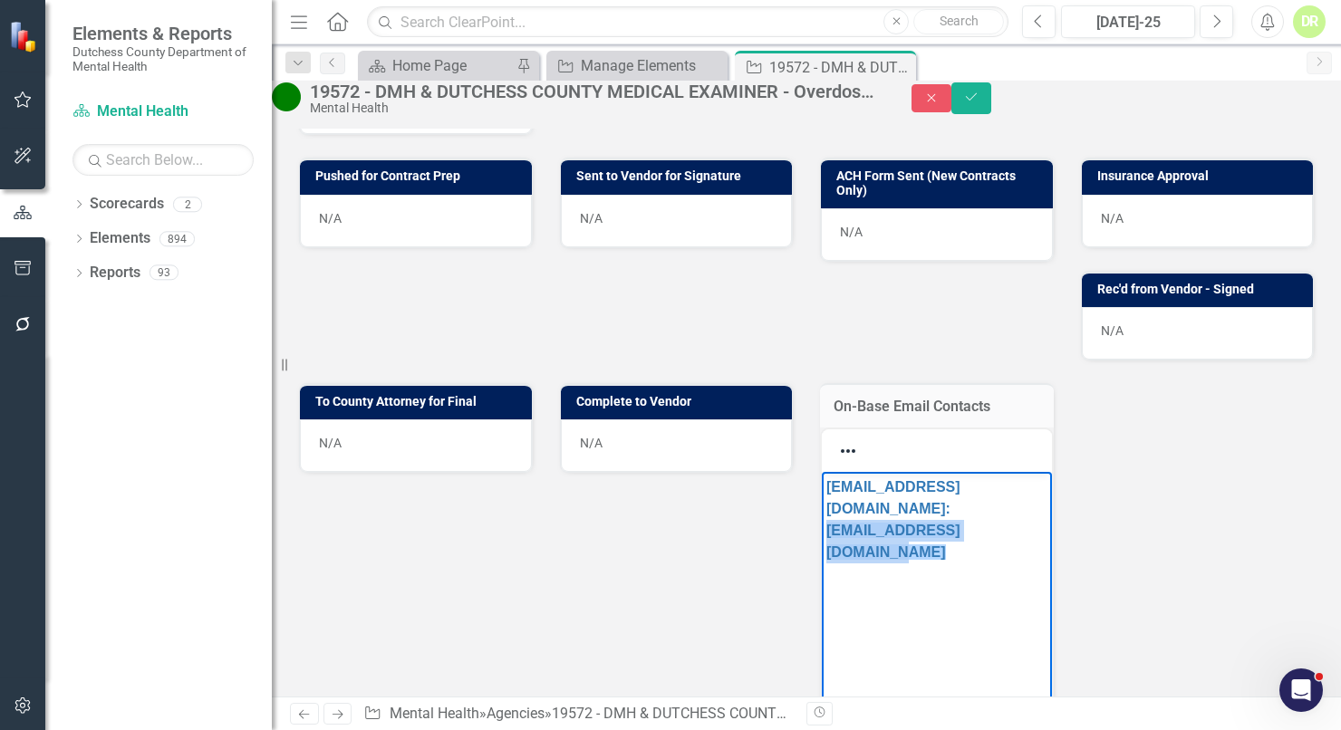
drag, startPoint x: 905, startPoint y: 553, endPoint x: 728, endPoint y: 527, distance: 179.6
click at [822, 527] on html "aruggiero@dutchessny.gov: MCENTENO@DUTCHESSNY.GOV﻿" at bounding box center [937, 607] width 230 height 272
copy link "MCENTENO@DUTCHESSNY.GOV﻿"
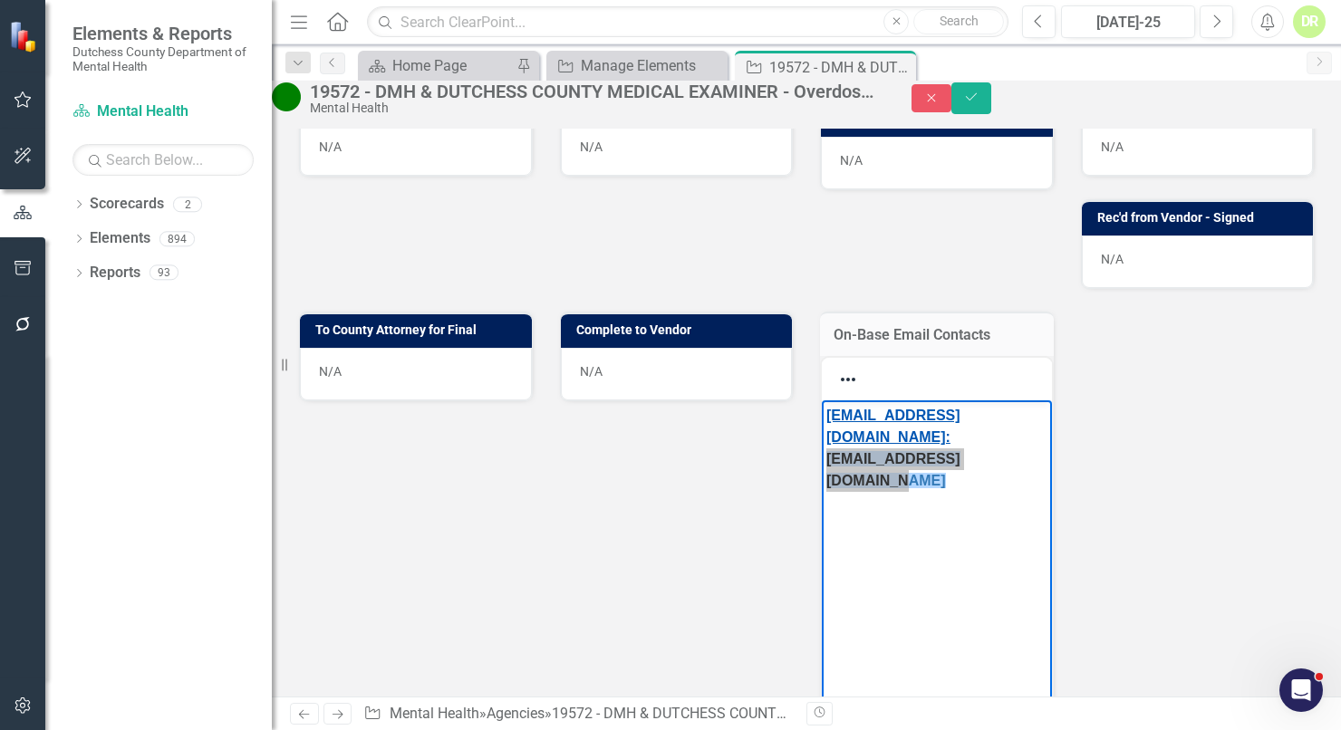
scroll to position [906, 0]
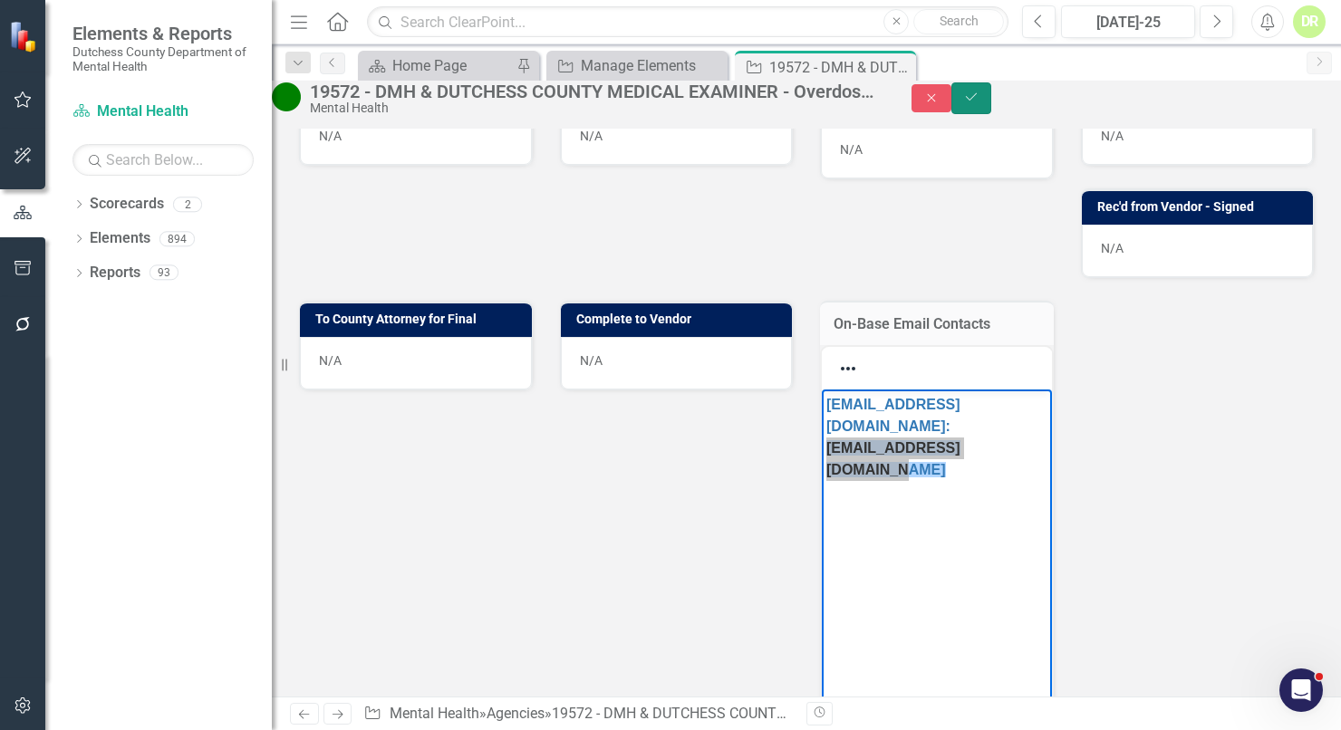
drag, startPoint x: 1310, startPoint y: 108, endPoint x: 824, endPoint y: 181, distance: 491.3
click at [991, 108] on button "Save" at bounding box center [972, 98] width 40 height 32
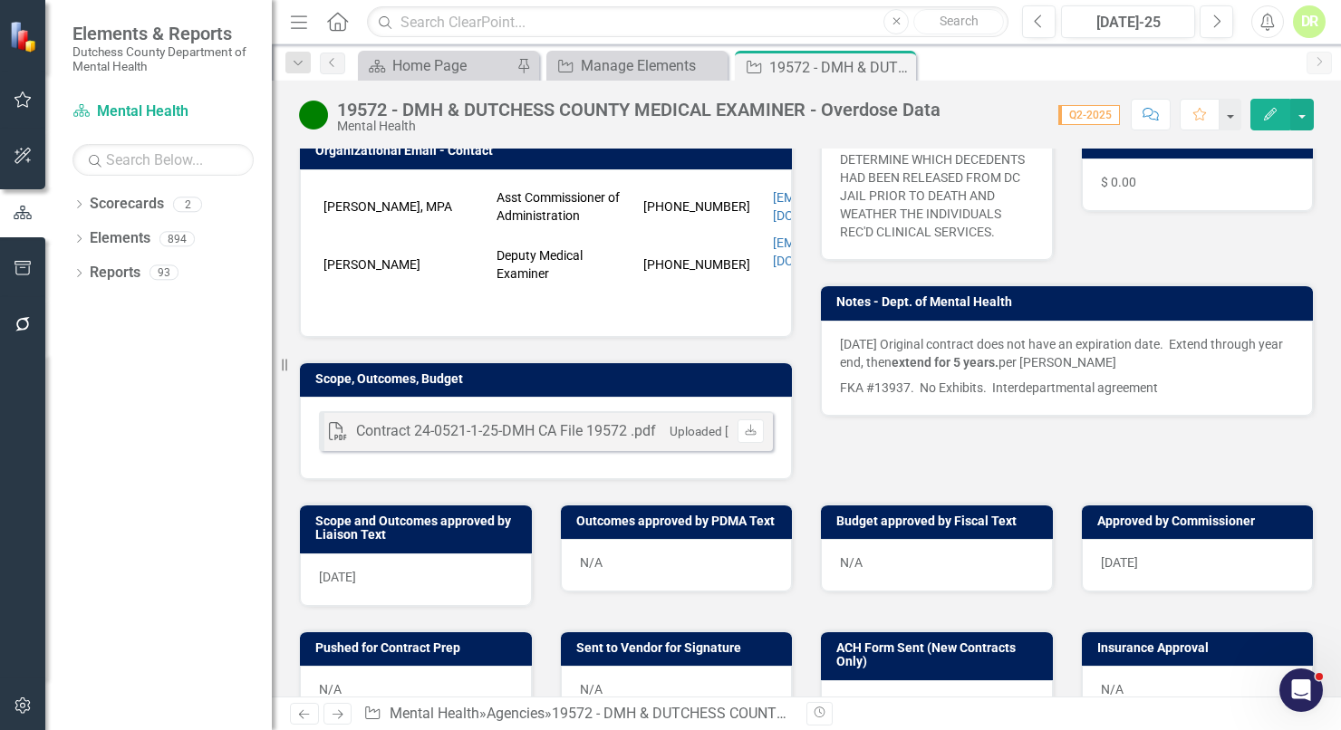
scroll to position [494, 0]
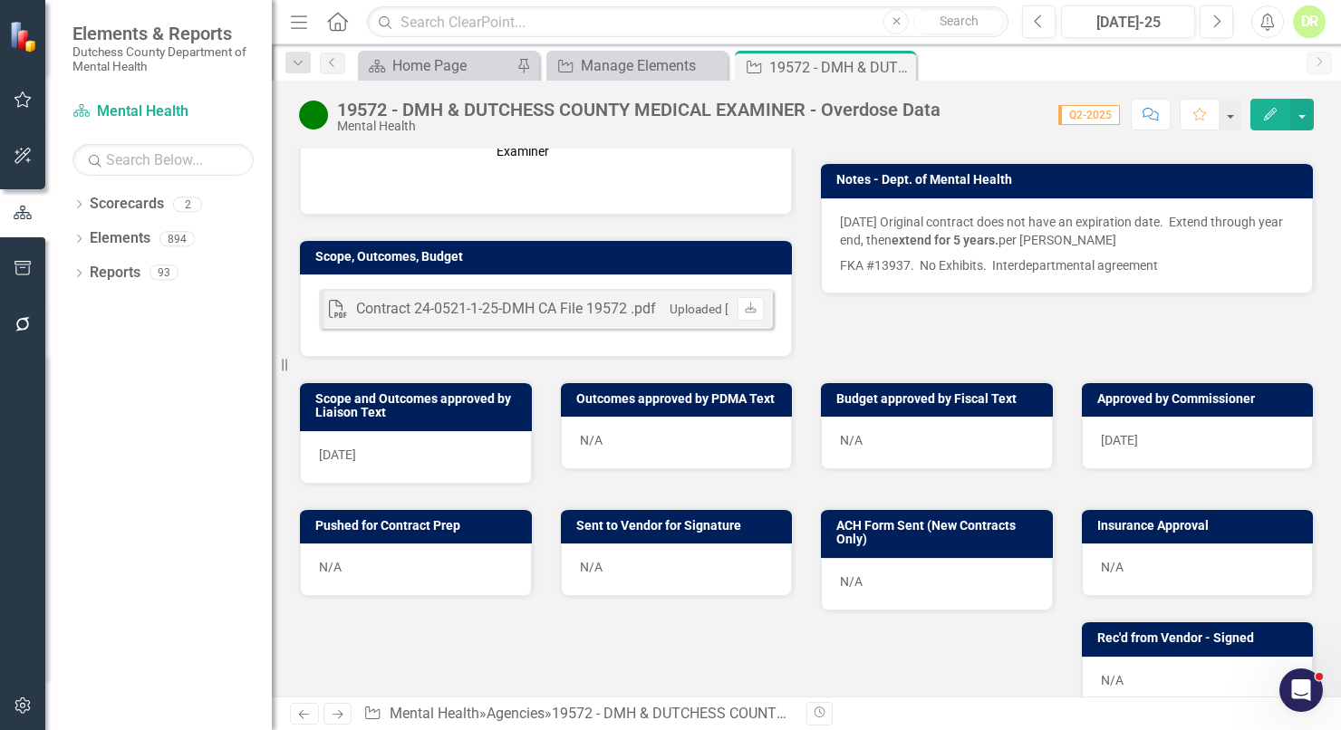
click at [407, 548] on div "N/A" at bounding box center [416, 570] width 232 height 53
click at [407, 545] on div "N/A" at bounding box center [416, 570] width 232 height 53
click at [405, 553] on div "N/A" at bounding box center [416, 570] width 232 height 53
click at [405, 551] on div "N/A" at bounding box center [416, 570] width 232 height 53
click at [362, 569] on div "N/A" at bounding box center [416, 570] width 232 height 53
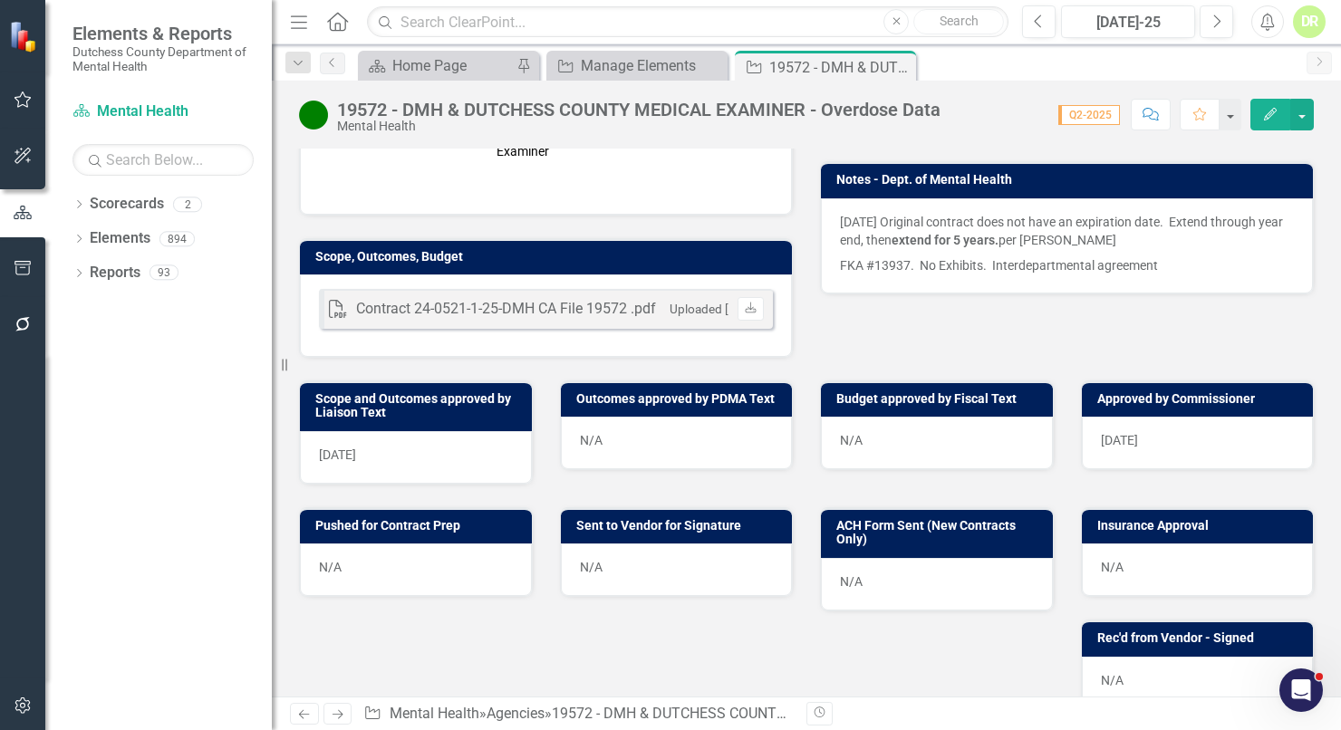
click at [361, 566] on div "N/A" at bounding box center [416, 570] width 232 height 53
click at [359, 562] on div "N/A" at bounding box center [416, 570] width 232 height 53
click at [359, 560] on div "N/A" at bounding box center [416, 570] width 232 height 53
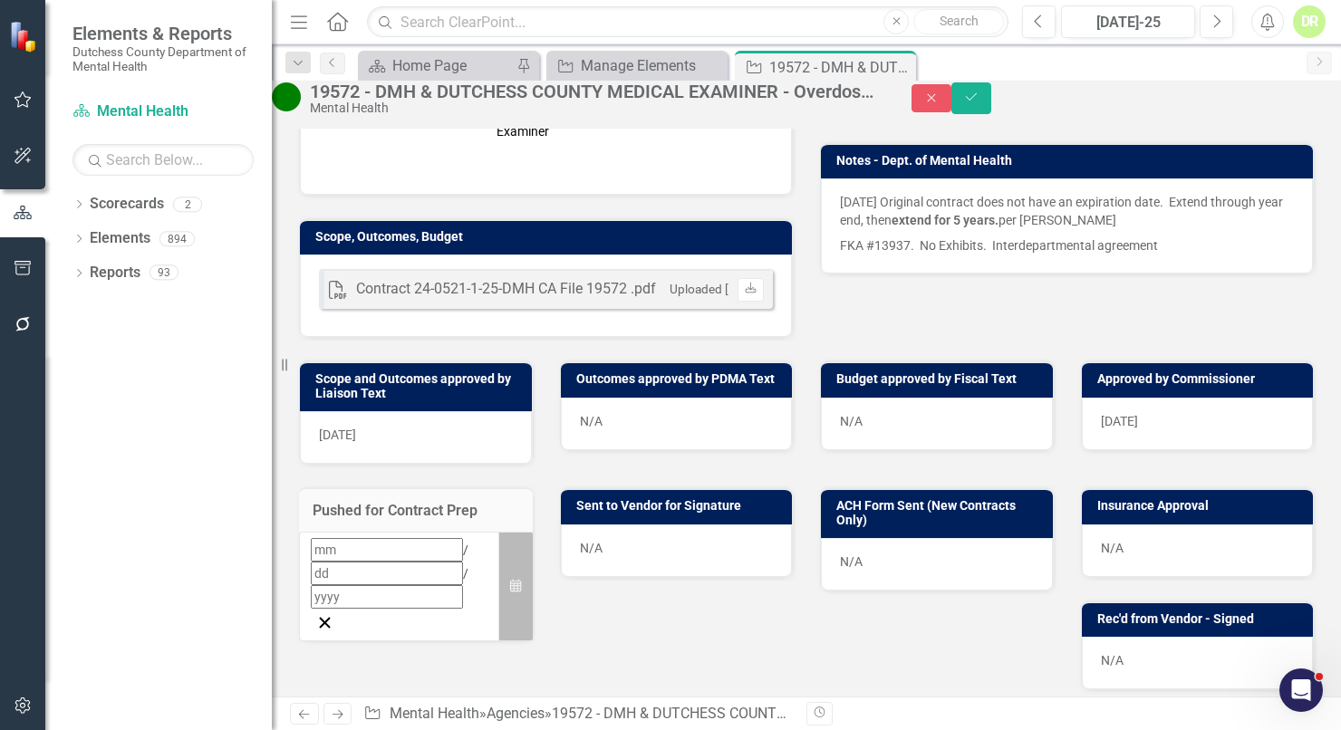
click at [510, 579] on icon "button" at bounding box center [515, 585] width 11 height 13
click at [542, 689] on abbr "10" at bounding box center [549, 696] width 15 height 15
click at [634, 565] on div "N/A" at bounding box center [677, 551] width 232 height 53
click at [634, 562] on div "N/A" at bounding box center [677, 551] width 232 height 53
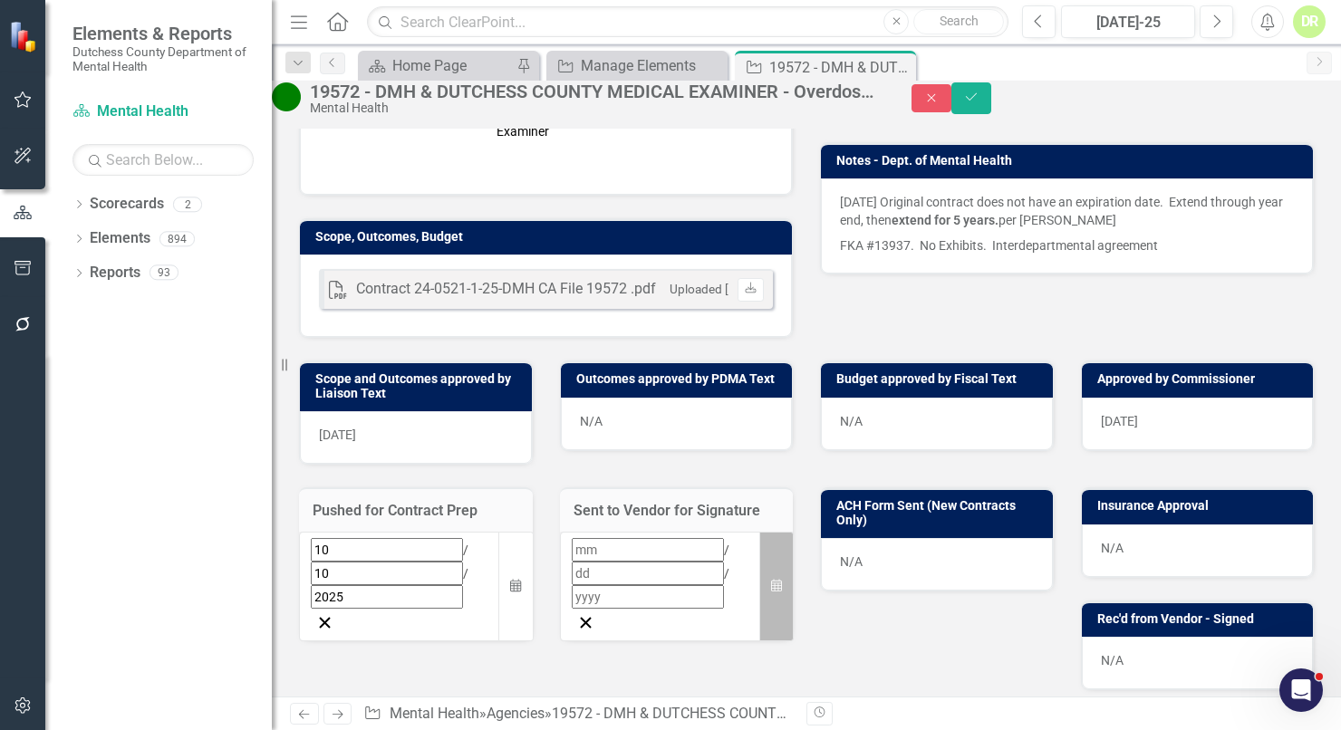
click at [771, 580] on icon "Calendar" at bounding box center [776, 586] width 11 height 13
click at [667, 721] on abbr "14" at bounding box center [674, 728] width 15 height 15
click at [991, 102] on button "Save" at bounding box center [972, 98] width 40 height 32
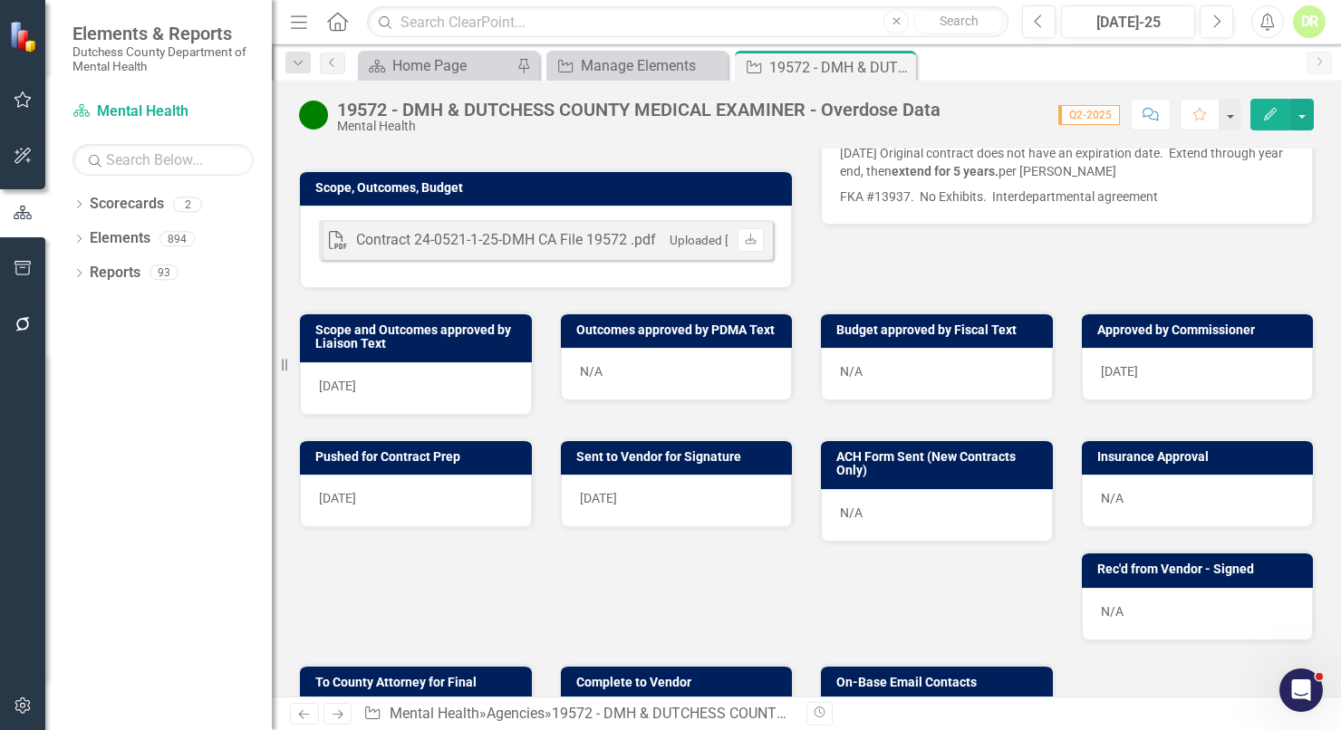
scroll to position [659, 0]
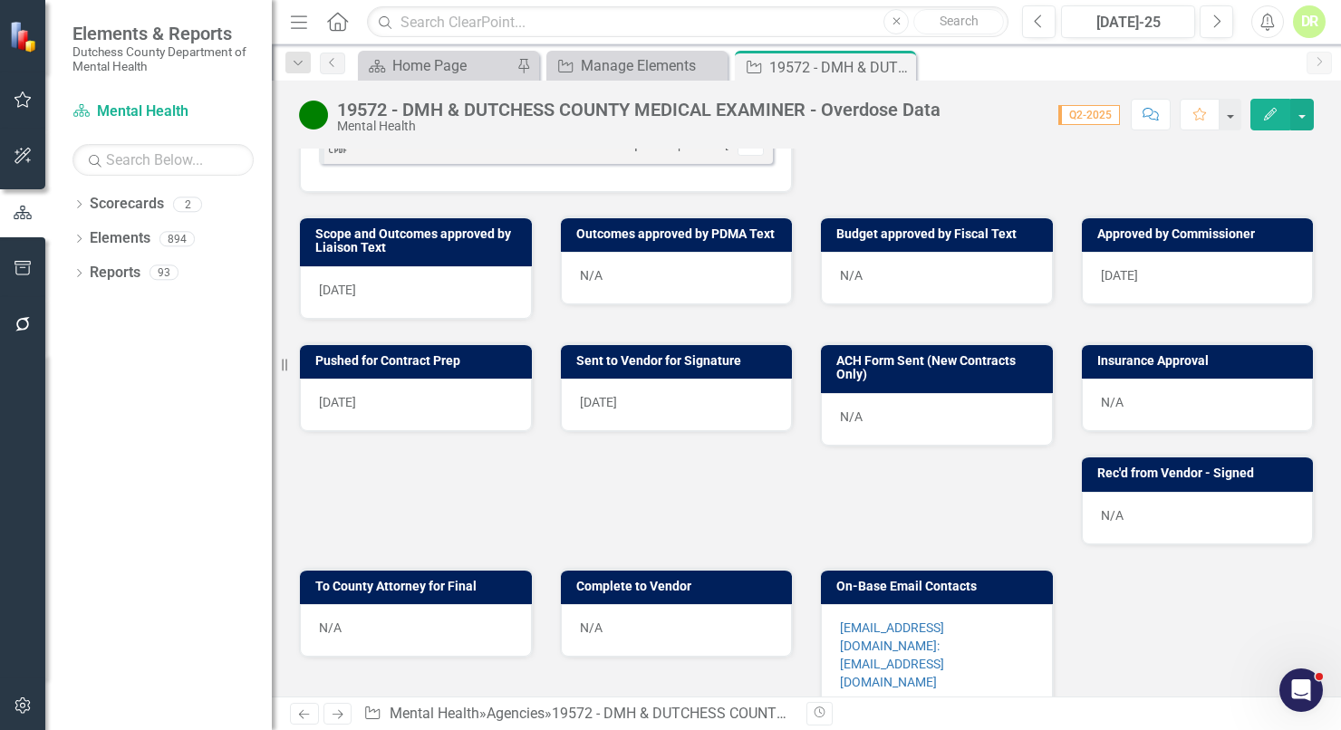
click at [997, 619] on p "aruggiero@dutchessny.gov: MCENTENO@DUTCHESSNY.GOV" at bounding box center [937, 657] width 194 height 76
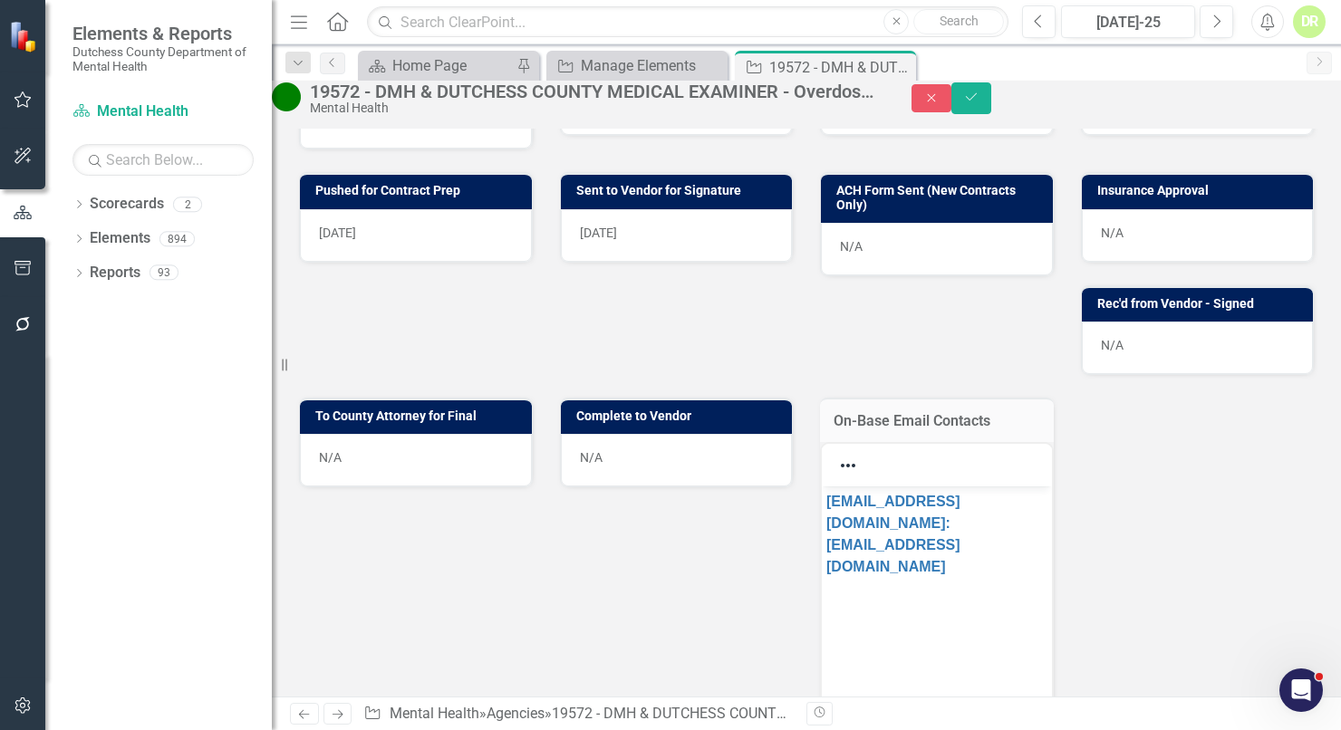
scroll to position [824, 0]
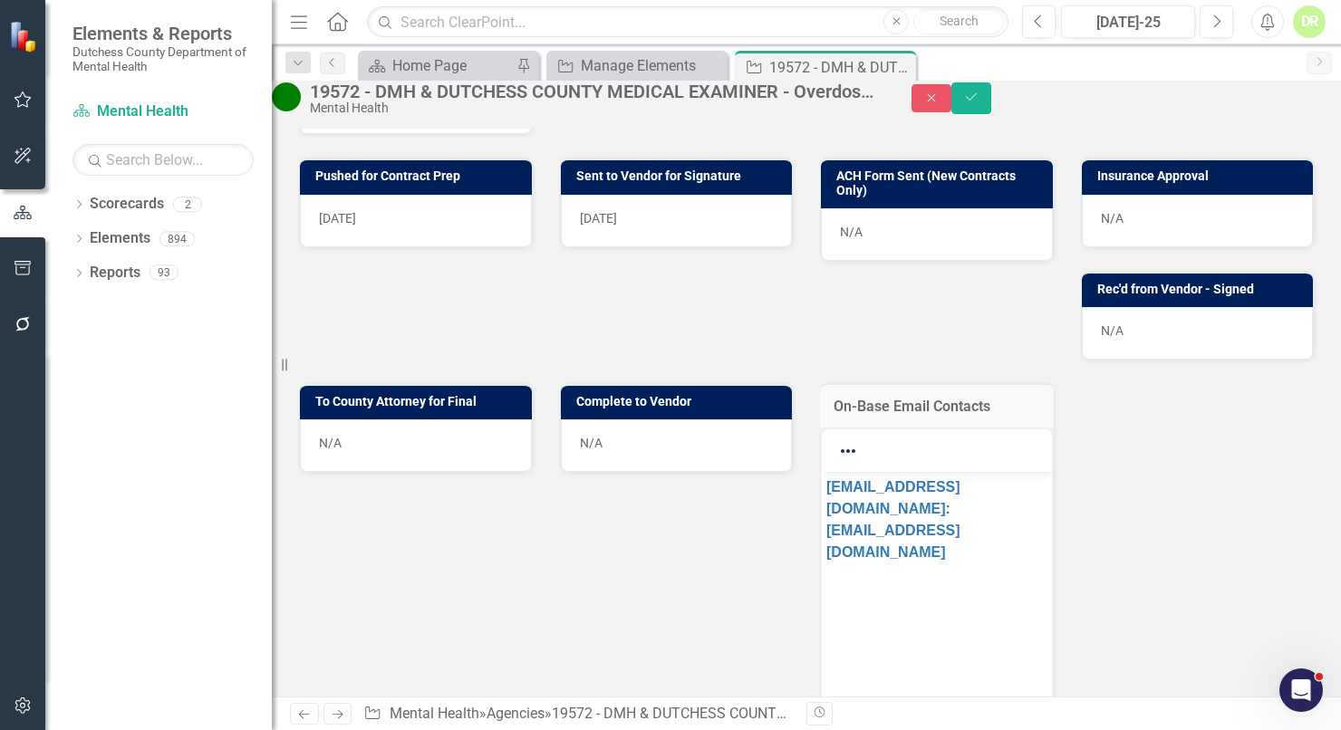
click at [895, 508] on p "aruggiero@dutchessny.gov: MCENTENO@DUTCHESSNY.GOV" at bounding box center [937, 519] width 221 height 87
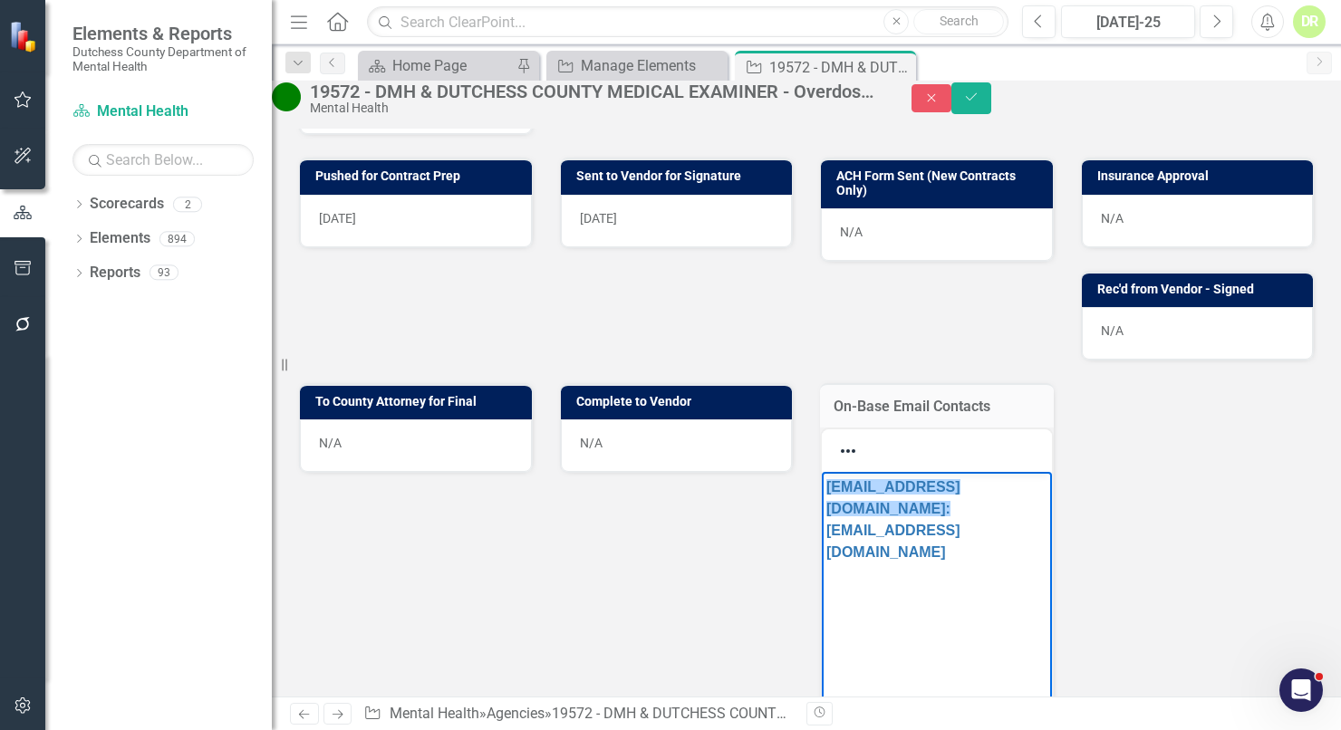
click at [895, 508] on p "aruggiero@dutchessny.gov: ﻿ MCENTENO@DUTCHESSNY.GOV" at bounding box center [937, 519] width 221 height 87
paste body "Rich Text Area. Press ALT-0 for help."
click at [991, 105] on button "Save" at bounding box center [972, 98] width 40 height 32
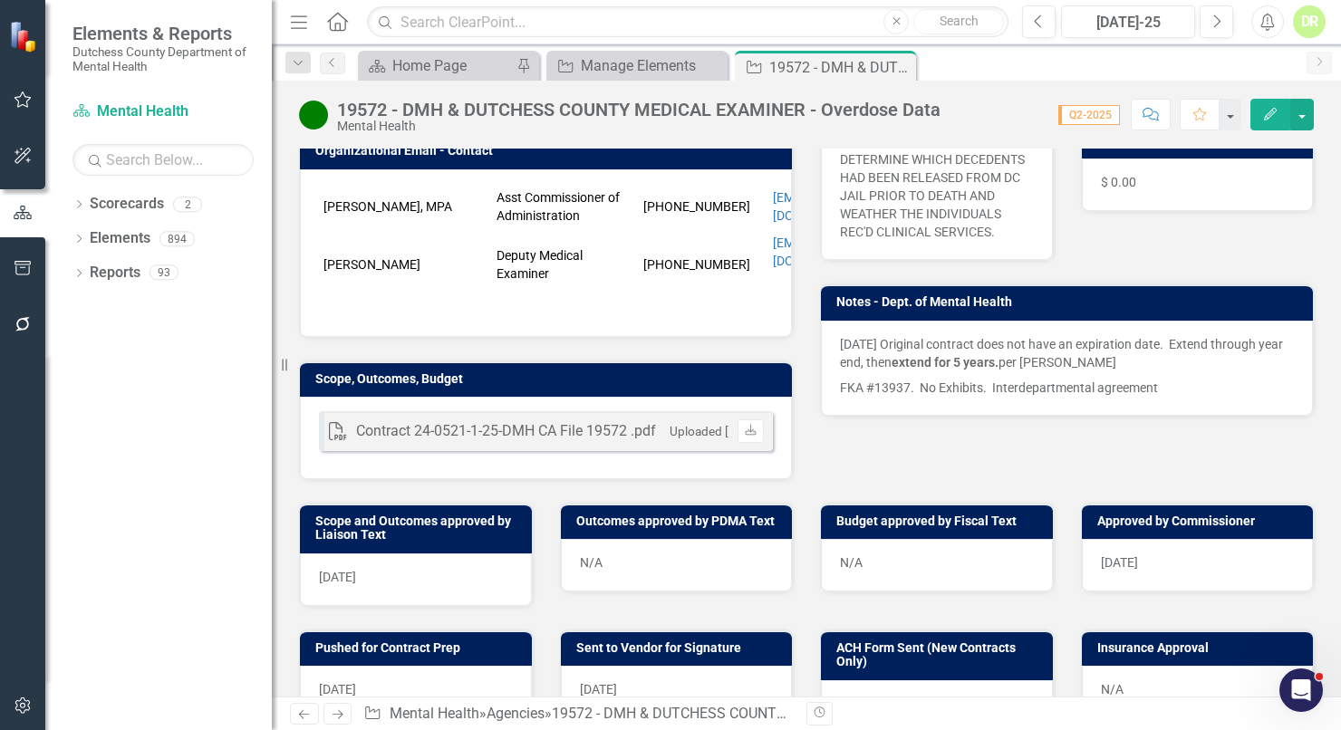
scroll to position [411, 0]
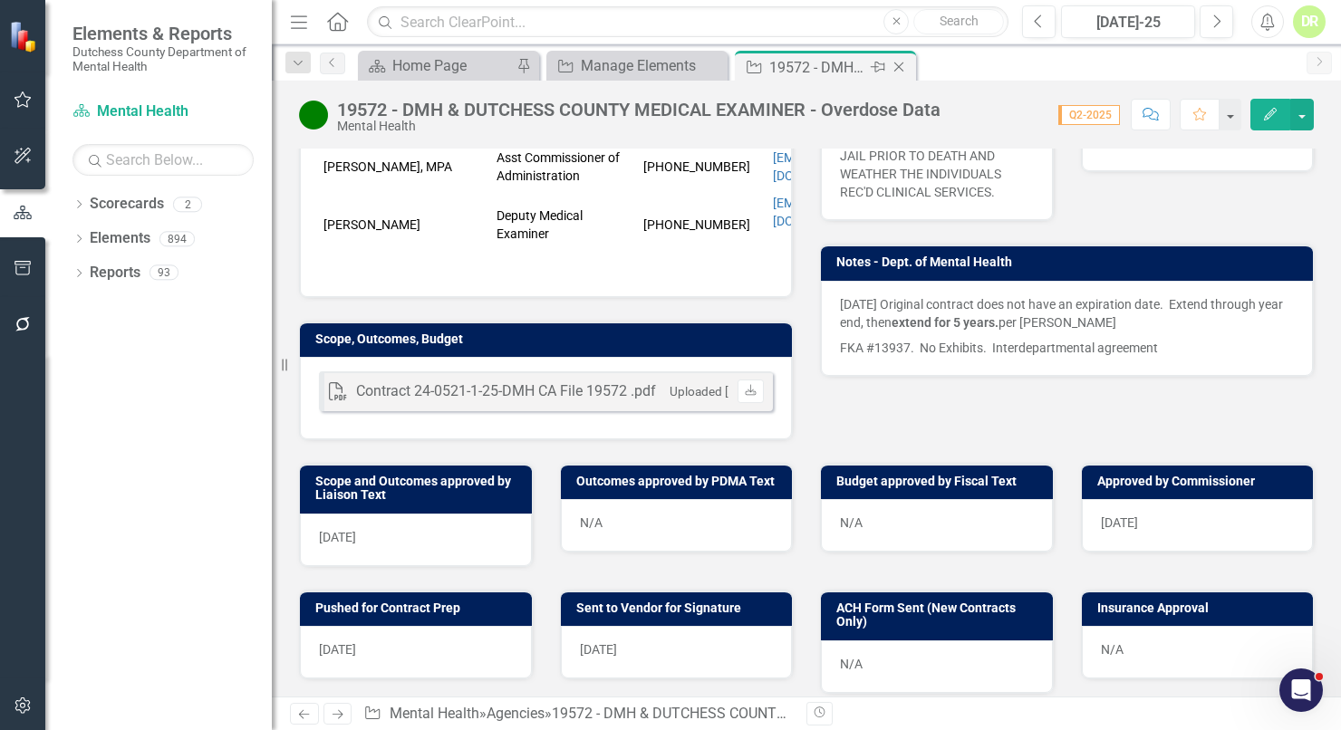
click at [898, 67] on icon "Close" at bounding box center [899, 67] width 18 height 15
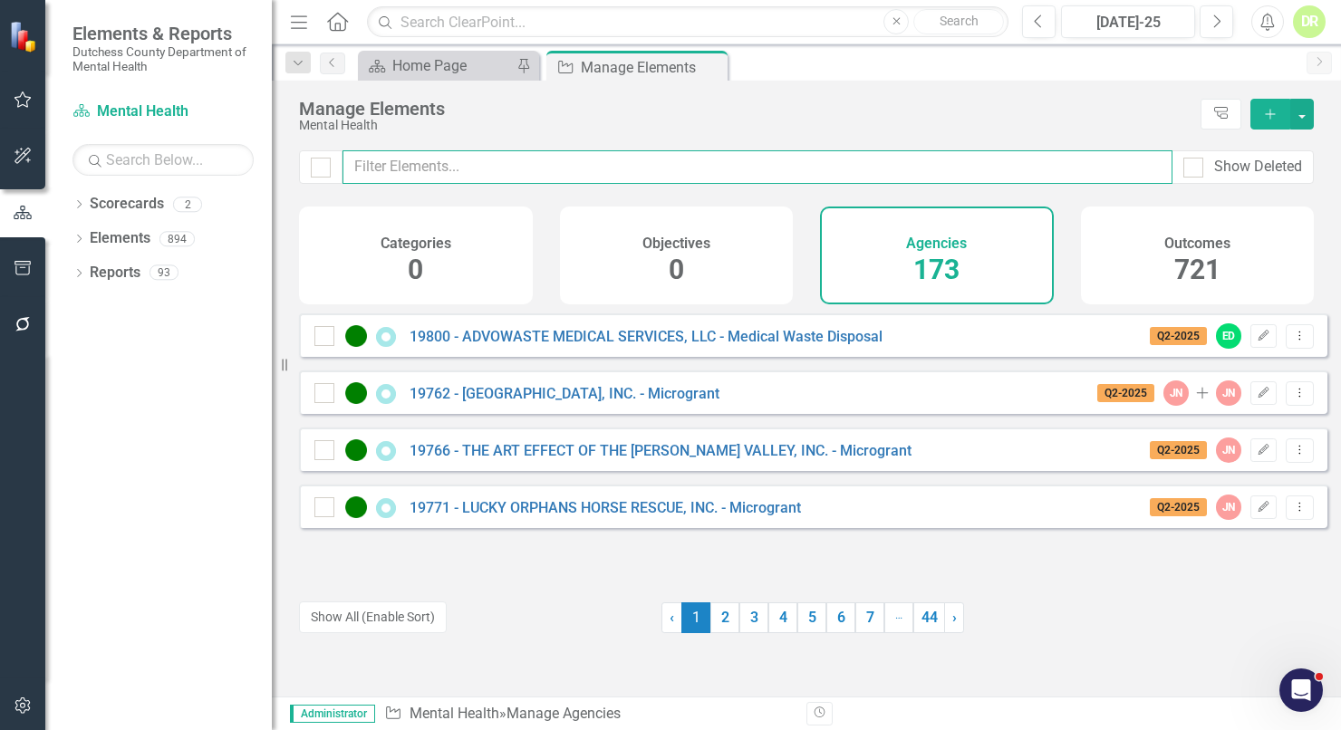
click at [403, 164] on input "text" at bounding box center [758, 167] width 830 height 34
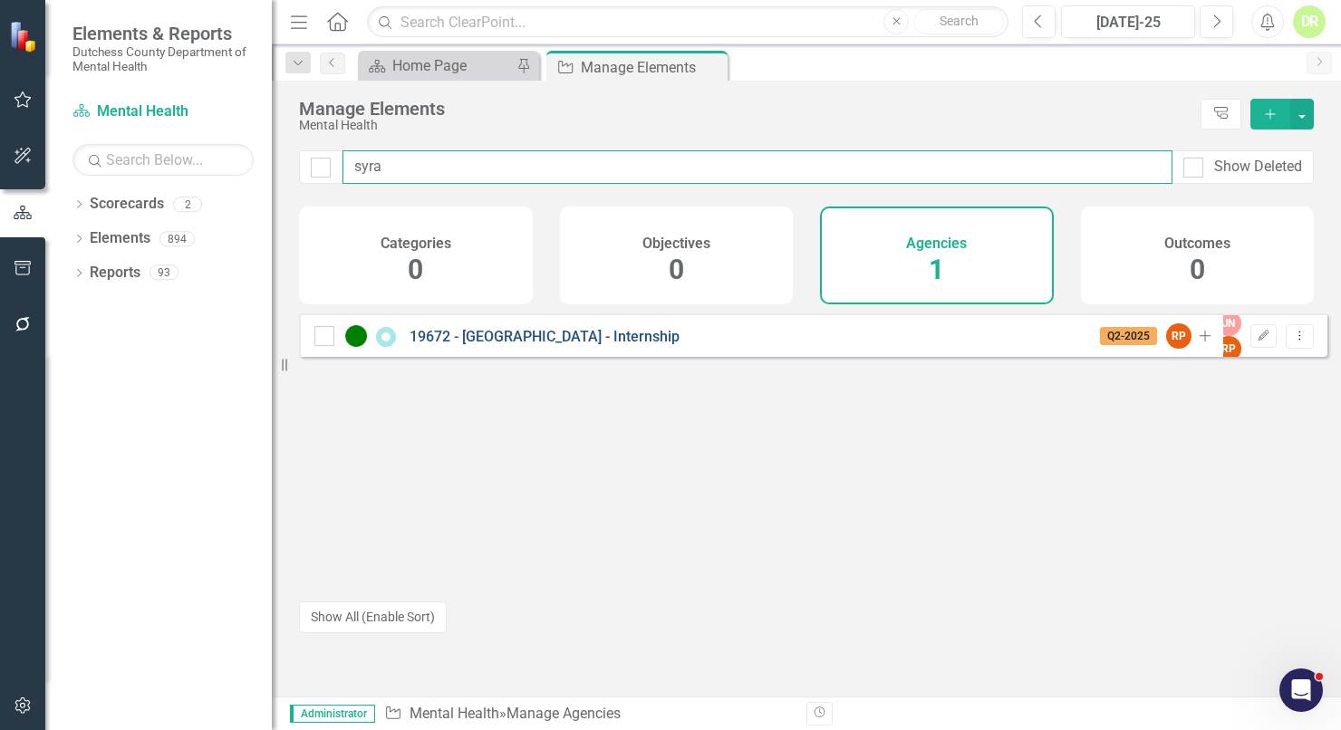
type input "syra"
click at [471, 342] on link "19672 - [GEOGRAPHIC_DATA] - Internship" at bounding box center [545, 336] width 270 height 17
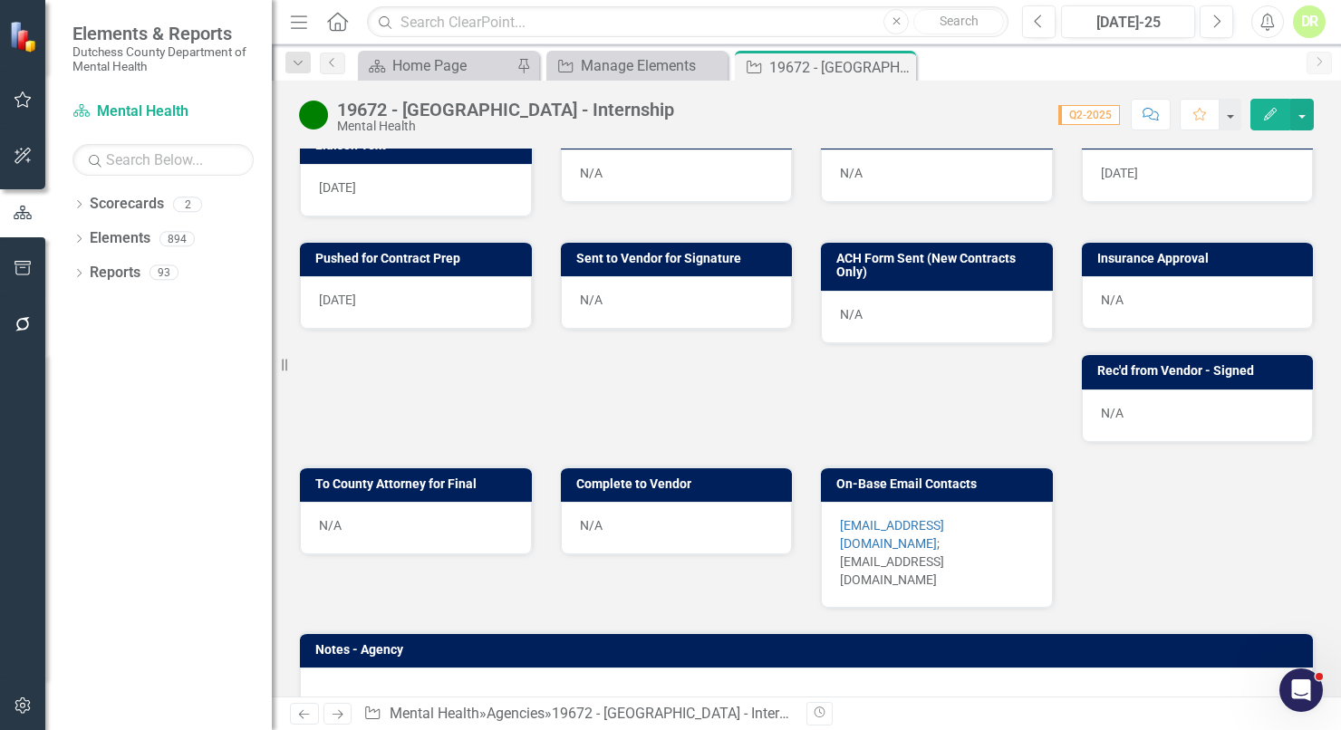
scroll to position [906, 0]
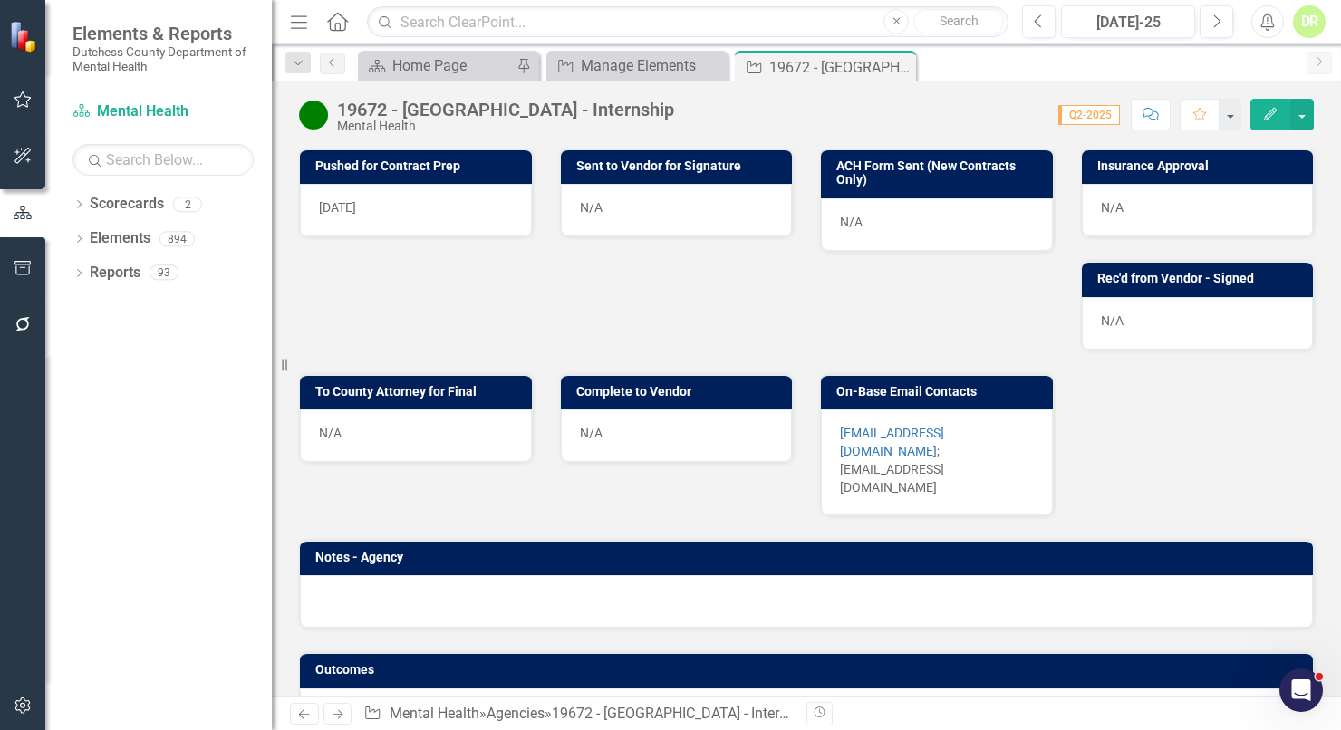
click at [995, 486] on p "FALKCONTRACTS@SYR.EDU ; mnowicki@onlinegrad.syracuse.edu" at bounding box center [937, 460] width 194 height 73
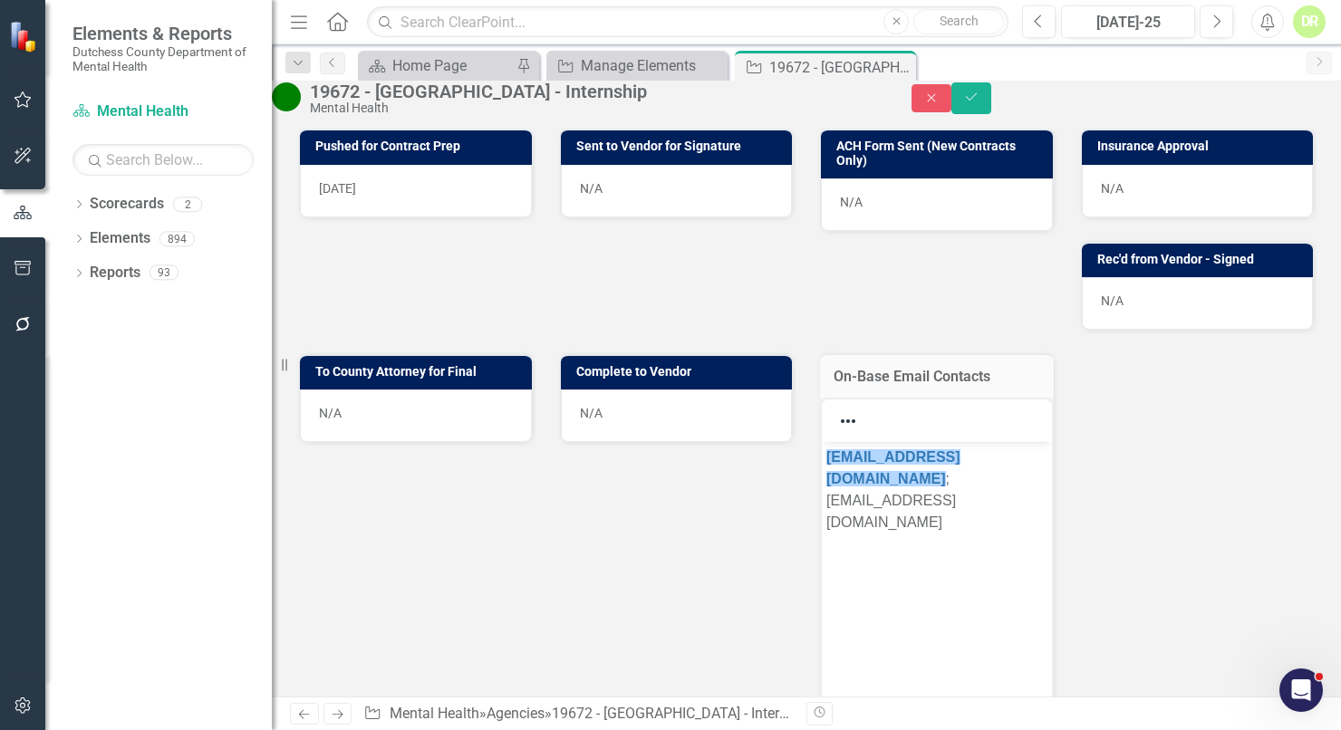
scroll to position [0, 0]
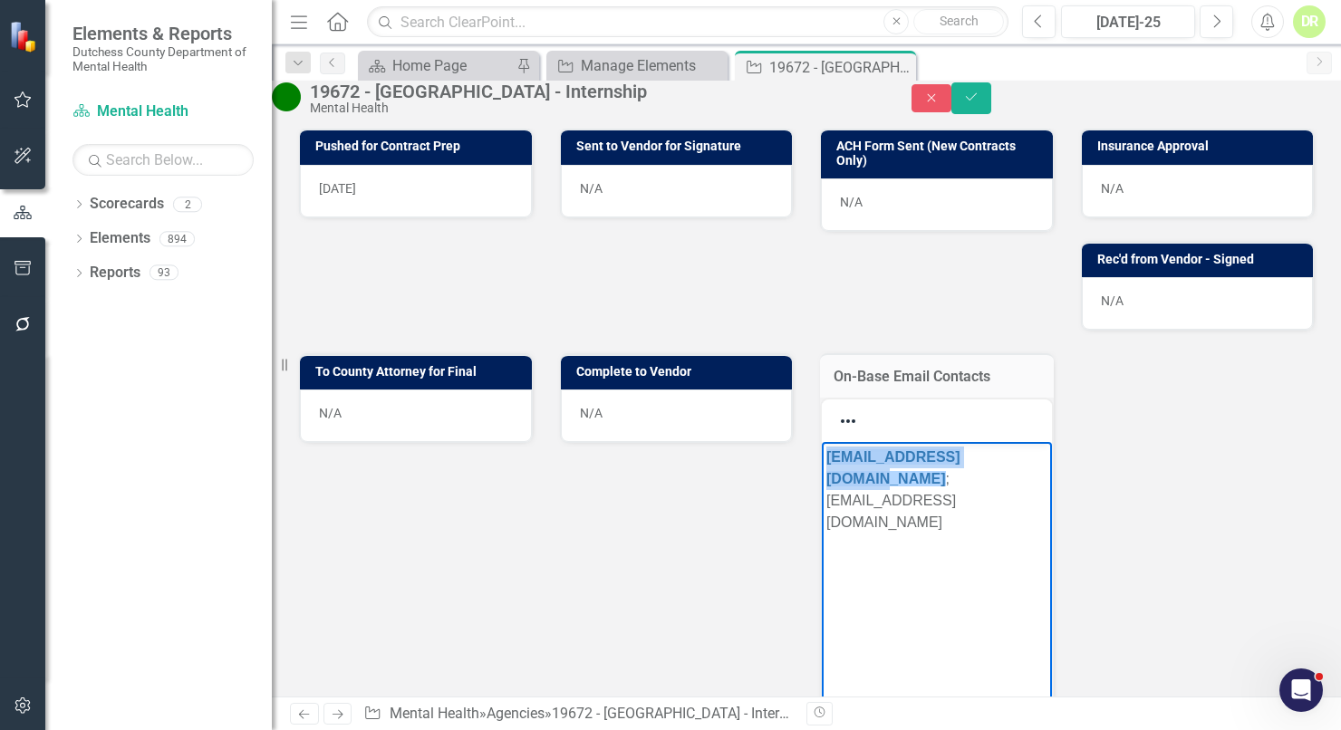
drag, startPoint x: 856, startPoint y: 478, endPoint x: 1639, endPoint y: 931, distance: 905.4
click at [822, 441] on html "﻿FALKCONTRACTS@SYR.EDU ; mnowicki@onlinegrad.syracuse.edu" at bounding box center [937, 577] width 230 height 272
paste body "Rich Text Area. Press ALT-0 for help."
drag, startPoint x: 993, startPoint y: 498, endPoint x: 790, endPoint y: 469, distance: 205.2
click at [822, 469] on html "; mnowicki@onlinttwalker@syr.eduegrad.syracuse.edu" at bounding box center [937, 577] width 230 height 272
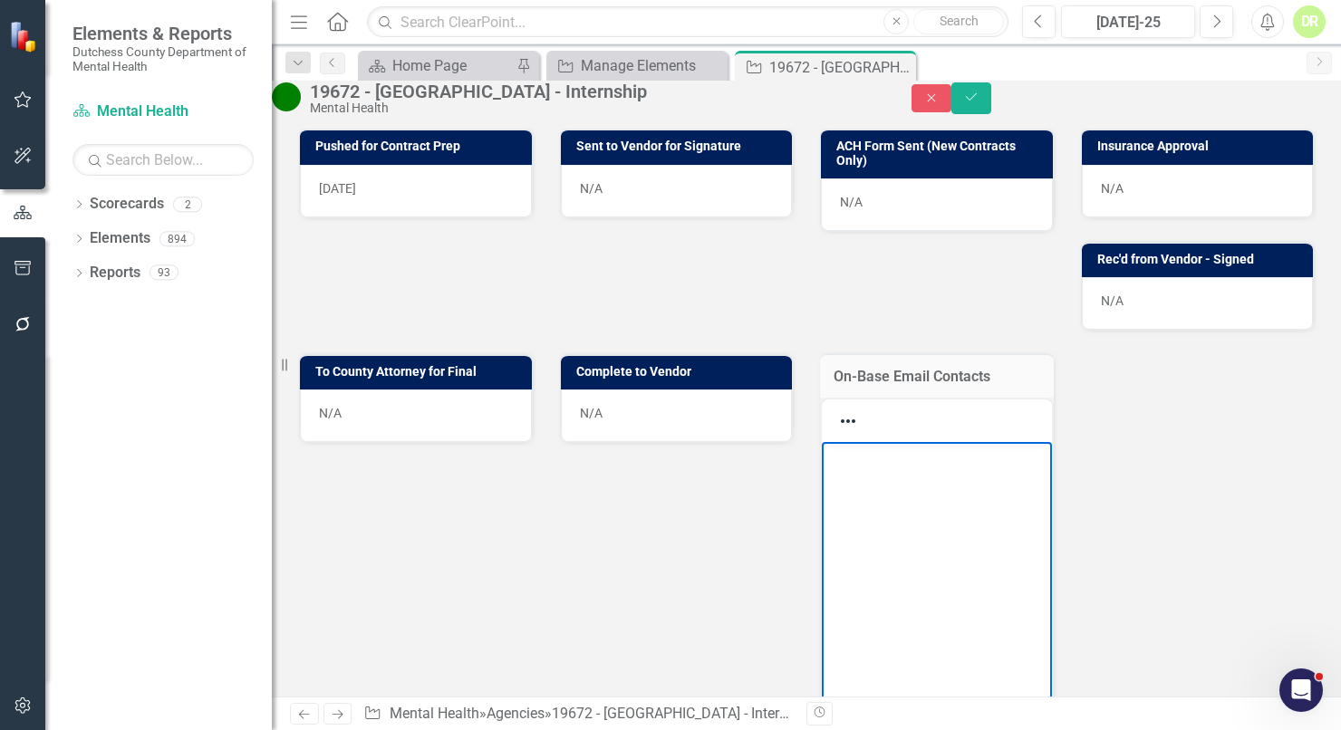
click at [887, 452] on p "Rich Text Area. Press ALT-0 for help." at bounding box center [937, 457] width 221 height 22
click at [971, 459] on p "ttwalker@syr.edu ;" at bounding box center [937, 468] width 221 height 44
click at [991, 97] on button "Save" at bounding box center [972, 98] width 40 height 32
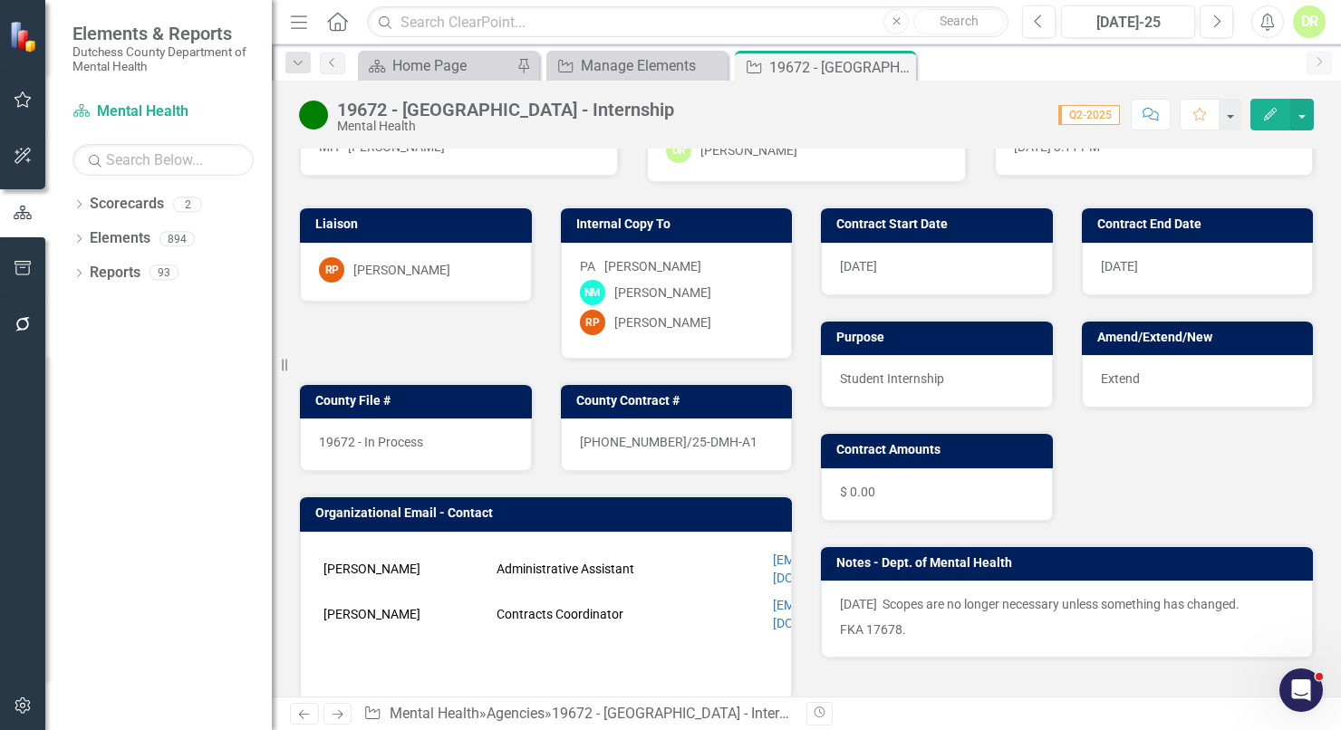
scroll to position [82, 0]
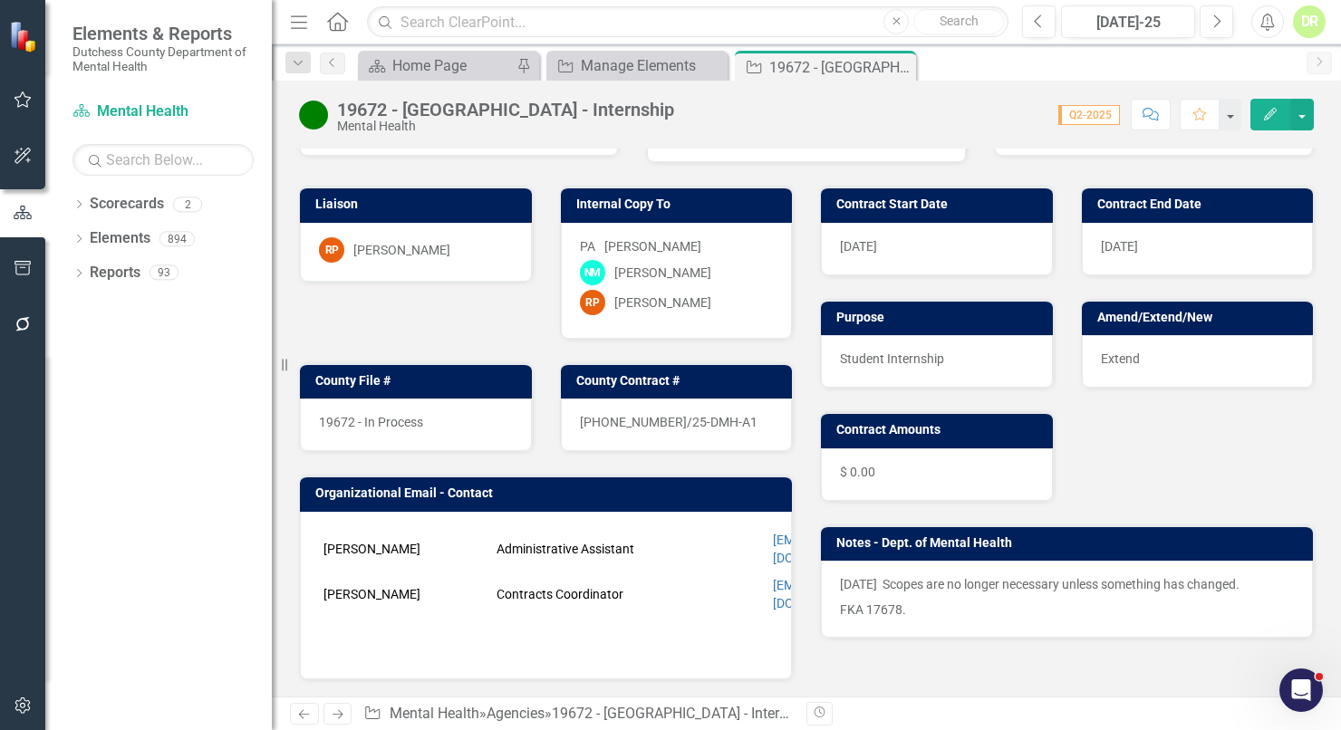
click at [383, 561] on td "SUNNY ROBERTSON-O’BOYLE" at bounding box center [405, 549] width 173 height 45
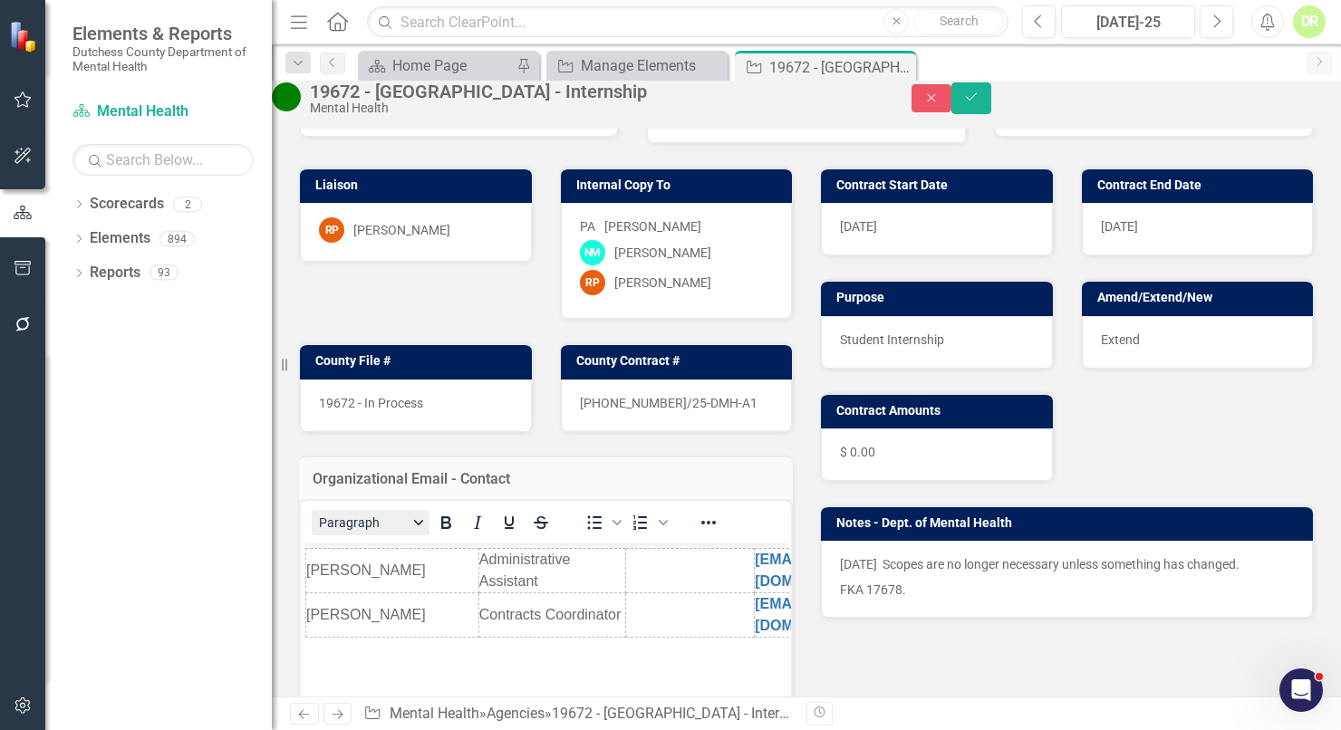
scroll to position [0, 0]
drag, startPoint x: 382, startPoint y: 581, endPoint x: 295, endPoint y: 556, distance: 89.5
click at [301, 556] on html "SUNNY ROBERTSON-O’BOYLE Administrative Assistant falkcontracts@syr.edu Melissa …" at bounding box center [546, 680] width 490 height 272
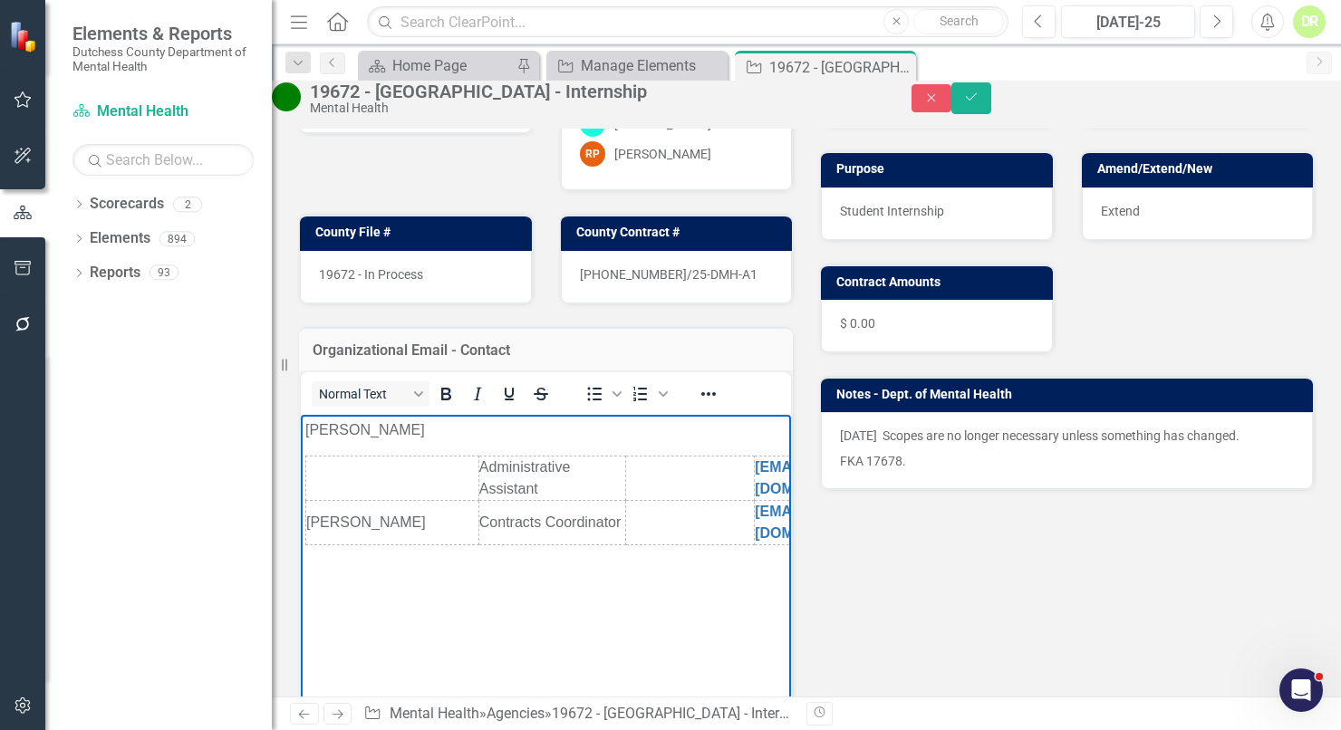
scroll to position [247, 0]
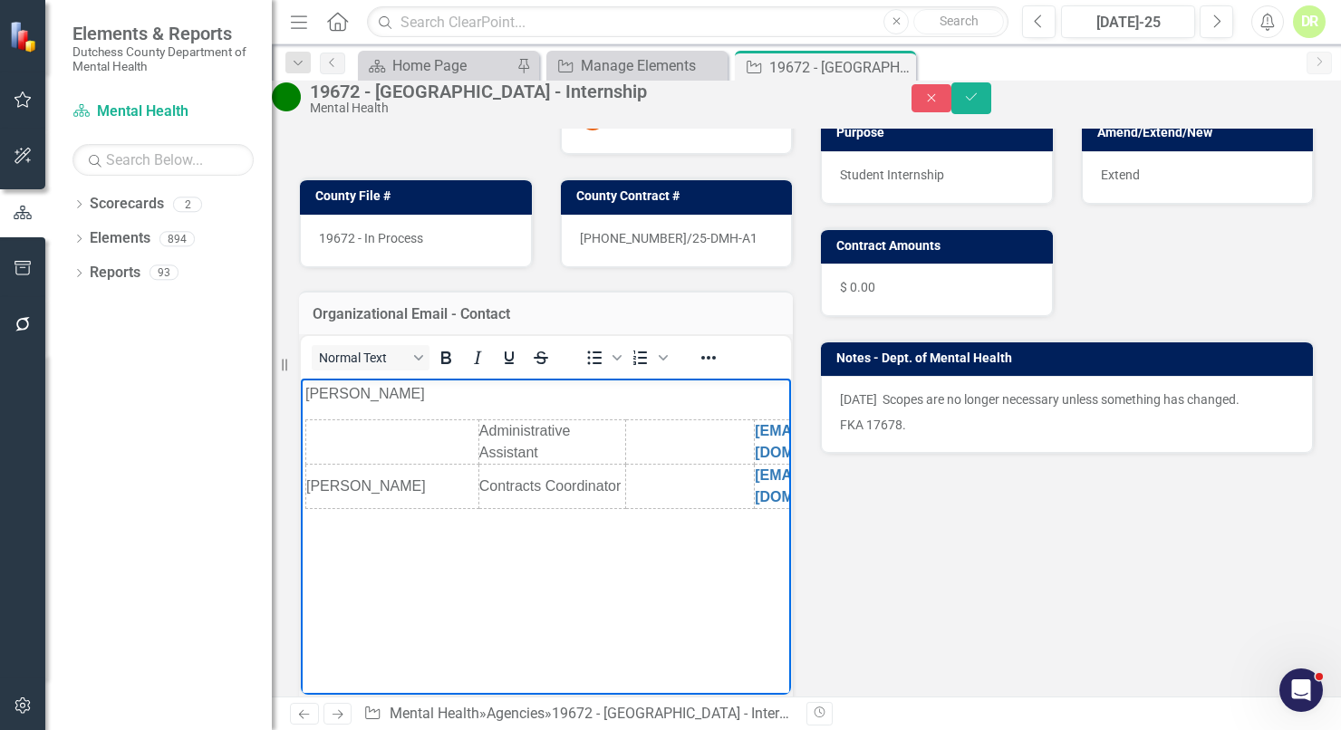
drag, startPoint x: 396, startPoint y: 396, endPoint x: 201, endPoint y: 390, distance: 194.9
click at [301, 390] on html "Kristin C Esposito Administrative Assistant falkcontracts@syr.edu Melissa Nowic…" at bounding box center [546, 515] width 490 height 272
click at [302, 491] on body "Kristin C Esposito Administrative Assistant falkcontracts@syr.edu Melissa Nowic…" at bounding box center [546, 515] width 490 height 272
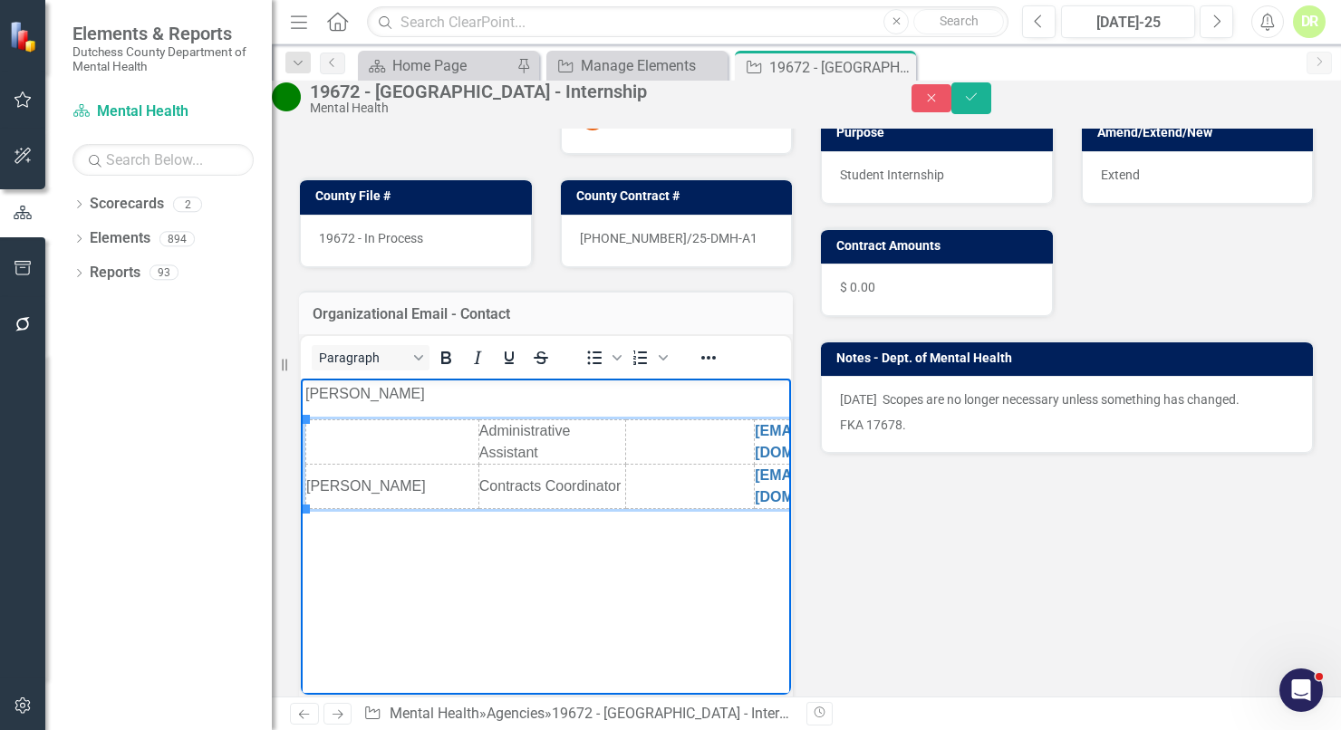
click at [312, 487] on td "Melissa Nowicki" at bounding box center [392, 487] width 173 height 44
click at [470, 586] on icon "Insert row after" at bounding box center [468, 586] width 22 height 22
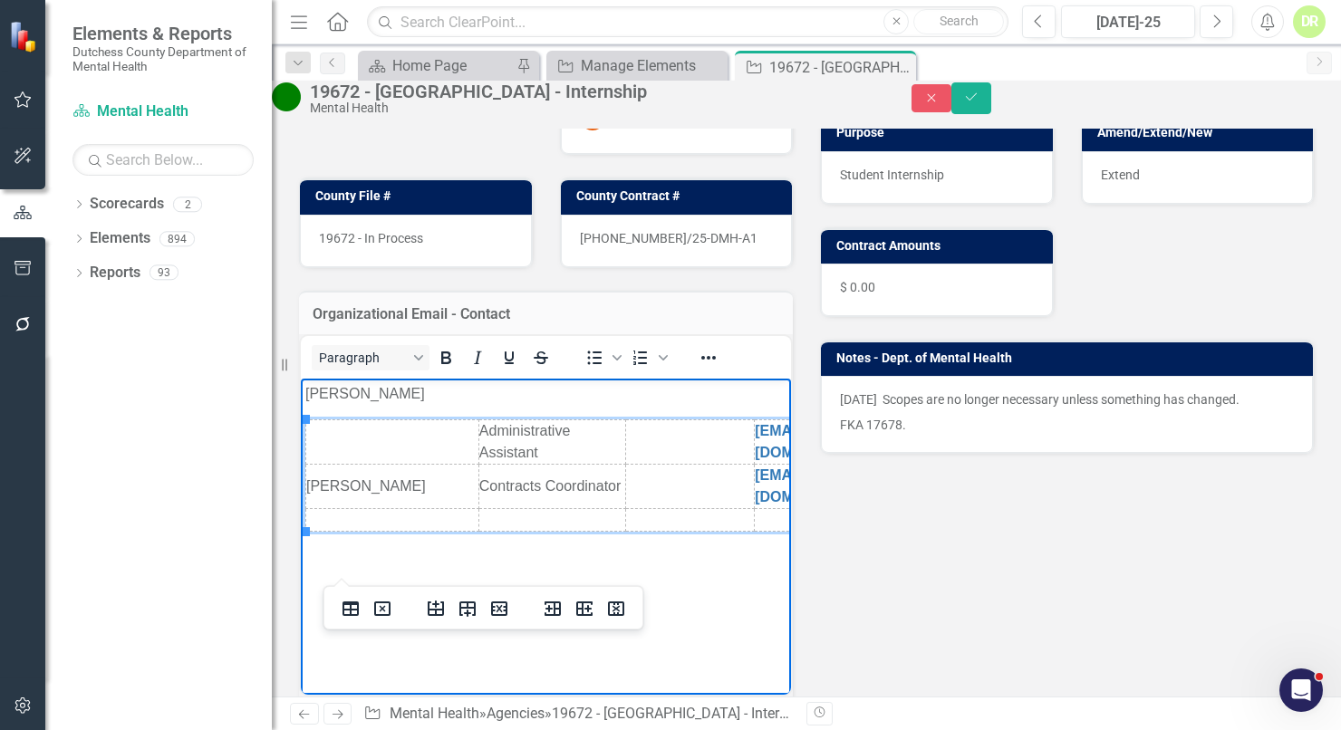
click at [381, 512] on td "Rich Text Area. Press ALT-0 for help." at bounding box center [392, 520] width 173 height 23
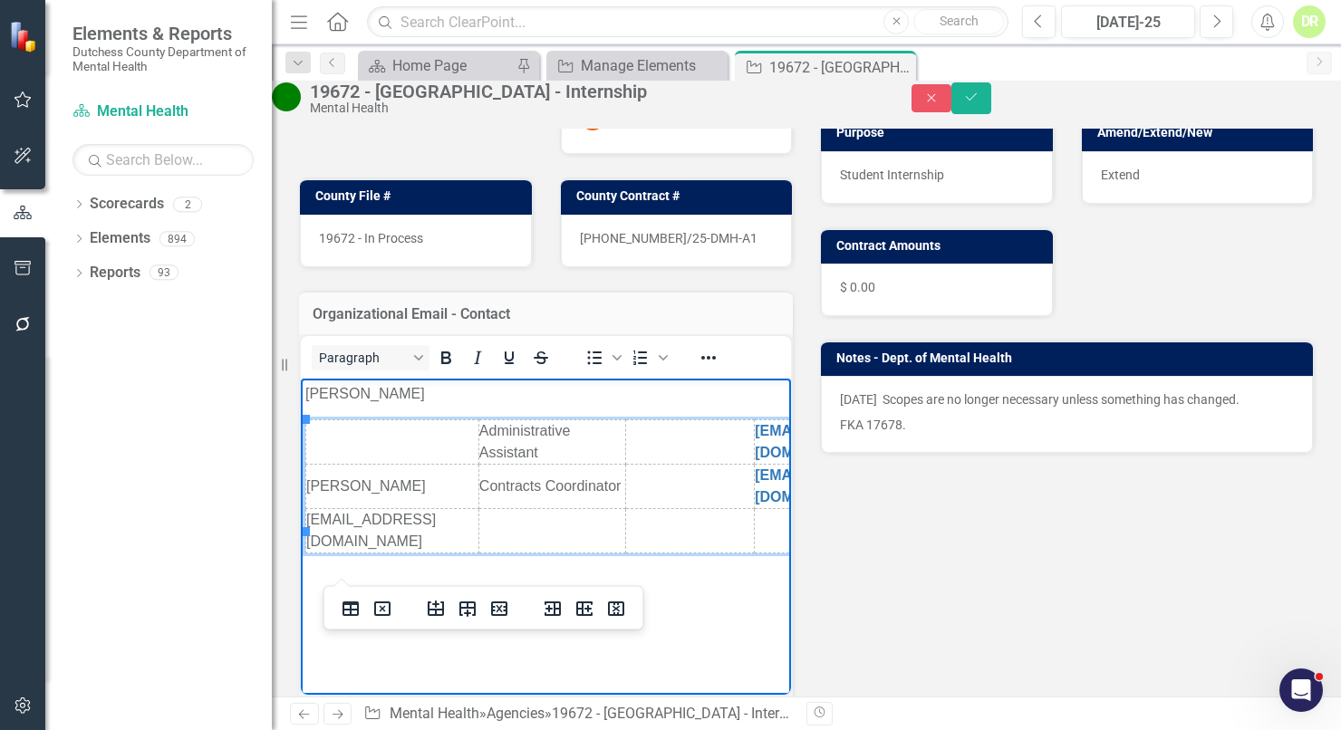
click at [755, 523] on td "Rich Text Area. Press ALT-0 for help." at bounding box center [855, 531] width 201 height 44
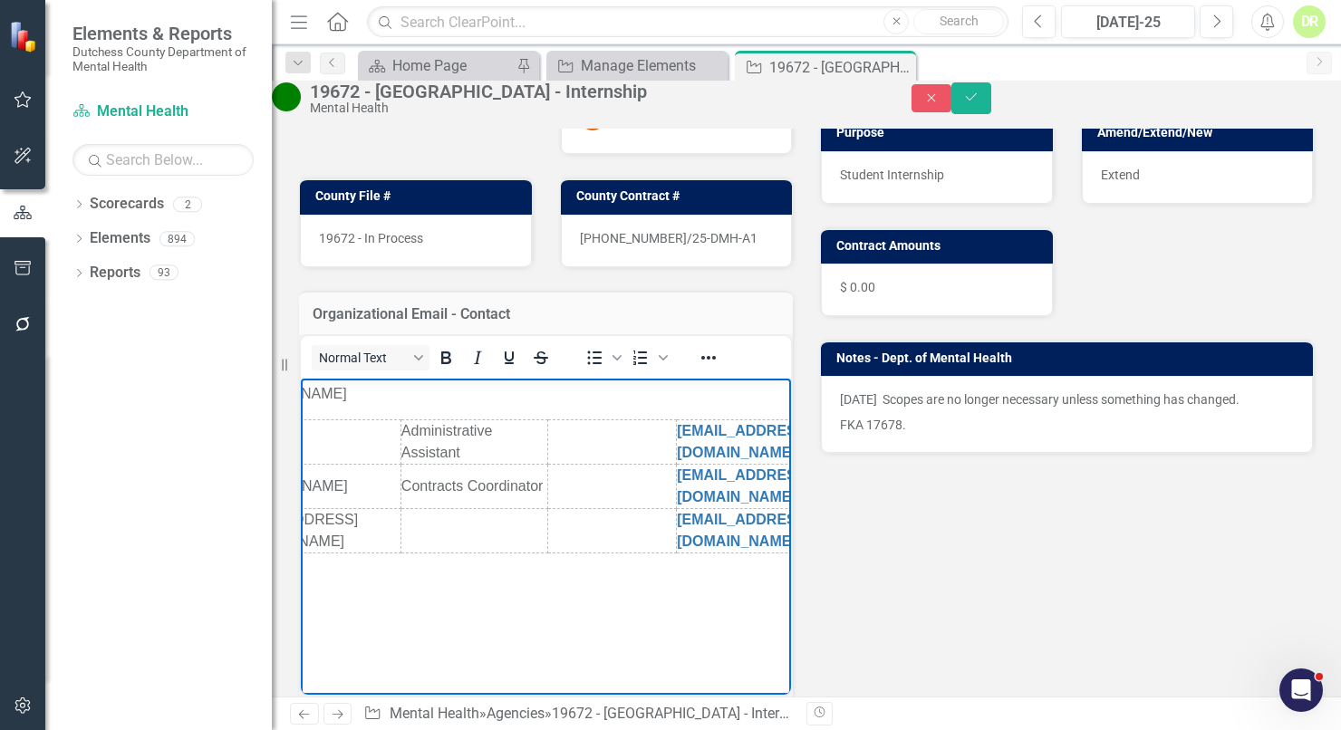
scroll to position [0, 0]
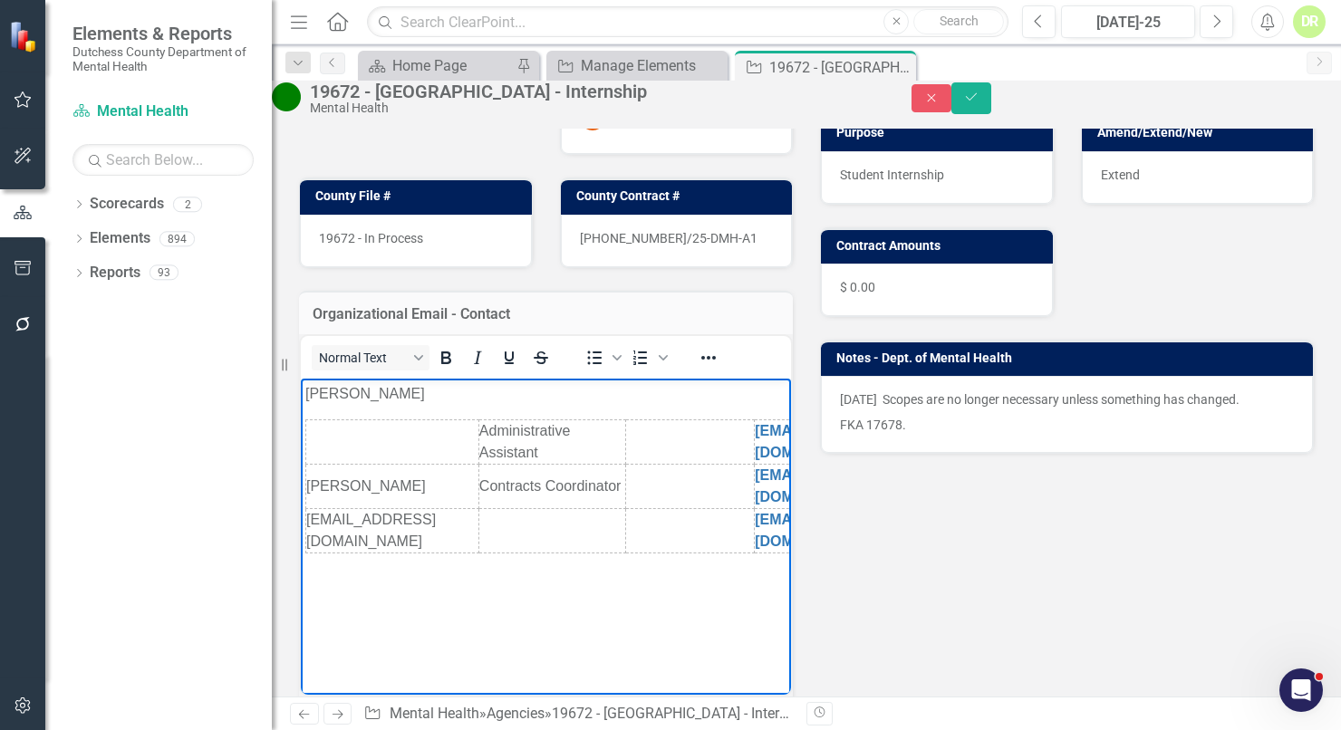
drag, startPoint x: 402, startPoint y: 393, endPoint x: 131, endPoint y: 363, distance: 272.7
click at [301, 379] on html "Kristin C Esposito Administrative Assistant falkcontracts@syr.edu Melissa Nowic…" at bounding box center [546, 515] width 490 height 272
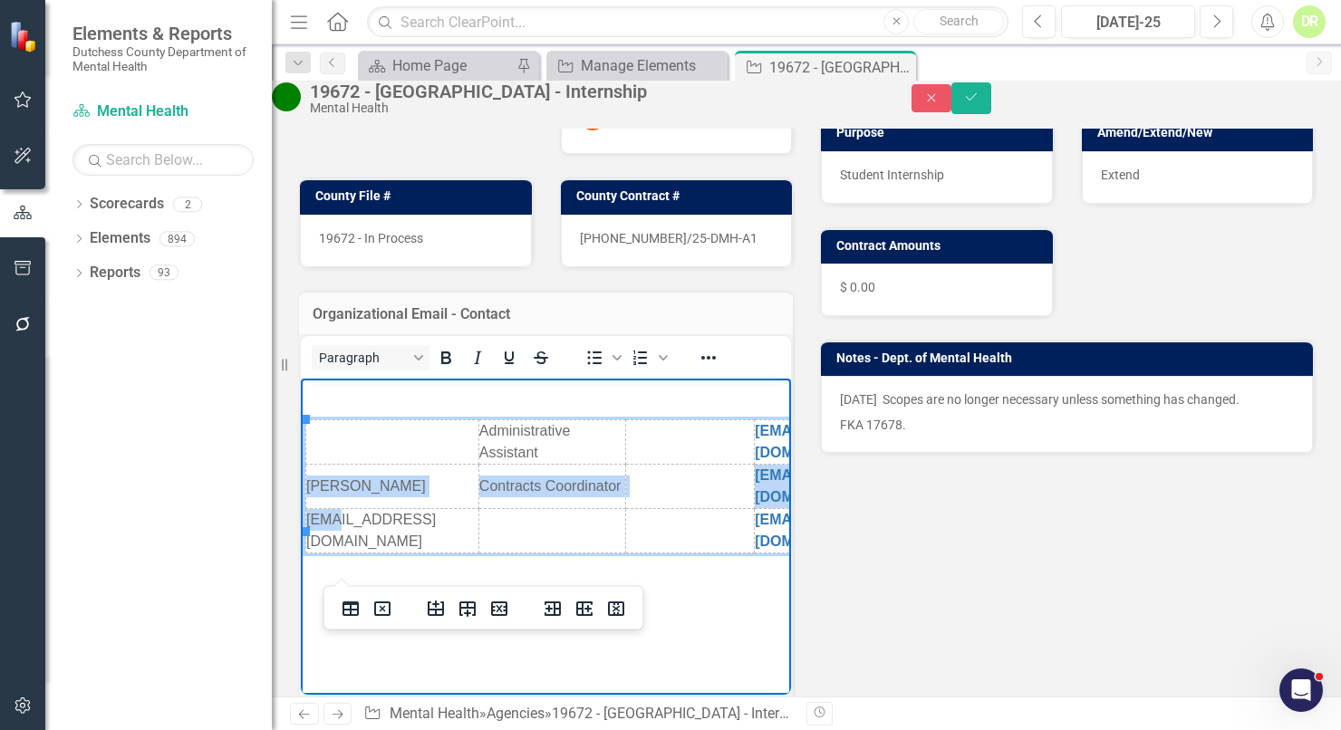
drag, startPoint x: 440, startPoint y: 516, endPoint x: 335, endPoint y: 520, distance: 104.3
click at [335, 520] on td "kcesposi@syr.edu" at bounding box center [392, 531] width 173 height 44
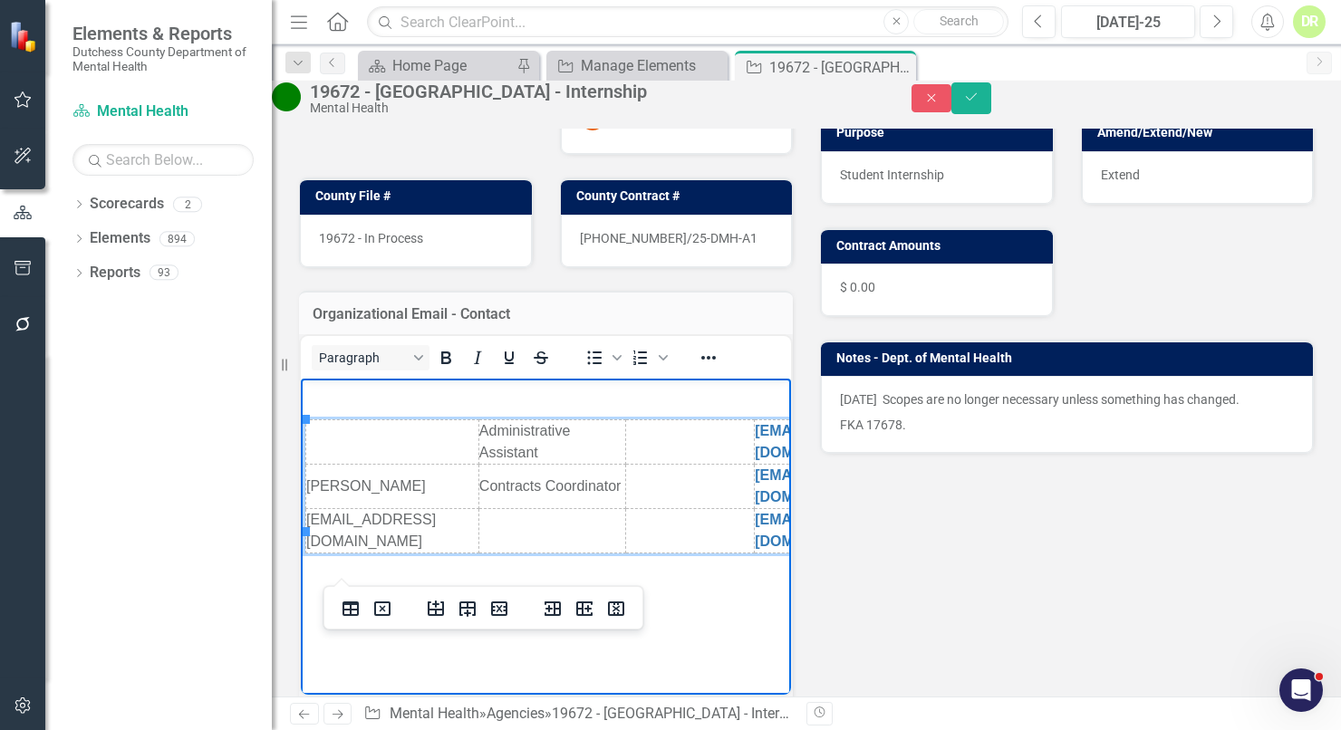
click at [434, 523] on td "kcesposi@syr.edu" at bounding box center [392, 531] width 173 height 44
drag, startPoint x: 434, startPoint y: 523, endPoint x: 307, endPoint y: 525, distance: 126.9
click at [307, 525] on td "kcesposi@syr.edu" at bounding box center [392, 531] width 173 height 44
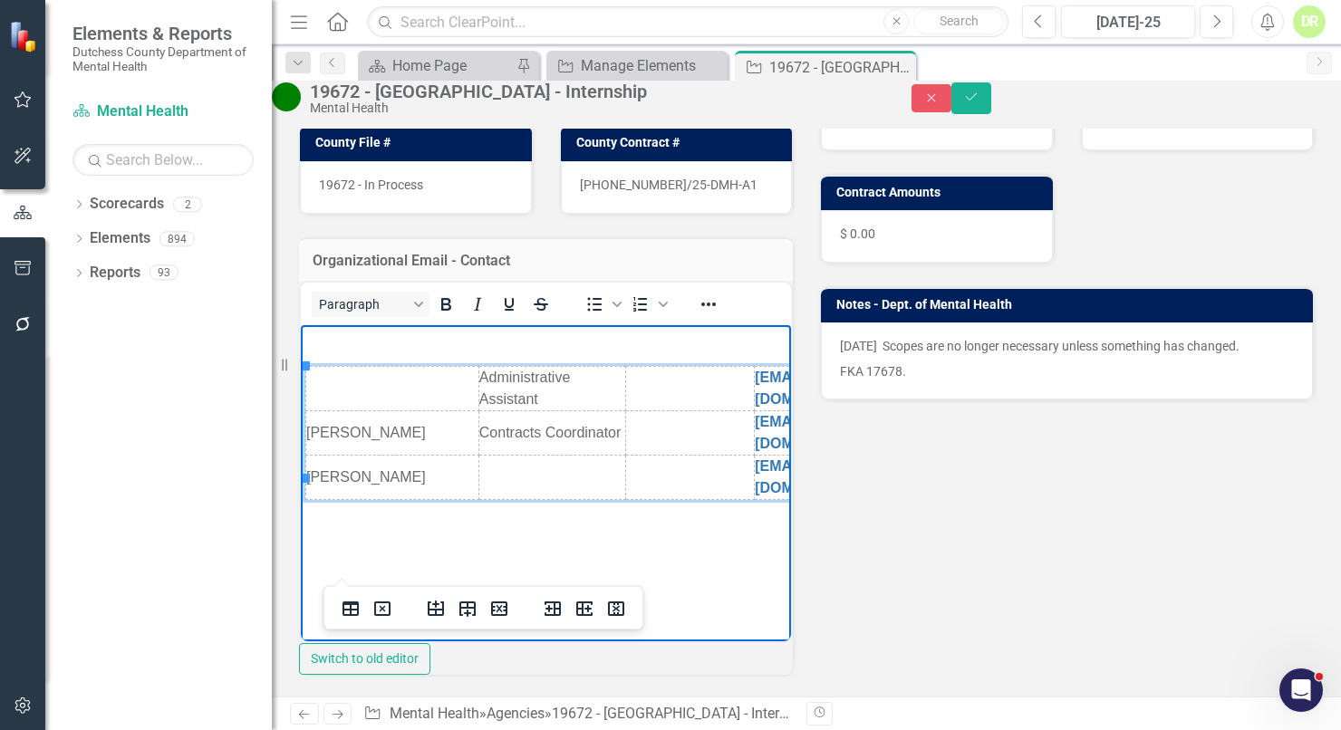
scroll to position [329, 0]
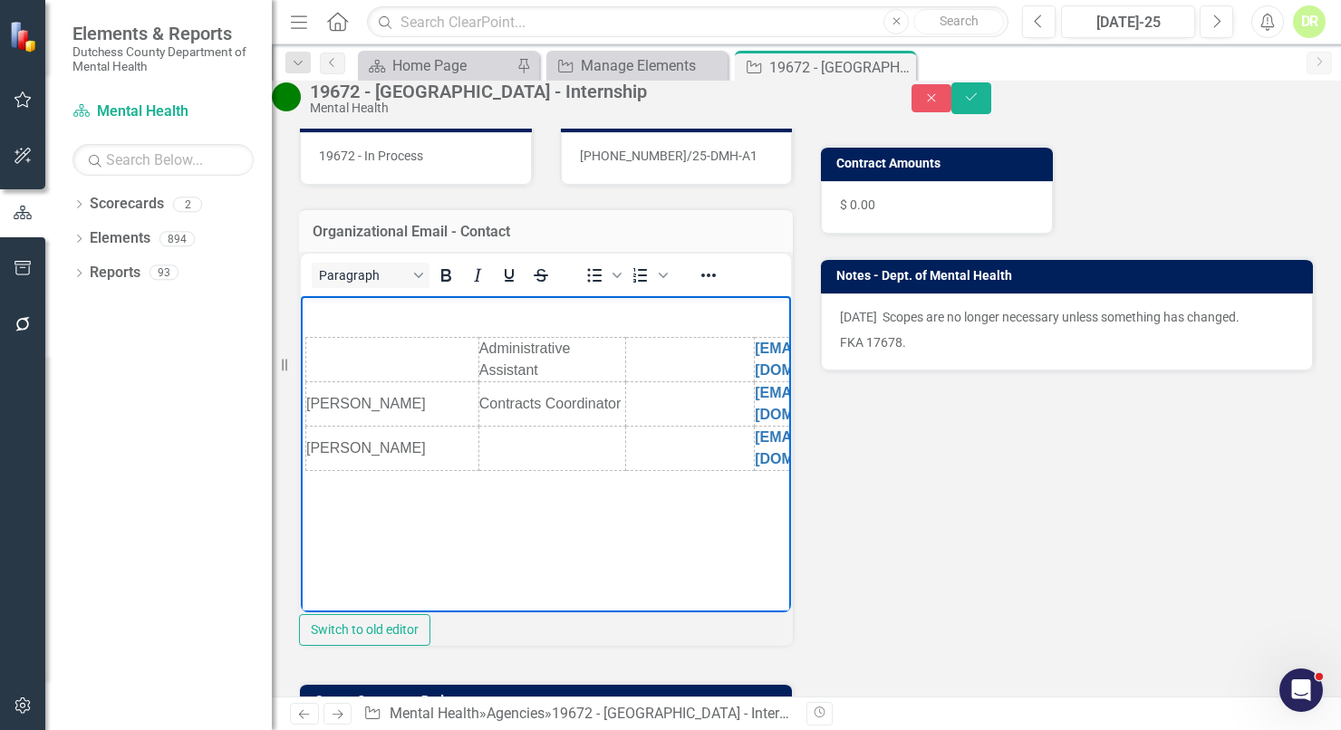
click at [305, 364] on table "Administrative Assistant falkcontracts@syr.edu Melissa Nowicki Contracts Coordi…" at bounding box center [630, 404] width 651 height 134
click at [310, 361] on td "Rich Text Area. Press ALT-0 for help." at bounding box center [392, 360] width 173 height 44
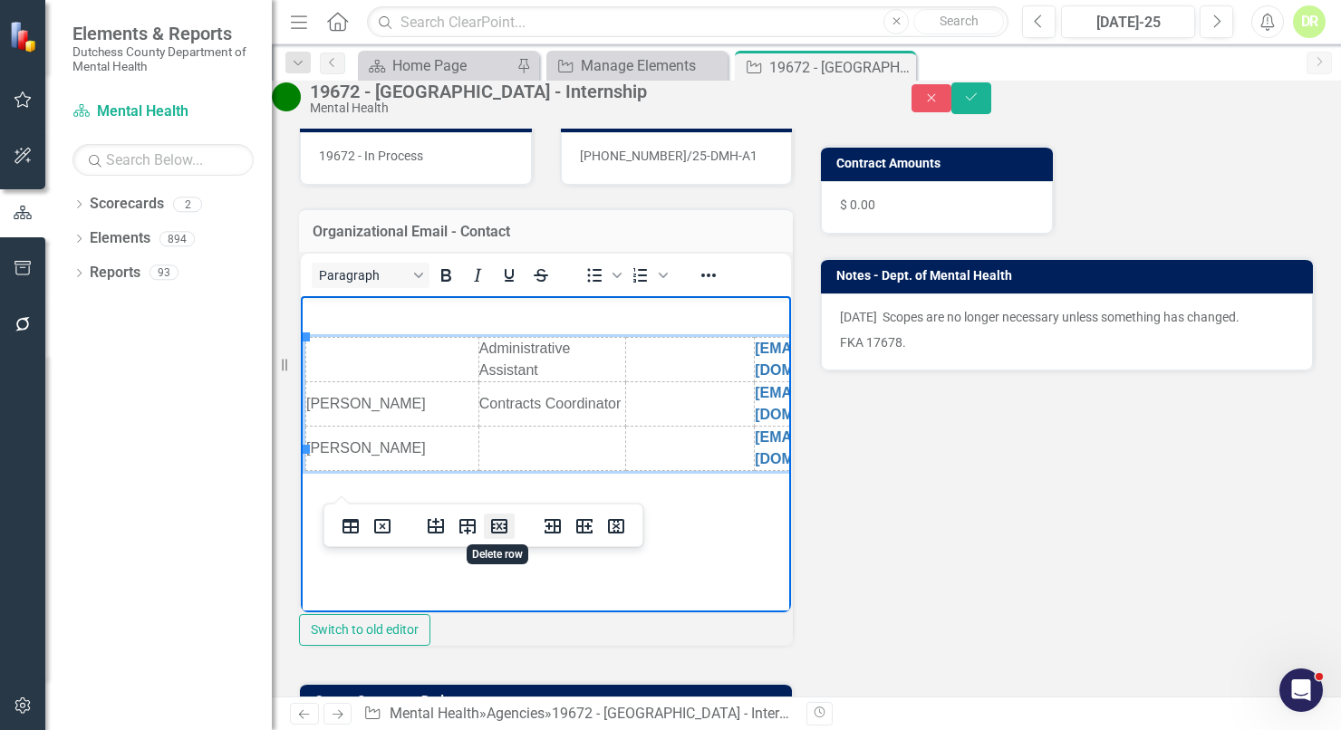
click at [500, 523] on icon "Delete row" at bounding box center [499, 527] width 22 height 22
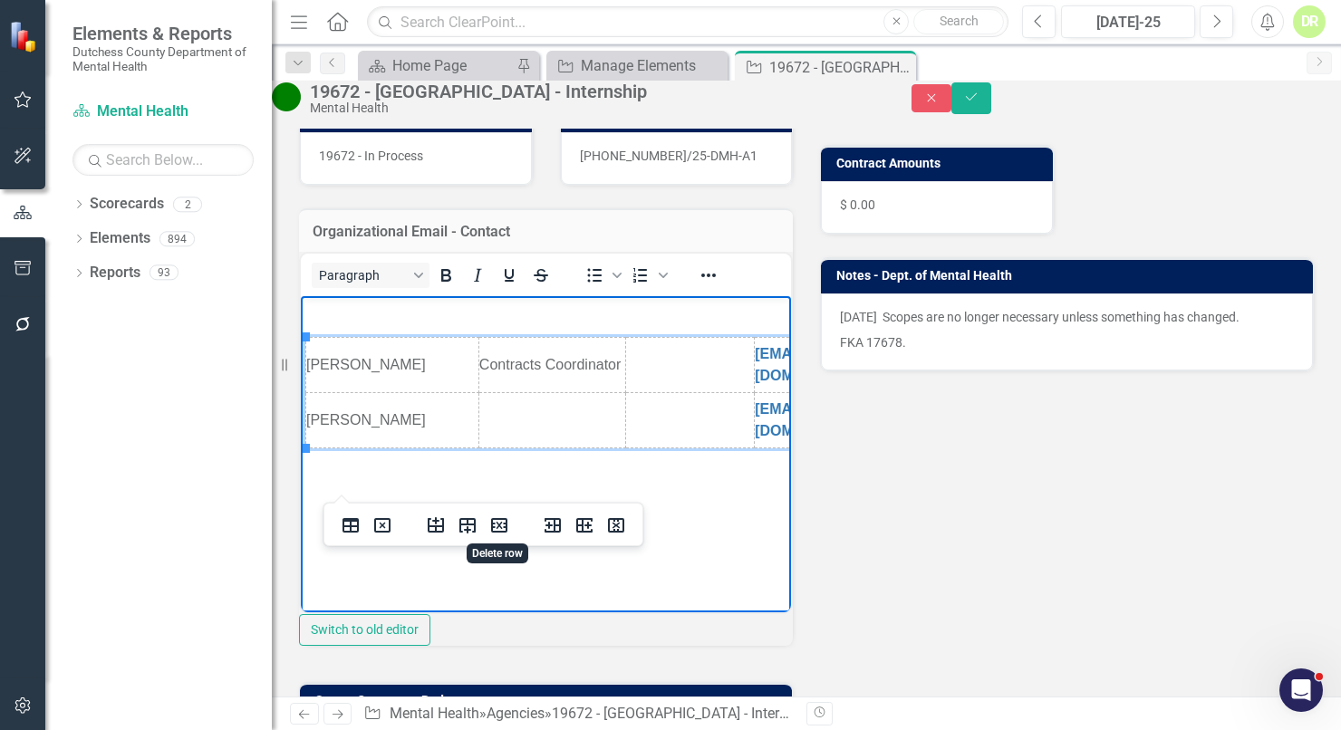
click at [500, 523] on icon "Delete row" at bounding box center [499, 525] width 16 height 15
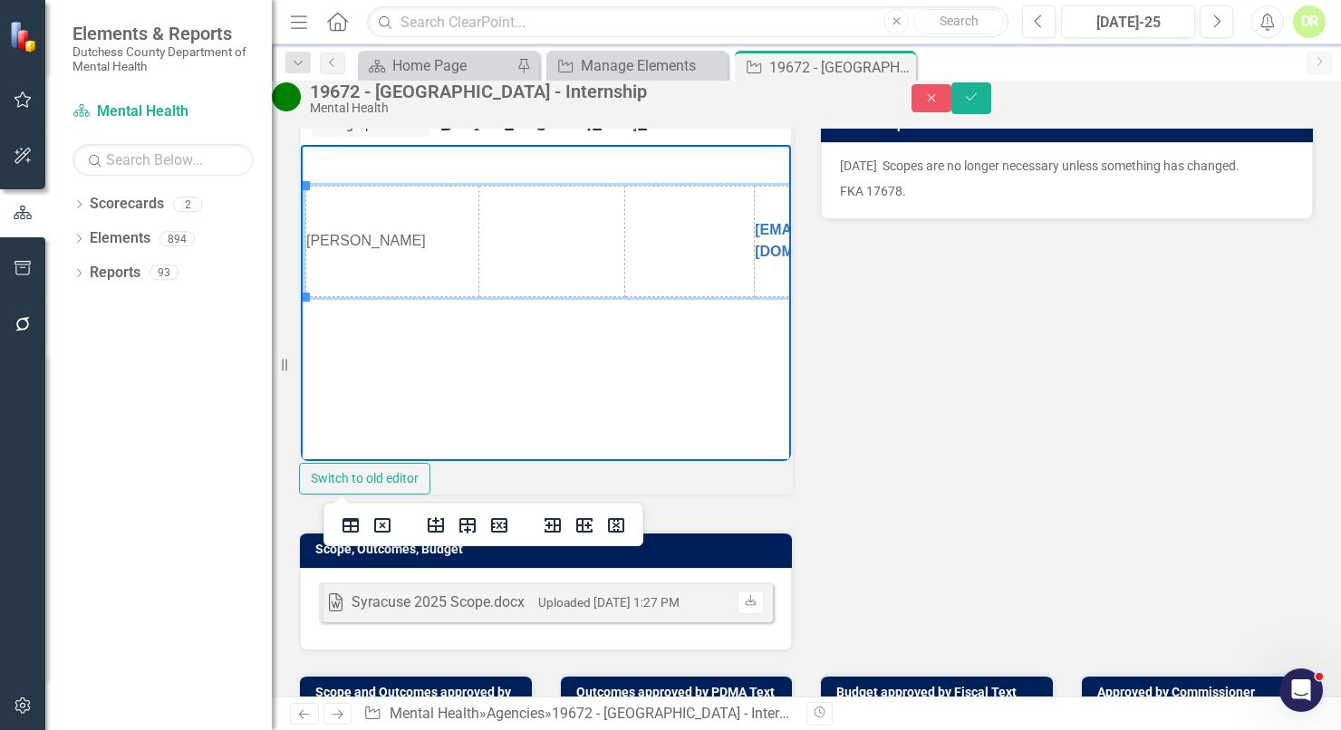
scroll to position [494, 0]
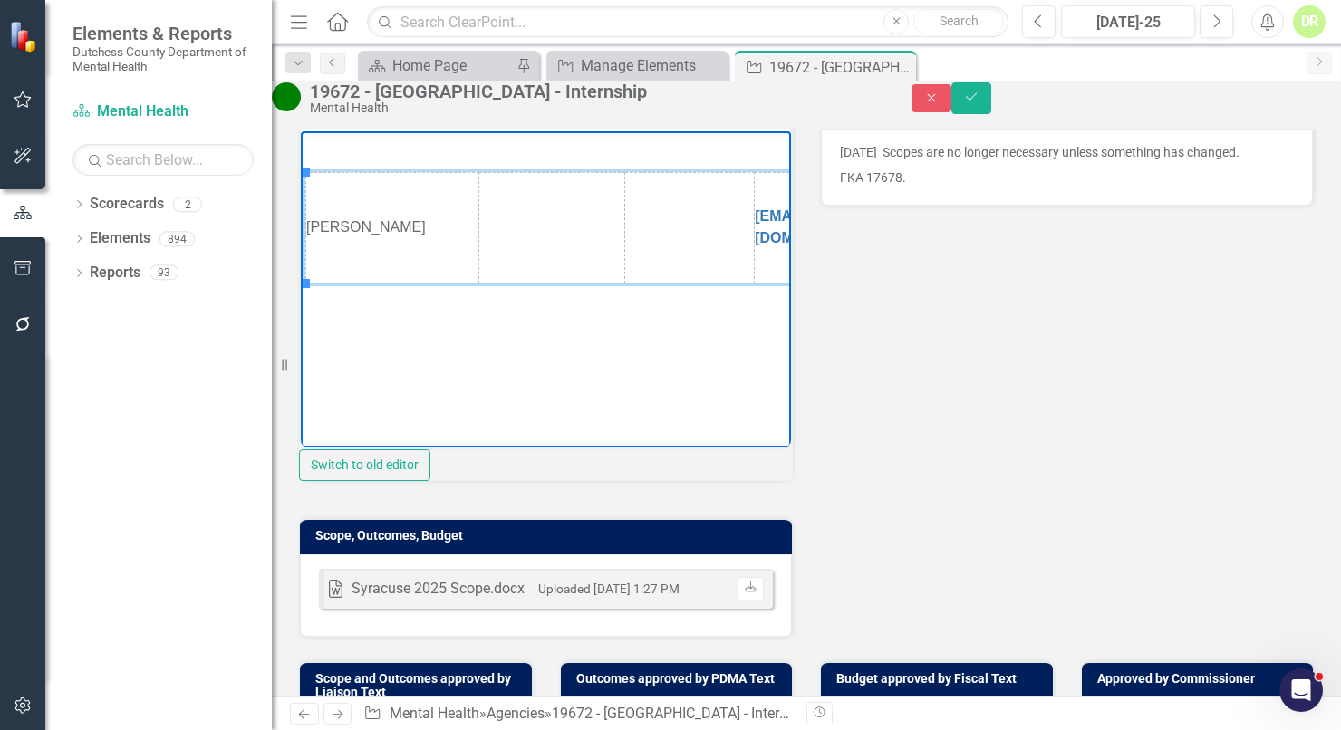
click at [301, 262] on body "Kristin C Esposito kcesposi@syr.edu" at bounding box center [546, 267] width 490 height 272
click at [337, 263] on td "Kristin C Esposito" at bounding box center [392, 228] width 173 height 111
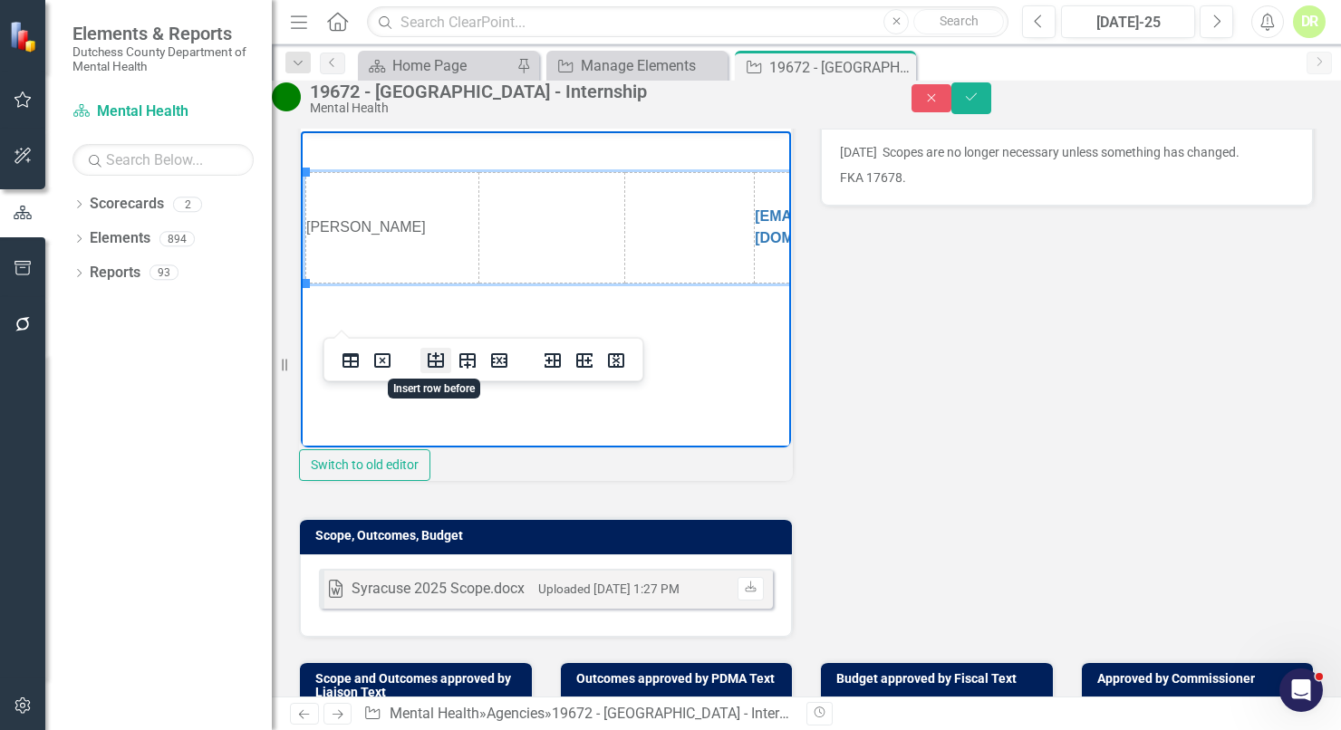
click at [432, 360] on icon "Insert row before" at bounding box center [436, 361] width 22 height 22
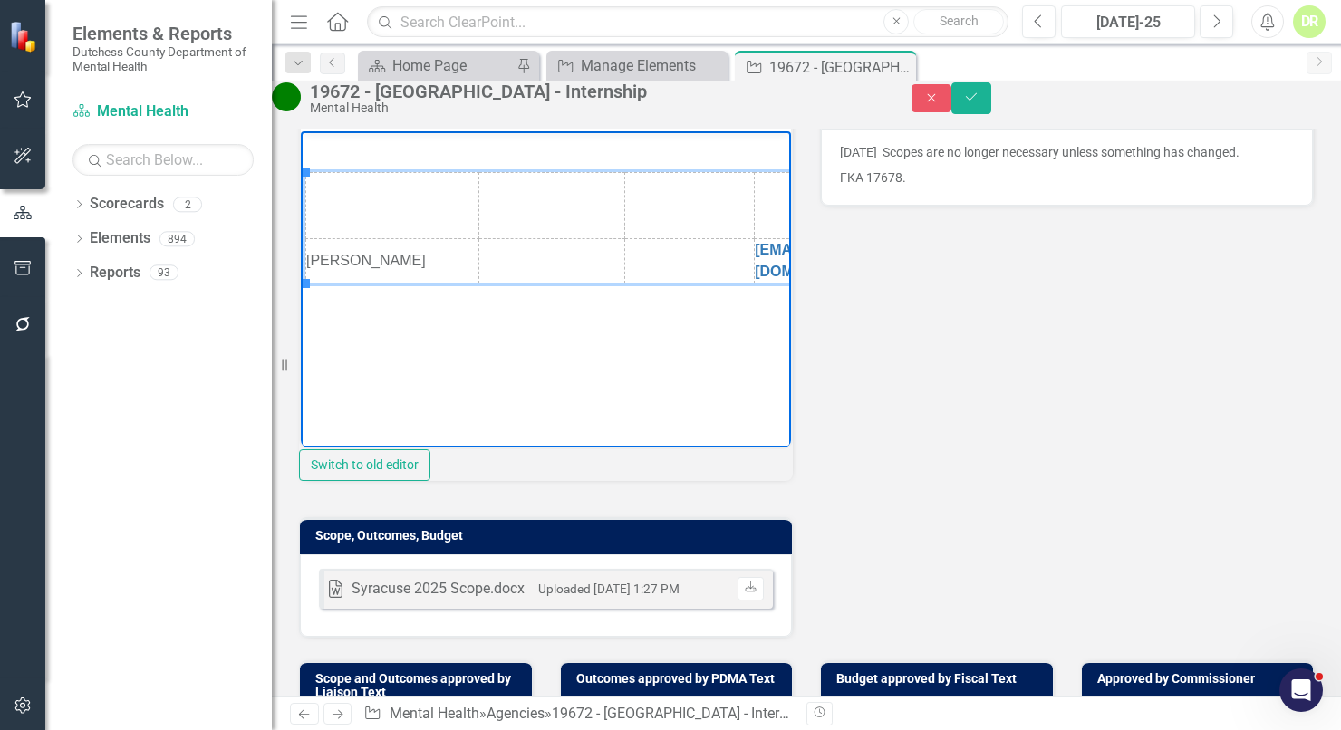
click at [340, 218] on td "Rich Text Area. Press ALT-0 for help." at bounding box center [392, 206] width 173 height 66
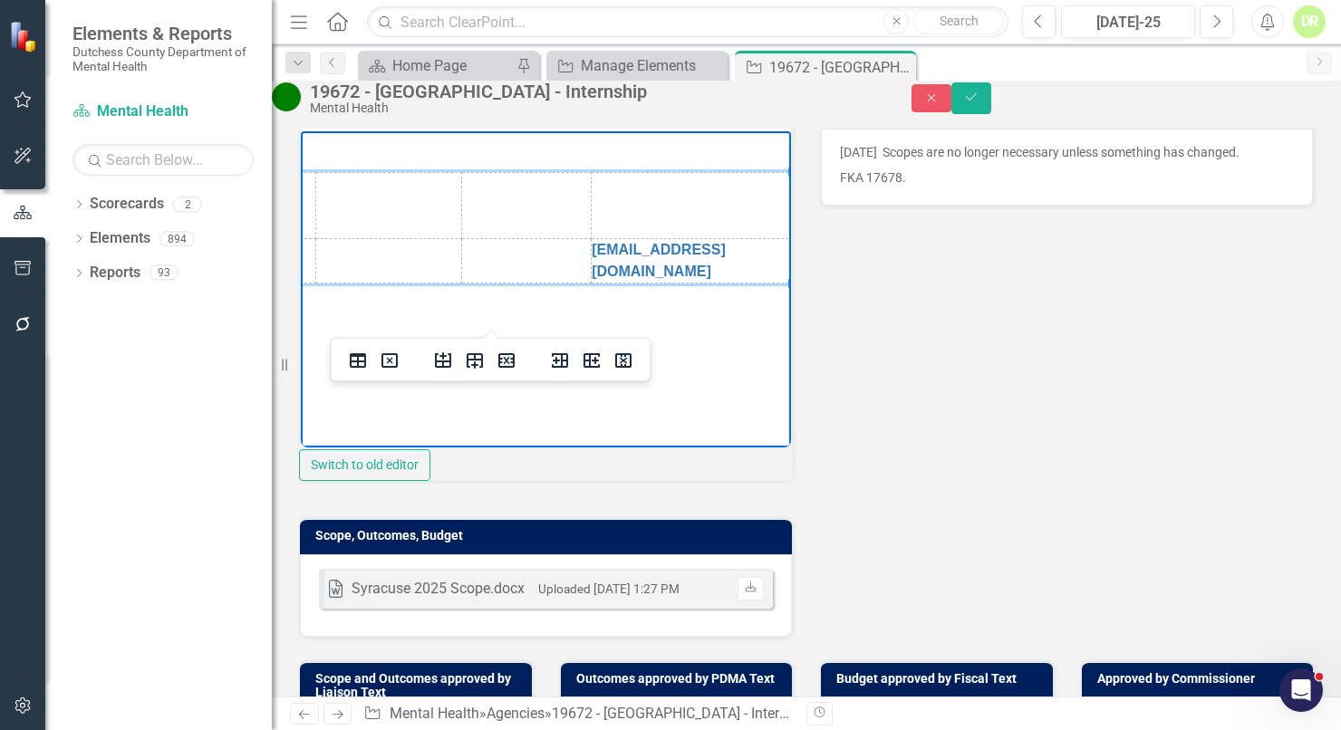
scroll to position [0, 174]
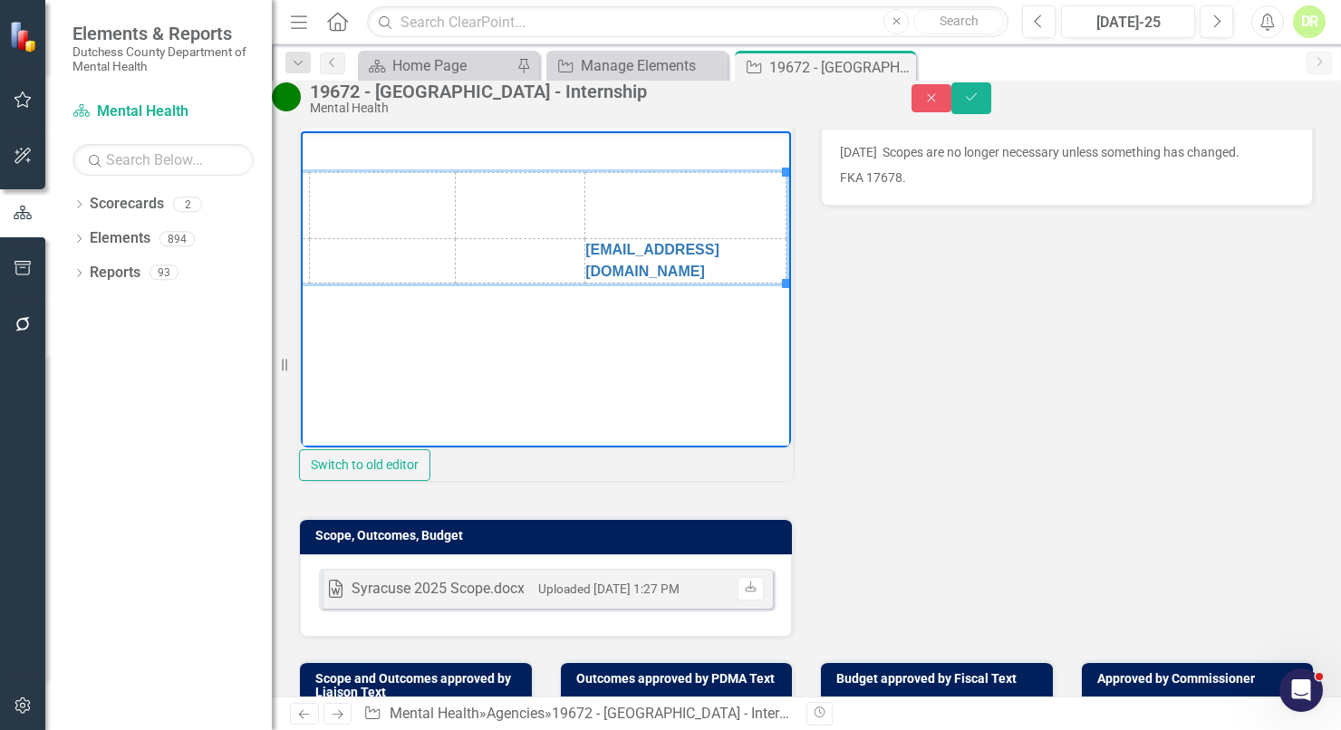
click at [604, 227] on td "Rich Text Area. Press ALT-0 for help." at bounding box center [685, 206] width 201 height 66
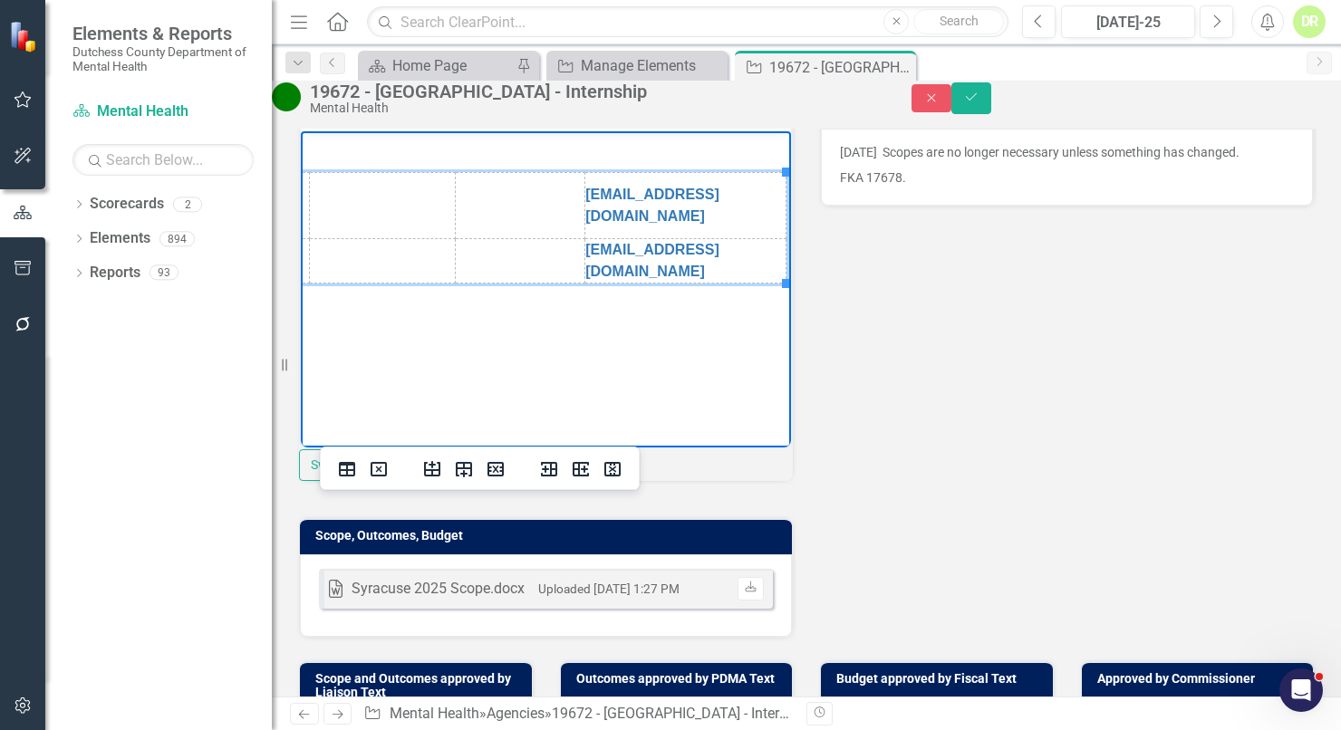
scroll to position [0, 0]
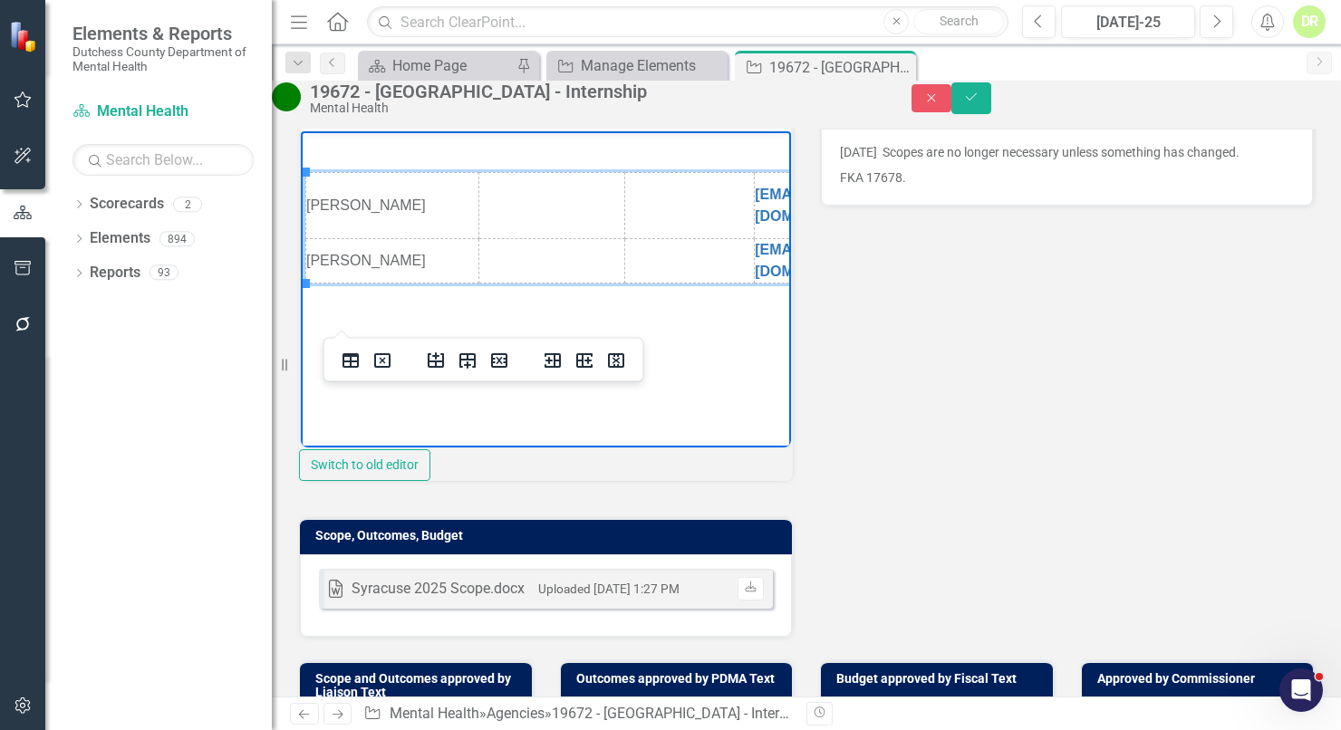
click at [454, 212] on td "Tracy T. Walker" at bounding box center [392, 206] width 173 height 66
click at [349, 188] on td "Tracy T. Walker" at bounding box center [392, 206] width 173 height 66
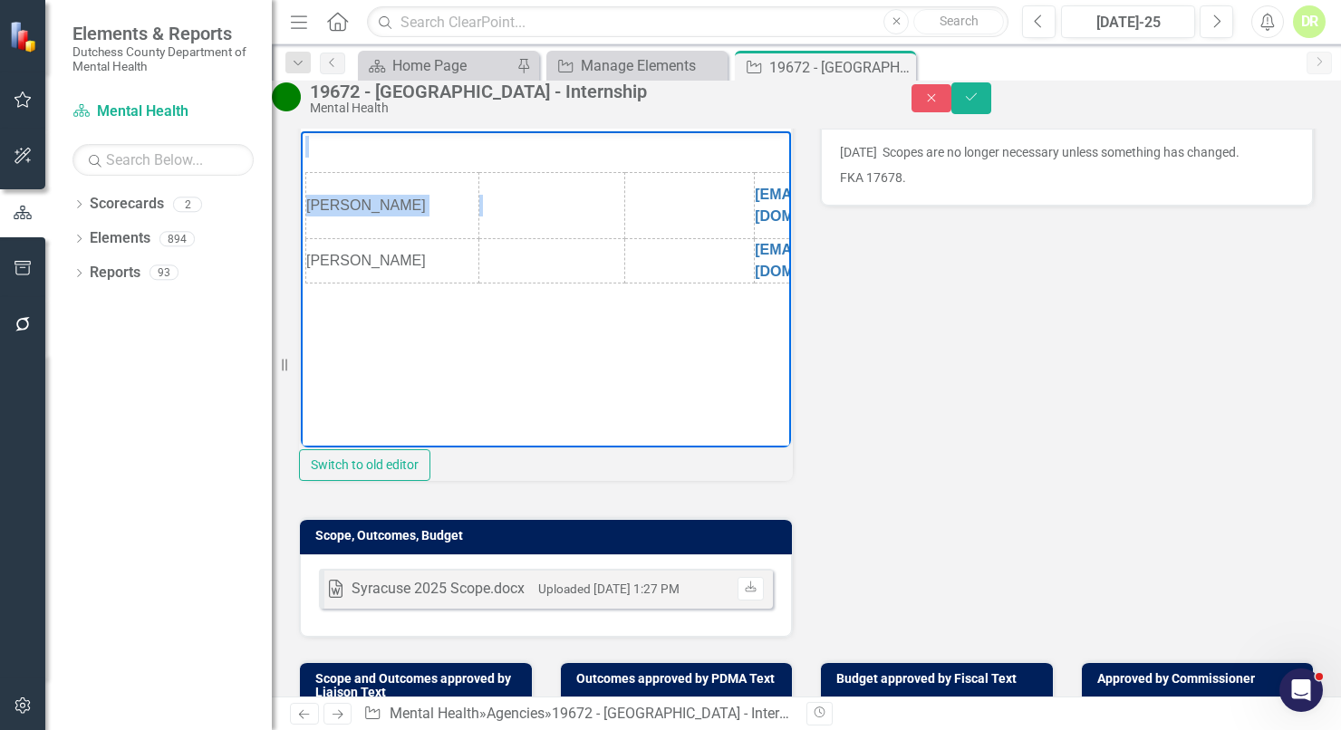
drag, startPoint x: 305, startPoint y: 210, endPoint x: 530, endPoint y: 228, distance: 226.4
click at [530, 228] on table "Tracy T. Walker ttwalker@syr.edu Kristin C Esposito kcesposi@syr.edu" at bounding box center [630, 227] width 651 height 111
click at [379, 239] on td "Tracy T. Walker" at bounding box center [392, 206] width 173 height 66
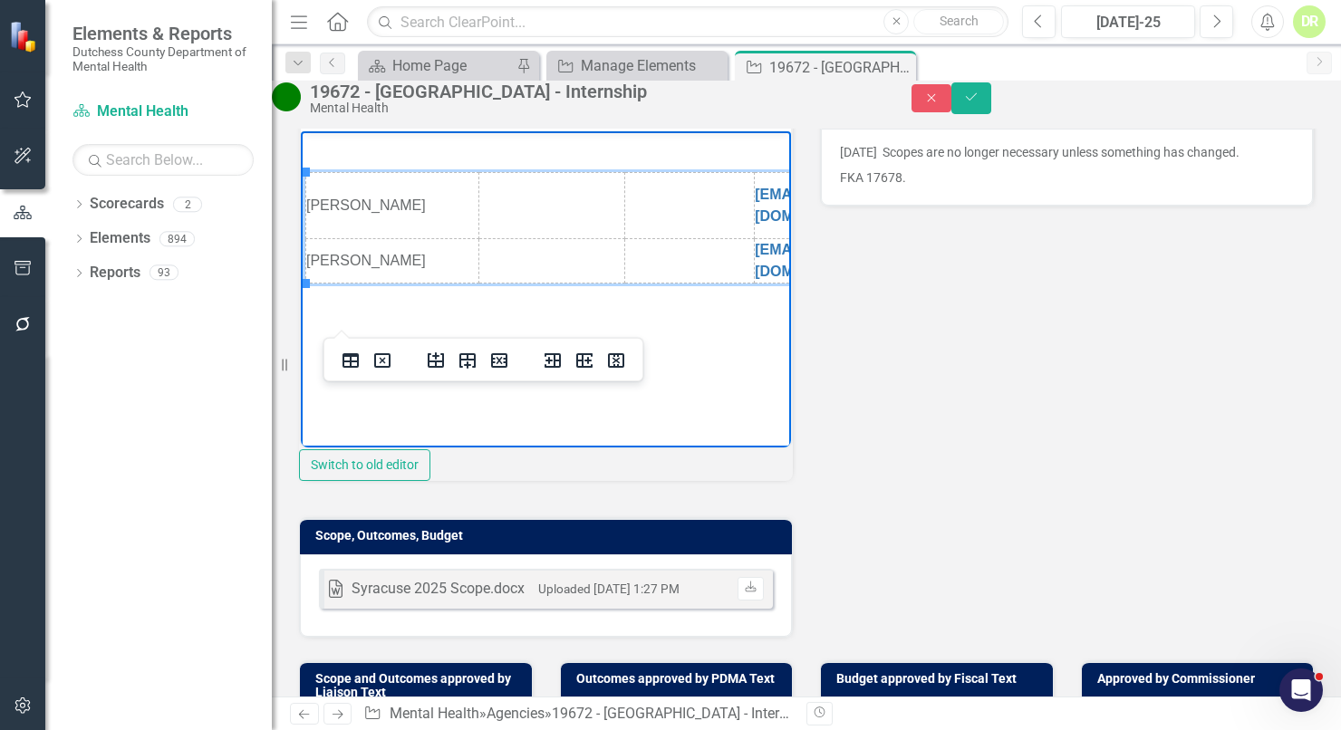
click at [337, 234] on td "Tracy T. Walker" at bounding box center [392, 206] width 173 height 66
click at [442, 215] on td "Tracy T. Walker" at bounding box center [392, 206] width 173 height 66
click at [337, 186] on td "Tracy T. Walker" at bounding box center [392, 206] width 173 height 66
click at [307, 218] on td "Tracy T. Walker" at bounding box center [392, 206] width 173 height 66
click at [317, 215] on td "Tracy T. Walker" at bounding box center [392, 206] width 173 height 66
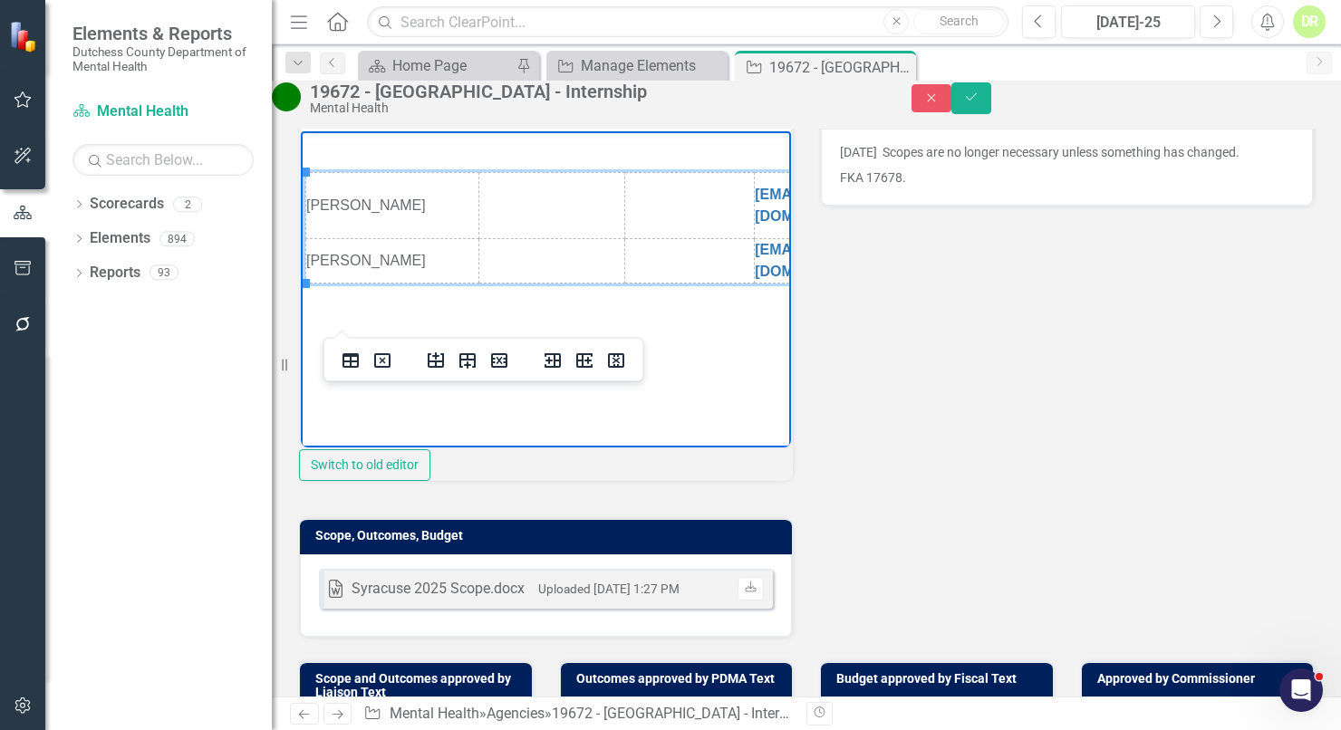
click at [313, 215] on td "Tracy T. Walker" at bounding box center [392, 206] width 173 height 66
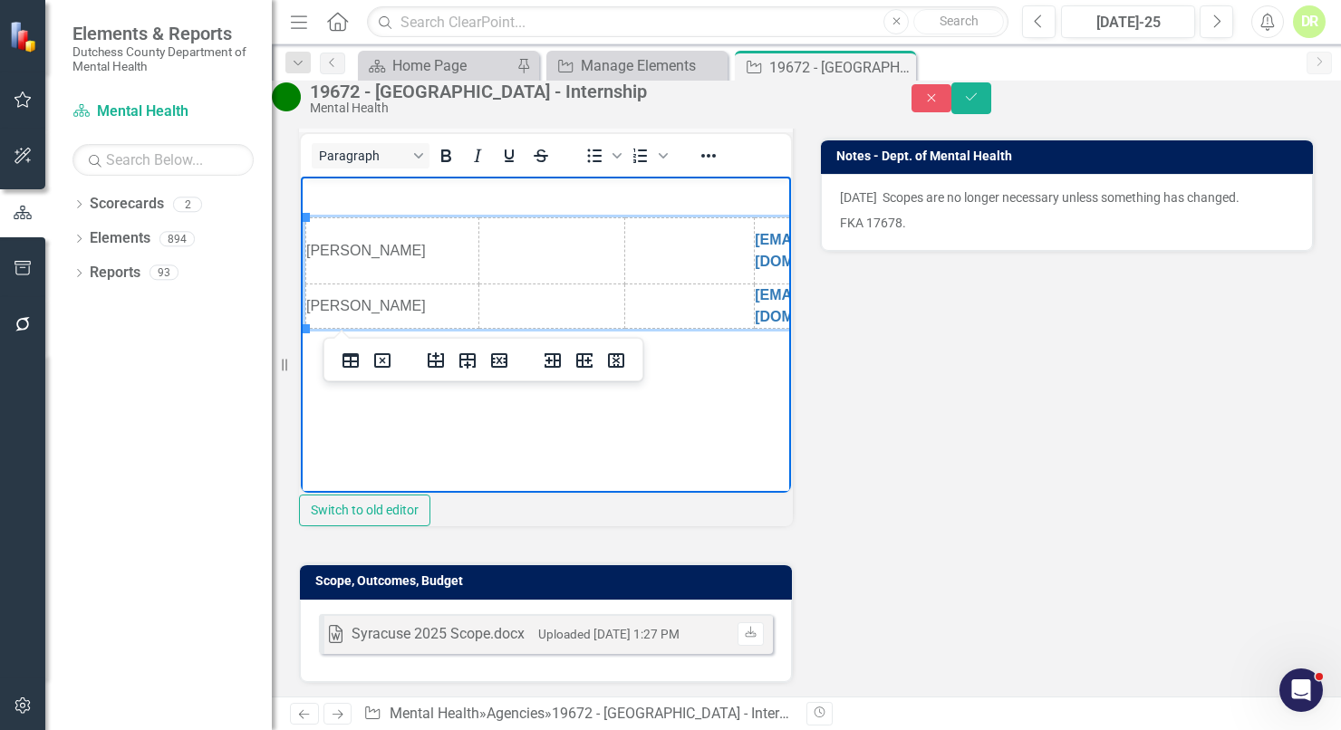
scroll to position [411, 0]
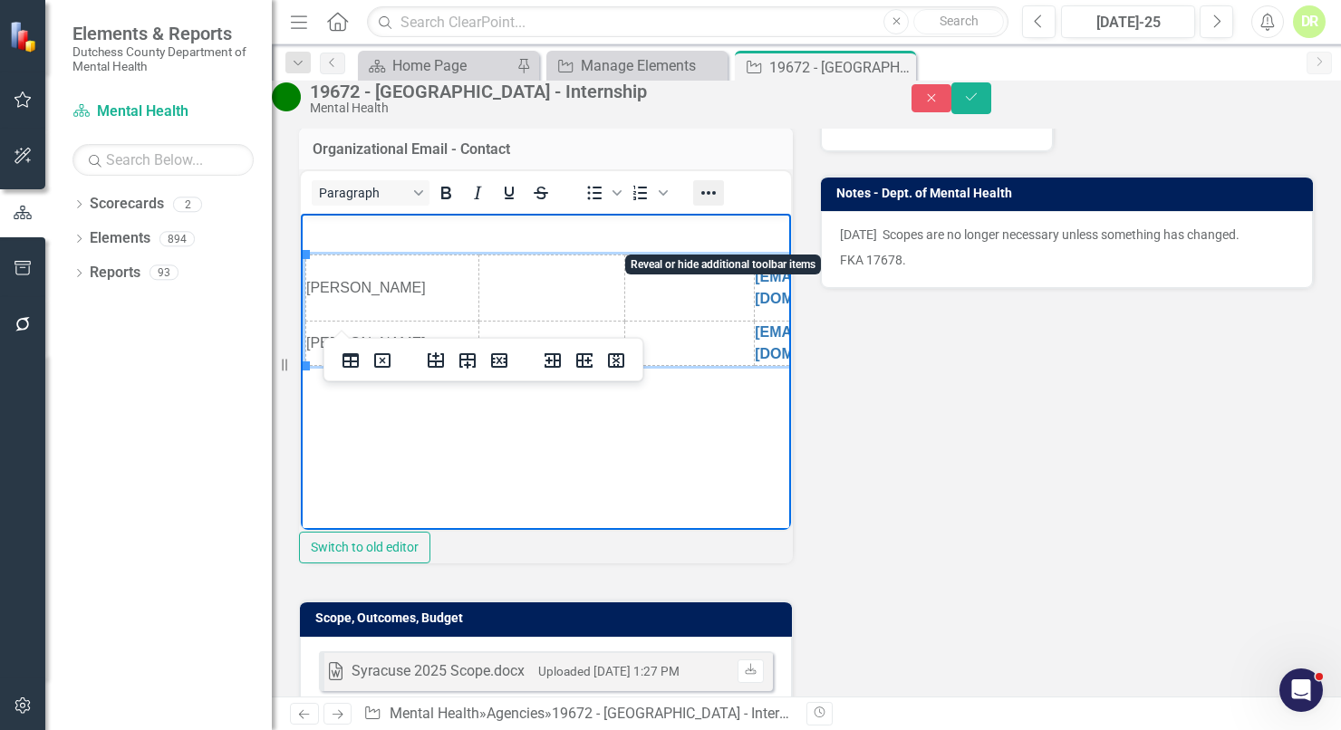
click at [720, 204] on icon "Reveal or hide additional toolbar items" at bounding box center [709, 193] width 22 height 22
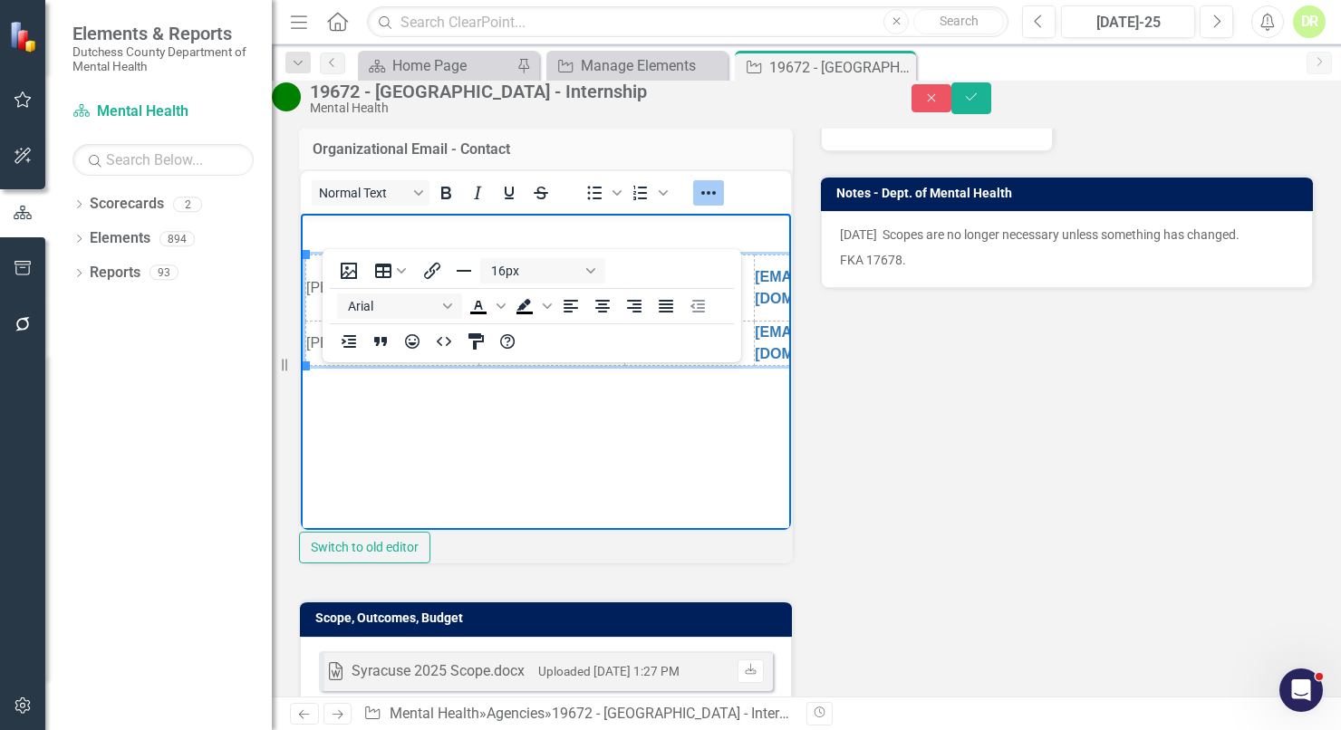
click at [408, 429] on body "Tracy T. Walker ttwalker@syr.edu Kristin C Esposito kcesposi@syr.edu" at bounding box center [546, 350] width 490 height 272
click at [407, 426] on body "Tracy T. Walker ttwalker@syr.edu Kristin C Esposito kcesposi@syr.edu" at bounding box center [546, 350] width 490 height 272
click at [407, 427] on body "Tracy T. Walker ttwalker@syr.edu Kristin C Esposito kcesposi@syr.edu" at bounding box center [546, 350] width 490 height 272
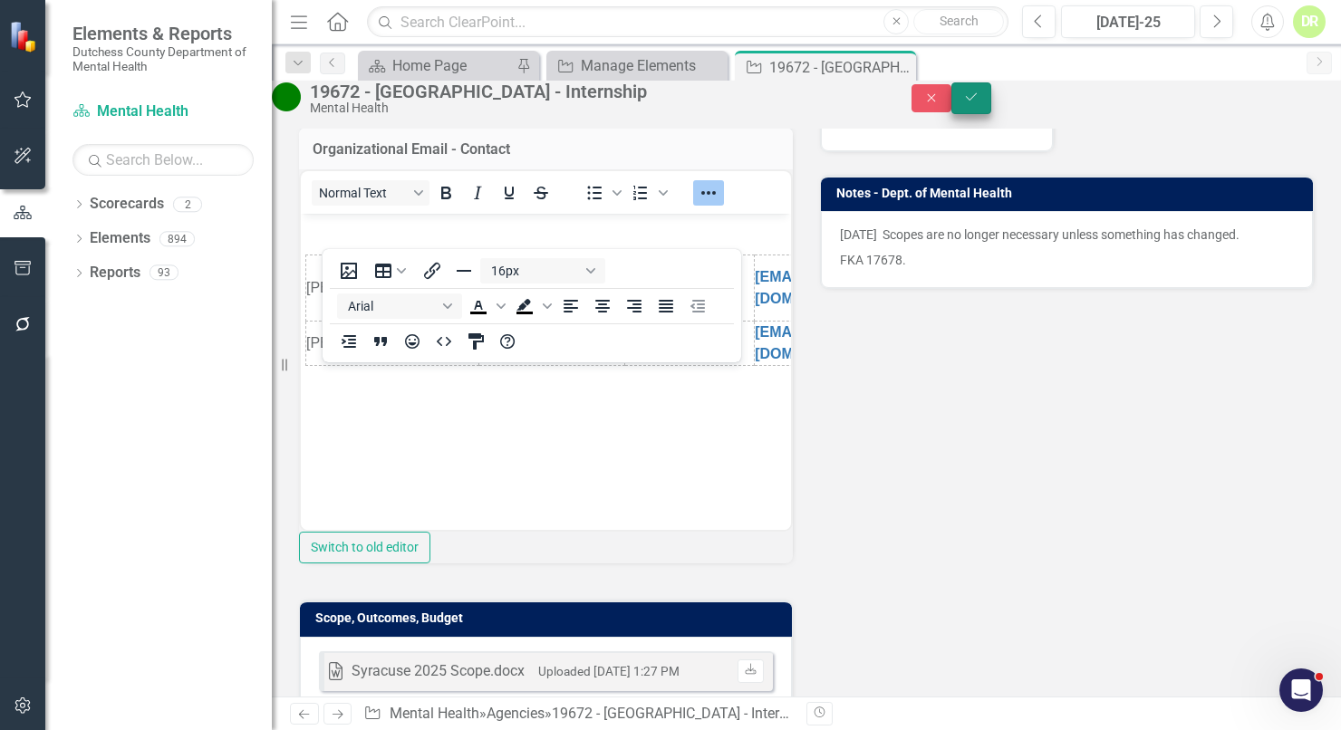
click at [991, 99] on button "Save" at bounding box center [972, 98] width 40 height 32
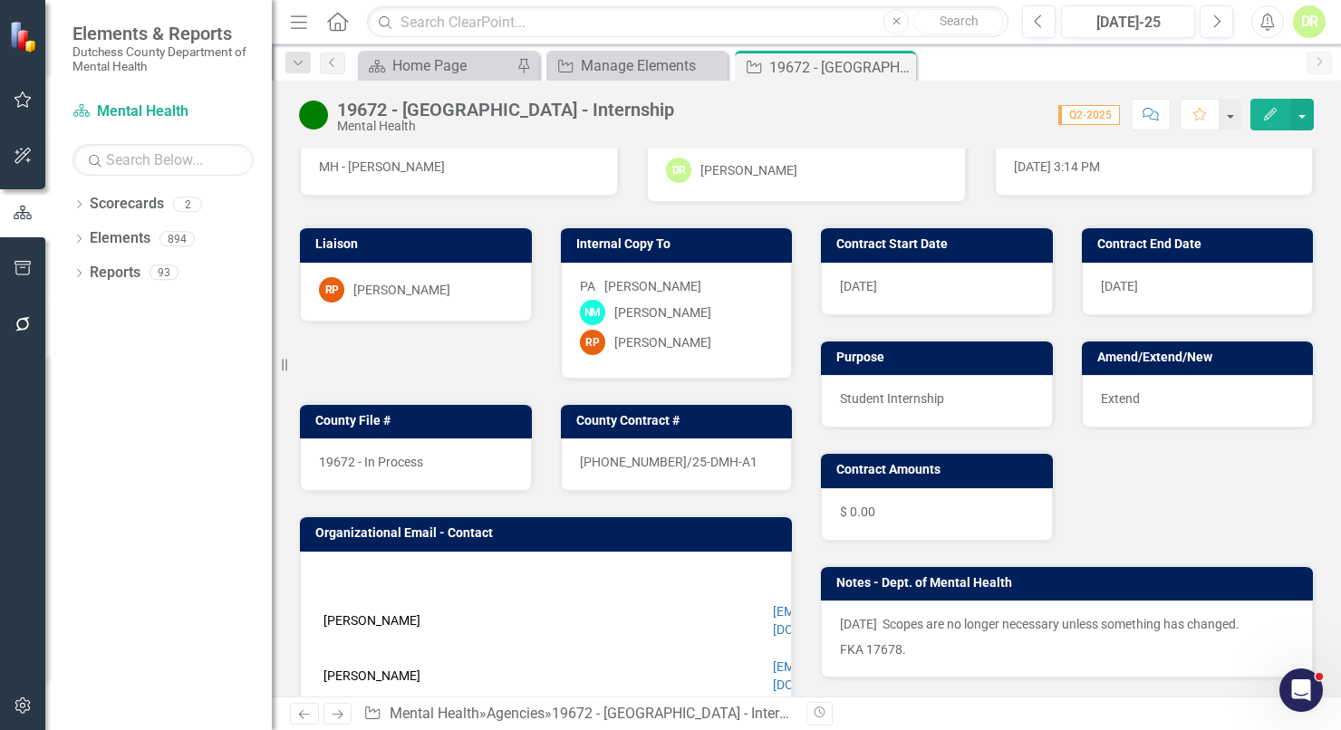
scroll to position [82, 0]
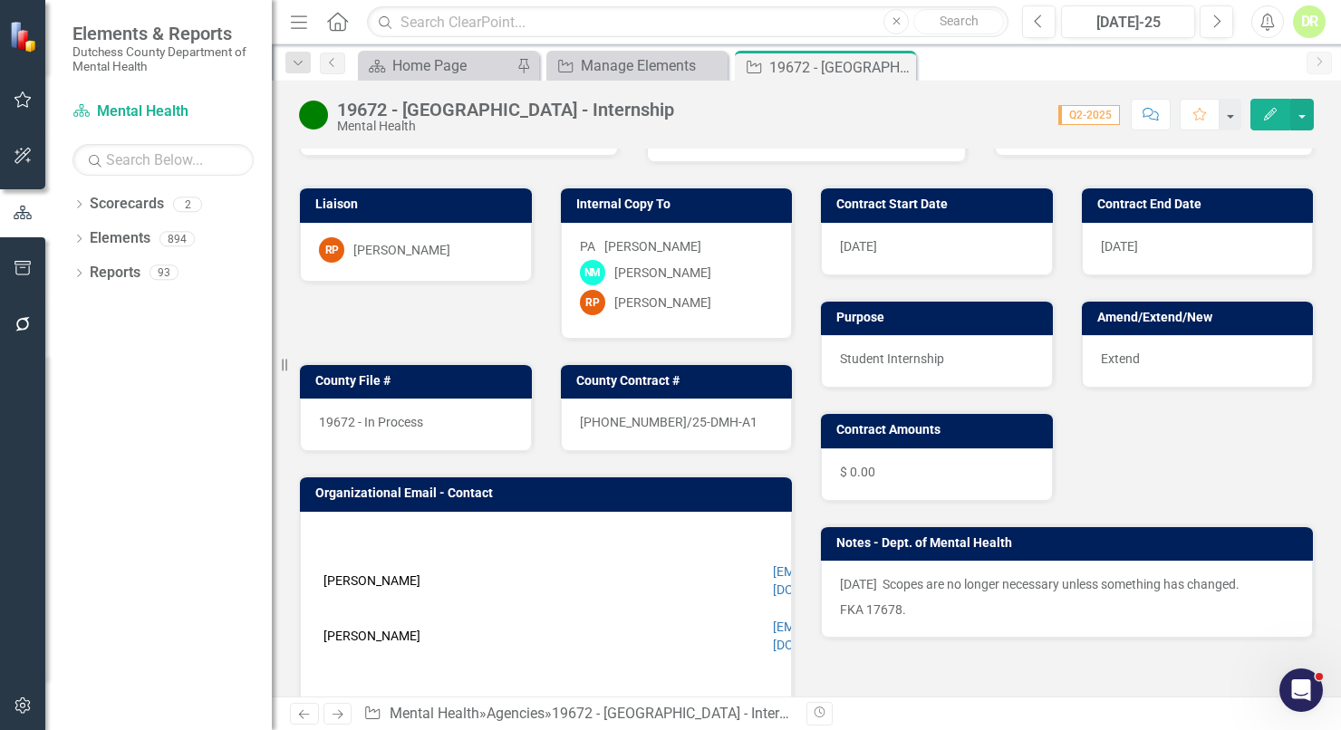
click at [381, 541] on p at bounding box center [546, 538] width 454 height 22
click at [344, 590] on td "Tracy T. Walker" at bounding box center [405, 581] width 173 height 66
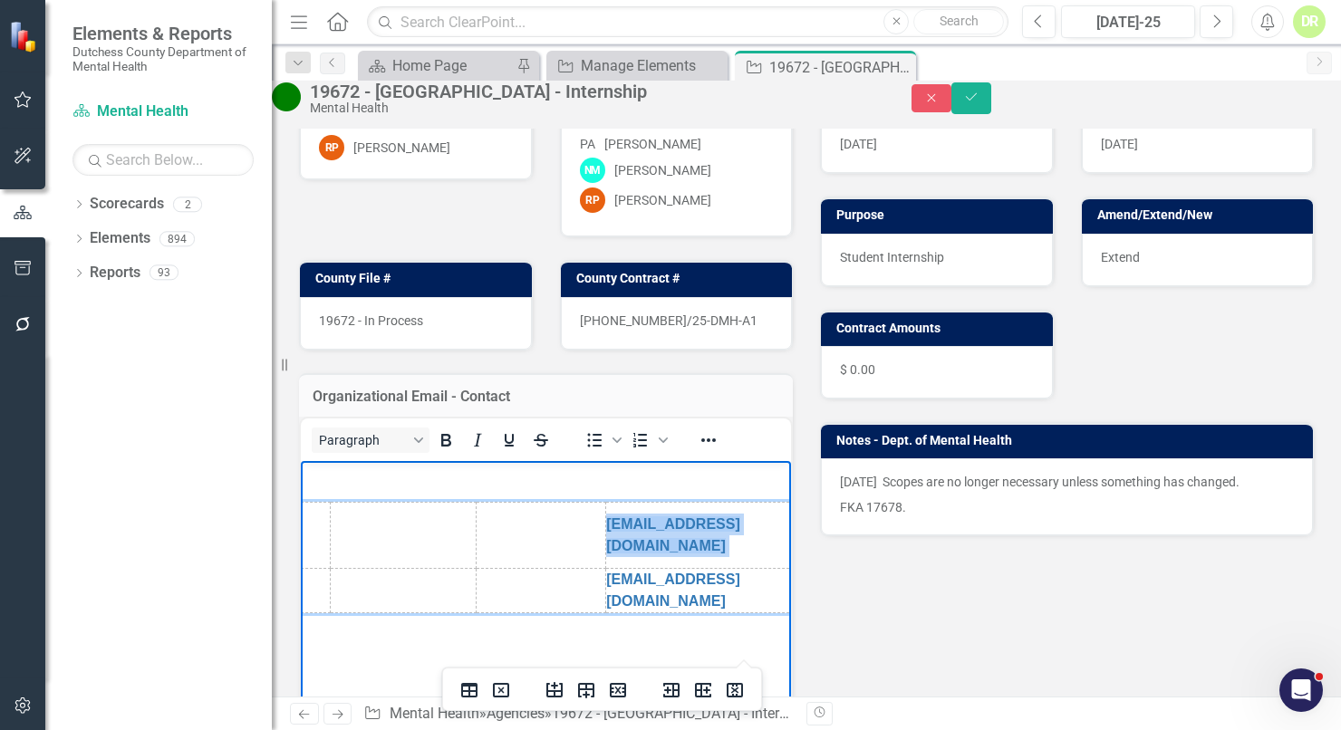
scroll to position [0, 211]
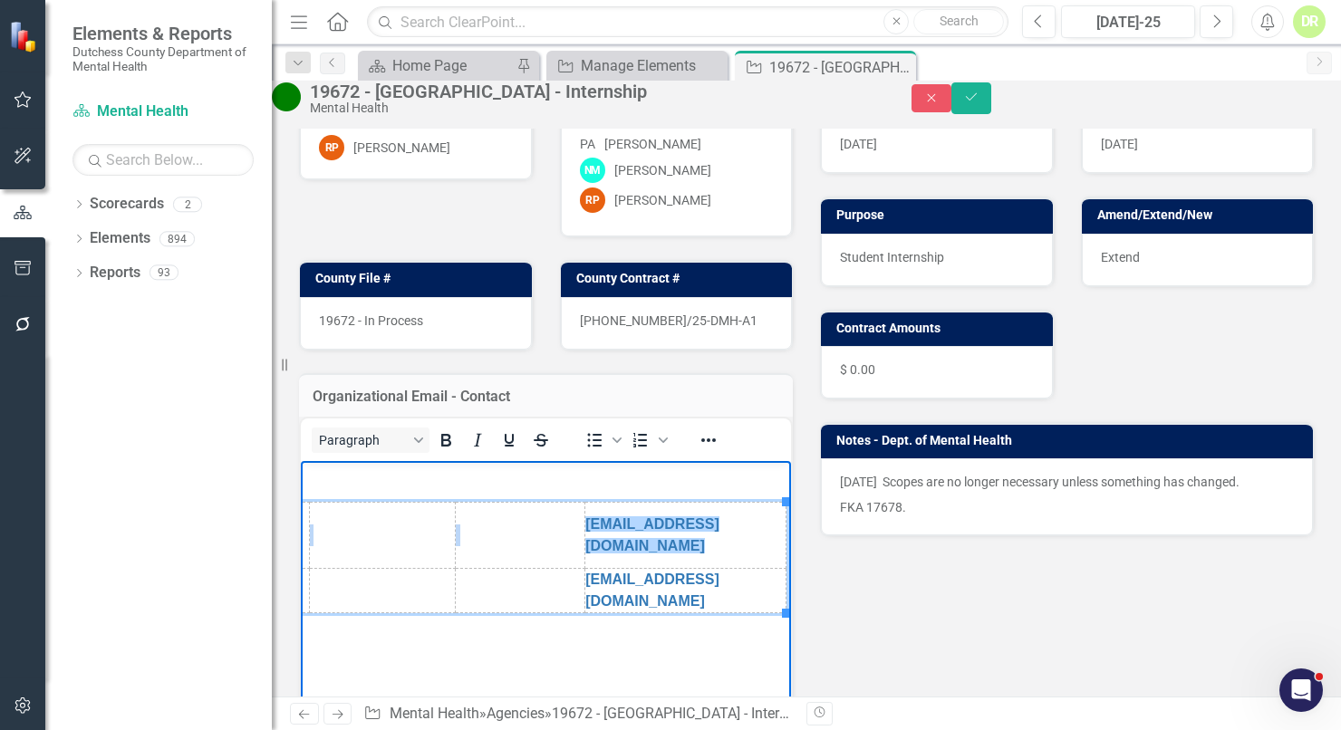
drag, startPoint x: 309, startPoint y: 542, endPoint x: 690, endPoint y: 551, distance: 380.7
click at [622, 559] on html "Tracy T. Walker ttwalker@syr.edu Kristin C Esposito kcesposi@syr.edu" at bounding box center [376, 597] width 490 height 272
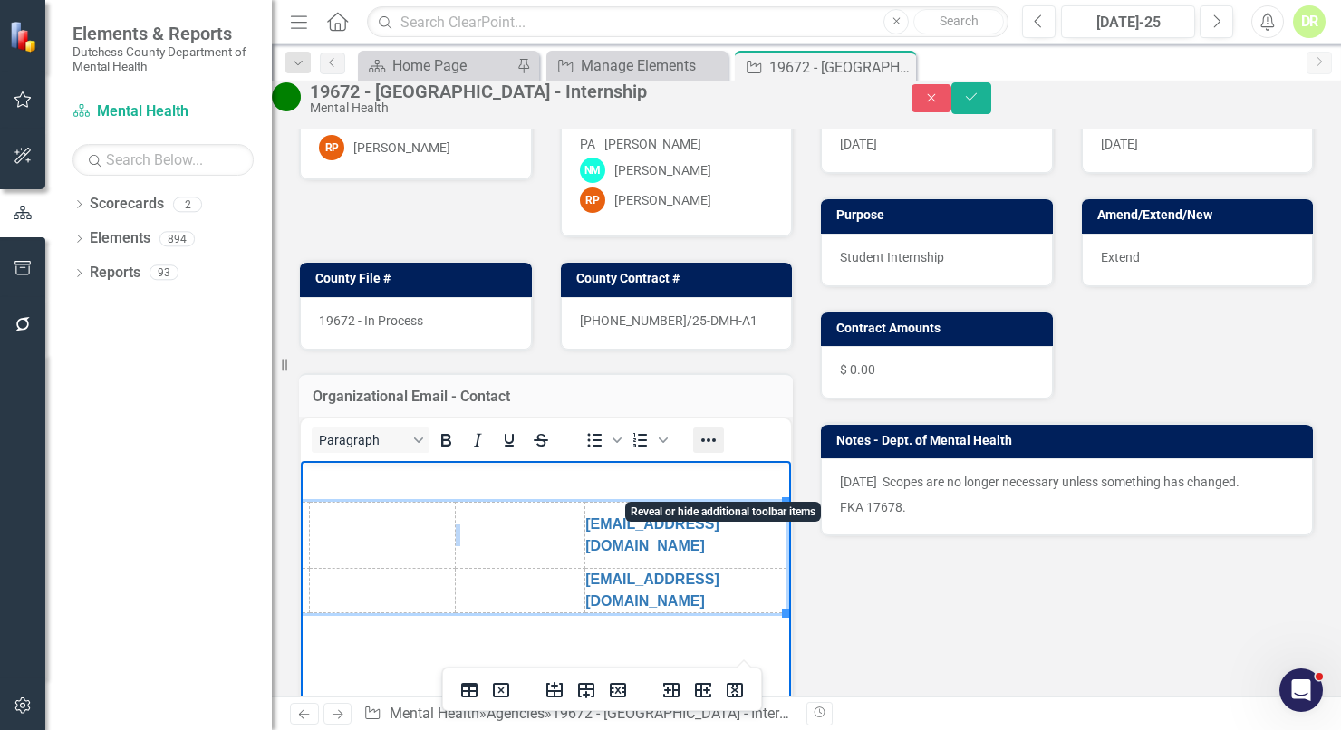
click at [720, 451] on icon "Reveal or hide additional toolbar items" at bounding box center [709, 441] width 22 height 22
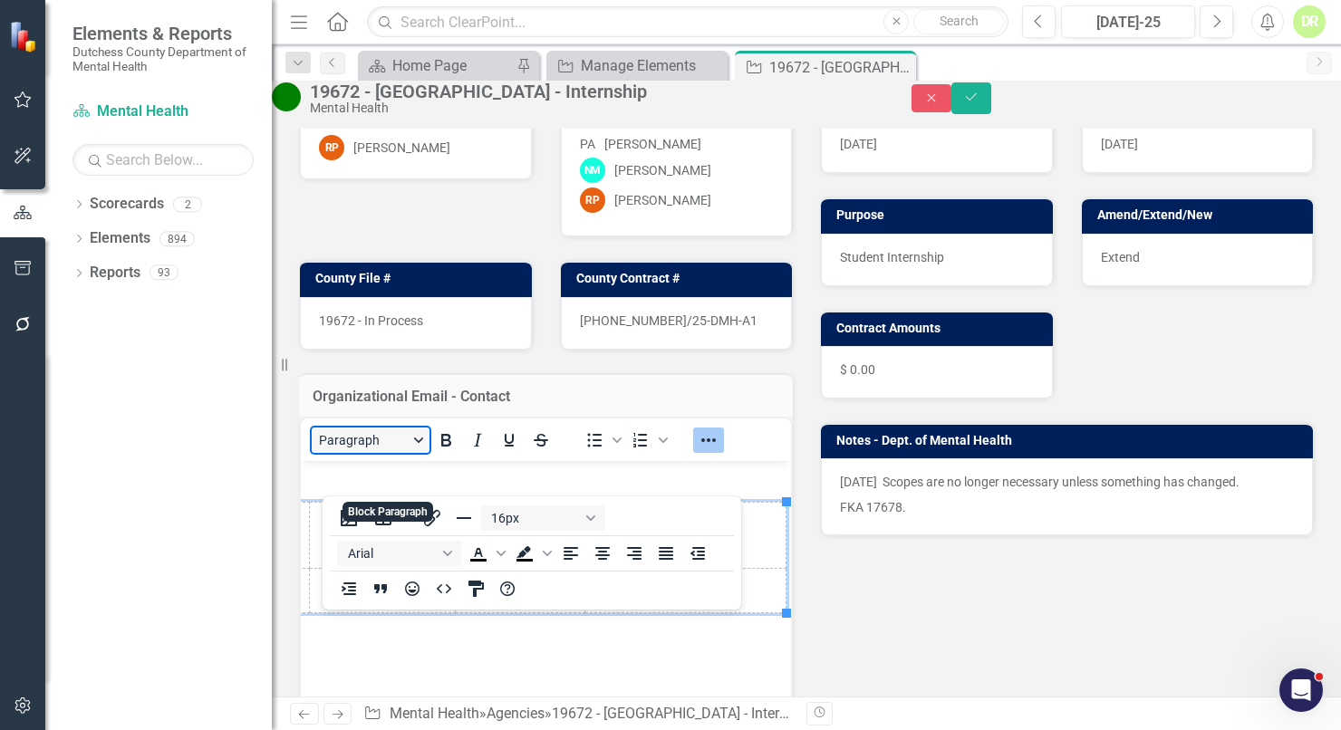
click at [430, 453] on button "Paragraph" at bounding box center [371, 440] width 118 height 25
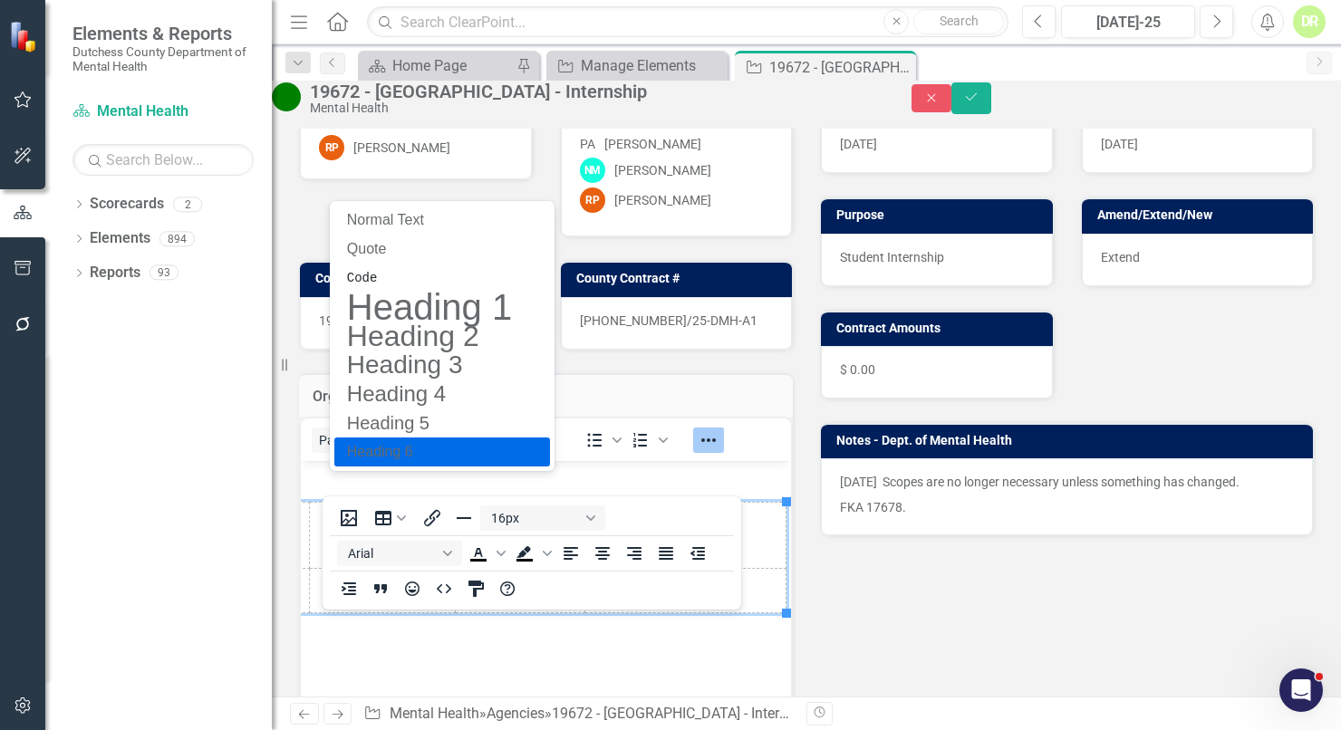
click at [368, 452] on h6 "Heading 6" at bounding box center [429, 452] width 169 height 22
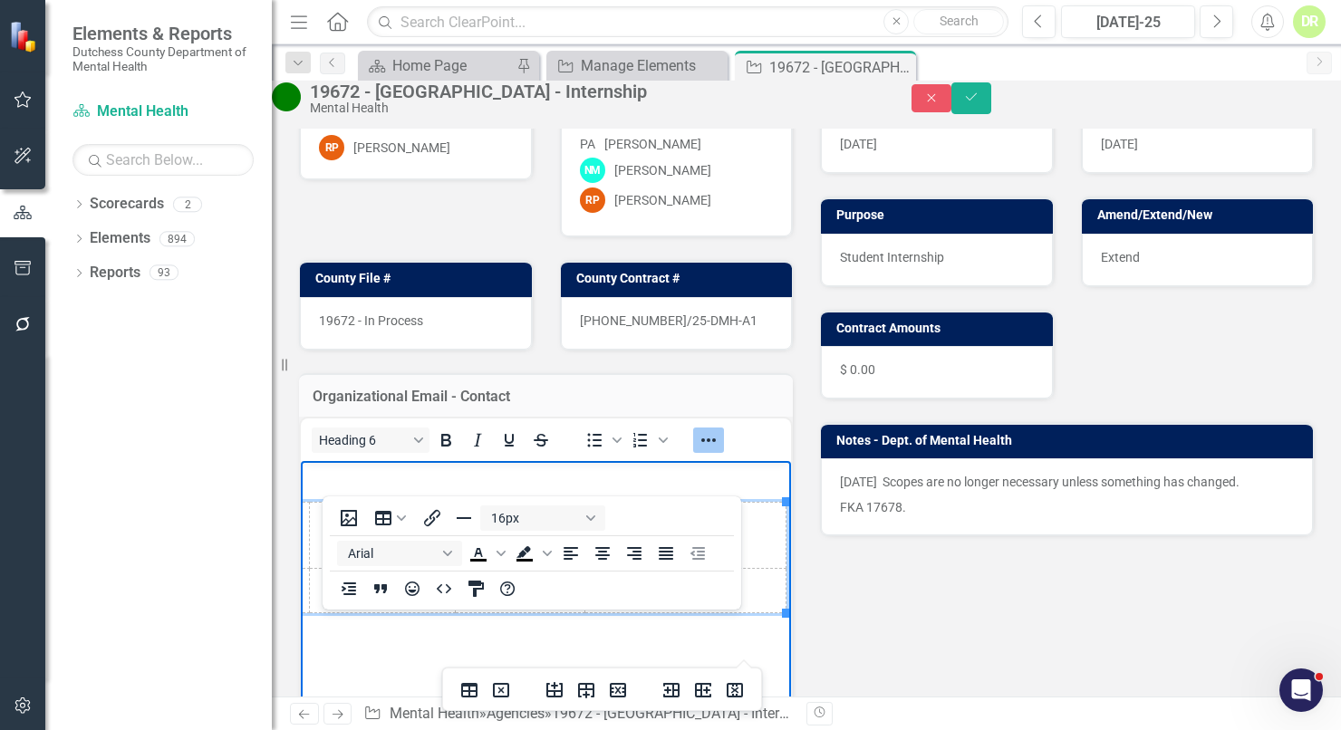
click at [456, 600] on td "Rich Text Area. Press ALT-0 for help." at bounding box center [521, 590] width 130 height 44
click at [720, 451] on icon "Reveal or hide additional toolbar items" at bounding box center [709, 441] width 22 height 22
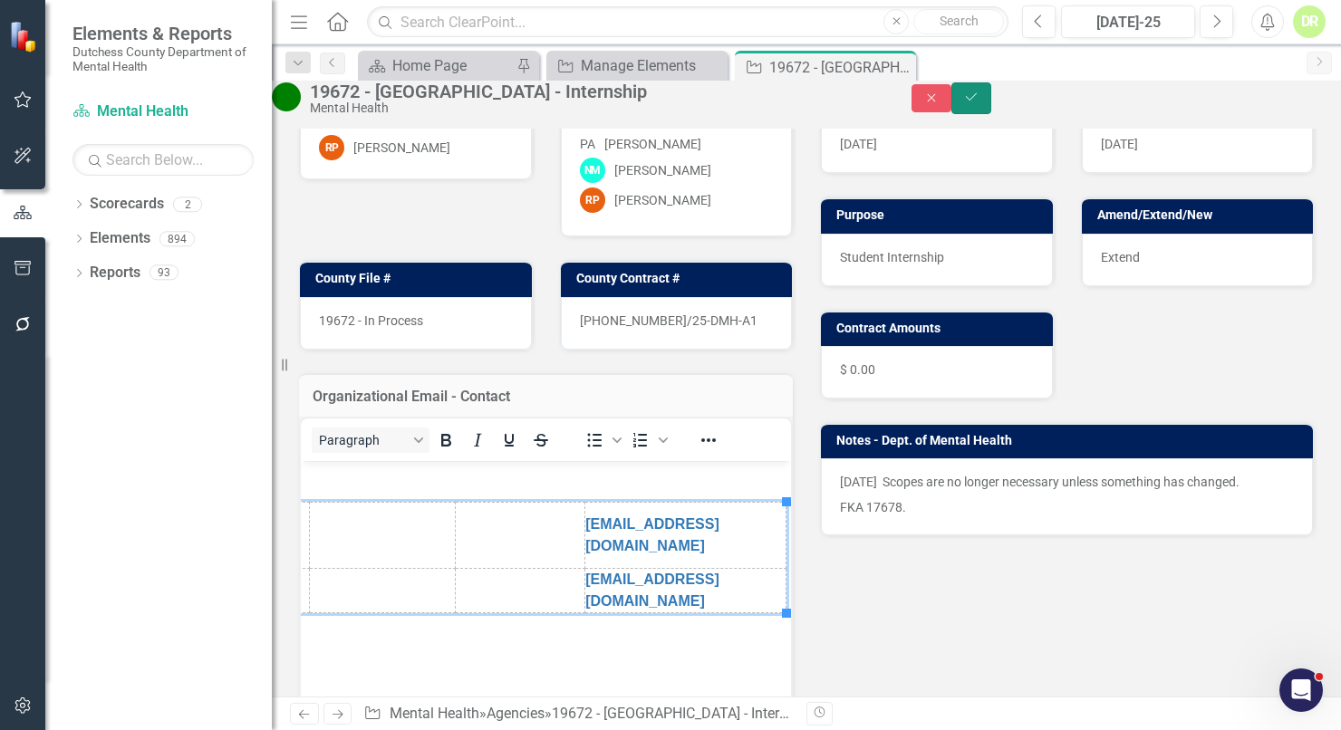
drag, startPoint x: 1303, startPoint y: 108, endPoint x: 178, endPoint y: 610, distance: 1232.5
click at [991, 114] on button "Save" at bounding box center [972, 98] width 40 height 32
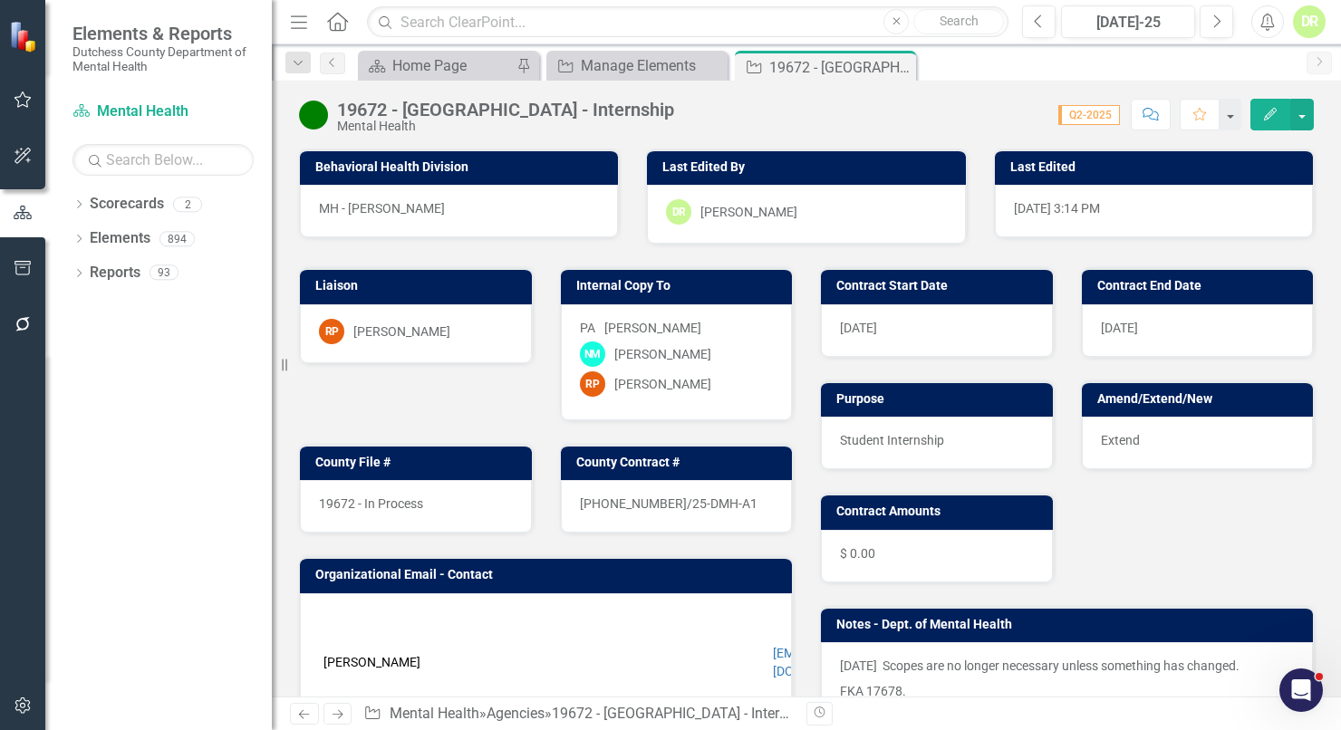
scroll to position [247, 0]
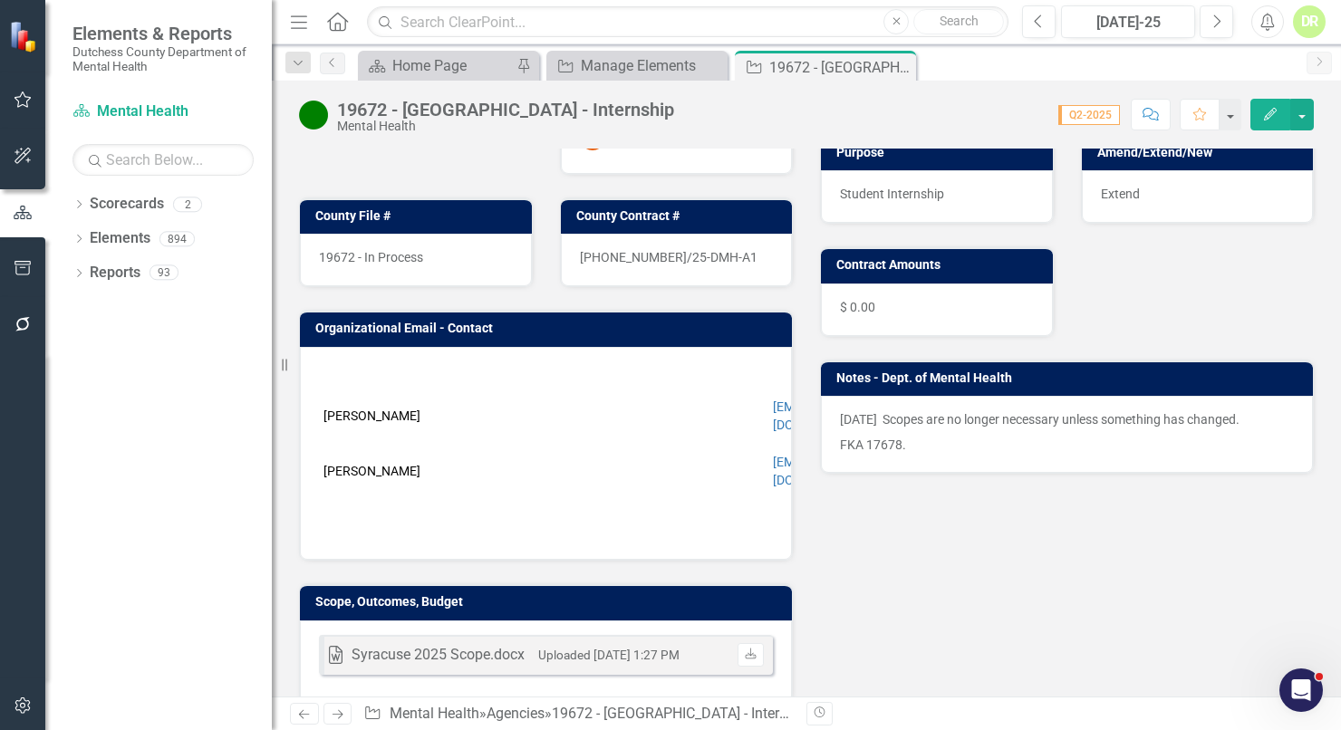
click at [920, 645] on div "Liaison RP Robin Peritz Internal Copy To PA Paulette Albrecht NM Nikki Mort RP …" at bounding box center [806, 350] width 1042 height 705
click at [537, 450] on td at bounding box center [565, 416] width 147 height 66
click at [538, 450] on td at bounding box center [565, 416] width 147 height 66
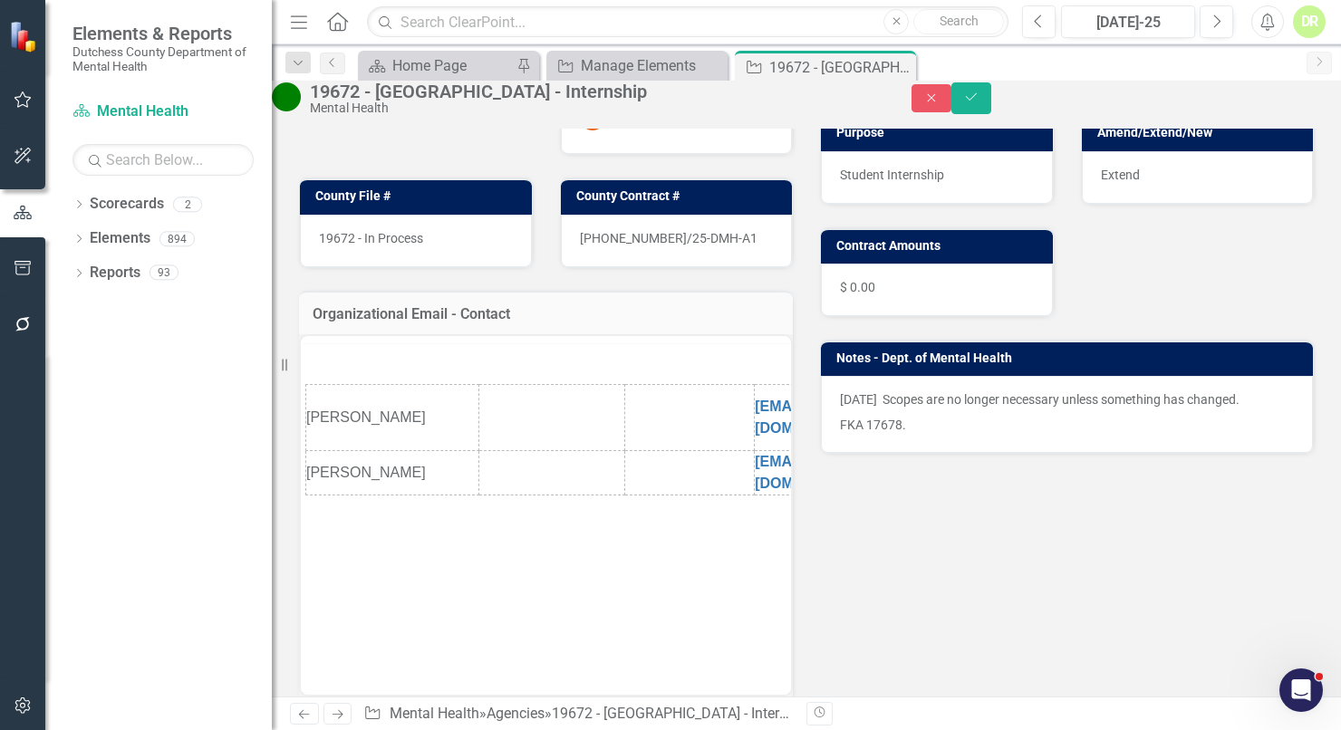
scroll to position [0, 0]
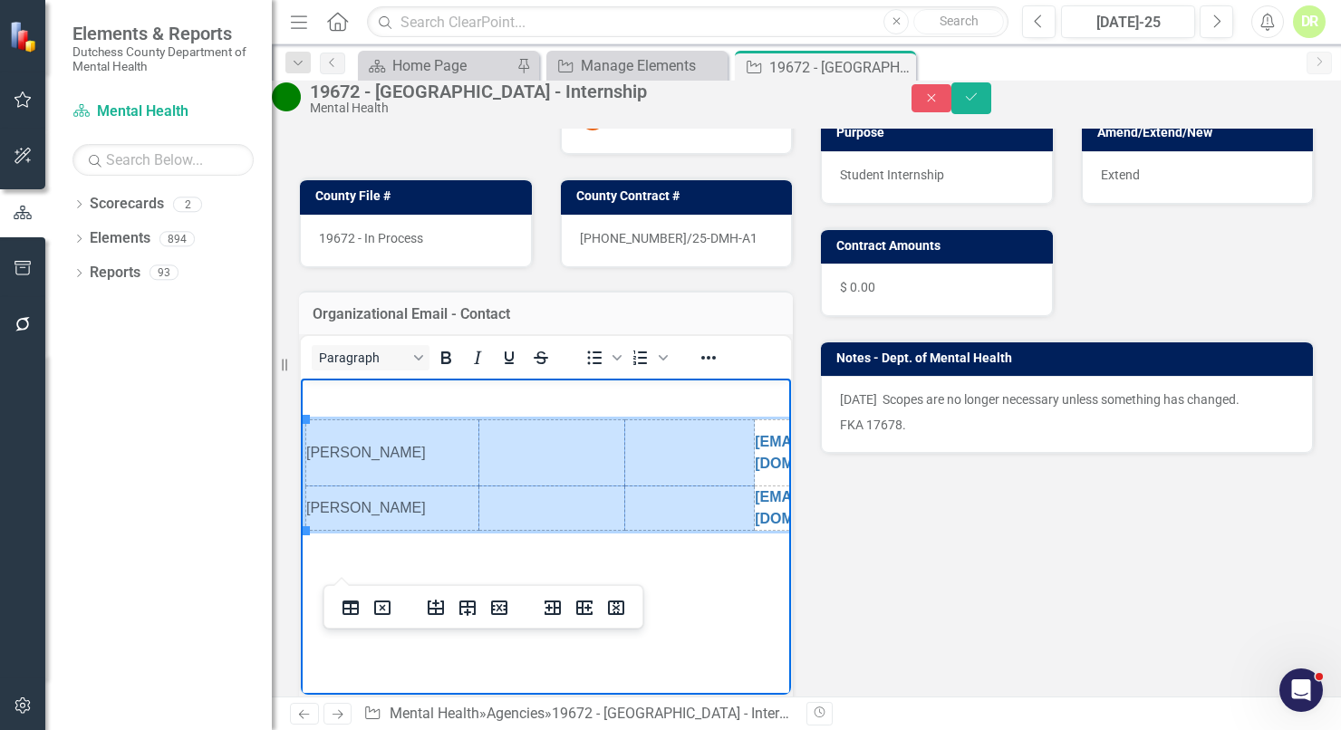
drag, startPoint x: 313, startPoint y: 450, endPoint x: 633, endPoint y: 529, distance: 330.4
click at [636, 529] on html "Tracy T. Walker ttwalker@syr.edu Kristin C Esposito kcesposi@syr.edu" at bounding box center [546, 515] width 490 height 272
click at [497, 603] on icon "Delete row" at bounding box center [499, 608] width 22 height 22
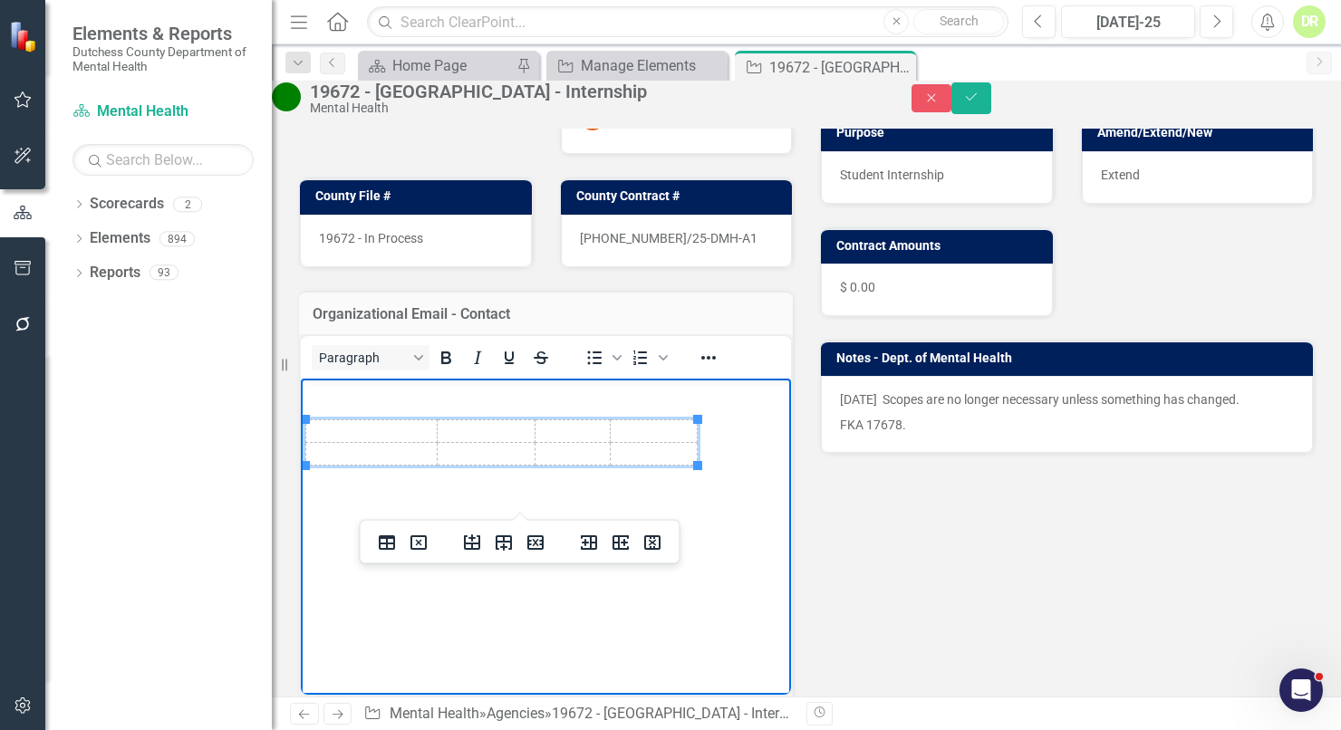
click at [358, 434] on td "Rich Text Area. Press ALT-0 for help." at bounding box center [371, 432] width 131 height 23
drag, startPoint x: 697, startPoint y: 440, endPoint x: 743, endPoint y: 441, distance: 46.3
click at [378, 432] on td "Rich Text Area. Press ALT-0 for help." at bounding box center [377, 432] width 142 height 23
click at [654, 426] on td "Rich Text Area. Press ALT-0 for help." at bounding box center [693, 432] width 98 height 23
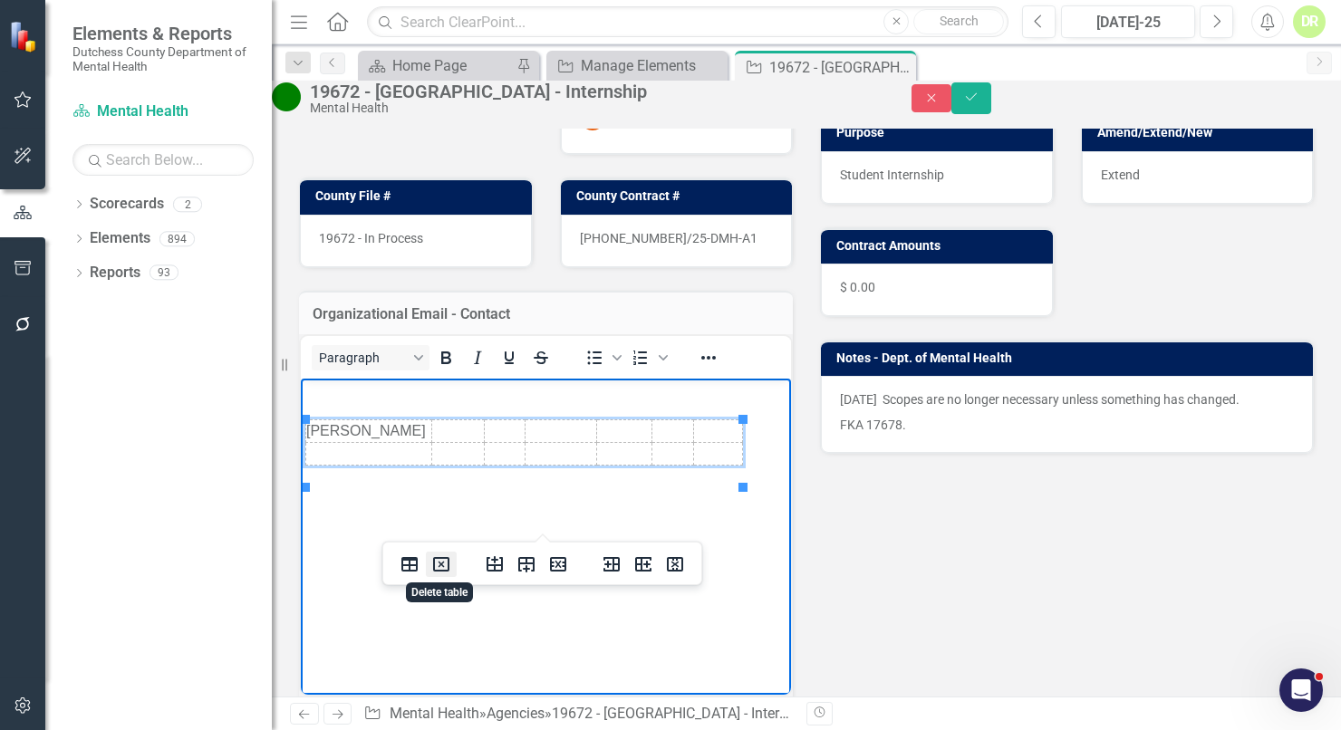
click at [448, 566] on icon "Delete table" at bounding box center [441, 565] width 22 height 22
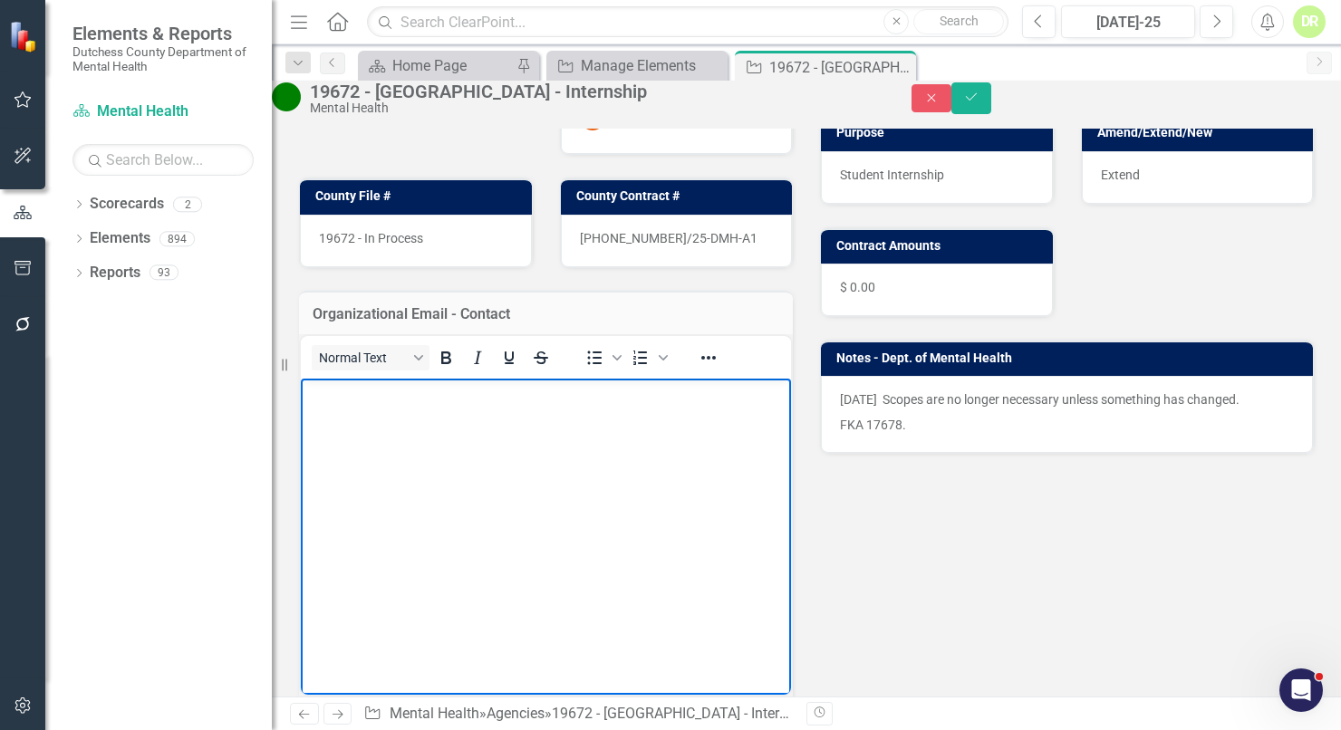
click at [324, 404] on p "Rich Text Area. Press ALT-0 for help." at bounding box center [545, 394] width 481 height 22
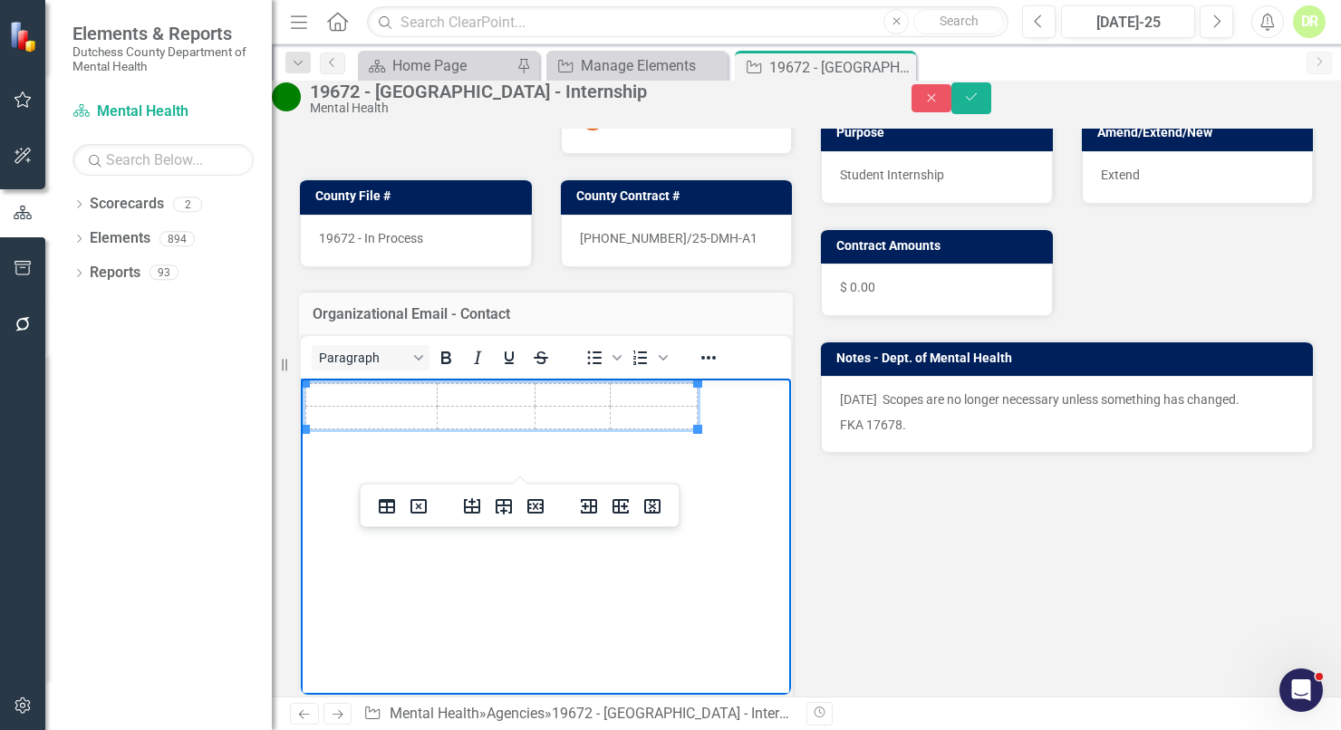
click at [342, 397] on td "Rich Text Area. Press ALT-0 for help." at bounding box center [371, 395] width 131 height 23
click at [630, 393] on td "Rich Text Area. Press ALT-0 for help." at bounding box center [654, 395] width 87 height 23
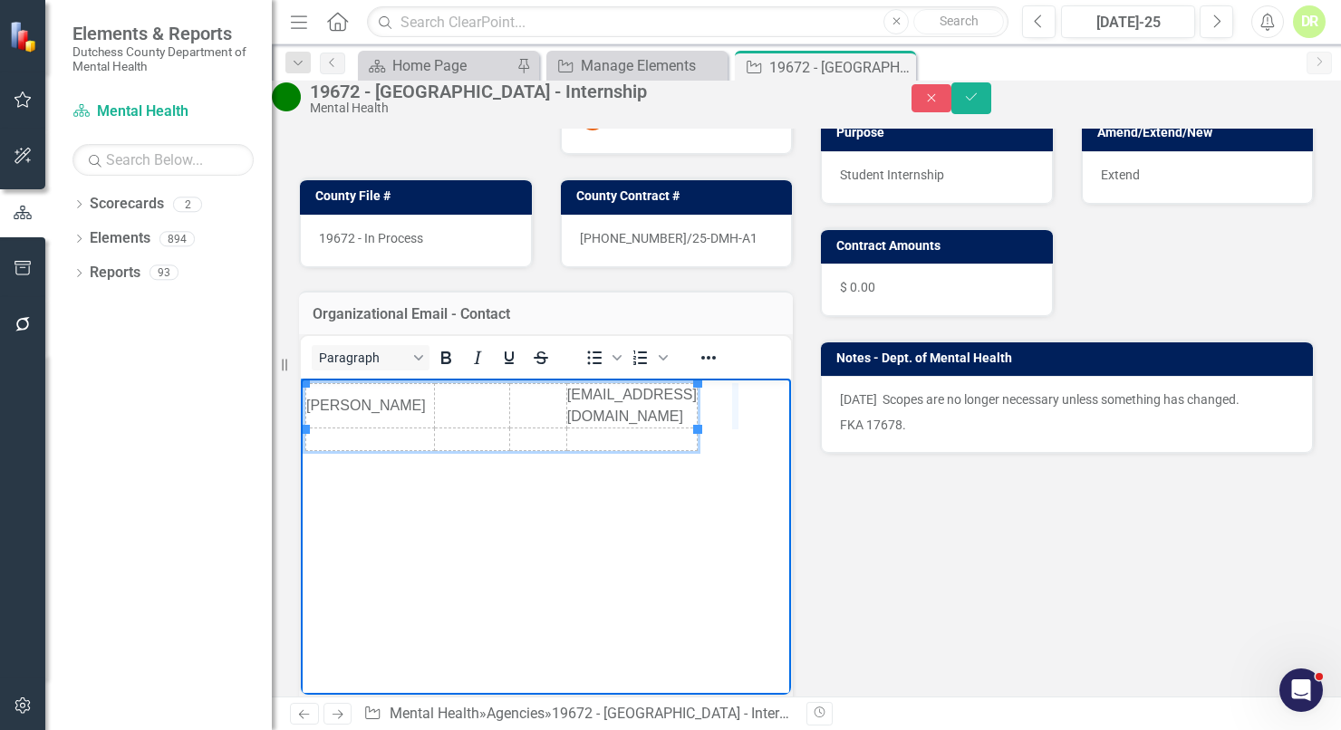
drag, startPoint x: 699, startPoint y: 414, endPoint x: 739, endPoint y: 414, distance: 39.9
click at [313, 429] on td "Rich Text Area. Press ALT-0 for help." at bounding box center [371, 440] width 131 height 23
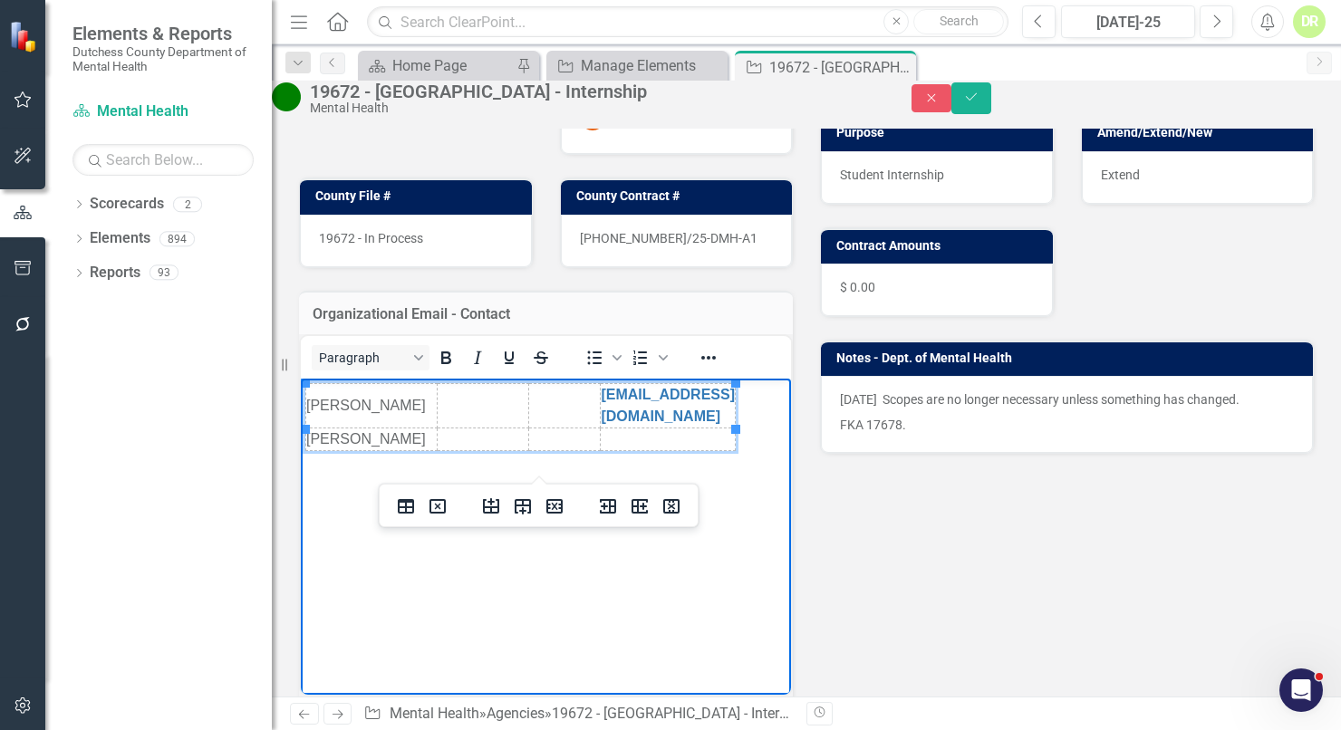
click at [639, 429] on td "Rich Text Area. Press ALT-0 for help." at bounding box center [668, 440] width 135 height 23
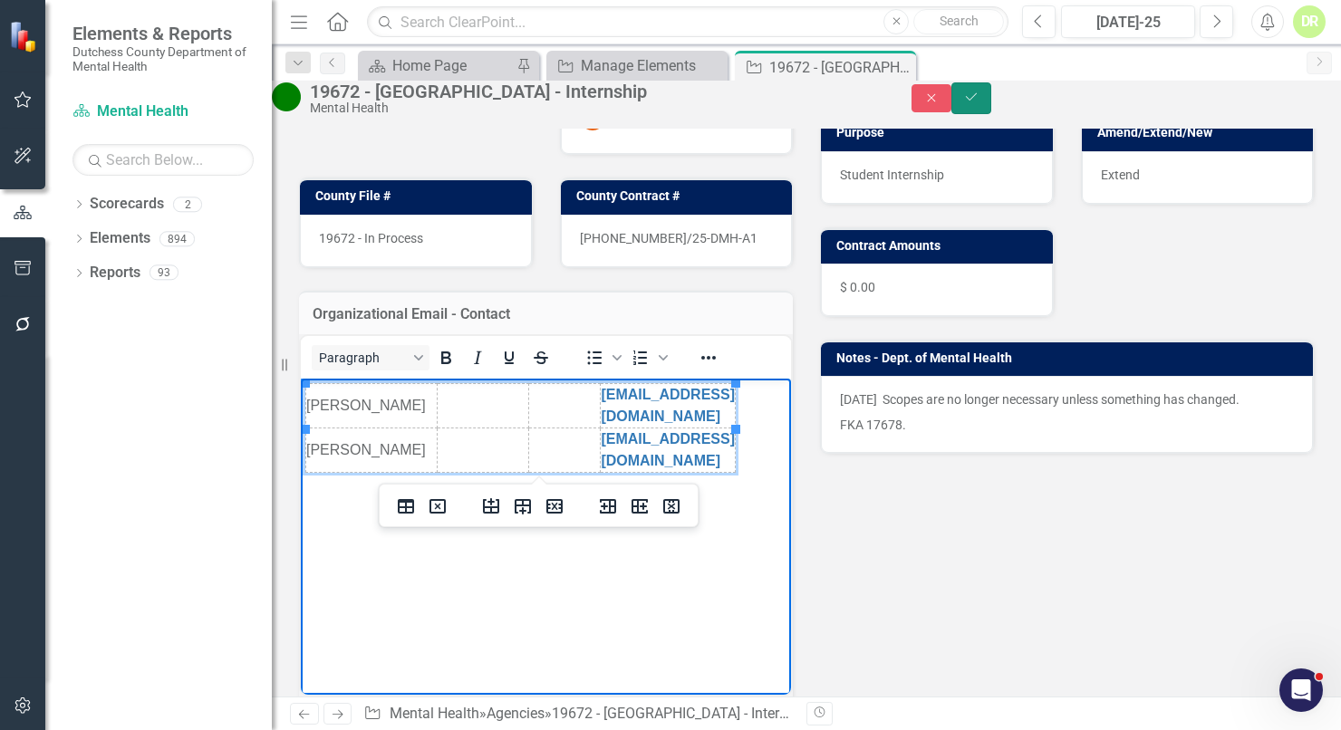
click at [977, 101] on icon "submit" at bounding box center [971, 96] width 11 height 7
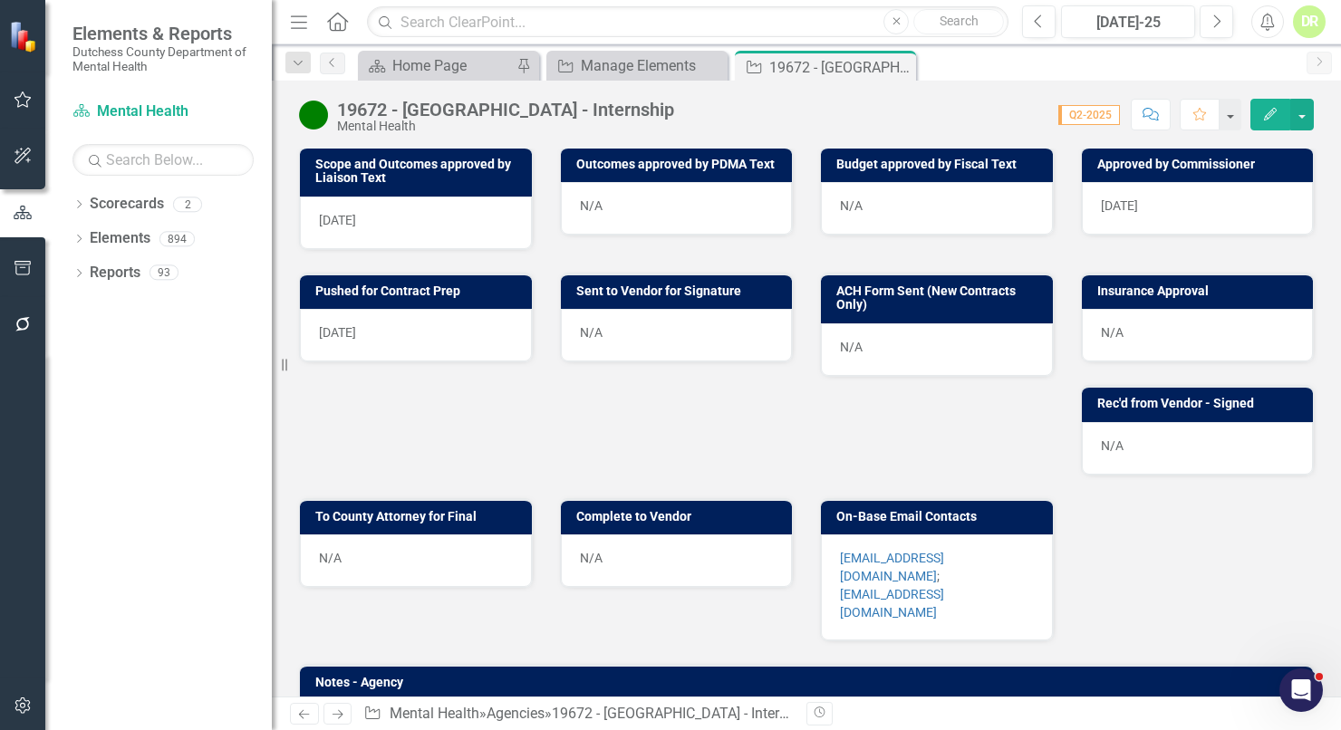
scroll to position [855, 0]
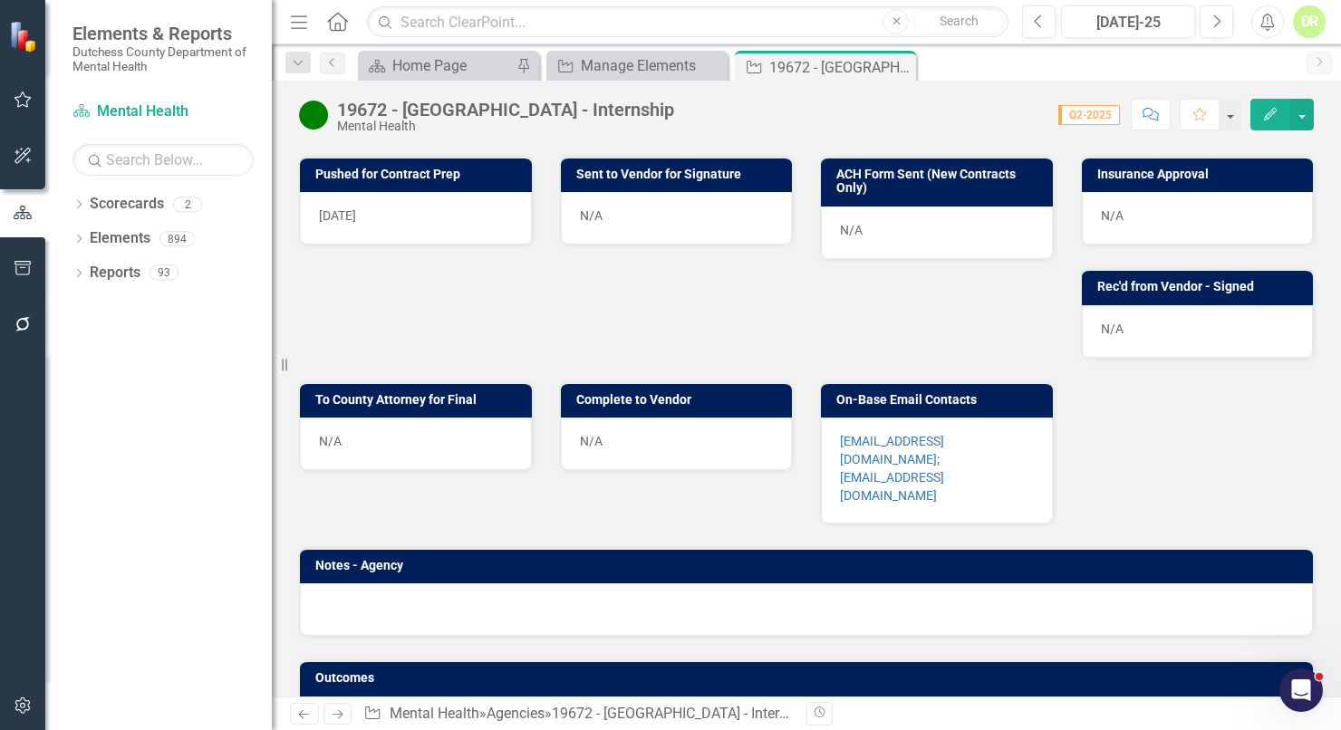
click at [954, 432] on p "ttwalker@syr.edu ; kcesposi@syr.edu" at bounding box center [937, 468] width 194 height 73
click at [951, 432] on p "ttwalker@syr.edu ; kcesposi@syr.edu" at bounding box center [937, 468] width 194 height 73
click at [958, 432] on p "ttwalker@syr.edu ; kcesposi@syr.edu" at bounding box center [937, 468] width 194 height 73
click at [955, 432] on p "ttwalker@syr.edu ; kcesposi@syr.edu" at bounding box center [937, 468] width 194 height 73
click at [960, 435] on div "ttwalker@syr.edu ; kcesposi@syr.edu" at bounding box center [937, 471] width 232 height 106
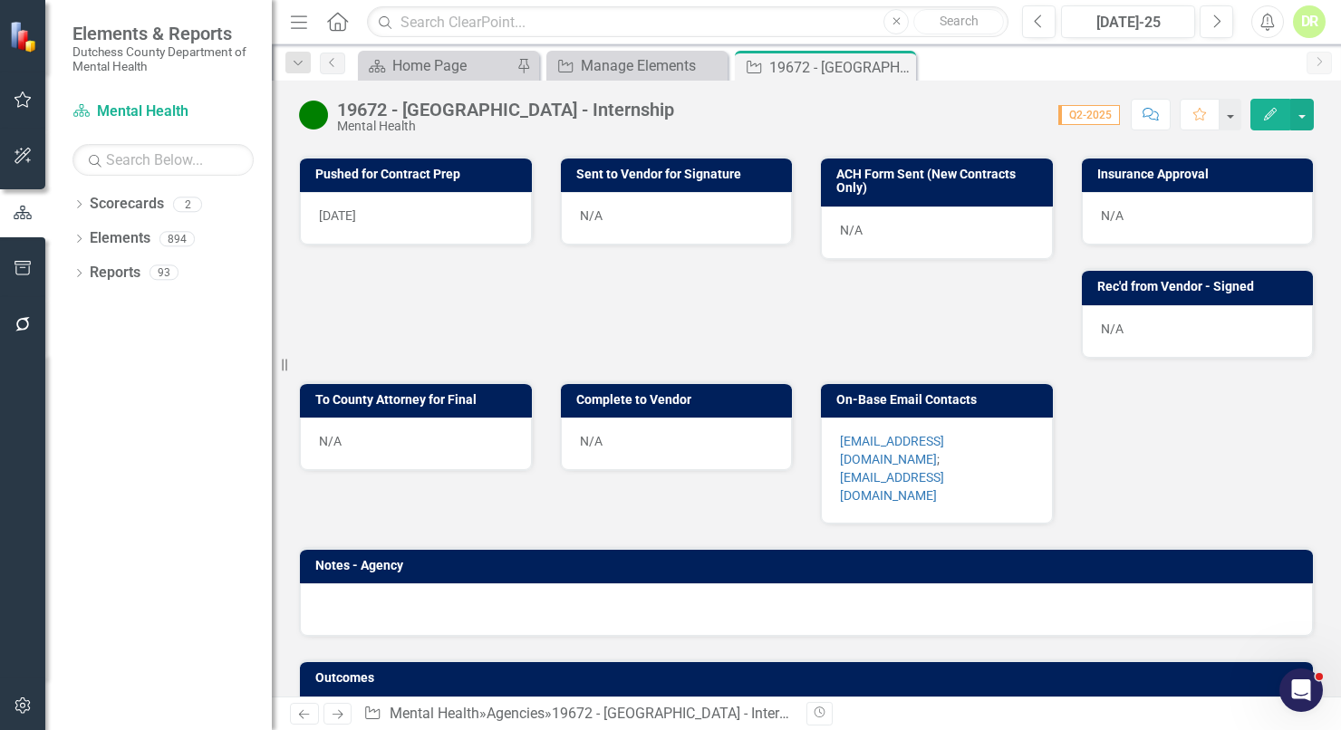
click at [959, 434] on p "ttwalker@syr.edu ; kcesposi@syr.edu" at bounding box center [937, 468] width 194 height 73
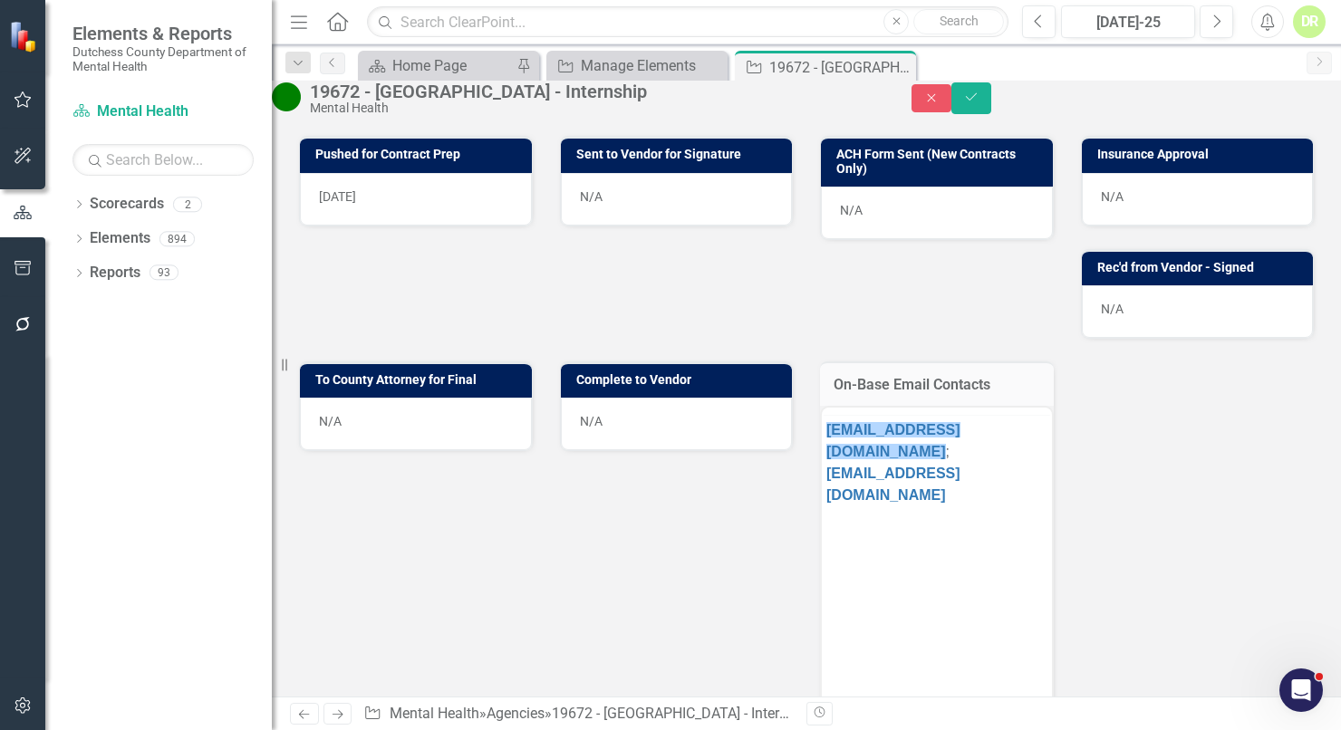
scroll to position [0, 0]
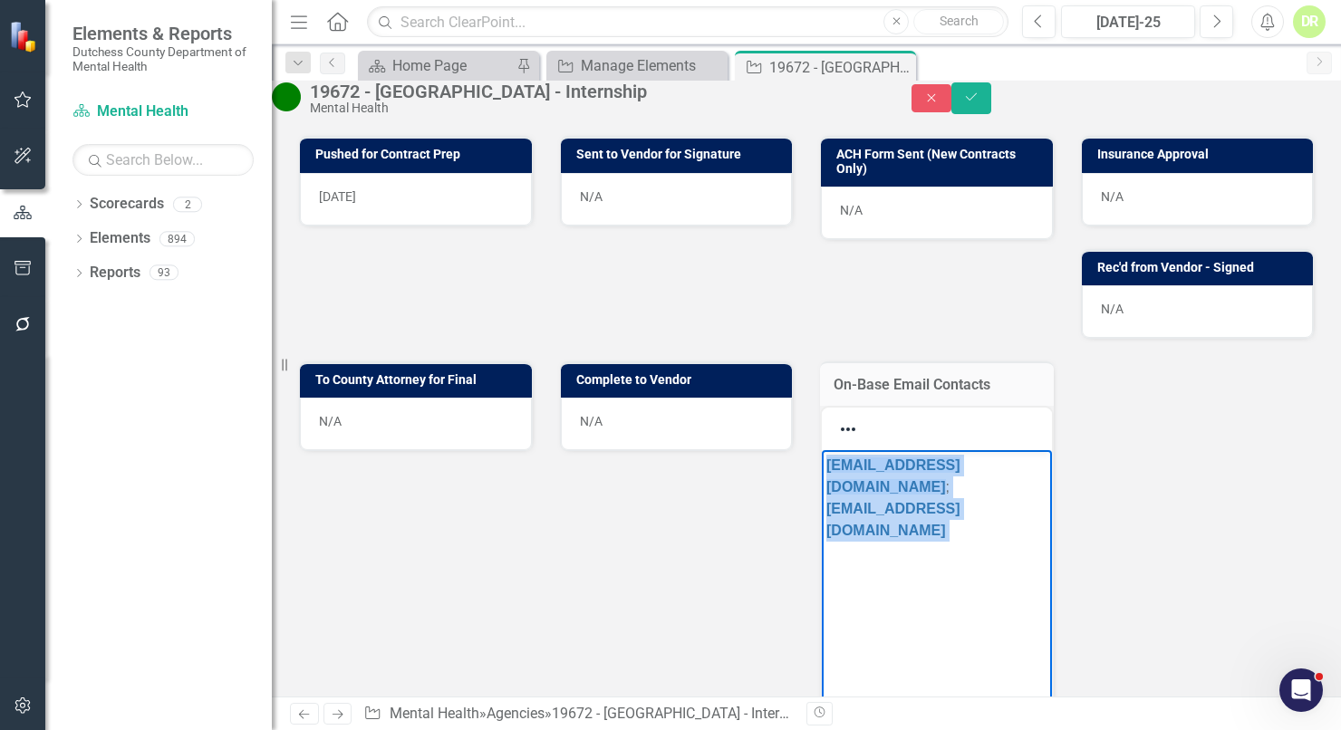
drag, startPoint x: 970, startPoint y: 484, endPoint x: 733, endPoint y: 440, distance: 240.5
click at [822, 450] on html "ttwalker@syr.edu ; kcesposi@syr.edu" at bounding box center [937, 586] width 230 height 272
copy p "ttwalker@syr.edu ; kcesposi@syr.edu"
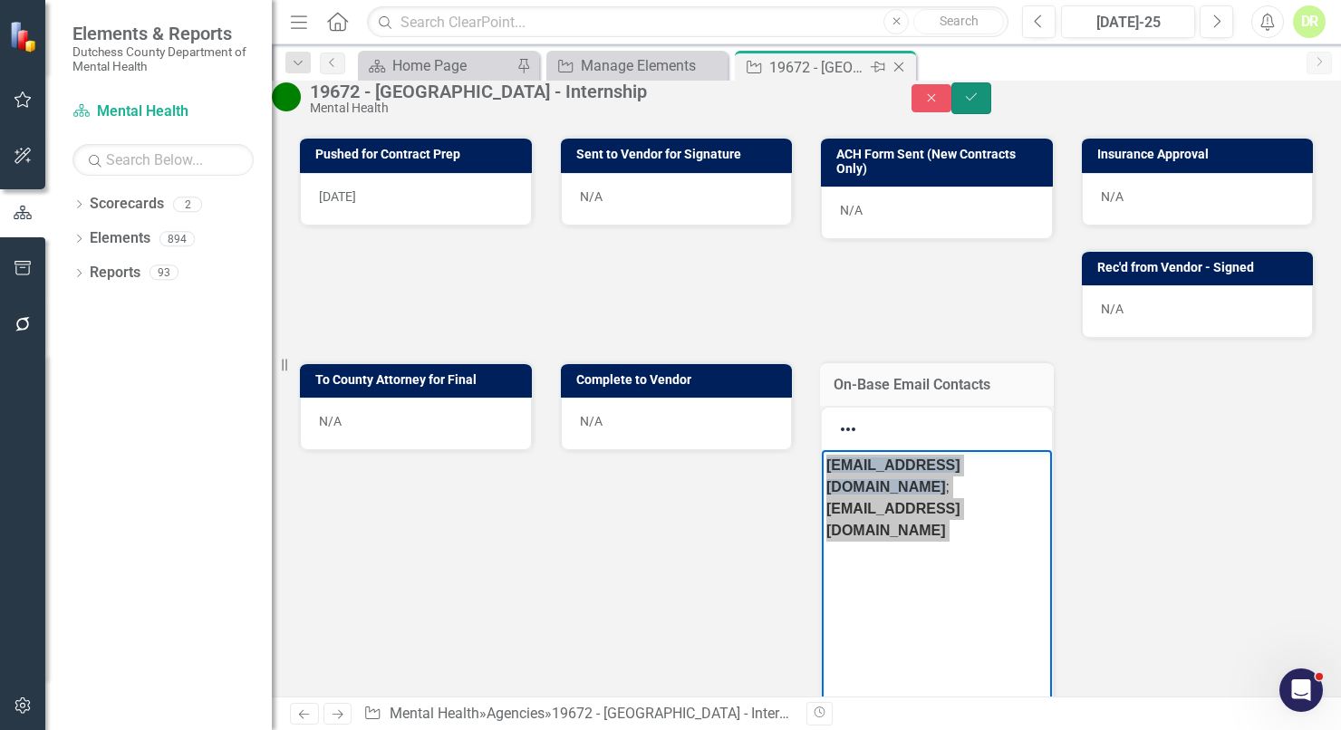
click at [991, 98] on button "Save" at bounding box center [972, 98] width 40 height 32
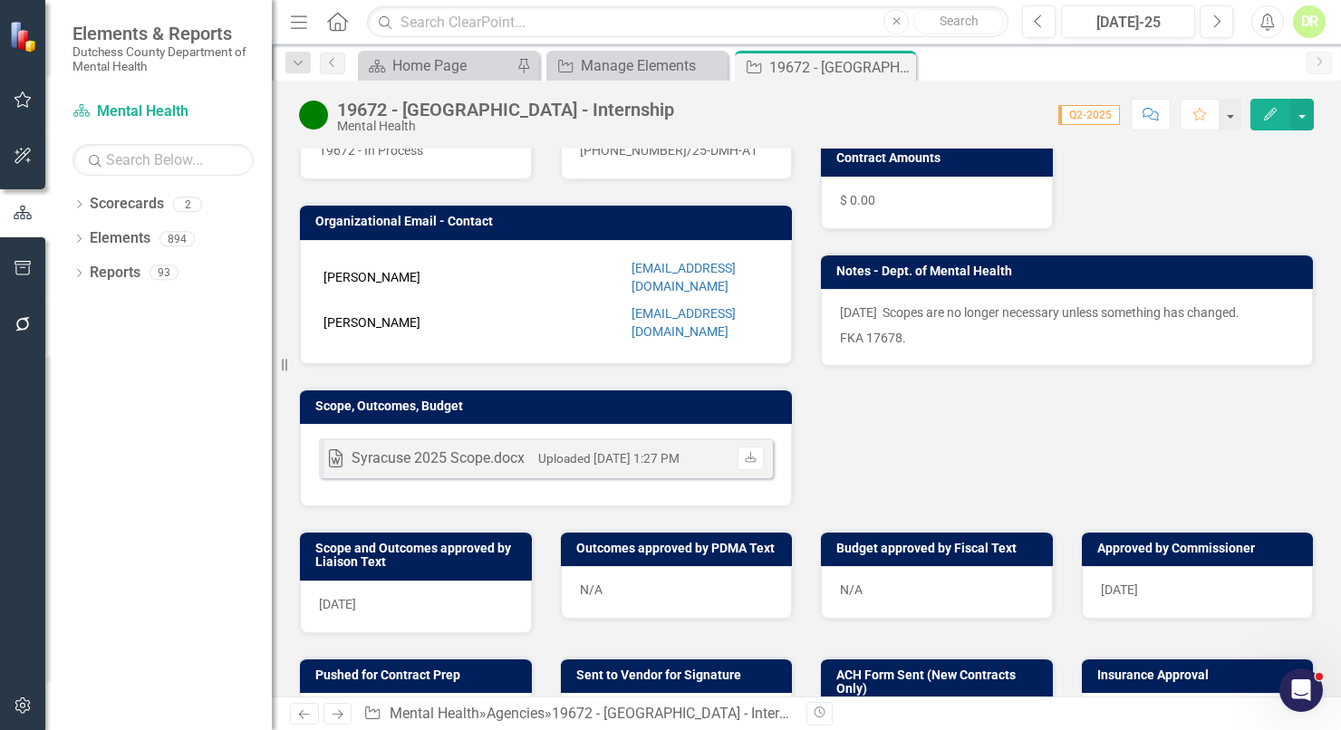
scroll to position [411, 0]
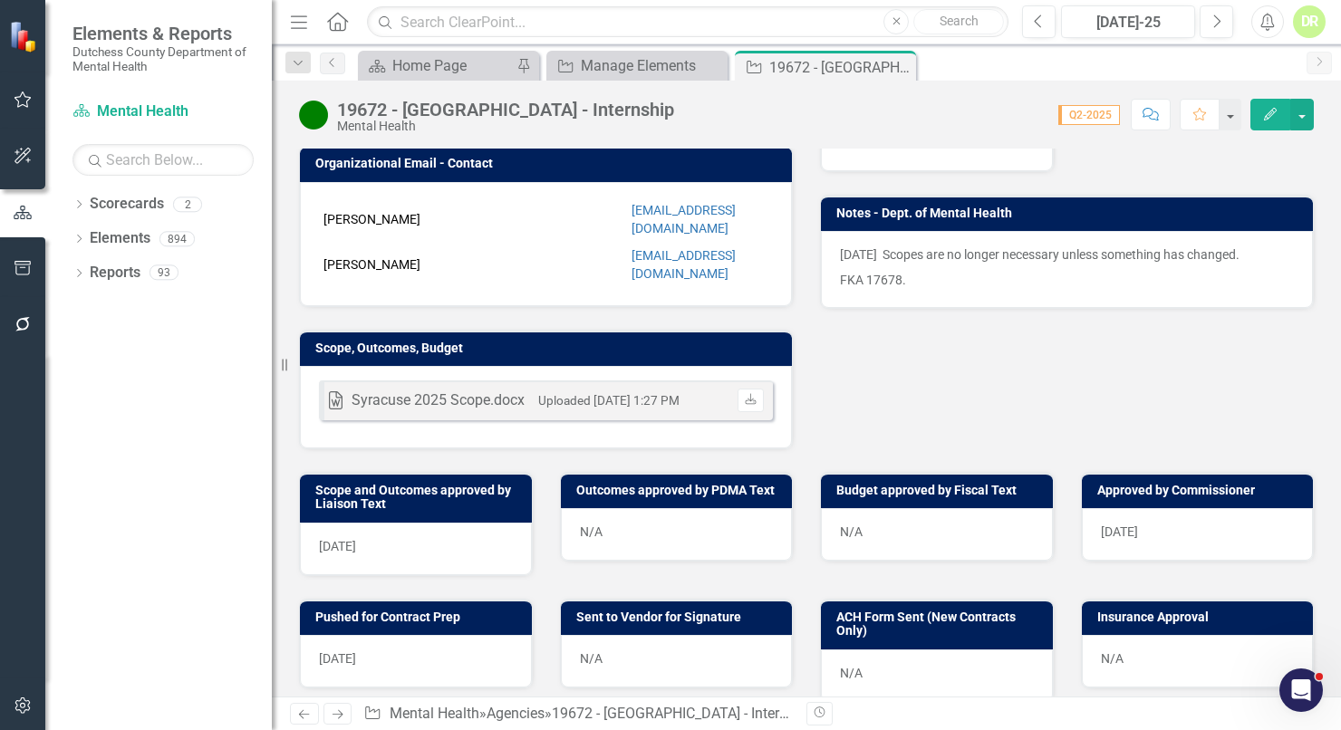
click at [1299, 16] on div "DR" at bounding box center [1309, 21] width 33 height 33
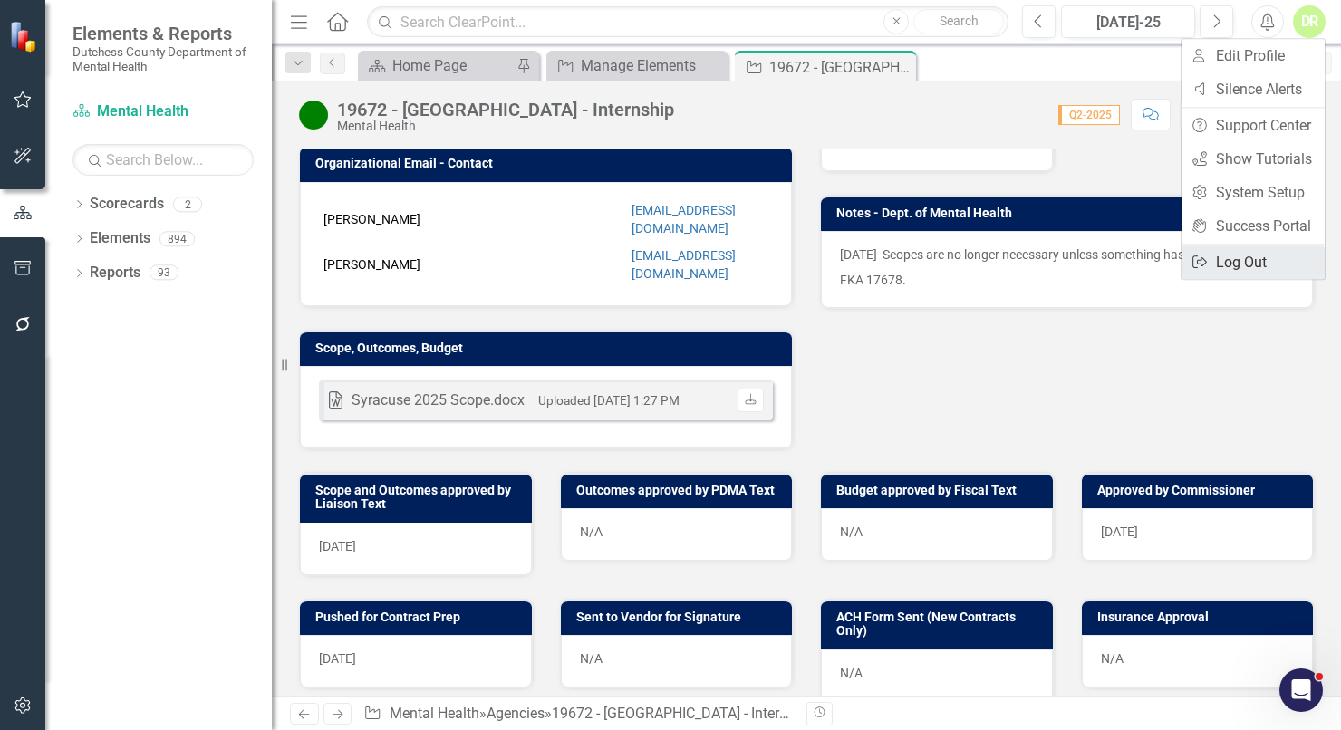
click at [1253, 268] on link "Logout Log Out" at bounding box center [1253, 263] width 143 height 34
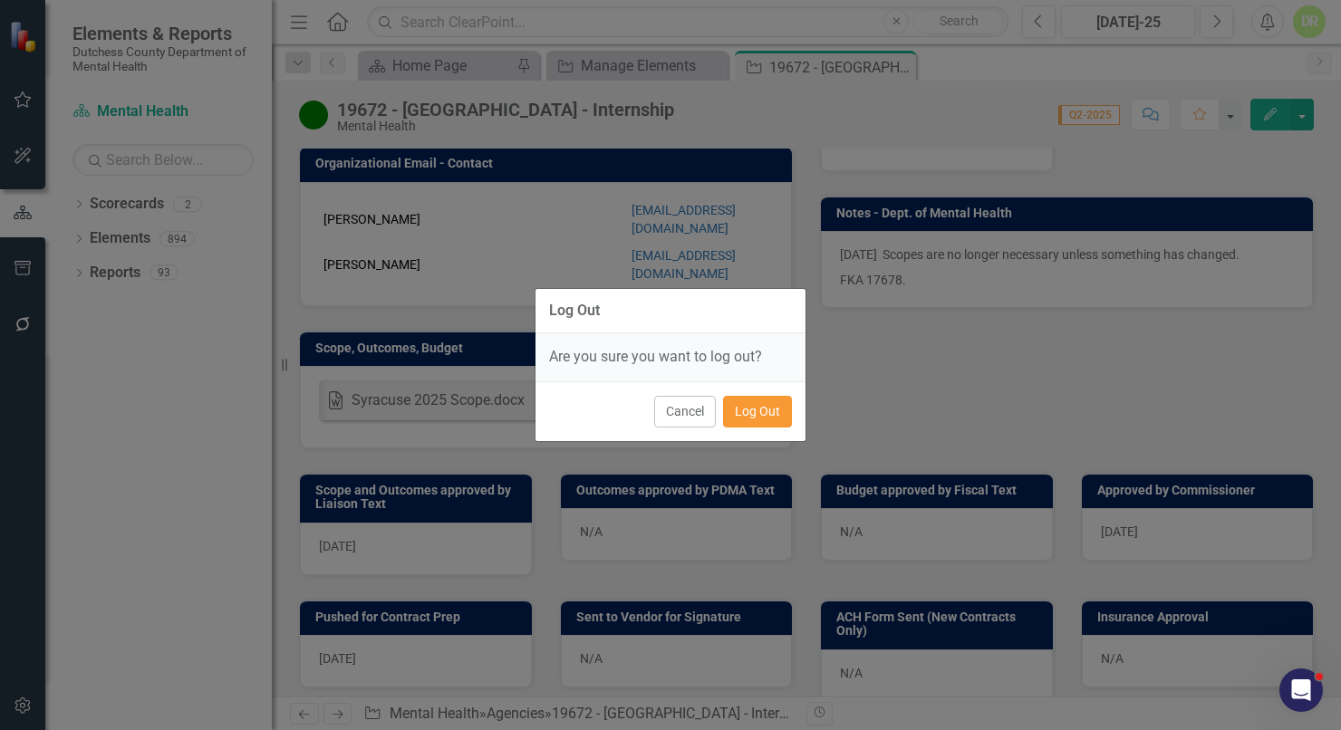
click at [770, 416] on button "Log Out" at bounding box center [757, 412] width 69 height 32
